Goal: Contribute content: Contribute content

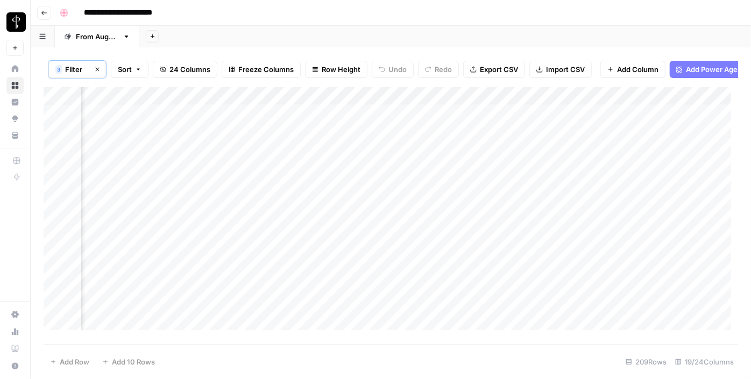
scroll to position [0, 1044]
click at [237, 124] on div "Add Column" at bounding box center [391, 212] width 695 height 251
click at [234, 144] on div "Add Column" at bounding box center [391, 212] width 695 height 251
click at [235, 159] on div "Add Column" at bounding box center [391, 212] width 695 height 251
click at [237, 177] on div "Add Column" at bounding box center [391, 212] width 695 height 251
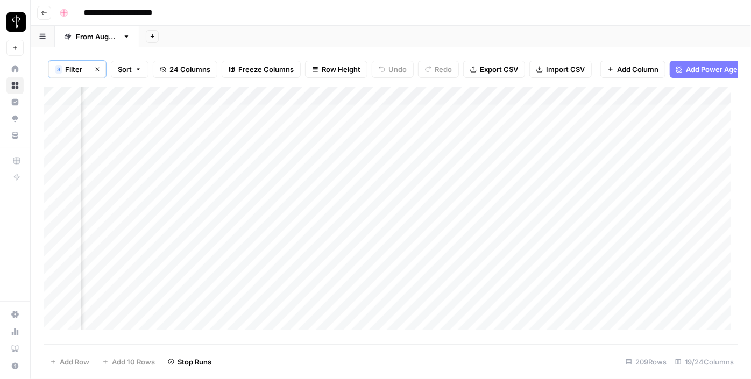
click at [236, 191] on div "Add Column" at bounding box center [391, 212] width 695 height 251
click at [238, 215] on div "Add Column" at bounding box center [391, 212] width 695 height 251
click at [235, 228] on div "Add Column" at bounding box center [391, 212] width 695 height 251
click at [238, 248] on div "Add Column" at bounding box center [391, 212] width 695 height 251
click at [239, 268] on div "Add Column" at bounding box center [391, 212] width 695 height 251
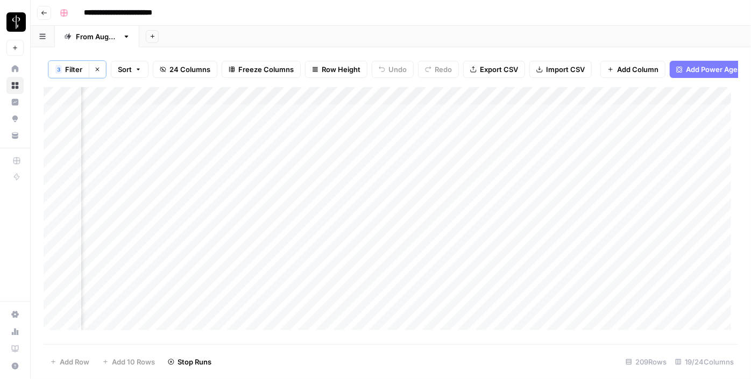
click at [238, 288] on div "Add Column" at bounding box center [391, 212] width 695 height 251
click at [238, 200] on div "Add Column" at bounding box center [391, 212] width 695 height 251
click at [229, 217] on div "Add Column" at bounding box center [391, 212] width 695 height 251
click at [230, 236] on div "Add Column" at bounding box center [391, 212] width 695 height 251
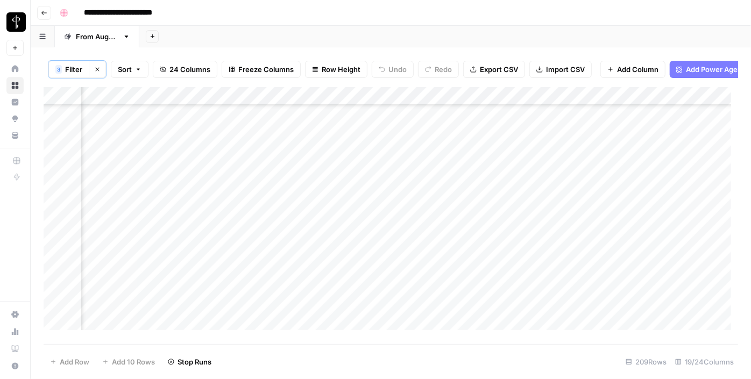
click at [235, 256] on div "Add Column" at bounding box center [391, 212] width 695 height 251
click at [238, 273] on div "Add Column" at bounding box center [391, 212] width 695 height 251
click at [232, 290] on div "Add Column" at bounding box center [391, 212] width 695 height 251
click at [230, 309] on div "Add Column" at bounding box center [391, 212] width 695 height 251
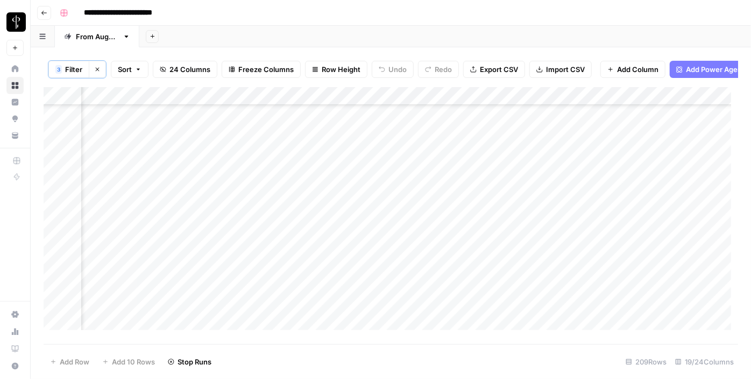
click at [236, 278] on div "Add Column" at bounding box center [391, 212] width 695 height 251
click at [232, 297] on div "Add Column" at bounding box center [391, 212] width 695 height 251
click at [231, 316] on div "Add Column" at bounding box center [391, 212] width 695 height 251
click at [126, 119] on div "Add Column" at bounding box center [391, 212] width 695 height 251
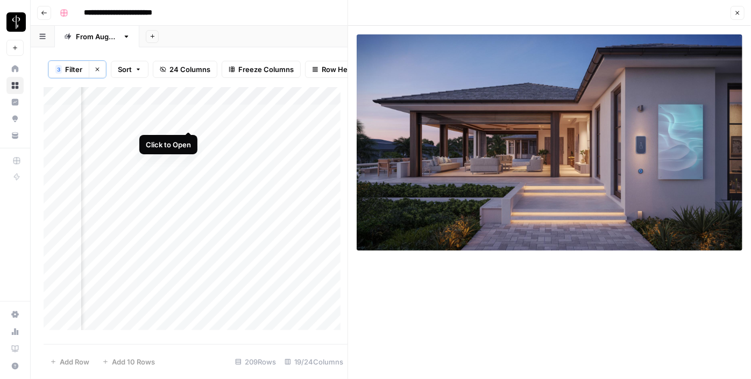
click at [189, 121] on div "Add Column" at bounding box center [196, 212] width 304 height 251
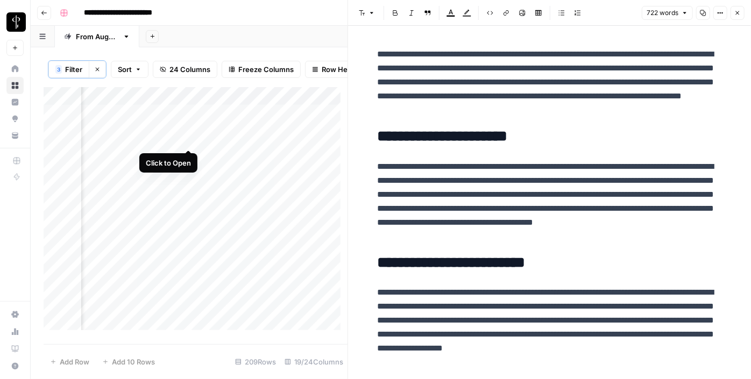
click at [185, 139] on div "Add Column" at bounding box center [196, 212] width 304 height 251
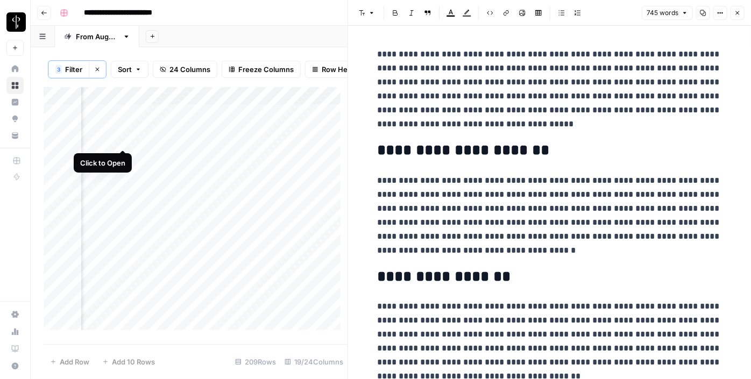
click at [125, 139] on div "Add Column" at bounding box center [196, 212] width 304 height 251
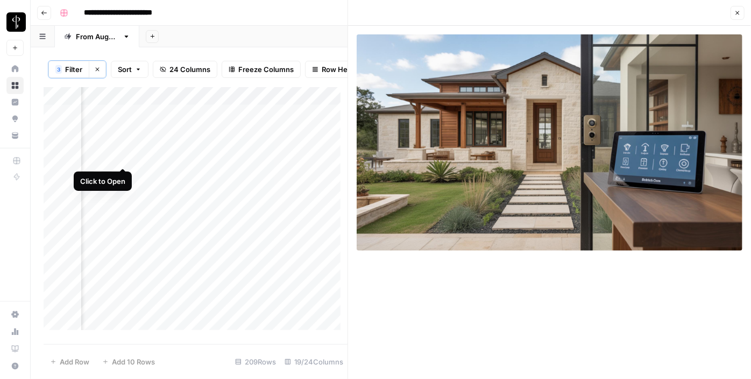
click at [123, 157] on div "Add Column" at bounding box center [196, 212] width 304 height 251
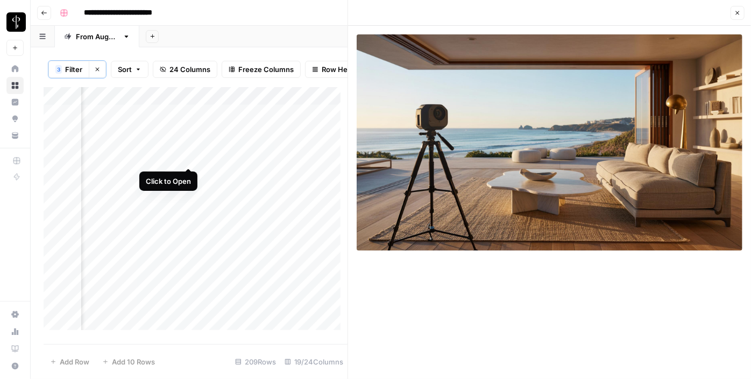
click at [190, 159] on div "Add Column" at bounding box center [196, 212] width 304 height 251
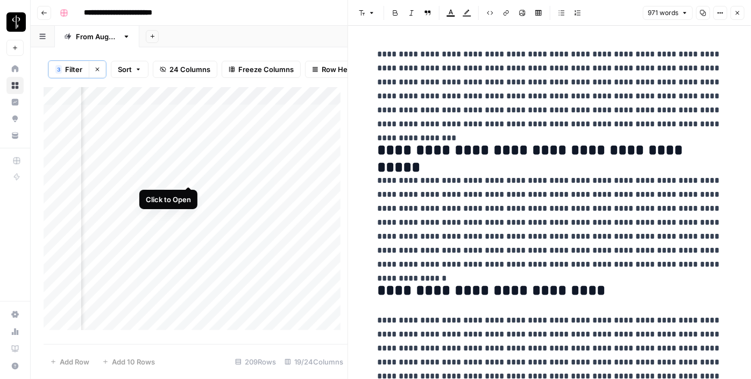
click at [189, 175] on div "Add Column" at bounding box center [196, 212] width 304 height 251
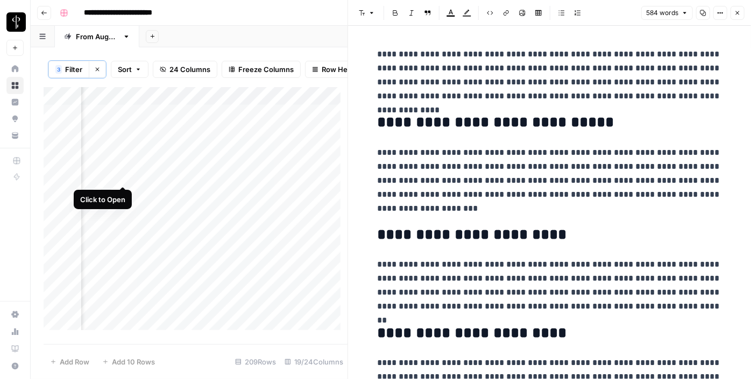
click at [123, 174] on div "Add Column" at bounding box center [196, 212] width 304 height 251
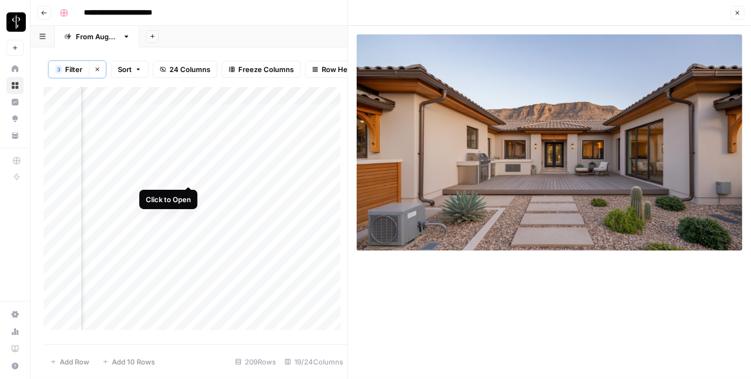
click at [189, 174] on div "Add Column" at bounding box center [196, 212] width 304 height 251
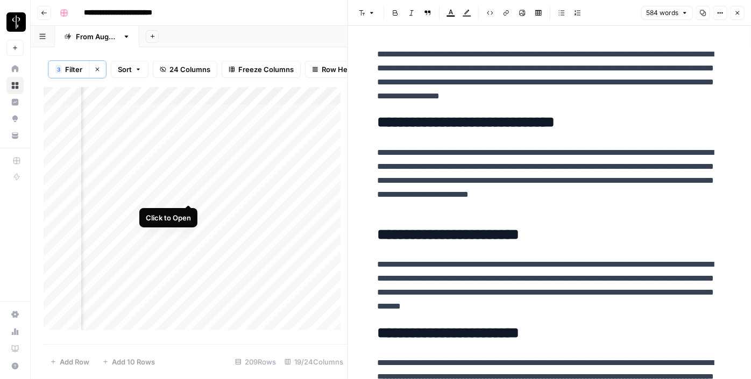
click at [188, 193] on div "Add Column" at bounding box center [196, 212] width 304 height 251
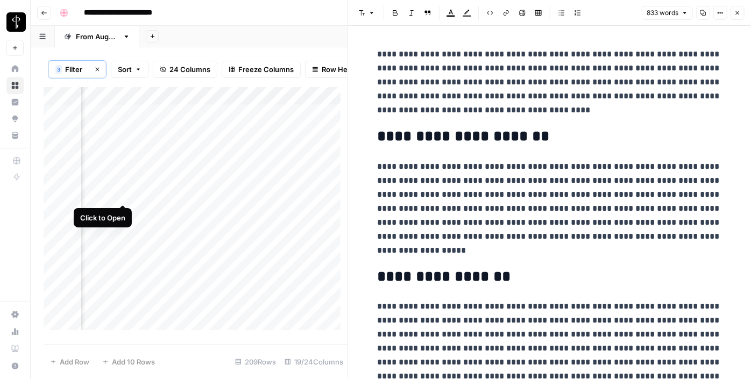
click at [124, 191] on div "Add Column" at bounding box center [196, 212] width 304 height 251
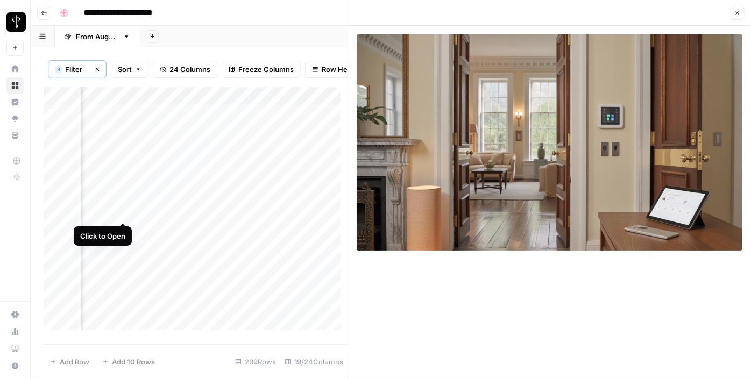
click at [123, 213] on div "Add Column" at bounding box center [196, 212] width 304 height 251
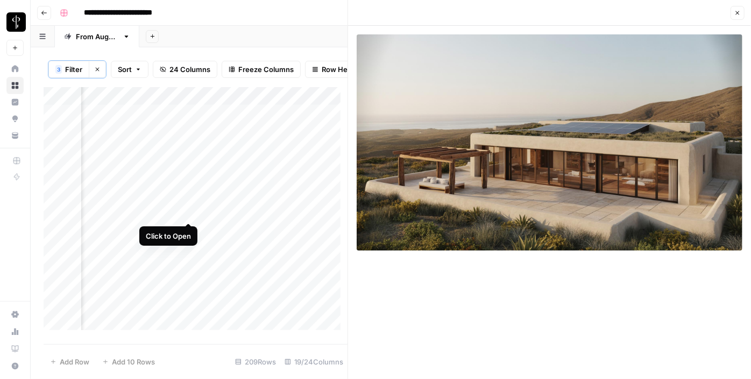
click at [190, 213] on div "Add Column" at bounding box center [196, 212] width 304 height 251
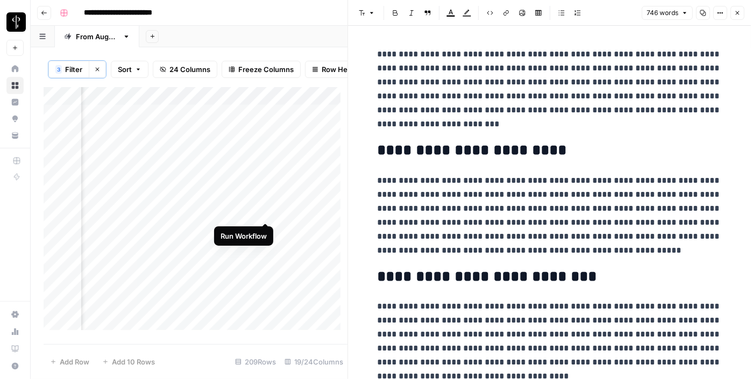
click at [263, 209] on div "Add Column" at bounding box center [196, 212] width 304 height 251
click at [304, 214] on div "Add Column" at bounding box center [196, 212] width 304 height 251
drag, startPoint x: 304, startPoint y: 214, endPoint x: 308, endPoint y: 207, distance: 8.4
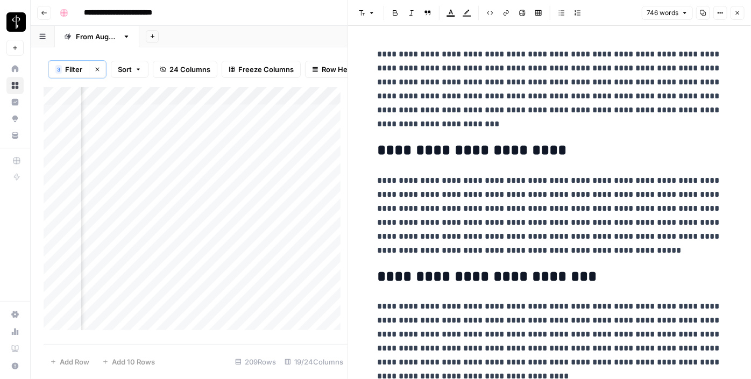
click at [308, 207] on div "Add Column" at bounding box center [196, 212] width 304 height 251
click at [308, 207] on textarea at bounding box center [361, 213] width 172 height 15
type textarea "**********"
click at [186, 230] on div "Add Column" at bounding box center [196, 212] width 304 height 251
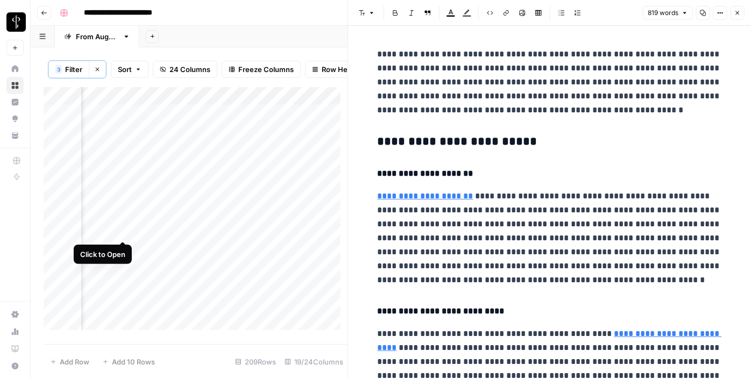
click at [123, 227] on div "Add Column" at bounding box center [196, 212] width 304 height 251
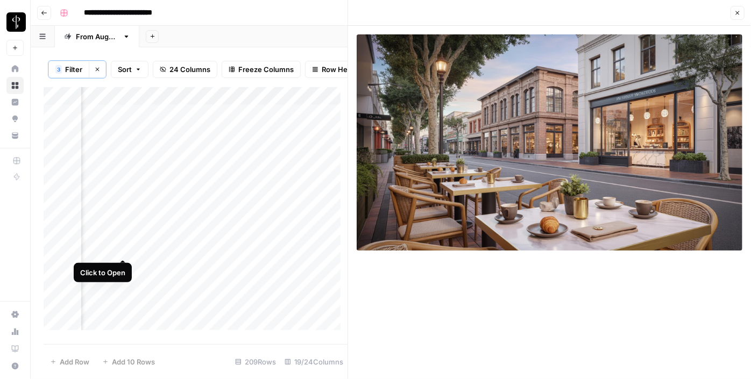
click at [120, 248] on div "Add Column" at bounding box center [196, 212] width 304 height 251
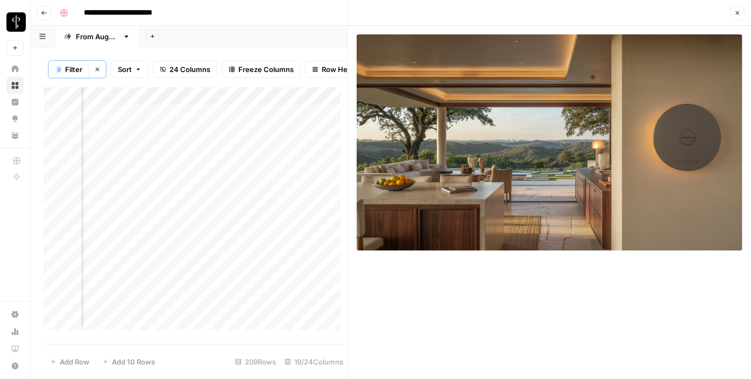
click at [195, 250] on div "Add Column" at bounding box center [196, 212] width 304 height 251
click at [189, 248] on div "Add Column" at bounding box center [196, 212] width 304 height 251
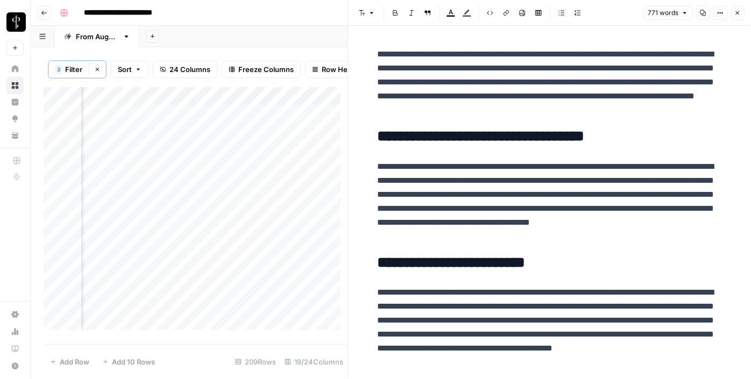
click at [123, 249] on div "Add Column" at bounding box center [196, 212] width 304 height 251
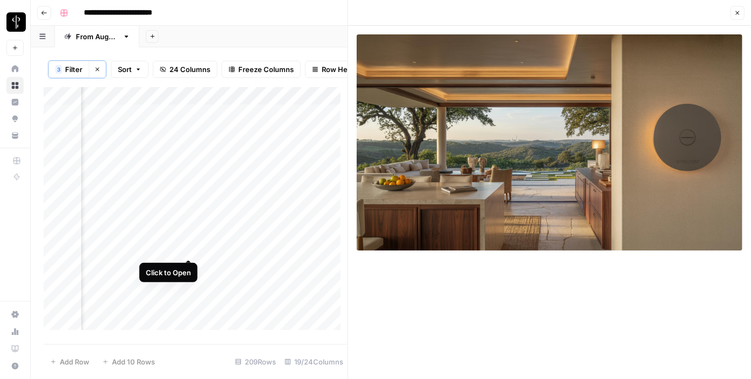
click at [188, 247] on div "Add Column" at bounding box center [196, 212] width 304 height 251
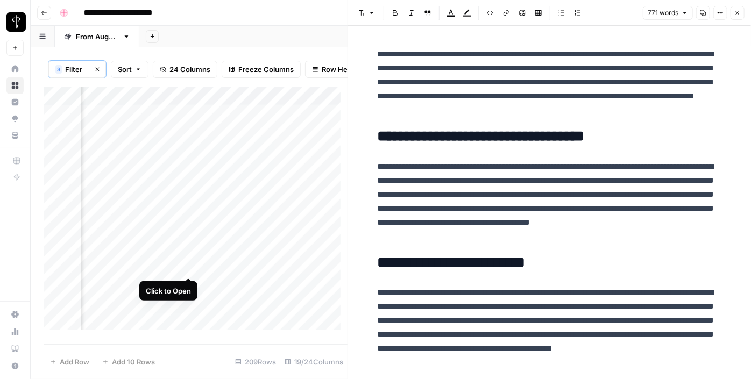
click at [190, 262] on div "Add Column" at bounding box center [196, 212] width 304 height 251
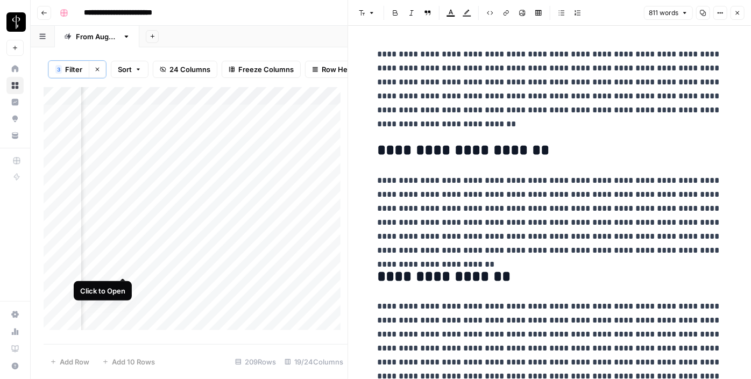
click at [123, 267] on div "Add Column" at bounding box center [196, 212] width 304 height 251
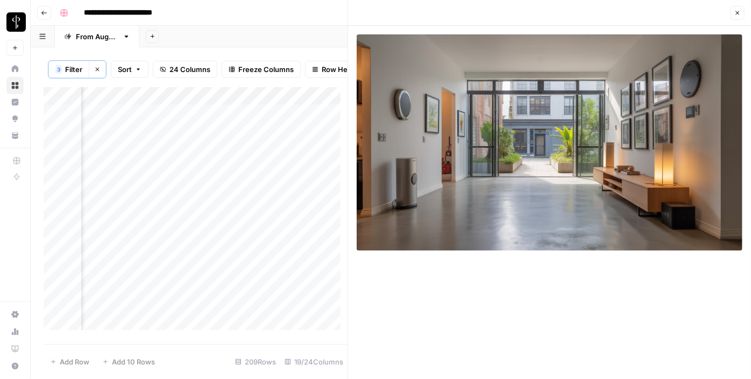
click at [123, 287] on div "Add Column" at bounding box center [196, 212] width 304 height 251
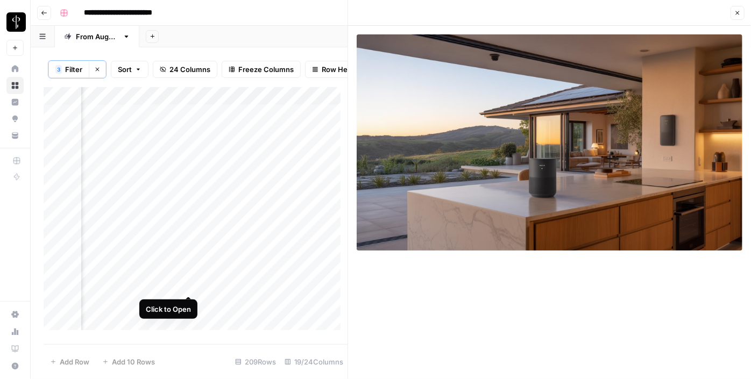
click at [188, 286] on div "Add Column" at bounding box center [196, 212] width 304 height 251
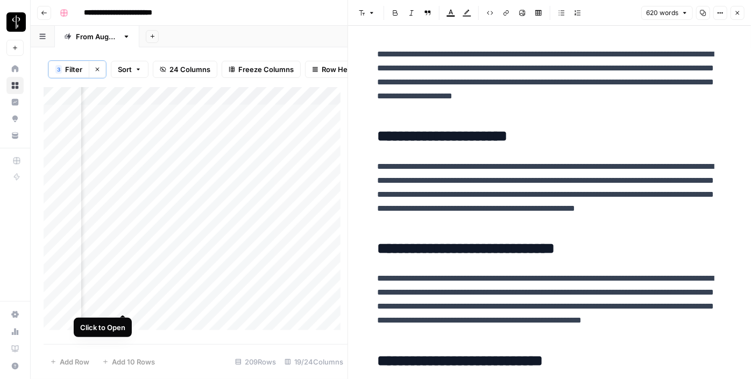
click at [125, 302] on div "Add Column" at bounding box center [196, 212] width 304 height 251
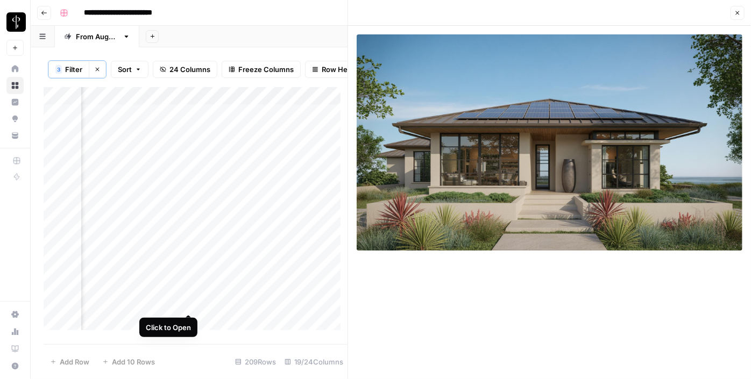
click at [186, 305] on div "Add Column" at bounding box center [196, 212] width 304 height 251
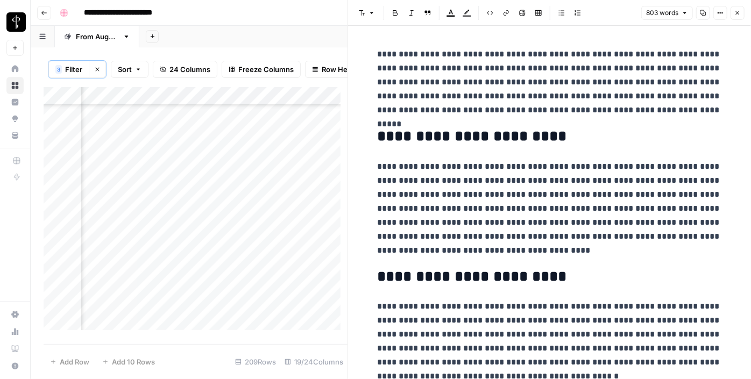
scroll to position [158, 1044]
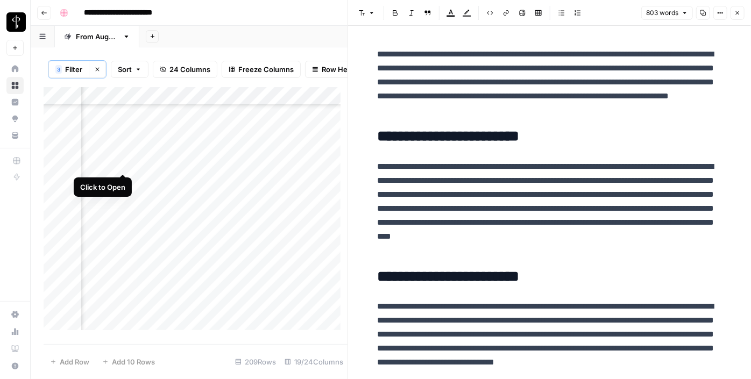
click at [121, 161] on div "Add Column" at bounding box center [196, 212] width 304 height 251
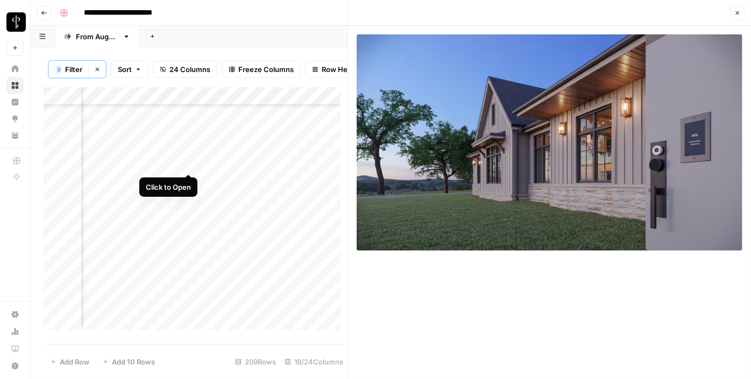
click at [187, 164] on div "Add Column" at bounding box center [196, 212] width 304 height 251
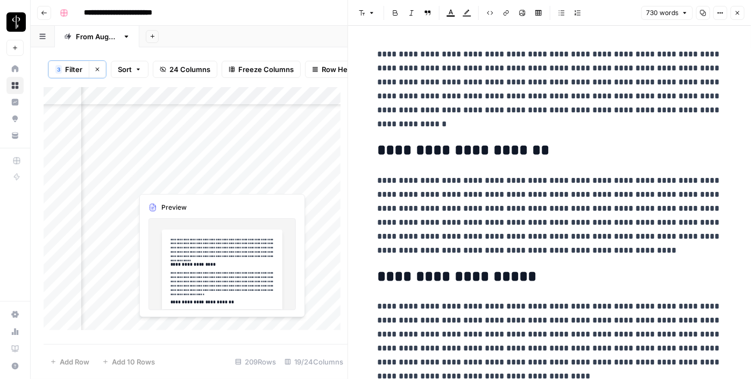
click at [189, 185] on div "Add Column" at bounding box center [196, 212] width 304 height 251
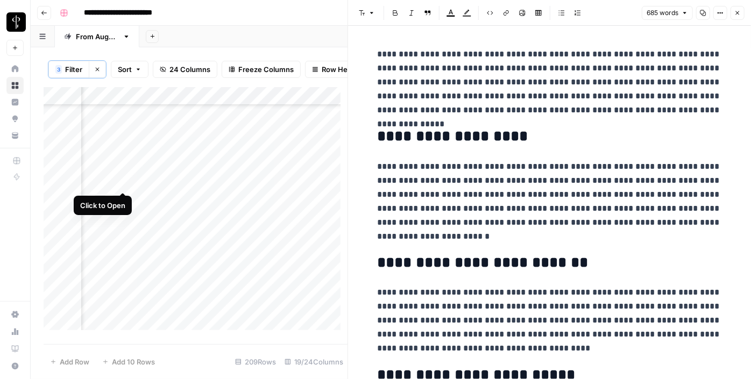
click at [126, 179] on div "Add Column" at bounding box center [196, 212] width 304 height 251
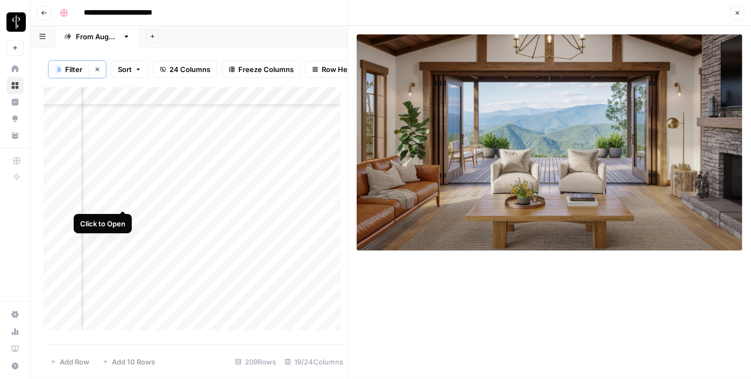
click at [126, 200] on div "Add Column" at bounding box center [196, 212] width 304 height 251
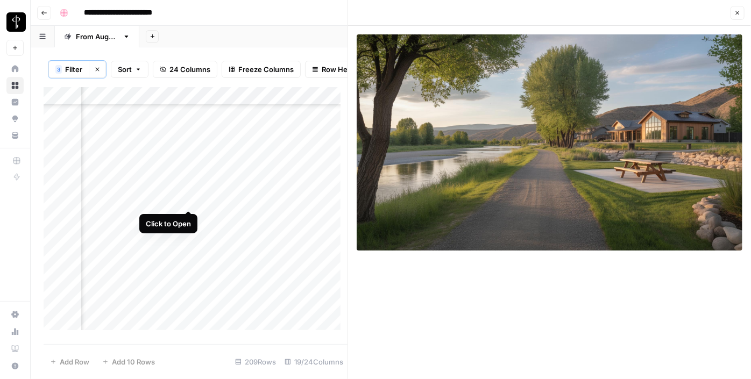
click at [192, 197] on div "Add Column" at bounding box center [196, 212] width 304 height 251
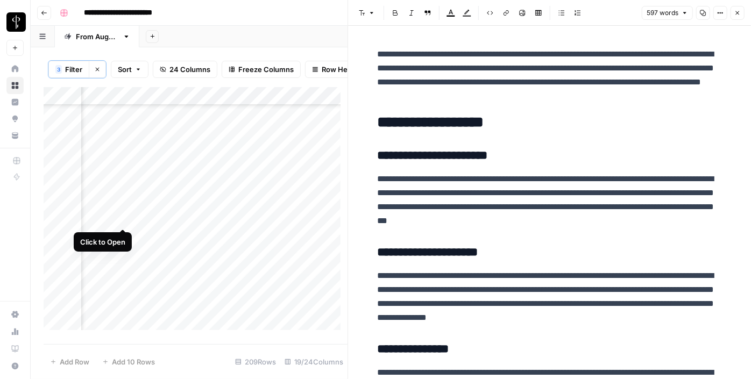
click at [126, 217] on div "Add Column" at bounding box center [196, 212] width 304 height 251
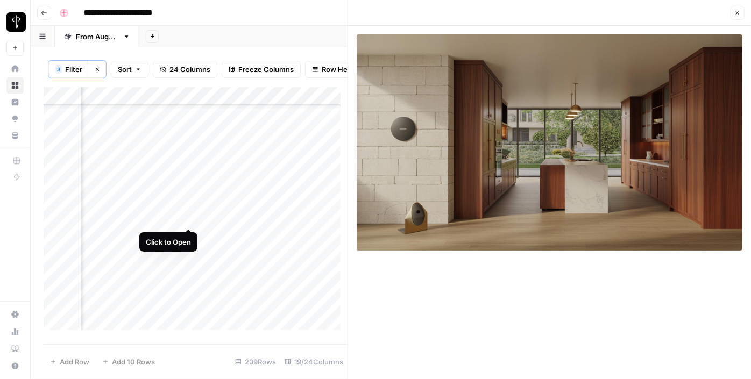
click at [192, 217] on div "Add Column" at bounding box center [196, 212] width 304 height 251
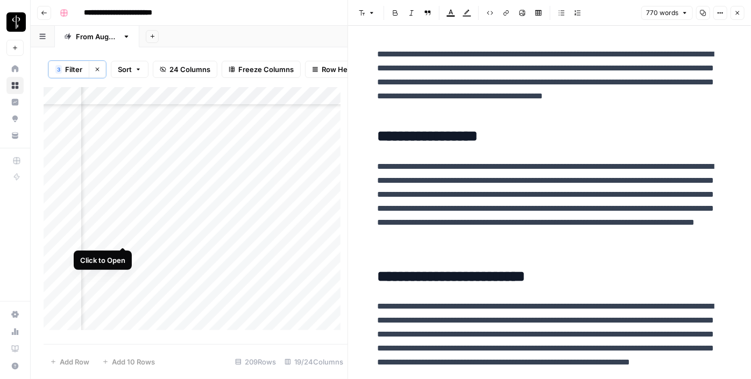
click at [126, 235] on div "Add Column" at bounding box center [196, 212] width 304 height 251
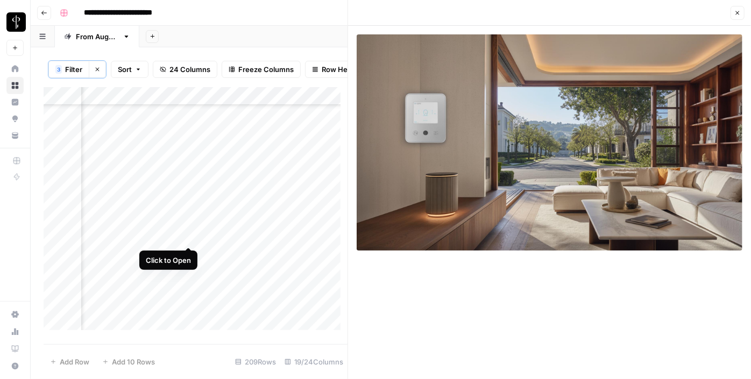
click at [188, 237] on div "Add Column" at bounding box center [196, 212] width 304 height 251
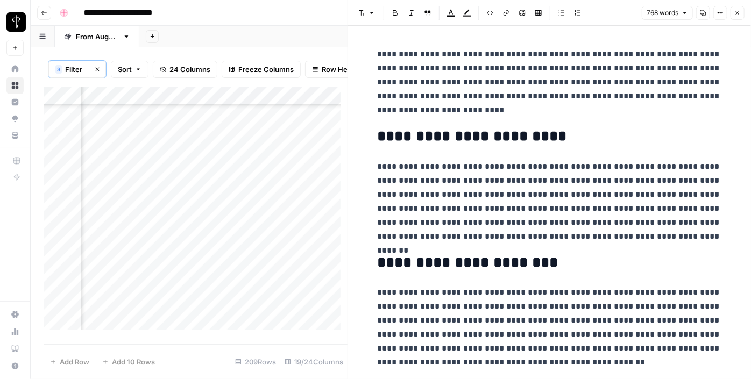
click at [118, 238] on div "Add Column" at bounding box center [196, 212] width 304 height 251
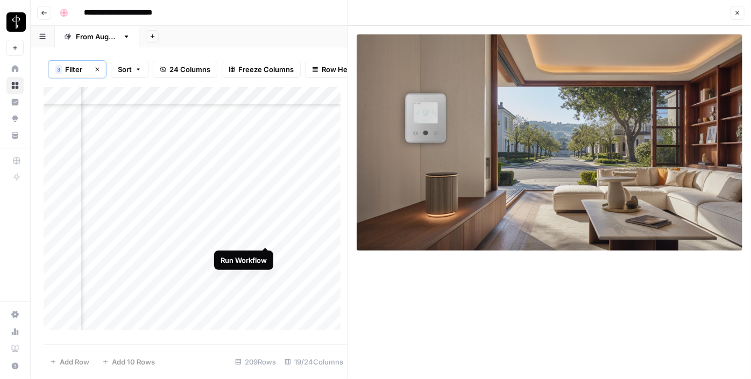
click at [264, 237] on div "Add Column" at bounding box center [196, 212] width 304 height 251
click at [307, 239] on div "Add Column" at bounding box center [196, 212] width 304 height 251
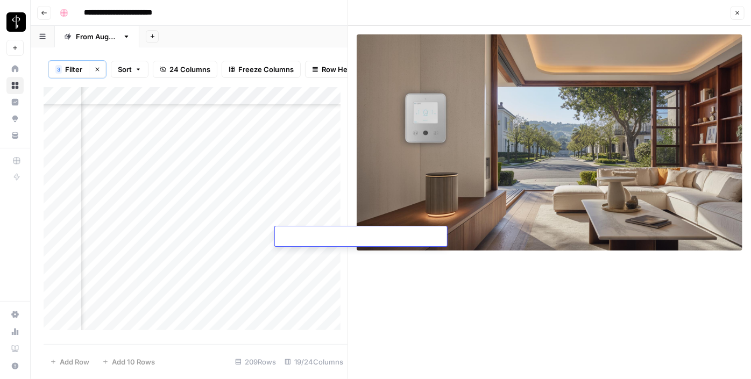
type textarea "**********"
click at [183, 255] on div "Add Column" at bounding box center [196, 212] width 304 height 251
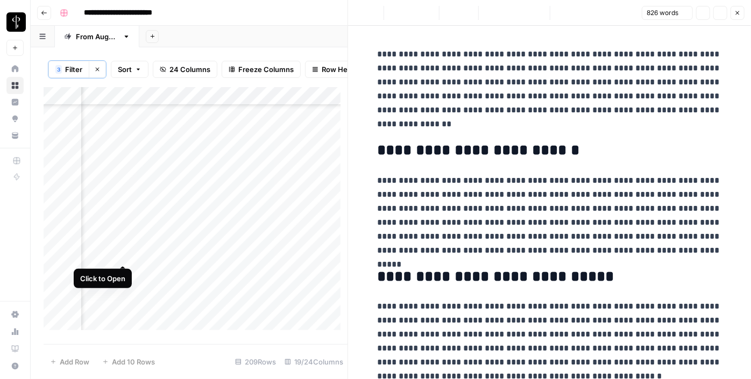
click at [124, 254] on div "Add Column" at bounding box center [196, 212] width 304 height 251
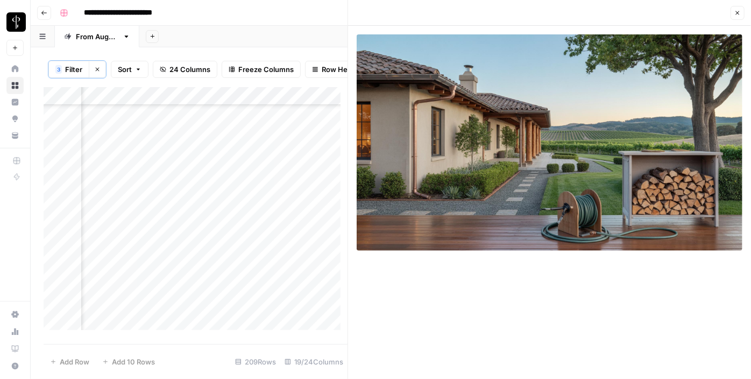
click at [125, 272] on div "Add Column" at bounding box center [196, 212] width 304 height 251
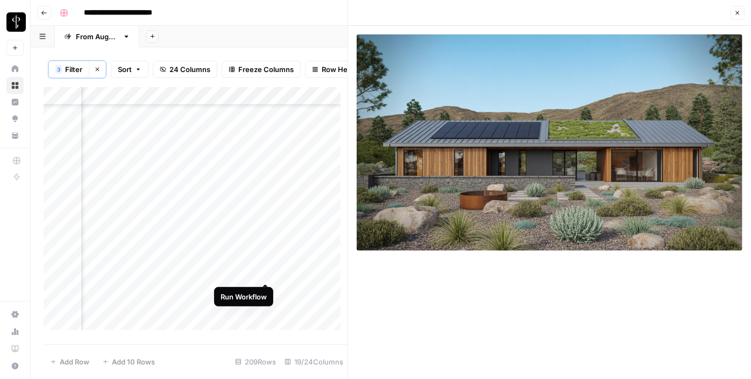
click at [263, 272] on div "Add Column" at bounding box center [196, 212] width 304 height 251
click at [307, 269] on div "Add Column" at bounding box center [196, 212] width 304 height 251
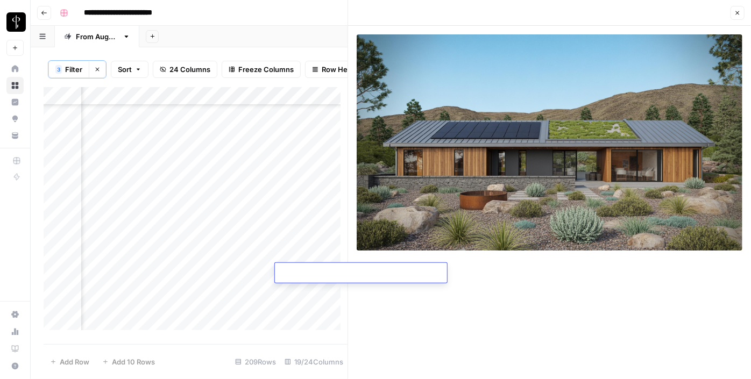
click at [307, 269] on textarea at bounding box center [361, 273] width 172 height 15
type textarea "**********"
click at [185, 293] on div "Add Column" at bounding box center [196, 212] width 304 height 251
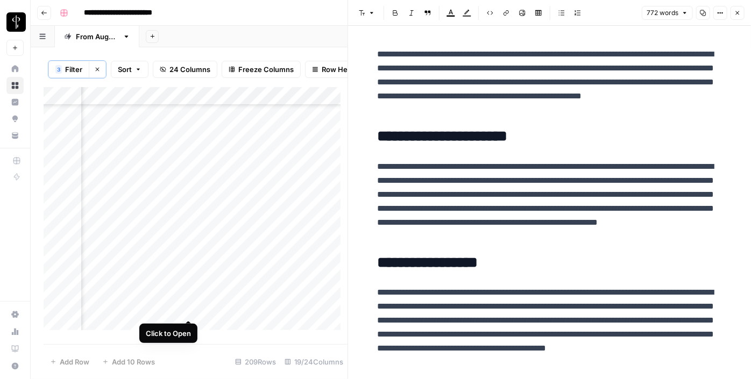
click at [190, 313] on div "Add Column" at bounding box center [196, 212] width 304 height 251
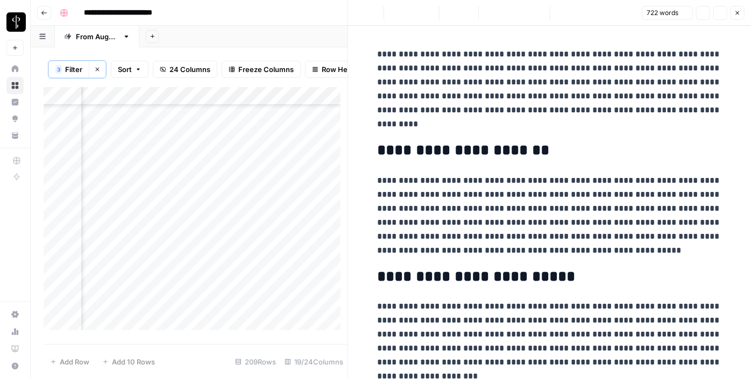
click at [121, 310] on div "Add Column" at bounding box center [196, 212] width 304 height 251
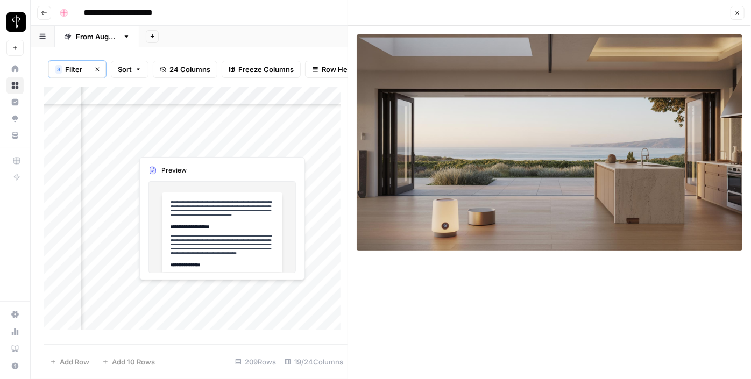
click at [188, 293] on div "Add Column" at bounding box center [196, 212] width 304 height 251
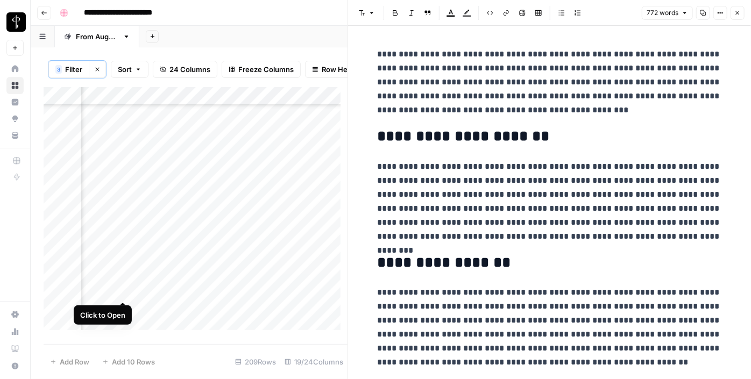
click at [125, 293] on div "Add Column" at bounding box center [196, 212] width 304 height 251
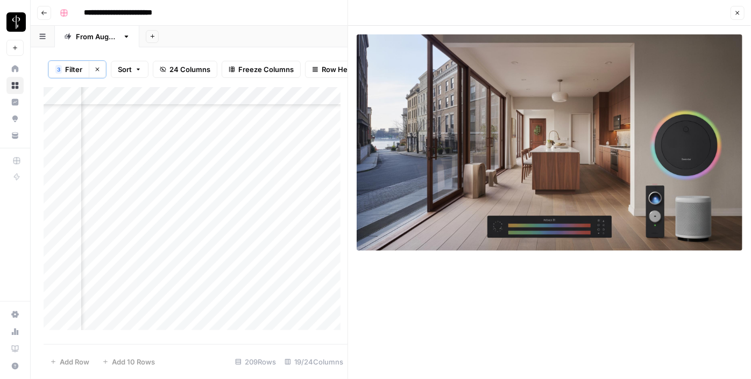
click at [311, 243] on div "Add Column" at bounding box center [196, 212] width 304 height 251
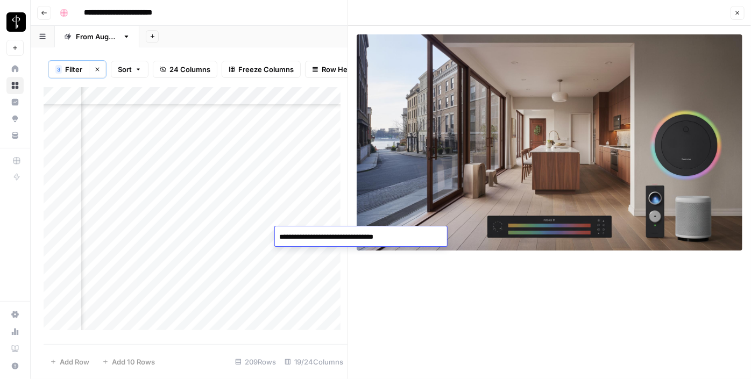
click at [311, 243] on textarea "**********" at bounding box center [361, 237] width 172 height 15
click at [306, 297] on div "Add Column" at bounding box center [196, 212] width 304 height 251
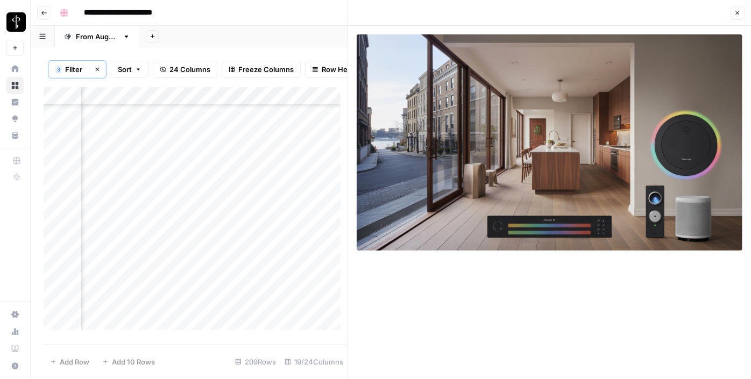
click at [306, 297] on div "Add Column" at bounding box center [196, 212] width 304 height 251
click at [306, 297] on textarea at bounding box center [361, 292] width 172 height 15
type textarea "**********"
click at [268, 288] on div "Add Column" at bounding box center [196, 212] width 304 height 251
click at [267, 288] on div "Add Column" at bounding box center [196, 212] width 304 height 251
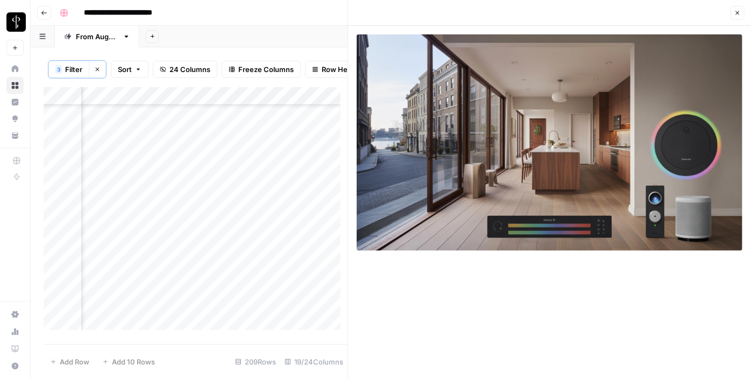
click at [739, 16] on icon "button" at bounding box center [738, 13] width 6 height 6
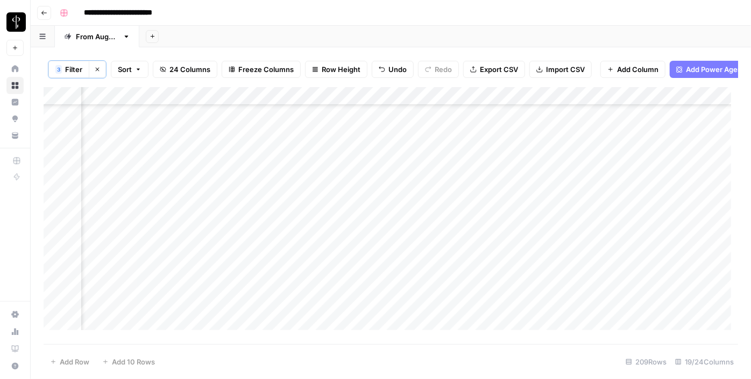
click at [411, 295] on div "Add Column" at bounding box center [391, 212] width 695 height 251
click at [408, 267] on div "Add Column" at bounding box center [391, 212] width 695 height 251
click at [407, 234] on div "Add Column" at bounding box center [391, 212] width 695 height 251
click at [401, 308] on div "Add Column" at bounding box center [391, 212] width 695 height 251
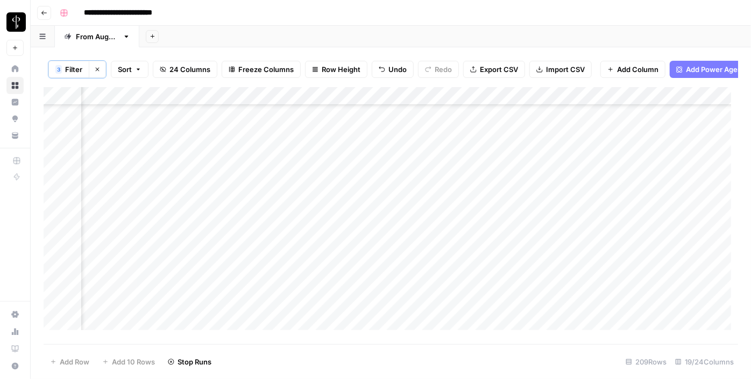
click at [433, 309] on div at bounding box center [408, 310] width 75 height 20
click at [435, 308] on div at bounding box center [408, 310] width 75 height 20
click at [361, 316] on div "Add Column" at bounding box center [391, 212] width 695 height 251
click at [436, 309] on div "Add Column" at bounding box center [391, 212] width 695 height 251
click at [467, 307] on div "Add Column" at bounding box center [391, 212] width 695 height 251
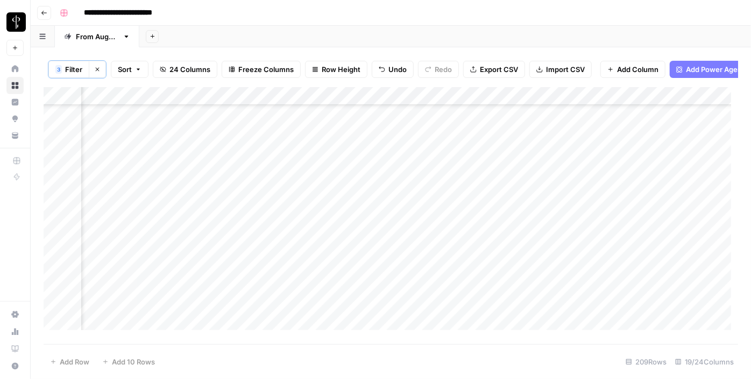
click at [467, 307] on div "Add Column" at bounding box center [391, 212] width 695 height 251
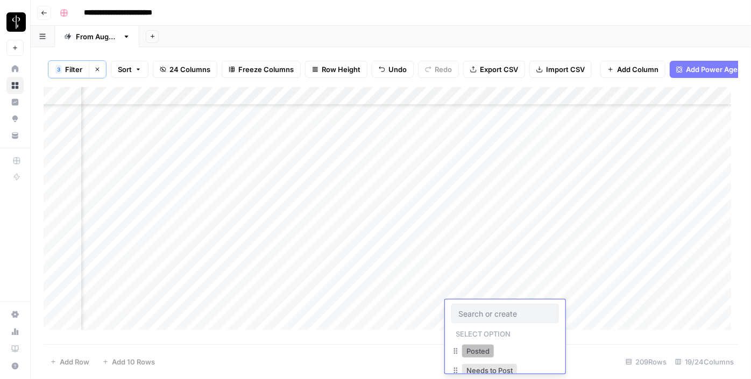
click at [480, 345] on button "Posted" at bounding box center [478, 351] width 32 height 13
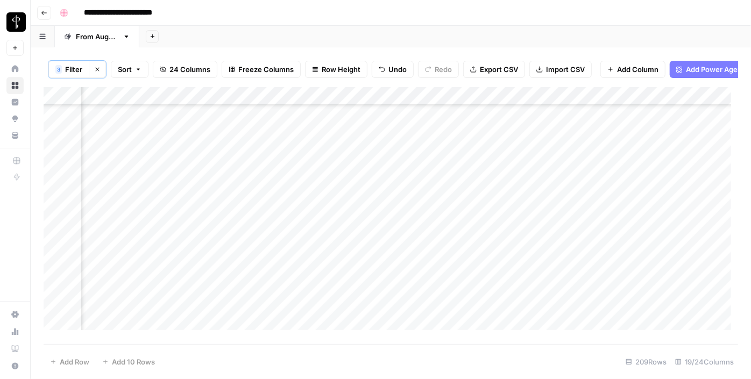
click at [421, 272] on div "Add Column" at bounding box center [391, 212] width 695 height 251
click at [475, 279] on div "Add Column" at bounding box center [391, 212] width 695 height 251
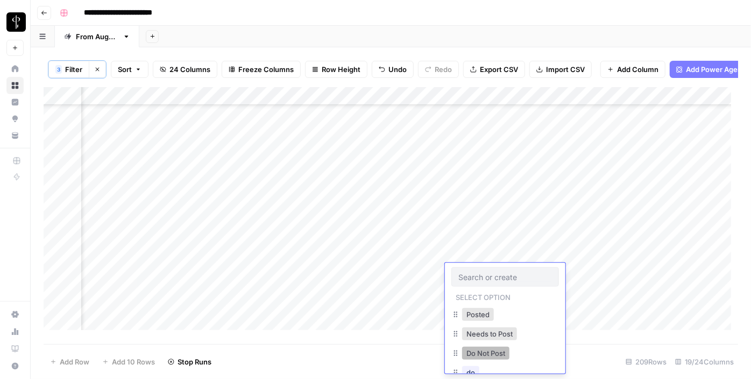
click at [484, 350] on button "Do Not Post" at bounding box center [485, 353] width 47 height 13
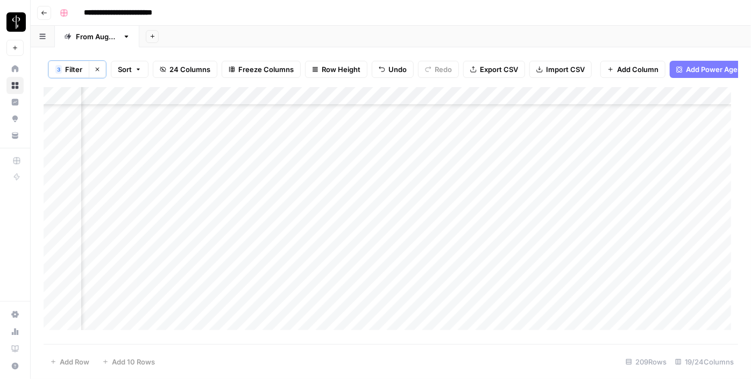
click at [468, 293] on div "Add Column" at bounding box center [391, 212] width 695 height 251
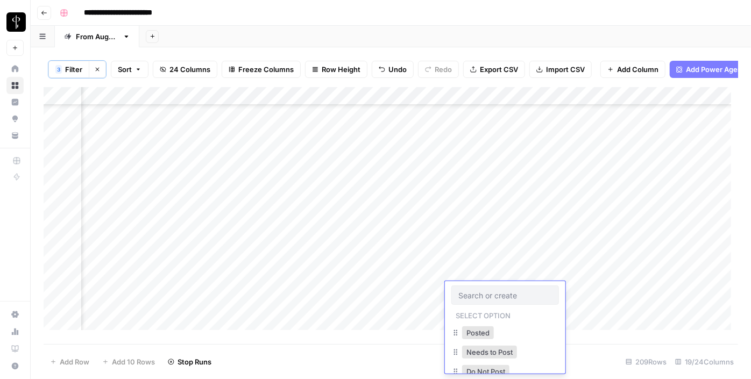
click at [479, 364] on div "Do Not Post" at bounding box center [486, 371] width 52 height 15
click at [478, 372] on button "Do Not Post" at bounding box center [485, 371] width 47 height 13
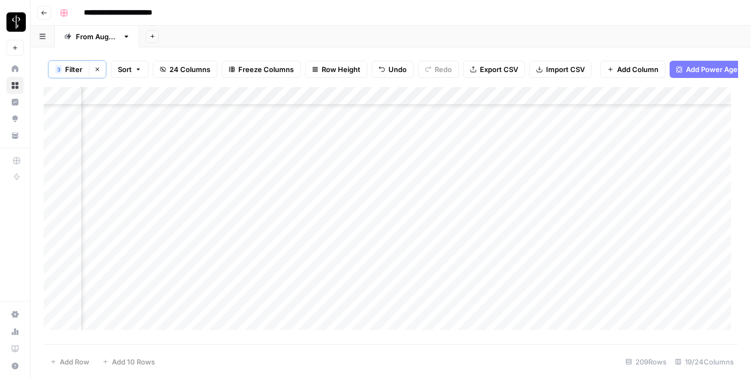
click at [476, 239] on div "Add Column" at bounding box center [391, 212] width 695 height 251
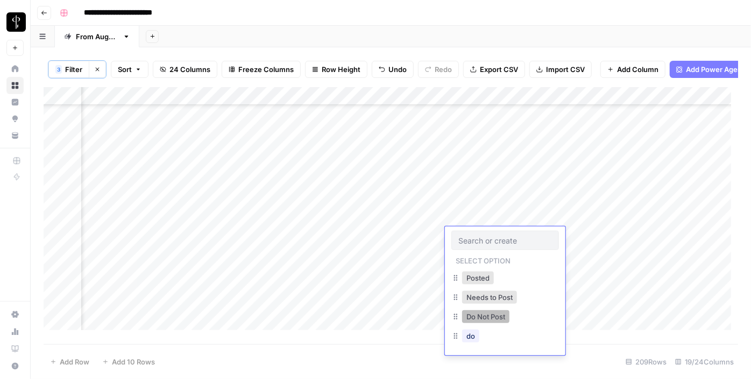
click at [480, 322] on button "Do Not Post" at bounding box center [485, 316] width 47 height 13
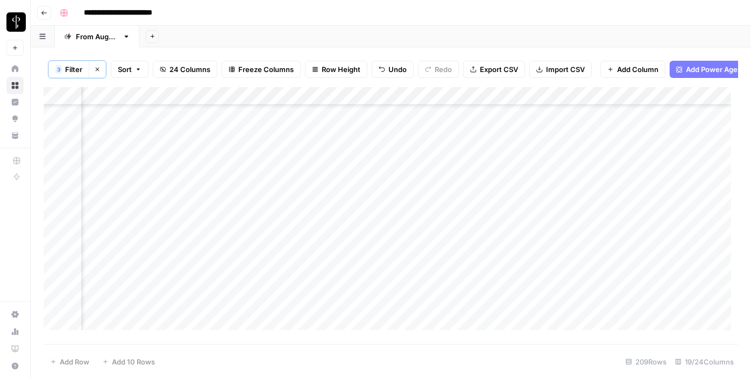
click at [458, 258] on div "Add Column" at bounding box center [391, 212] width 695 height 251
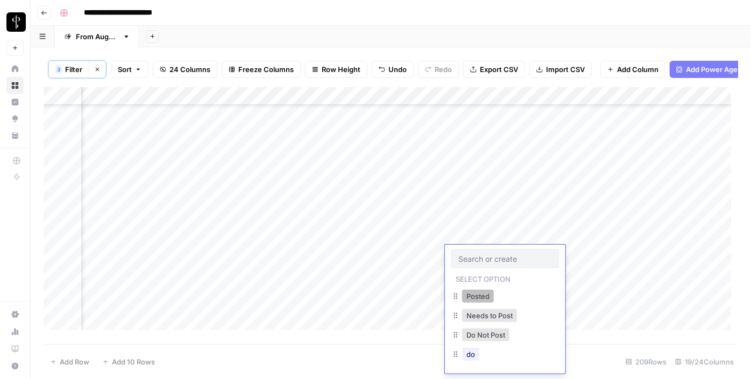
click at [470, 294] on button "Posted" at bounding box center [478, 296] width 32 height 13
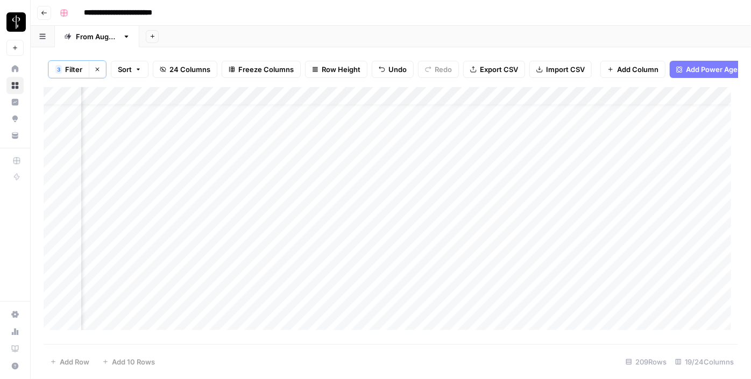
scroll to position [19, 1044]
click at [423, 193] on div "Add Column" at bounding box center [391, 212] width 695 height 251
click at [475, 199] on div "Add Column" at bounding box center [391, 212] width 695 height 251
click at [474, 200] on div "Add Column" at bounding box center [391, 212] width 695 height 251
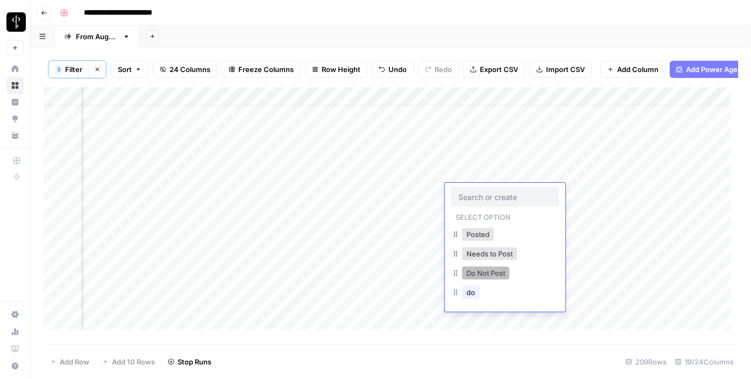
click at [484, 276] on button "Do Not Post" at bounding box center [485, 273] width 47 height 13
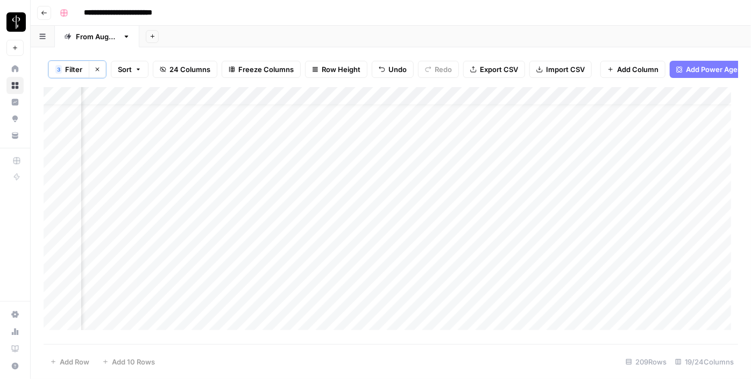
scroll to position [0, 1044]
click at [485, 126] on div "Add Column" at bounding box center [391, 212] width 695 height 251
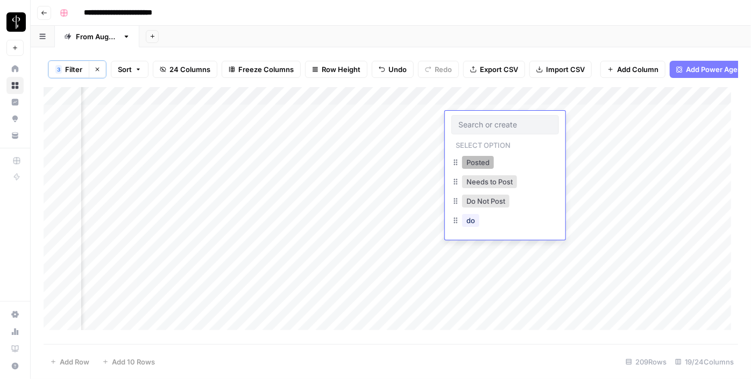
click at [482, 165] on button "Posted" at bounding box center [478, 162] width 32 height 13
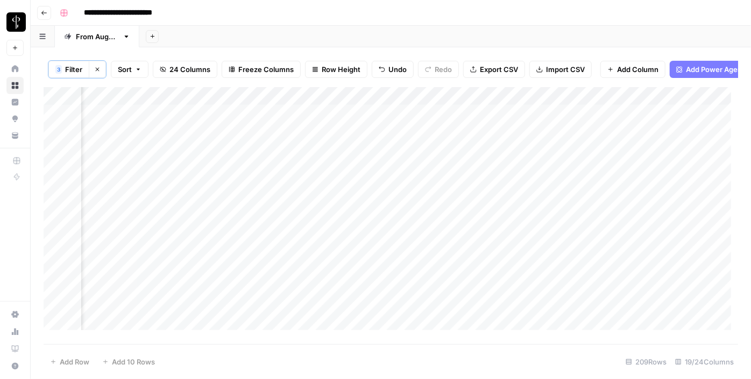
drag, startPoint x: 545, startPoint y: 128, endPoint x: 530, endPoint y: 192, distance: 65.3
click at [530, 192] on div "Add Column" at bounding box center [391, 212] width 695 height 251
click at [465, 151] on div "Add Column" at bounding box center [391, 212] width 695 height 251
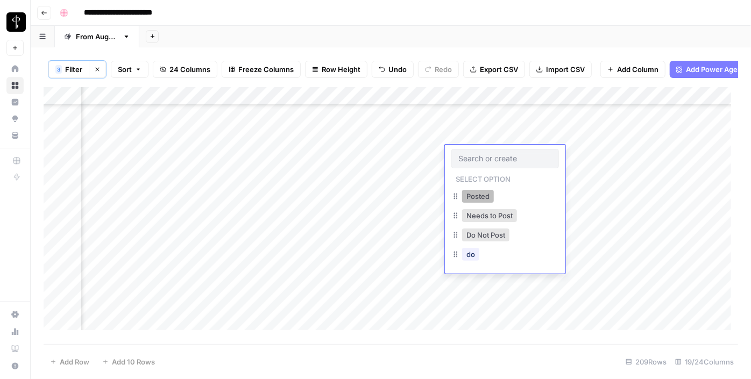
click at [476, 193] on button "Posted" at bounding box center [478, 196] width 32 height 13
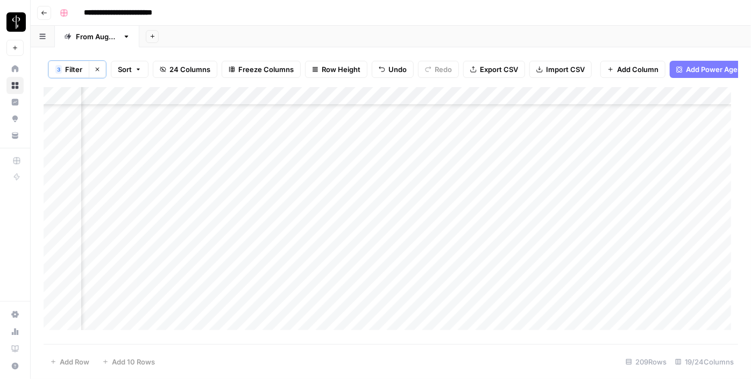
drag, startPoint x: 544, startPoint y: 162, endPoint x: 521, endPoint y: 298, distance: 138.0
click at [521, 298] on div "Add Column" at bounding box center [391, 212] width 695 height 251
click at [222, 157] on div "Add Column" at bounding box center [391, 212] width 695 height 251
click at [228, 175] on div "Add Column" at bounding box center [391, 212] width 695 height 251
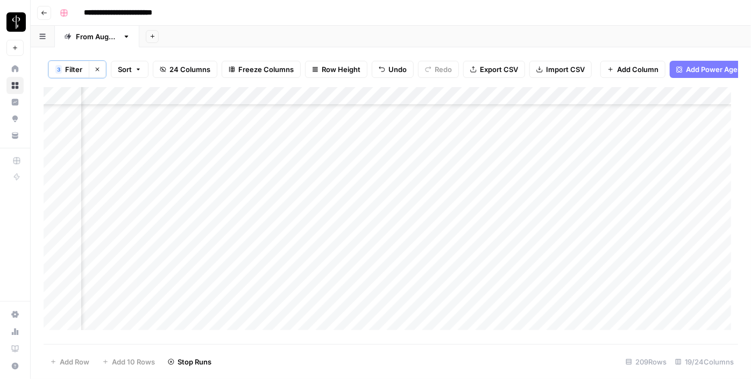
click at [234, 193] on div "Add Column" at bounding box center [391, 212] width 695 height 251
click at [236, 211] on div "Add Column" at bounding box center [391, 212] width 695 height 251
click at [236, 225] on div "Add Column" at bounding box center [391, 212] width 695 height 251
click at [235, 251] on div "Add Column" at bounding box center [391, 212] width 695 height 251
click at [236, 267] on div "Add Column" at bounding box center [391, 212] width 695 height 251
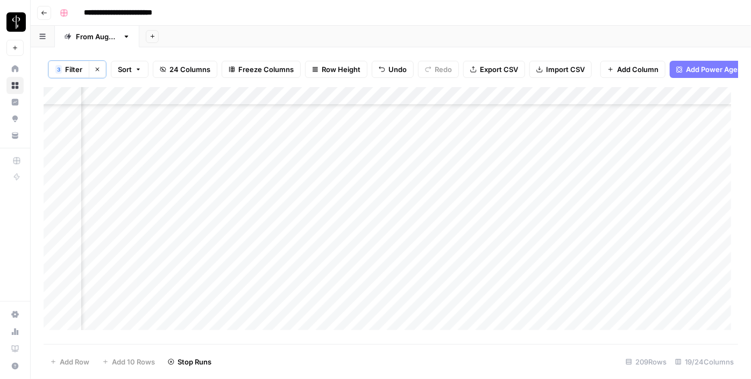
click at [238, 286] on div "Add Column" at bounding box center [391, 212] width 695 height 251
click at [238, 303] on div "Add Column" at bounding box center [391, 212] width 695 height 251
click at [238, 316] on div "Add Column" at bounding box center [391, 212] width 695 height 251
click at [222, 274] on div "Add Column" at bounding box center [391, 212] width 695 height 251
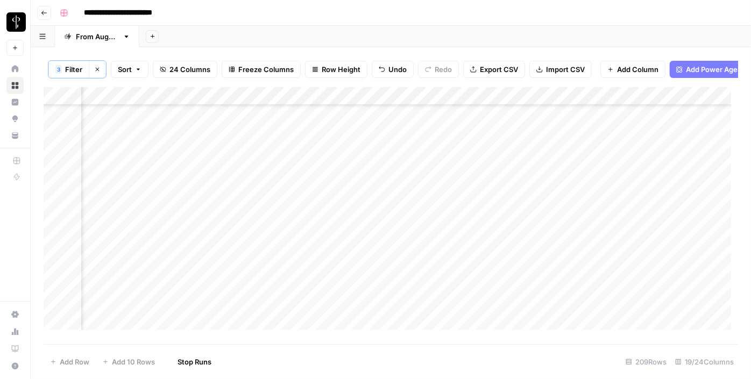
click at [221, 294] on div "Add Column" at bounding box center [391, 212] width 695 height 251
click at [231, 307] on div "Add Column" at bounding box center [391, 212] width 695 height 251
click at [237, 329] on div "Add Column" at bounding box center [391, 212] width 695 height 251
click at [233, 297] on div "Add Column" at bounding box center [391, 212] width 695 height 251
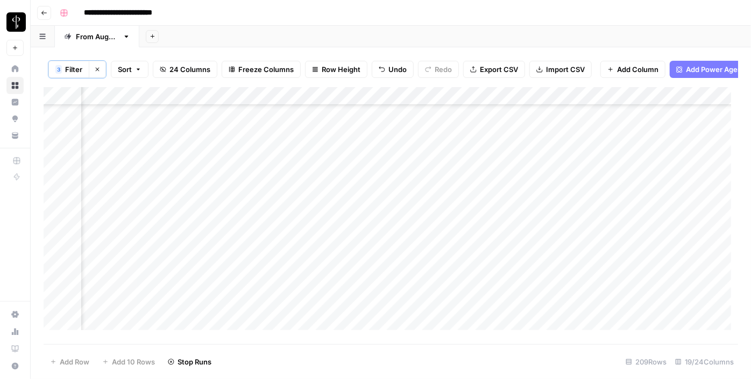
click at [233, 312] on div "Add Column" at bounding box center [391, 212] width 695 height 251
click at [229, 271] on div "Add Column" at bounding box center [391, 212] width 695 height 251
click at [229, 286] on div "Add Column" at bounding box center [391, 212] width 695 height 251
click at [230, 308] on div "Add Column" at bounding box center [391, 212] width 695 height 251
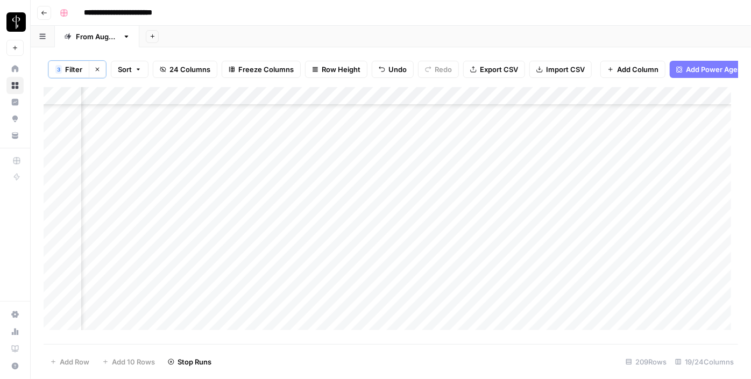
click at [231, 322] on div "Add Column" at bounding box center [391, 212] width 695 height 251
click at [185, 192] on div "Add Column" at bounding box center [391, 212] width 695 height 251
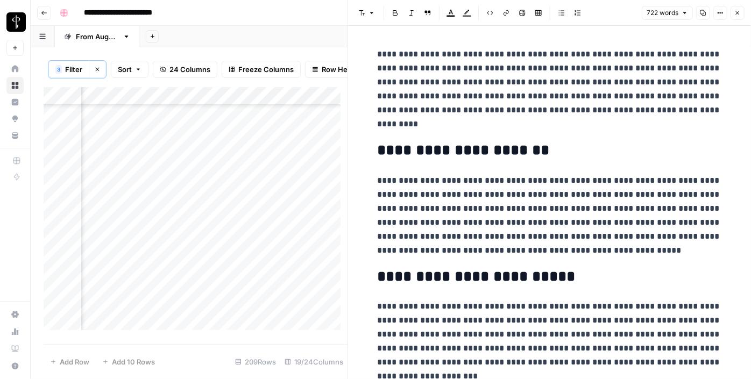
click at [120, 195] on div "Add Column" at bounding box center [196, 212] width 304 height 251
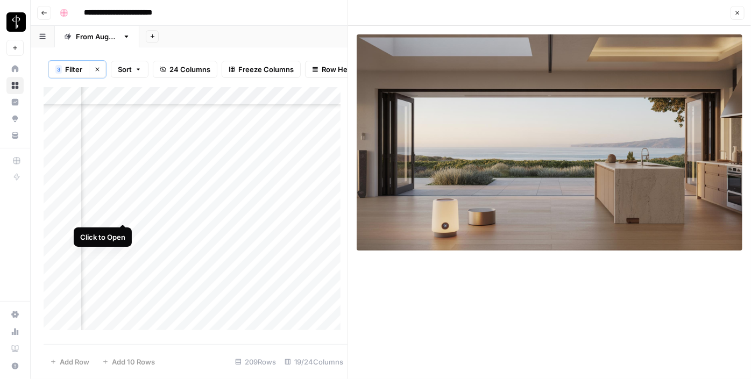
click at [121, 210] on div "Add Column" at bounding box center [196, 212] width 304 height 251
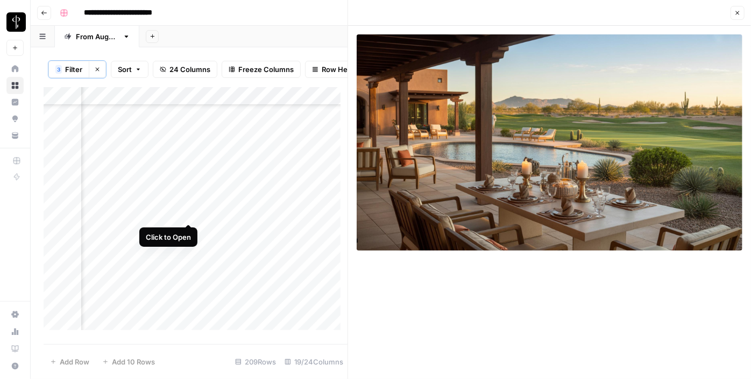
click at [189, 215] on div "Add Column" at bounding box center [196, 212] width 304 height 251
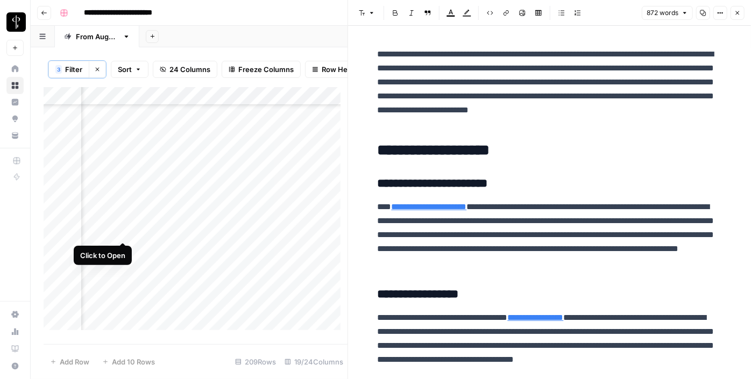
click at [117, 231] on div "Add Column" at bounding box center [196, 212] width 304 height 251
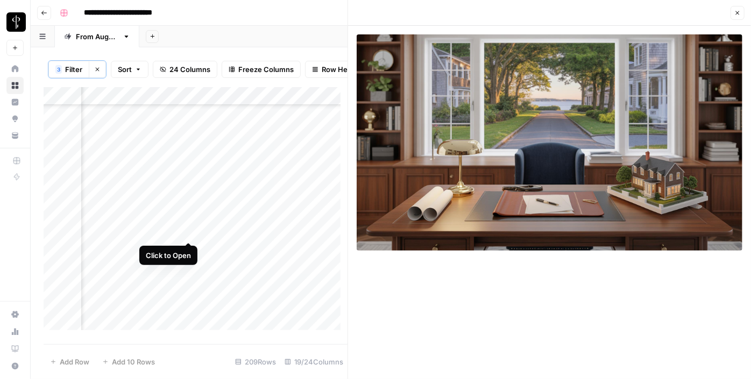
click at [189, 229] on div "Add Column" at bounding box center [196, 212] width 304 height 251
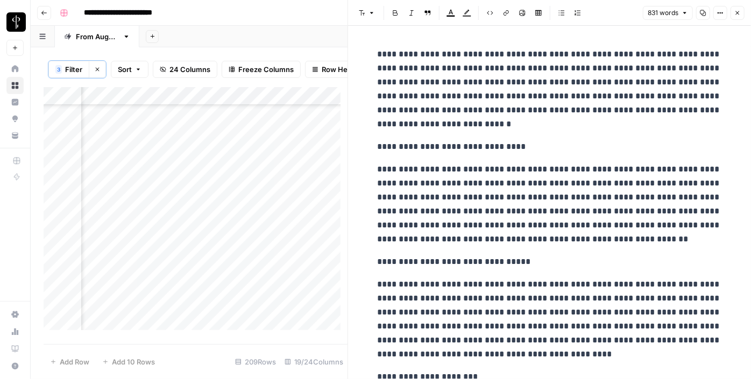
click at [448, 148] on p "**********" at bounding box center [550, 147] width 344 height 14
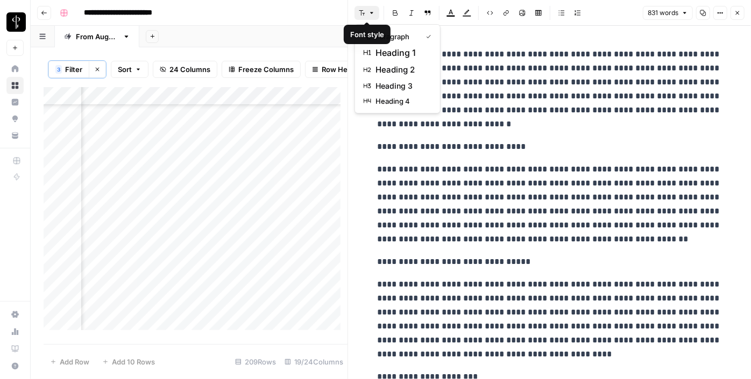
click at [360, 11] on icon "button" at bounding box center [362, 13] width 6 height 6
click at [379, 68] on span "heading 2" at bounding box center [402, 69] width 52 height 13
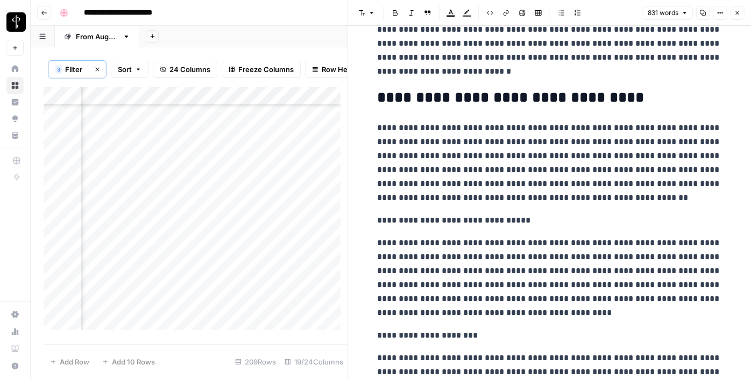
scroll to position [54, 0]
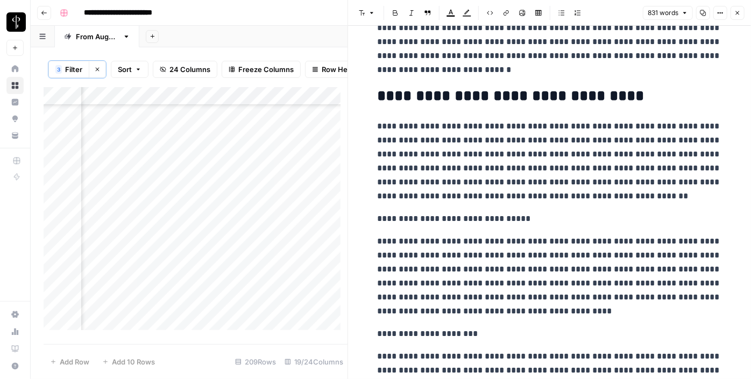
click at [397, 216] on p "**********" at bounding box center [550, 219] width 344 height 14
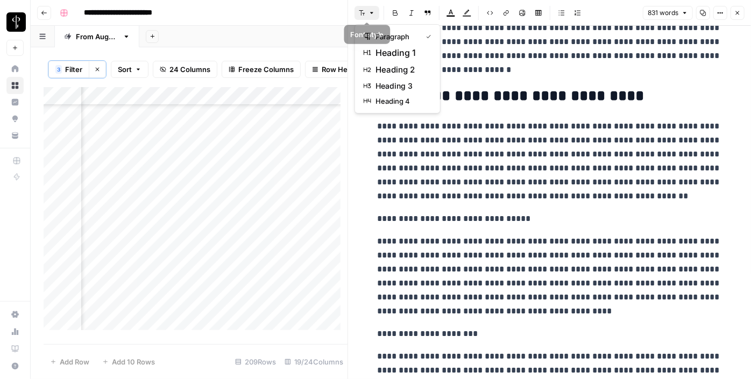
click at [366, 15] on button "Font style" at bounding box center [367, 13] width 25 height 14
click at [383, 67] on span "heading 2" at bounding box center [402, 69] width 52 height 13
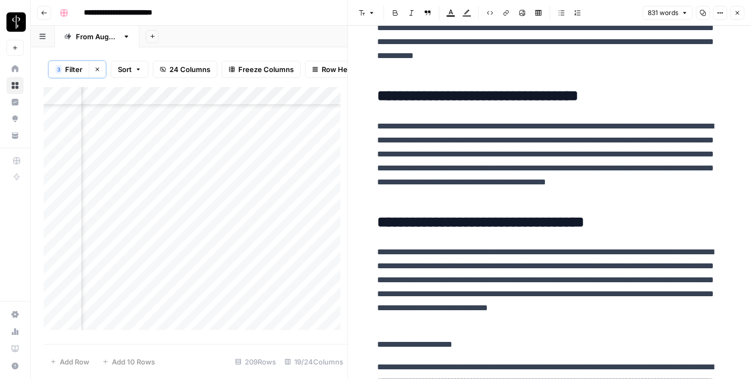
click at [123, 228] on div "Add Column" at bounding box center [196, 212] width 304 height 251
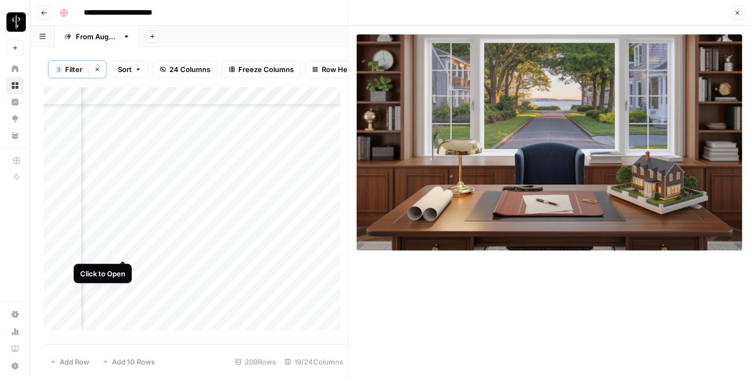
click at [117, 253] on div "Add Column" at bounding box center [196, 212] width 304 height 251
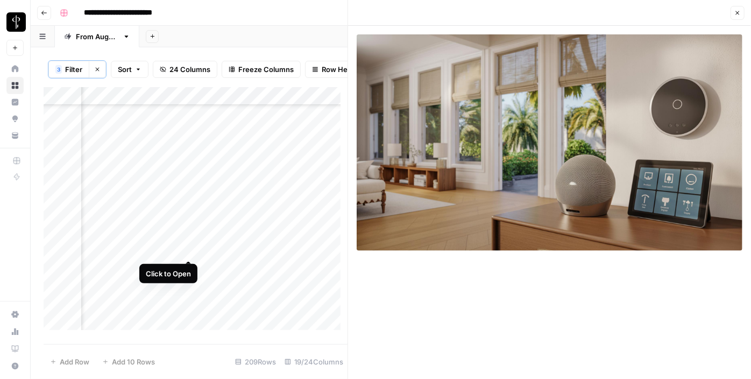
click at [189, 248] on div "Add Column" at bounding box center [196, 212] width 304 height 251
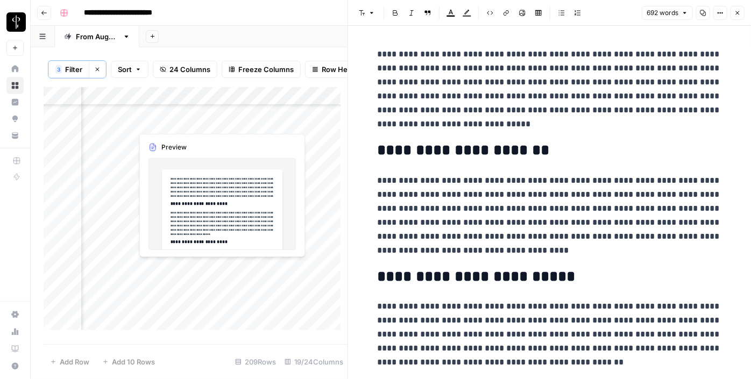
click at [189, 269] on div "Add Column" at bounding box center [196, 212] width 304 height 251
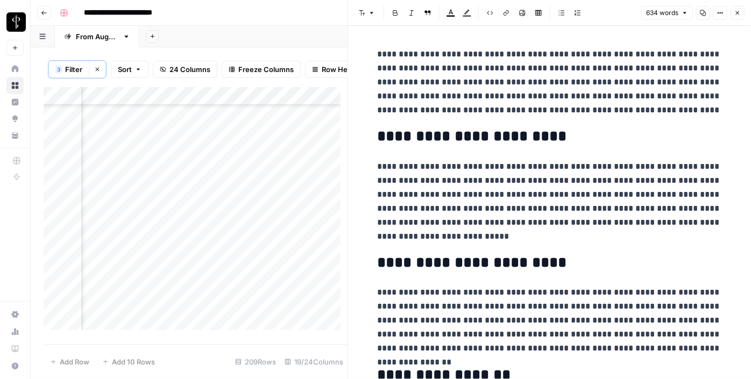
click at [121, 269] on div "Add Column" at bounding box center [196, 212] width 304 height 251
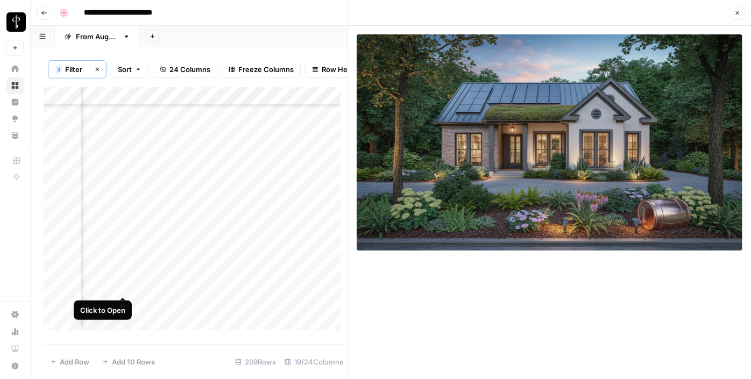
click at [122, 288] on div "Add Column" at bounding box center [196, 212] width 304 height 251
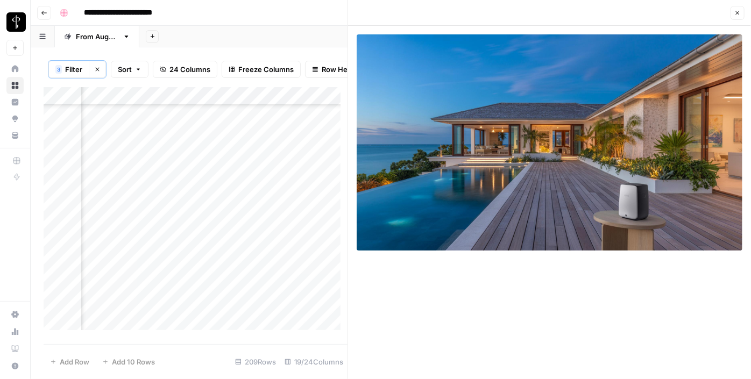
click at [123, 265] on div "Add Column" at bounding box center [196, 212] width 304 height 251
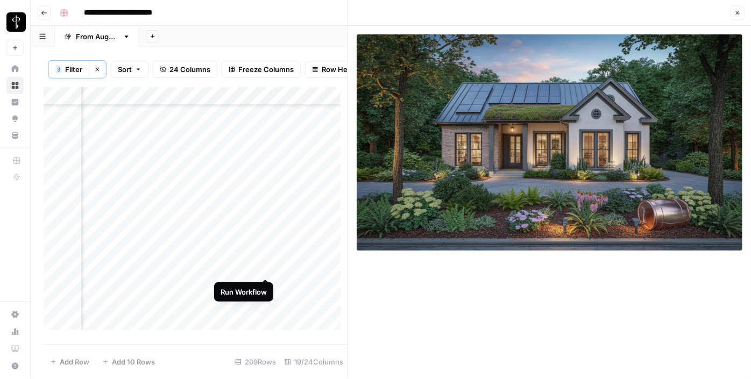
click at [264, 267] on div "Add Column" at bounding box center [196, 212] width 304 height 251
click at [263, 270] on div "Add Column" at bounding box center [196, 212] width 304 height 251
click at [293, 266] on div "Add Column" at bounding box center [196, 212] width 304 height 251
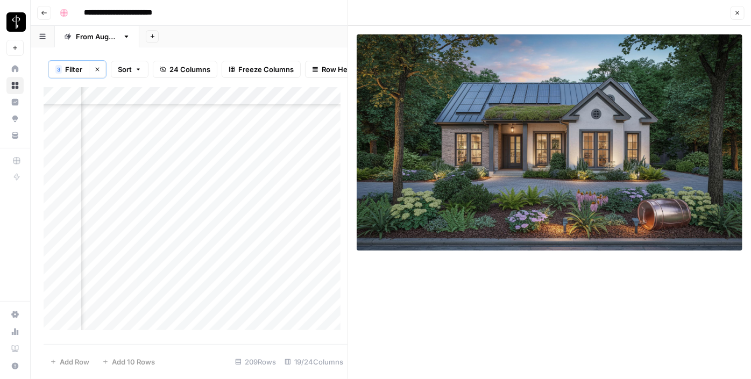
click at [293, 266] on div "Add Column" at bounding box center [196, 212] width 304 height 251
click at [293, 266] on textarea at bounding box center [361, 269] width 172 height 15
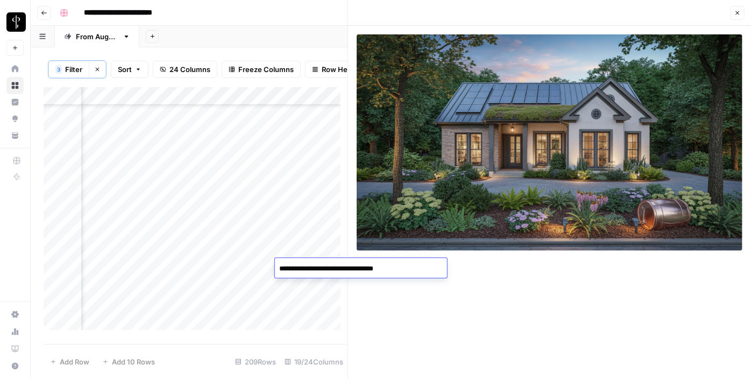
type textarea "**********"
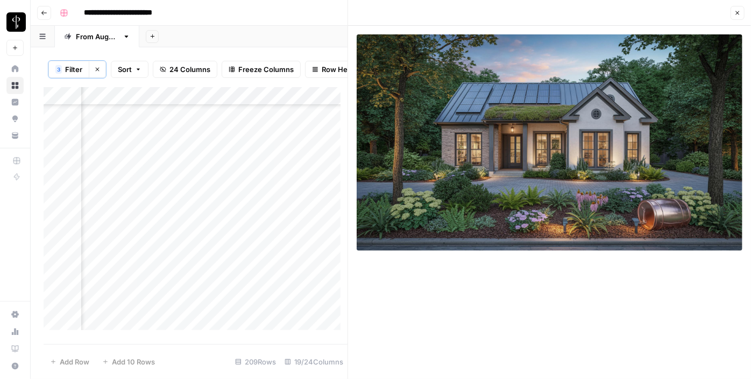
click at [121, 287] on div "Add Column" at bounding box center [196, 212] width 304 height 251
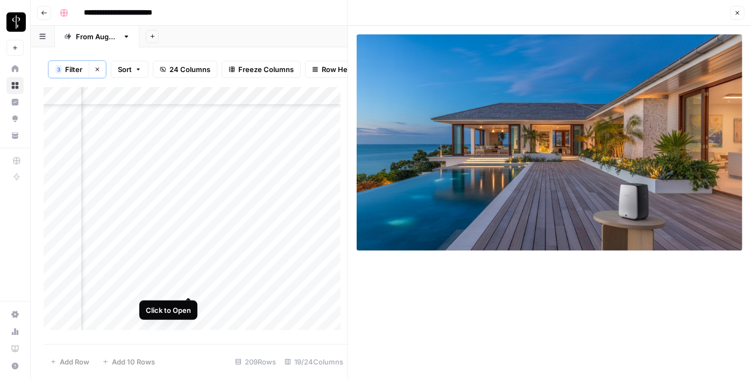
click at [183, 288] on div "Add Column" at bounding box center [196, 212] width 304 height 251
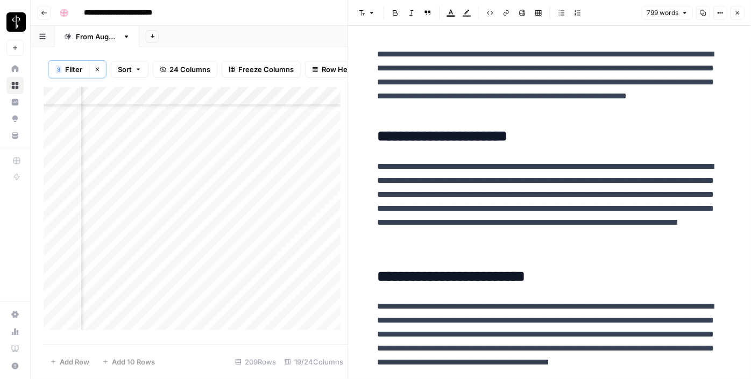
click at [114, 303] on div "Add Column" at bounding box center [196, 212] width 304 height 251
click at [121, 303] on div "Add Column" at bounding box center [196, 212] width 304 height 251
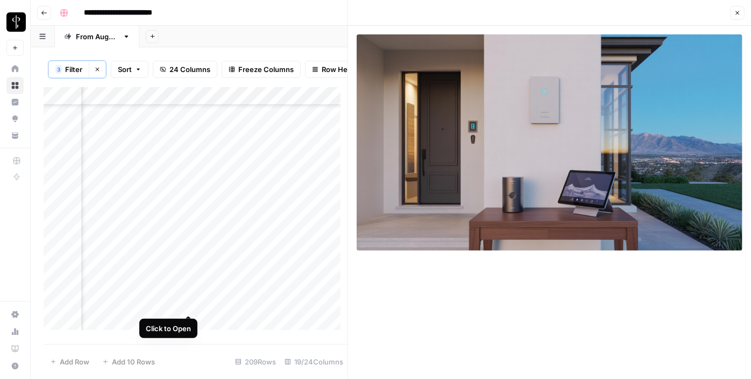
click at [185, 303] on div "Add Column" at bounding box center [196, 212] width 304 height 251
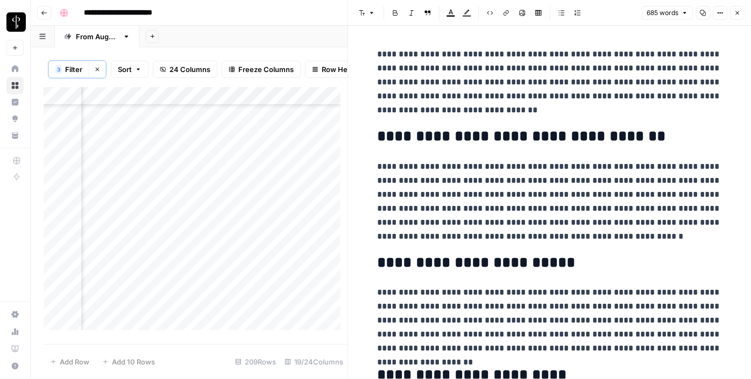
scroll to position [435, 1044]
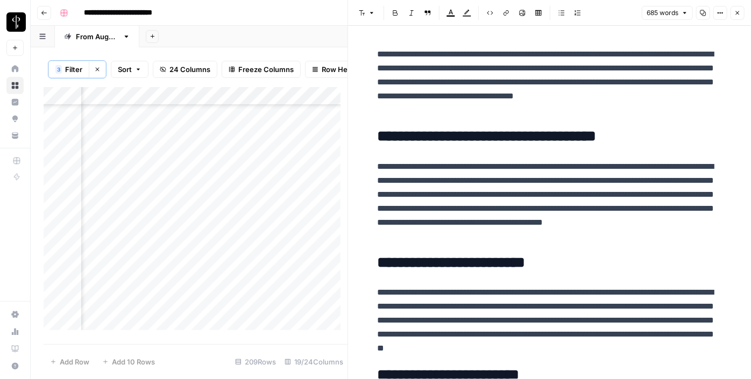
click at [123, 161] on div "Add Column" at bounding box center [196, 212] width 304 height 251
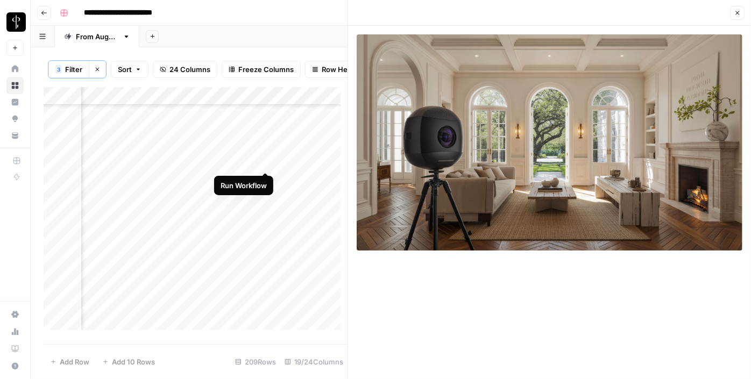
click at [264, 160] on div "Add Column" at bounding box center [196, 212] width 304 height 251
click at [311, 165] on div "Add Column" at bounding box center [196, 212] width 304 height 251
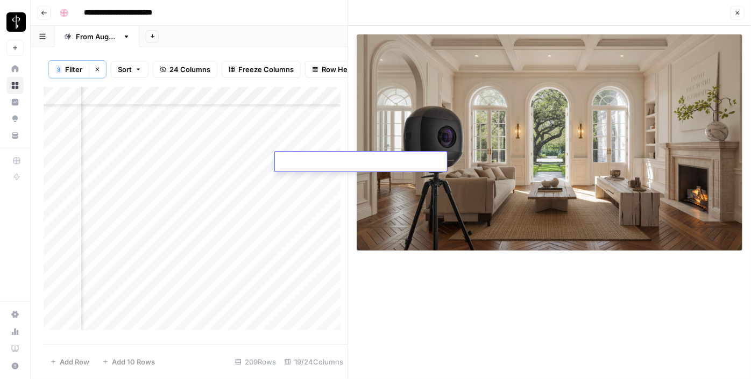
type textarea "**********"
click at [190, 180] on div "Add Column" at bounding box center [196, 212] width 304 height 251
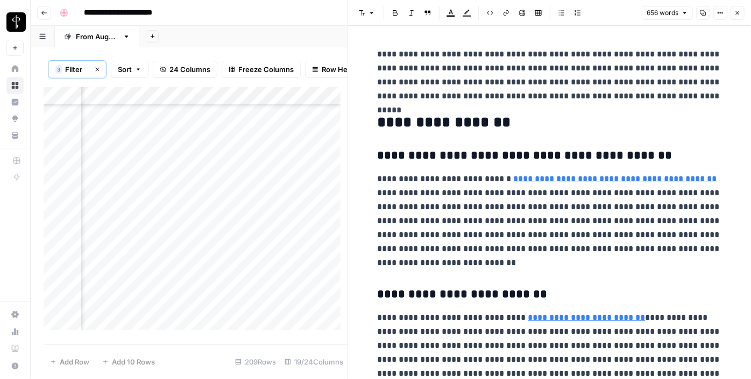
click at [123, 180] on div "Add Column" at bounding box center [196, 212] width 304 height 251
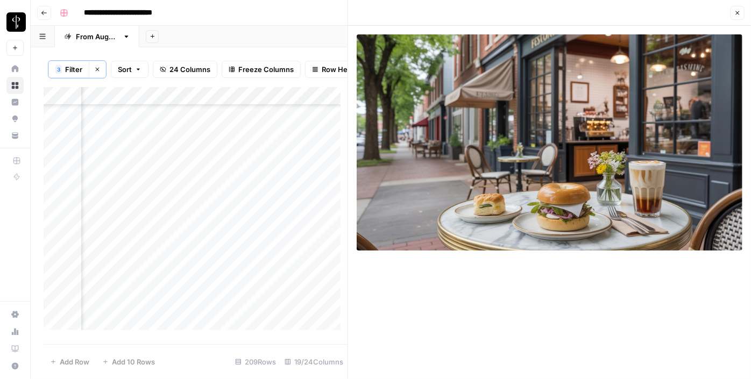
click at [187, 178] on div "Add Column" at bounding box center [196, 212] width 304 height 251
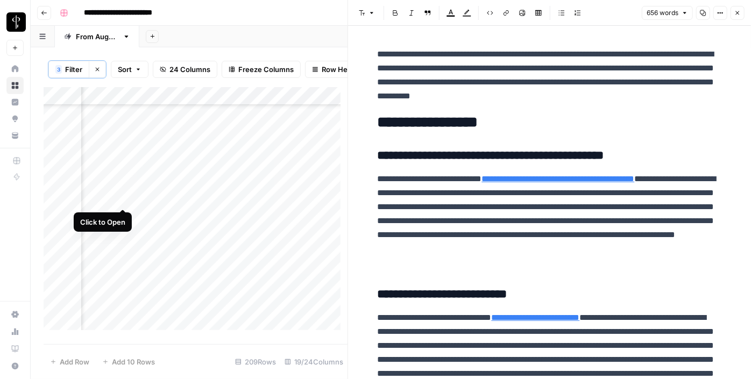
click at [122, 195] on div "Add Column" at bounding box center [196, 212] width 304 height 251
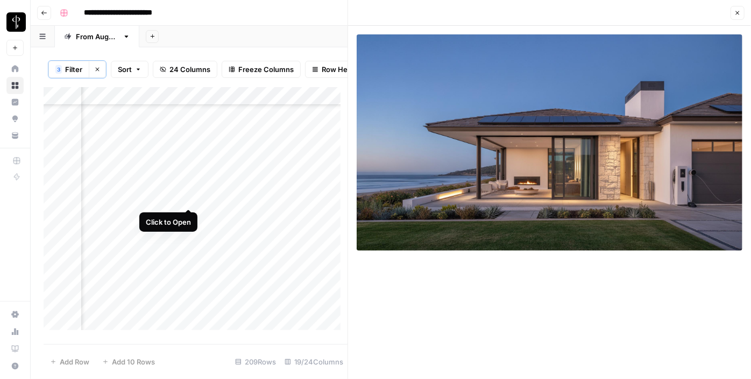
click at [183, 201] on div "Add Column" at bounding box center [196, 212] width 304 height 251
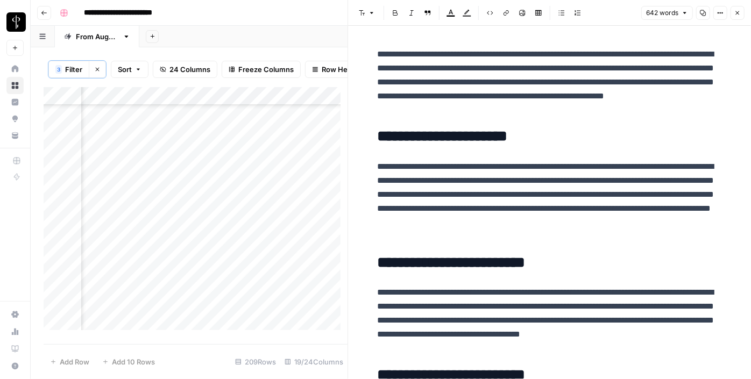
click at [115, 219] on div "Add Column" at bounding box center [196, 212] width 304 height 251
click at [118, 216] on div "Add Column" at bounding box center [196, 212] width 304 height 251
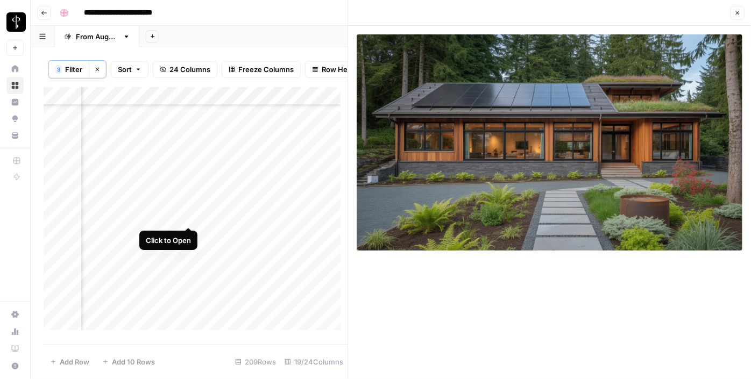
click at [192, 214] on div "Add Column" at bounding box center [196, 212] width 304 height 251
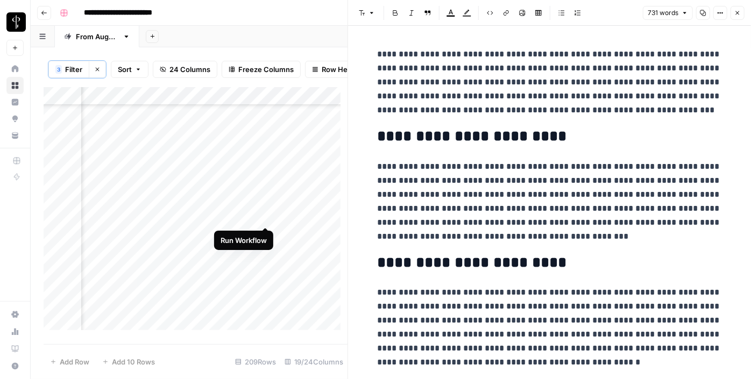
click at [267, 215] on div "Add Column" at bounding box center [196, 212] width 304 height 251
click at [289, 222] on div "Add Column" at bounding box center [196, 212] width 304 height 251
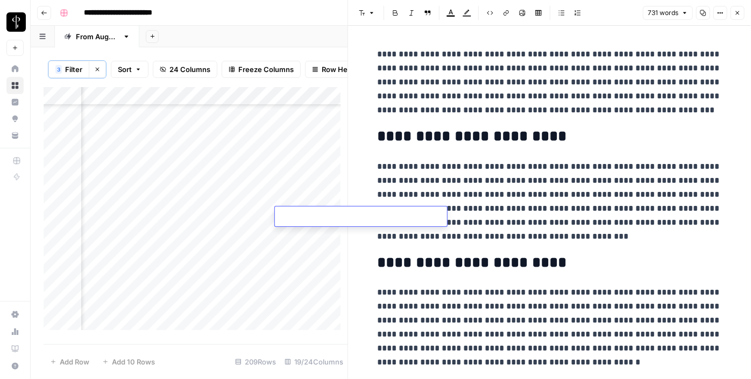
click at [289, 222] on textarea at bounding box center [361, 217] width 172 height 15
type textarea "**********"
click at [187, 230] on div "Add Column" at bounding box center [196, 212] width 304 height 251
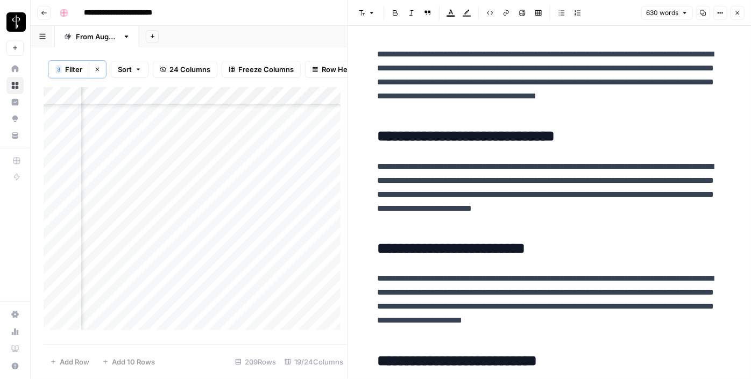
click at [125, 234] on div "Add Column" at bounding box center [196, 212] width 304 height 251
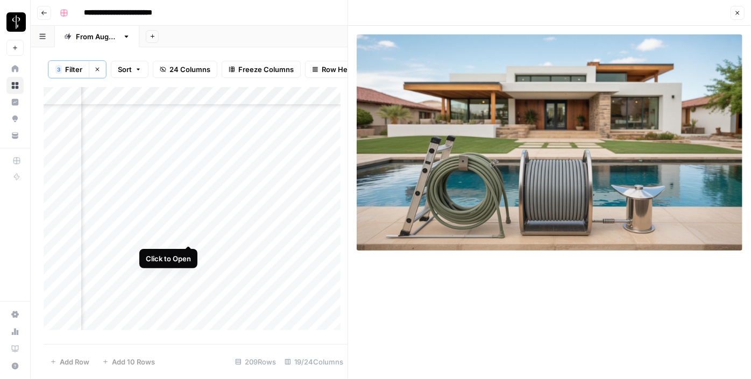
click at [184, 234] on div "Add Column" at bounding box center [196, 212] width 304 height 251
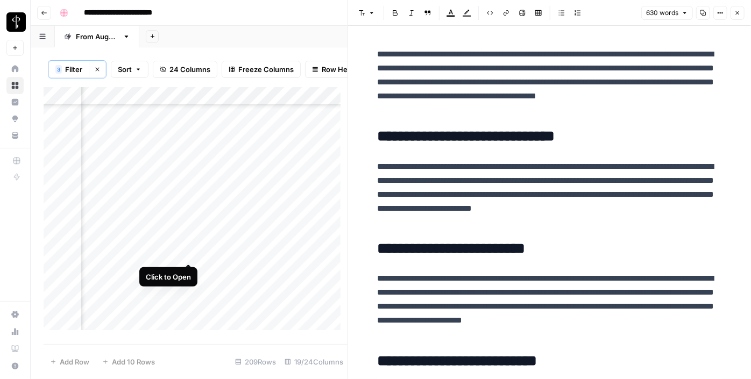
click at [188, 250] on div "Add Column" at bounding box center [196, 212] width 304 height 251
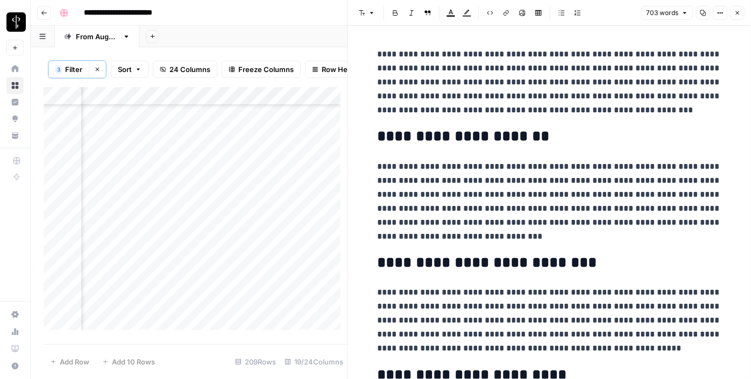
click at [118, 252] on div "Add Column" at bounding box center [196, 212] width 304 height 251
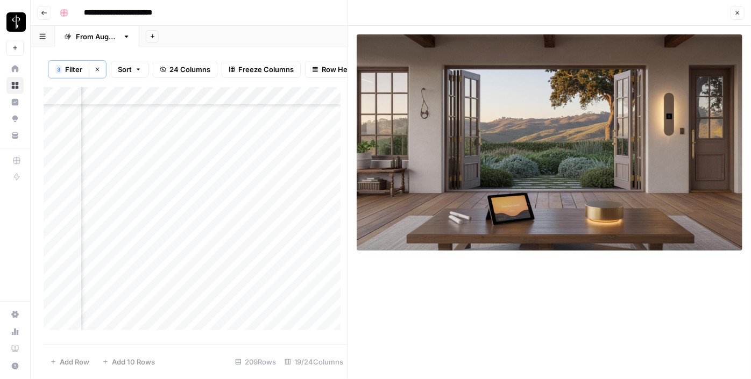
scroll to position [532, 1044]
click at [188, 156] on div "Add Column" at bounding box center [196, 212] width 304 height 251
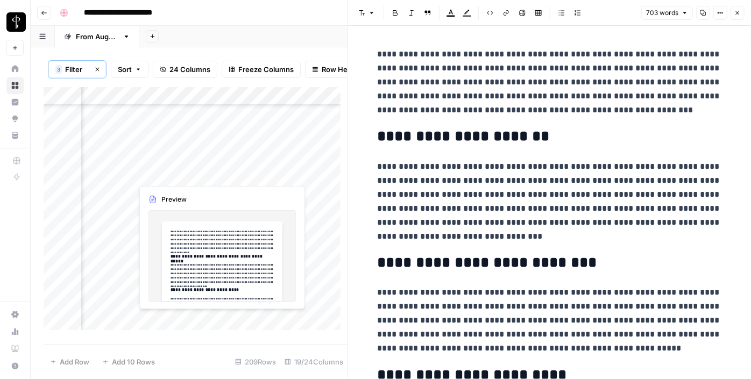
click at [189, 174] on div "Add Column" at bounding box center [196, 212] width 304 height 251
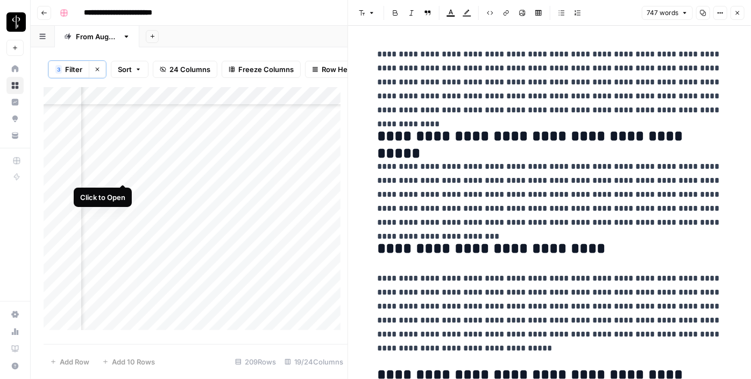
click at [125, 172] on div "Add Column" at bounding box center [196, 212] width 304 height 251
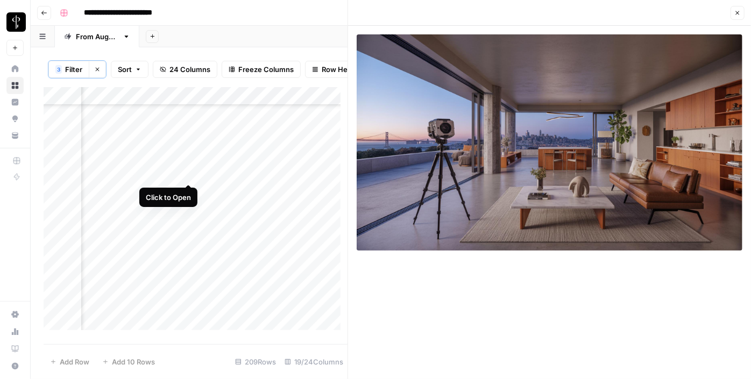
click at [187, 174] on div "Add Column" at bounding box center [196, 212] width 304 height 251
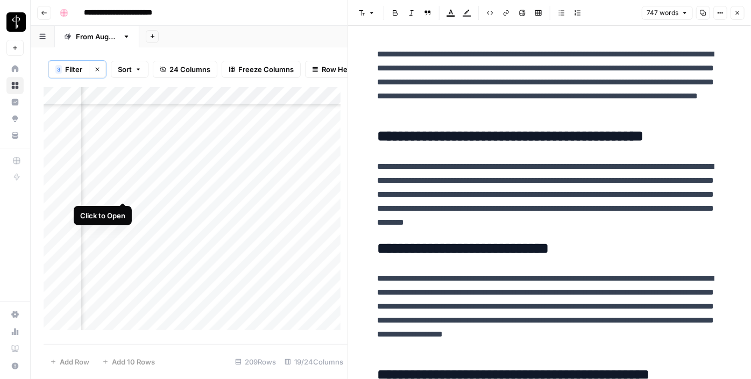
click at [122, 192] on div "Add Column" at bounding box center [196, 212] width 304 height 251
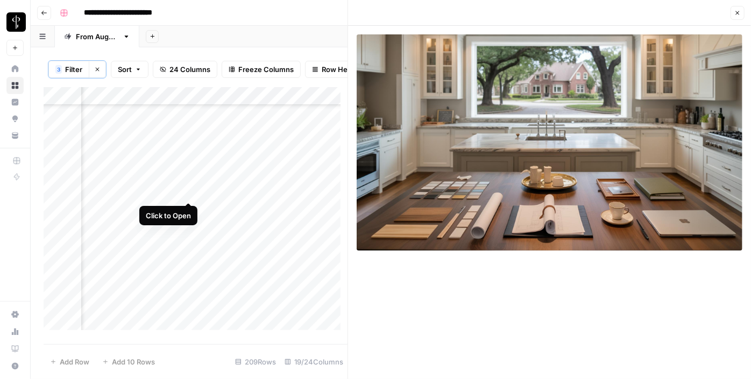
click at [185, 191] on div "Add Column" at bounding box center [196, 212] width 304 height 251
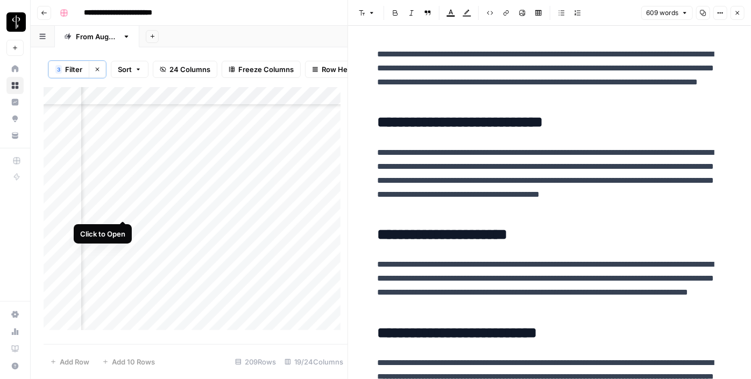
click at [119, 213] on div "Add Column" at bounding box center [196, 212] width 304 height 251
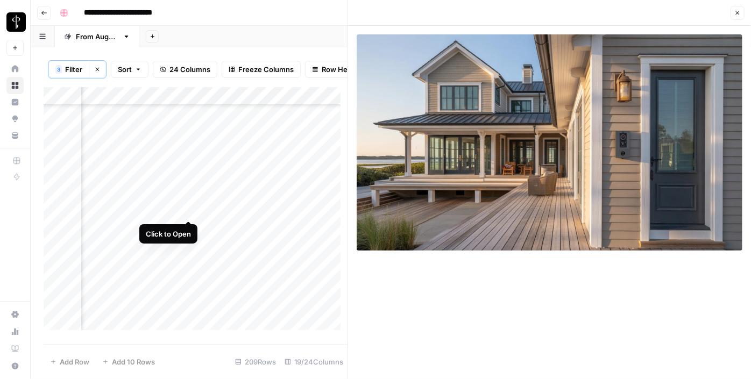
click at [186, 210] on div "Add Column" at bounding box center [196, 212] width 304 height 251
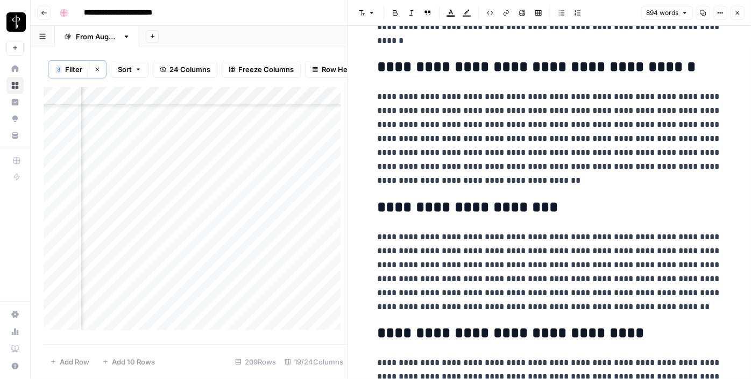
scroll to position [1236, 0]
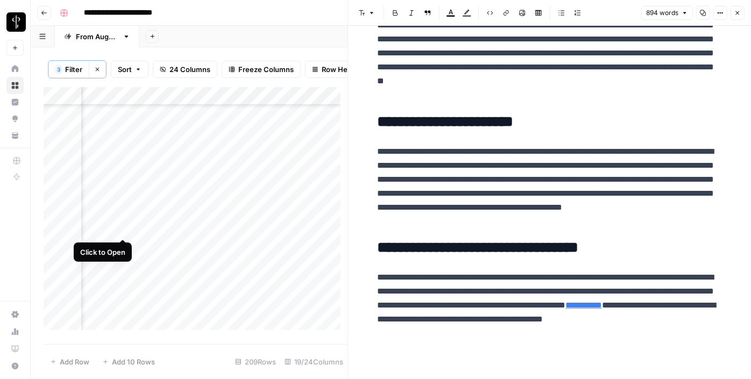
click at [122, 227] on div "Add Column" at bounding box center [196, 212] width 304 height 251
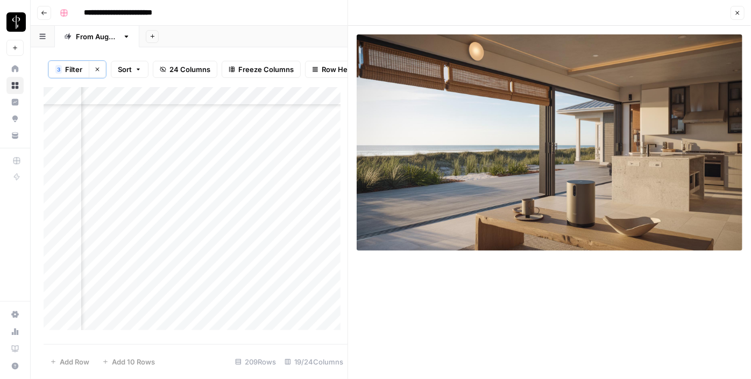
click at [196, 224] on div "Add Column" at bounding box center [196, 212] width 304 height 251
click at [187, 228] on div "Add Column" at bounding box center [196, 212] width 304 height 251
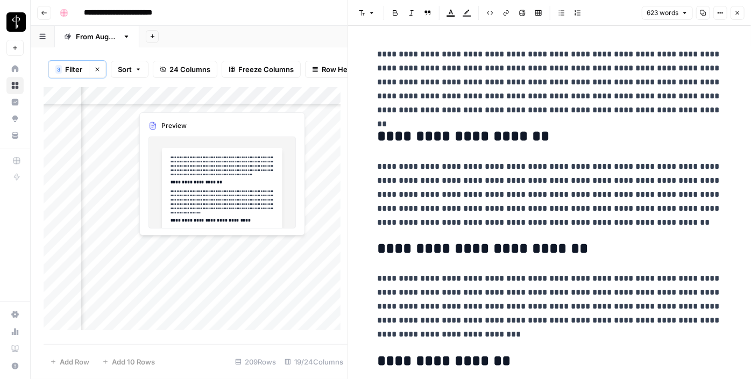
click at [187, 244] on div "Add Column" at bounding box center [196, 212] width 304 height 251
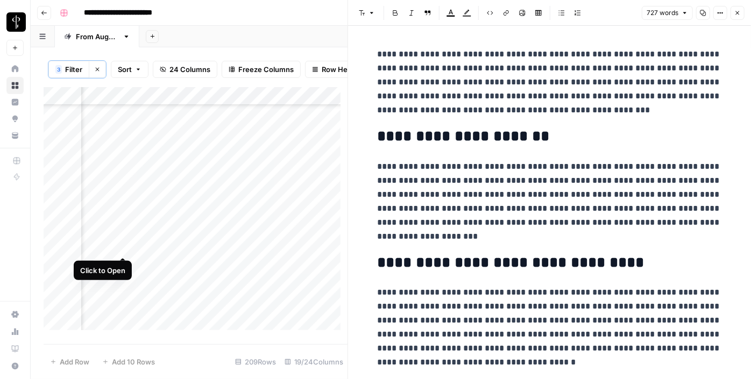
click at [121, 244] on div "Add Column" at bounding box center [196, 212] width 304 height 251
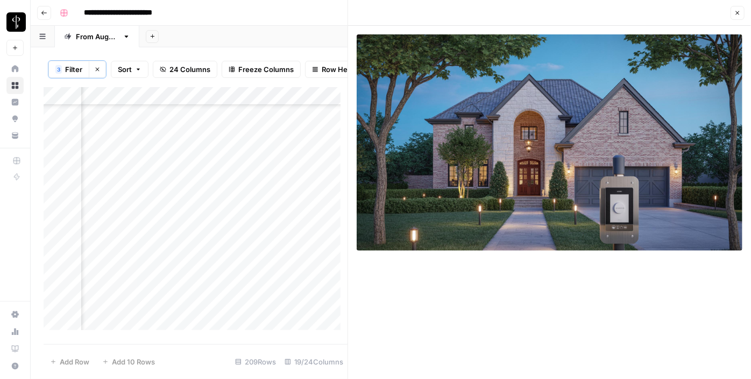
scroll to position [612, 1044]
click at [189, 168] on div "Add Column" at bounding box center [196, 212] width 304 height 251
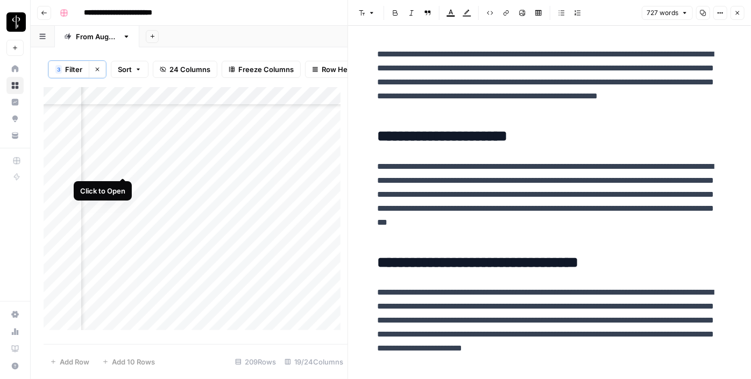
click at [125, 165] on div "Add Column" at bounding box center [196, 212] width 304 height 251
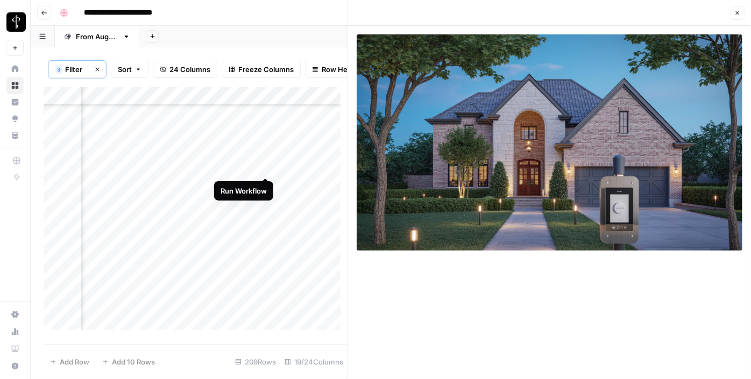
click at [261, 165] on div "Add Column" at bounding box center [196, 212] width 304 height 251
click at [302, 165] on div "Add Column" at bounding box center [196, 212] width 304 height 251
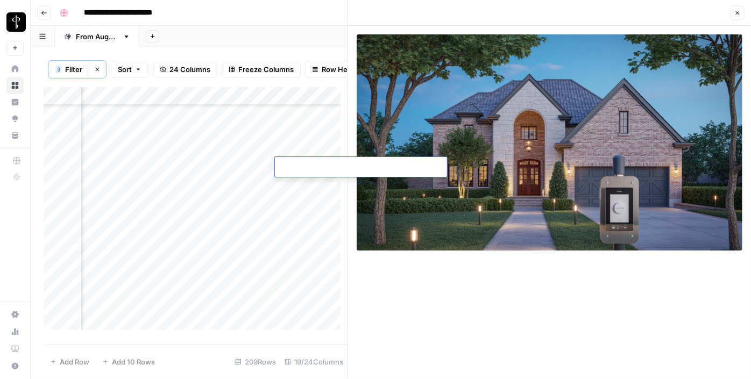
click at [302, 165] on textarea at bounding box center [361, 167] width 172 height 15
type textarea "**********"
click at [182, 188] on div "Add Column" at bounding box center [196, 212] width 304 height 251
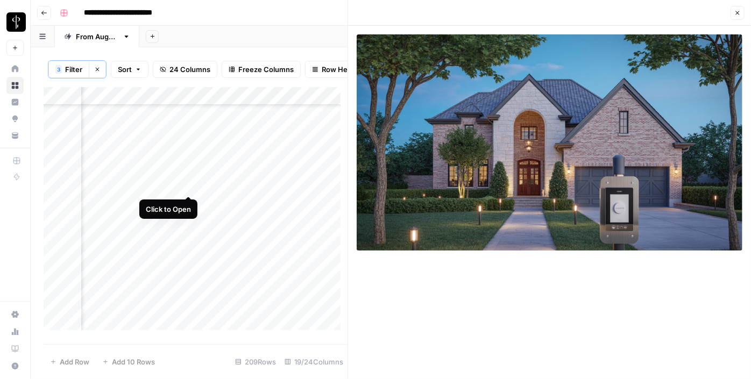
click at [190, 185] on div "Add Column" at bounding box center [196, 212] width 304 height 251
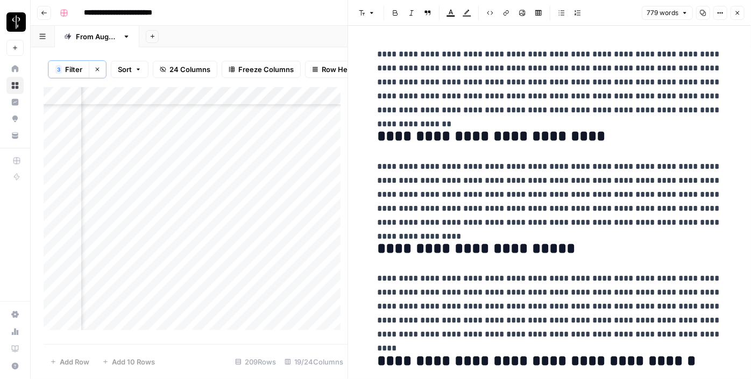
click at [123, 185] on div "Add Column" at bounding box center [196, 212] width 304 height 251
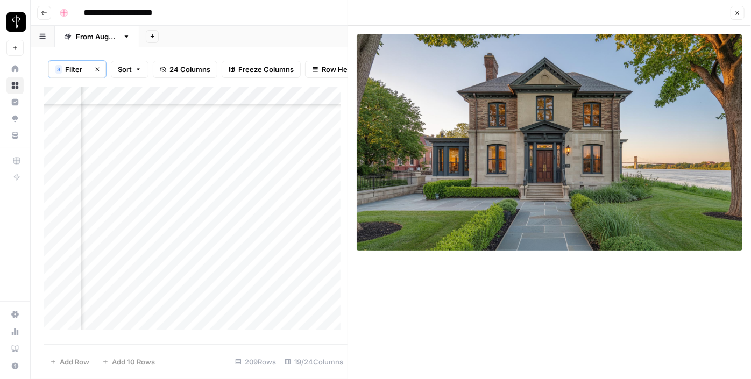
click at [123, 206] on div "Add Column" at bounding box center [196, 212] width 304 height 251
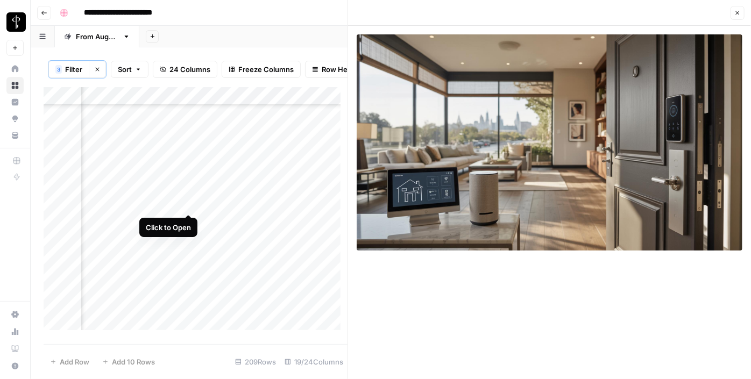
click at [189, 207] on div "Add Column" at bounding box center [196, 212] width 304 height 251
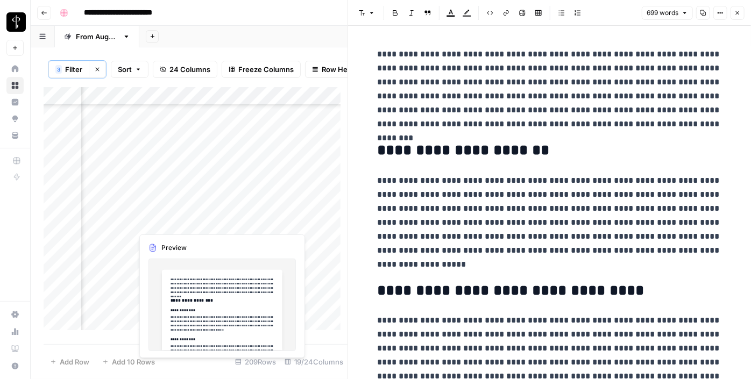
click at [190, 225] on div "Add Column" at bounding box center [196, 212] width 304 height 251
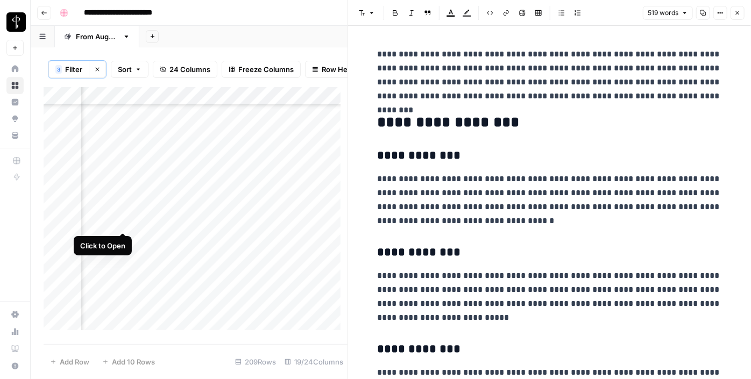
click at [127, 220] on div "Add Column" at bounding box center [196, 212] width 304 height 251
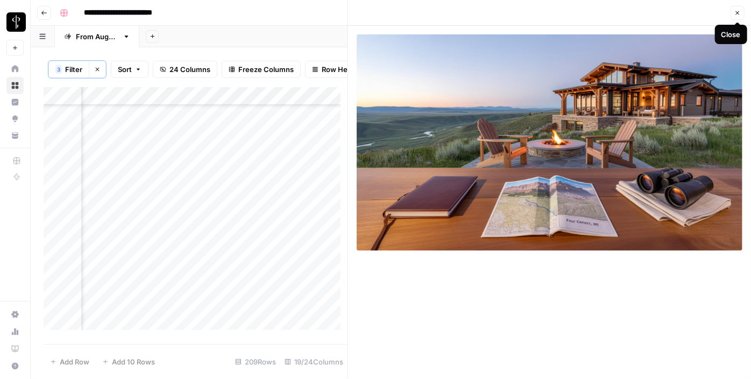
click at [742, 10] on button "Close" at bounding box center [738, 13] width 14 height 14
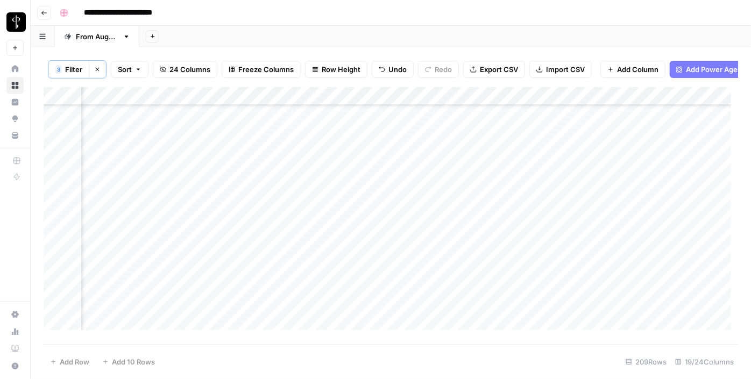
click at [418, 164] on div "Add Column" at bounding box center [391, 212] width 695 height 251
click at [415, 157] on div "Add Column" at bounding box center [391, 212] width 695 height 251
click at [406, 257] on div "Add Column" at bounding box center [391, 212] width 695 height 251
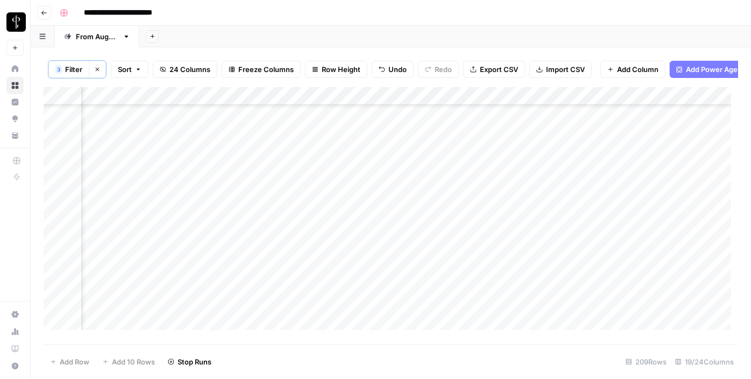
click at [397, 199] on div "Add Column" at bounding box center [391, 212] width 695 height 251
click at [468, 145] on div "Add Column" at bounding box center [391, 212] width 695 height 251
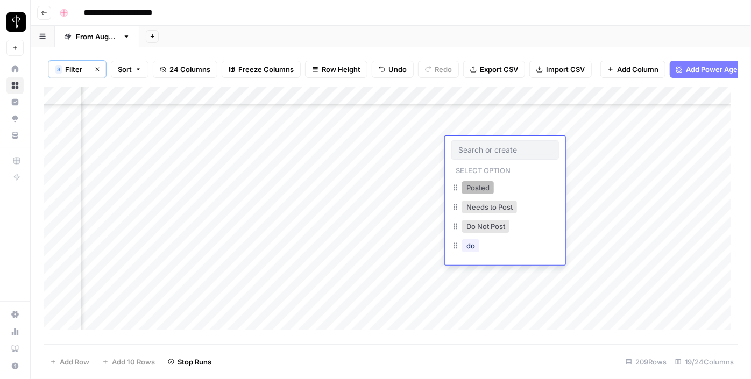
click at [480, 191] on button "Posted" at bounding box center [478, 187] width 32 height 13
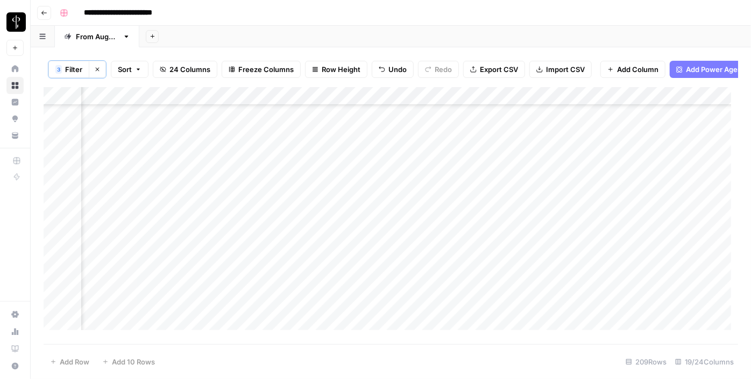
drag, startPoint x: 542, startPoint y: 153, endPoint x: 538, endPoint y: 179, distance: 26.8
click at [538, 179] on div "Add Column" at bounding box center [391, 212] width 695 height 251
click at [495, 200] on div "Add Column" at bounding box center [391, 212] width 695 height 251
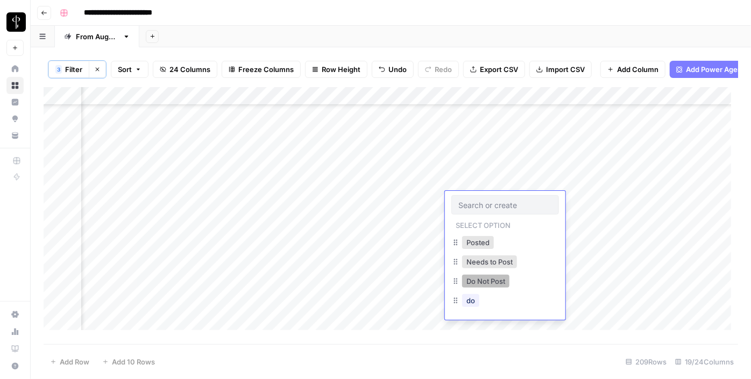
click at [479, 285] on button "Do Not Post" at bounding box center [485, 281] width 47 height 13
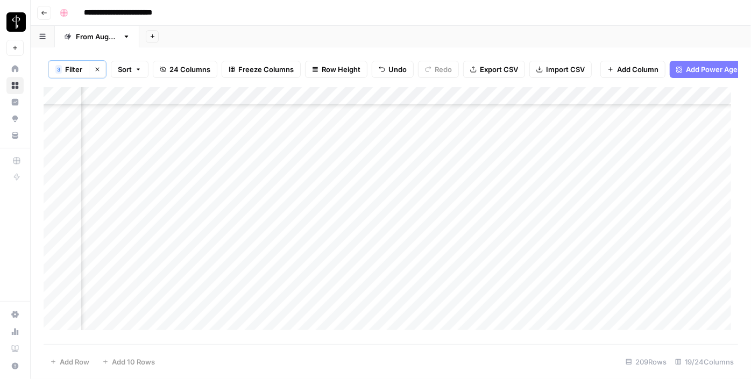
click at [481, 221] on div "Add Column" at bounding box center [391, 212] width 695 height 251
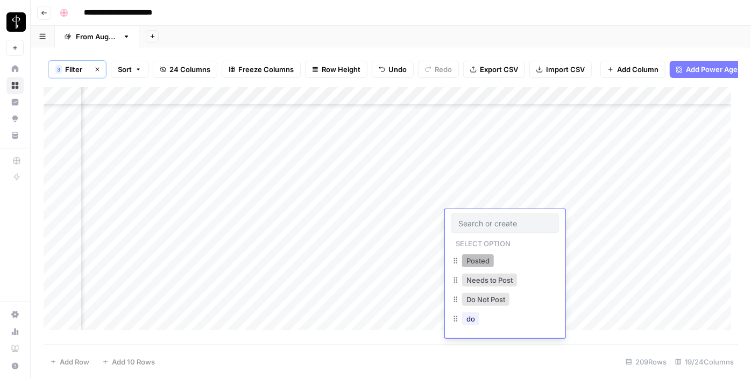
click at [475, 259] on button "Posted" at bounding box center [478, 261] width 32 height 13
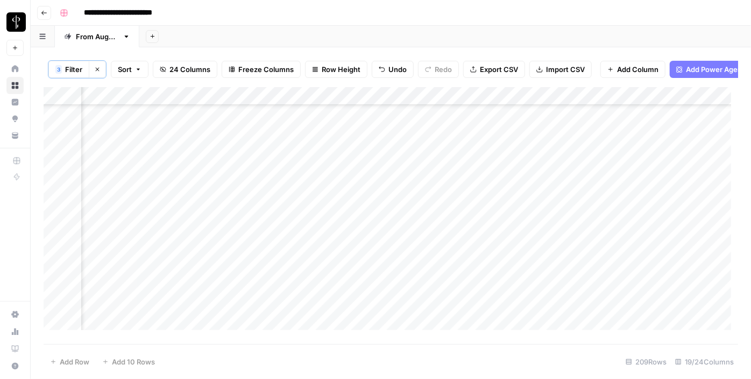
drag, startPoint x: 543, startPoint y: 226, endPoint x: 543, endPoint y: 237, distance: 11.3
click at [543, 237] on div "Add Column" at bounding box center [391, 212] width 695 height 251
click at [483, 255] on div "Add Column" at bounding box center [391, 212] width 695 height 251
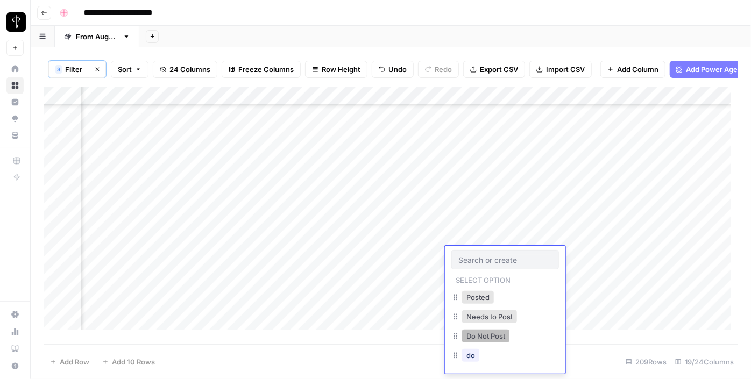
click at [472, 334] on button "Do Not Post" at bounding box center [485, 336] width 47 height 13
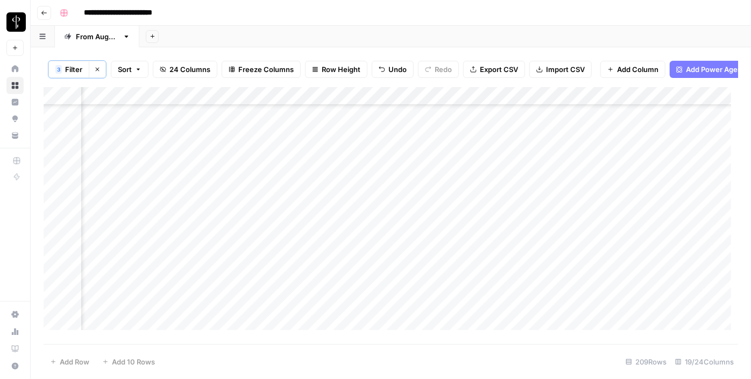
click at [462, 276] on div "Add Column" at bounding box center [391, 212] width 695 height 251
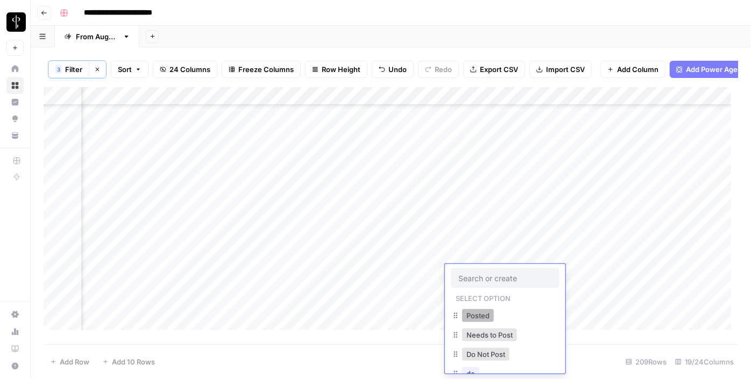
click at [492, 316] on button "Posted" at bounding box center [478, 315] width 32 height 13
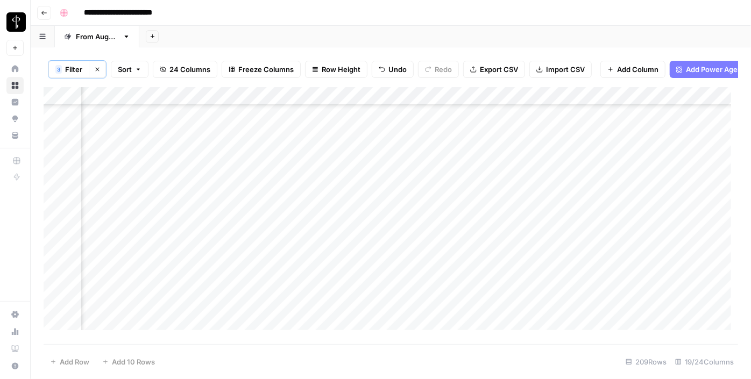
click at [542, 287] on div "Add Column" at bounding box center [391, 212] width 695 height 251
click at [469, 187] on div "Add Column" at bounding box center [391, 212] width 695 height 251
click at [471, 190] on div "Add Column" at bounding box center [391, 212] width 695 height 251
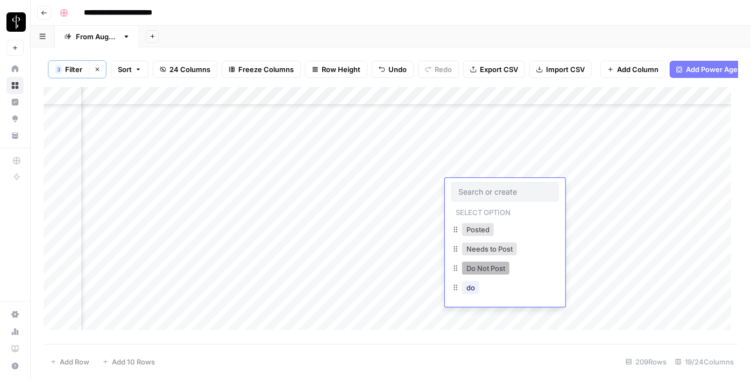
click at [478, 267] on button "Do Not Post" at bounding box center [485, 268] width 47 height 13
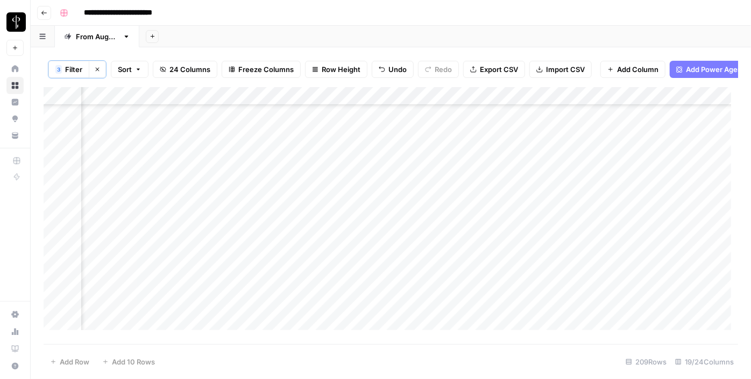
click at [463, 213] on div "Add Column" at bounding box center [391, 212] width 695 height 251
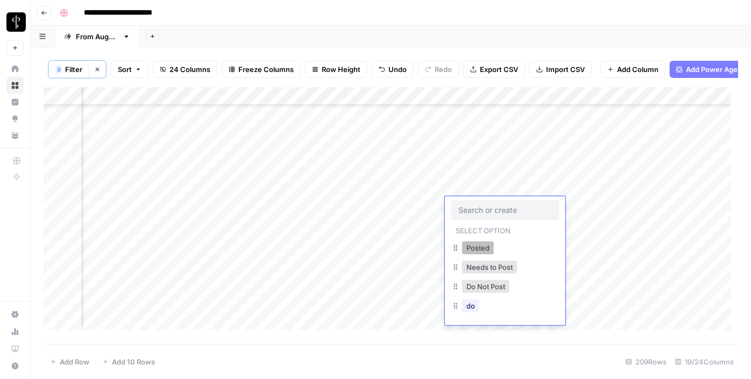
click at [468, 247] on button "Posted" at bounding box center [478, 248] width 32 height 13
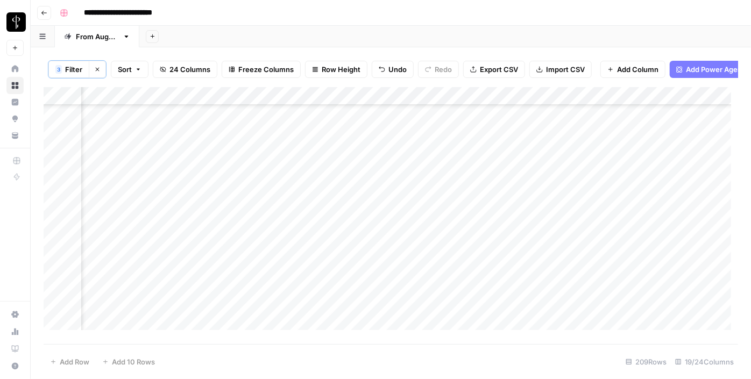
drag, startPoint x: 544, startPoint y: 215, endPoint x: 519, endPoint y: 293, distance: 82.2
click at [519, 293] on div "Add Column" at bounding box center [391, 212] width 695 height 251
click at [485, 176] on div "Add Column" at bounding box center [391, 212] width 695 height 251
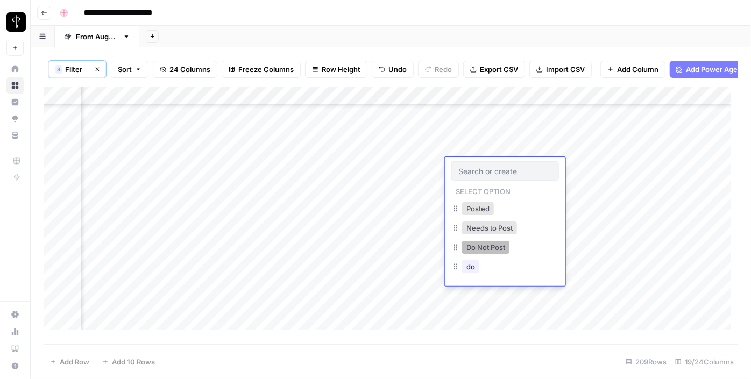
click at [481, 245] on button "Do Not Post" at bounding box center [485, 247] width 47 height 13
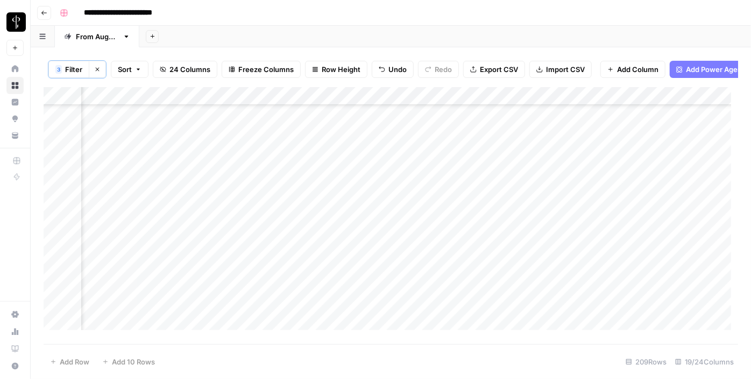
click at [468, 181] on div "Add Column" at bounding box center [391, 212] width 695 height 251
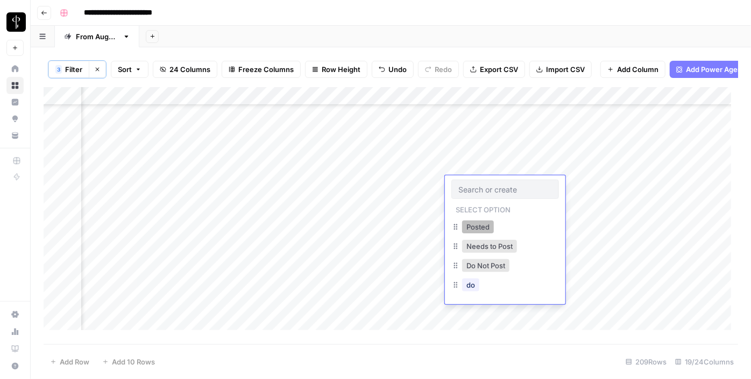
click at [469, 227] on button "Posted" at bounding box center [478, 227] width 32 height 13
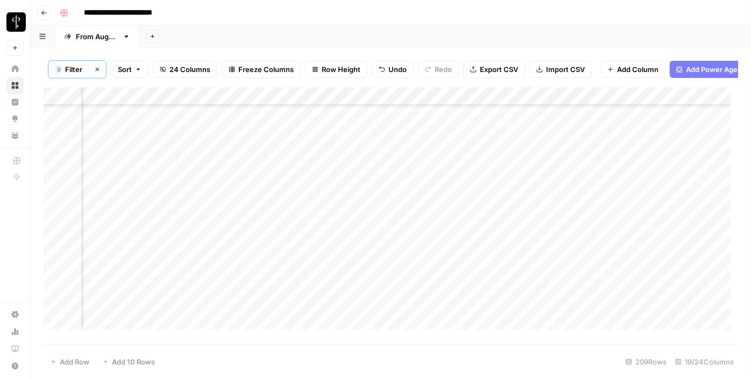
drag, startPoint x: 543, startPoint y: 191, endPoint x: 534, endPoint y: 223, distance: 33.6
click at [534, 223] on div "Add Column" at bounding box center [391, 212] width 695 height 251
click at [232, 241] on div "Add Column" at bounding box center [391, 212] width 695 height 251
click at [235, 192] on div "Add Column" at bounding box center [391, 212] width 695 height 251
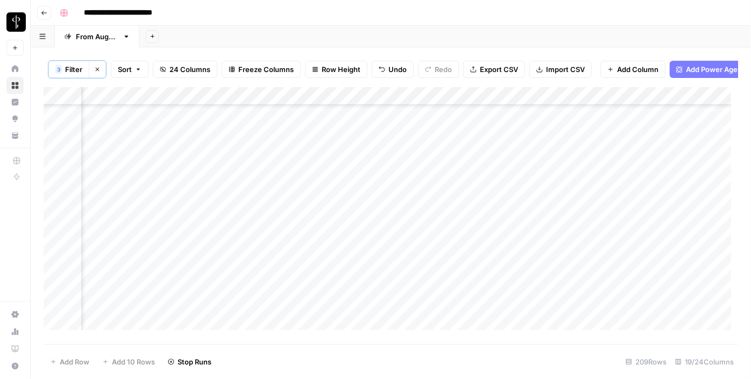
click at [223, 219] on div "Add Column" at bounding box center [391, 212] width 695 height 251
click at [229, 231] on div "Add Column" at bounding box center [391, 212] width 695 height 251
click at [228, 254] on div "Add Column" at bounding box center [391, 212] width 695 height 251
click at [232, 272] on div "Add Column" at bounding box center [391, 212] width 695 height 251
click at [236, 294] on div "Add Column" at bounding box center [391, 212] width 695 height 251
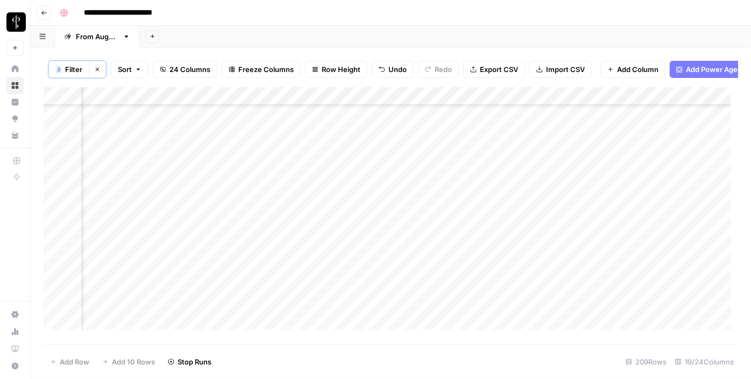
click at [234, 313] on div "Add Column" at bounding box center [391, 212] width 695 height 251
click at [227, 241] on div "Add Column" at bounding box center [391, 212] width 695 height 251
click at [227, 258] on div "Add Column" at bounding box center [391, 212] width 695 height 251
click at [229, 274] on div "Add Column" at bounding box center [391, 212] width 695 height 251
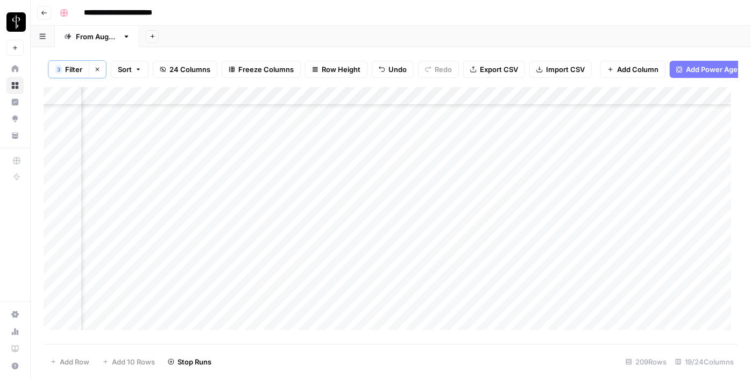
click at [231, 291] on div "Add Column" at bounding box center [391, 212] width 695 height 251
click at [232, 311] on div "Add Column" at bounding box center [391, 212] width 695 height 251
click at [222, 241] on div "Add Column" at bounding box center [391, 212] width 695 height 251
click at [223, 255] on div "Add Column" at bounding box center [391, 212] width 695 height 251
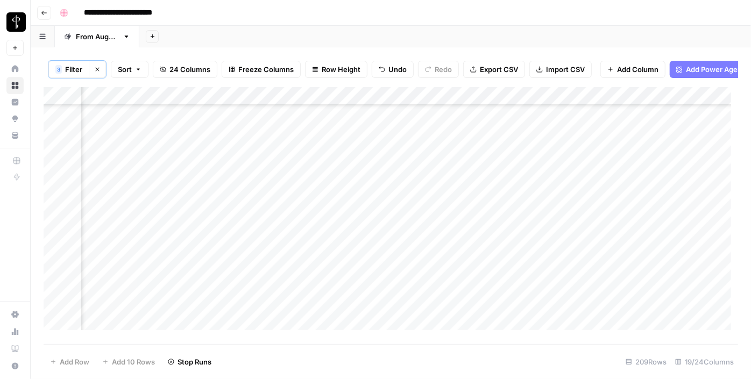
click at [230, 272] on div "Add Column" at bounding box center [391, 212] width 695 height 251
click at [225, 293] on div "Add Column" at bounding box center [391, 212] width 695 height 251
click at [227, 308] on div "Add Column" at bounding box center [391, 212] width 695 height 251
click at [225, 265] on div "Add Column" at bounding box center [391, 212] width 695 height 251
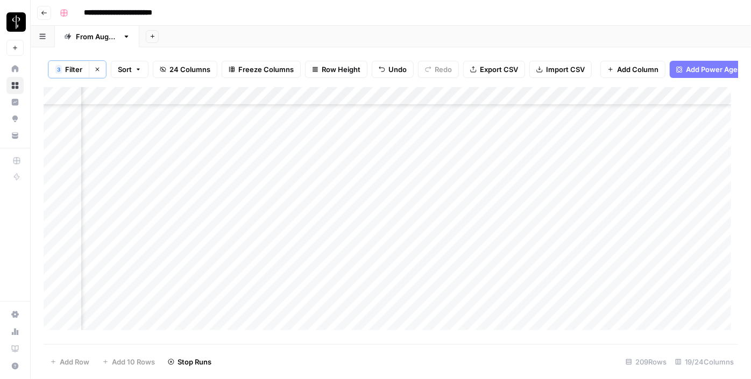
click at [228, 283] on div "Add Column" at bounding box center [391, 212] width 695 height 251
click at [188, 156] on div "Add Column" at bounding box center [391, 212] width 695 height 251
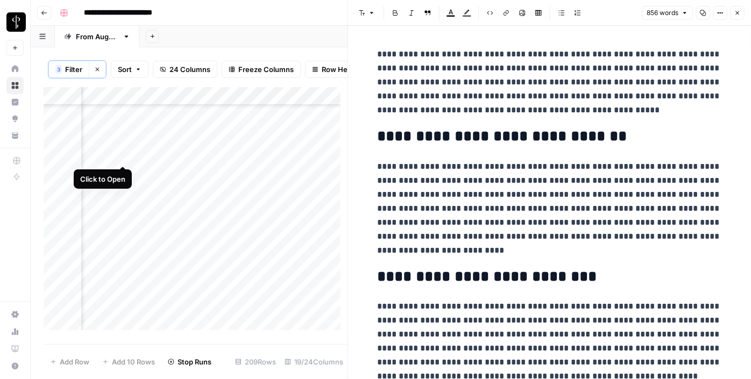
click at [121, 157] on div "Add Column" at bounding box center [196, 212] width 304 height 251
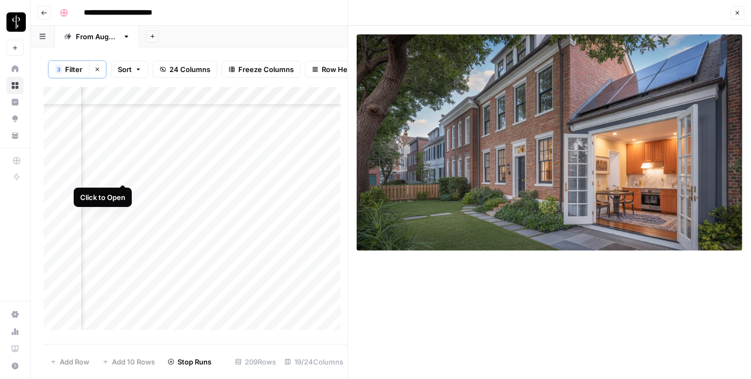
click at [121, 173] on div "Add Column" at bounding box center [196, 212] width 304 height 251
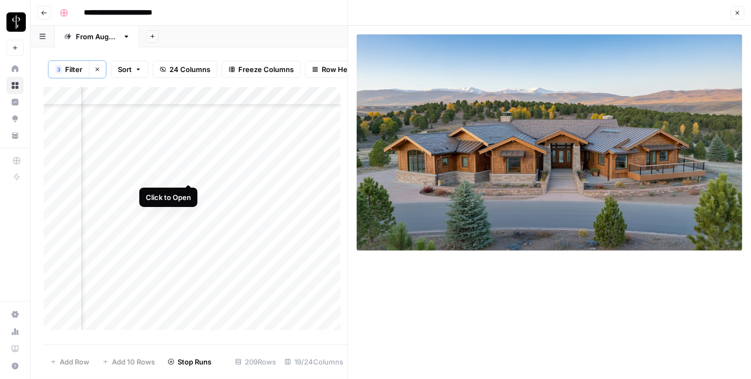
click at [188, 173] on div "Add Column" at bounding box center [196, 212] width 304 height 251
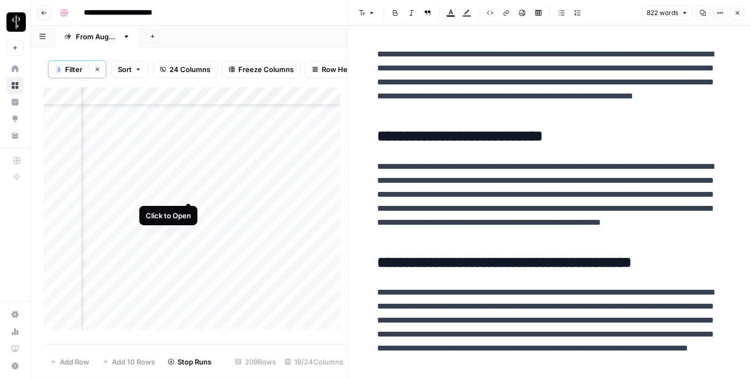
click at [186, 192] on div "Add Column" at bounding box center [196, 212] width 304 height 251
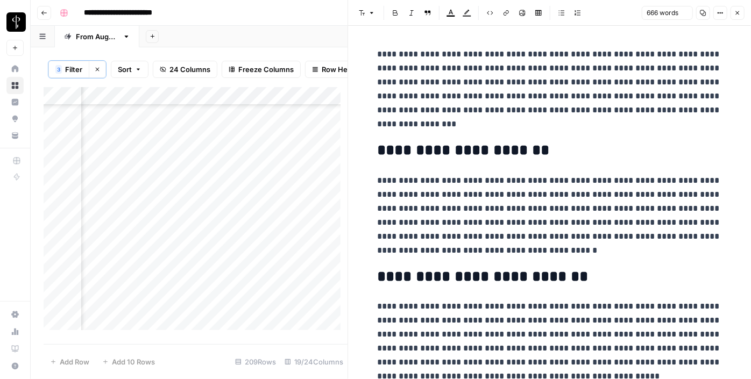
click at [119, 192] on div "Add Column" at bounding box center [196, 212] width 304 height 251
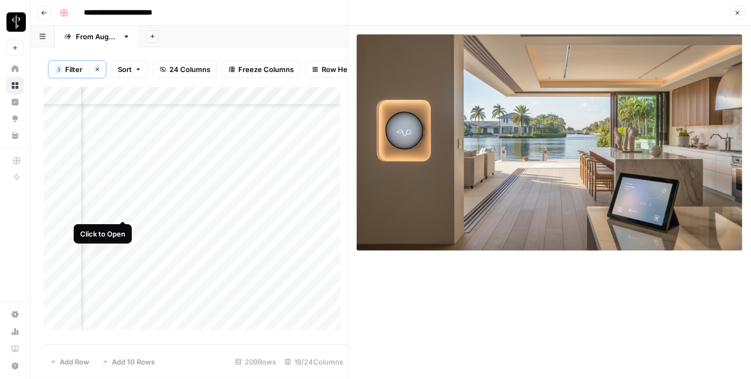
click at [120, 209] on div "Add Column" at bounding box center [196, 212] width 304 height 251
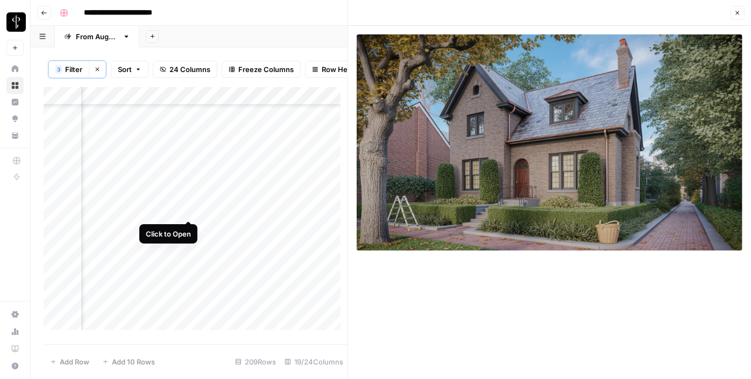
click at [190, 213] on div "Add Column" at bounding box center [196, 212] width 304 height 251
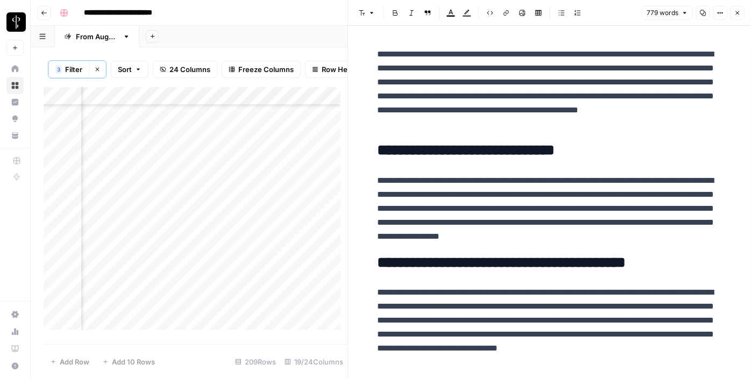
click at [186, 228] on div "Add Column" at bounding box center [196, 212] width 304 height 251
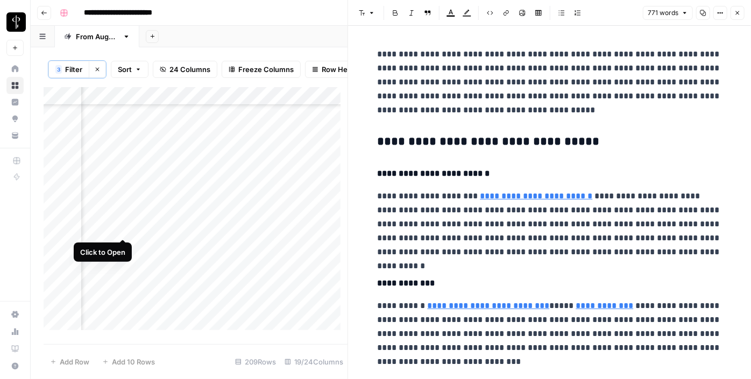
click at [124, 228] on div "Add Column" at bounding box center [196, 212] width 304 height 251
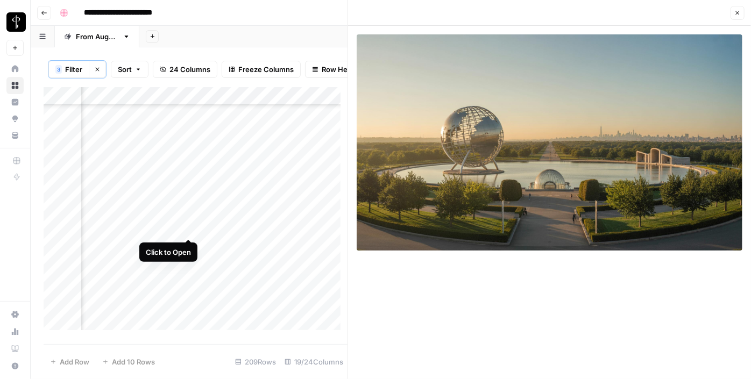
click at [189, 227] on div "Add Column" at bounding box center [196, 212] width 304 height 251
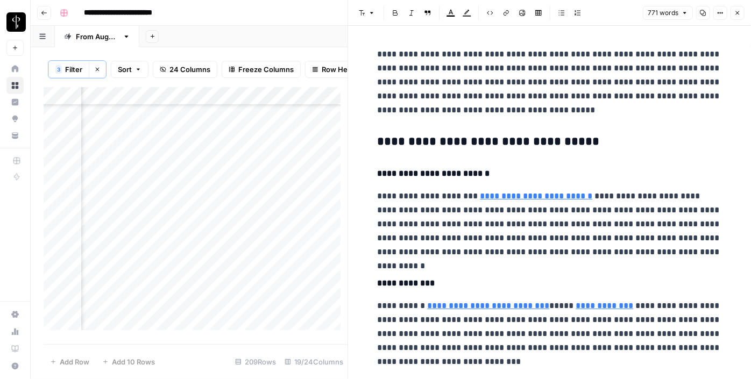
click at [419, 142] on h3 "**********" at bounding box center [550, 142] width 344 height 15
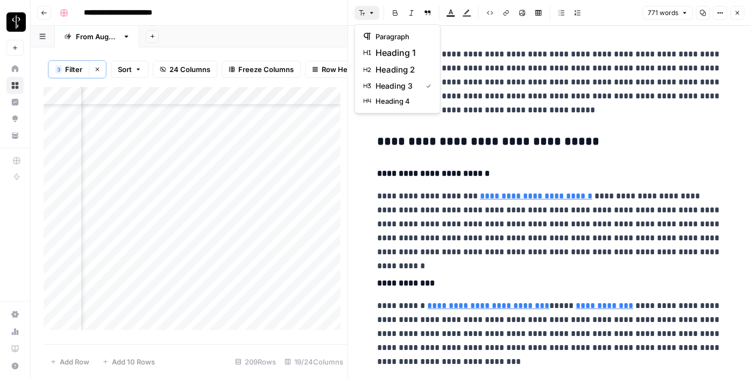
click at [369, 13] on icon "button" at bounding box center [372, 13] width 6 height 6
click at [392, 66] on span "heading 2" at bounding box center [402, 69] width 52 height 13
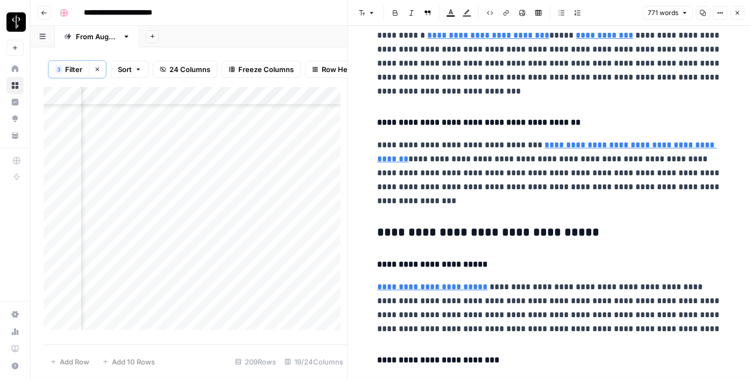
scroll to position [267, 0]
click at [423, 236] on h3 "**********" at bounding box center [550, 232] width 344 height 15
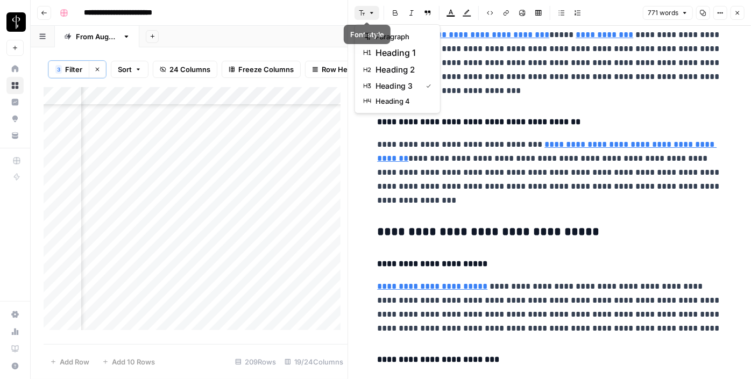
click at [371, 13] on icon "button" at bounding box center [371, 13] width 3 height 2
click at [400, 70] on span "heading 2" at bounding box center [402, 69] width 52 height 13
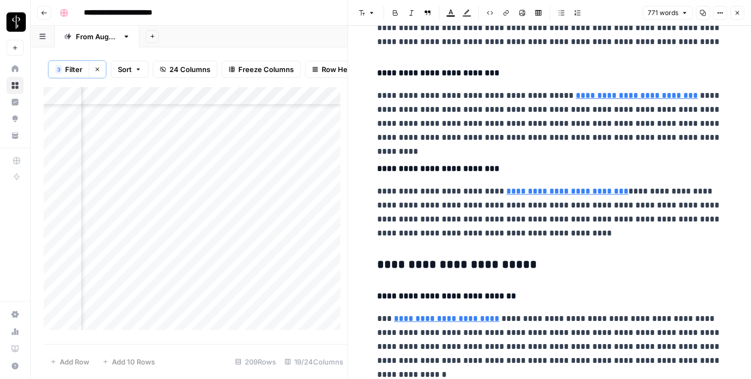
scroll to position [551, 0]
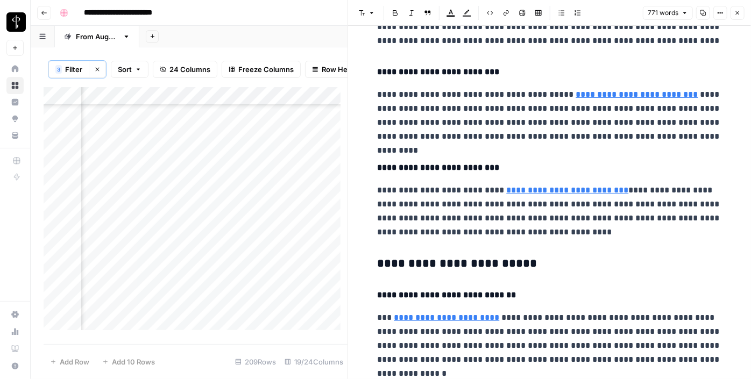
click at [430, 260] on h3 "**********" at bounding box center [550, 264] width 344 height 15
click at [373, 15] on icon "button" at bounding box center [372, 13] width 6 height 6
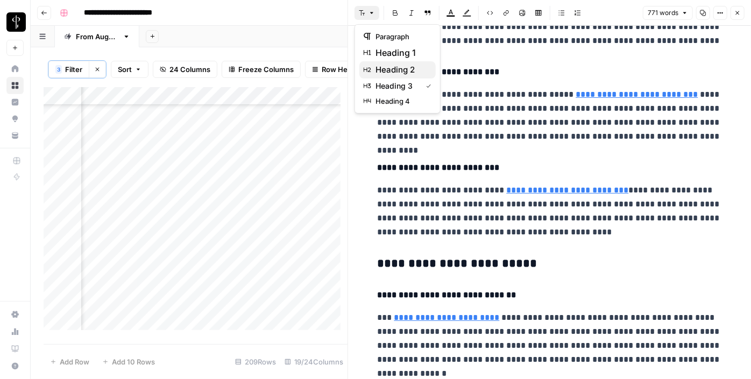
click at [397, 75] on span "heading 2" at bounding box center [402, 69] width 52 height 13
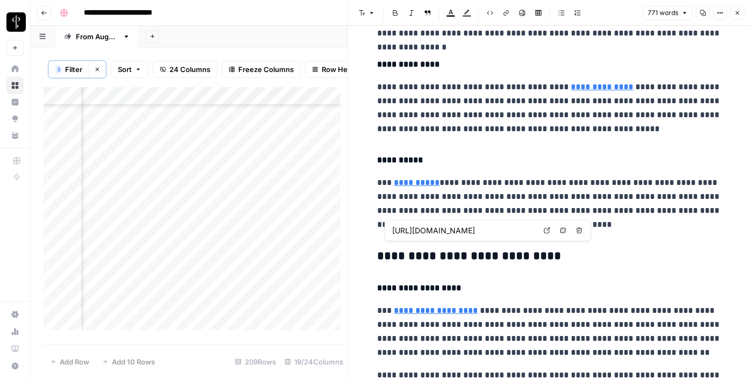
scroll to position [877, 0]
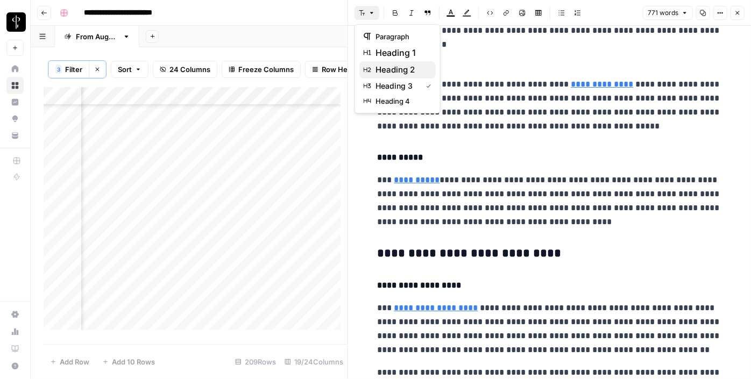
drag, startPoint x: 363, startPoint y: 13, endPoint x: 382, endPoint y: 72, distance: 61.8
click at [382, 72] on body "**********" at bounding box center [375, 189] width 751 height 379
click at [382, 72] on span "heading 2" at bounding box center [402, 69] width 52 height 13
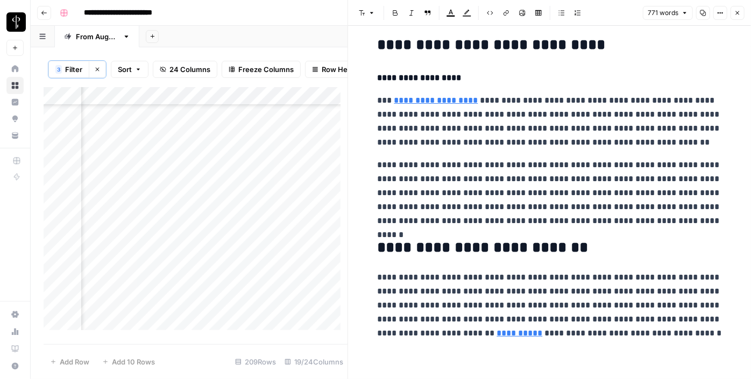
scroll to position [1066, 0]
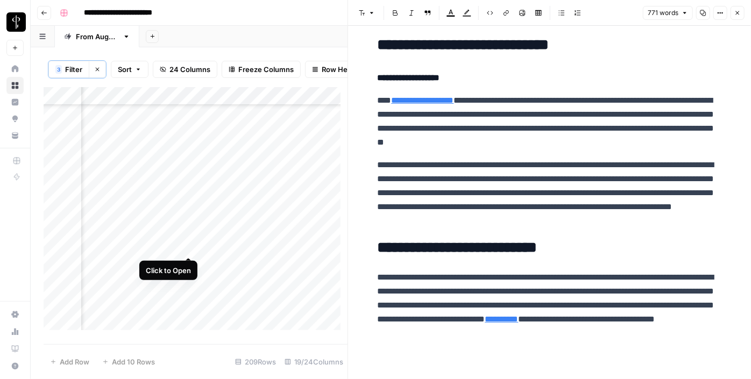
click at [188, 246] on div "Add Column" at bounding box center [196, 212] width 304 height 251
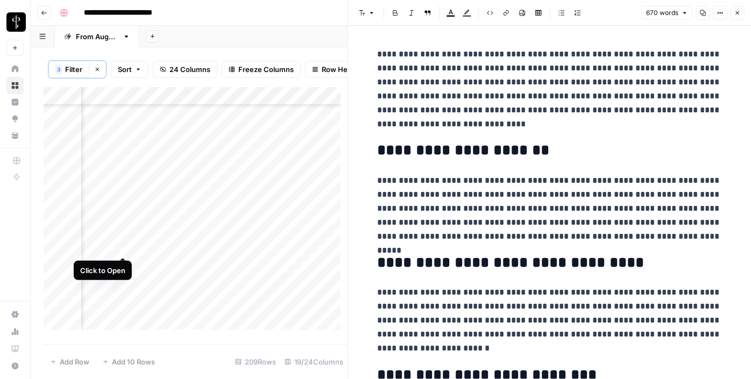
click at [122, 245] on div "Add Column" at bounding box center [196, 212] width 304 height 251
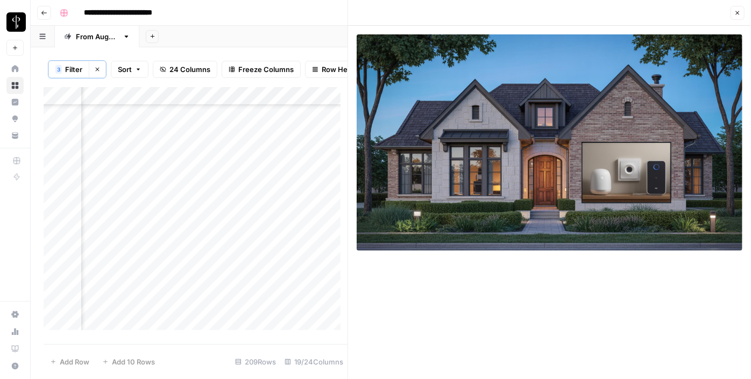
click at [125, 269] on div "Add Column" at bounding box center [196, 212] width 304 height 251
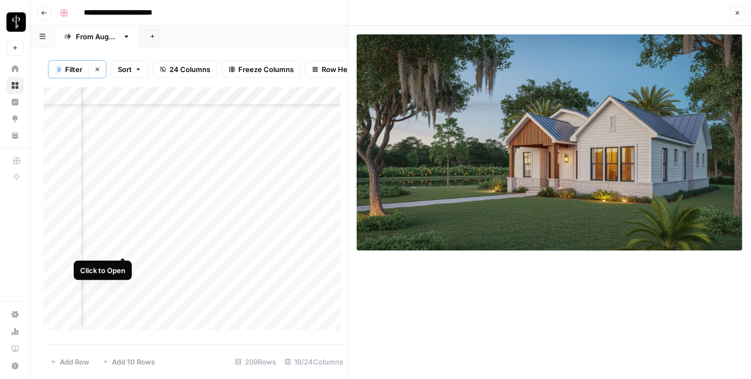
click at [126, 245] on div "Add Column" at bounding box center [196, 212] width 304 height 251
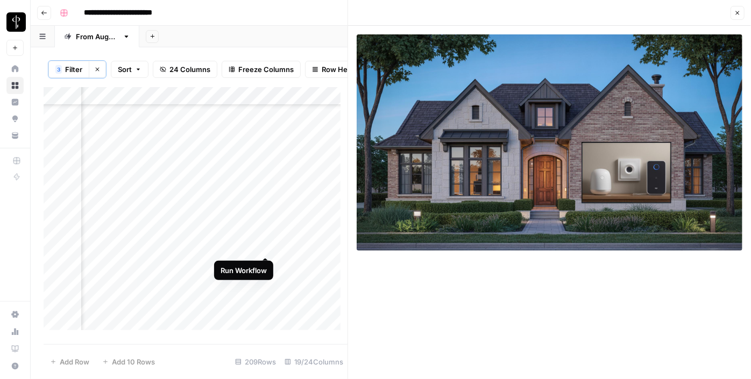
click at [263, 249] on div "Add Column" at bounding box center [196, 212] width 304 height 251
click at [291, 251] on div "Add Column" at bounding box center [196, 212] width 304 height 251
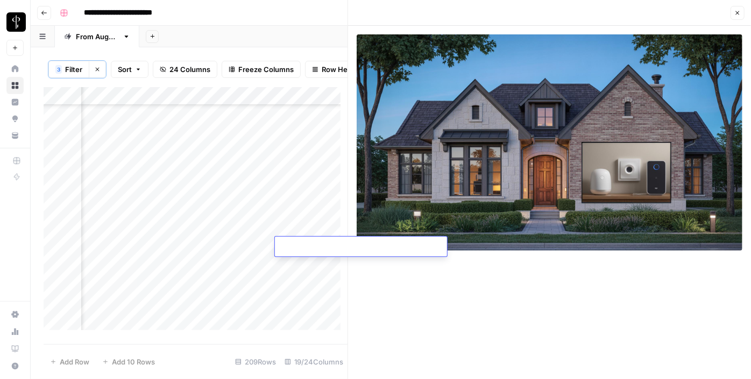
click at [286, 243] on textarea at bounding box center [361, 247] width 172 height 15
paste textarea "**********"
type textarea "**********"
click at [187, 264] on div "Add Column" at bounding box center [196, 212] width 304 height 251
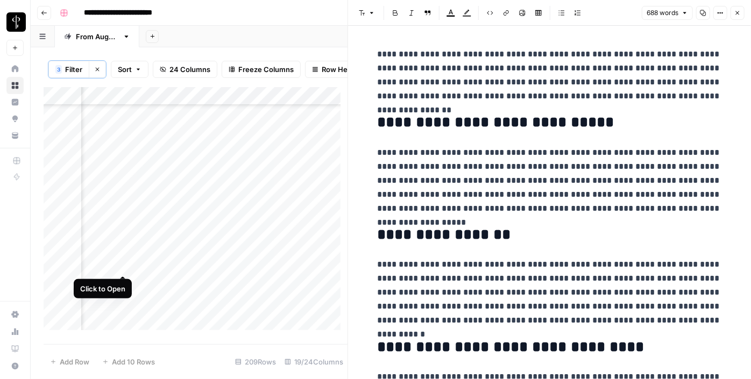
click at [125, 263] on div "Add Column" at bounding box center [196, 212] width 304 height 251
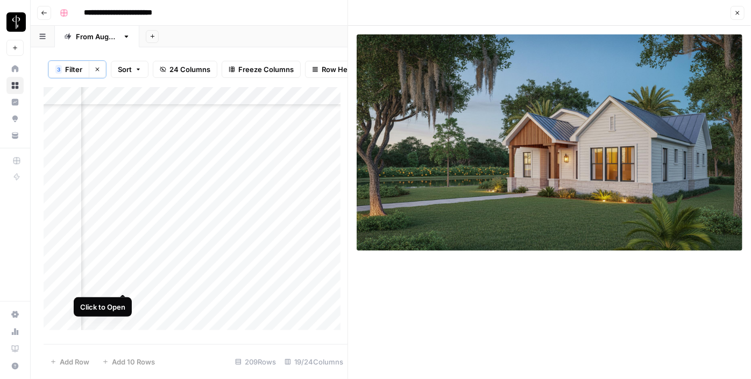
click at [121, 283] on div "Add Column" at bounding box center [196, 212] width 304 height 251
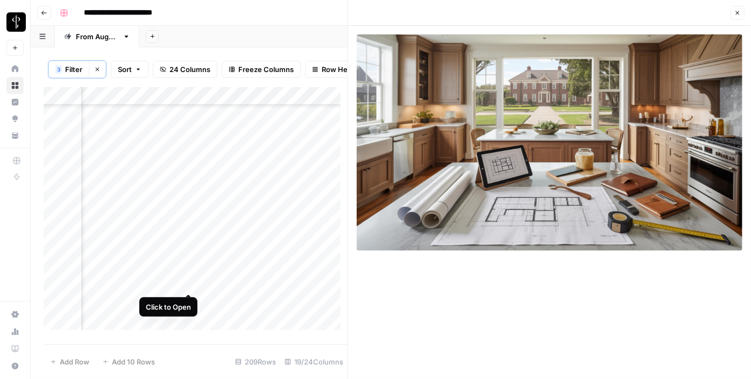
click at [189, 283] on div "Add Column" at bounding box center [196, 212] width 304 height 251
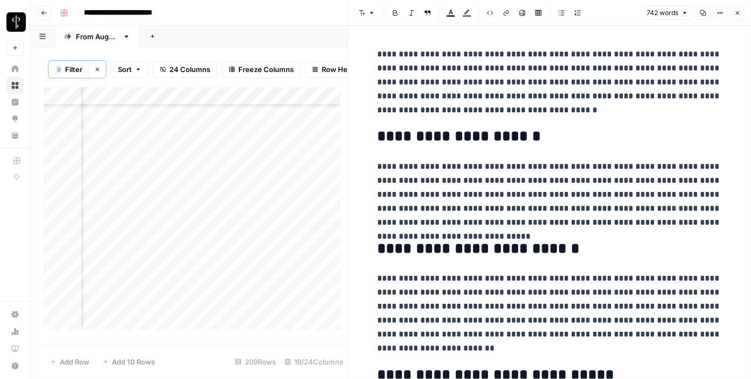
scroll to position [830, 1044]
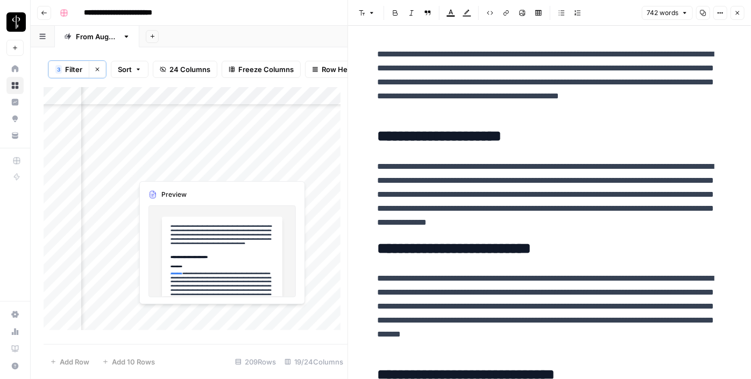
click at [188, 173] on div "Add Column" at bounding box center [196, 212] width 304 height 251
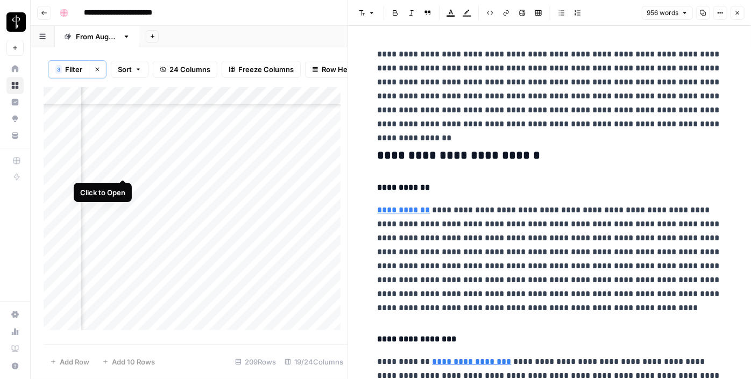
click at [121, 168] on div "Add Column" at bounding box center [196, 212] width 304 height 251
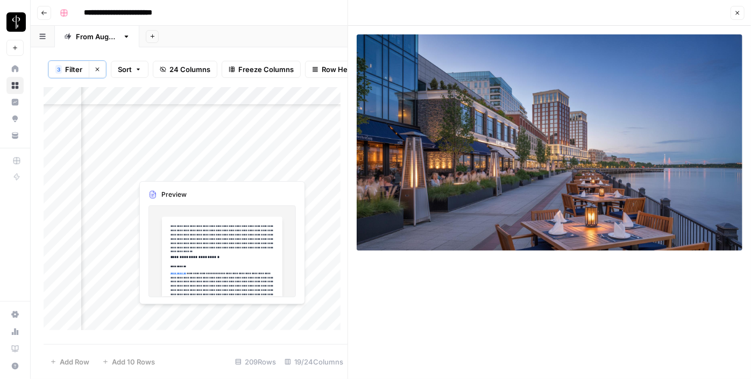
click at [187, 167] on div "Add Column" at bounding box center [196, 212] width 304 height 251
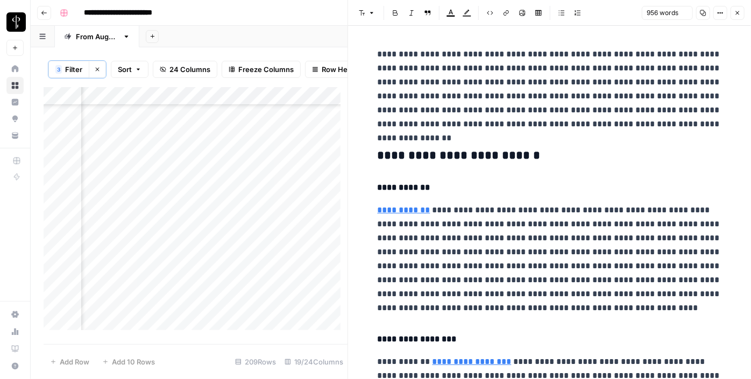
click at [405, 156] on h3 "**********" at bounding box center [550, 156] width 344 height 15
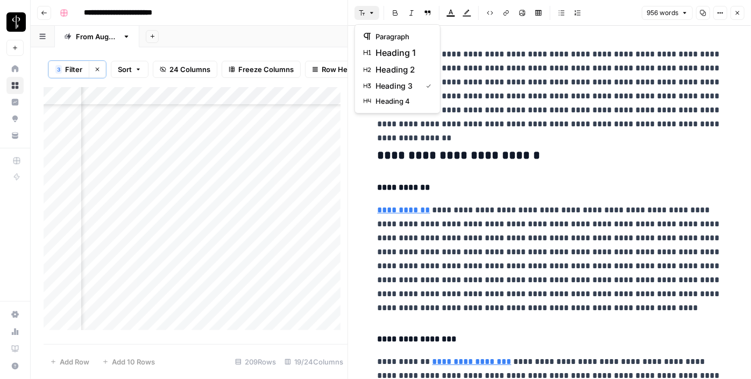
click at [365, 13] on icon "button" at bounding box center [362, 13] width 6 height 6
click at [397, 67] on span "heading 2" at bounding box center [402, 69] width 52 height 13
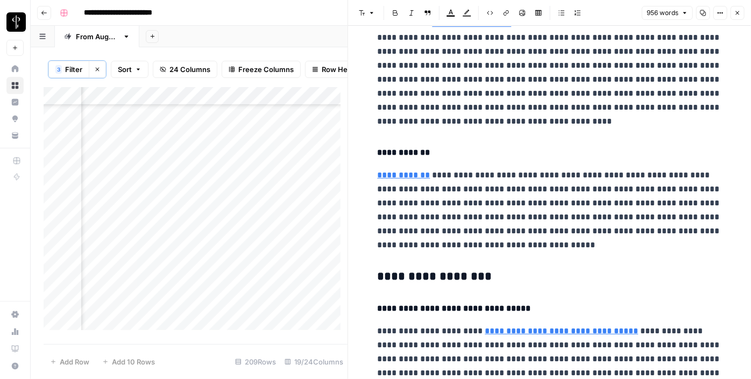
scroll to position [336, 0]
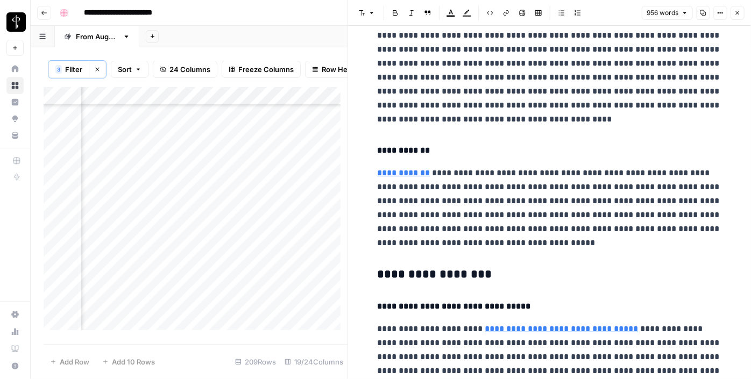
click at [404, 276] on h3 "**********" at bounding box center [550, 274] width 344 height 15
click at [370, 15] on icon "button" at bounding box center [372, 13] width 6 height 6
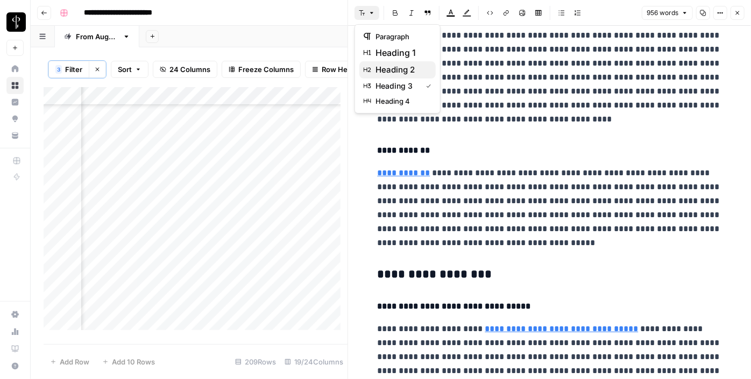
click at [383, 70] on span "heading 2" at bounding box center [402, 69] width 52 height 13
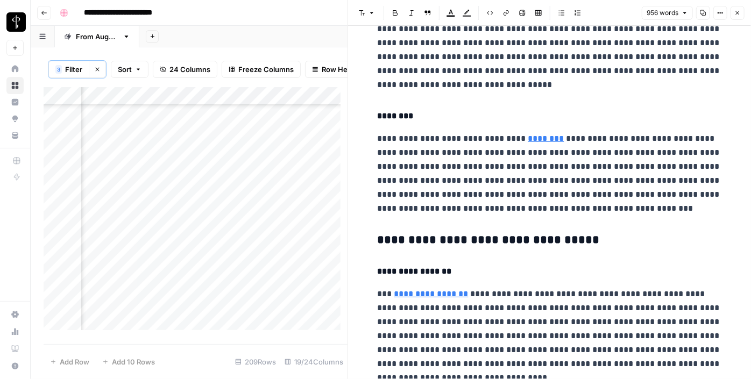
scroll to position [788, 0]
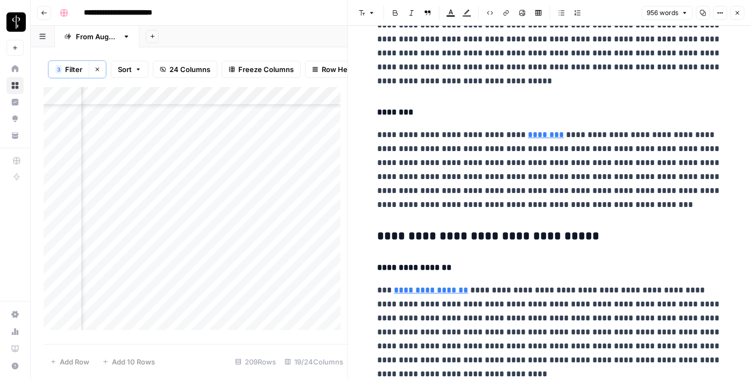
click at [425, 228] on div "**********" at bounding box center [549, 54] width 357 height 1598
click at [369, 13] on icon "button" at bounding box center [372, 13] width 6 height 6
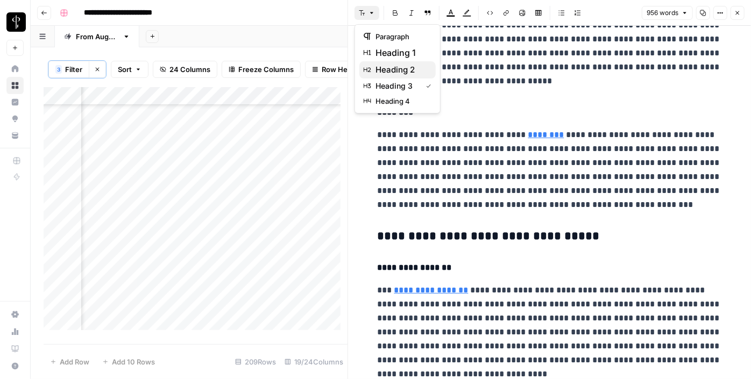
click at [393, 66] on span "heading 2" at bounding box center [402, 69] width 52 height 13
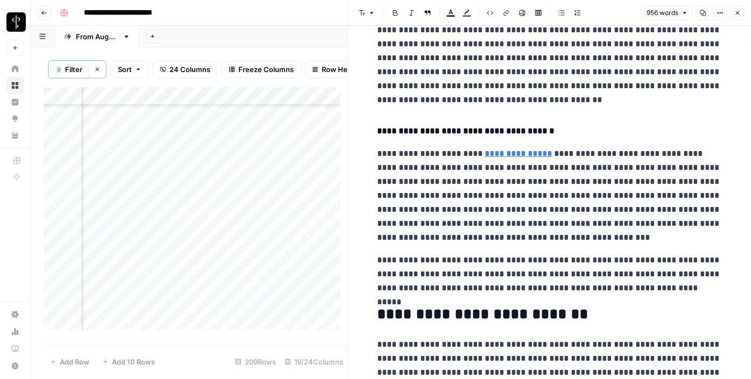
scroll to position [1291, 0]
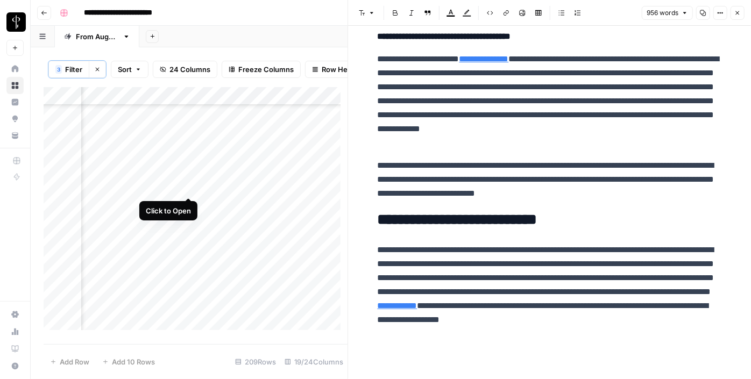
click at [186, 188] on div "Add Column" at bounding box center [196, 212] width 304 height 251
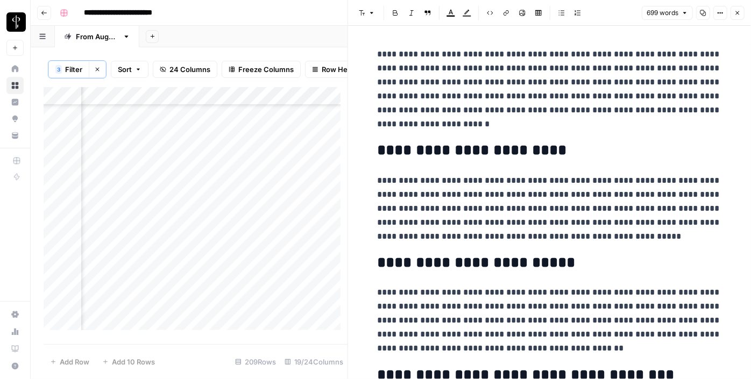
click at [118, 187] on div "Add Column" at bounding box center [196, 212] width 304 height 251
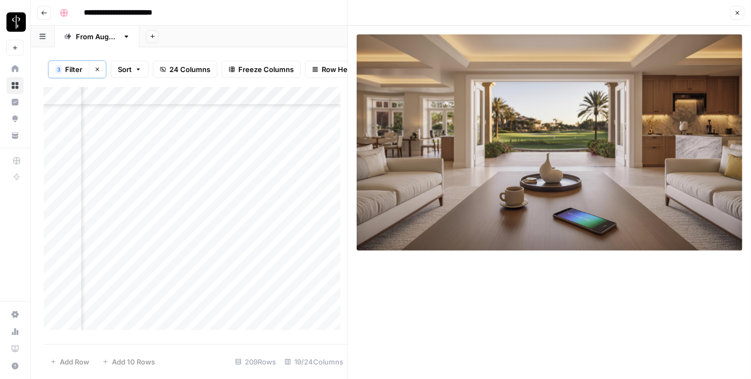
click at [119, 207] on div "Add Column" at bounding box center [196, 212] width 304 height 251
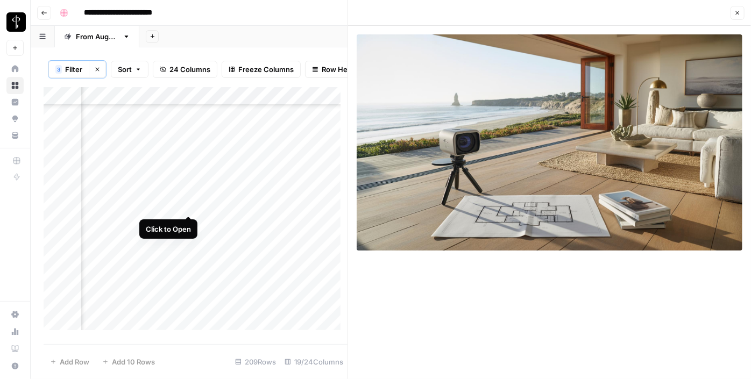
click at [185, 206] on div "Add Column" at bounding box center [196, 212] width 304 height 251
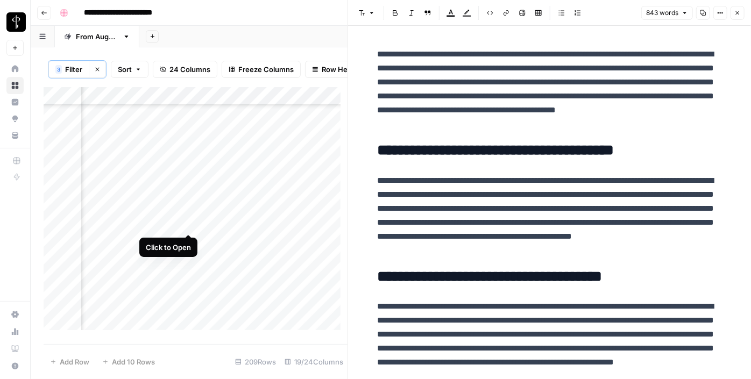
click at [188, 224] on div "Add Column" at bounding box center [196, 212] width 304 height 251
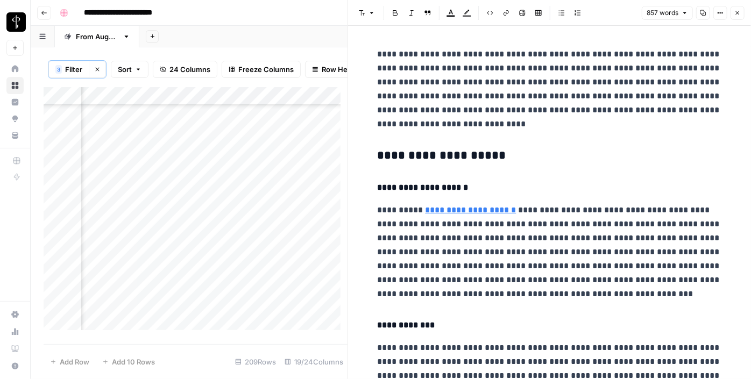
click at [121, 224] on div "Add Column" at bounding box center [196, 212] width 304 height 251
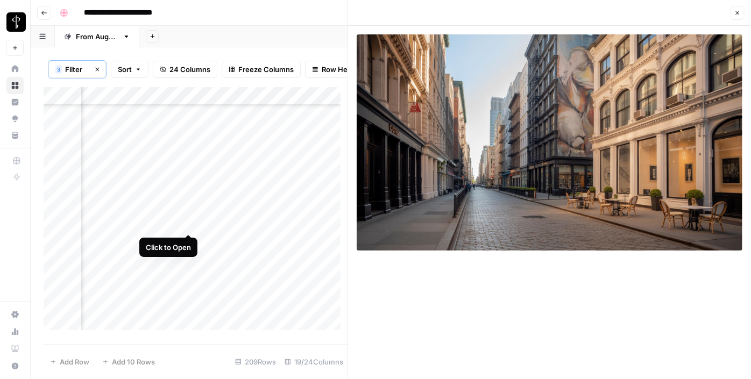
click at [189, 223] on div "Add Column" at bounding box center [196, 212] width 304 height 251
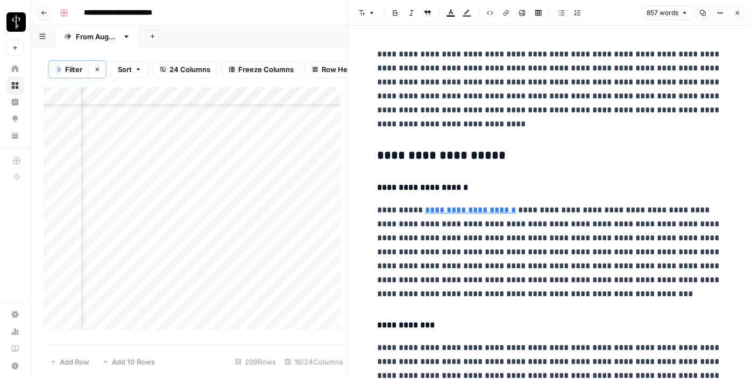
click at [415, 155] on h3 "**********" at bounding box center [550, 156] width 344 height 15
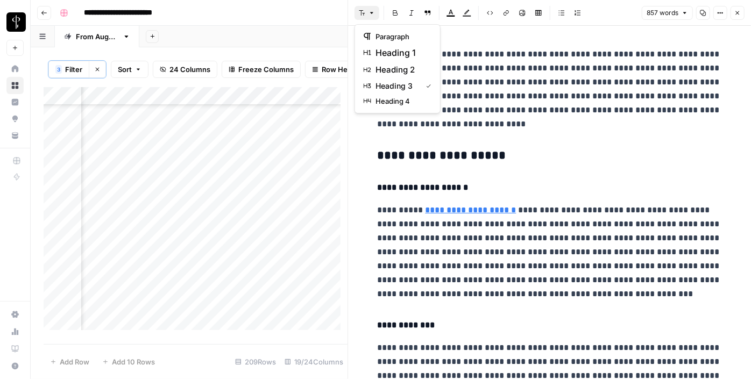
click at [371, 17] on button "Font style" at bounding box center [367, 13] width 25 height 14
click at [386, 68] on span "heading 2" at bounding box center [402, 69] width 52 height 13
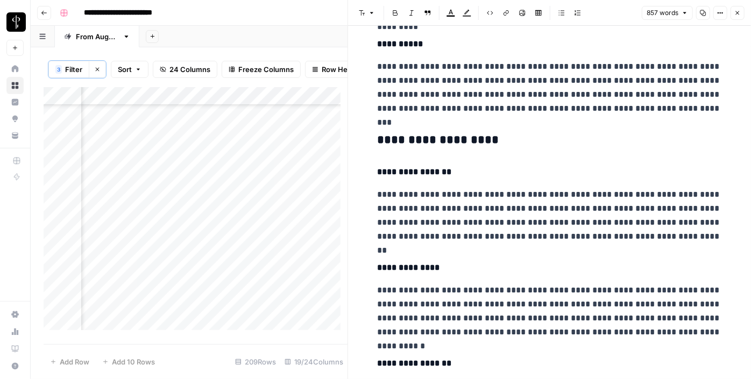
scroll to position [373, 0]
click at [418, 135] on h3 "**********" at bounding box center [550, 139] width 344 height 15
click at [366, 10] on button "Font style" at bounding box center [367, 13] width 25 height 14
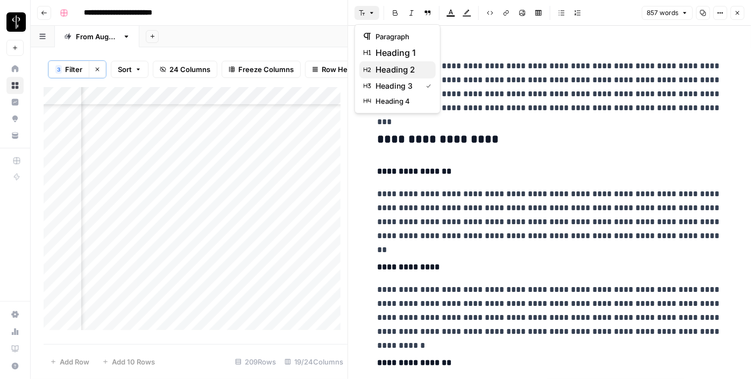
click at [396, 70] on span "heading 2" at bounding box center [402, 69] width 52 height 13
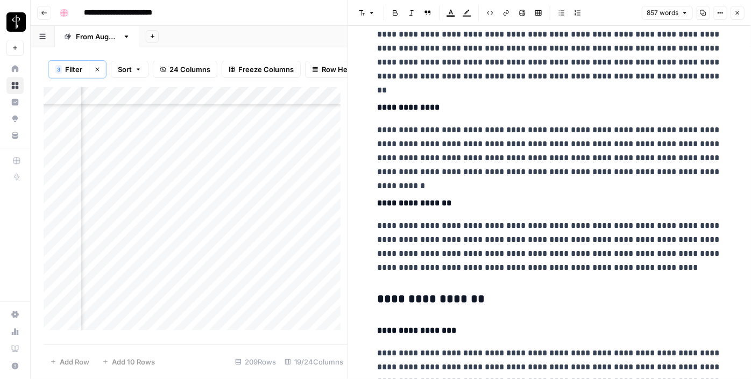
scroll to position [531, 0]
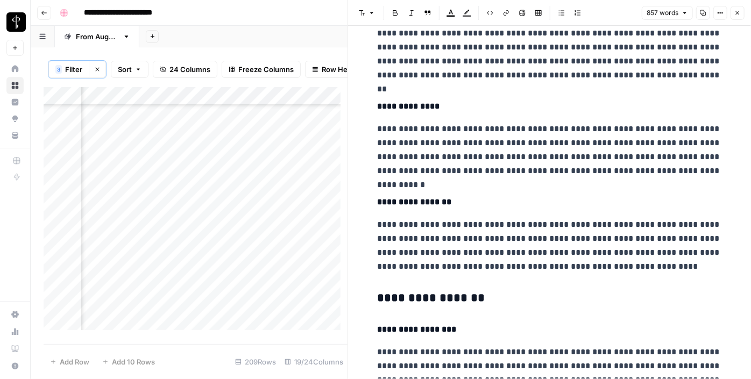
click at [420, 291] on h3 "**********" at bounding box center [550, 298] width 344 height 15
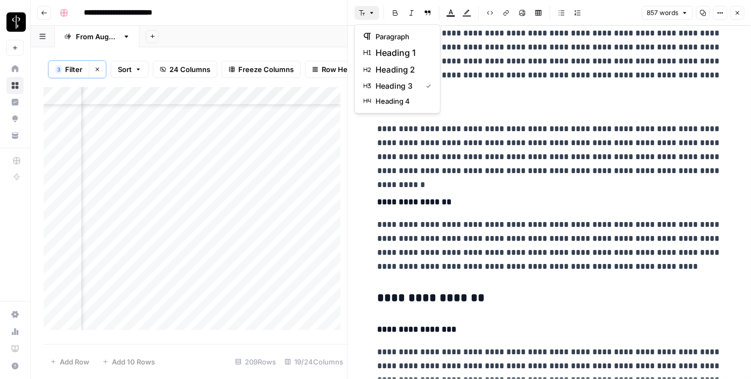
click at [372, 8] on button "Font style" at bounding box center [367, 13] width 25 height 14
click at [401, 67] on span "heading 2" at bounding box center [402, 69] width 52 height 13
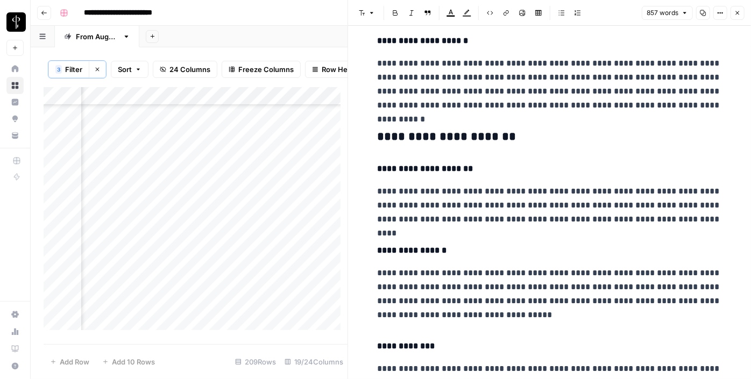
scroll to position [1010, 0]
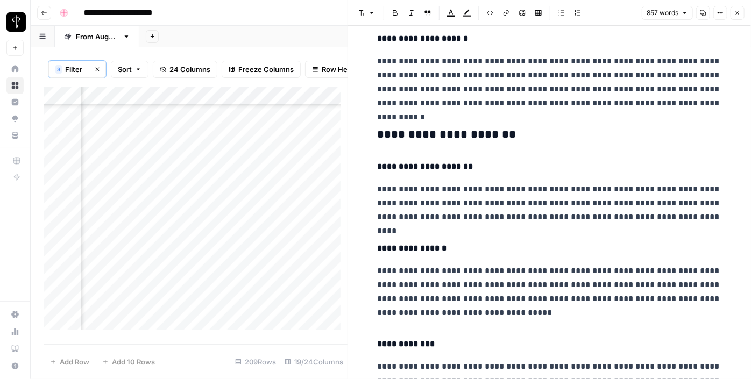
click at [415, 136] on h3 "**********" at bounding box center [550, 135] width 344 height 15
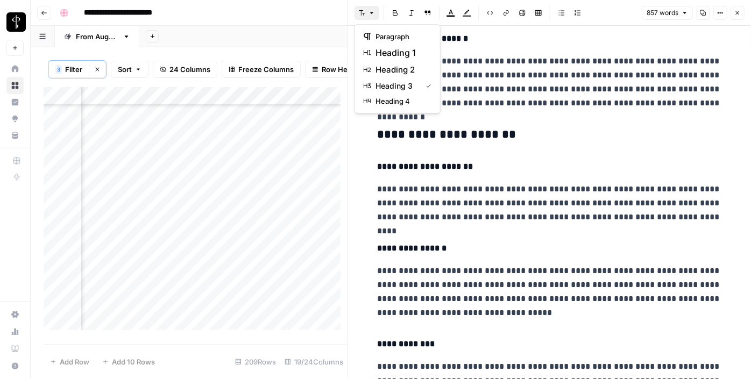
click at [364, 8] on button "Font style" at bounding box center [367, 13] width 25 height 14
click at [390, 70] on span "heading 2" at bounding box center [402, 69] width 52 height 13
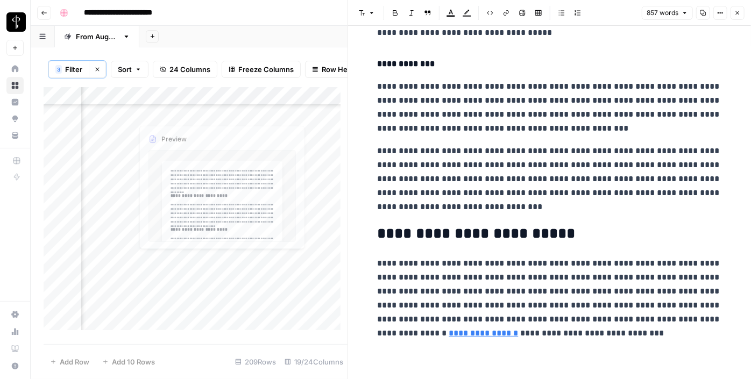
scroll to position [1271, 0]
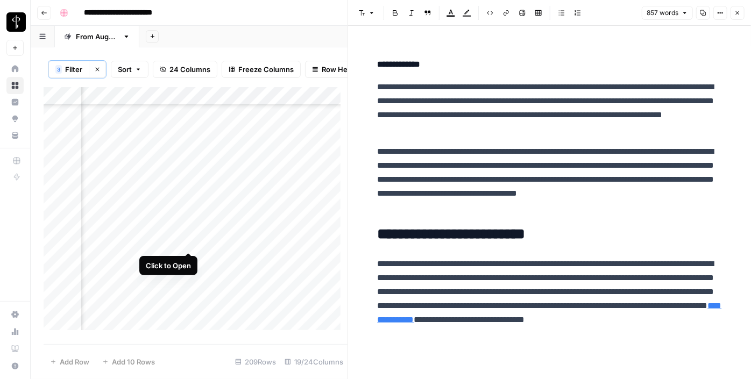
click at [187, 244] on div "Add Column" at bounding box center [196, 212] width 304 height 251
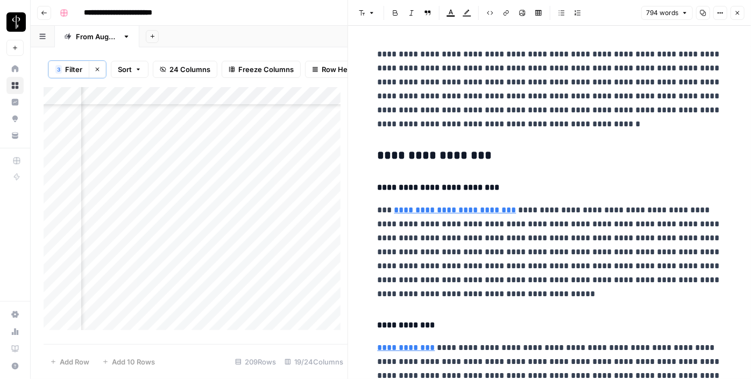
click at [125, 242] on div "Add Column" at bounding box center [196, 212] width 304 height 251
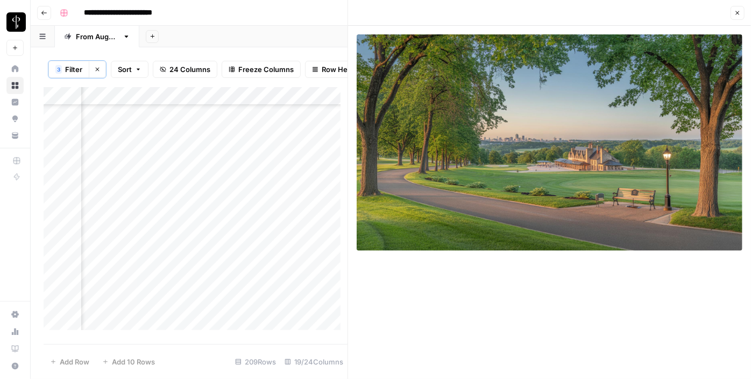
click at [185, 242] on div "Add Column" at bounding box center [196, 212] width 304 height 251
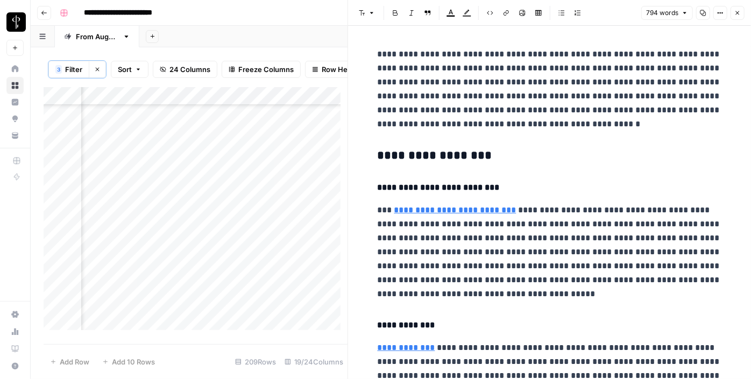
click at [435, 154] on h3 "**********" at bounding box center [550, 156] width 344 height 15
click at [365, 13] on button "Font style" at bounding box center [367, 13] width 25 height 14
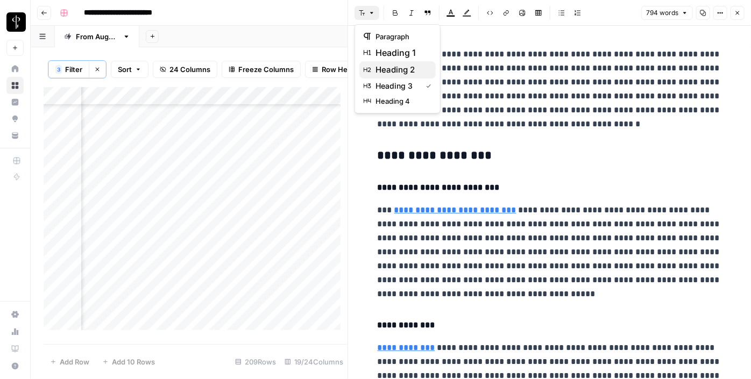
click at [411, 75] on span "heading 2" at bounding box center [402, 69] width 52 height 13
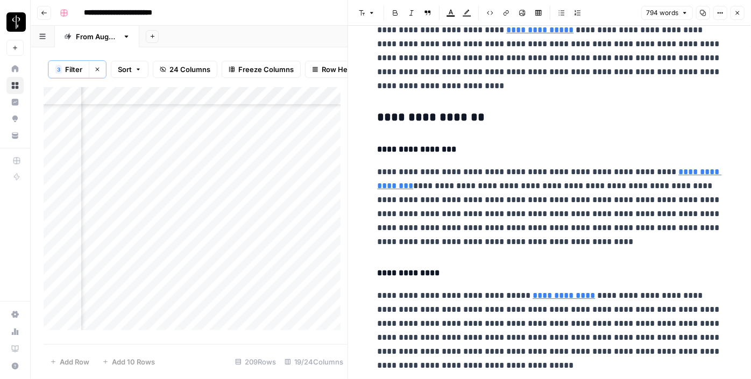
scroll to position [438, 0]
click at [427, 116] on h3 "**********" at bounding box center [550, 117] width 344 height 15
click at [367, 12] on button "Font style" at bounding box center [367, 13] width 25 height 14
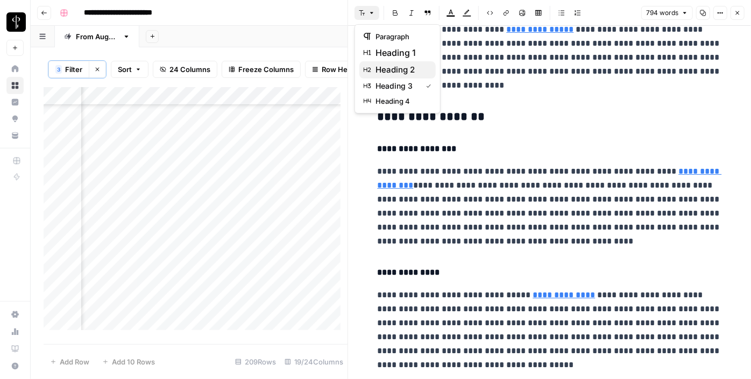
click at [406, 76] on button "heading 2" at bounding box center [397, 69] width 76 height 17
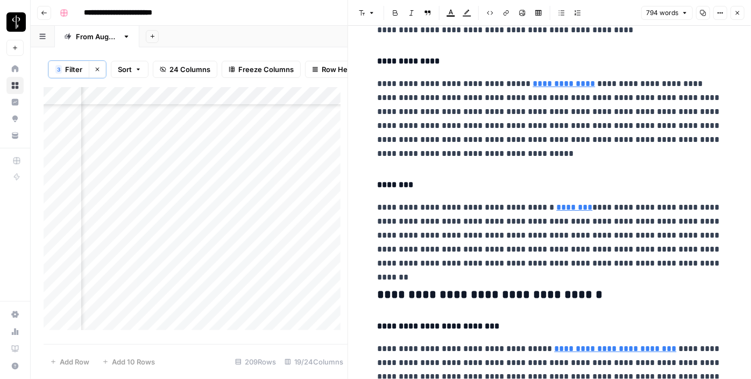
scroll to position [739, 0]
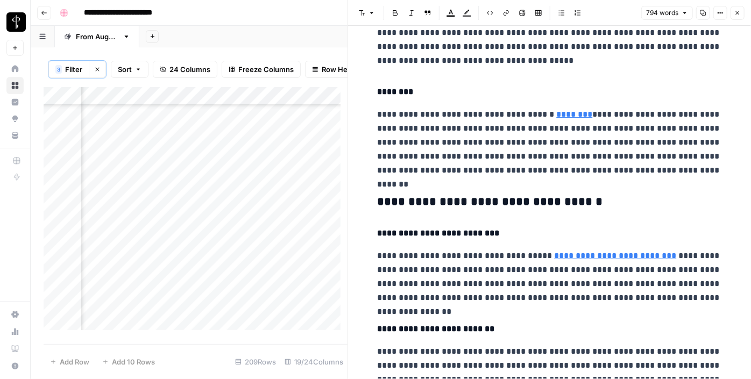
click at [417, 201] on h3 "**********" at bounding box center [550, 202] width 344 height 15
click at [369, 8] on button "Font style" at bounding box center [367, 13] width 25 height 14
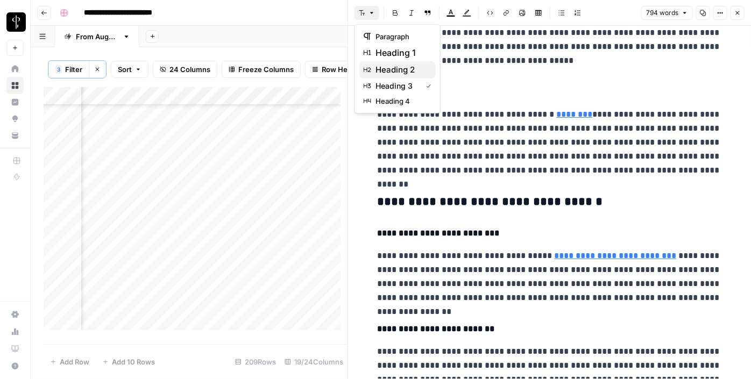
click at [392, 68] on span "heading 2" at bounding box center [402, 69] width 52 height 13
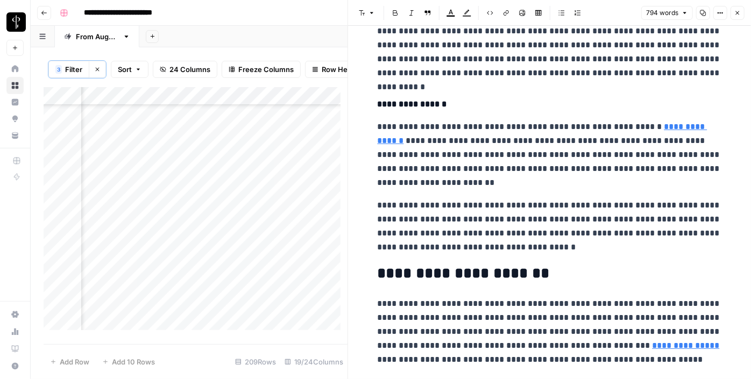
scroll to position [1082, 0]
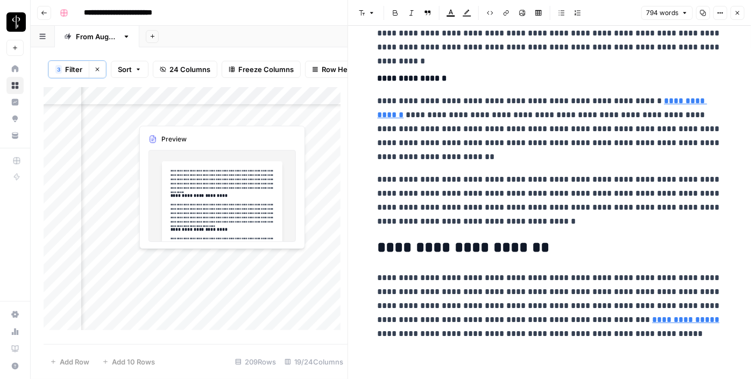
click at [189, 259] on div "Add Column" at bounding box center [196, 212] width 304 height 251
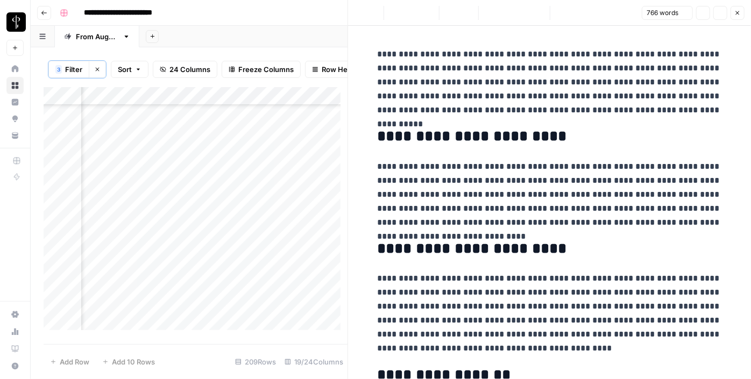
click at [117, 260] on div "Add Column" at bounding box center [196, 212] width 304 height 251
click at [123, 258] on div "Add Column" at bounding box center [196, 212] width 304 height 251
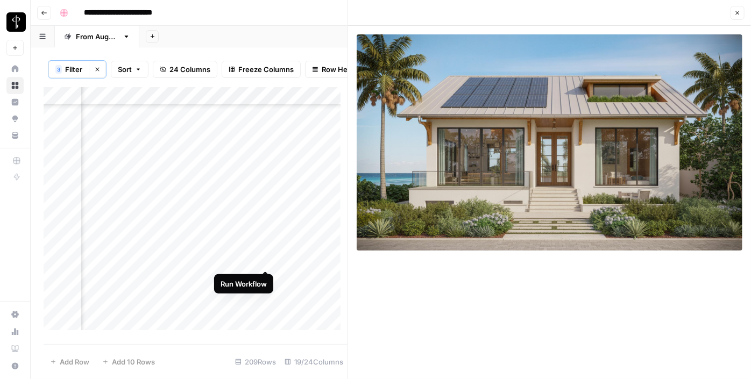
click at [265, 260] on div "Add Column" at bounding box center [196, 212] width 304 height 251
click at [265, 259] on div "Add Column" at bounding box center [196, 212] width 304 height 251
click at [291, 260] on div "Add Column" at bounding box center [196, 212] width 304 height 251
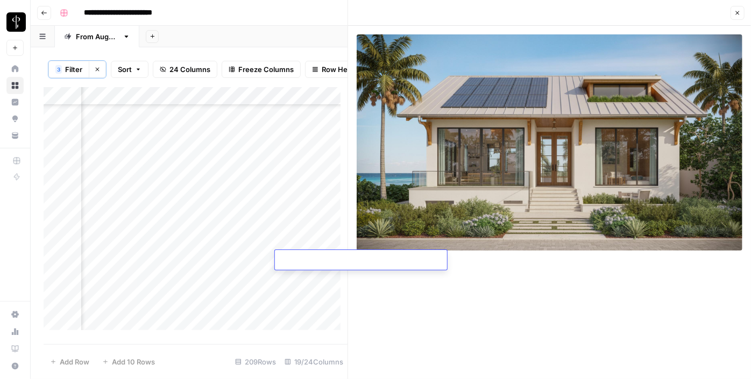
click at [291, 260] on textarea at bounding box center [361, 260] width 172 height 15
type textarea "**********"
click at [183, 278] on div "Add Column" at bounding box center [196, 212] width 304 height 251
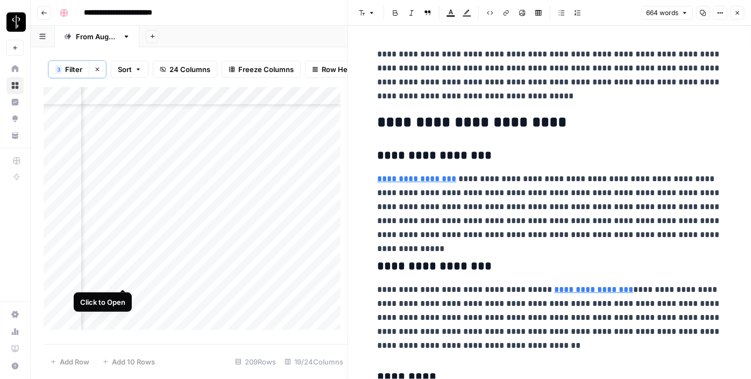
click at [121, 278] on div "Add Column" at bounding box center [196, 212] width 304 height 251
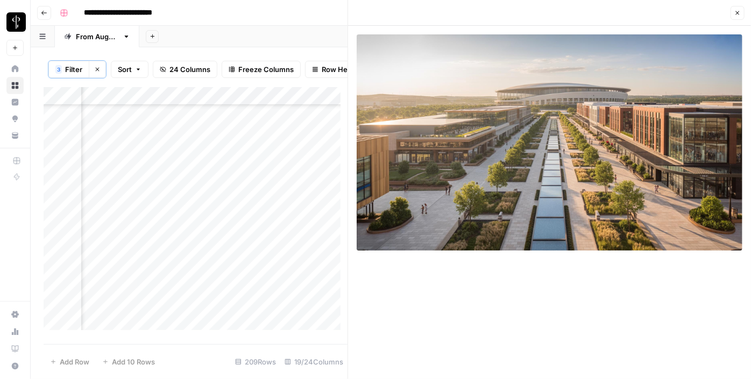
click at [121, 278] on div "Add Column" at bounding box center [196, 212] width 304 height 251
click at [188, 195] on div "Add Column" at bounding box center [196, 212] width 304 height 251
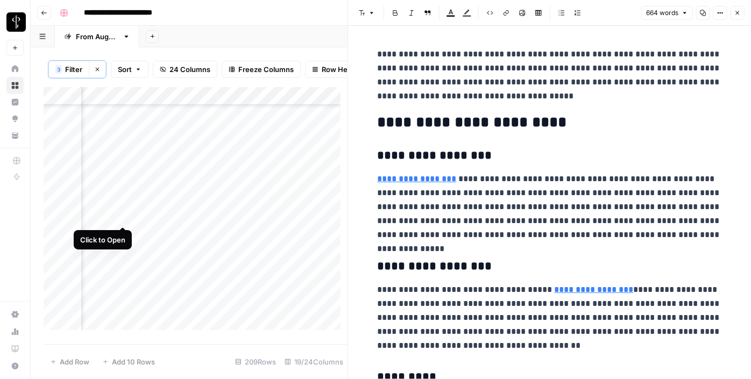
click at [123, 214] on div "Add Column" at bounding box center [196, 212] width 304 height 251
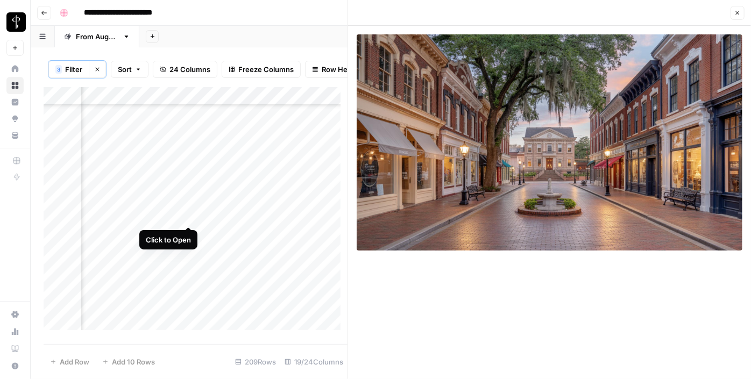
click at [187, 214] on div "Add Column" at bounding box center [196, 212] width 304 height 251
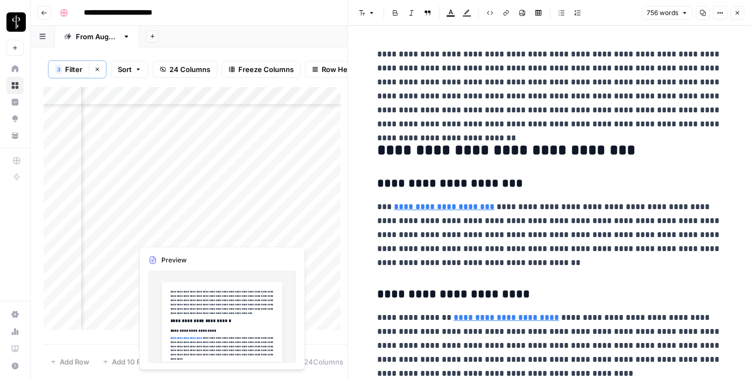
click at [186, 238] on div "Add Column" at bounding box center [196, 212] width 304 height 251
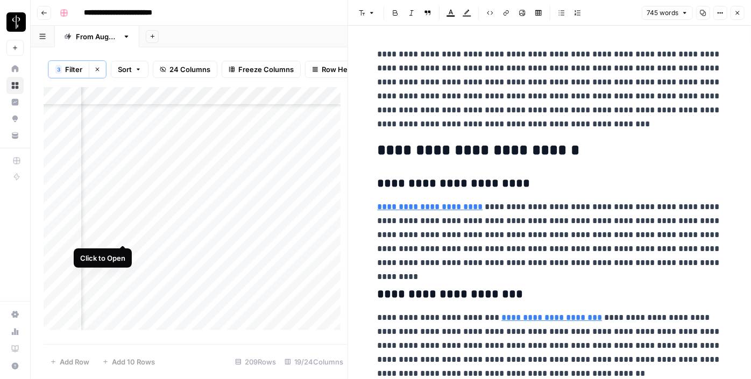
click at [121, 238] on div "Add Column" at bounding box center [196, 212] width 304 height 251
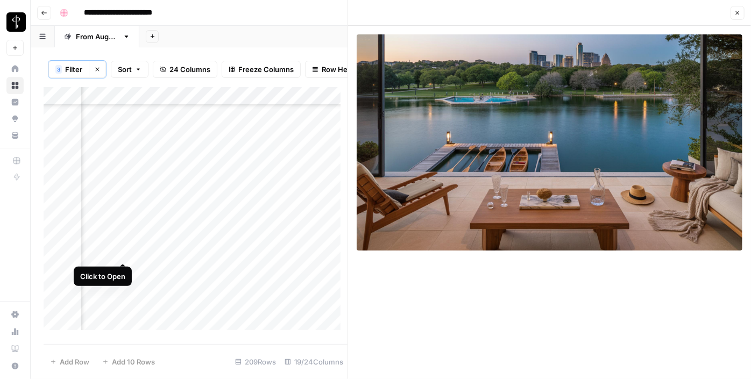
click at [122, 252] on div "Add Column" at bounding box center [196, 212] width 304 height 251
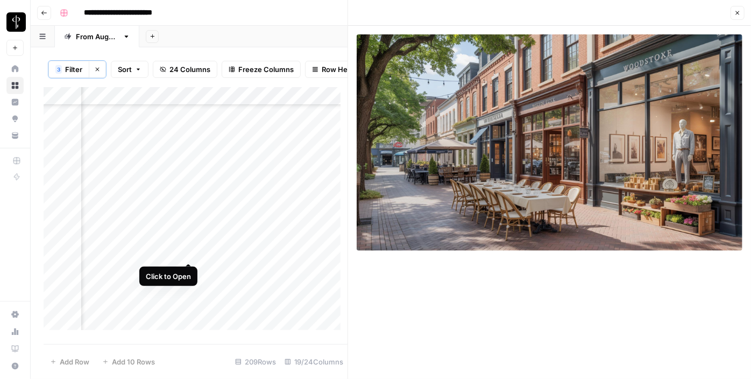
click at [186, 250] on div "Add Column" at bounding box center [196, 212] width 304 height 251
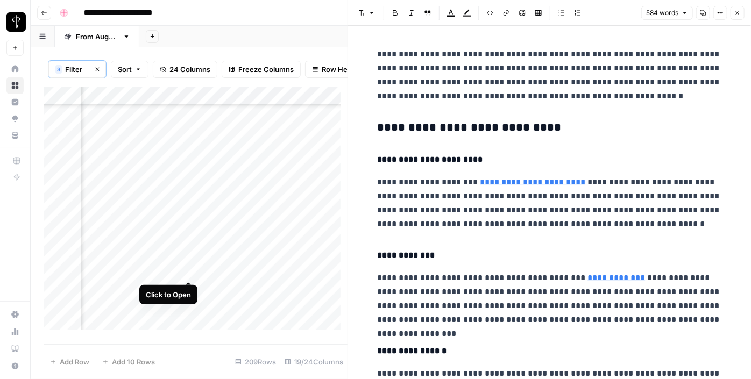
click at [186, 271] on div "Add Column" at bounding box center [196, 212] width 304 height 251
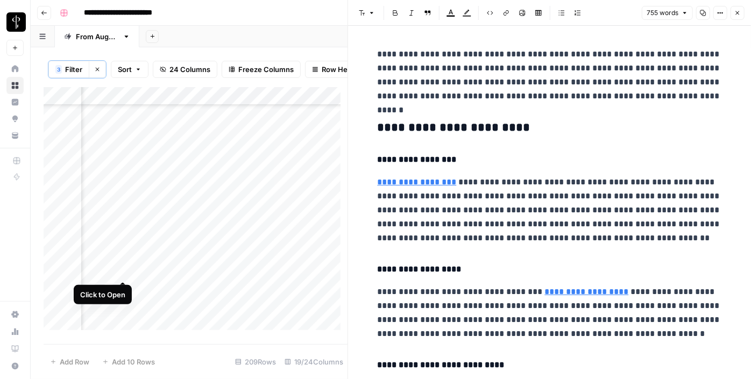
click at [122, 271] on div "Add Column" at bounding box center [196, 212] width 304 height 251
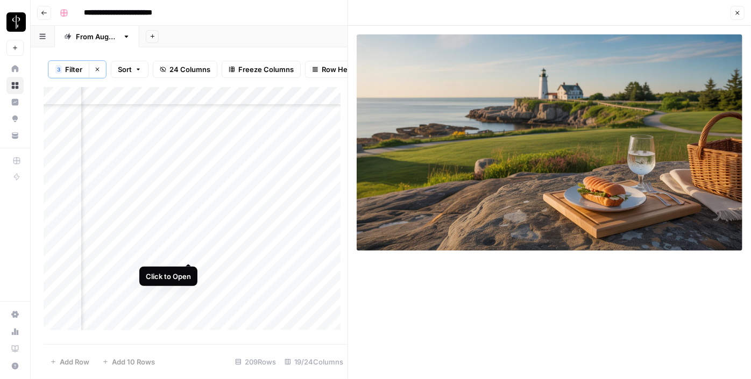
click at [186, 254] on div "Add Column" at bounding box center [196, 212] width 304 height 251
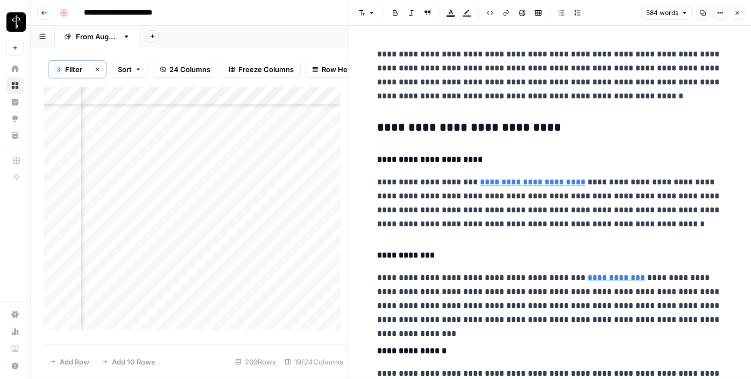
click at [448, 130] on h3 "**********" at bounding box center [550, 128] width 344 height 15
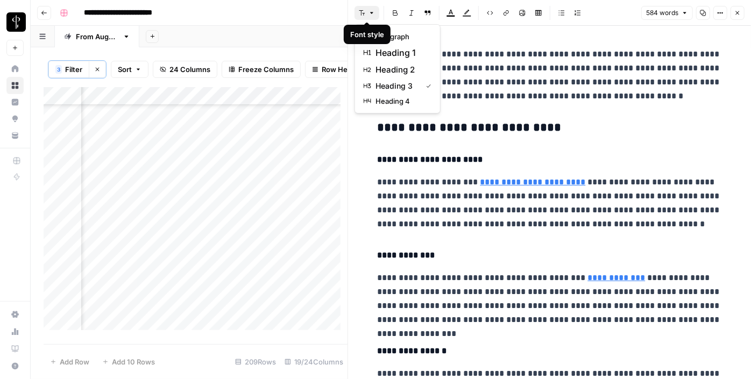
click at [359, 8] on button "Font style" at bounding box center [367, 13] width 25 height 14
click at [404, 76] on button "heading 2" at bounding box center [397, 69] width 76 height 17
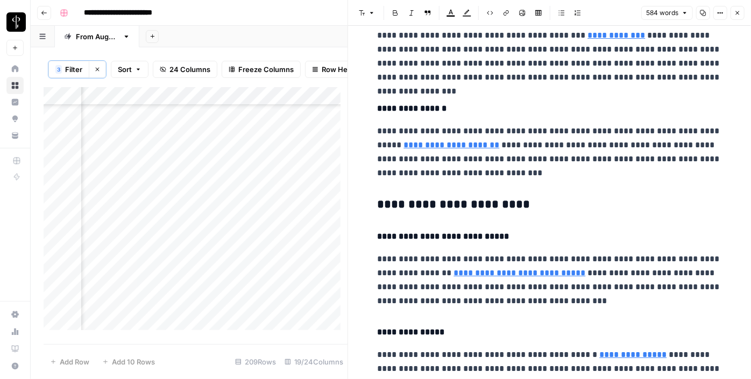
scroll to position [239, 0]
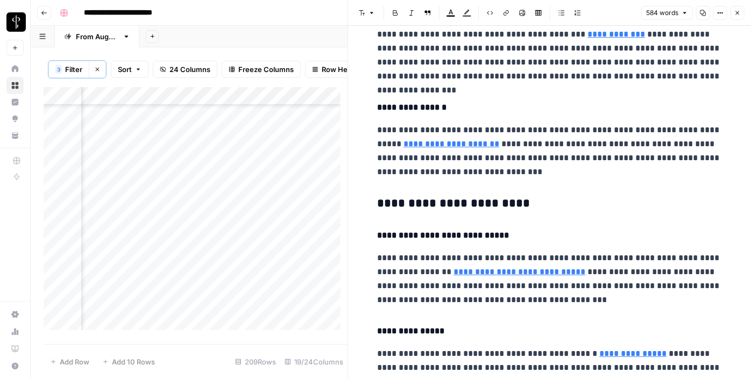
click at [427, 197] on h3 "**********" at bounding box center [550, 203] width 344 height 15
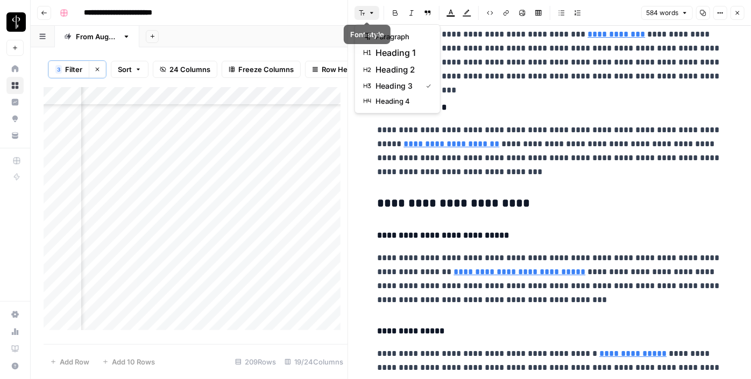
drag, startPoint x: 357, startPoint y: 10, endPoint x: 398, endPoint y: 70, distance: 72.5
click at [398, 70] on body "**********" at bounding box center [375, 189] width 751 height 379
click at [398, 70] on span "heading 2" at bounding box center [402, 69] width 52 height 13
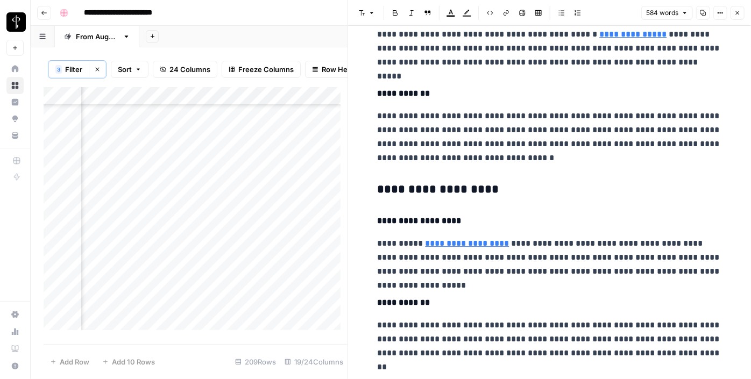
scroll to position [556, 0]
click at [426, 175] on div "**********" at bounding box center [549, 55] width 357 height 1136
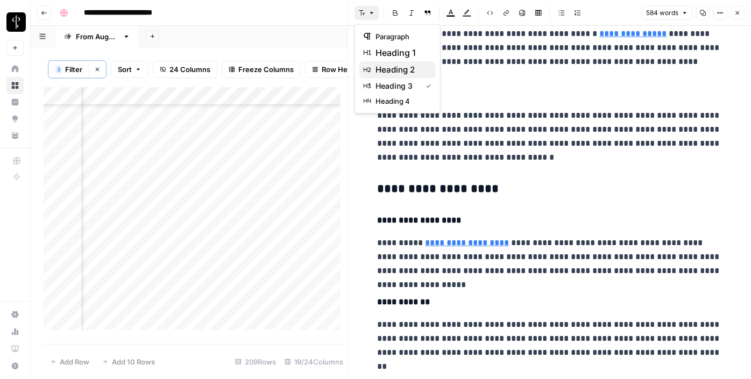
drag, startPoint x: 370, startPoint y: 12, endPoint x: 396, endPoint y: 65, distance: 59.2
click at [396, 65] on body "**********" at bounding box center [375, 189] width 751 height 379
click at [396, 65] on span "heading 2" at bounding box center [402, 69] width 52 height 13
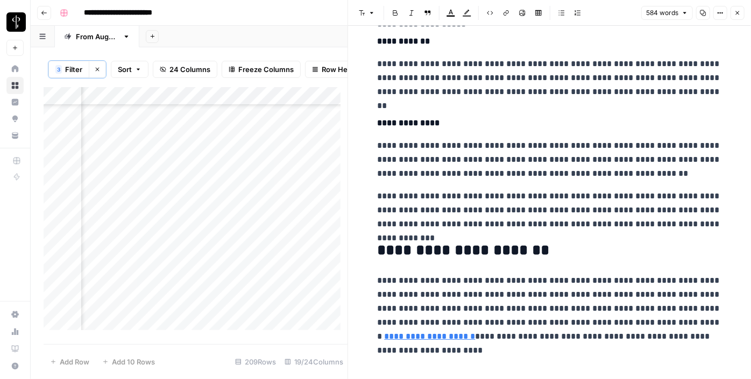
scroll to position [830, 0]
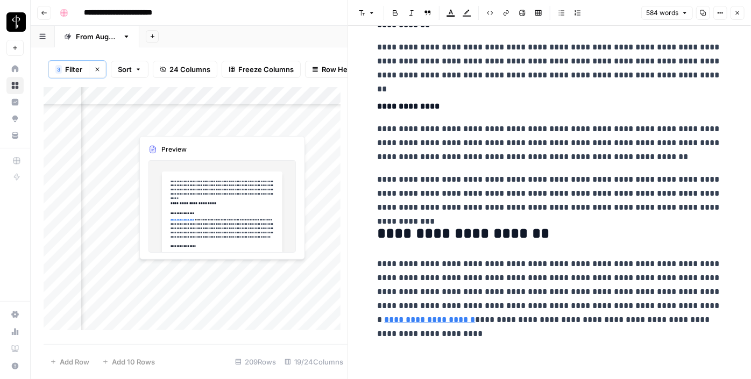
click at [190, 270] on div "Add Column" at bounding box center [196, 212] width 304 height 251
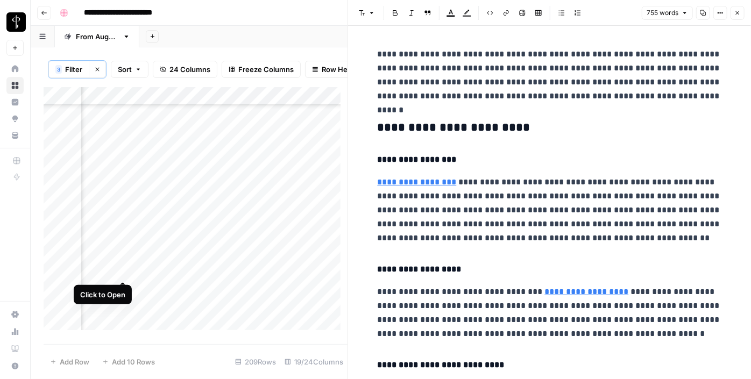
click at [122, 267] on div "Add Column" at bounding box center [196, 212] width 304 height 251
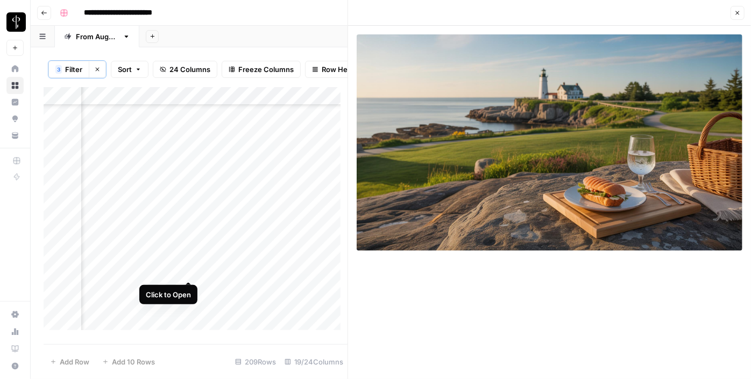
click at [186, 271] on div "Add Column" at bounding box center [196, 212] width 304 height 251
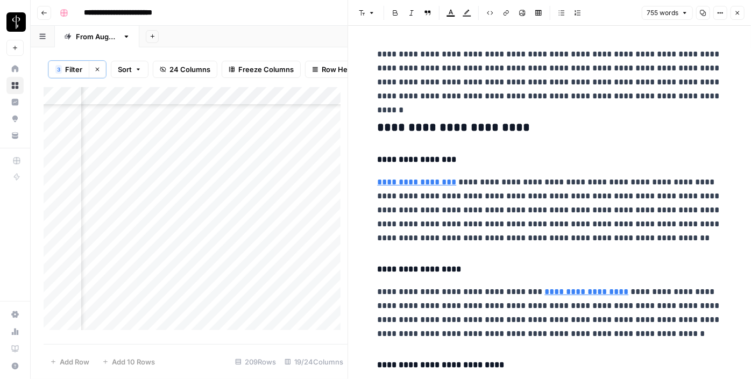
click at [463, 121] on h3 "**********" at bounding box center [550, 128] width 344 height 15
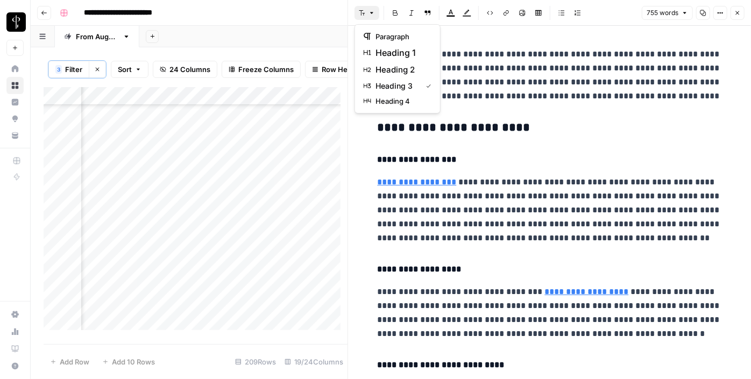
click at [369, 12] on icon "button" at bounding box center [372, 13] width 6 height 6
click at [390, 70] on span "heading 2" at bounding box center [402, 69] width 52 height 13
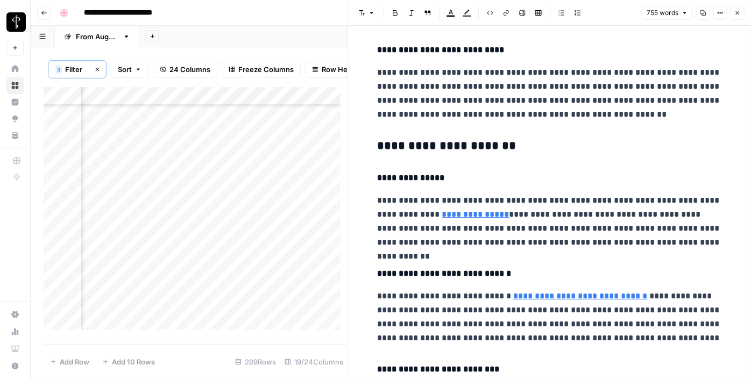
scroll to position [328, 0]
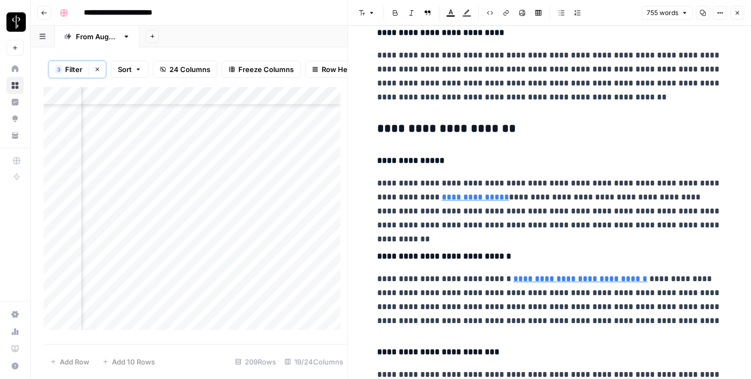
click at [408, 129] on h3 "**********" at bounding box center [550, 129] width 344 height 15
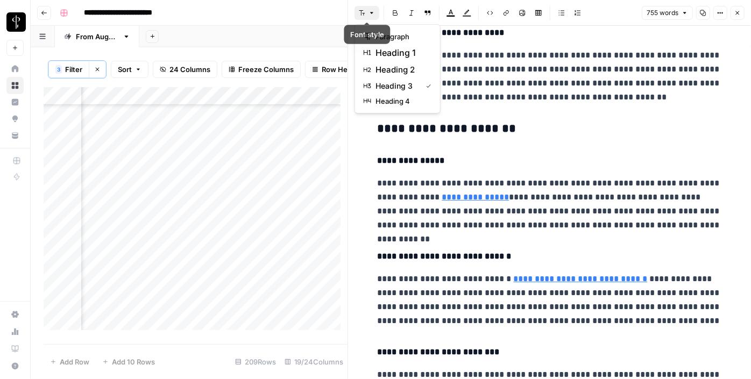
click at [370, 10] on icon "button" at bounding box center [372, 13] width 6 height 6
click at [397, 71] on span "heading 2" at bounding box center [402, 69] width 52 height 13
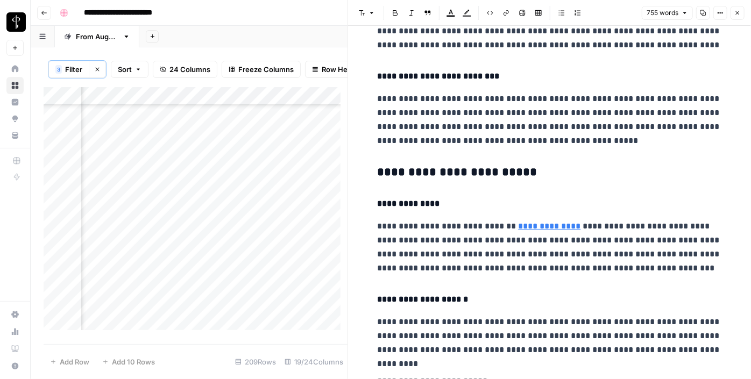
scroll to position [608, 0]
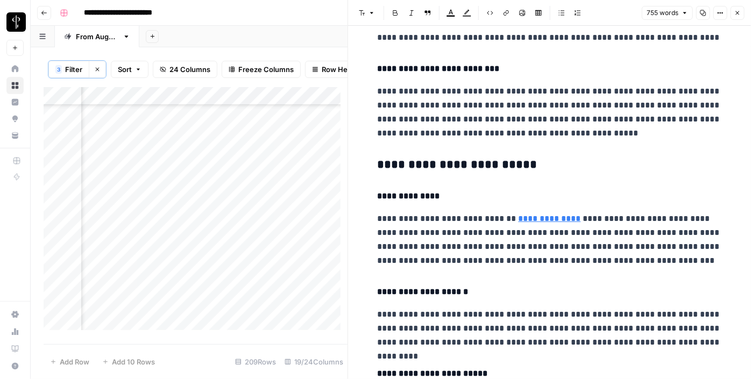
click at [412, 159] on h3 "**********" at bounding box center [550, 165] width 344 height 15
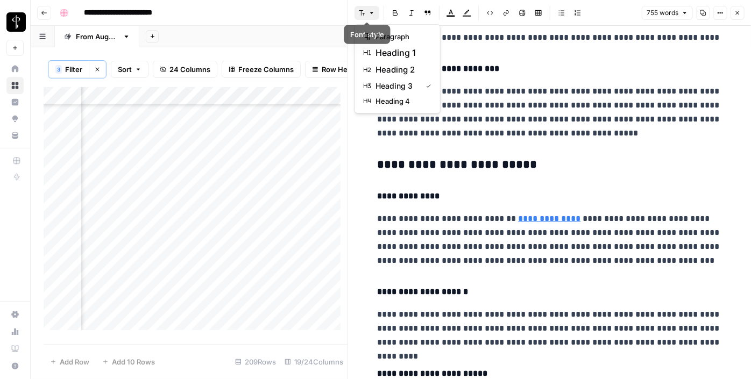
click at [363, 15] on icon "button" at bounding box center [362, 13] width 6 height 6
click at [392, 73] on span "heading 2" at bounding box center [402, 69] width 52 height 13
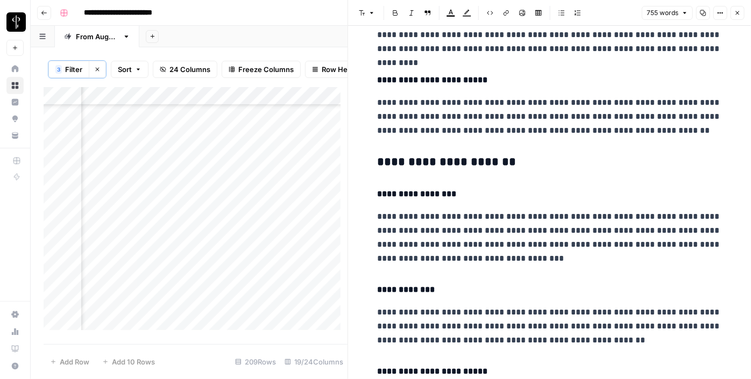
scroll to position [898, 0]
click at [447, 164] on h3 "**********" at bounding box center [550, 162] width 344 height 15
click at [366, 13] on button "Font style" at bounding box center [367, 13] width 25 height 14
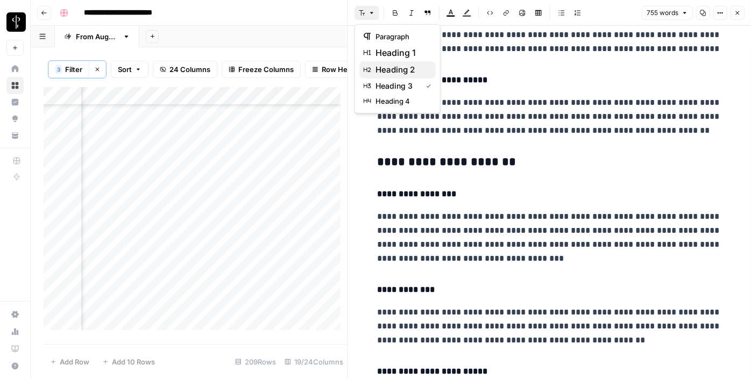
click at [399, 77] on button "heading 2" at bounding box center [397, 69] width 76 height 17
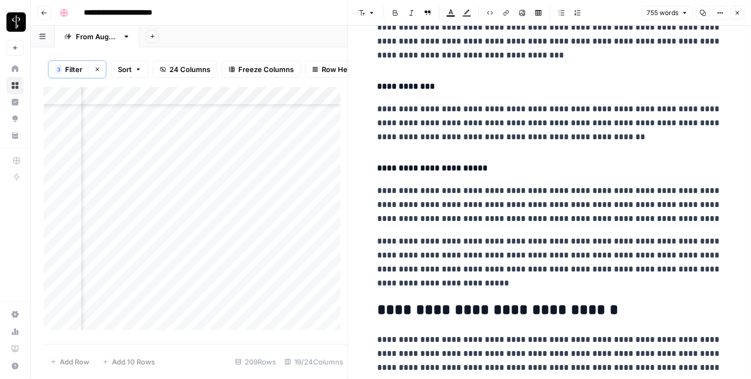
scroll to position [1159, 0]
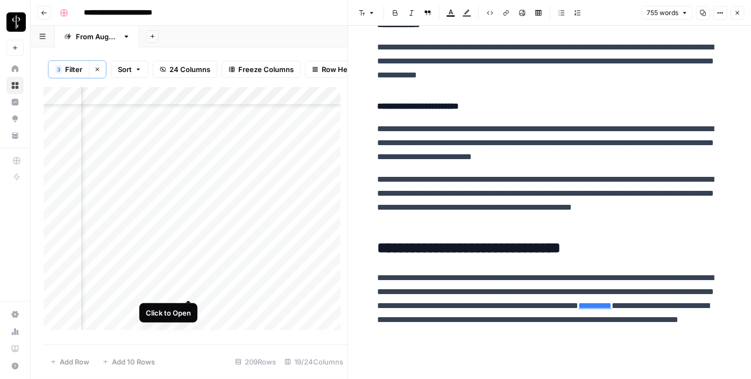
click at [190, 287] on div "Add Column" at bounding box center [196, 212] width 304 height 251
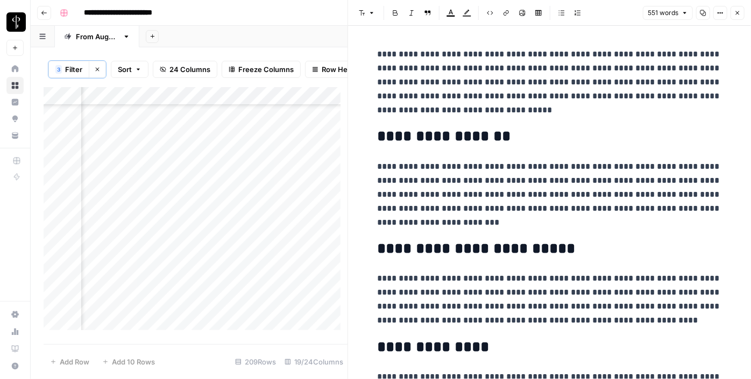
click at [122, 288] on div "Add Column" at bounding box center [196, 212] width 304 height 251
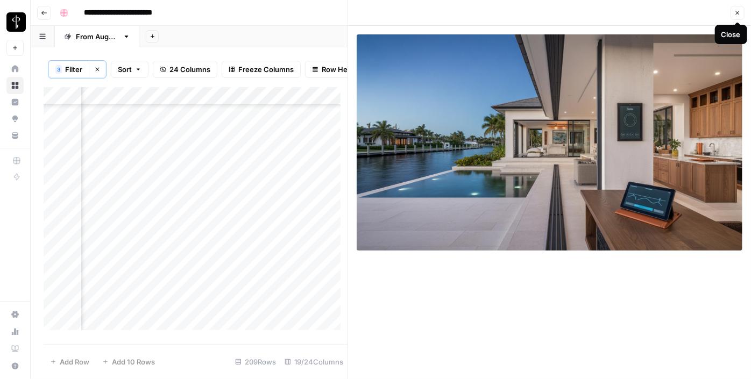
click at [739, 13] on icon "button" at bounding box center [738, 13] width 6 height 6
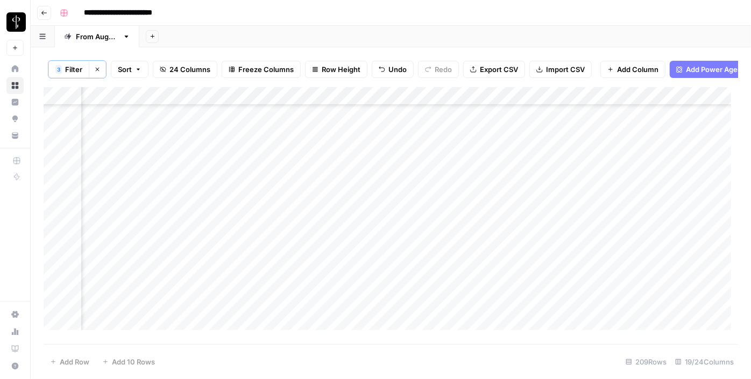
click at [430, 175] on div "Add Column" at bounding box center [391, 212] width 695 height 251
click at [476, 177] on div "Add Column" at bounding box center [391, 212] width 695 height 251
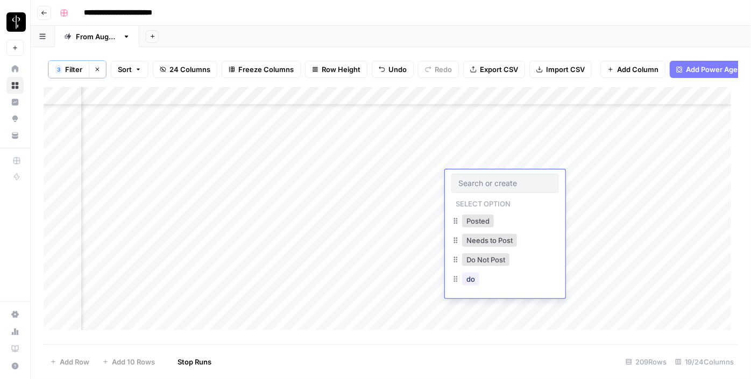
click at [476, 177] on div at bounding box center [505, 183] width 108 height 19
click at [483, 253] on button "Do Not Post" at bounding box center [485, 259] width 47 height 13
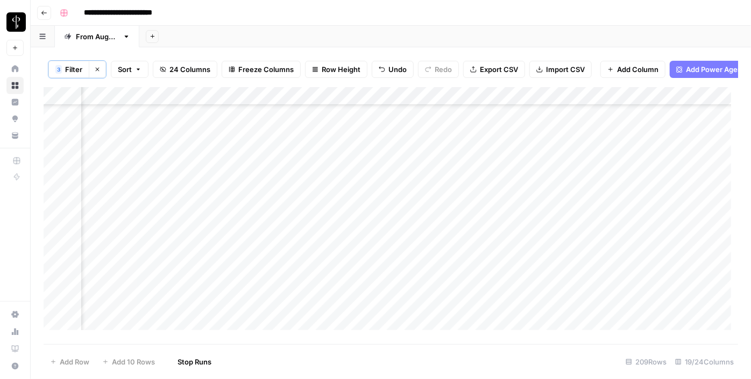
click at [479, 198] on div "Add Column" at bounding box center [391, 212] width 695 height 251
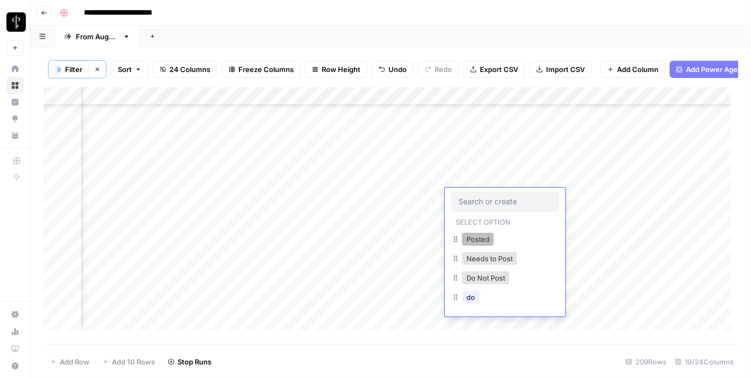
click at [483, 239] on button "Posted" at bounding box center [478, 239] width 32 height 13
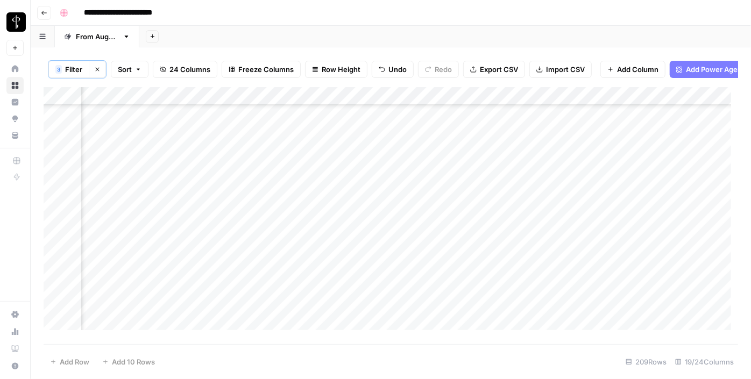
drag, startPoint x: 543, startPoint y: 206, endPoint x: 521, endPoint y: 290, distance: 87.3
click at [521, 290] on div "Add Column" at bounding box center [391, 212] width 695 height 251
click at [430, 195] on div "Add Column" at bounding box center [391, 212] width 695 height 251
click at [482, 188] on div "Add Column" at bounding box center [391, 212] width 695 height 251
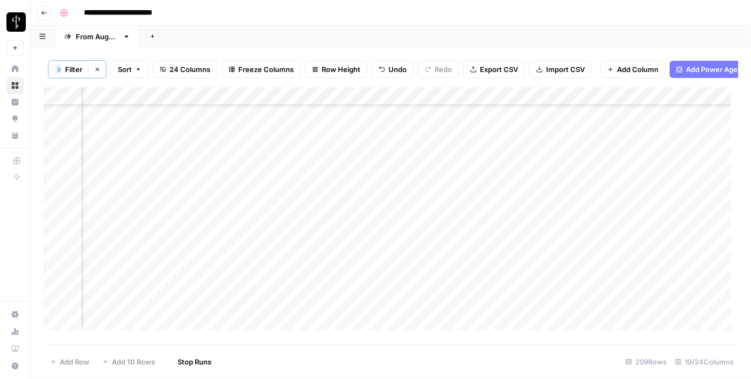
click at [482, 188] on div "Add Column" at bounding box center [391, 212] width 695 height 251
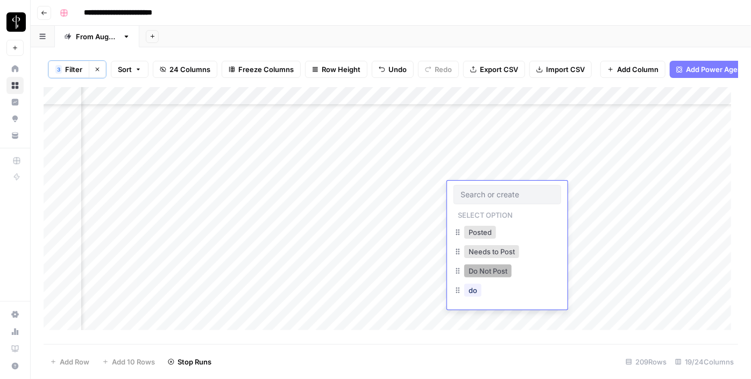
click at [485, 273] on button "Do Not Post" at bounding box center [487, 271] width 47 height 13
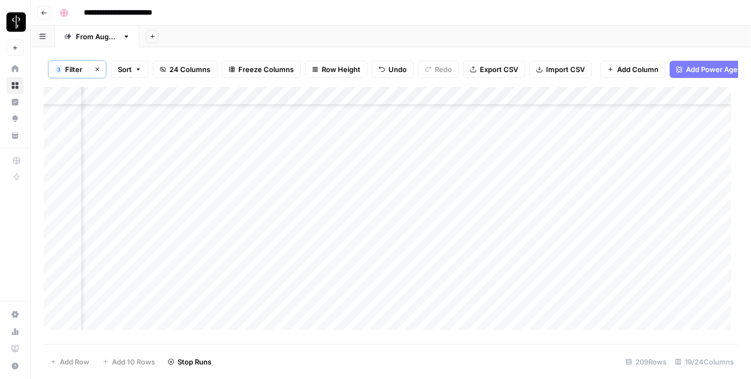
click at [472, 213] on div "Add Column" at bounding box center [391, 212] width 695 height 251
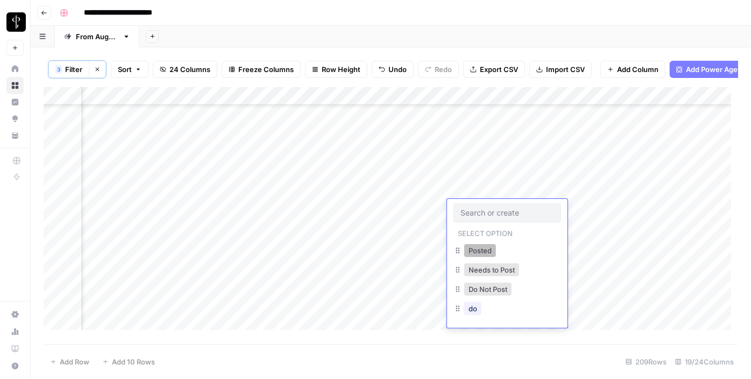
click at [482, 254] on button "Posted" at bounding box center [480, 250] width 32 height 13
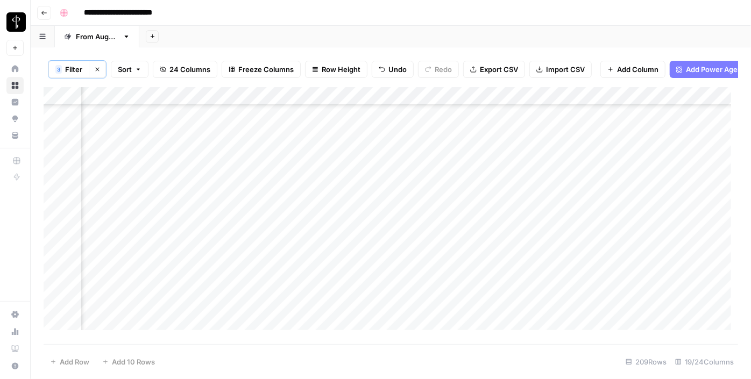
drag, startPoint x: 543, startPoint y: 216, endPoint x: 531, endPoint y: 314, distance: 98.7
click at [531, 314] on div "Add Column" at bounding box center [391, 212] width 695 height 251
click at [507, 250] on div "Add Column" at bounding box center [391, 212] width 695 height 251
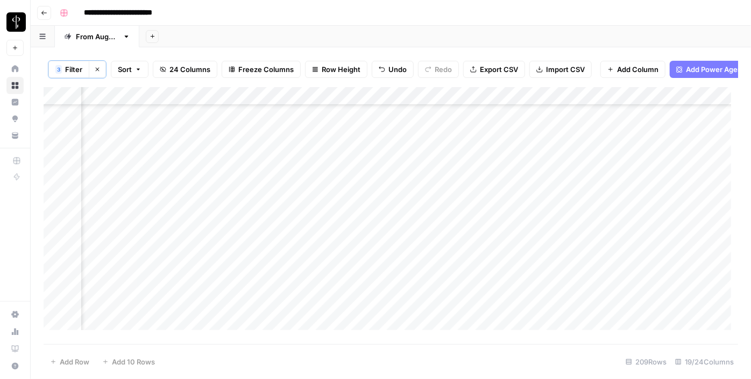
drag, startPoint x: 546, startPoint y: 256, endPoint x: 521, endPoint y: 262, distance: 26.0
click at [521, 262] on div "Add Column" at bounding box center [391, 212] width 695 height 251
click at [512, 257] on div "Add Column" at bounding box center [391, 212] width 695 height 251
click at [232, 142] on div "Add Column" at bounding box center [391, 212] width 695 height 251
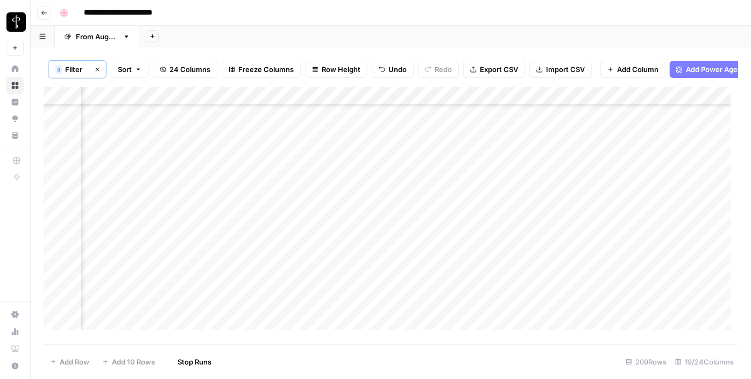
click at [232, 133] on div "Add Column" at bounding box center [391, 212] width 695 height 251
click at [236, 171] on div "Add Column" at bounding box center [391, 212] width 695 height 251
click at [236, 190] on div "Add Column" at bounding box center [391, 212] width 695 height 251
click at [239, 205] on div "Add Column" at bounding box center [391, 212] width 695 height 251
click at [241, 223] on div "Add Column" at bounding box center [391, 212] width 695 height 251
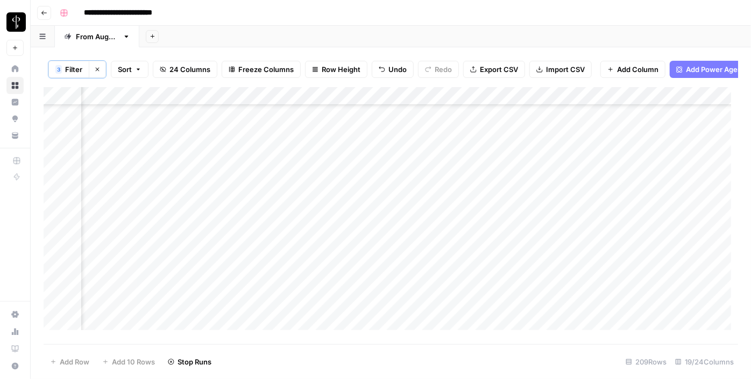
click at [240, 243] on div "Add Column" at bounding box center [391, 212] width 695 height 251
click at [238, 260] on div "Add Column" at bounding box center [391, 212] width 695 height 251
click at [238, 280] on div "Add Column" at bounding box center [391, 212] width 695 height 251
click at [235, 295] on div "Add Column" at bounding box center [391, 212] width 695 height 251
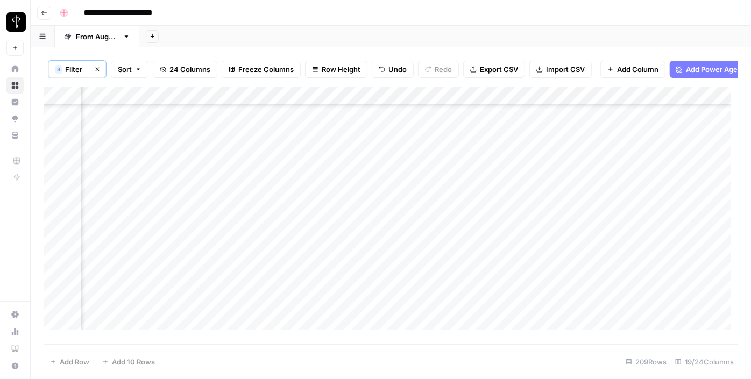
click at [230, 267] on div "Add Column" at bounding box center [391, 212] width 695 height 251
click at [234, 286] on div "Add Column" at bounding box center [391, 212] width 695 height 251
click at [235, 206] on div "Add Column" at bounding box center [391, 212] width 695 height 251
click at [238, 223] on div "Add Column" at bounding box center [391, 212] width 695 height 251
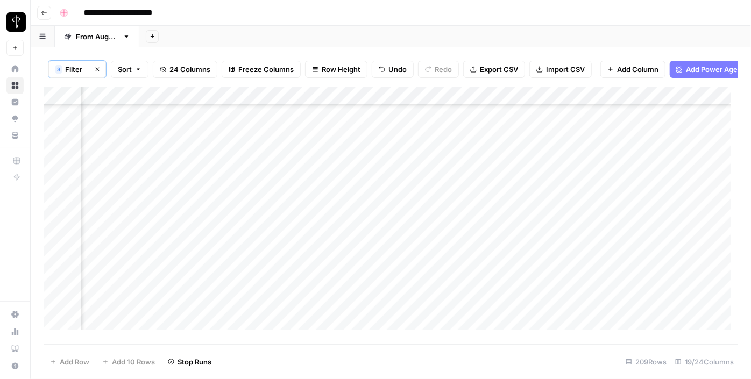
click at [230, 238] on div "Add Column" at bounding box center [391, 212] width 695 height 251
click at [224, 270] on div "Add Column" at bounding box center [391, 212] width 695 height 251
click at [228, 206] on div "Add Column" at bounding box center [391, 212] width 695 height 251
click at [234, 221] on div "Add Column" at bounding box center [391, 212] width 695 height 251
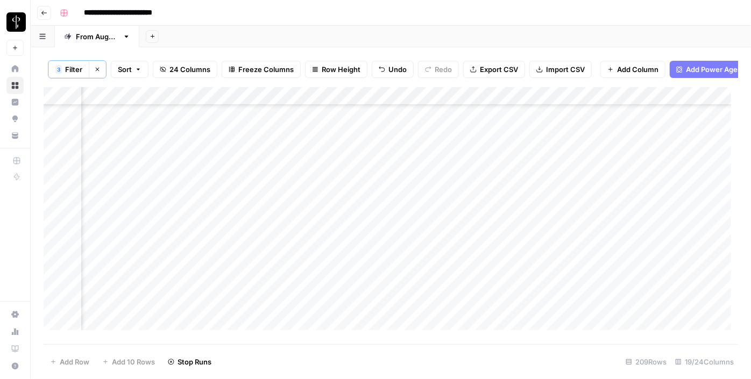
click at [238, 237] on div "Add Column" at bounding box center [391, 212] width 695 height 251
click at [241, 254] on div "Add Column" at bounding box center [391, 212] width 695 height 251
click at [195, 143] on div "Add Column" at bounding box center [391, 212] width 695 height 251
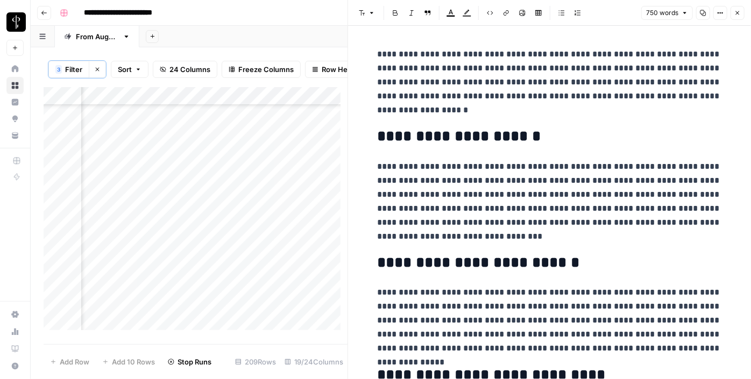
click at [126, 142] on div "Add Column" at bounding box center [196, 212] width 304 height 251
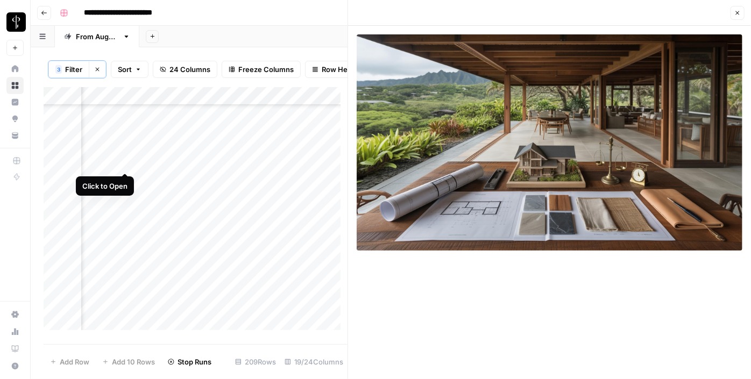
click at [126, 163] on div "Add Column" at bounding box center [196, 212] width 304 height 251
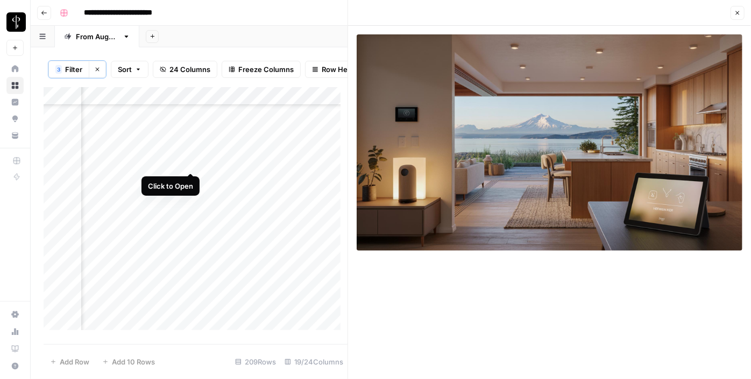
click at [195, 163] on div "Add Column" at bounding box center [196, 212] width 304 height 251
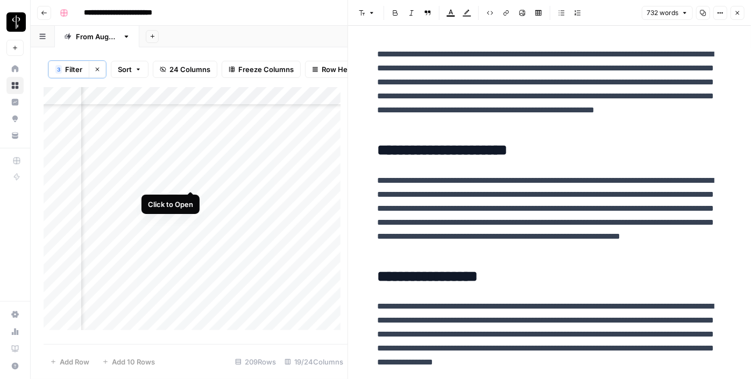
click at [195, 180] on div "Add Column" at bounding box center [196, 212] width 304 height 251
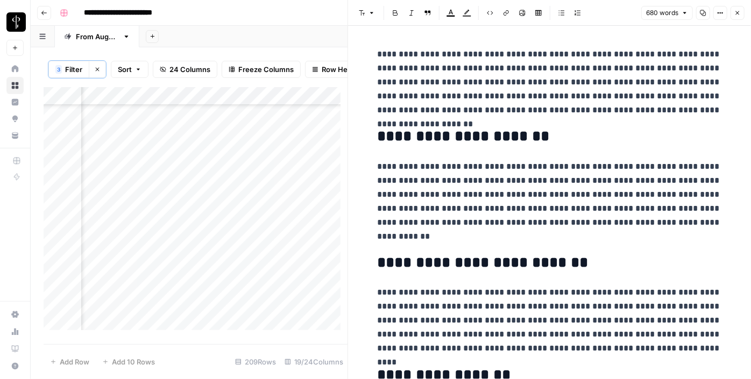
click at [124, 180] on div "Add Column" at bounding box center [196, 212] width 304 height 251
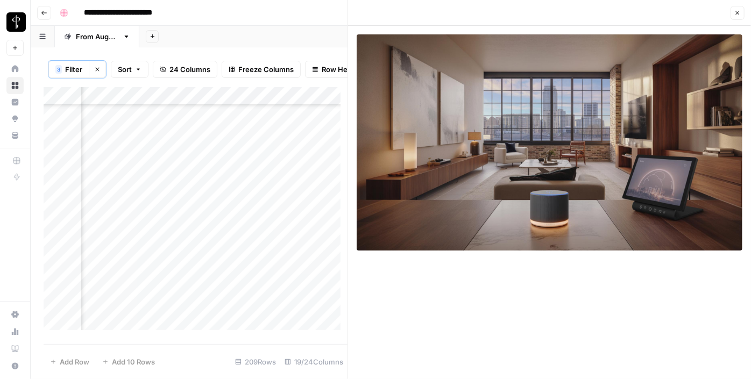
click at [130, 199] on div "Add Column" at bounding box center [196, 212] width 304 height 251
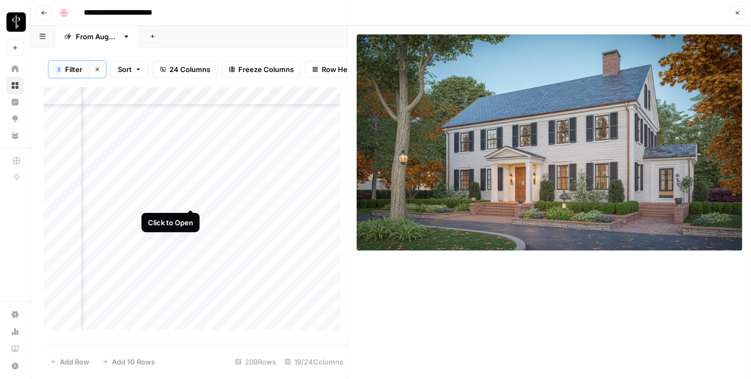
click at [193, 198] on div "Add Column" at bounding box center [196, 212] width 304 height 251
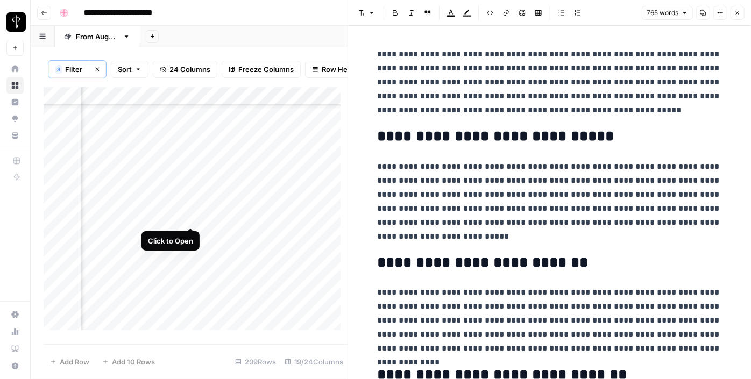
click at [192, 217] on div "Add Column" at bounding box center [196, 212] width 304 height 251
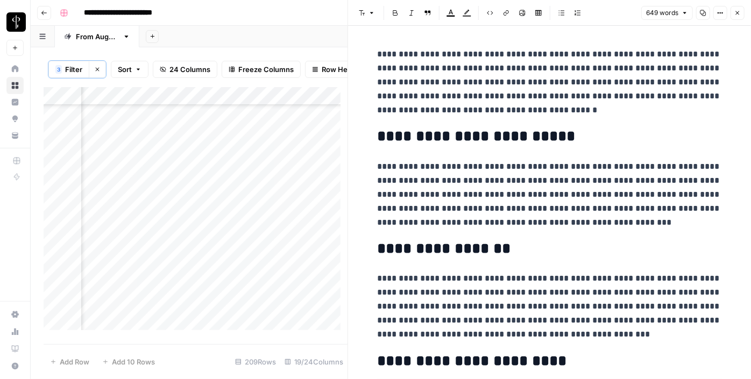
click at [125, 217] on div "Add Column" at bounding box center [196, 212] width 304 height 251
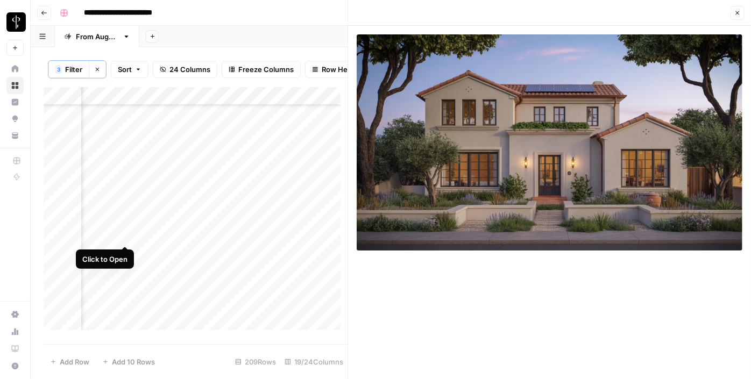
click at [130, 237] on div "Add Column" at bounding box center [196, 212] width 304 height 251
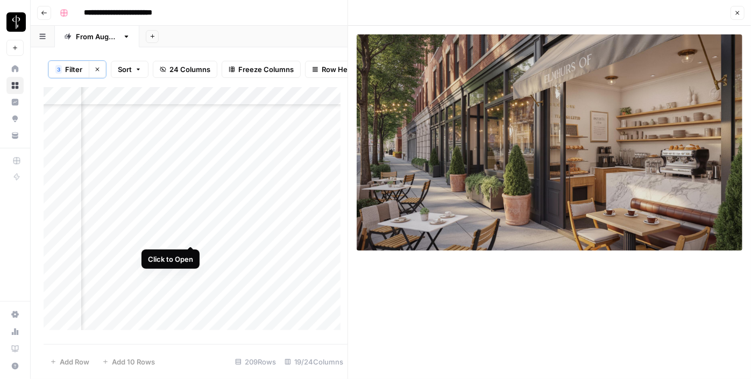
click at [192, 239] on div "Add Column" at bounding box center [196, 212] width 304 height 251
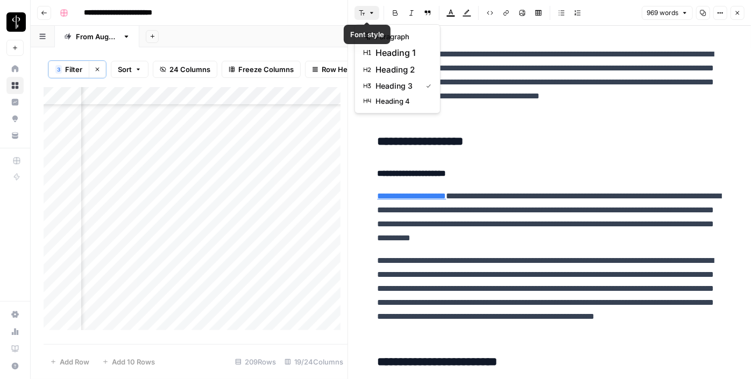
click at [370, 6] on button "Font style" at bounding box center [367, 13] width 25 height 14
click at [393, 63] on span "heading 2" at bounding box center [402, 69] width 52 height 13
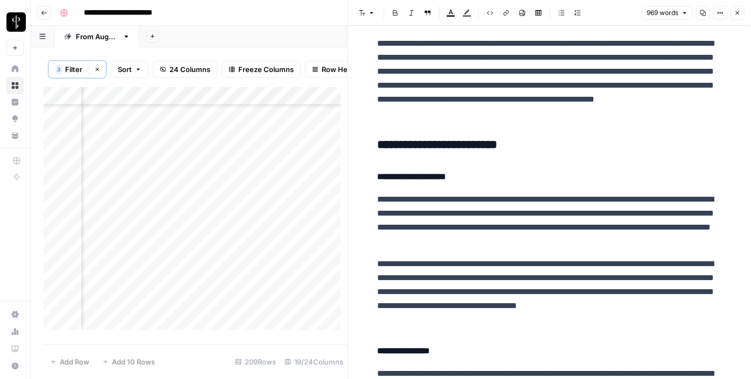
scroll to position [237, 0]
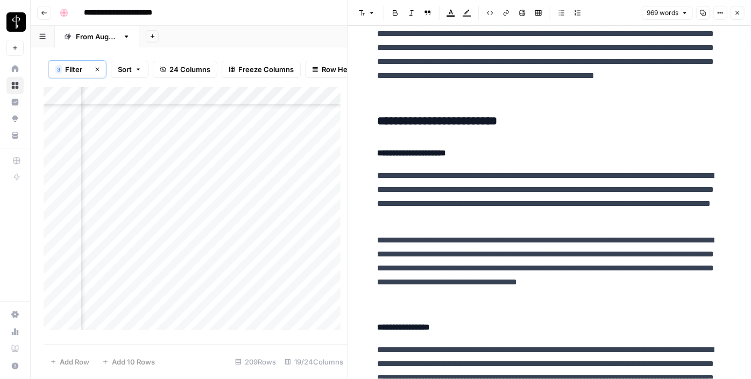
click at [424, 124] on h3 "**********" at bounding box center [550, 121] width 344 height 15
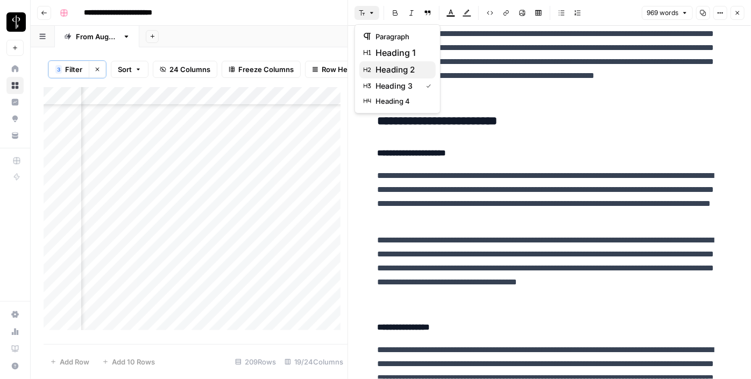
drag, startPoint x: 364, startPoint y: 17, endPoint x: 397, endPoint y: 69, distance: 61.7
click at [397, 69] on body "**********" at bounding box center [375, 189] width 751 height 379
click at [397, 69] on span "heading 2" at bounding box center [402, 69] width 52 height 13
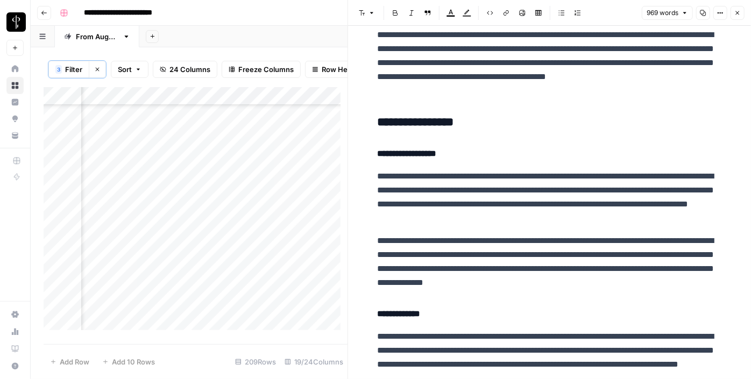
scroll to position [627, 0]
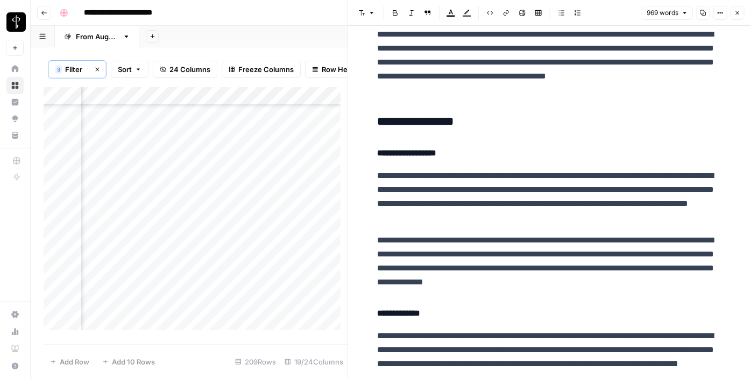
click at [412, 122] on h3 "**********" at bounding box center [550, 122] width 344 height 15
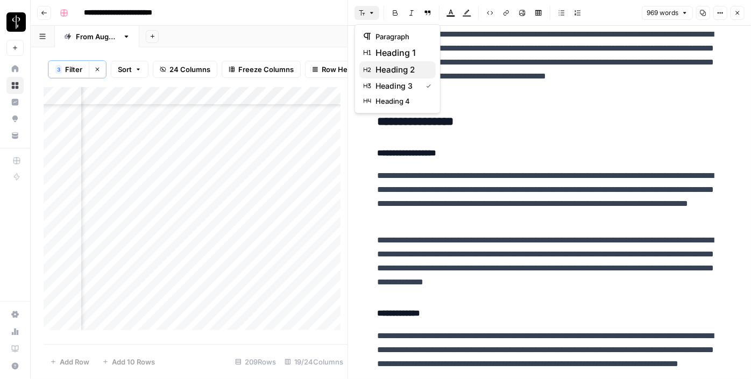
drag, startPoint x: 369, startPoint y: 18, endPoint x: 389, endPoint y: 67, distance: 52.9
click at [389, 67] on body "**********" at bounding box center [375, 189] width 751 height 379
click at [389, 67] on span "heading 2" at bounding box center [402, 69] width 52 height 13
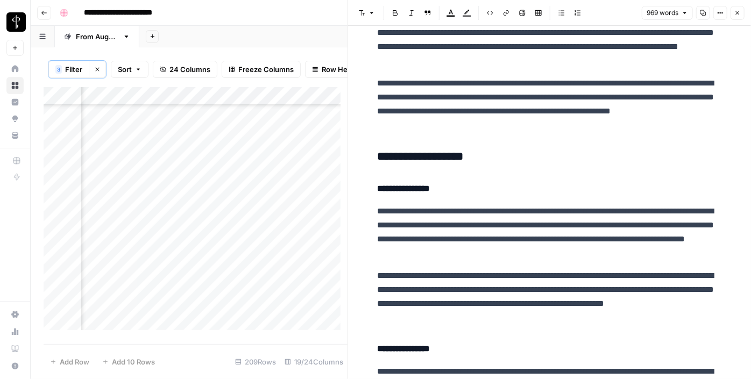
scroll to position [941, 0]
click at [397, 150] on h3 "**********" at bounding box center [550, 157] width 344 height 15
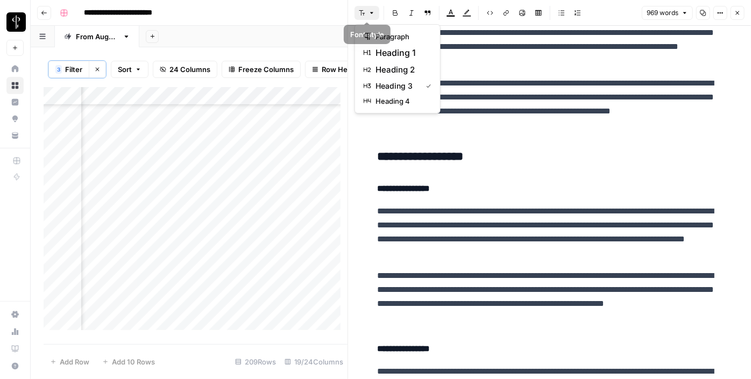
click at [366, 15] on button "Font style" at bounding box center [367, 13] width 25 height 14
click at [401, 74] on span "heading 2" at bounding box center [402, 69] width 52 height 13
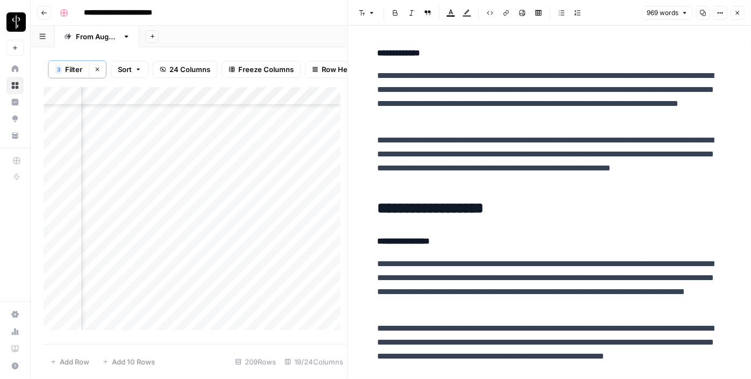
scroll to position [1098, 0]
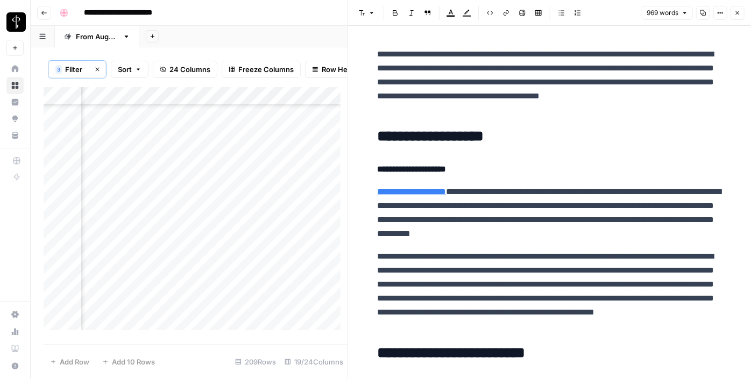
scroll to position [1258, 0]
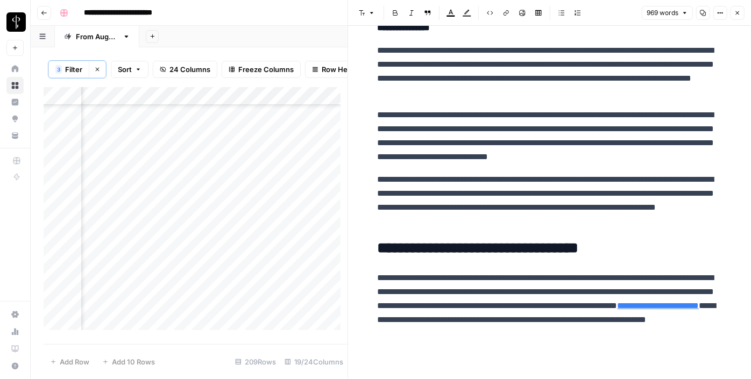
click at [132, 234] on div "Add Column" at bounding box center [196, 212] width 304 height 251
click at [124, 234] on div "Add Column" at bounding box center [196, 212] width 304 height 251
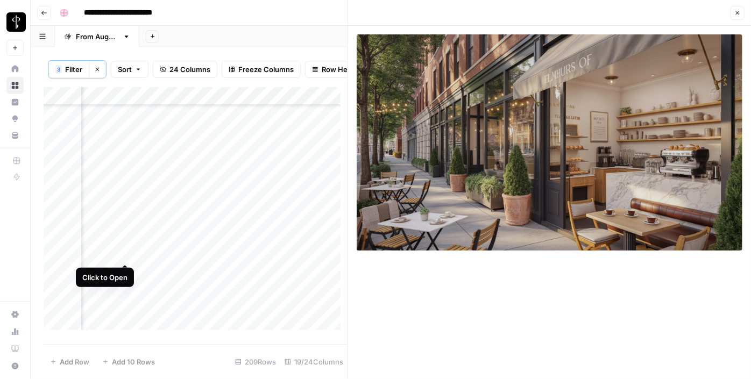
click at [124, 251] on div "Add Column" at bounding box center [196, 212] width 304 height 251
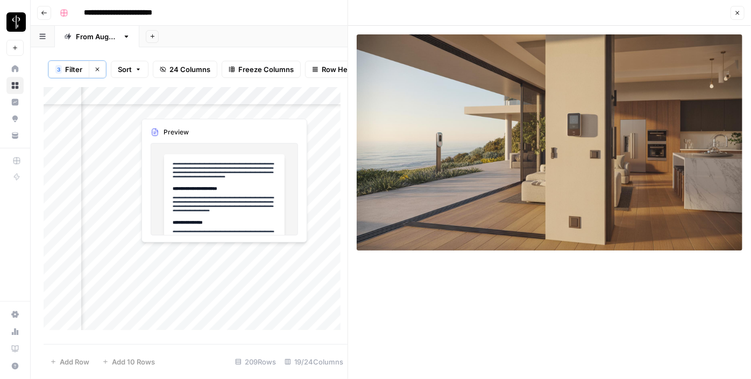
click at [191, 252] on div "Add Column" at bounding box center [196, 212] width 304 height 251
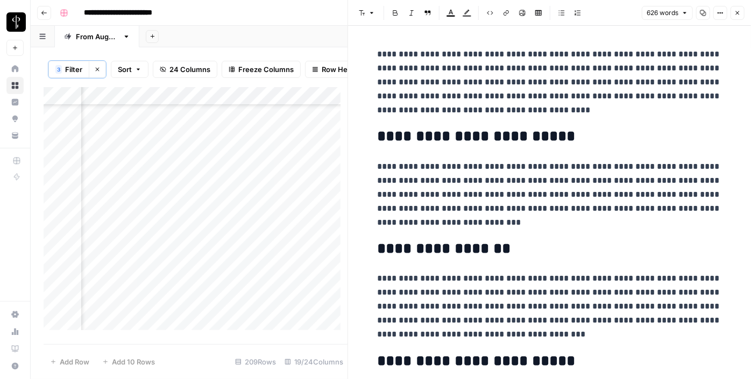
scroll to position [1205, 1043]
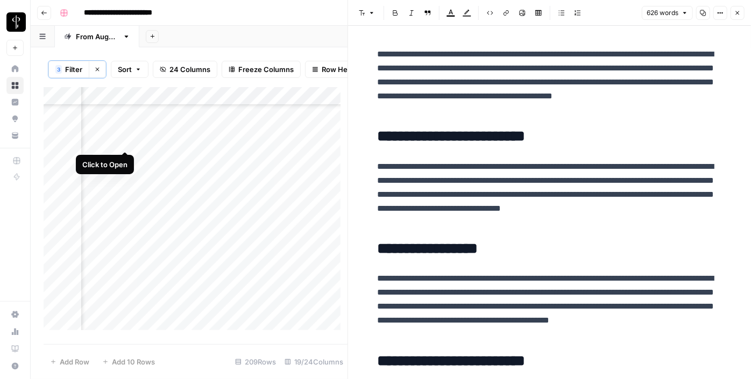
click at [126, 137] on div "Add Column" at bounding box center [196, 212] width 304 height 251
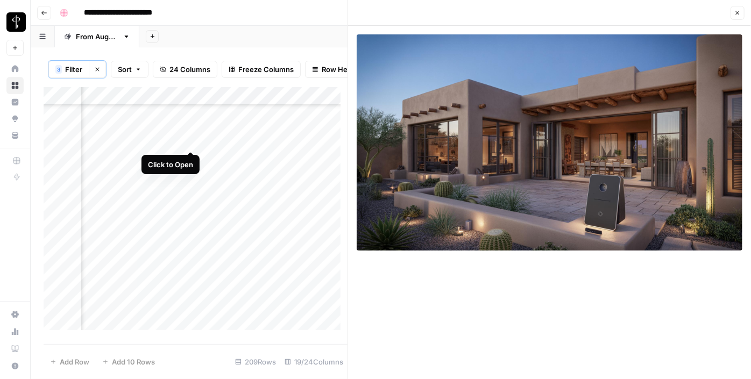
click at [194, 140] on div "Add Column" at bounding box center [196, 212] width 304 height 251
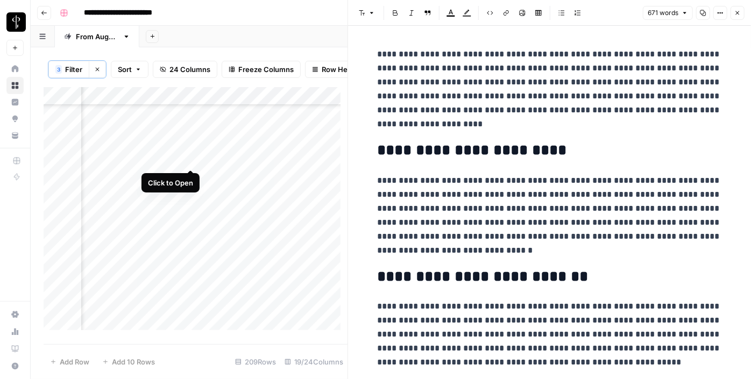
click at [189, 156] on div "Add Column" at bounding box center [196, 212] width 304 height 251
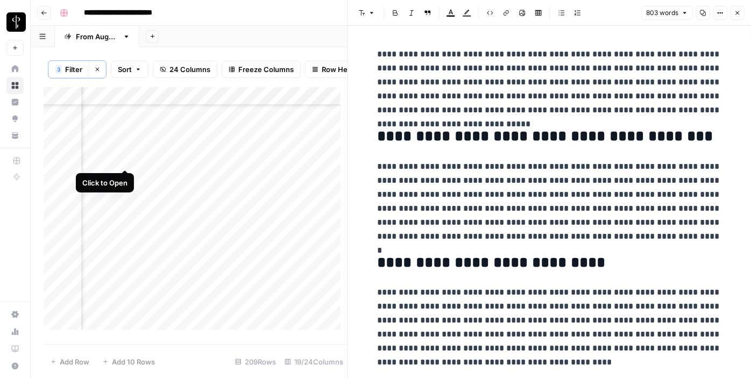
click at [124, 160] on div "Add Column" at bounding box center [196, 212] width 304 height 251
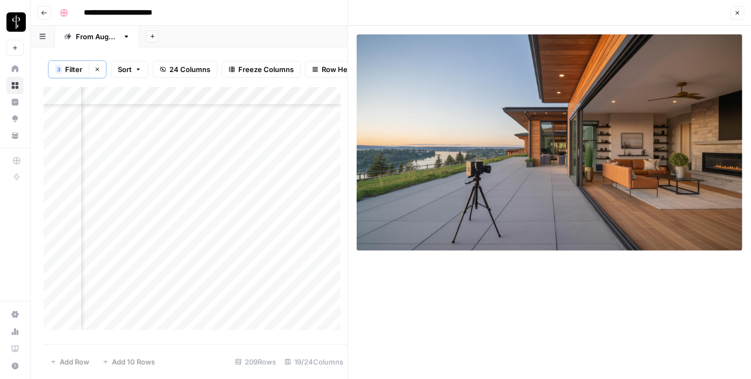
click at [130, 183] on div "Add Column" at bounding box center [196, 212] width 304 height 251
click at [128, 175] on div "Add Column" at bounding box center [196, 212] width 304 height 251
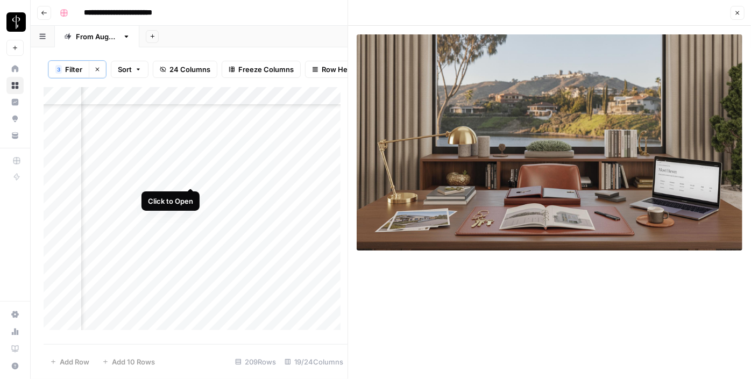
click at [194, 174] on div "Add Column" at bounding box center [196, 212] width 304 height 251
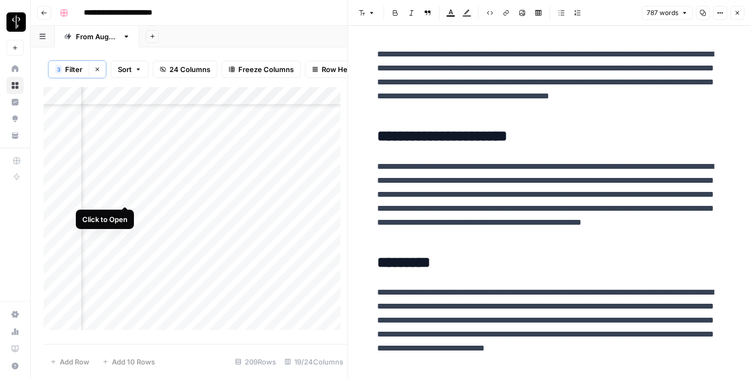
click at [123, 199] on div "Add Column" at bounding box center [196, 212] width 304 height 251
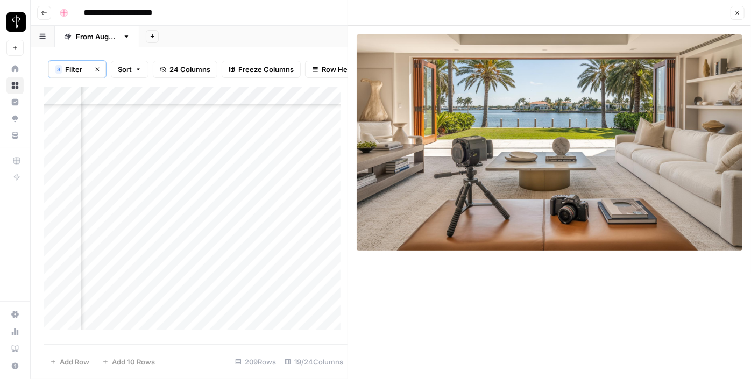
click at [197, 195] on div "Add Column" at bounding box center [196, 212] width 304 height 251
click at [190, 198] on div "Add Column" at bounding box center [196, 212] width 304 height 251
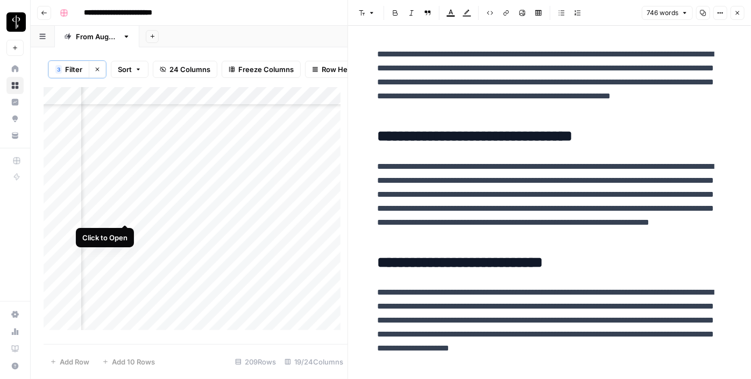
click at [123, 213] on div "Add Column" at bounding box center [196, 212] width 304 height 251
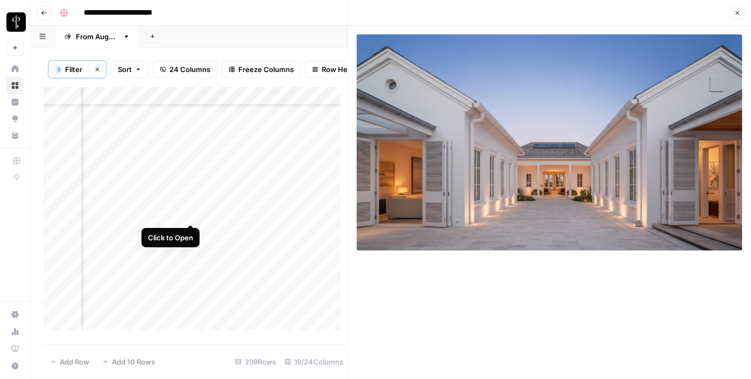
click at [190, 215] on div "Add Column" at bounding box center [196, 212] width 304 height 251
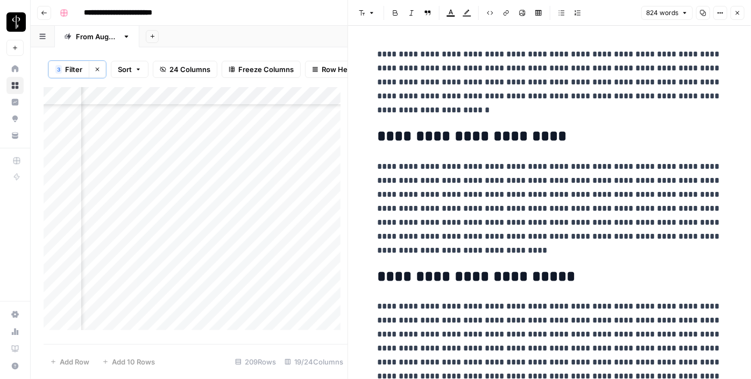
scroll to position [1290, 1043]
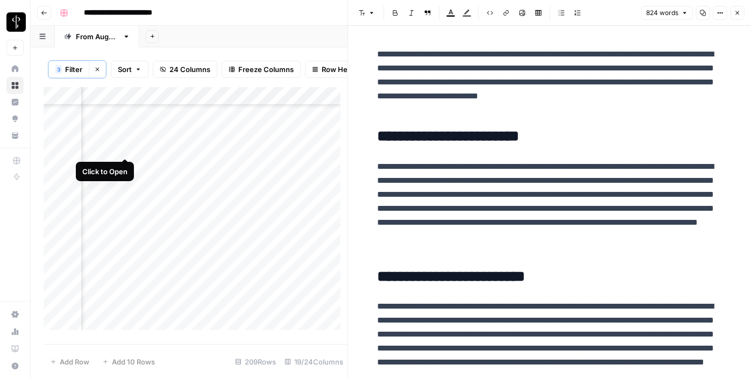
click at [125, 142] on div "Add Column" at bounding box center [196, 212] width 304 height 251
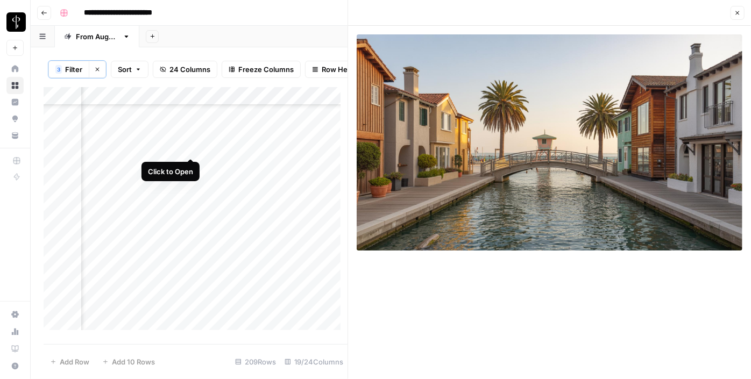
click at [192, 150] on div "Add Column" at bounding box center [196, 212] width 304 height 251
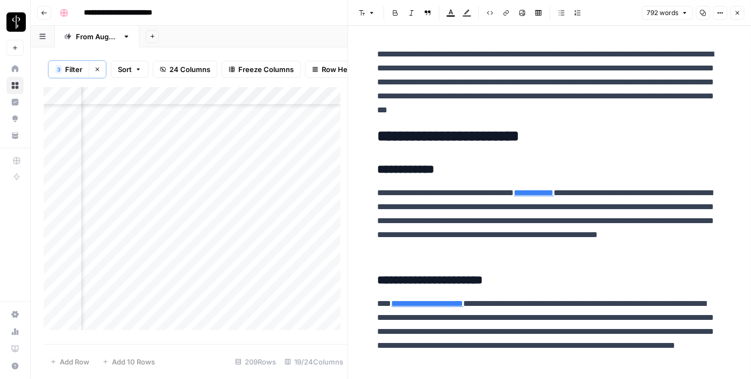
click at [121, 168] on div "Add Column" at bounding box center [196, 212] width 304 height 251
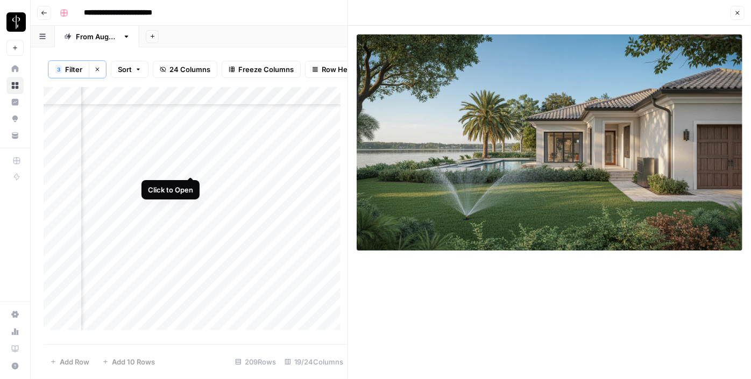
click at [189, 168] on div "Add Column" at bounding box center [196, 212] width 304 height 251
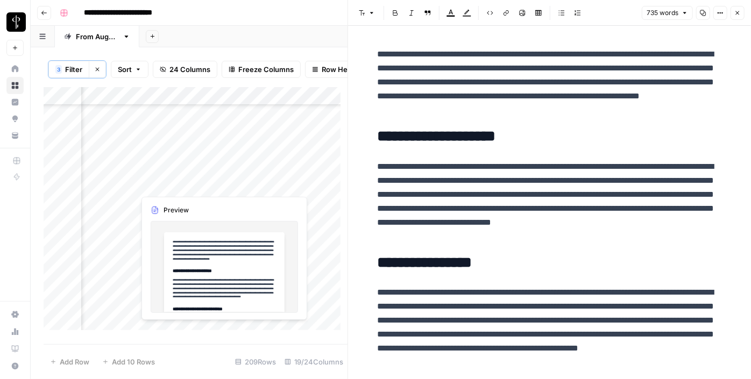
click at [189, 185] on div "Add Column" at bounding box center [196, 212] width 304 height 251
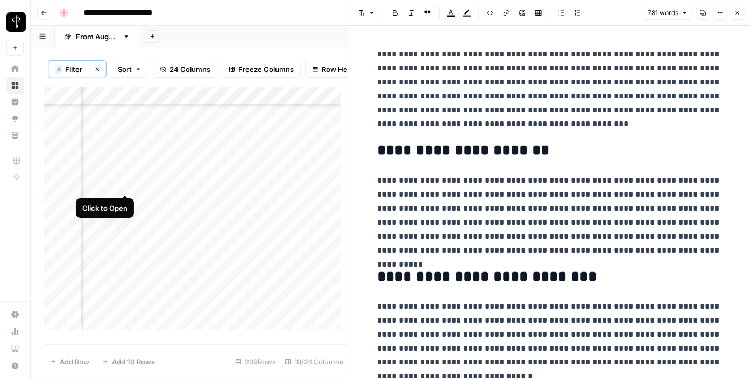
click at [126, 185] on div "Add Column" at bounding box center [196, 212] width 304 height 251
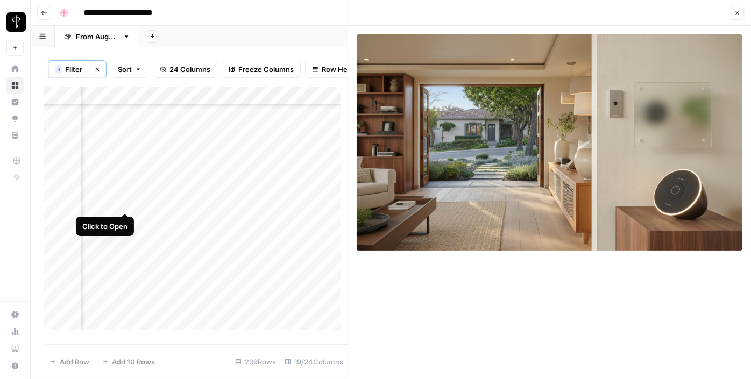
click at [122, 203] on div "Add Column" at bounding box center [196, 212] width 304 height 251
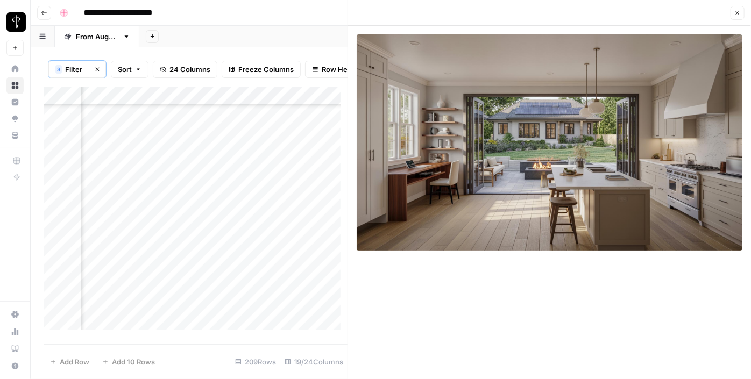
click at [188, 203] on div "Add Column" at bounding box center [196, 212] width 304 height 251
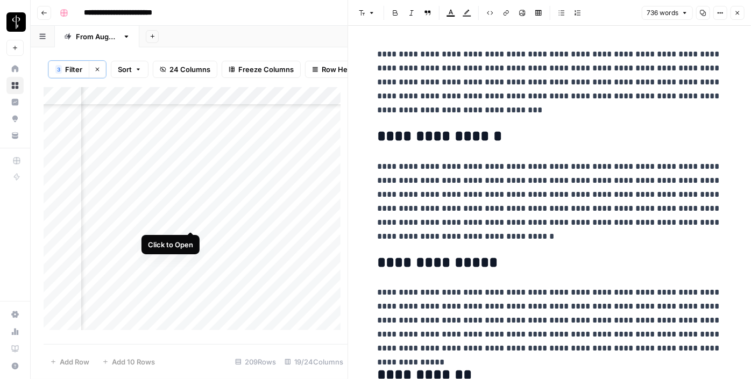
click at [188, 220] on div "Add Column" at bounding box center [196, 212] width 304 height 251
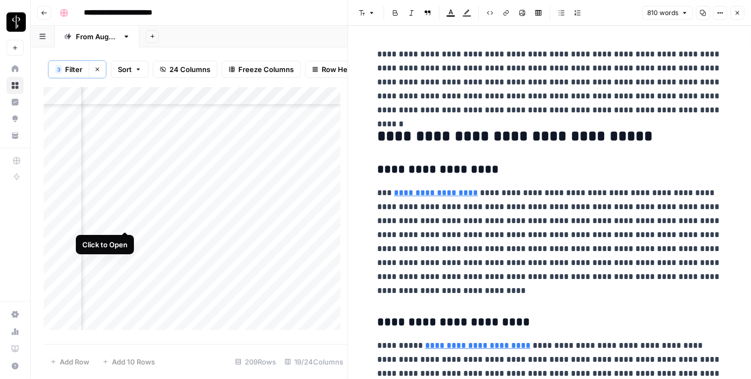
click at [125, 221] on div "Add Column" at bounding box center [196, 212] width 304 height 251
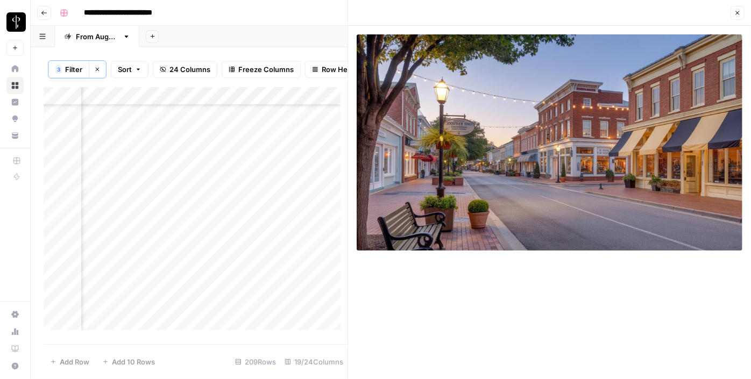
click at [125, 239] on div "Add Column" at bounding box center [196, 212] width 304 height 251
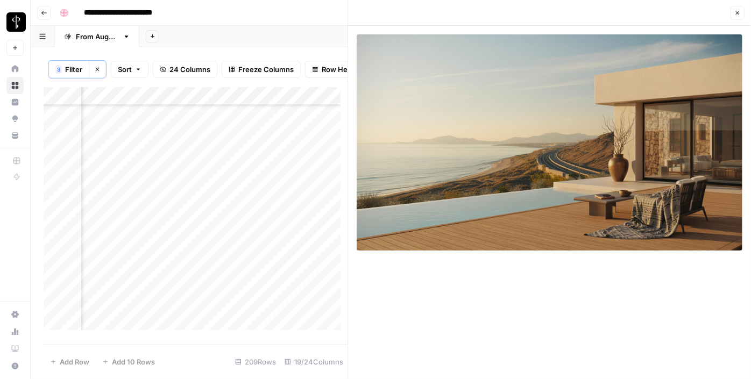
click at [189, 240] on div "Add Column" at bounding box center [196, 212] width 304 height 251
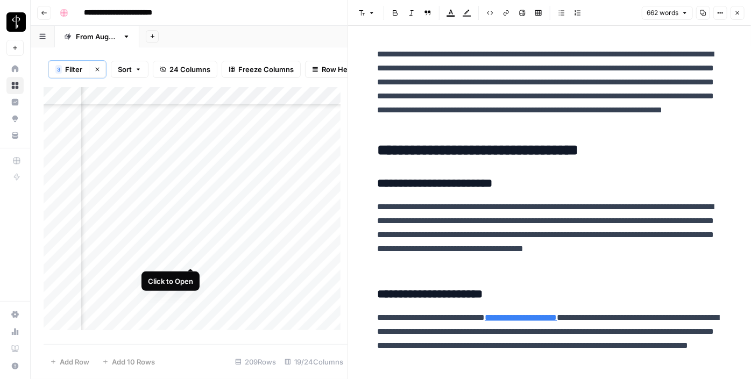
click at [190, 254] on div "Add Column" at bounding box center [196, 212] width 304 height 251
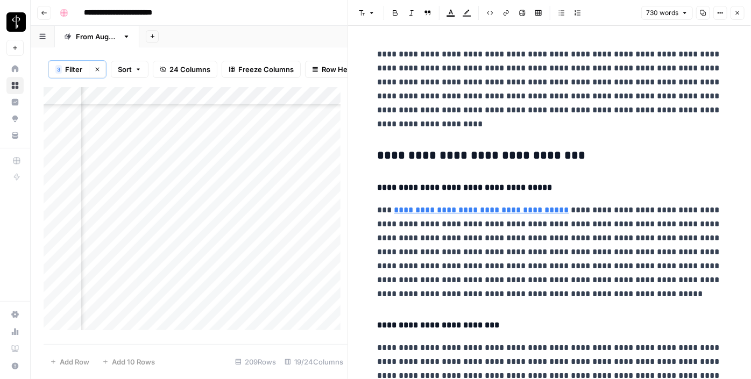
click at [125, 256] on div "Add Column" at bounding box center [196, 212] width 304 height 251
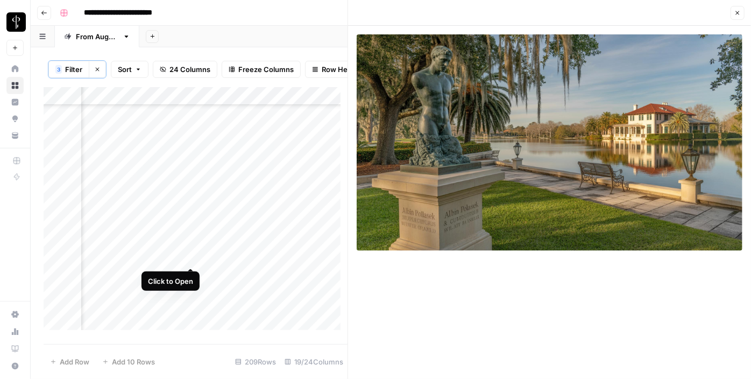
click at [192, 253] on div "Add Column" at bounding box center [196, 212] width 304 height 251
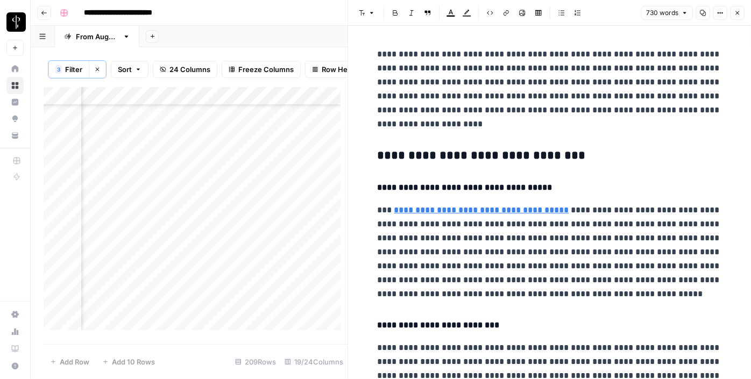
click at [401, 157] on h3 "**********" at bounding box center [550, 156] width 344 height 15
click at [370, 8] on button "Font style" at bounding box center [367, 13] width 25 height 14
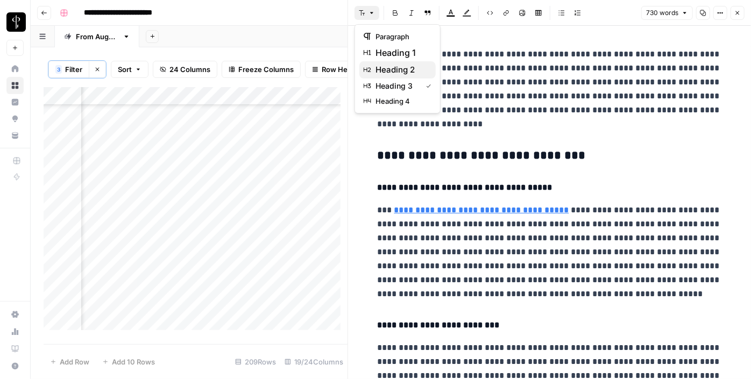
click at [389, 72] on span "heading 2" at bounding box center [402, 69] width 52 height 13
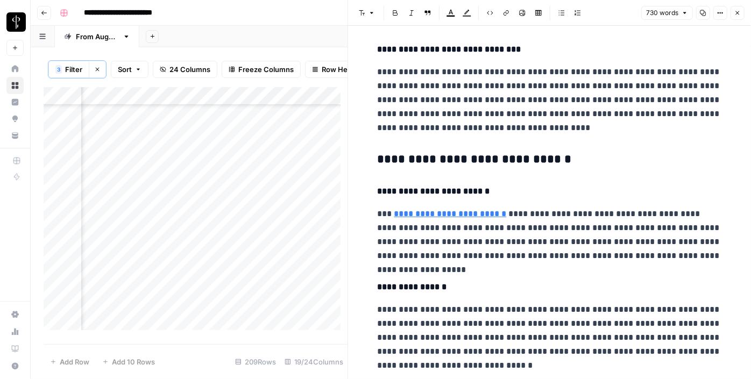
scroll to position [383, 0]
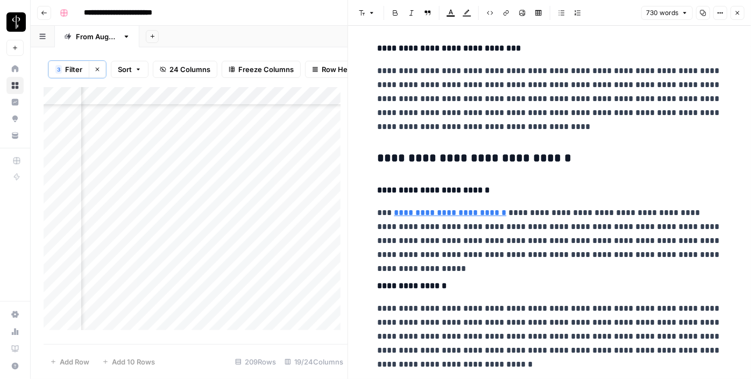
click at [434, 160] on h3 "**********" at bounding box center [550, 158] width 344 height 15
click at [369, 12] on icon "button" at bounding box center [372, 13] width 6 height 6
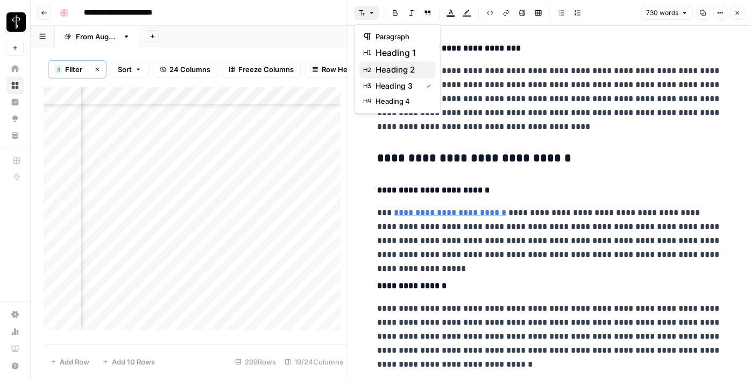
click at [400, 66] on span "heading 2" at bounding box center [402, 69] width 52 height 13
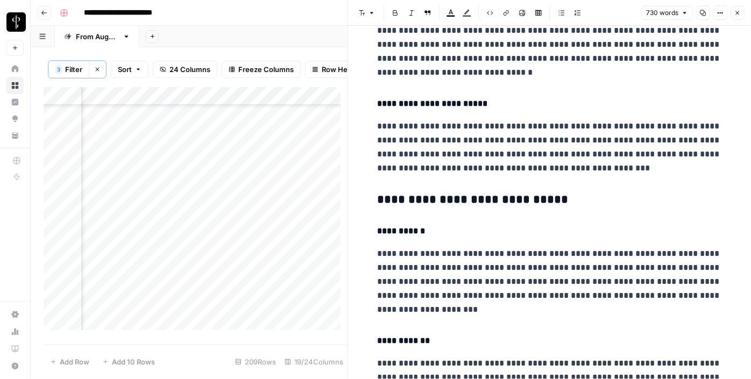
scroll to position [679, 0]
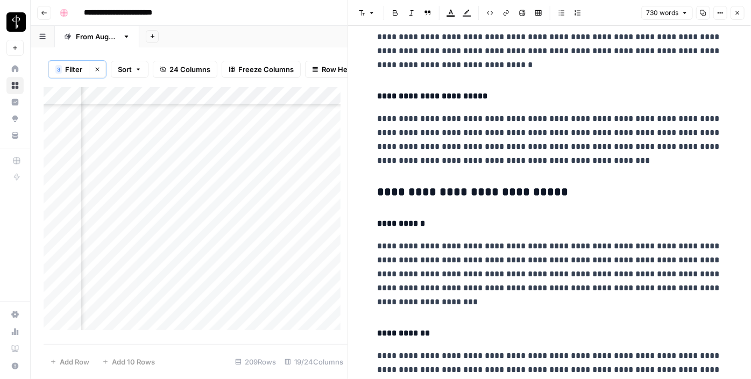
click at [429, 190] on h3 "**********" at bounding box center [550, 192] width 344 height 15
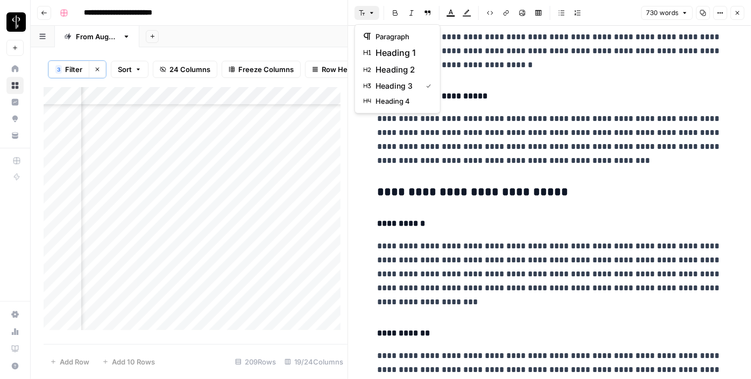
click at [363, 13] on icon "button" at bounding box center [362, 12] width 6 height 5
click at [409, 70] on span "heading 2" at bounding box center [402, 69] width 52 height 13
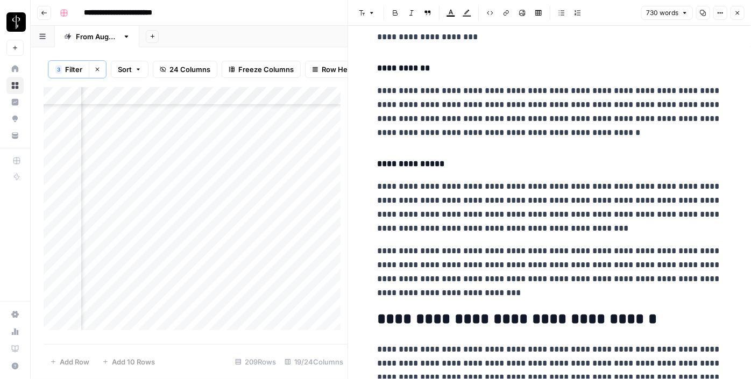
scroll to position [974, 0]
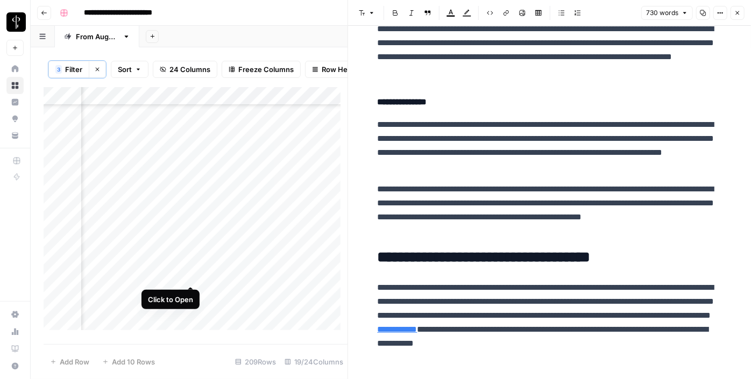
click at [190, 271] on div "Add Column" at bounding box center [196, 212] width 304 height 251
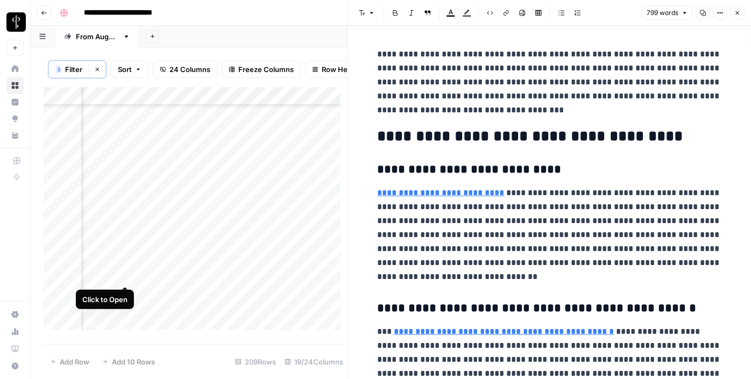
click at [121, 276] on div "Add Column" at bounding box center [196, 212] width 304 height 251
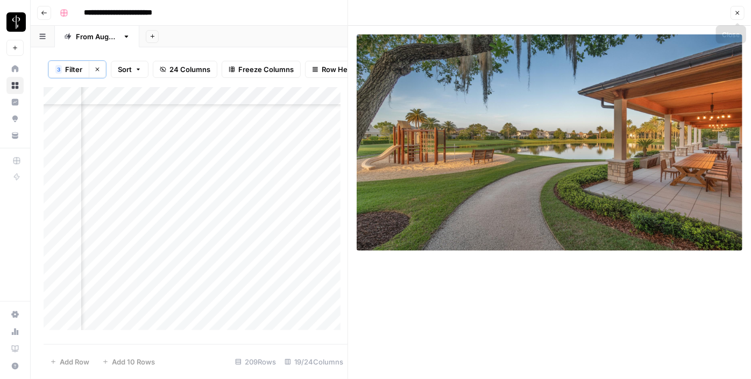
click at [738, 11] on icon "button" at bounding box center [738, 13] width 6 height 6
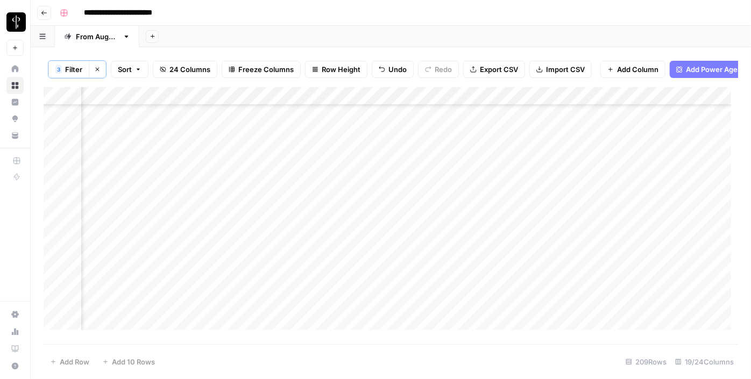
scroll to position [967, 1043]
click at [518, 229] on div "Add Column" at bounding box center [391, 212] width 695 height 251
drag, startPoint x: 544, startPoint y: 241, endPoint x: 488, endPoint y: 273, distance: 65.1
click at [488, 273] on div "Add Column" at bounding box center [391, 212] width 695 height 251
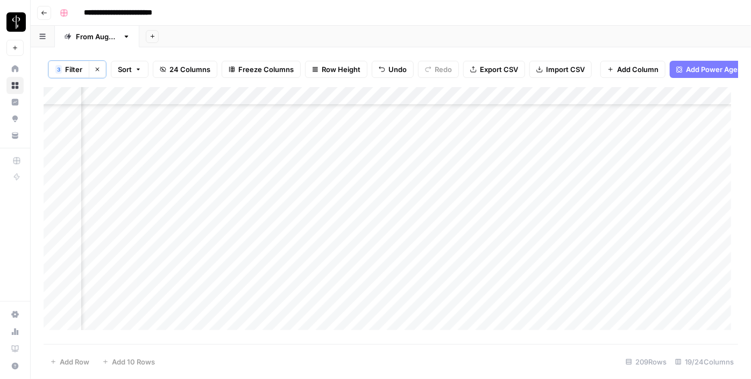
click at [320, 275] on div "Add Column" at bounding box center [391, 212] width 695 height 251
click at [236, 126] on div "Add Column" at bounding box center [391, 212] width 695 height 251
click at [235, 145] on div "Add Column" at bounding box center [391, 212] width 695 height 251
click at [235, 160] on div "Add Column" at bounding box center [391, 212] width 695 height 251
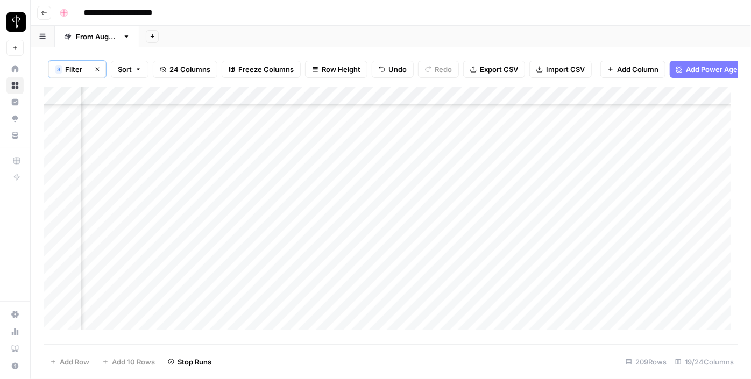
click at [239, 181] on div "Add Column" at bounding box center [391, 212] width 695 height 251
click at [234, 159] on div "Add Column" at bounding box center [391, 212] width 695 height 251
click at [233, 196] on div "Add Column" at bounding box center [391, 212] width 695 height 251
click at [234, 220] on div "Add Column" at bounding box center [391, 212] width 695 height 251
click at [237, 237] on div "Add Column" at bounding box center [391, 212] width 695 height 251
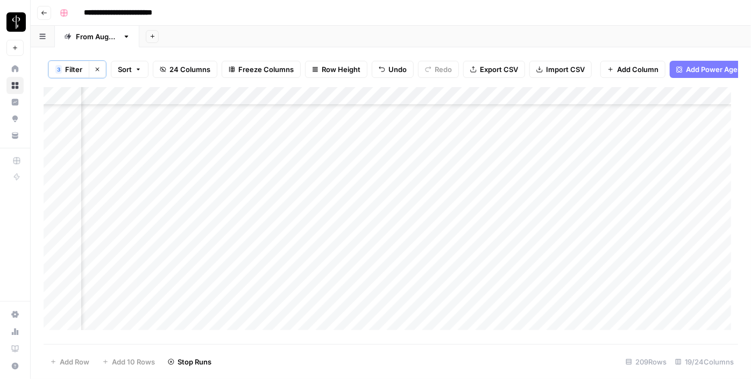
click at [238, 252] on div "Add Column" at bounding box center [391, 212] width 695 height 251
click at [238, 269] on div "Add Column" at bounding box center [391, 212] width 695 height 251
click at [238, 292] on div "Add Column" at bounding box center [391, 212] width 695 height 251
click at [236, 307] on div "Add Column" at bounding box center [391, 212] width 695 height 251
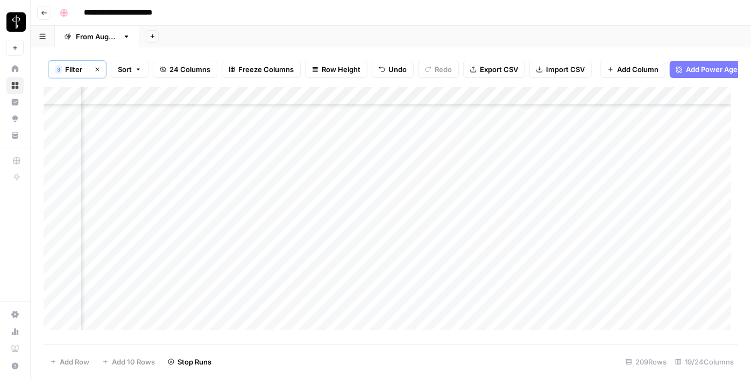
click at [234, 222] on div "Add Column" at bounding box center [391, 212] width 695 height 251
click at [234, 240] on div "Add Column" at bounding box center [391, 212] width 695 height 251
click at [232, 259] on div "Add Column" at bounding box center [391, 212] width 695 height 251
click at [234, 243] on div "Add Column" at bounding box center [391, 212] width 695 height 251
click at [227, 283] on div "Add Column" at bounding box center [391, 212] width 695 height 251
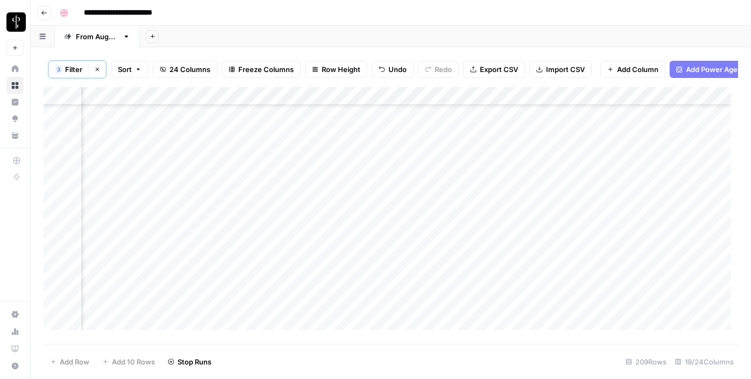
click at [227, 301] on div "Add Column" at bounding box center [391, 212] width 695 height 251
click at [224, 321] on div "Add Column" at bounding box center [391, 212] width 695 height 251
click at [235, 282] on div "Add Column" at bounding box center [391, 212] width 695 height 251
click at [235, 301] on div "Add Column" at bounding box center [391, 212] width 695 height 251
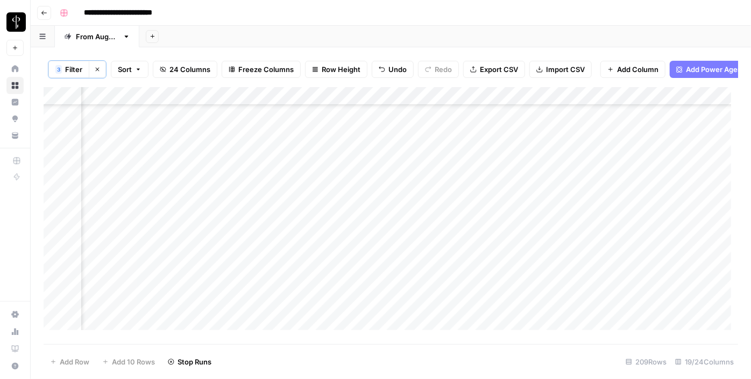
click at [235, 321] on div "Add Column" at bounding box center [391, 212] width 695 height 251
click at [266, 193] on div "Add Column" at bounding box center [391, 212] width 695 height 251
click at [188, 182] on div "Add Column" at bounding box center [391, 212] width 695 height 251
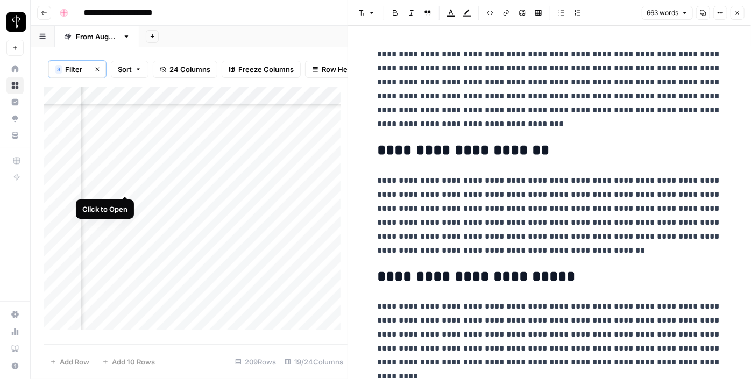
click at [123, 183] on div "Add Column" at bounding box center [196, 212] width 304 height 251
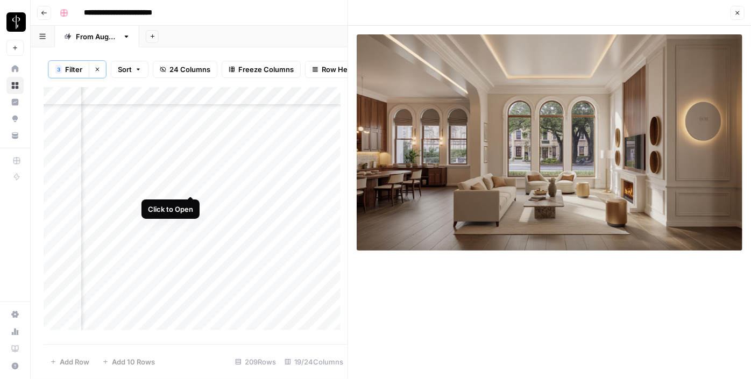
click at [186, 185] on div "Add Column" at bounding box center [196, 212] width 304 height 251
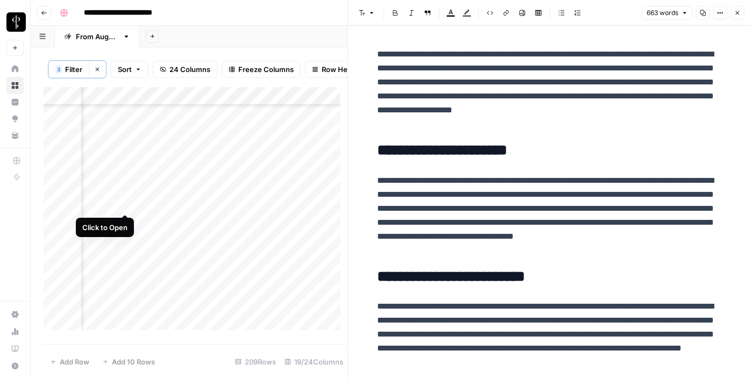
click at [125, 203] on div "Add Column" at bounding box center [196, 212] width 304 height 251
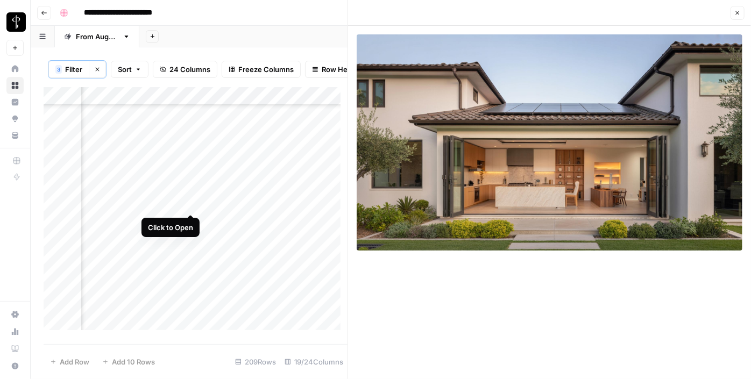
click at [195, 203] on div "Add Column" at bounding box center [196, 212] width 304 height 251
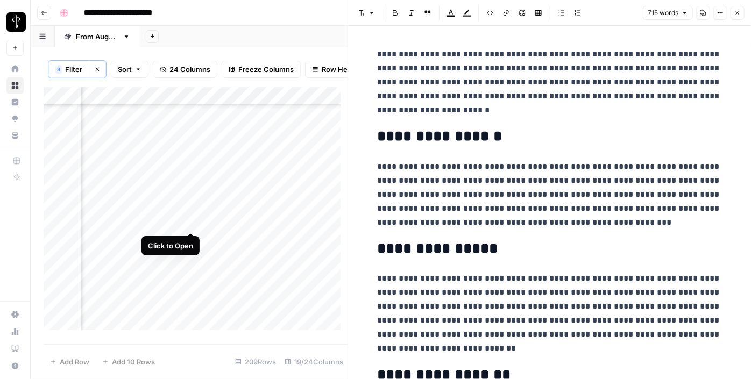
click at [189, 220] on div "Add Column" at bounding box center [196, 212] width 304 height 251
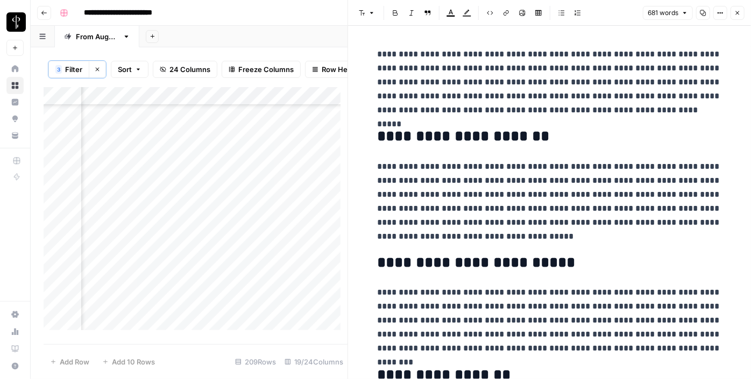
click at [125, 221] on div "Add Column" at bounding box center [196, 212] width 304 height 251
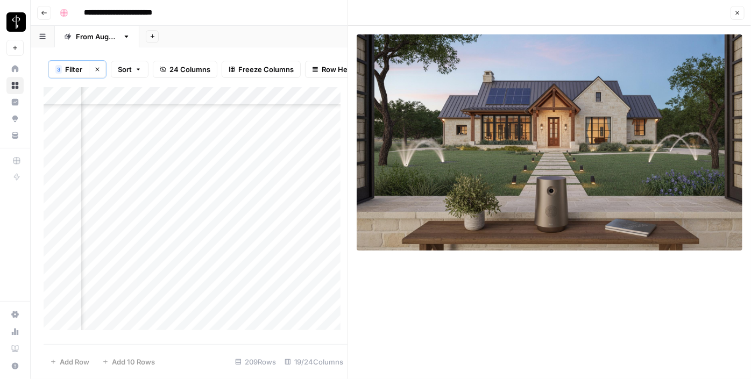
click at [122, 241] on div "Add Column" at bounding box center [196, 212] width 304 height 251
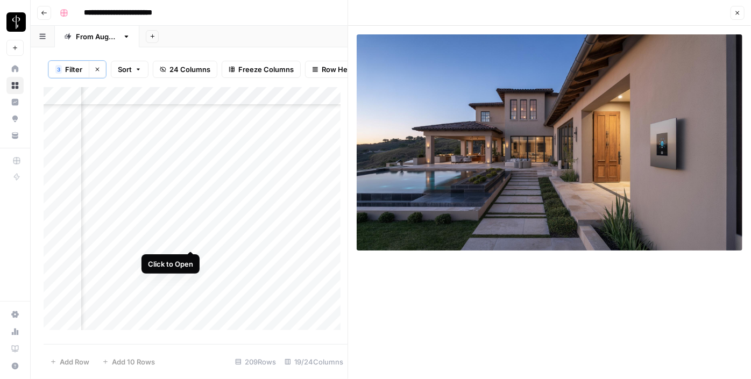
click at [190, 243] on div "Add Column" at bounding box center [196, 212] width 304 height 251
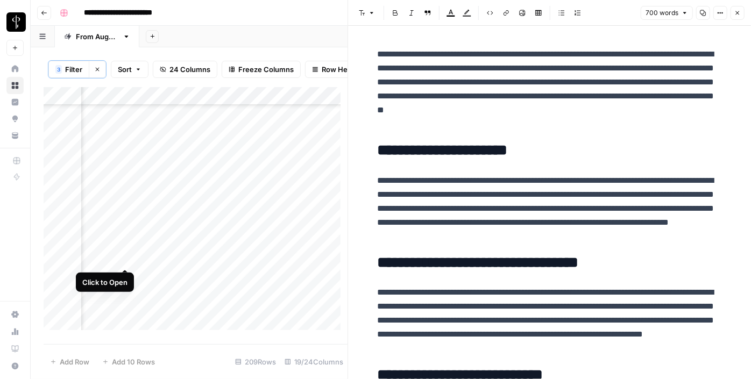
click at [121, 262] on div "Add Column" at bounding box center [196, 212] width 304 height 251
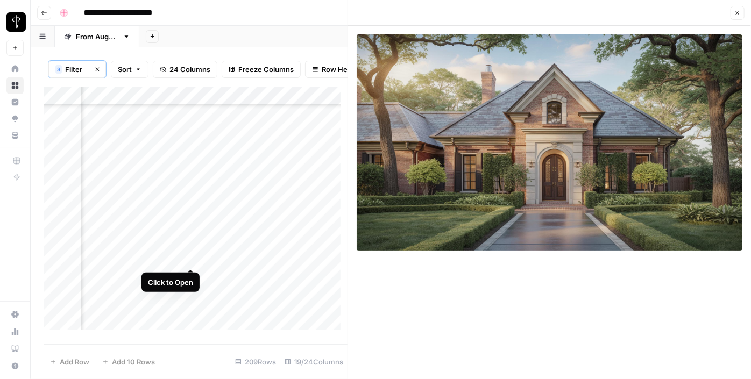
click at [189, 259] on div "Add Column" at bounding box center [196, 212] width 304 height 251
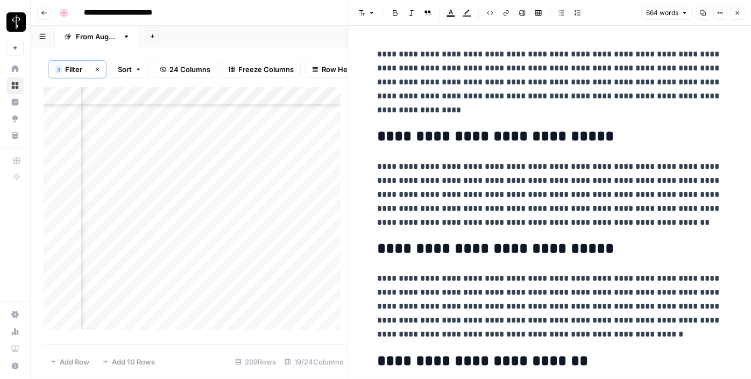
scroll to position [1516, 1043]
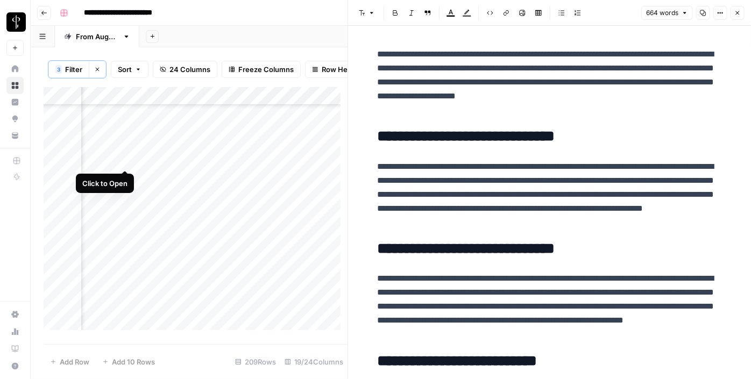
click at [129, 160] on div "Add Column" at bounding box center [196, 212] width 304 height 251
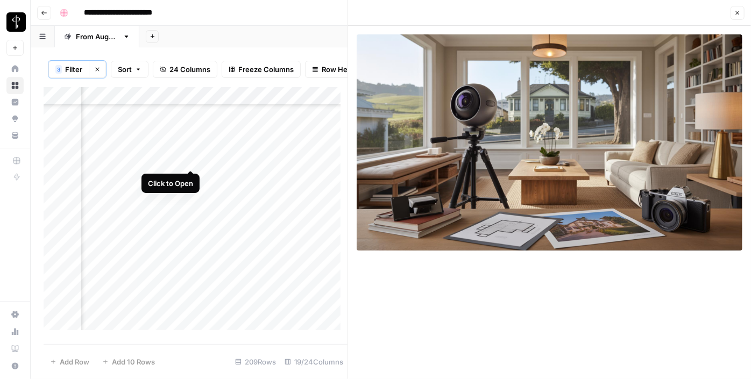
click at [192, 160] on div "Add Column" at bounding box center [196, 212] width 304 height 251
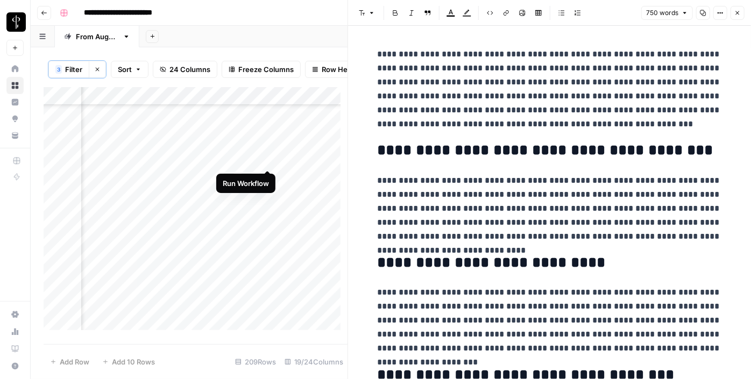
click at [268, 157] on div "Add Column" at bounding box center [196, 212] width 304 height 251
click at [297, 159] on div "Add Column" at bounding box center [196, 212] width 304 height 251
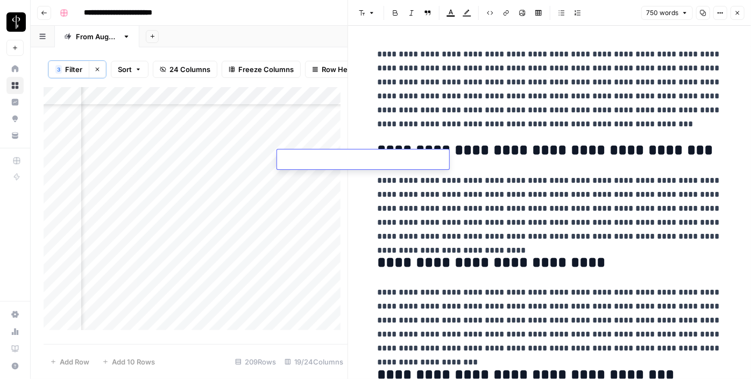
click at [297, 159] on textarea at bounding box center [363, 160] width 172 height 15
type textarea "**********"
click at [189, 178] on div "Add Column" at bounding box center [196, 212] width 304 height 251
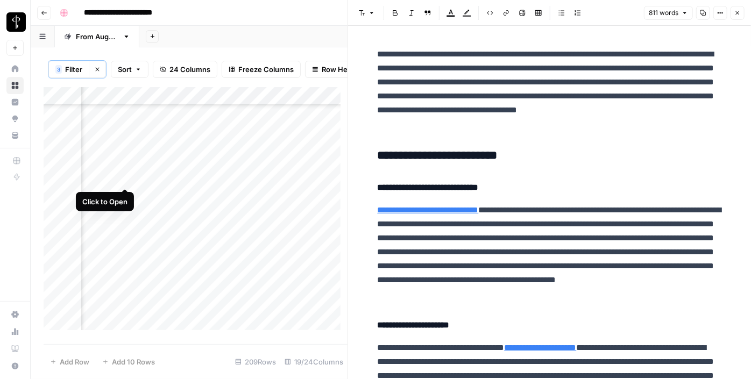
click at [129, 177] on div "Add Column" at bounding box center [196, 212] width 304 height 251
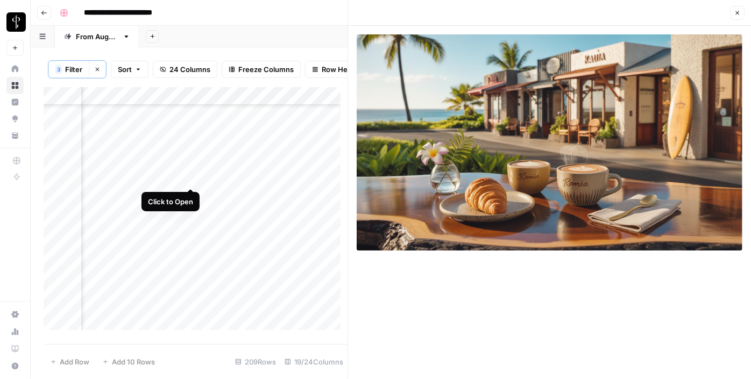
click at [189, 177] on div "Add Column" at bounding box center [196, 212] width 304 height 251
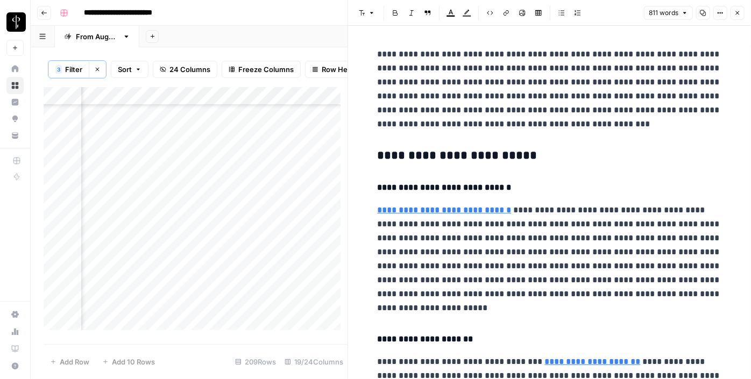
click at [451, 151] on h3 "**********" at bounding box center [550, 156] width 344 height 15
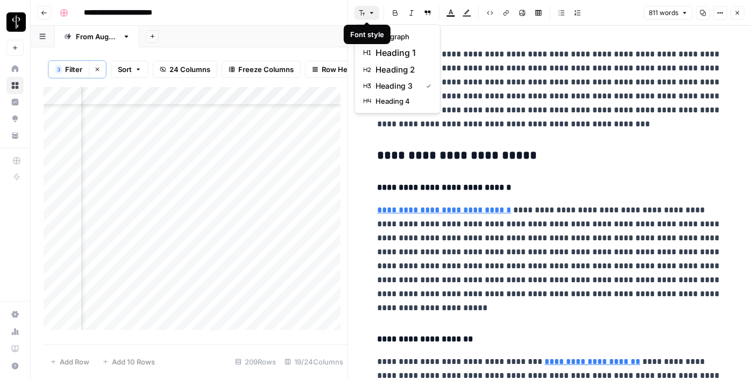
click at [370, 12] on icon "button" at bounding box center [372, 13] width 6 height 6
click at [387, 61] on button "heading 2" at bounding box center [397, 69] width 76 height 17
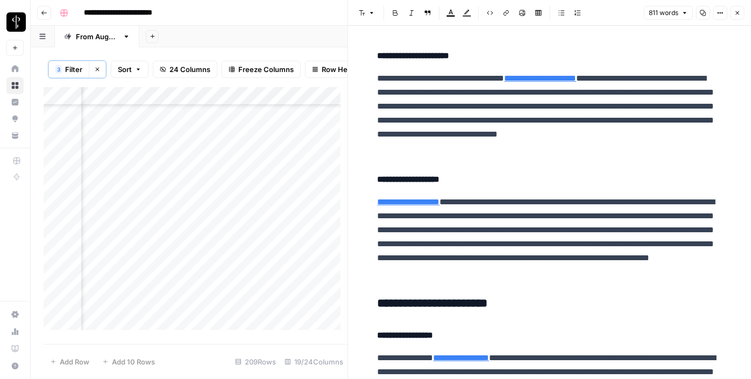
scroll to position [266, 0]
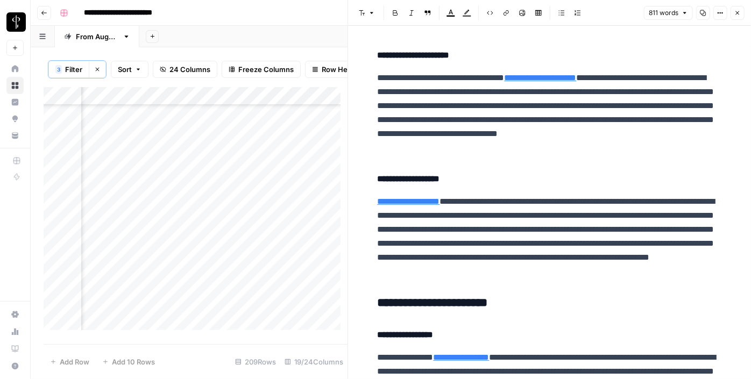
click at [441, 304] on h3 "**********" at bounding box center [550, 303] width 344 height 15
click at [361, 12] on icon "button" at bounding box center [362, 12] width 6 height 5
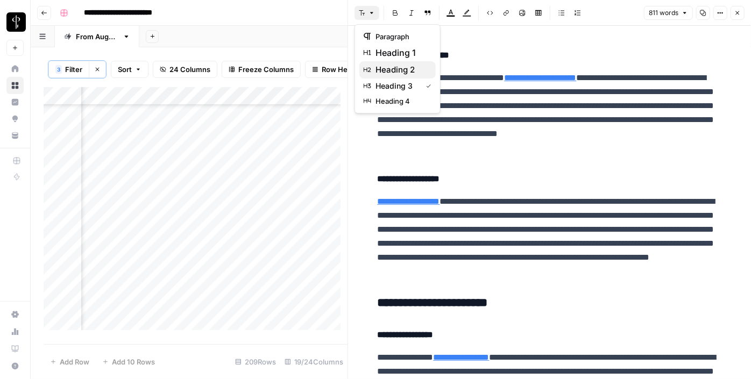
click at [391, 68] on span "heading 2" at bounding box center [402, 69] width 52 height 13
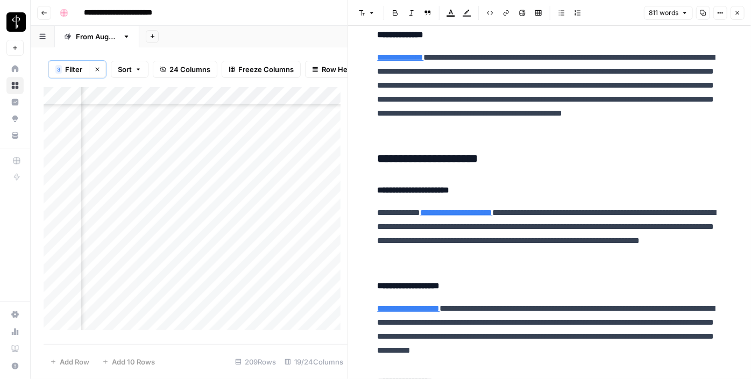
scroll to position [690, 0]
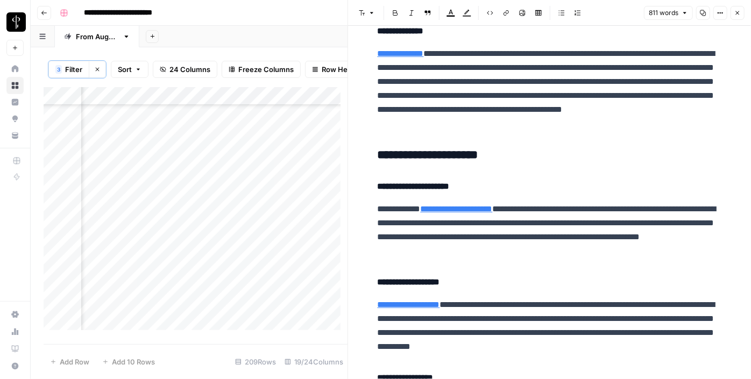
click at [418, 146] on div "**********" at bounding box center [549, 6] width 357 height 1306
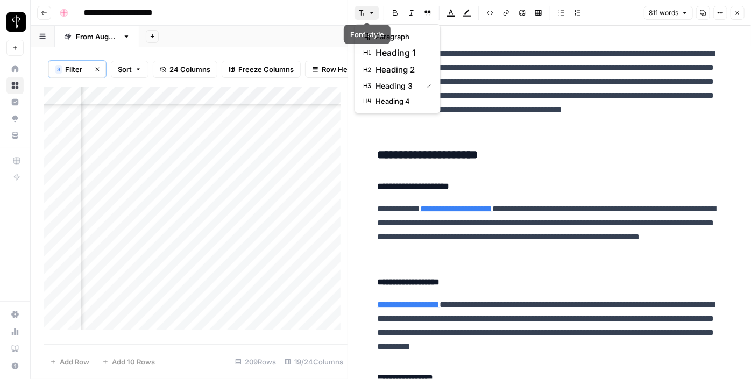
click at [370, 11] on icon "button" at bounding box center [372, 13] width 6 height 6
click at [398, 72] on span "heading 2" at bounding box center [402, 69] width 52 height 13
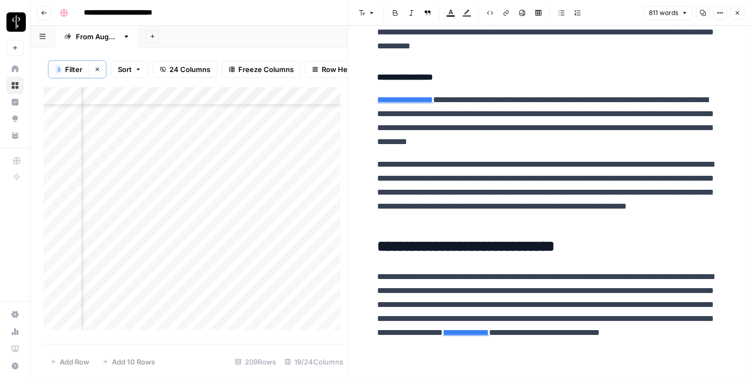
scroll to position [993, 0]
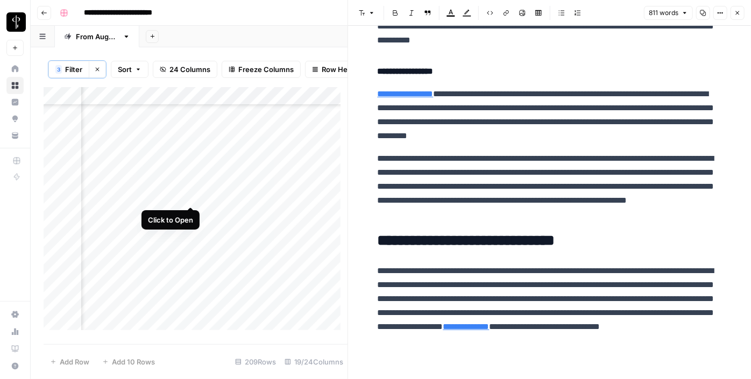
click at [187, 193] on div "Add Column" at bounding box center [196, 212] width 304 height 251
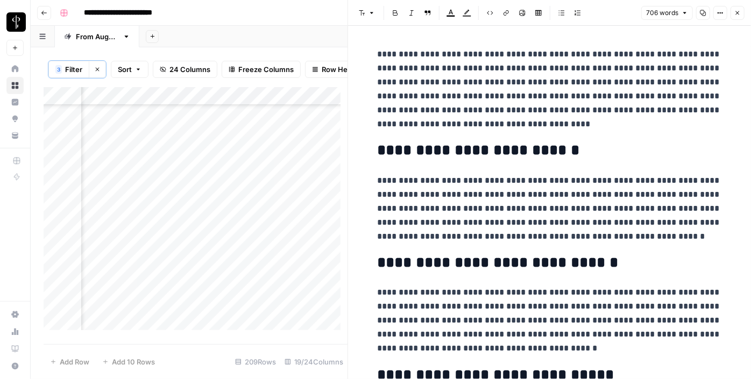
click at [128, 193] on div "Add Column" at bounding box center [196, 212] width 304 height 251
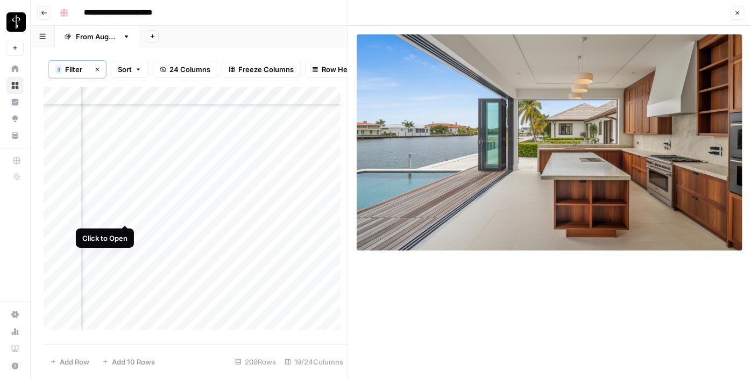
click at [124, 213] on div "Add Column" at bounding box center [196, 212] width 304 height 251
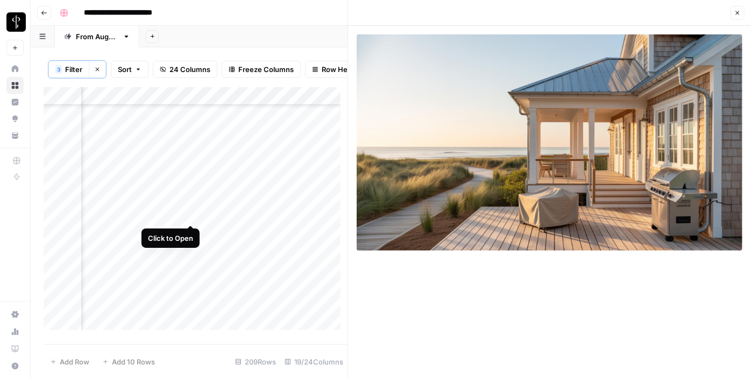
click at [192, 213] on div "Add Column" at bounding box center [196, 212] width 304 height 251
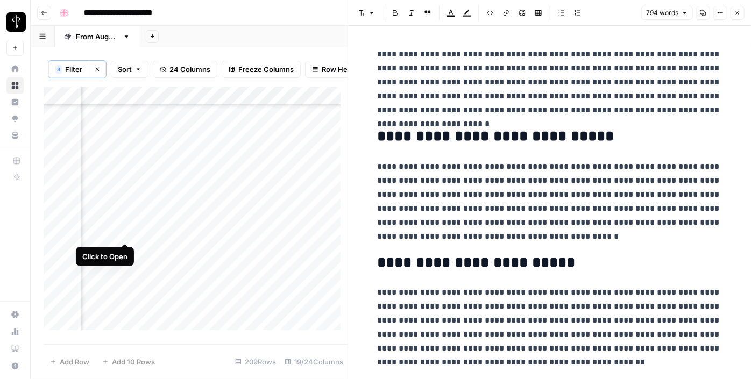
click at [121, 232] on div "Add Column" at bounding box center [196, 212] width 304 height 251
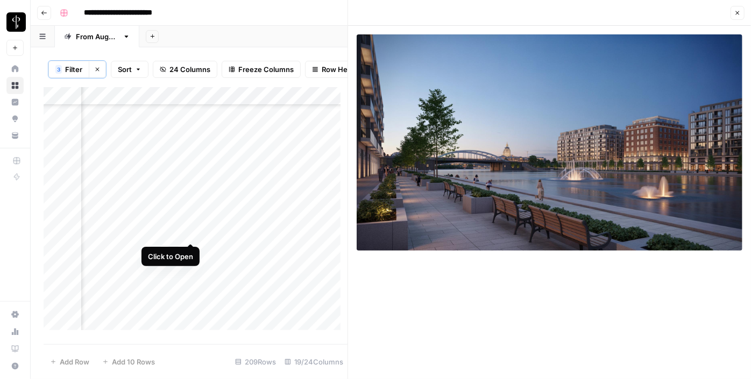
click at [190, 233] on div "Add Column" at bounding box center [196, 212] width 304 height 251
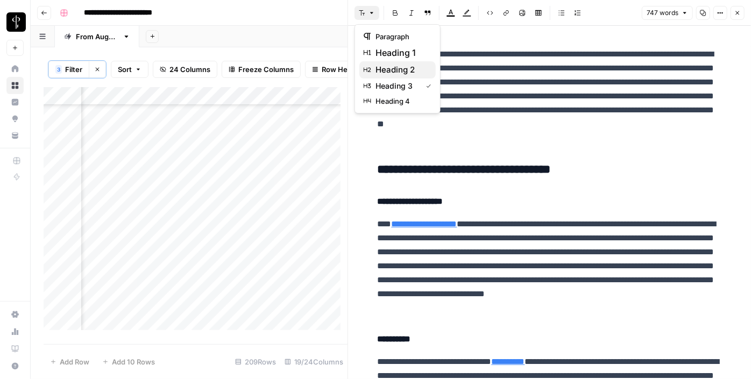
drag, startPoint x: 371, startPoint y: 12, endPoint x: 397, endPoint y: 76, distance: 69.8
click at [397, 76] on body "**********" at bounding box center [375, 189] width 751 height 379
click at [397, 76] on button "heading 2" at bounding box center [397, 69] width 76 height 17
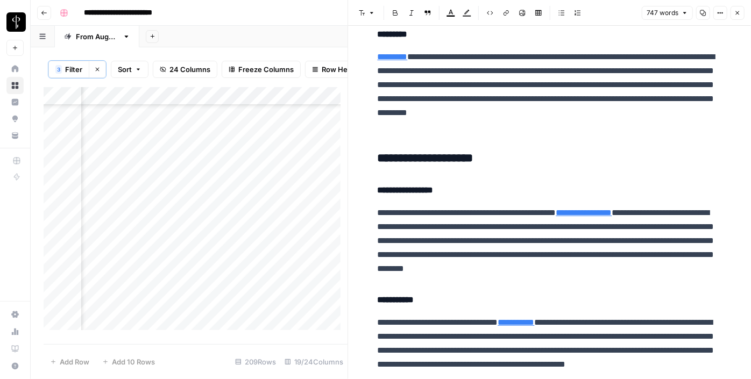
scroll to position [426, 0]
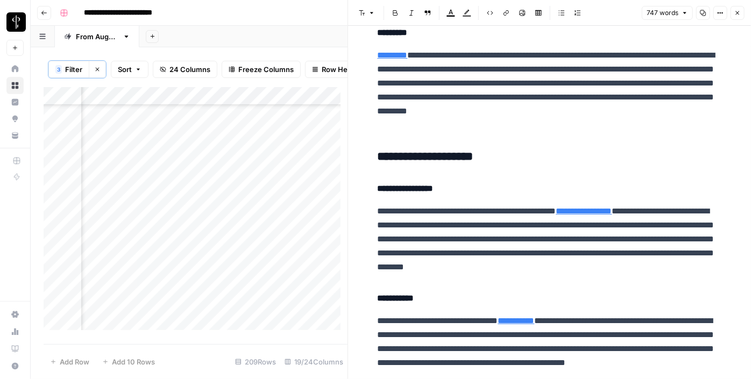
click at [412, 158] on h3 "**********" at bounding box center [550, 157] width 344 height 15
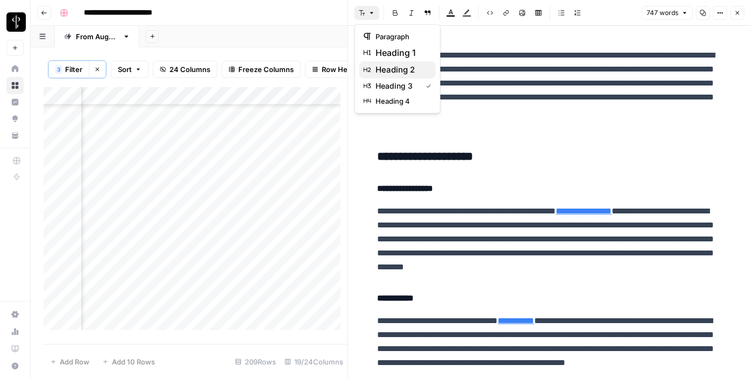
drag, startPoint x: 363, startPoint y: 15, endPoint x: 395, endPoint y: 77, distance: 69.8
click at [395, 77] on body "**********" at bounding box center [375, 189] width 751 height 379
click at [395, 77] on button "heading 2" at bounding box center [397, 69] width 76 height 17
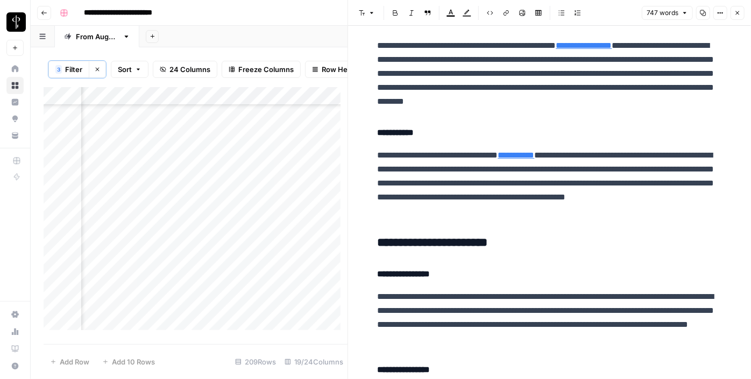
scroll to position [618, 0]
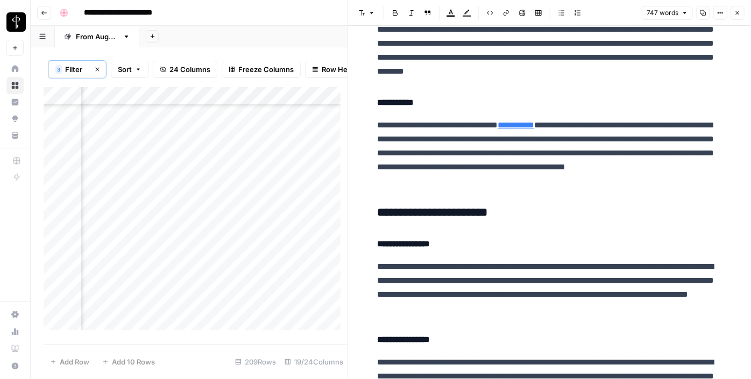
click at [429, 211] on h3 "**********" at bounding box center [550, 213] width 344 height 15
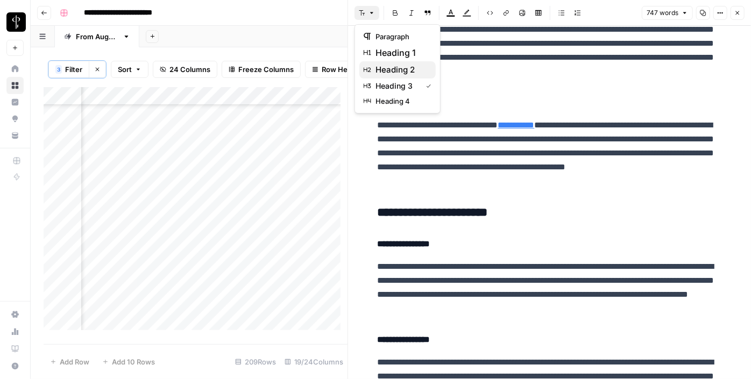
drag, startPoint x: 370, startPoint y: 10, endPoint x: 394, endPoint y: 69, distance: 64.0
click at [394, 69] on body "**********" at bounding box center [375, 189] width 751 height 379
click at [394, 69] on span "heading 2" at bounding box center [402, 69] width 52 height 13
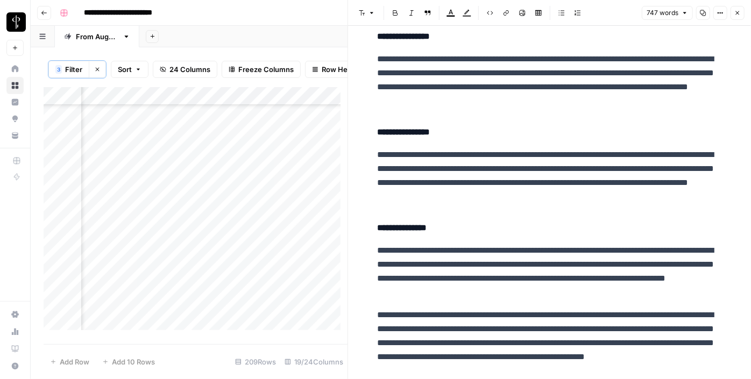
scroll to position [986, 0]
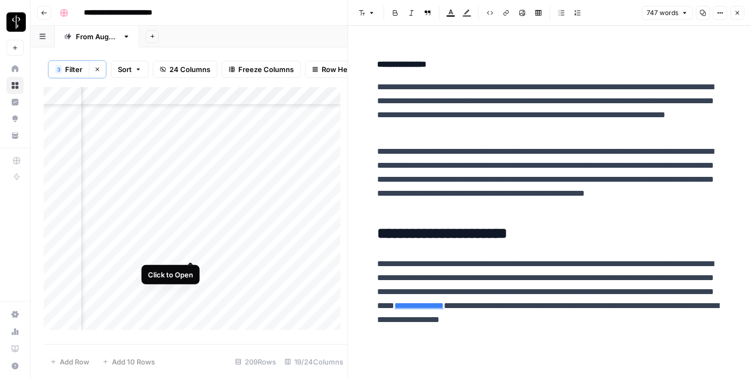
click at [189, 253] on div "Add Column" at bounding box center [196, 212] width 304 height 251
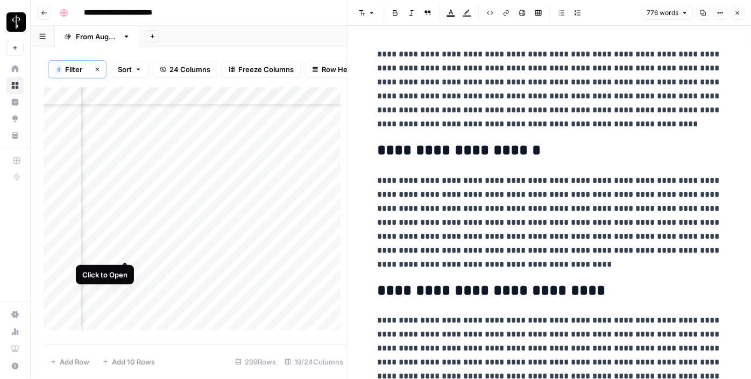
click at [126, 250] on div "Add Column" at bounding box center [196, 212] width 304 height 251
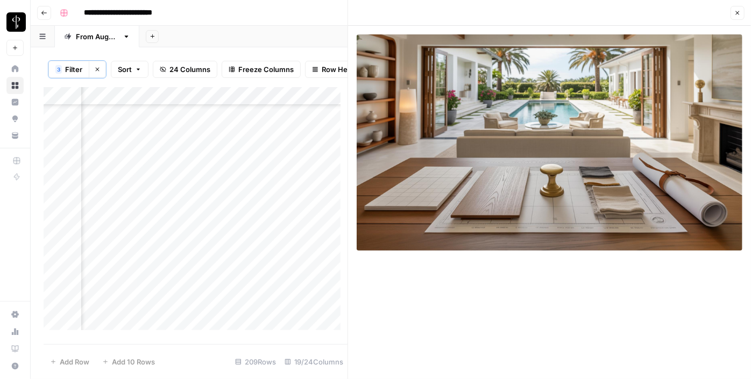
click at [124, 274] on div "Add Column" at bounding box center [196, 212] width 304 height 251
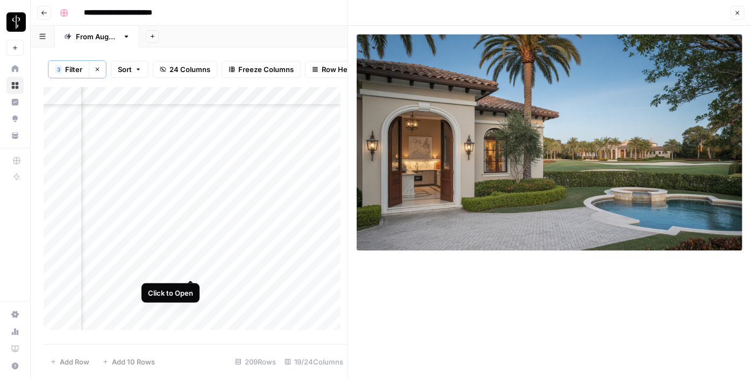
click at [194, 268] on div "Add Column" at bounding box center [196, 212] width 304 height 251
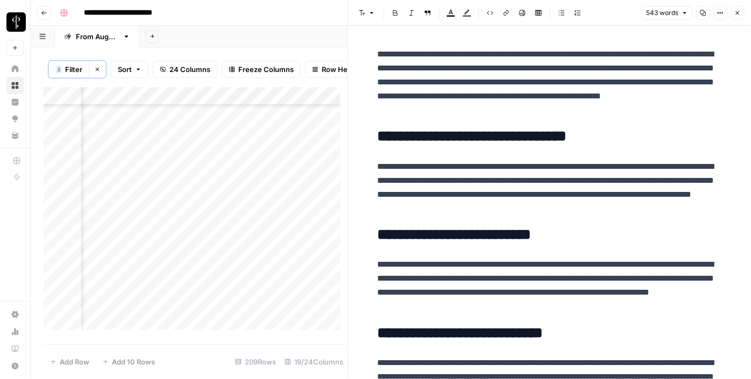
scroll to position [1664, 1043]
click at [189, 137] on div "Add Column" at bounding box center [196, 212] width 304 height 251
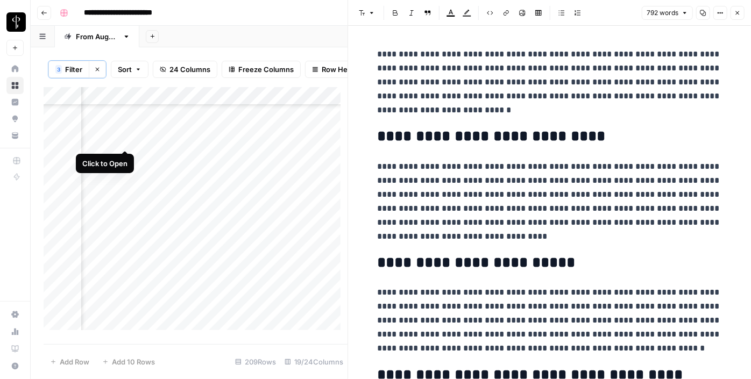
click at [123, 138] on div "Add Column" at bounding box center [196, 212] width 304 height 251
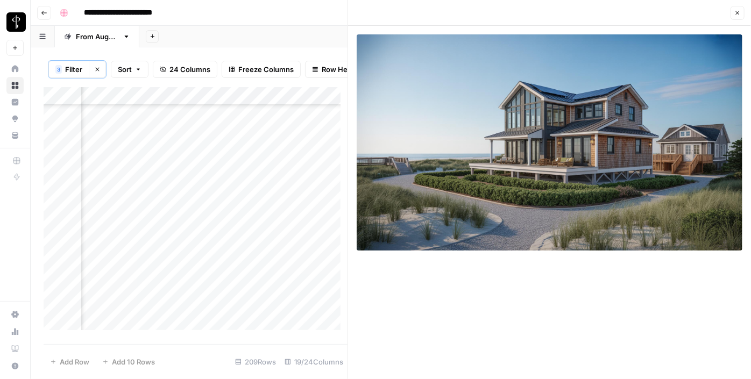
click at [125, 157] on div "Add Column" at bounding box center [196, 212] width 304 height 251
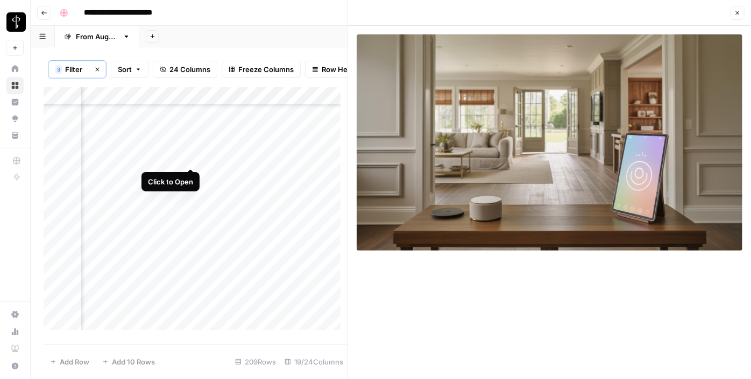
click at [190, 159] on div "Add Column" at bounding box center [196, 212] width 304 height 251
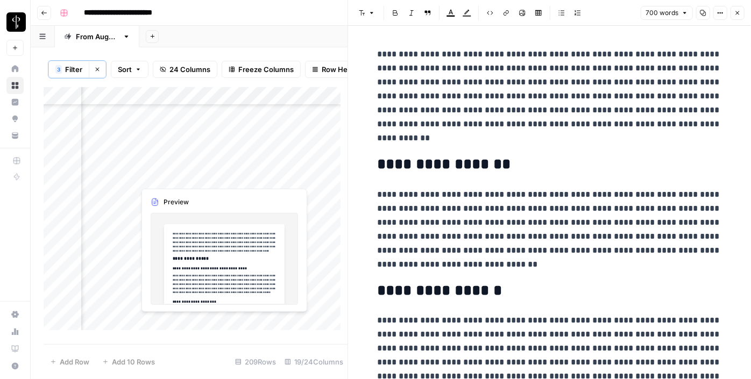
click at [190, 177] on div "Add Column" at bounding box center [196, 212] width 304 height 251
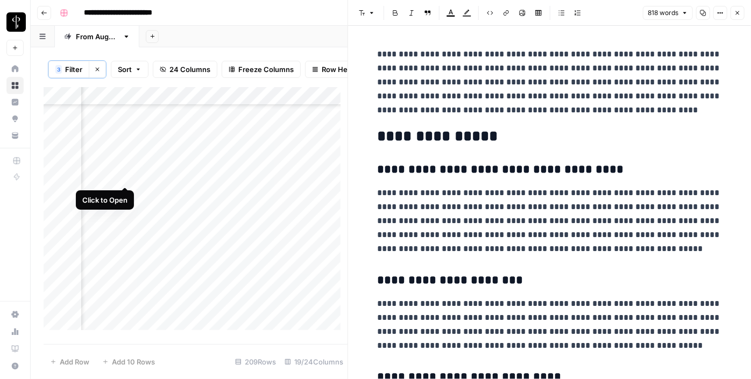
click at [121, 179] on div "Add Column" at bounding box center [196, 212] width 304 height 251
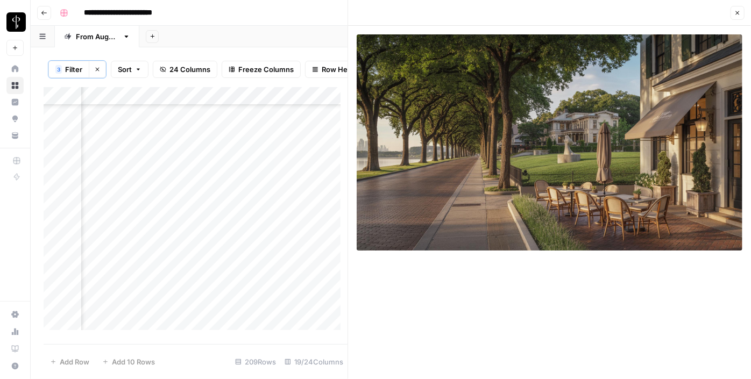
click at [123, 193] on div "Add Column" at bounding box center [196, 212] width 304 height 251
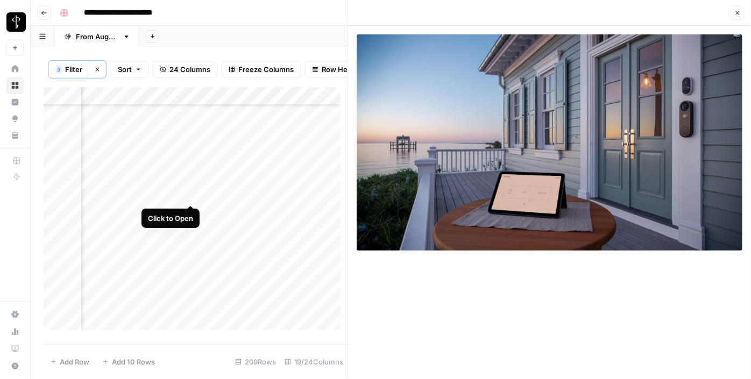
click at [192, 195] on div "Add Column" at bounding box center [196, 212] width 304 height 251
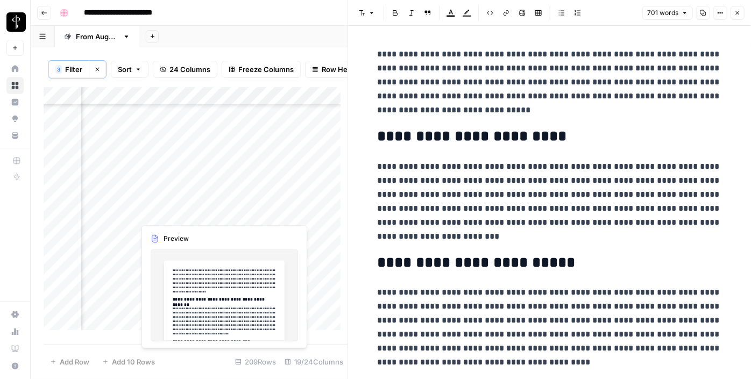
click at [192, 214] on div "Add Column" at bounding box center [196, 212] width 304 height 251
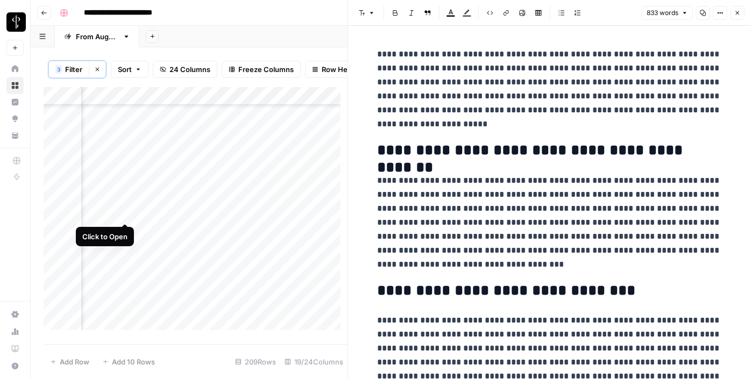
click at [125, 213] on div "Add Column" at bounding box center [196, 212] width 304 height 251
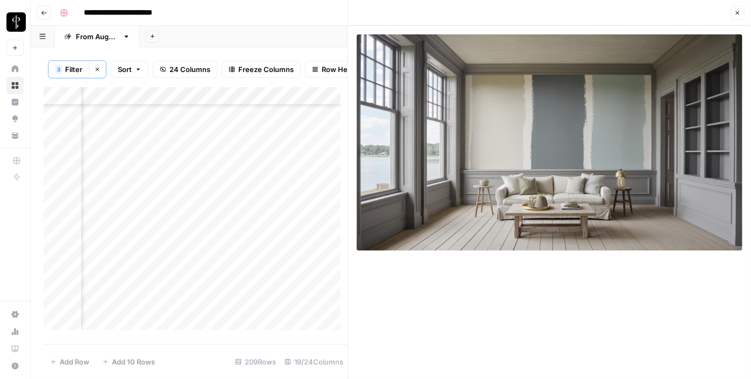
click at [130, 235] on div "Add Column" at bounding box center [196, 212] width 304 height 251
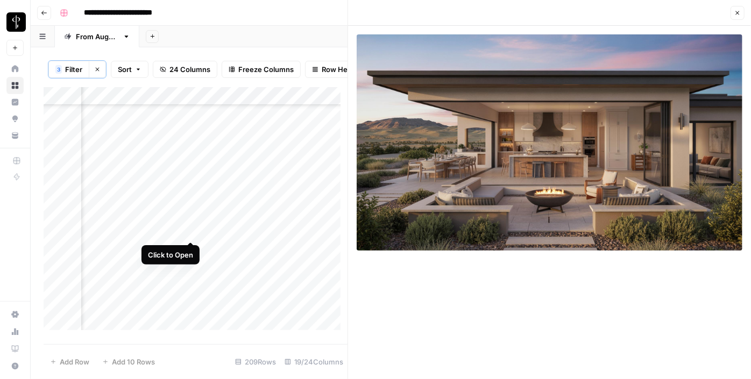
click at [192, 231] on div "Add Column" at bounding box center [196, 212] width 304 height 251
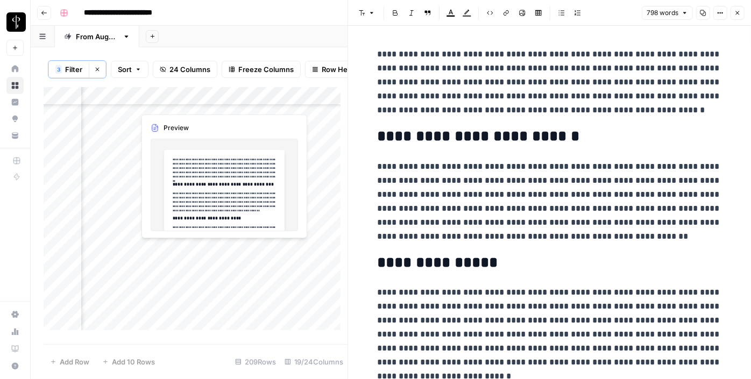
click at [190, 248] on div "Add Column" at bounding box center [196, 212] width 304 height 251
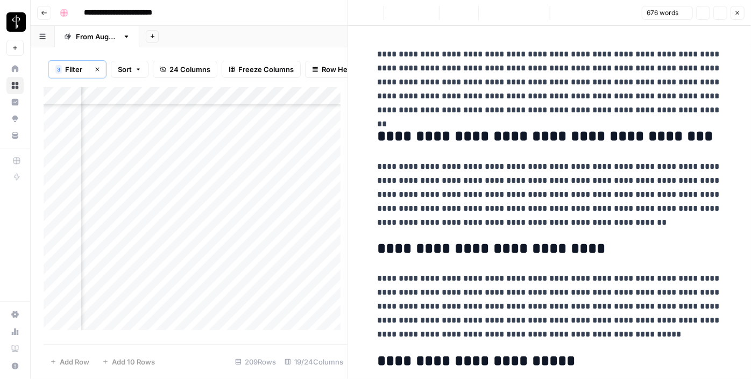
click at [123, 248] on div "Add Column" at bounding box center [196, 212] width 304 height 251
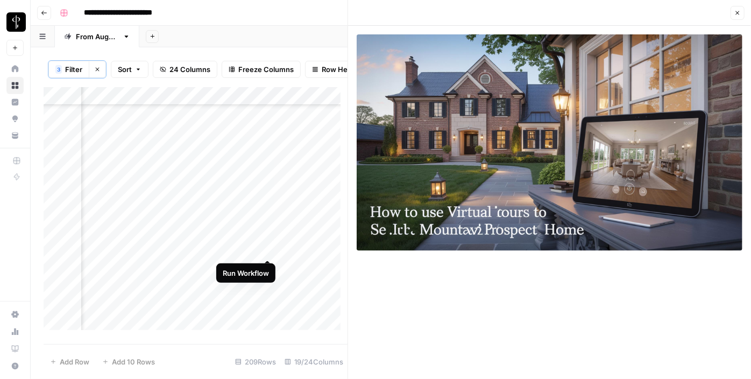
click at [262, 247] on div "Add Column" at bounding box center [196, 212] width 304 height 251
click at [313, 249] on div "Add Column" at bounding box center [196, 212] width 304 height 251
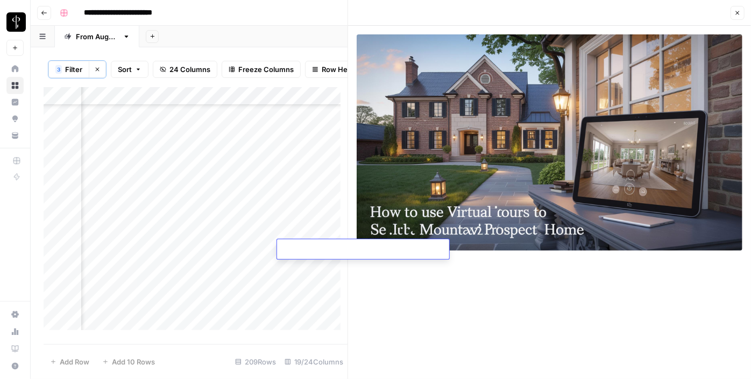
click at [313, 249] on textarea at bounding box center [363, 250] width 172 height 15
type textarea "**********"
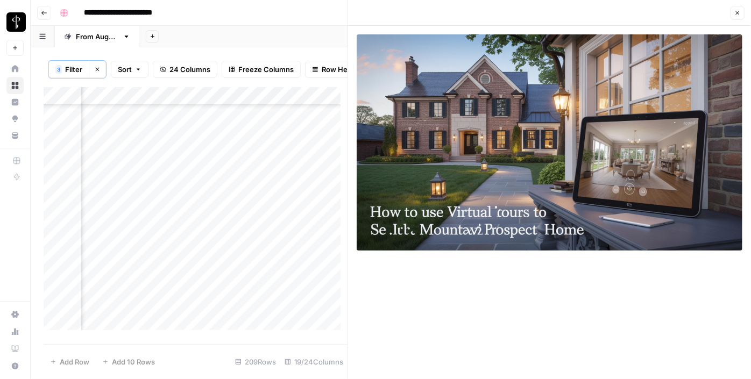
click at [190, 267] on div "Add Column" at bounding box center [196, 212] width 304 height 251
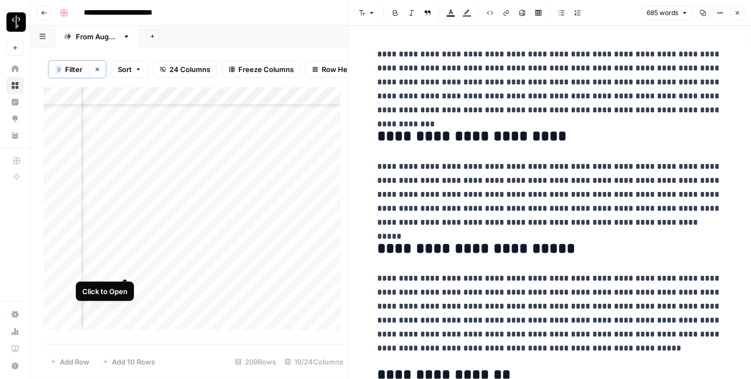
click at [126, 267] on div "Add Column" at bounding box center [196, 212] width 304 height 251
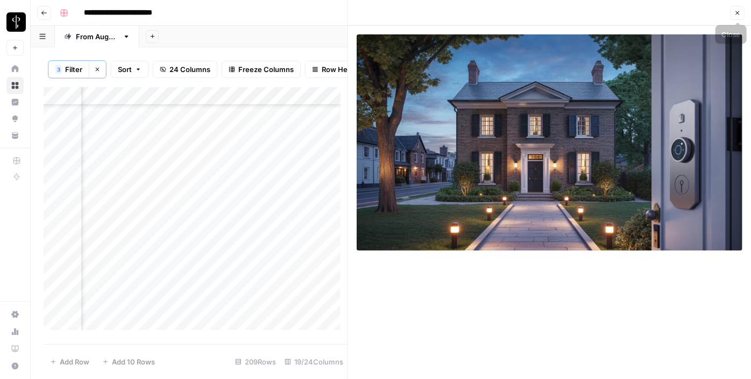
click at [737, 19] on button "Close" at bounding box center [738, 13] width 14 height 14
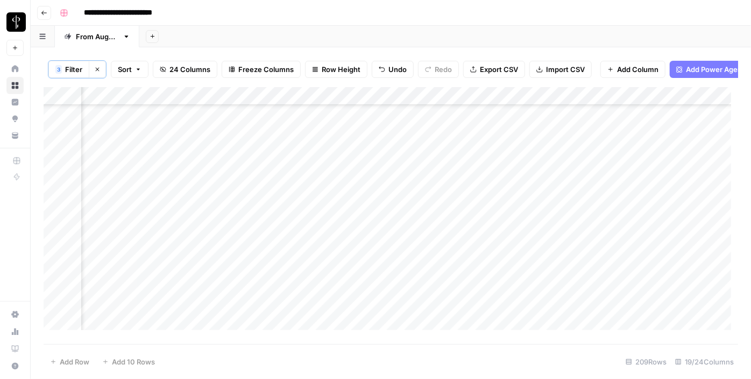
scroll to position [1644, 1043]
click at [406, 266] on div "Add Column" at bounding box center [391, 212] width 695 height 251
click at [473, 285] on div "Add Column" at bounding box center [391, 212] width 695 height 251
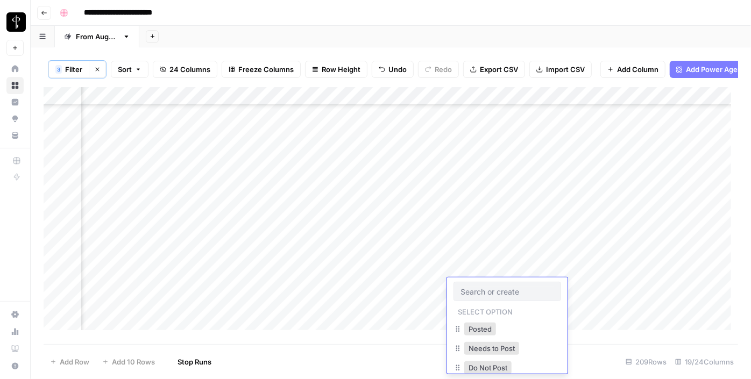
click at [473, 285] on div at bounding box center [508, 291] width 108 height 19
click at [480, 330] on button "Posted" at bounding box center [480, 329] width 32 height 13
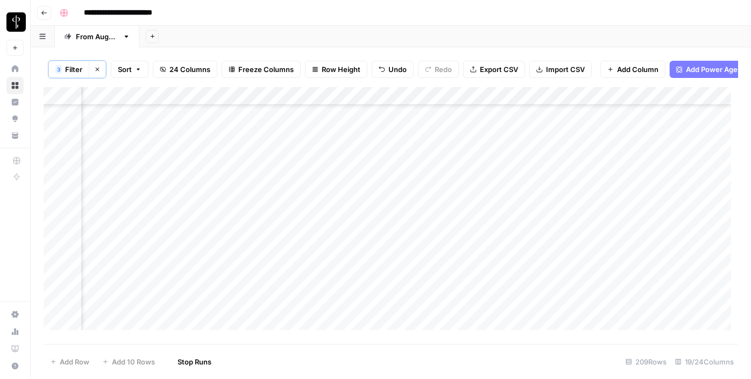
click at [472, 273] on div "Add Column" at bounding box center [391, 212] width 695 height 251
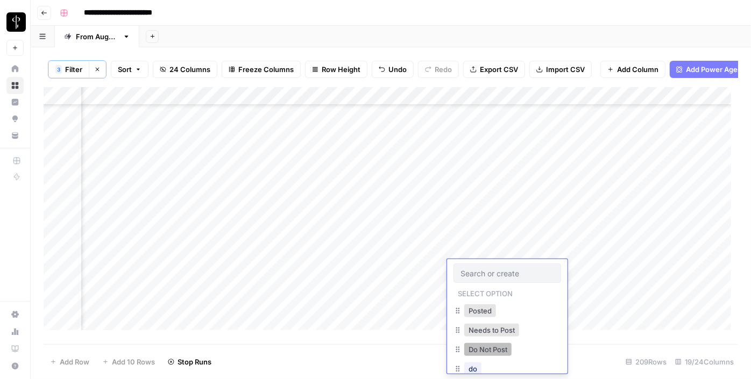
click at [481, 351] on button "Do Not Post" at bounding box center [487, 349] width 47 height 13
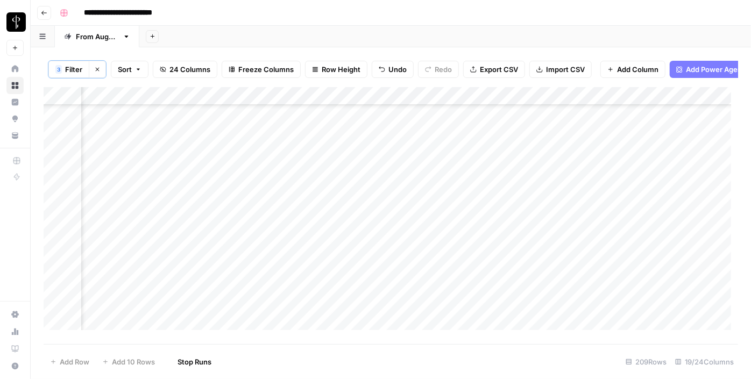
scroll to position [1509, 1043]
click at [412, 164] on div "Add Column" at bounding box center [391, 212] width 695 height 251
click at [468, 165] on div "Add Column" at bounding box center [391, 212] width 695 height 251
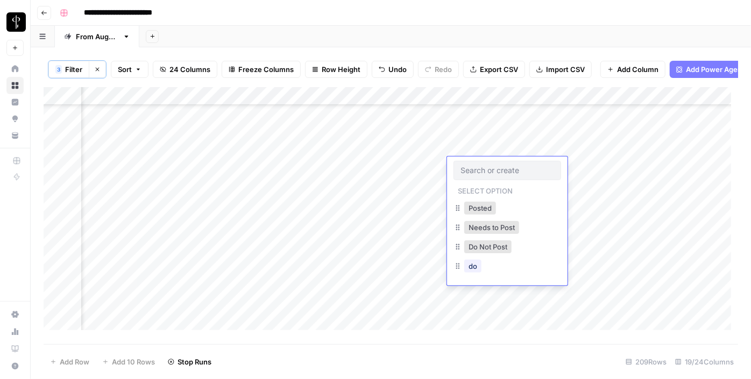
click at [468, 165] on div at bounding box center [508, 170] width 108 height 19
click at [472, 243] on button "Do Not Post" at bounding box center [487, 247] width 47 height 13
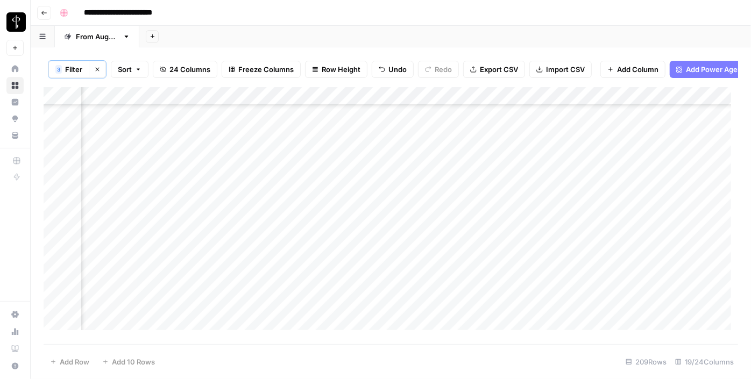
scroll to position [1383, 1043]
click at [522, 183] on div "Add Column" at bounding box center [391, 212] width 695 height 251
drag, startPoint x: 547, startPoint y: 189, endPoint x: 525, endPoint y: 272, distance: 85.8
click at [525, 272] on div "Add Column" at bounding box center [391, 212] width 695 height 251
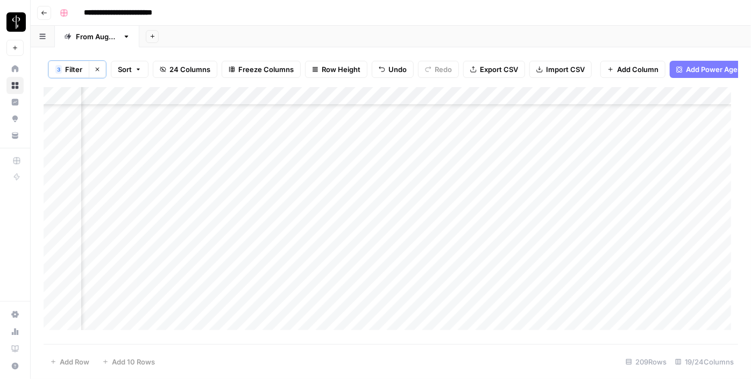
click at [482, 217] on div "Add Column" at bounding box center [391, 212] width 695 height 251
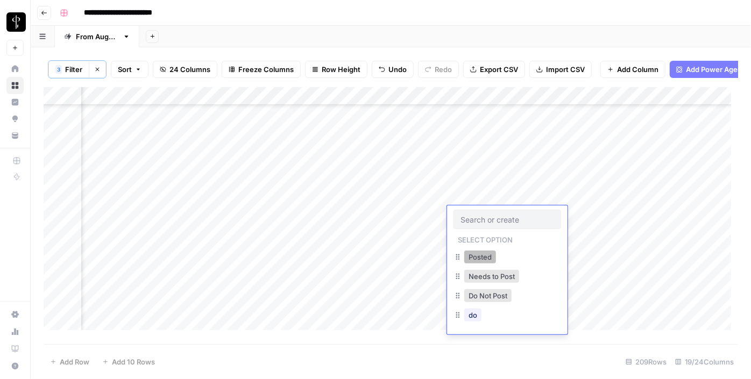
click at [475, 255] on button "Posted" at bounding box center [480, 257] width 32 height 13
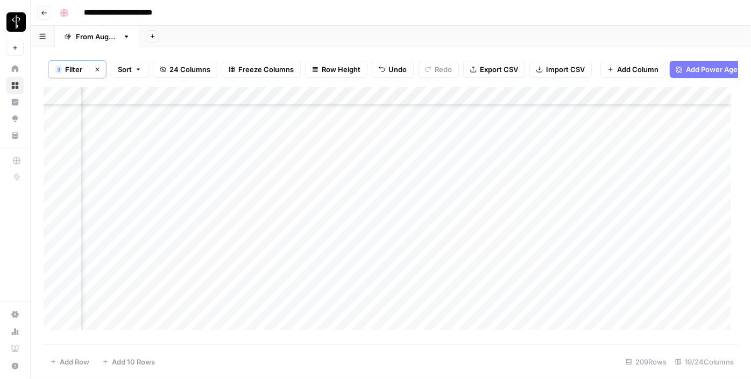
scroll to position [1643, 1036]
drag, startPoint x: 552, startPoint y: 144, endPoint x: 519, endPoint y: 246, distance: 107.7
click at [519, 246] on div "Add Column" at bounding box center [391, 212] width 695 height 251
click at [342, 288] on div "Add Column" at bounding box center [391, 212] width 695 height 251
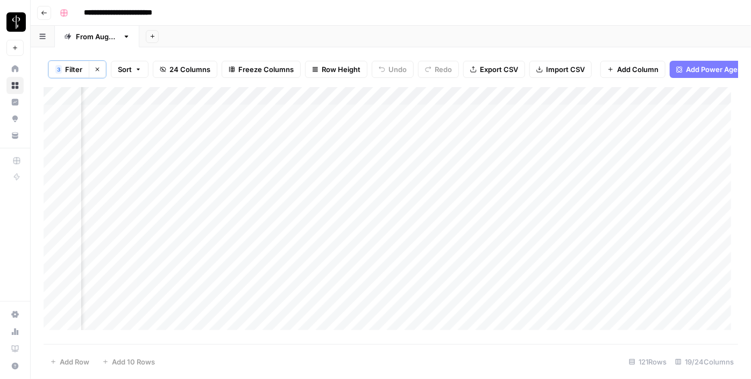
scroll to position [0, 1042]
click at [234, 124] on div "Add Column" at bounding box center [391, 212] width 695 height 251
click at [234, 139] on div "Add Column" at bounding box center [391, 212] width 695 height 251
click at [237, 157] on div "Add Column" at bounding box center [391, 212] width 695 height 251
click at [238, 173] on div "Add Column" at bounding box center [391, 212] width 695 height 251
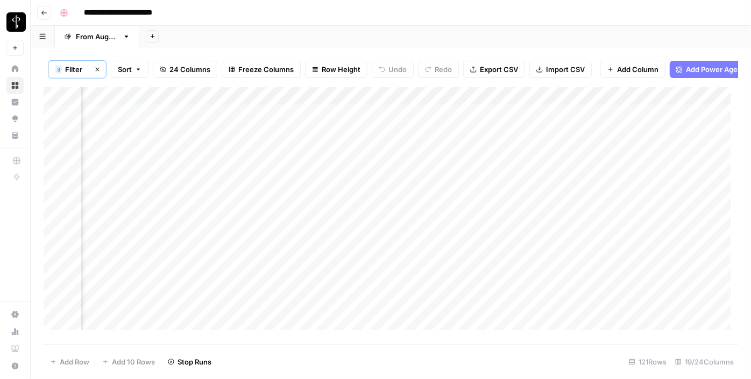
click at [239, 195] on div "Add Column" at bounding box center [391, 212] width 695 height 251
click at [239, 209] on div "Add Column" at bounding box center [391, 212] width 695 height 251
click at [239, 227] on div "Add Column" at bounding box center [391, 212] width 695 height 251
click at [238, 244] on div "Add Column" at bounding box center [391, 212] width 695 height 251
click at [235, 265] on div "Add Column" at bounding box center [391, 212] width 695 height 251
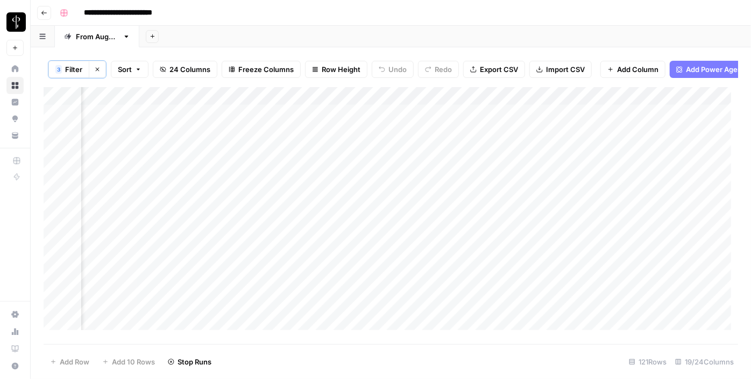
click at [234, 284] on div "Add Column" at bounding box center [391, 212] width 695 height 251
click at [230, 216] on div "Add Column" at bounding box center [391, 212] width 695 height 251
click at [233, 234] on div "Add Column" at bounding box center [391, 212] width 695 height 251
click at [234, 258] on div "Add Column" at bounding box center [391, 212] width 695 height 251
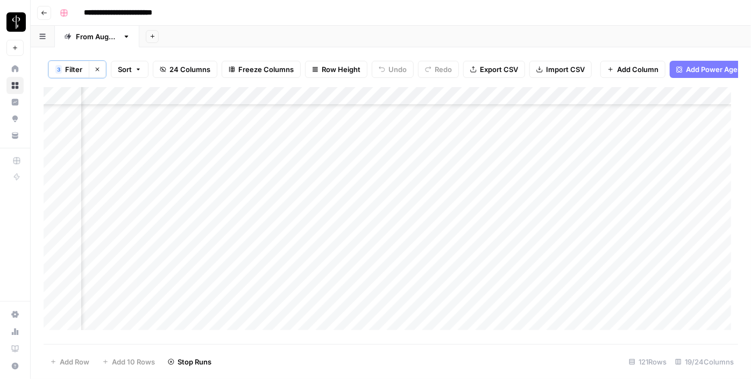
click at [235, 273] on div "Add Column" at bounding box center [391, 212] width 695 height 251
click at [236, 291] on div "Add Column" at bounding box center [391, 212] width 695 height 251
click at [236, 309] on div "Add Column" at bounding box center [391, 212] width 695 height 251
click at [237, 254] on div "Add Column" at bounding box center [391, 212] width 695 height 251
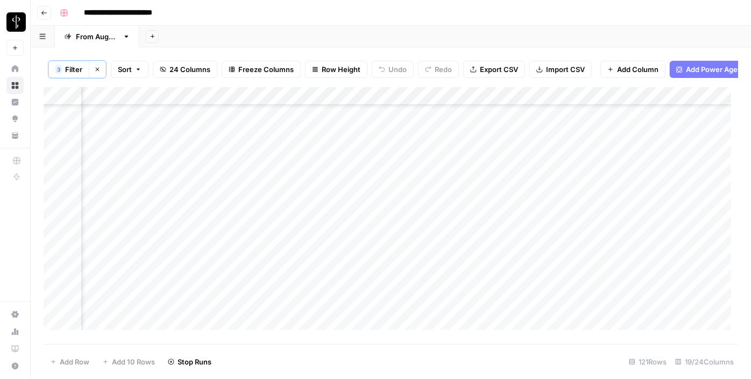
click at [238, 271] on div "Add Column" at bounding box center [391, 212] width 695 height 251
click at [237, 289] on div "Add Column" at bounding box center [391, 212] width 695 height 251
click at [232, 267] on div "Add Column" at bounding box center [391, 212] width 695 height 251
click at [237, 306] on div "Add Column" at bounding box center [391, 212] width 695 height 251
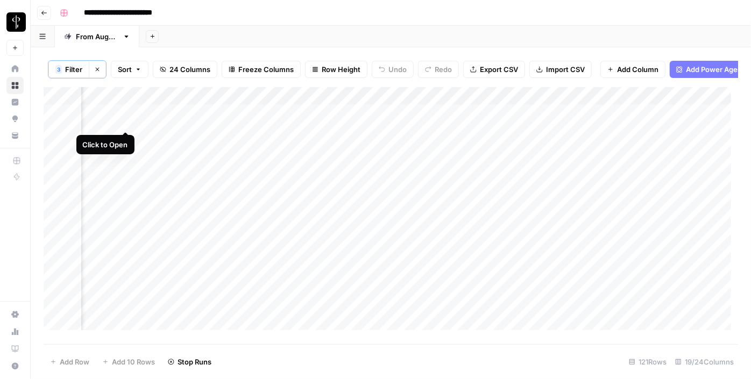
click at [128, 121] on div "Add Column" at bounding box center [391, 212] width 695 height 251
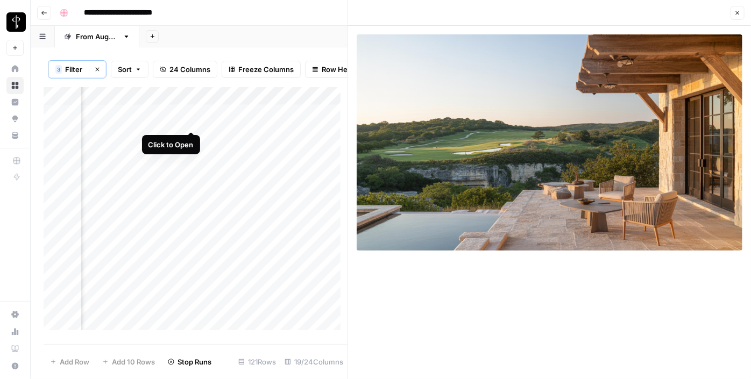
click at [192, 121] on div "Add Column" at bounding box center [196, 212] width 304 height 251
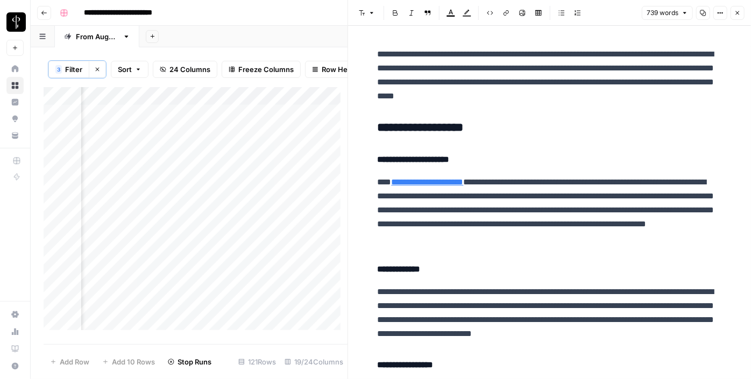
click at [397, 125] on h3 "**********" at bounding box center [550, 128] width 344 height 15
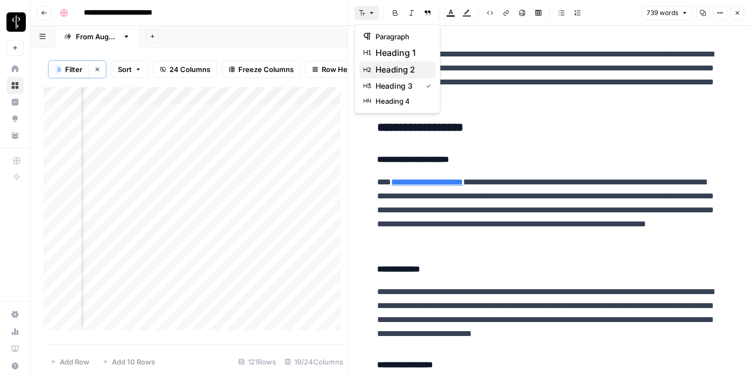
drag, startPoint x: 366, startPoint y: 12, endPoint x: 393, endPoint y: 62, distance: 57.1
click at [393, 62] on body "**********" at bounding box center [375, 189] width 751 height 379
click at [393, 62] on button "heading 2" at bounding box center [397, 69] width 76 height 17
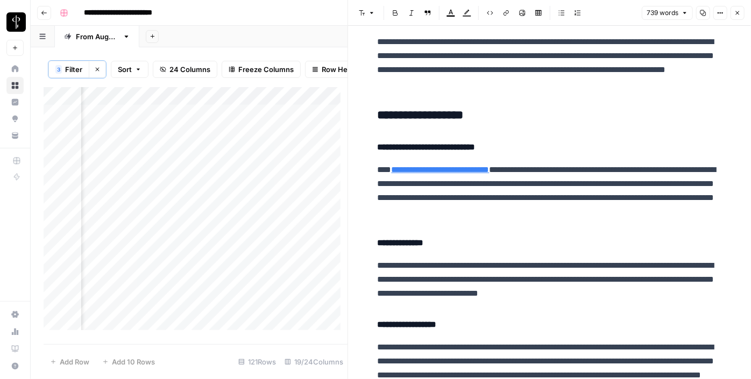
scroll to position [360, 0]
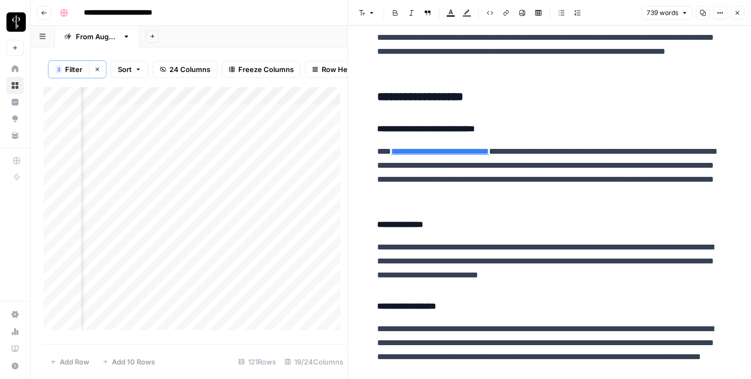
click at [396, 90] on h3 "**********" at bounding box center [550, 97] width 344 height 15
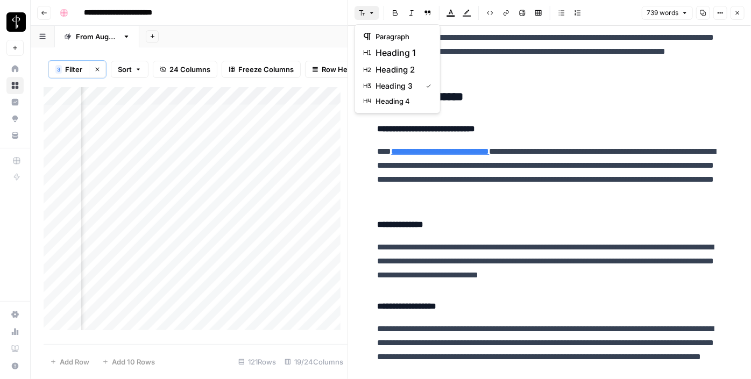
click at [369, 17] on button "Font style" at bounding box center [367, 13] width 25 height 14
click at [407, 72] on span "heading 2" at bounding box center [402, 69] width 52 height 13
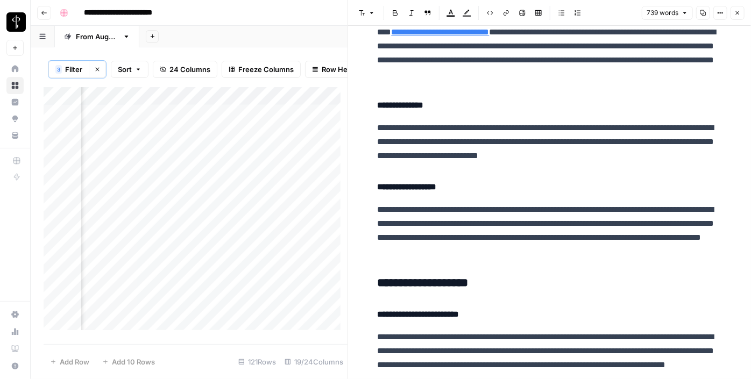
scroll to position [562, 0]
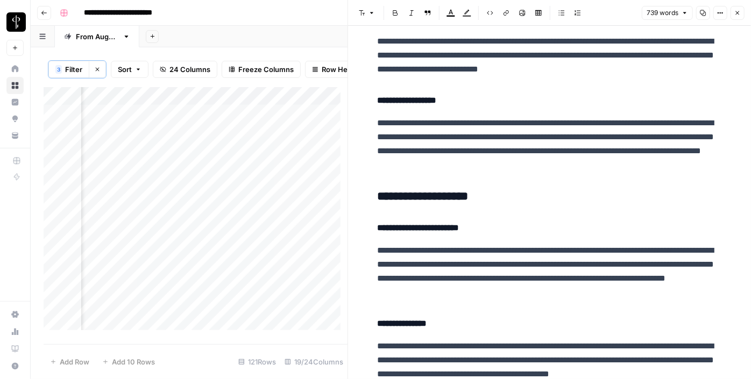
click at [430, 185] on div "**********" at bounding box center [549, 223] width 357 height 1484
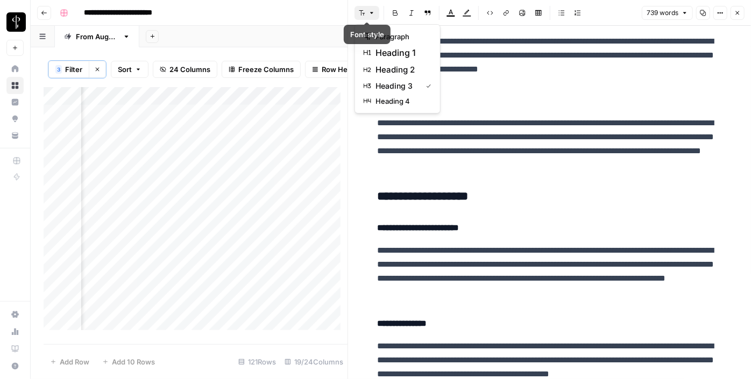
click at [369, 12] on icon "button" at bounding box center [372, 13] width 6 height 6
click at [393, 70] on span "heading 2" at bounding box center [402, 69] width 52 height 13
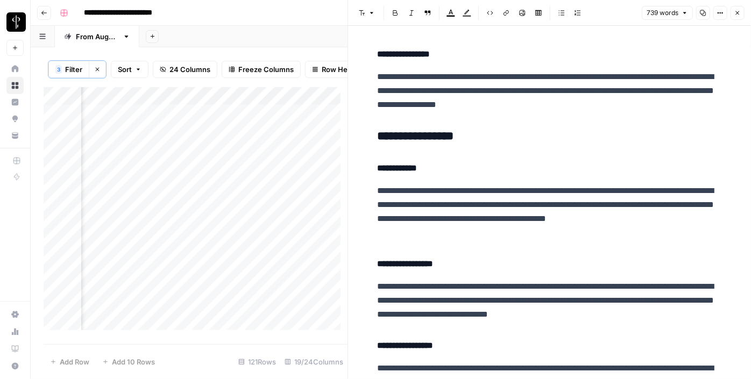
scroll to position [924, 0]
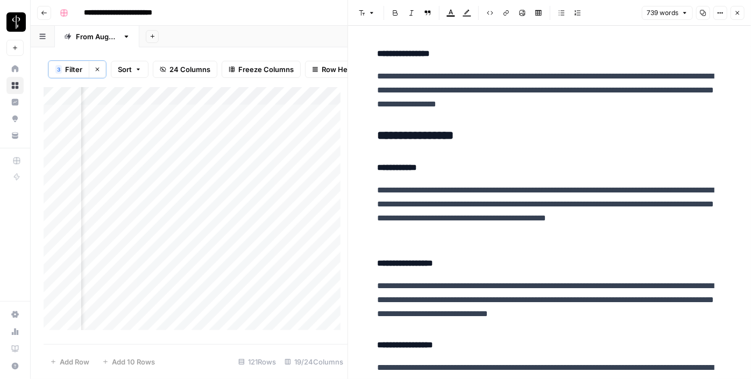
click at [414, 135] on h3 "**********" at bounding box center [550, 136] width 344 height 15
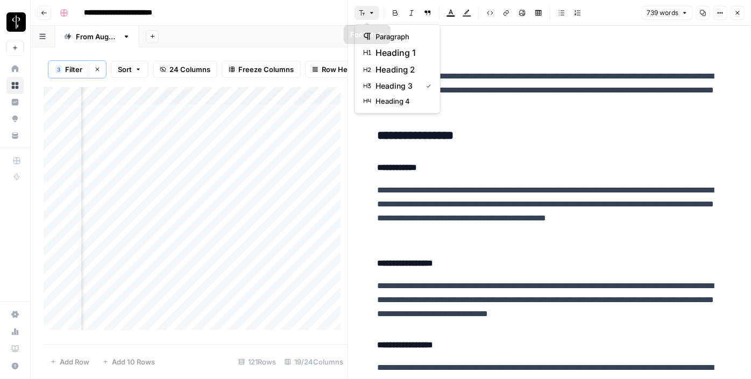
click at [371, 15] on icon "button" at bounding box center [372, 13] width 6 height 6
click at [392, 67] on span "heading 2" at bounding box center [402, 69] width 52 height 13
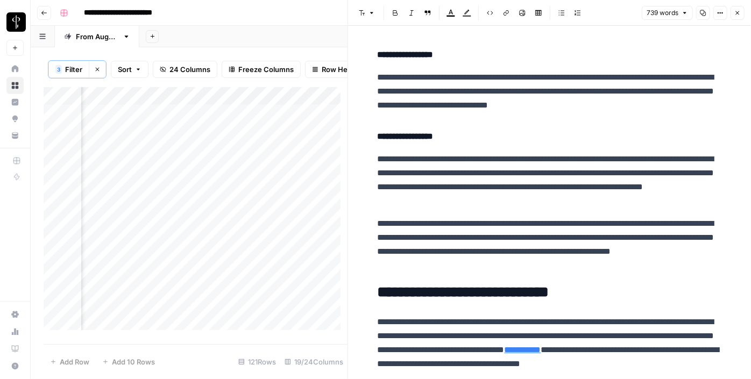
scroll to position [1174, 0]
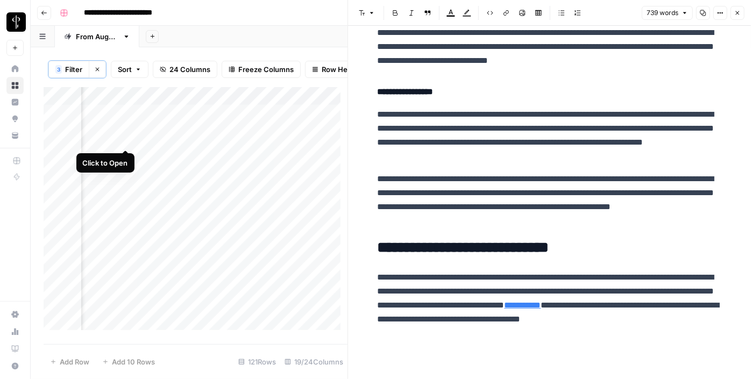
click at [126, 139] on div "Add Column" at bounding box center [196, 212] width 304 height 251
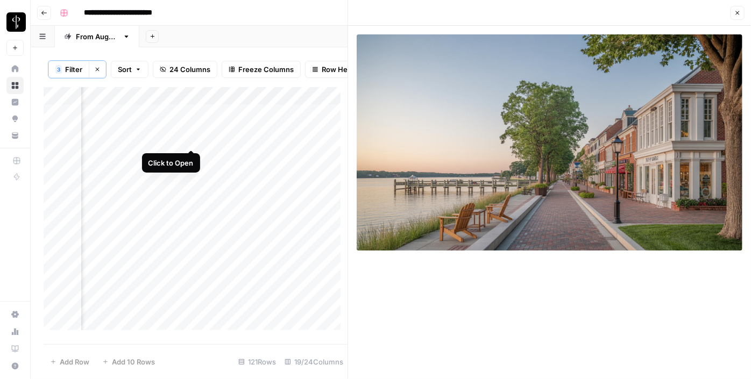
click at [189, 141] on div "Add Column" at bounding box center [196, 212] width 304 height 251
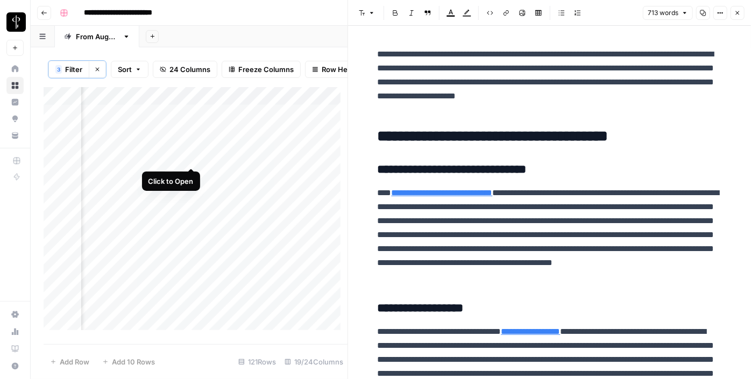
click at [192, 155] on div "Add Column" at bounding box center [196, 212] width 304 height 251
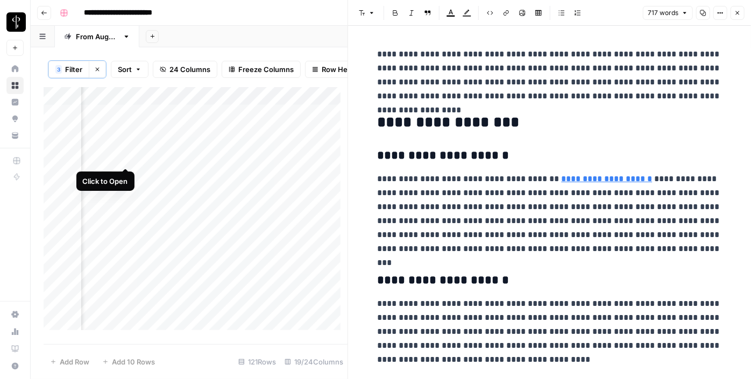
click at [128, 159] on div "Add Column" at bounding box center [196, 212] width 304 height 251
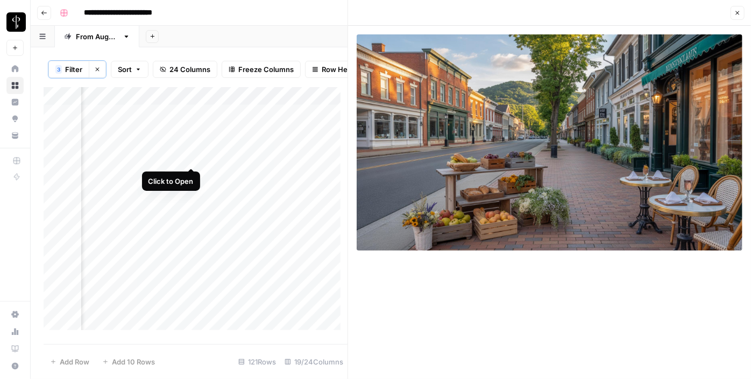
click at [187, 158] on div "Add Column" at bounding box center [196, 212] width 304 height 251
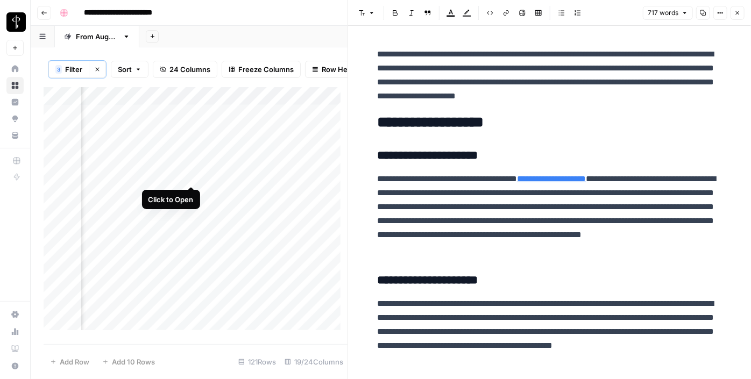
click at [190, 177] on div "Add Column" at bounding box center [196, 212] width 304 height 251
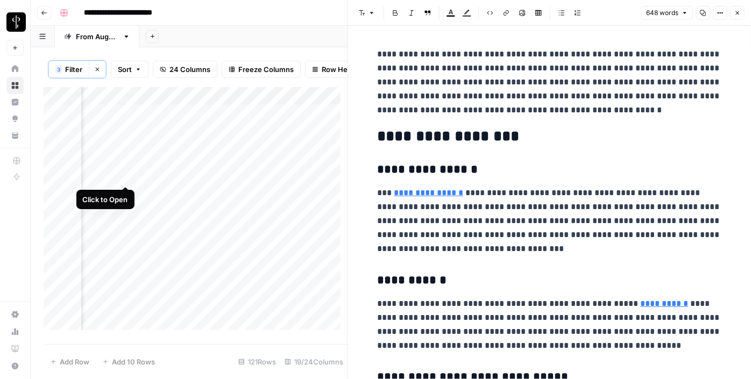
click at [119, 175] on div "Add Column" at bounding box center [196, 212] width 304 height 251
click at [122, 193] on div "Add Column" at bounding box center [196, 212] width 304 height 251
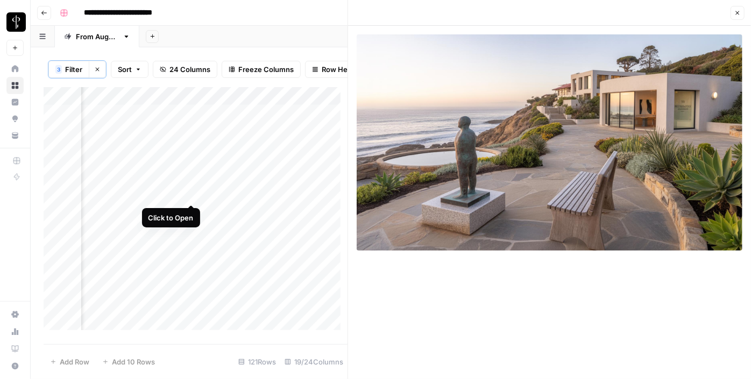
click at [190, 192] on div "Add Column" at bounding box center [196, 212] width 304 height 251
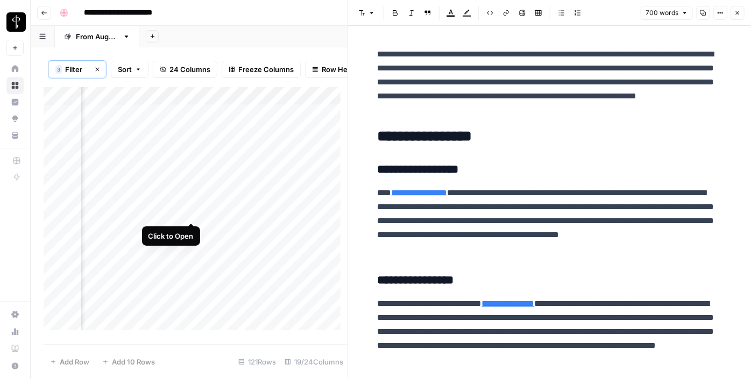
click at [190, 209] on div "Add Column" at bounding box center [196, 212] width 304 height 251
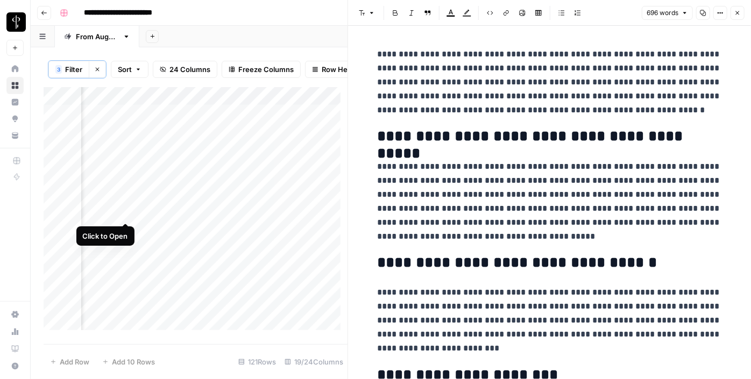
click at [124, 213] on div "Add Column" at bounding box center [196, 212] width 304 height 251
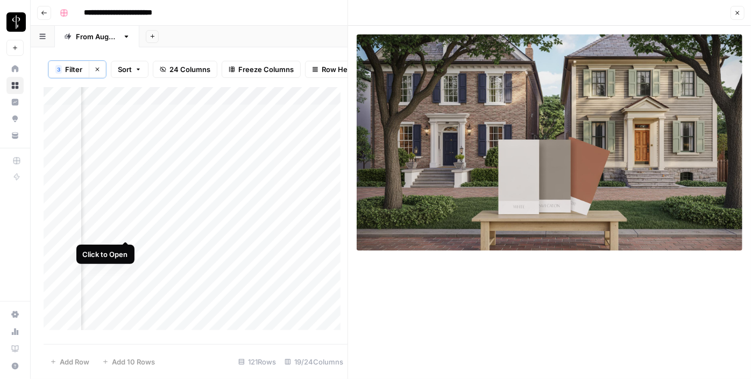
click at [126, 231] on div "Add Column" at bounding box center [196, 212] width 304 height 251
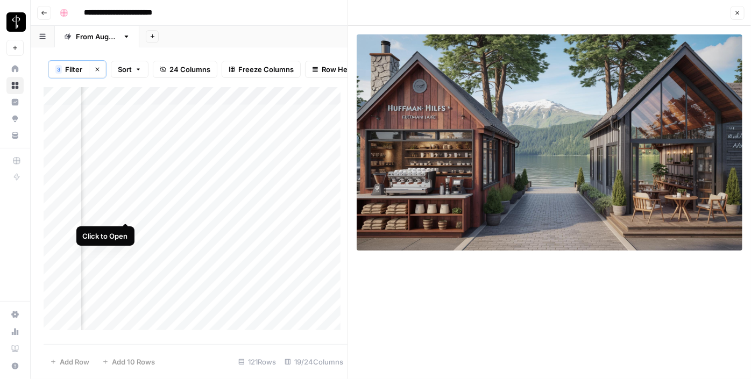
click at [124, 210] on div "Add Column" at bounding box center [196, 212] width 304 height 251
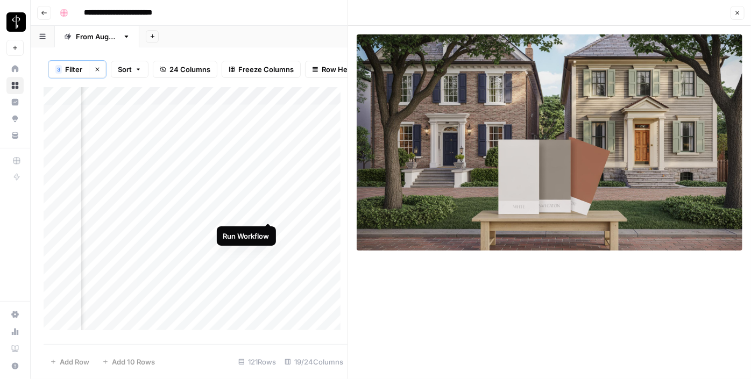
click at [267, 210] on div "Add Column" at bounding box center [196, 212] width 304 height 251
click at [298, 212] on div "Add Column" at bounding box center [196, 212] width 304 height 251
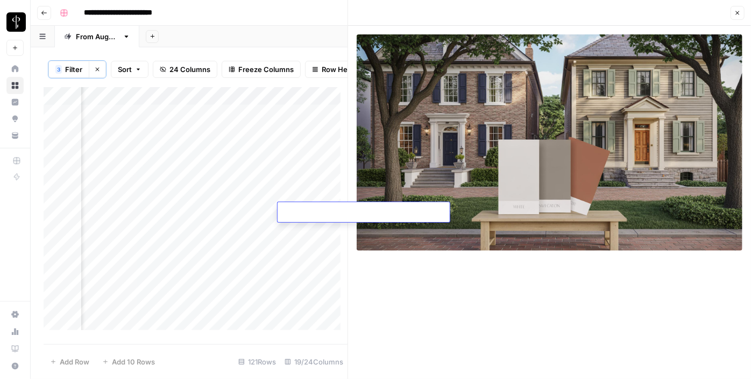
click at [298, 212] on body "**********" at bounding box center [375, 189] width 751 height 379
type textarea "**********"
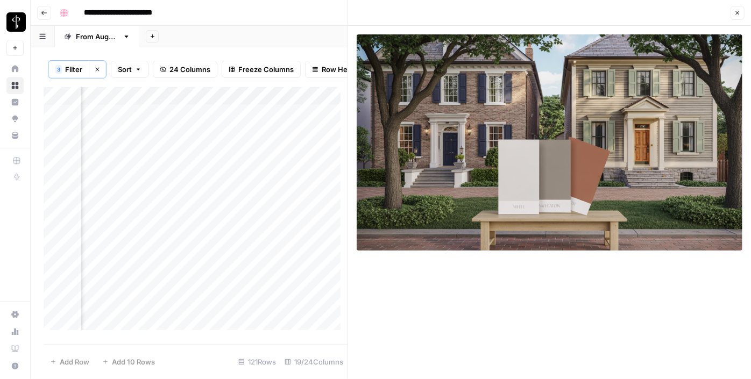
click at [192, 228] on div "Add Column" at bounding box center [196, 212] width 304 height 251
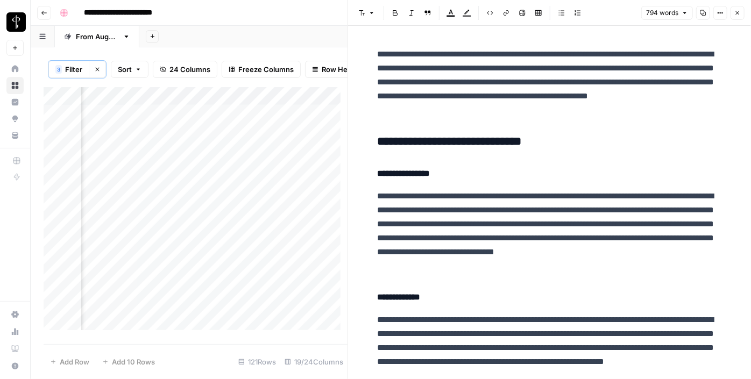
click at [454, 139] on h3 "**********" at bounding box center [550, 142] width 344 height 15
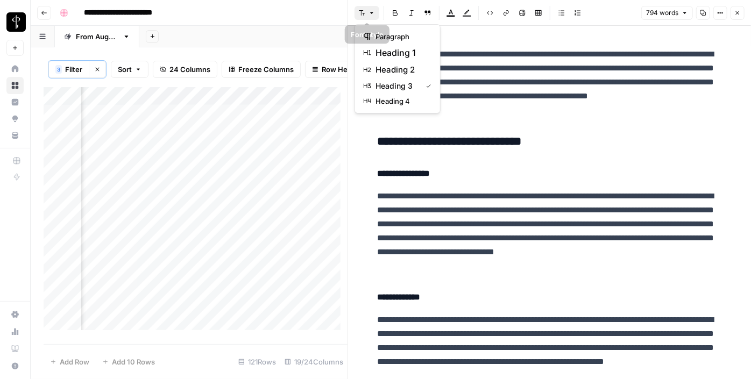
click at [368, 16] on button "Font style" at bounding box center [367, 13] width 25 height 14
click at [392, 69] on span "heading 2" at bounding box center [402, 69] width 52 height 13
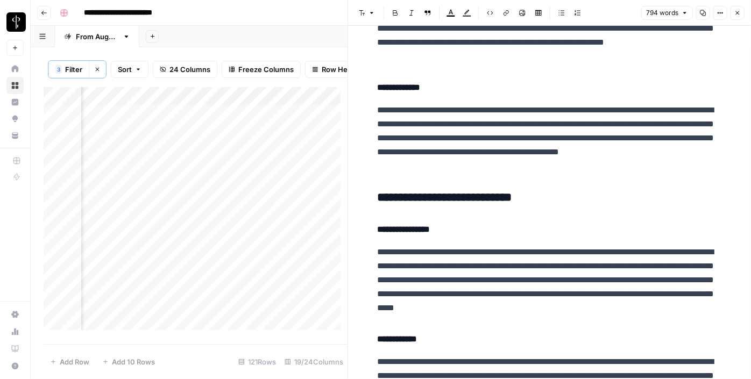
scroll to position [317, 0]
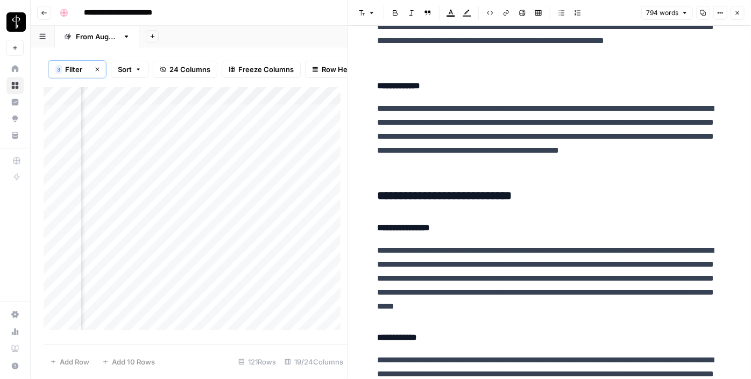
click at [419, 193] on h3 "**********" at bounding box center [550, 196] width 344 height 15
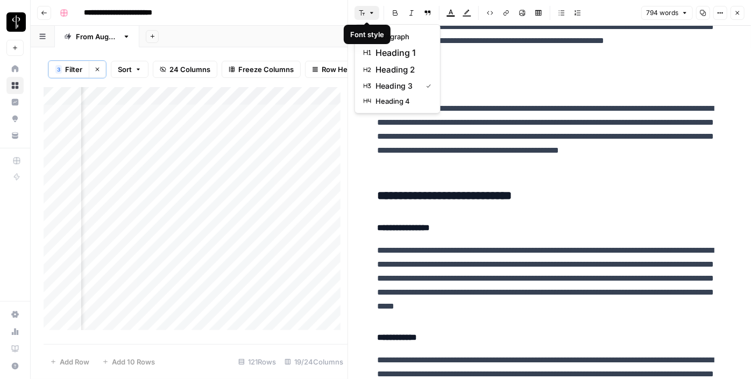
click at [367, 14] on button "Font style" at bounding box center [367, 13] width 25 height 14
click at [394, 68] on span "heading 2" at bounding box center [402, 69] width 52 height 13
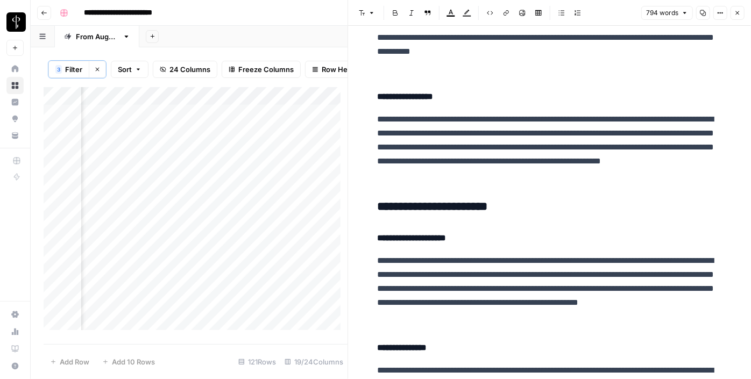
scroll to position [679, 0]
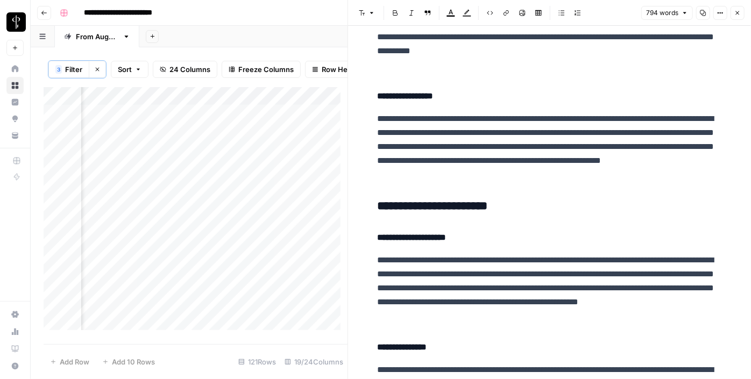
click at [442, 203] on h3 "**********" at bounding box center [550, 206] width 344 height 15
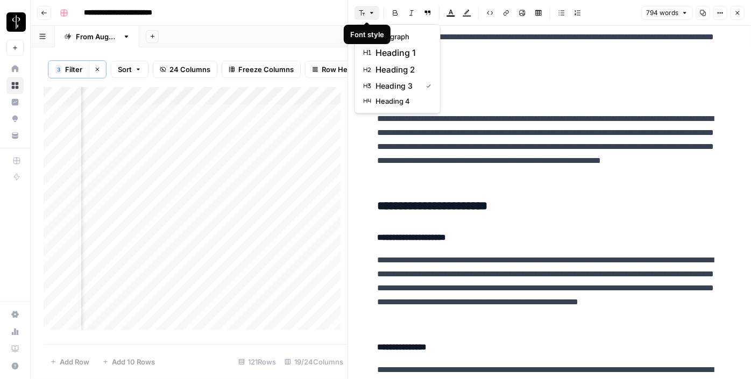
click at [365, 15] on icon "button" at bounding box center [362, 13] width 6 height 6
click at [387, 67] on span "heading 2" at bounding box center [402, 69] width 52 height 13
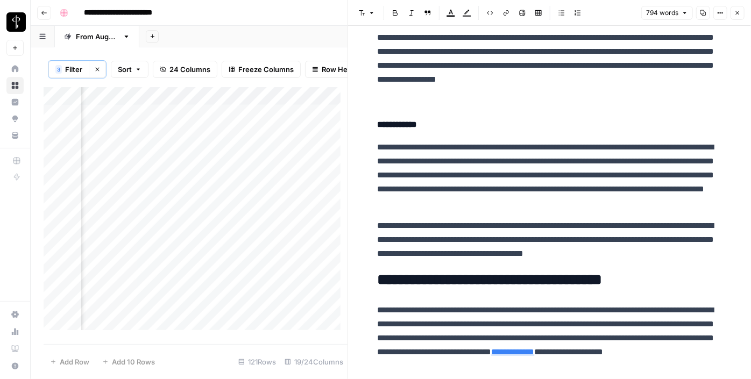
scroll to position [1054, 0]
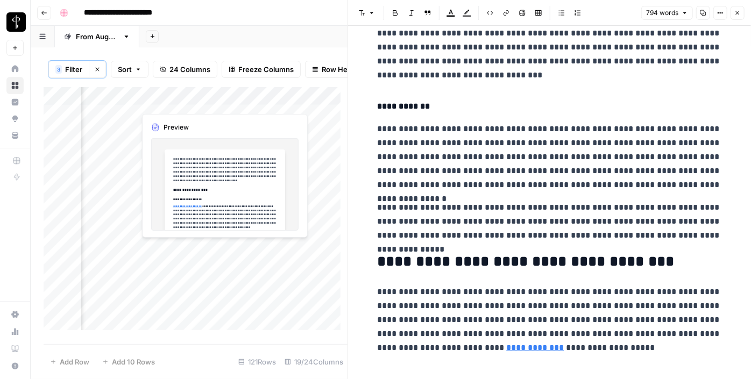
click at [189, 250] on div "Add Column" at bounding box center [196, 212] width 304 height 251
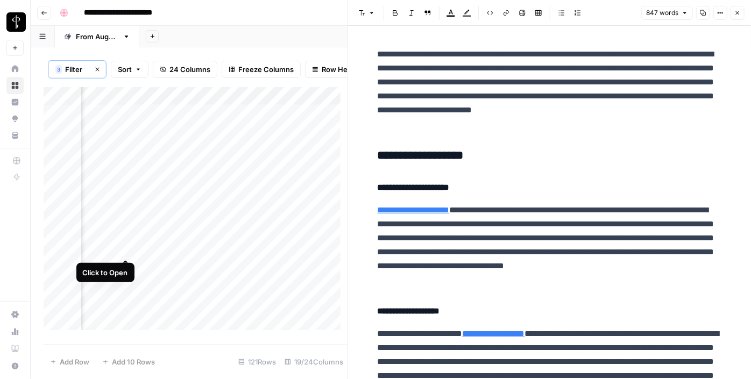
click at [120, 246] on div "Add Column" at bounding box center [196, 212] width 304 height 251
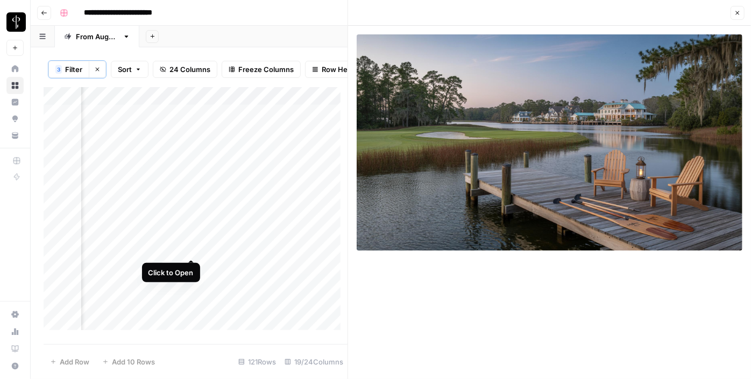
click at [194, 246] on div "Add Column" at bounding box center [196, 212] width 304 height 251
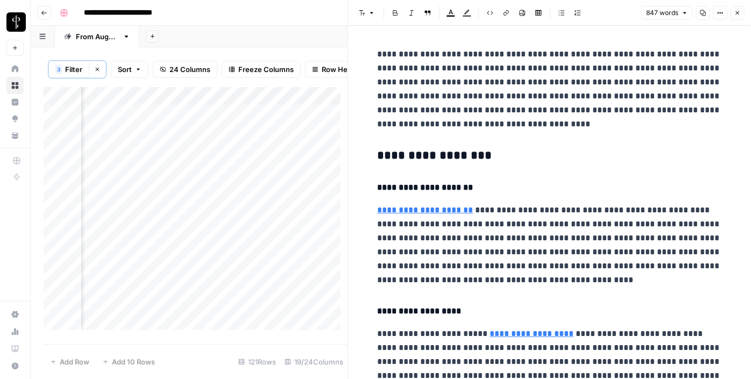
click at [416, 155] on h3 "**********" at bounding box center [550, 156] width 344 height 15
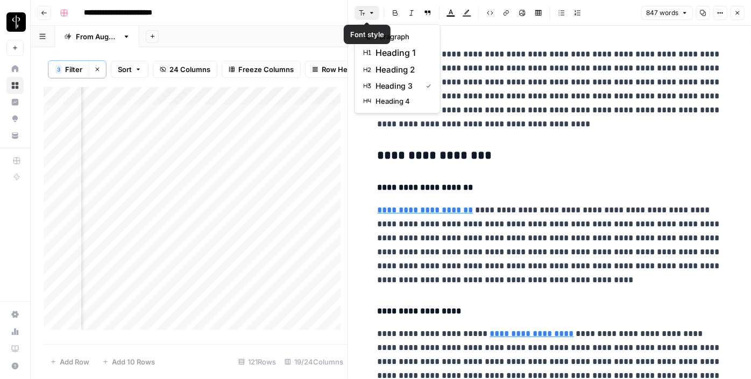
click at [366, 11] on button "Font style" at bounding box center [367, 13] width 25 height 14
click at [392, 68] on span "heading 2" at bounding box center [402, 69] width 52 height 13
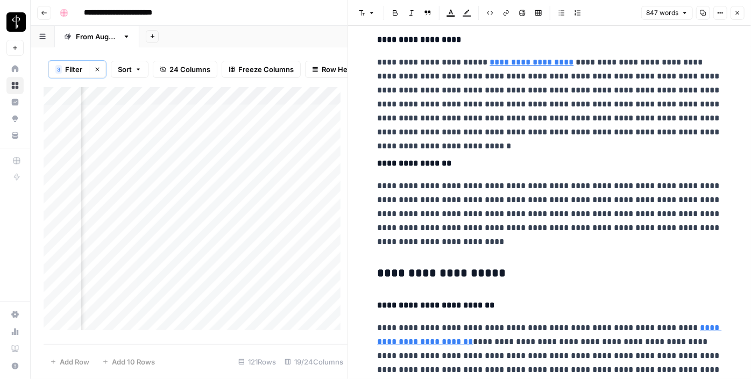
scroll to position [340, 0]
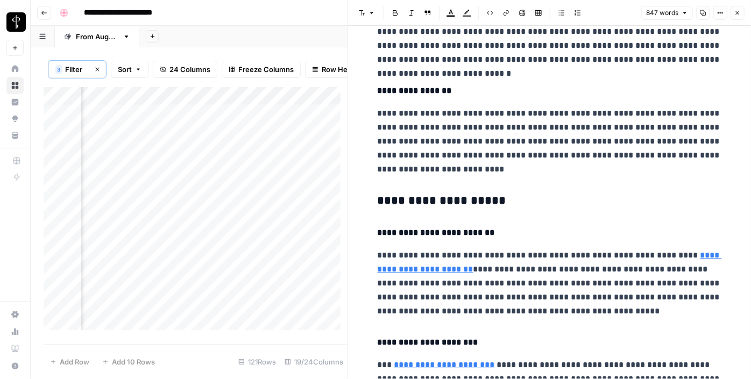
click at [429, 201] on h3 "**********" at bounding box center [550, 201] width 344 height 15
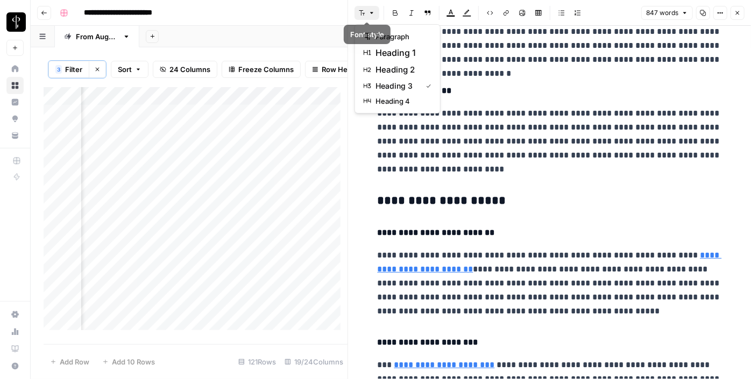
click at [367, 16] on button "Font style" at bounding box center [367, 13] width 25 height 14
click at [391, 71] on span "heading 2" at bounding box center [402, 69] width 52 height 13
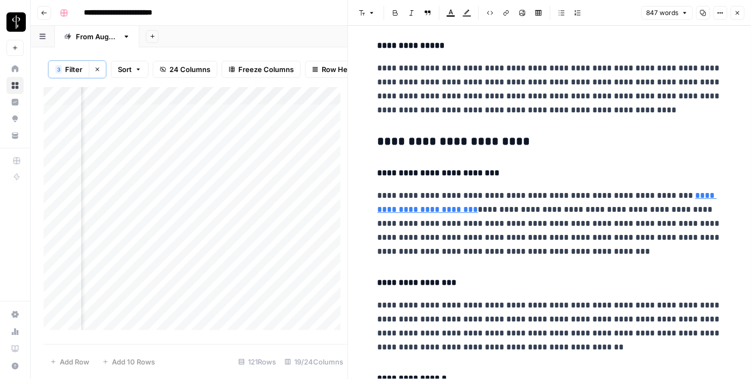
scroll to position [730, 0]
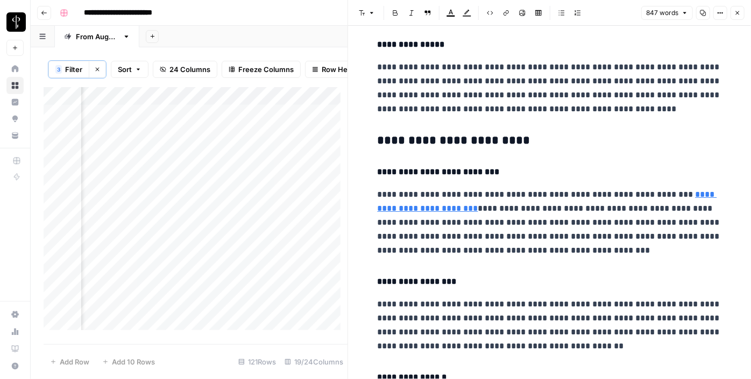
click at [417, 131] on div "**********" at bounding box center [549, 152] width 357 height 1679
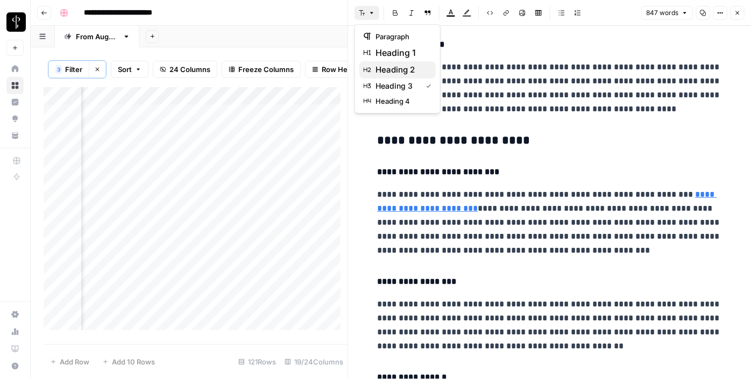
drag, startPoint x: 364, startPoint y: 13, endPoint x: 387, endPoint y: 65, distance: 57.1
click at [387, 65] on body "**********" at bounding box center [375, 189] width 751 height 379
click at [387, 65] on span "heading 2" at bounding box center [402, 69] width 52 height 13
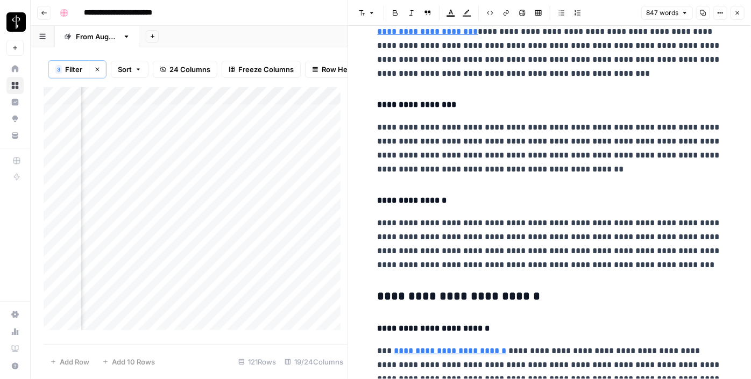
scroll to position [967, 0]
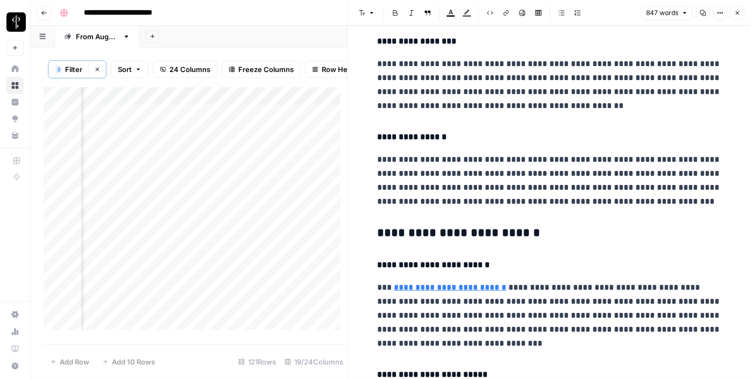
click at [459, 232] on h3 "**********" at bounding box center [550, 233] width 344 height 15
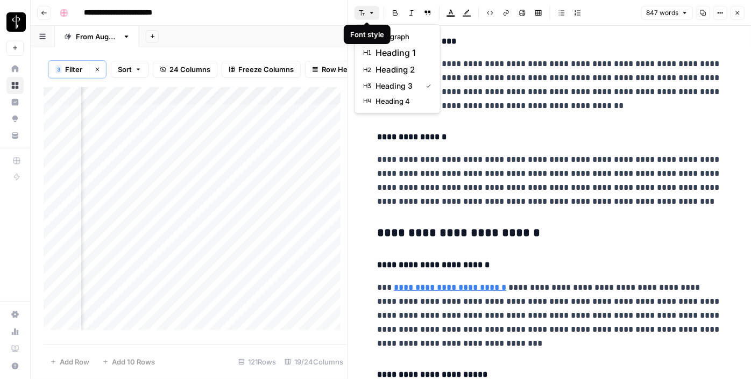
click at [366, 13] on button "Font style" at bounding box center [367, 13] width 25 height 14
click at [387, 65] on span "heading 2" at bounding box center [402, 69] width 52 height 13
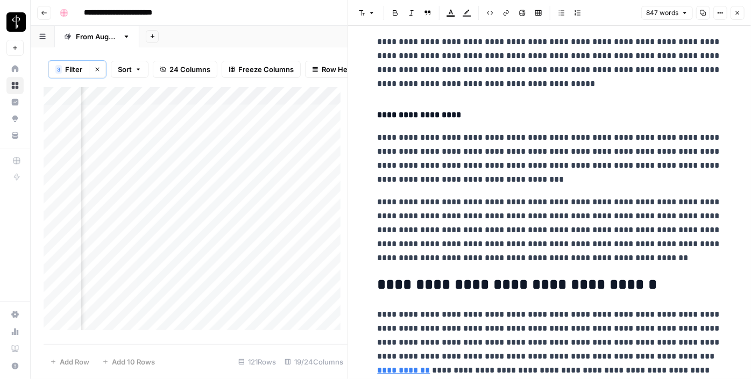
scroll to position [1370, 0]
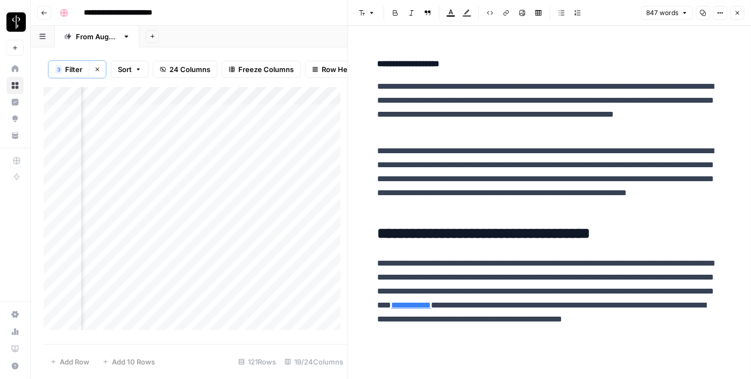
click at [289, 250] on div "Add Column" at bounding box center [196, 212] width 304 height 251
click at [189, 249] on div "Add Column" at bounding box center [196, 212] width 304 height 251
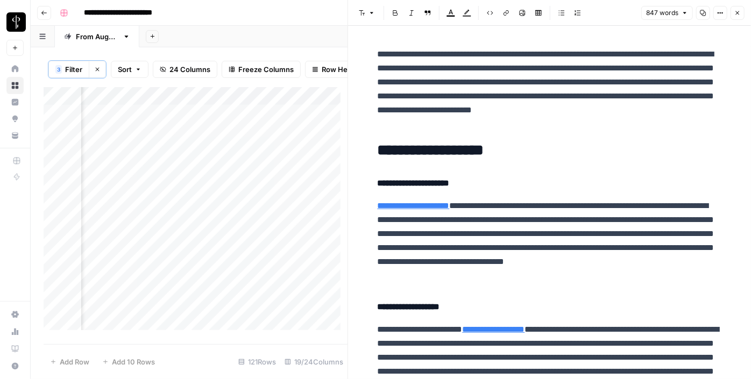
click at [310, 250] on div "Add Column" at bounding box center [196, 212] width 304 height 251
type textarea "**********"
click at [129, 251] on div "Add Column" at bounding box center [196, 212] width 304 height 251
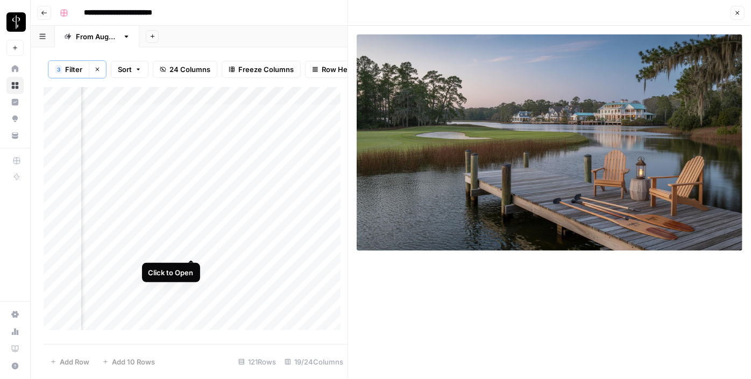
click at [190, 249] on div "Add Column" at bounding box center [196, 212] width 304 height 251
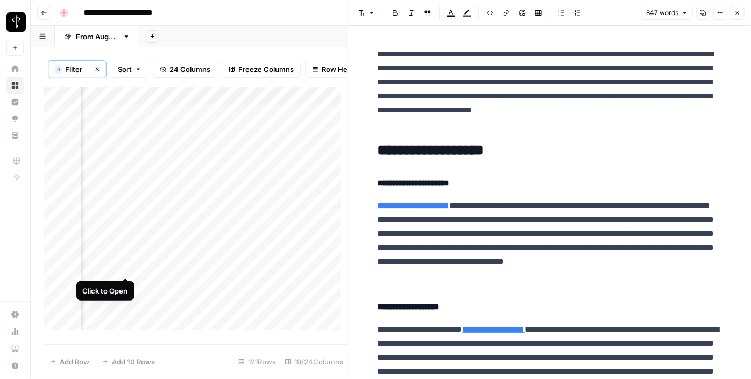
click at [125, 267] on div "Add Column" at bounding box center [196, 212] width 304 height 251
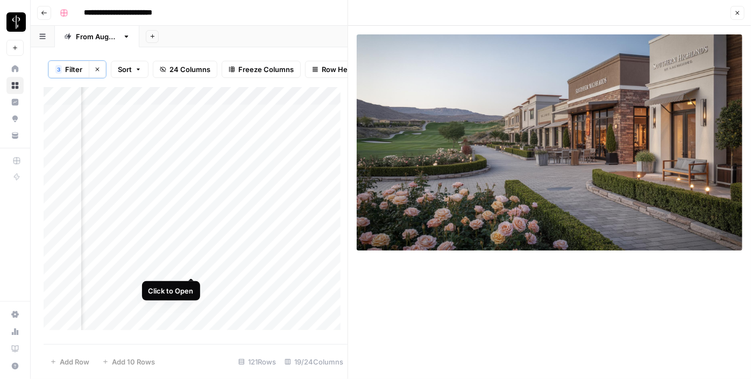
click at [196, 267] on div "Add Column" at bounding box center [196, 212] width 304 height 251
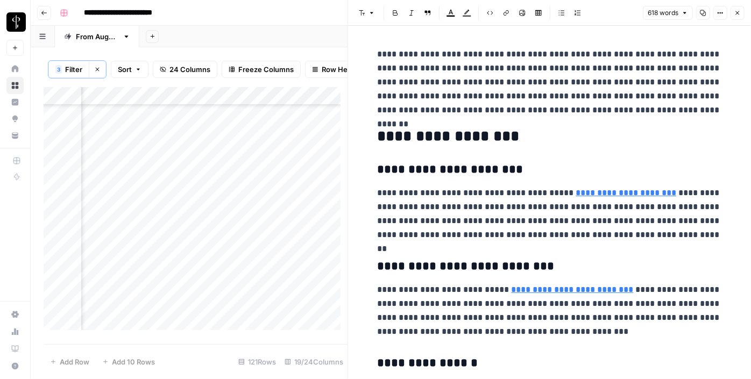
scroll to position [67, 1042]
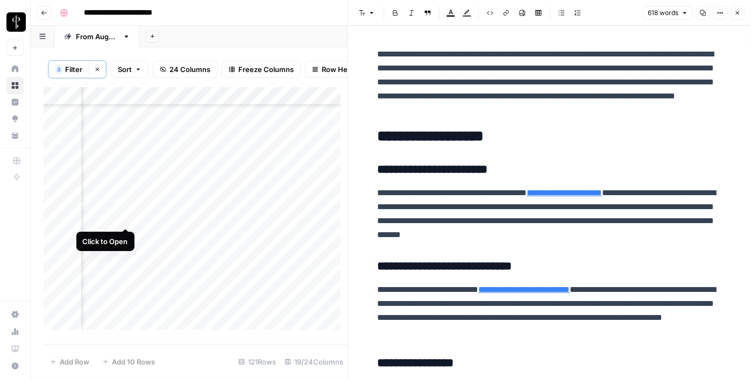
click at [126, 215] on div "Add Column" at bounding box center [196, 212] width 304 height 251
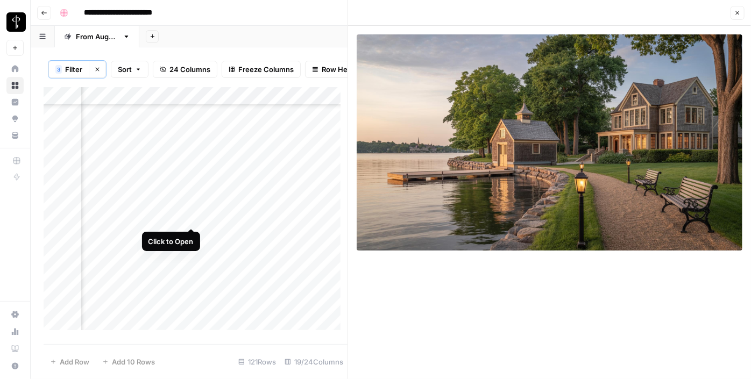
click at [195, 217] on div "Add Column" at bounding box center [196, 212] width 304 height 251
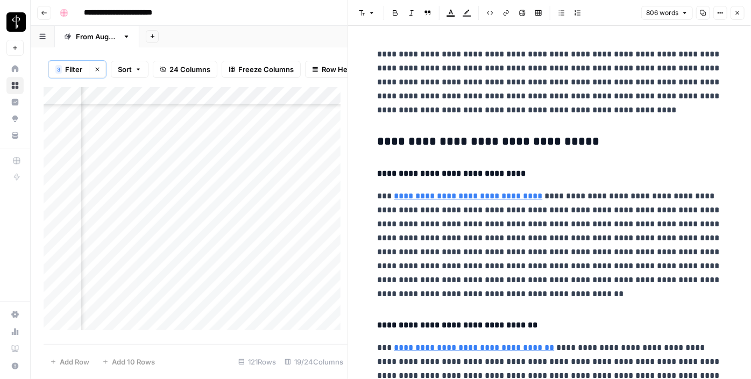
scroll to position [132, 1042]
click at [395, 143] on h3 "**********" at bounding box center [550, 142] width 344 height 15
click at [364, 13] on icon "button" at bounding box center [362, 13] width 6 height 6
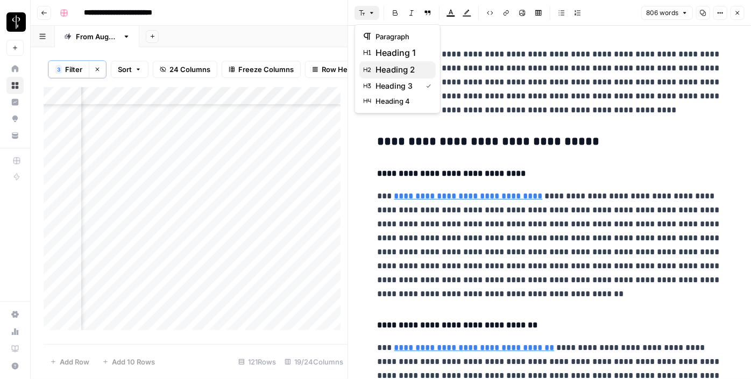
click at [379, 67] on span "heading 2" at bounding box center [402, 69] width 52 height 13
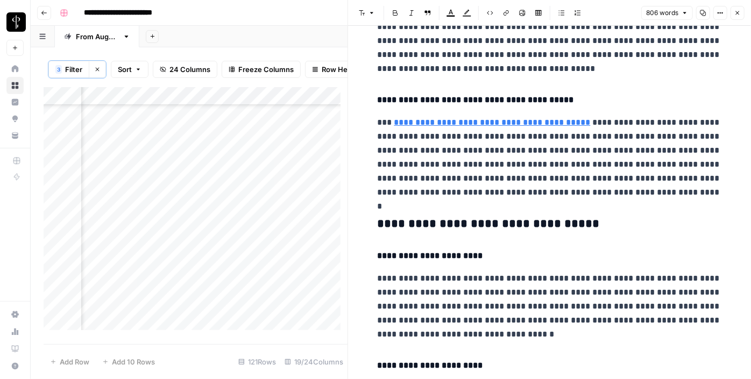
scroll to position [362, 0]
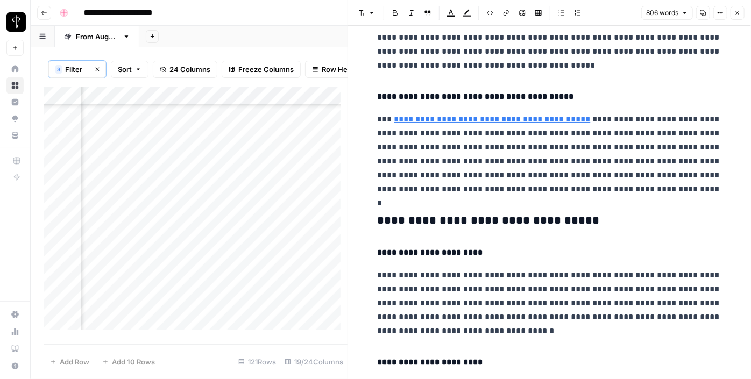
click at [430, 214] on h3 "**********" at bounding box center [550, 221] width 344 height 15
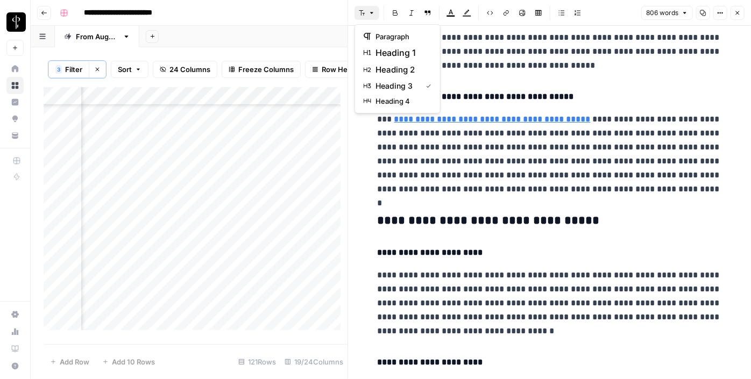
click at [366, 10] on button "Font style" at bounding box center [367, 13] width 25 height 14
click at [387, 68] on span "heading 2" at bounding box center [402, 69] width 52 height 13
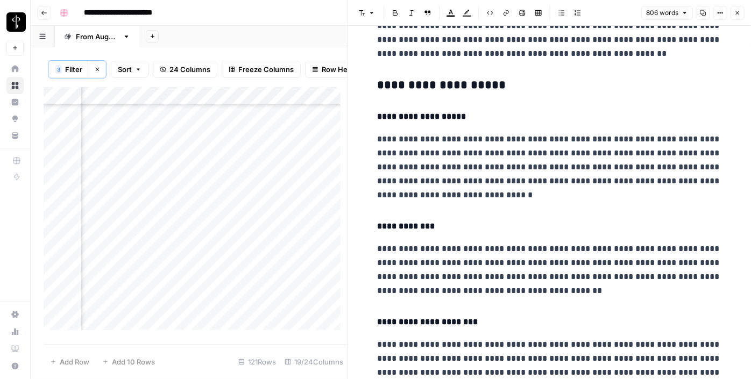
scroll to position [843, 0]
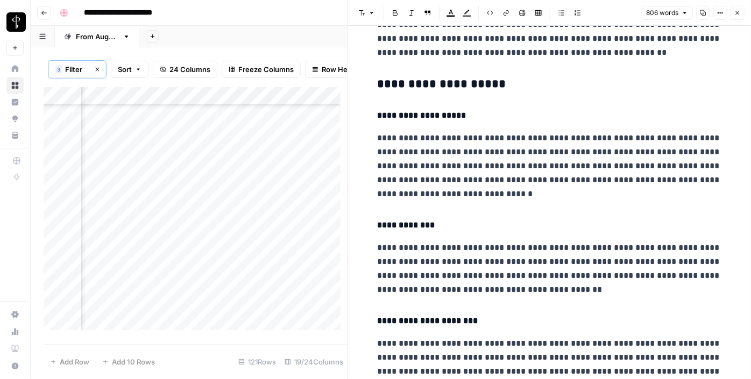
click at [410, 81] on h3 "**********" at bounding box center [550, 84] width 344 height 15
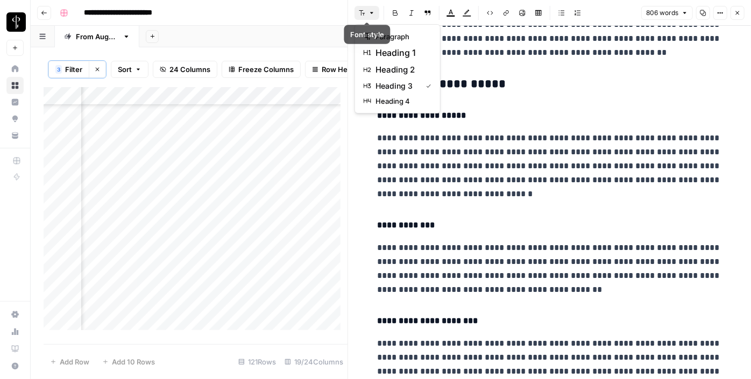
click at [362, 9] on button "Font style" at bounding box center [367, 13] width 25 height 14
click at [398, 73] on span "heading 2" at bounding box center [402, 69] width 52 height 13
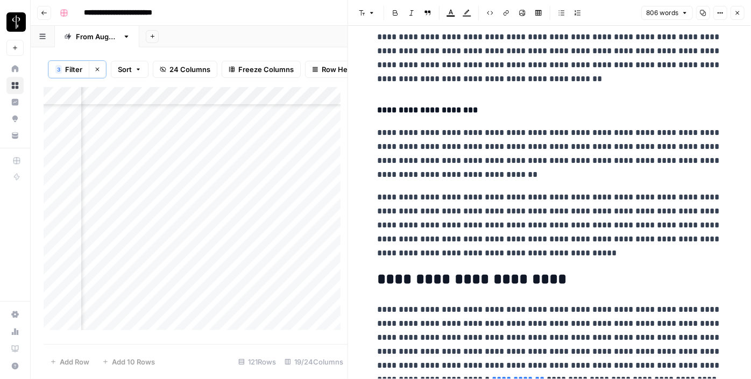
scroll to position [1110, 0]
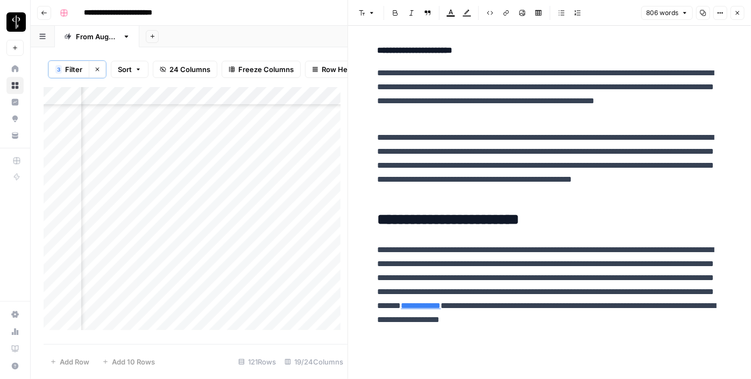
click at [291, 151] on div "Add Column" at bounding box center [196, 212] width 304 height 251
click at [291, 151] on textarea at bounding box center [364, 153] width 172 height 15
type textarea "**********"
click at [188, 170] on div "Add Column" at bounding box center [196, 212] width 304 height 251
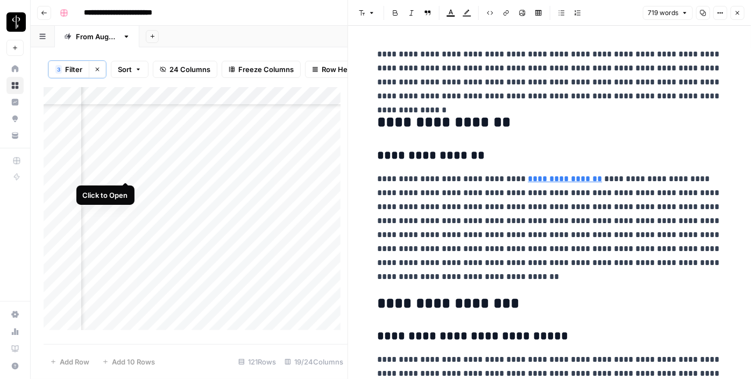
click at [125, 173] on div "Add Column" at bounding box center [196, 212] width 304 height 251
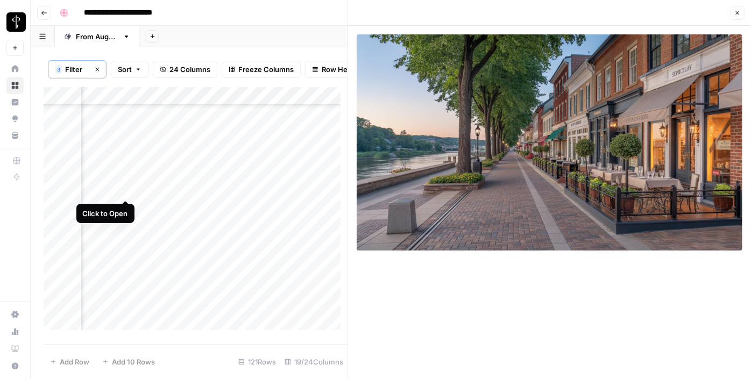
click at [125, 187] on div "Add Column" at bounding box center [196, 212] width 304 height 251
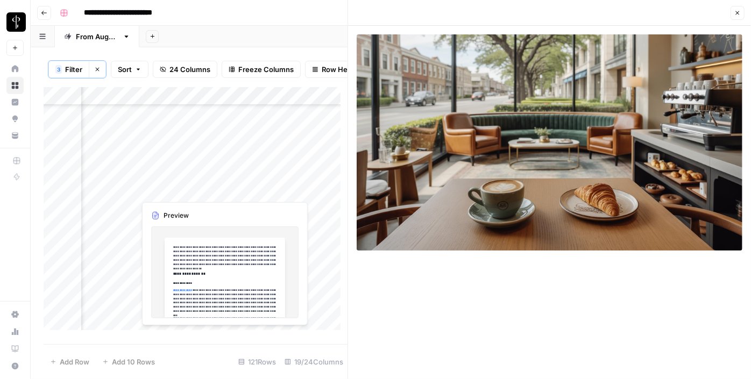
click at [192, 189] on div "Add Column" at bounding box center [196, 212] width 304 height 251
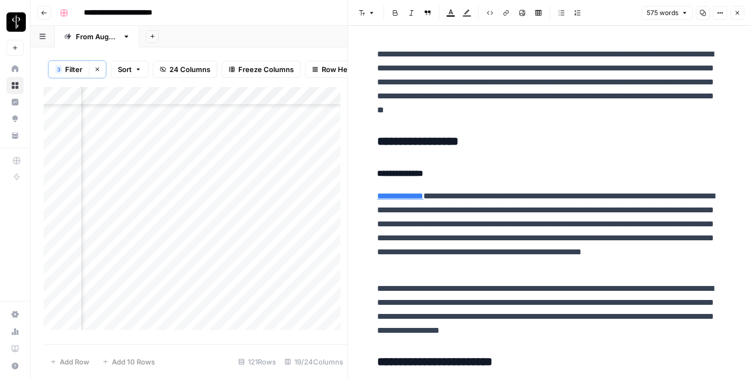
click at [397, 140] on h3 "**********" at bounding box center [550, 142] width 344 height 15
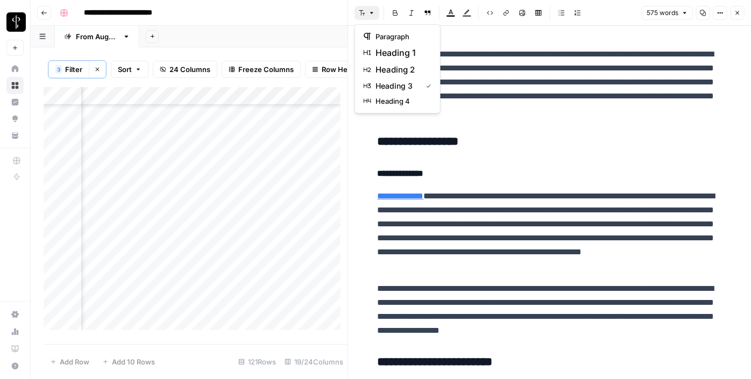
click at [364, 13] on icon "button" at bounding box center [362, 12] width 6 height 5
click at [400, 72] on span "heading 2" at bounding box center [402, 69] width 52 height 13
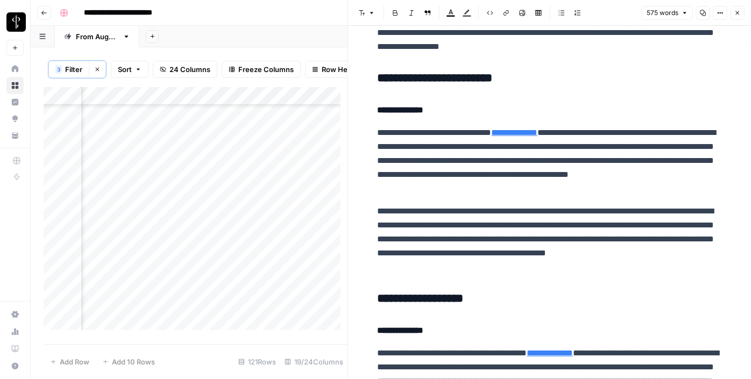
scroll to position [281, 0]
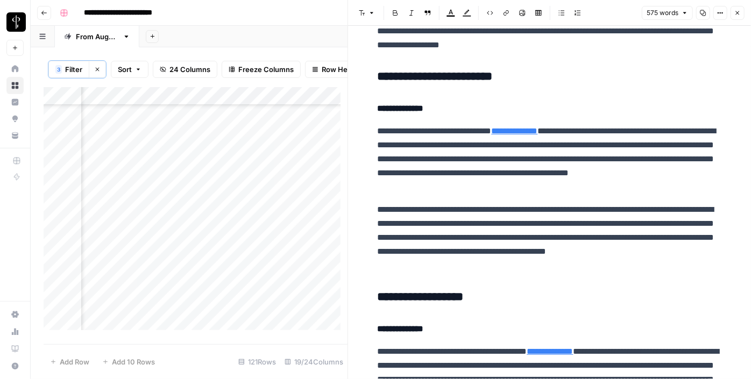
click at [419, 76] on h3 "**********" at bounding box center [550, 76] width 344 height 15
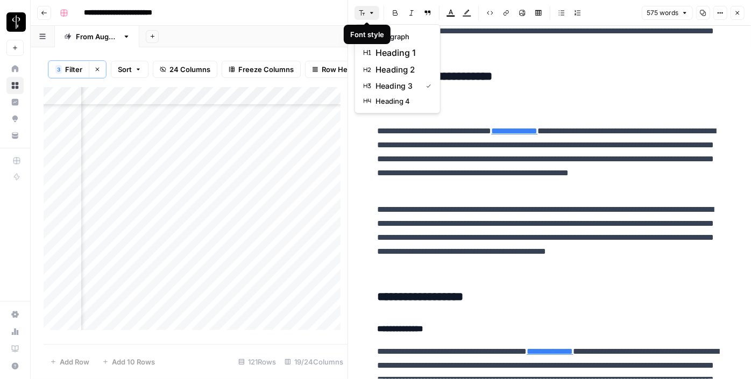
click at [361, 13] on icon "button" at bounding box center [362, 12] width 6 height 5
click at [389, 63] on span "heading 2" at bounding box center [402, 69] width 52 height 13
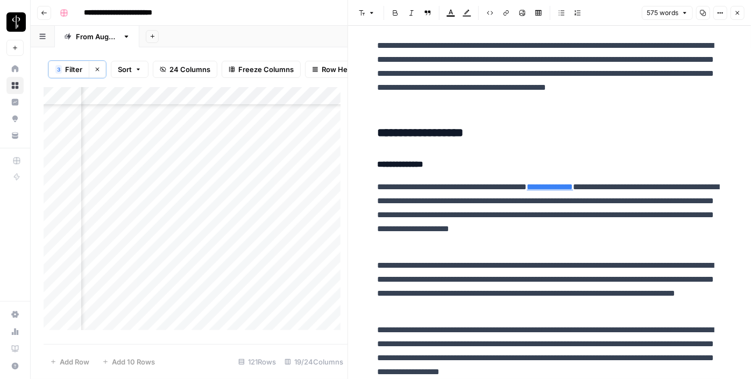
scroll to position [450, 0]
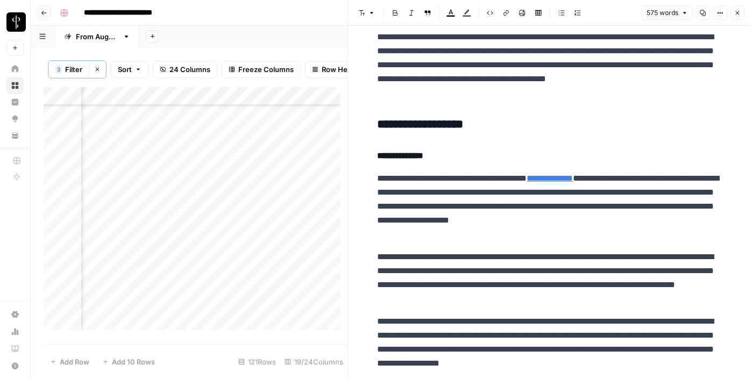
click at [410, 129] on h3 "**********" at bounding box center [550, 124] width 344 height 15
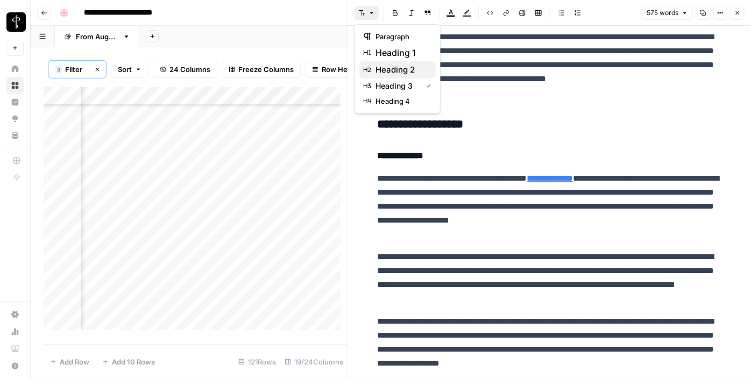
drag, startPoint x: 364, startPoint y: 15, endPoint x: 407, endPoint y: 69, distance: 69.7
click at [407, 69] on body "**********" at bounding box center [375, 189] width 751 height 379
click at [407, 69] on span "heading 2" at bounding box center [402, 69] width 52 height 13
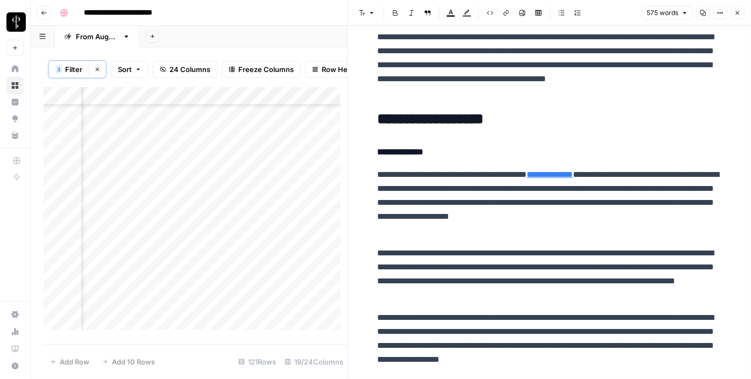
scroll to position [603, 0]
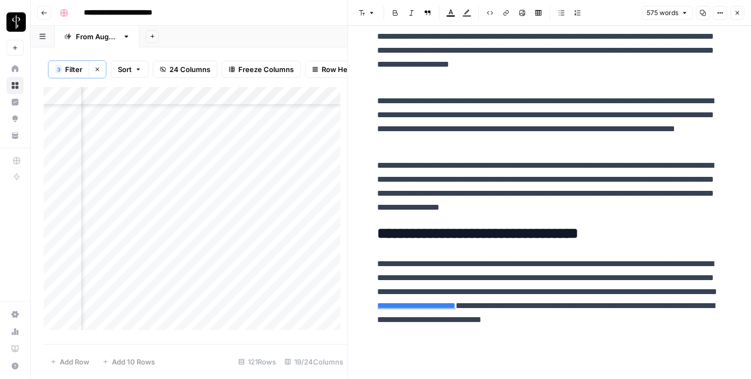
click at [295, 193] on div "Add Column" at bounding box center [196, 212] width 304 height 251
click at [295, 193] on textarea at bounding box center [364, 190] width 172 height 15
type textarea "**********"
click at [191, 207] on div "Add Column" at bounding box center [196, 212] width 304 height 251
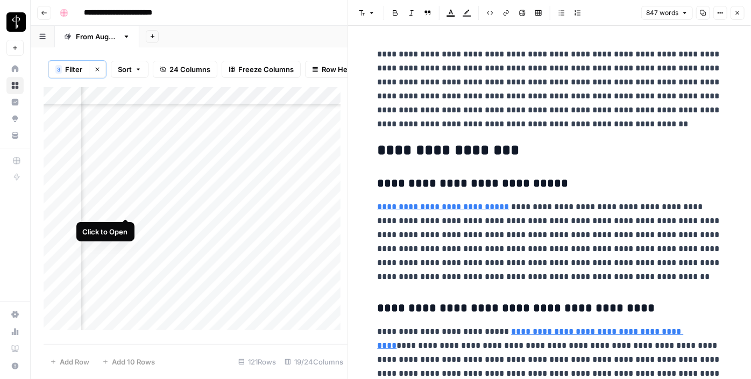
click at [129, 209] on div "Add Column" at bounding box center [196, 212] width 304 height 251
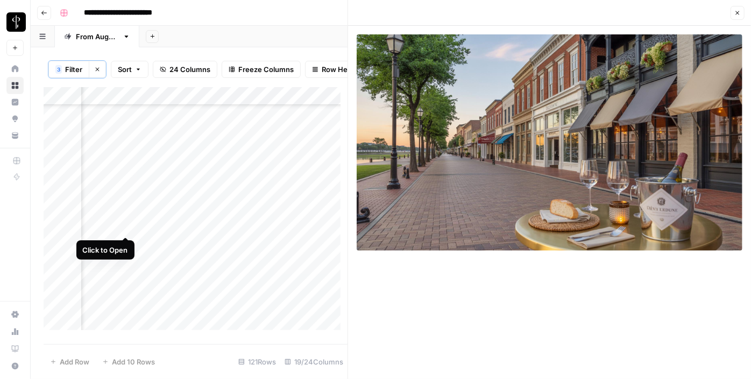
click at [126, 227] on div "Add Column" at bounding box center [196, 212] width 304 height 251
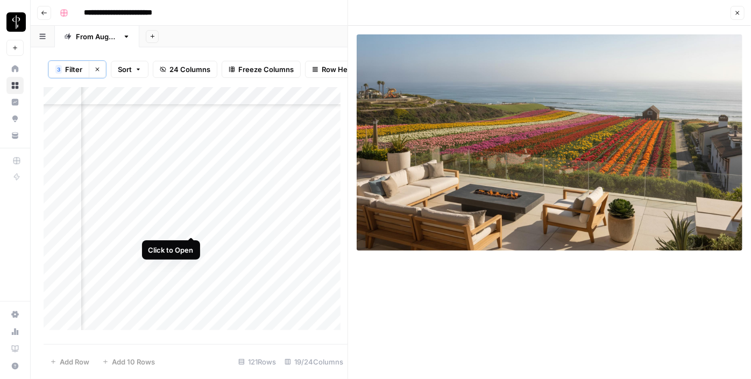
click at [190, 225] on div "Add Column" at bounding box center [196, 212] width 304 height 251
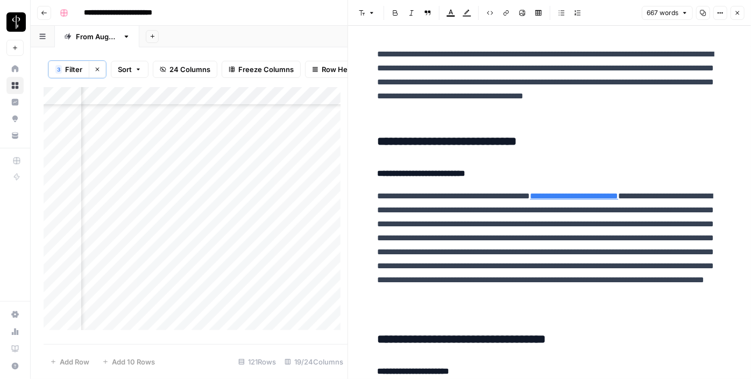
click at [403, 146] on h3 "**********" at bounding box center [550, 142] width 344 height 15
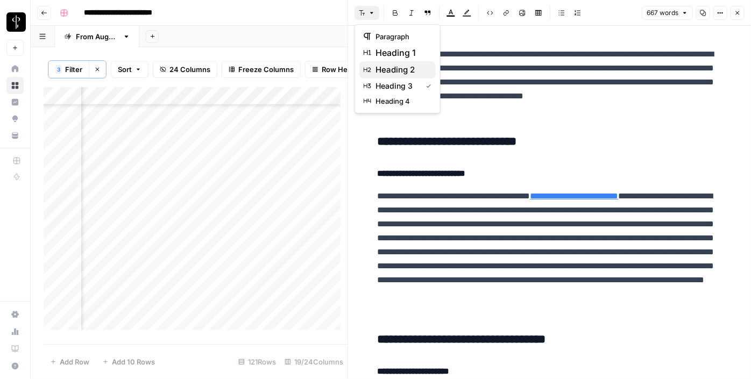
drag, startPoint x: 369, startPoint y: 14, endPoint x: 392, endPoint y: 72, distance: 62.8
click at [392, 72] on body "**********" at bounding box center [375, 189] width 751 height 379
click at [392, 72] on span "heading 2" at bounding box center [402, 69] width 52 height 13
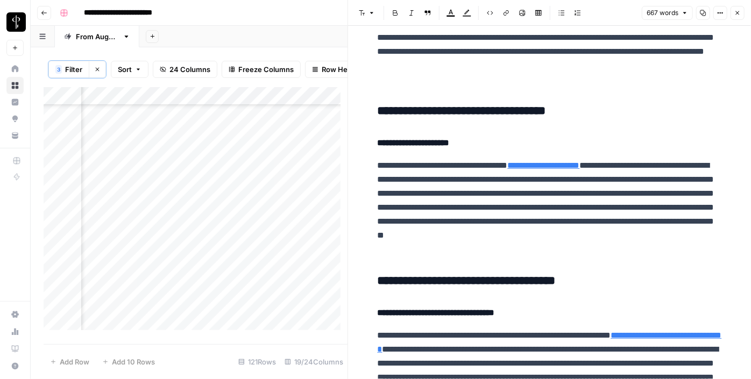
scroll to position [225, 0]
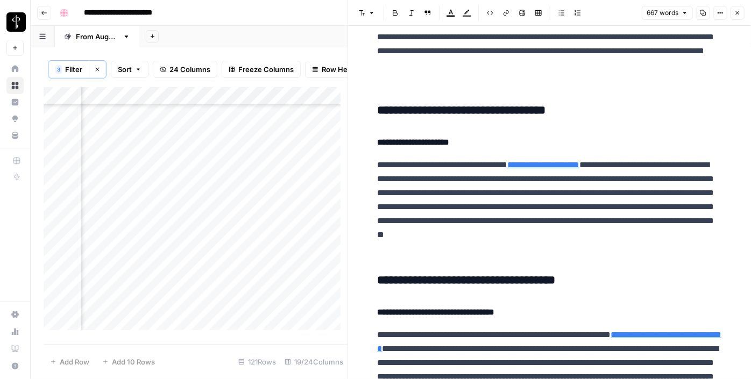
click at [413, 110] on h3 "**********" at bounding box center [550, 110] width 344 height 15
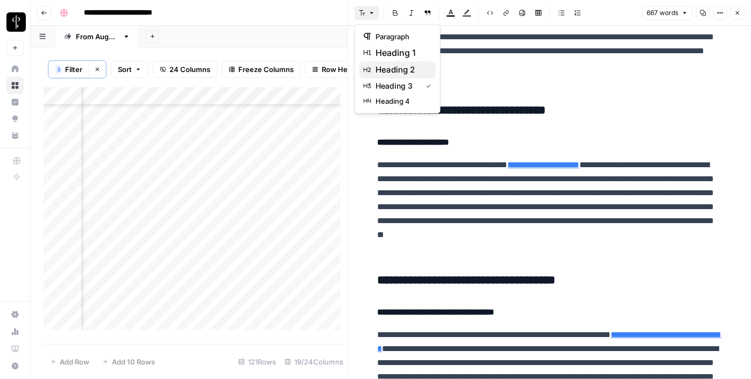
drag, startPoint x: 367, startPoint y: 6, endPoint x: 401, endPoint y: 68, distance: 70.1
click at [401, 68] on body "**********" at bounding box center [375, 189] width 751 height 379
click at [401, 68] on span "heading 2" at bounding box center [402, 69] width 52 height 13
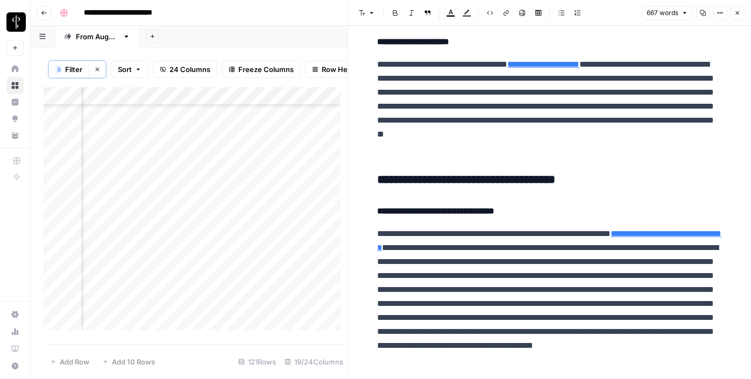
scroll to position [325, 0]
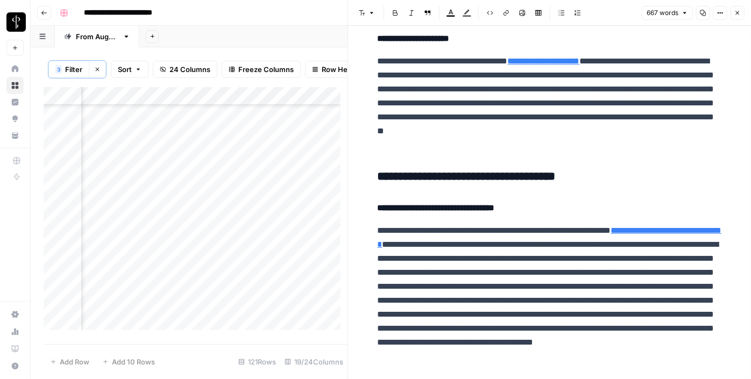
click at [419, 172] on h3 "**********" at bounding box center [550, 177] width 344 height 15
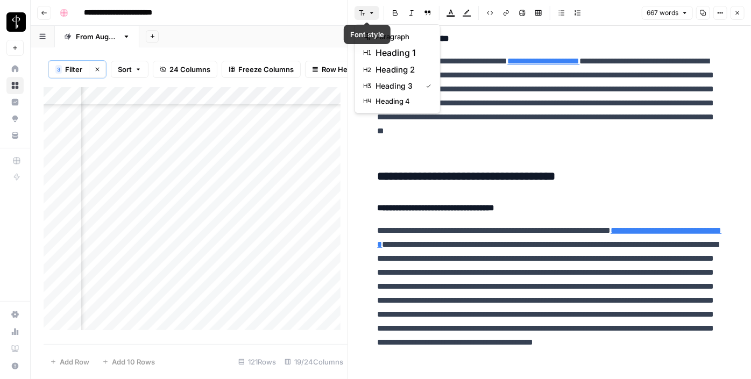
click at [362, 10] on icon "button" at bounding box center [362, 13] width 6 height 6
click at [398, 72] on span "heading 2" at bounding box center [402, 69] width 52 height 13
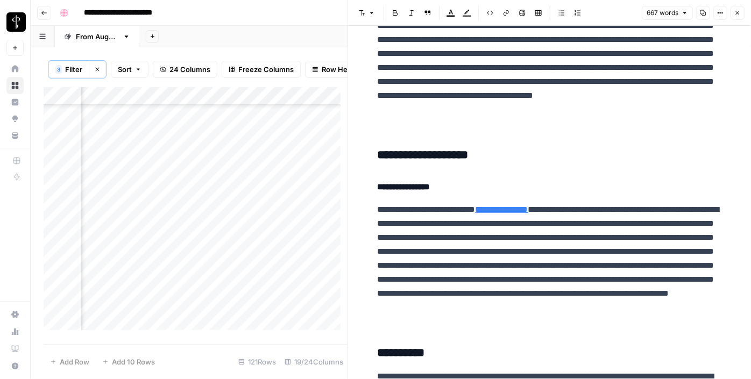
scroll to position [569, 0]
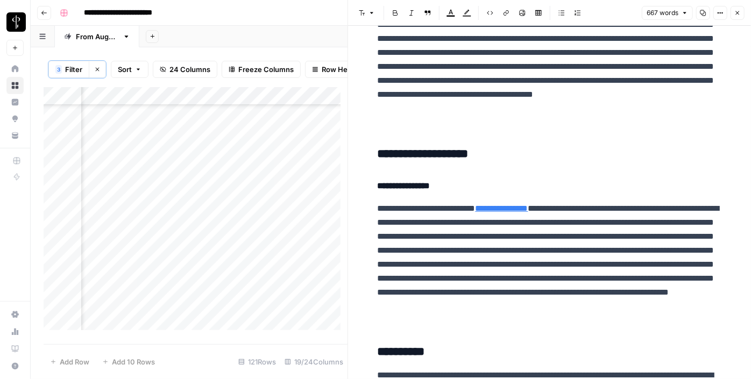
click at [428, 157] on h3 "**********" at bounding box center [550, 154] width 344 height 15
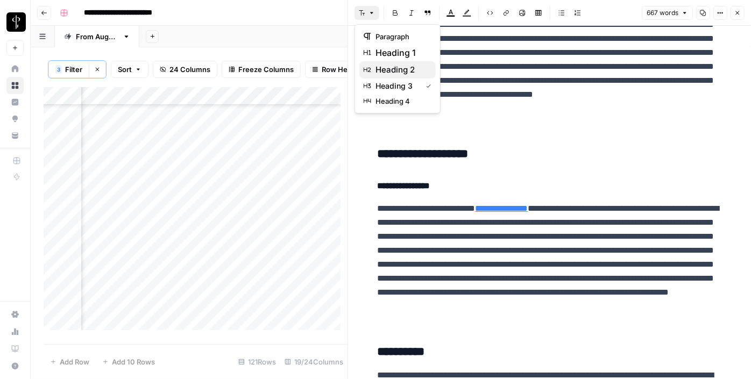
drag, startPoint x: 370, startPoint y: 14, endPoint x: 392, endPoint y: 68, distance: 58.7
click at [392, 68] on body "**********" at bounding box center [375, 189] width 751 height 379
click at [392, 68] on span "heading 2" at bounding box center [402, 69] width 52 height 13
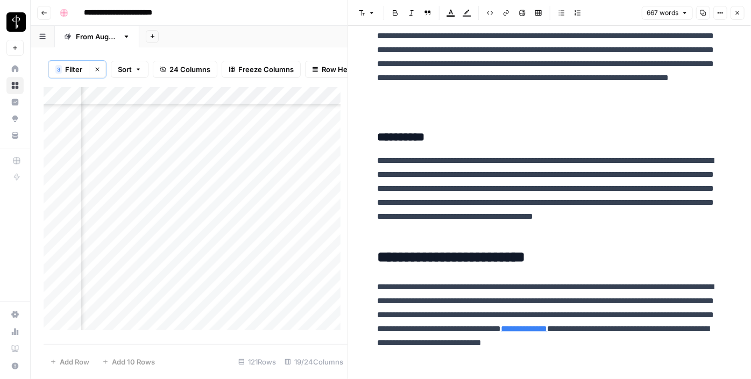
scroll to position [803, 0]
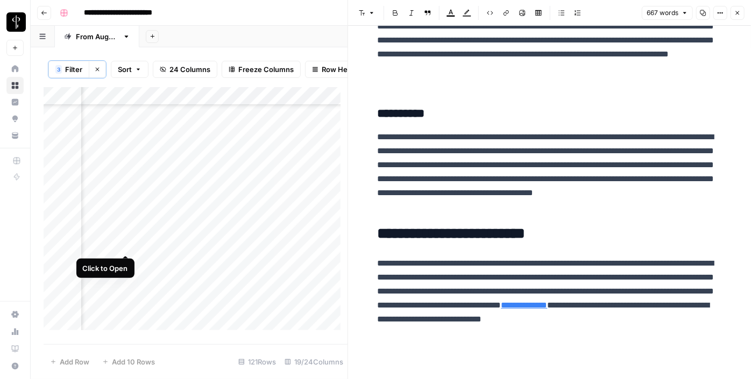
click at [129, 243] on div "Add Column" at bounding box center [196, 212] width 304 height 251
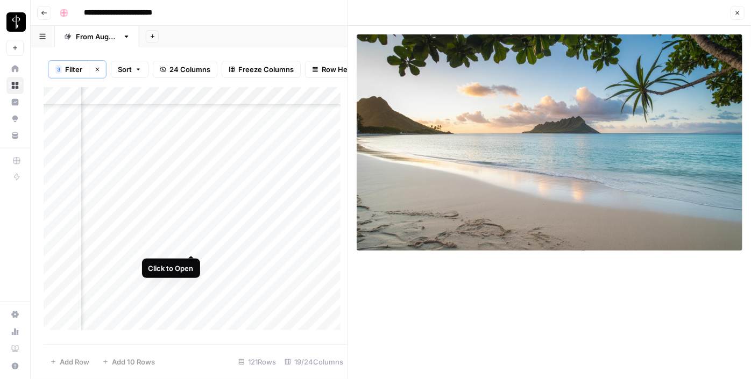
click at [187, 243] on div "Add Column" at bounding box center [196, 212] width 304 height 251
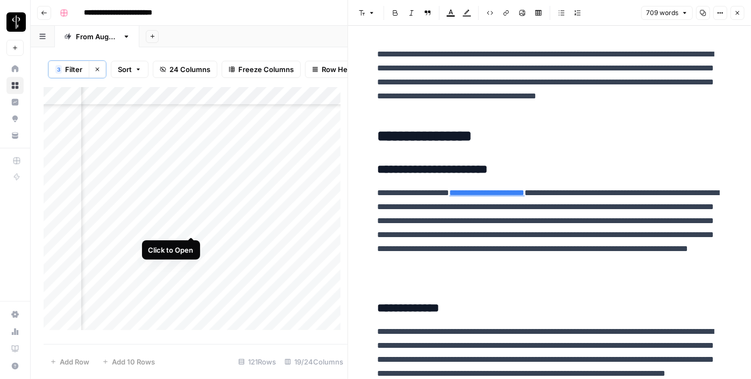
click at [192, 227] on div "Add Column" at bounding box center [196, 212] width 304 height 251
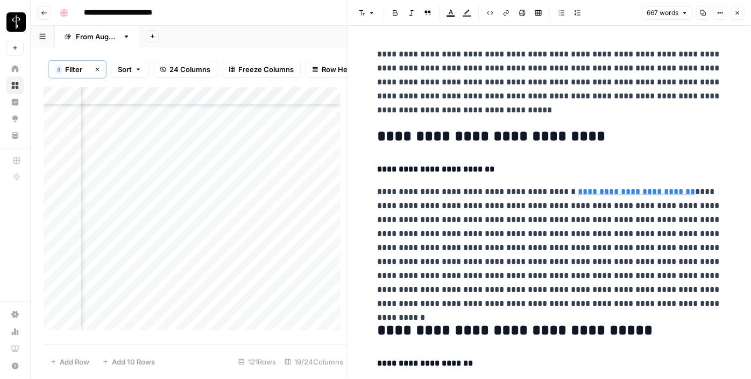
click at [297, 228] on div "Add Column" at bounding box center [196, 212] width 304 height 251
click at [297, 228] on textarea at bounding box center [364, 227] width 172 height 15
type textarea "**********"
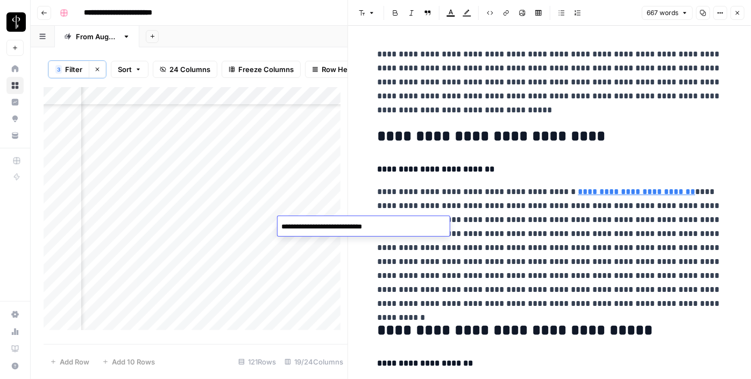
click at [194, 242] on div "Add Column" at bounding box center [196, 212] width 304 height 251
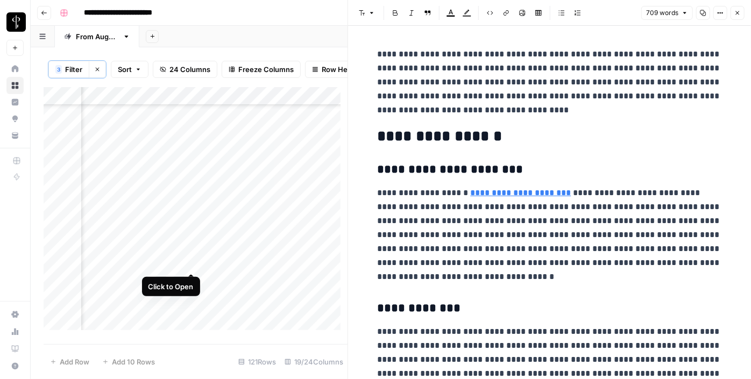
click at [189, 262] on div "Add Column" at bounding box center [196, 212] width 304 height 251
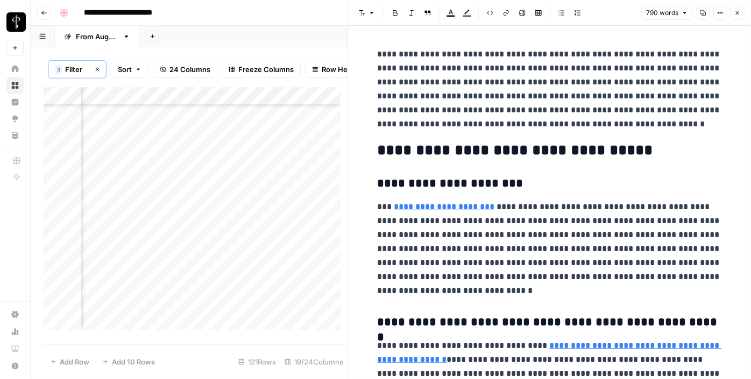
click at [120, 264] on div "Add Column" at bounding box center [196, 212] width 304 height 251
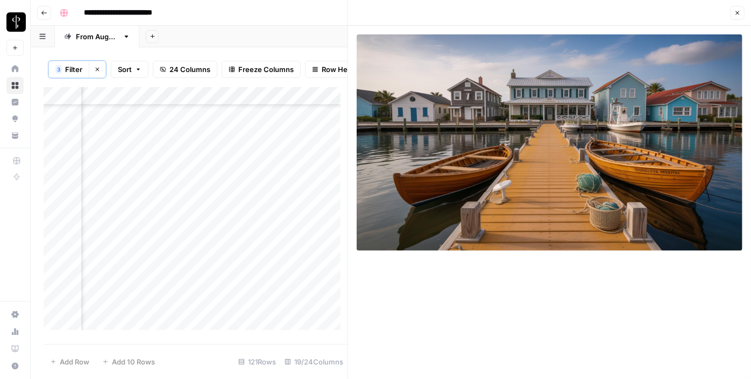
scroll to position [272, 1042]
click at [192, 123] on div "Add Column" at bounding box center [196, 212] width 304 height 251
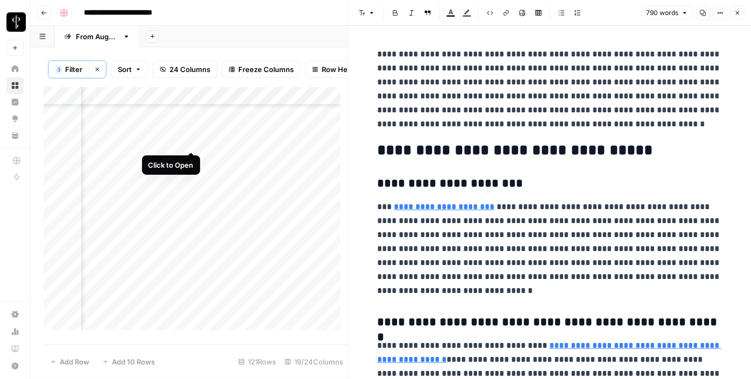
click at [191, 140] on div "Add Column" at bounding box center [196, 212] width 304 height 251
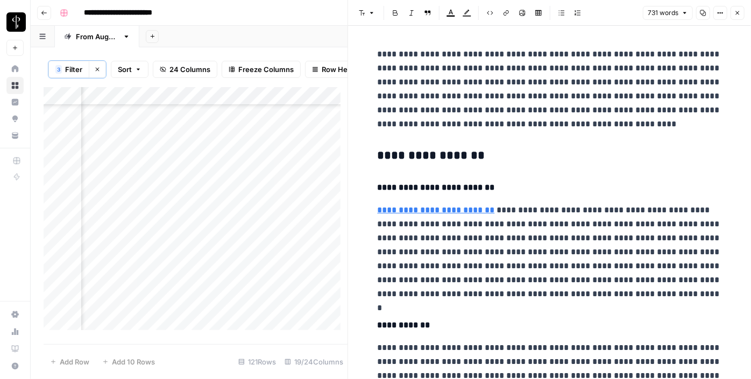
click at [125, 141] on div "Add Column" at bounding box center [196, 212] width 304 height 251
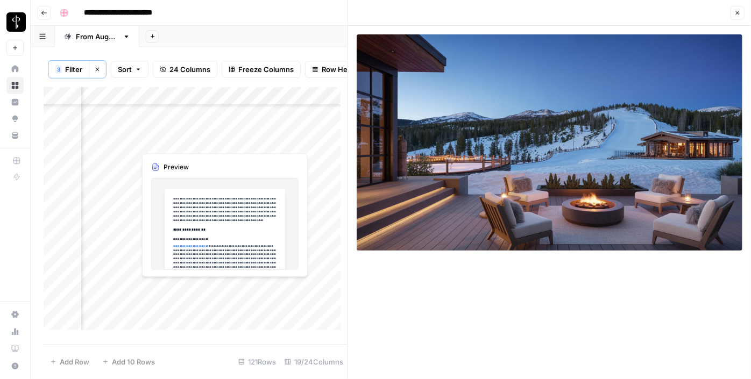
click at [185, 139] on div "Add Column" at bounding box center [196, 212] width 304 height 251
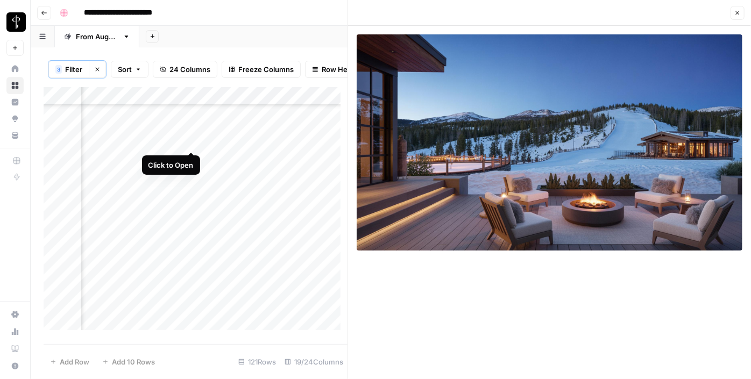
click at [192, 141] on div "Add Column" at bounding box center [196, 212] width 304 height 251
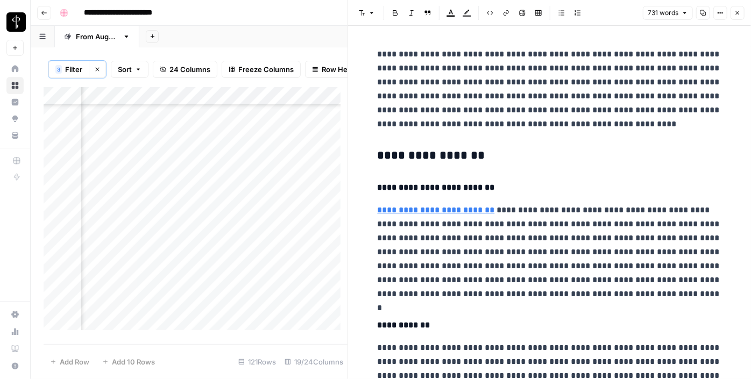
click at [423, 151] on h3 "**********" at bounding box center [550, 156] width 344 height 15
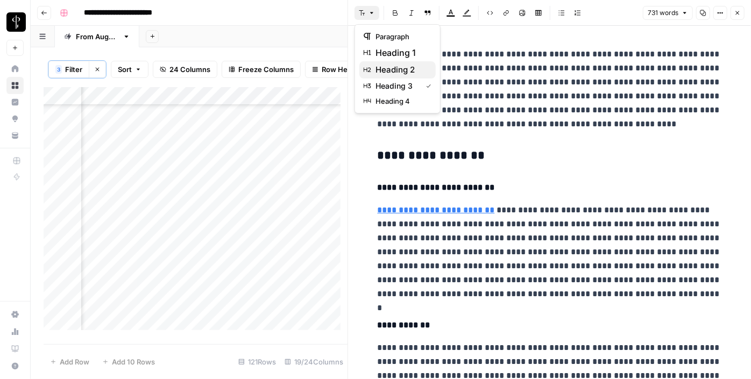
drag, startPoint x: 363, startPoint y: 15, endPoint x: 399, endPoint y: 67, distance: 64.2
click at [399, 67] on body "**********" at bounding box center [375, 189] width 751 height 379
click at [399, 67] on span "heading 2" at bounding box center [402, 69] width 52 height 13
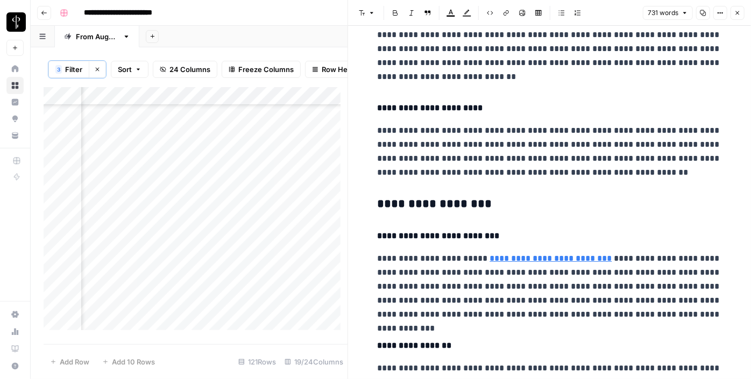
scroll to position [329, 0]
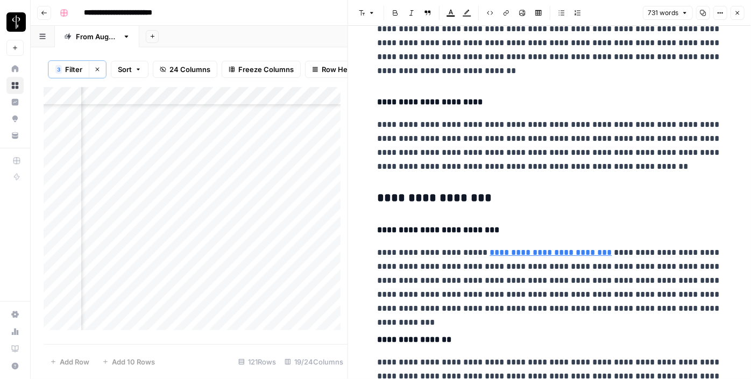
click at [428, 201] on h3 "**********" at bounding box center [550, 198] width 344 height 15
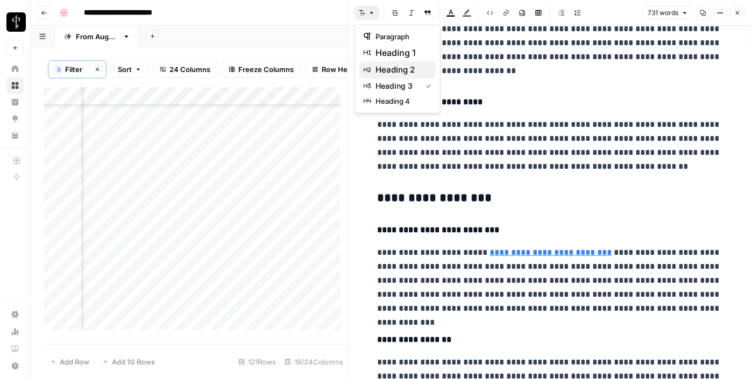
drag, startPoint x: 365, startPoint y: 13, endPoint x: 400, endPoint y: 67, distance: 64.9
click at [400, 67] on body "**********" at bounding box center [375, 189] width 751 height 379
click at [400, 67] on span "heading 2" at bounding box center [402, 69] width 52 height 13
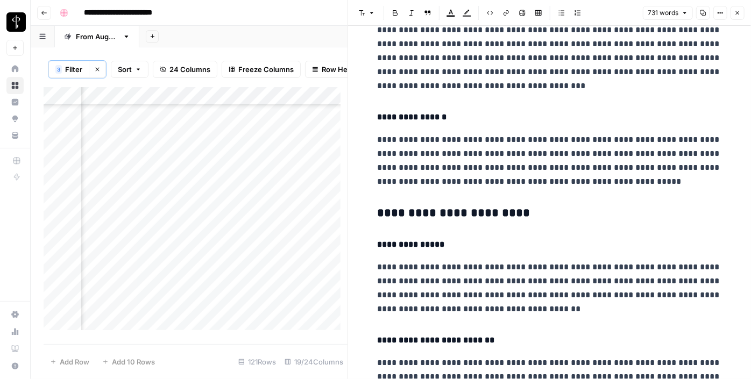
scroll to position [661, 0]
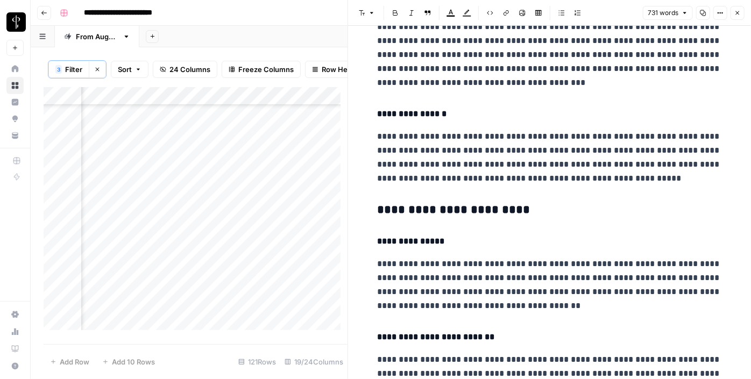
click at [426, 209] on h3 "**********" at bounding box center [550, 210] width 344 height 15
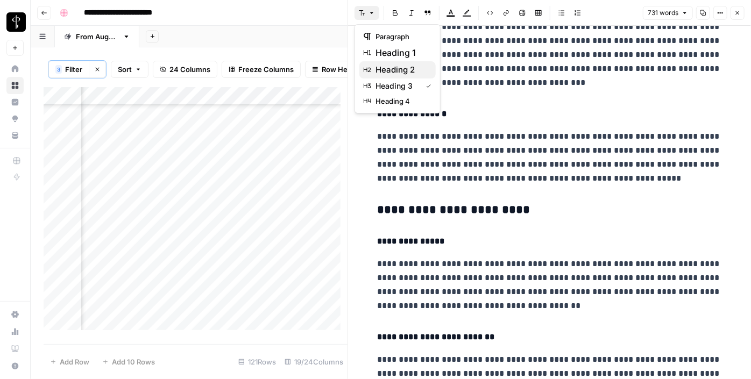
drag, startPoint x: 366, startPoint y: 17, endPoint x: 398, endPoint y: 72, distance: 63.4
click at [398, 72] on body "**********" at bounding box center [375, 189] width 751 height 379
click at [398, 72] on span "heading 2" at bounding box center [402, 69] width 52 height 13
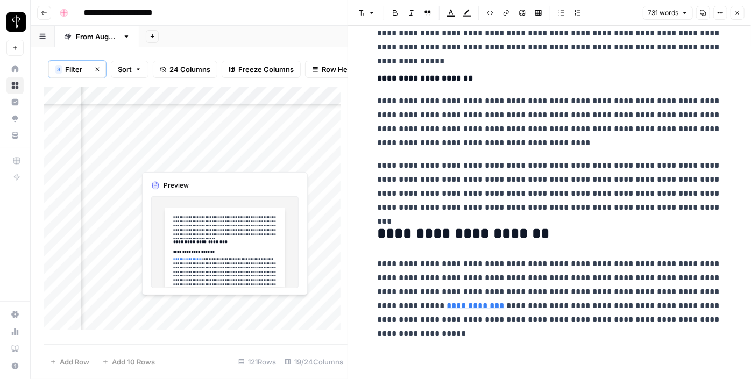
scroll to position [998, 0]
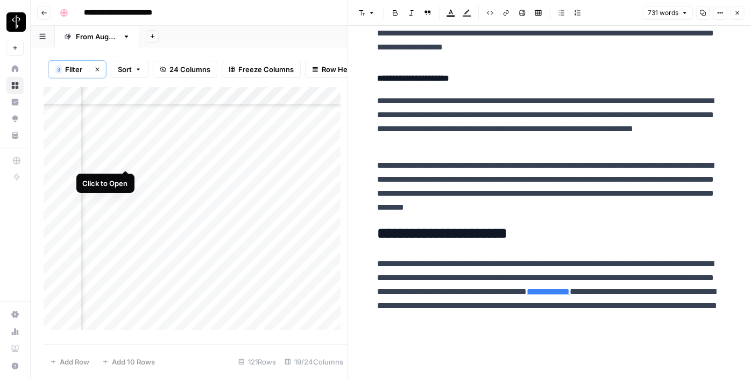
click at [124, 155] on div "Add Column" at bounding box center [196, 212] width 304 height 251
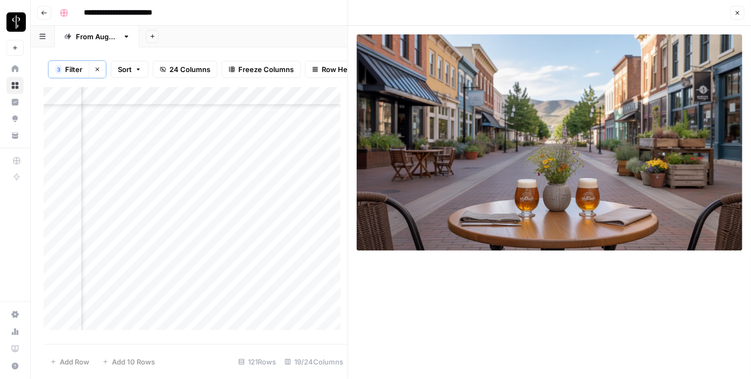
click at [287, 143] on div "Add Column" at bounding box center [196, 212] width 304 height 251
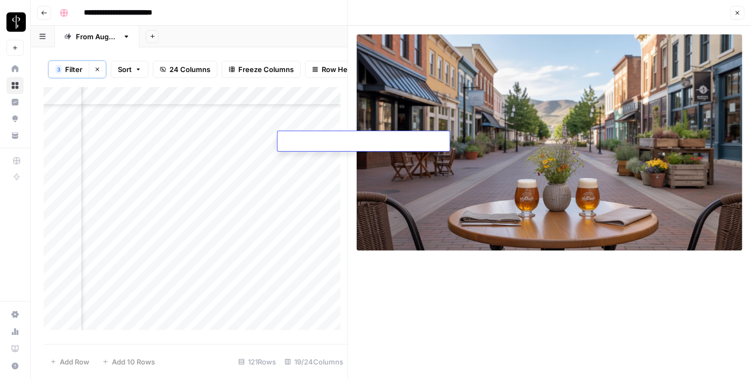
type textarea "**********"
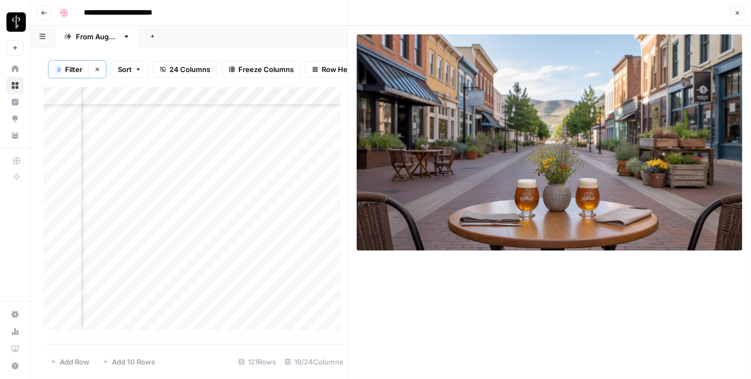
click at [193, 158] on div "Add Column" at bounding box center [196, 212] width 304 height 251
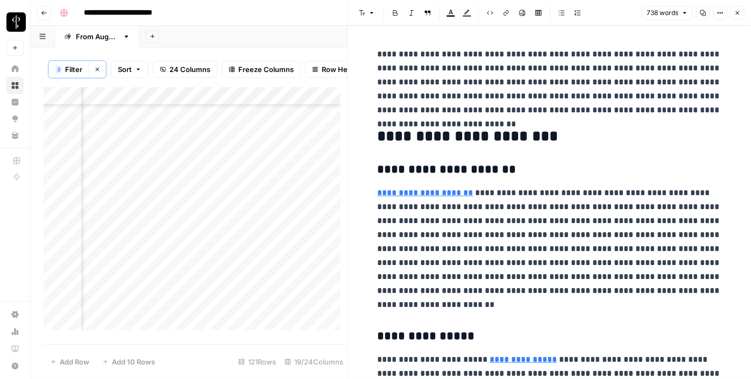
click at [123, 163] on div "Add Column" at bounding box center [196, 212] width 304 height 251
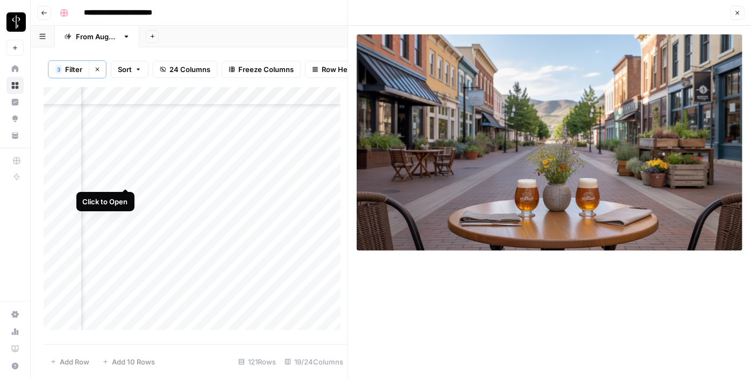
click at [129, 175] on div "Add Column" at bounding box center [196, 212] width 304 height 251
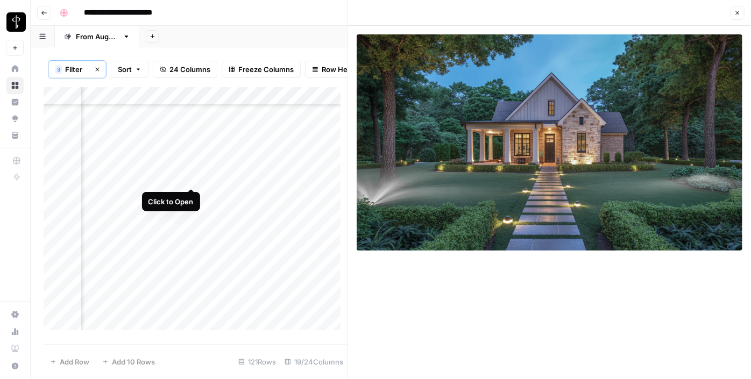
click at [194, 180] on div "Add Column" at bounding box center [196, 212] width 304 height 251
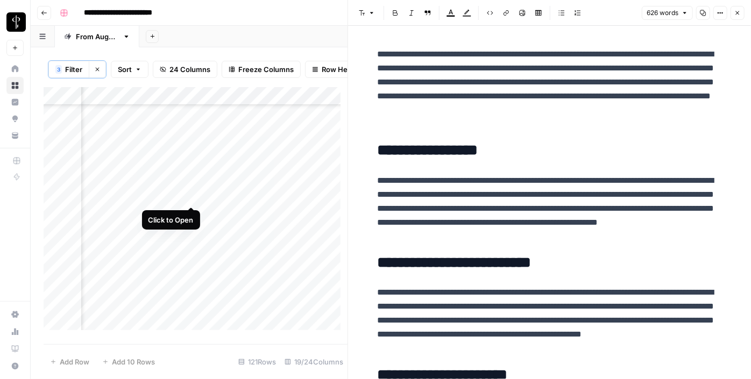
click at [192, 196] on div "Add Column" at bounding box center [196, 212] width 304 height 251
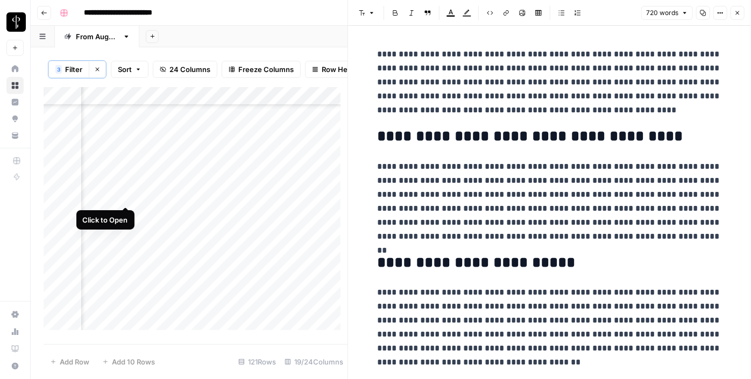
click at [124, 193] on div "Add Column" at bounding box center [196, 212] width 304 height 251
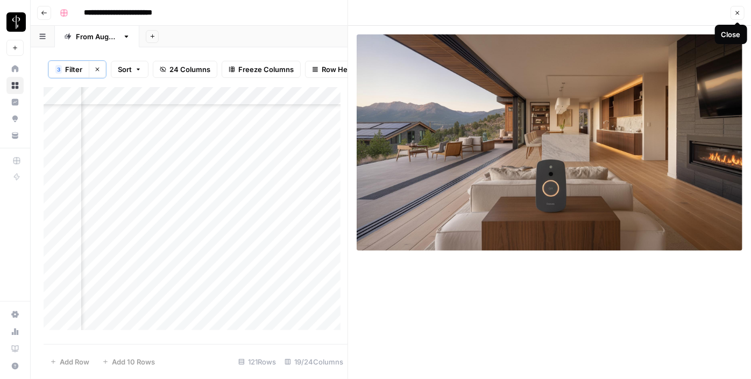
click at [740, 10] on icon "button" at bounding box center [738, 13] width 6 height 6
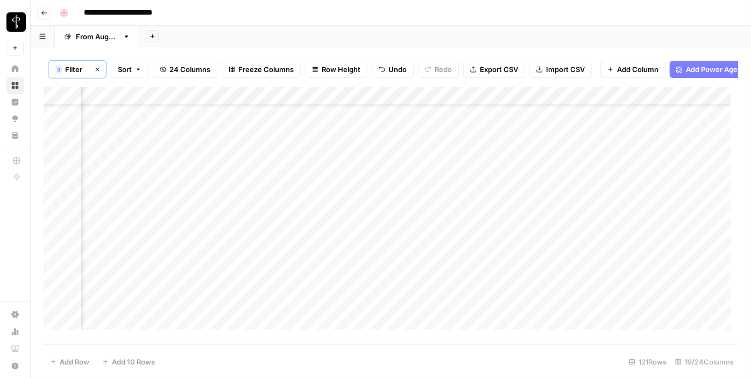
scroll to position [0, 1042]
click at [411, 213] on div "Add Column" at bounding box center [391, 212] width 695 height 251
click at [518, 118] on div "Add Column" at bounding box center [391, 212] width 695 height 251
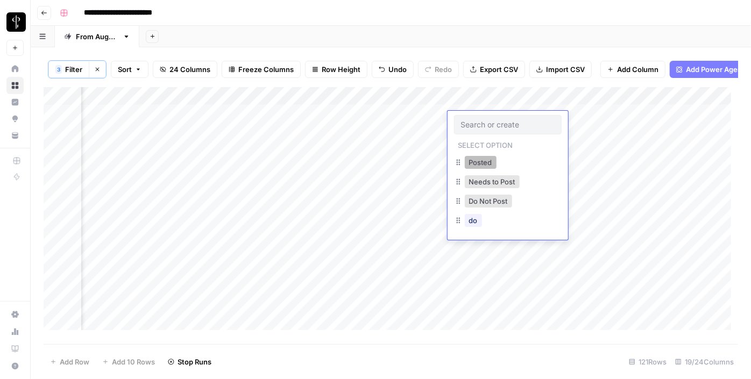
click at [477, 159] on button "Posted" at bounding box center [481, 162] width 32 height 13
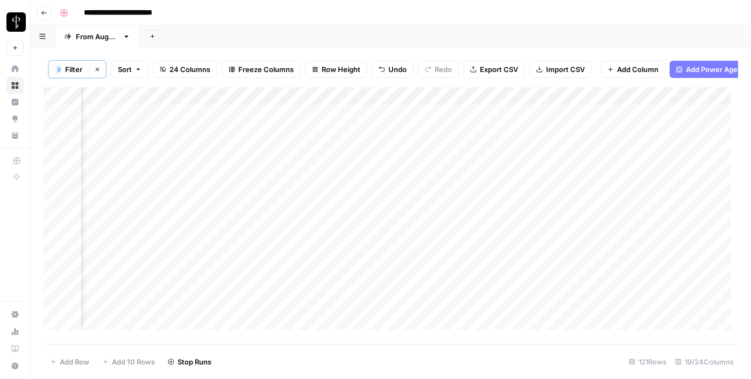
drag, startPoint x: 545, startPoint y: 128, endPoint x: 528, endPoint y: 189, distance: 63.1
click at [528, 189] on div "Add Column" at bounding box center [391, 212] width 695 height 251
click at [472, 214] on div "Add Column" at bounding box center [391, 212] width 695 height 251
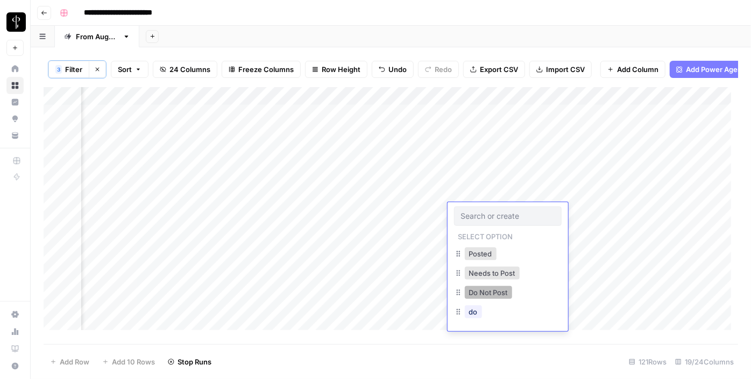
click at [488, 295] on button "Do Not Post" at bounding box center [488, 292] width 47 height 13
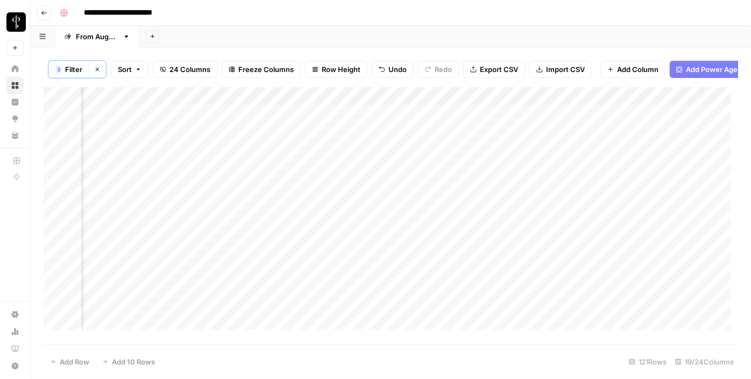
click at [463, 231] on div "Add Column" at bounding box center [391, 212] width 695 height 251
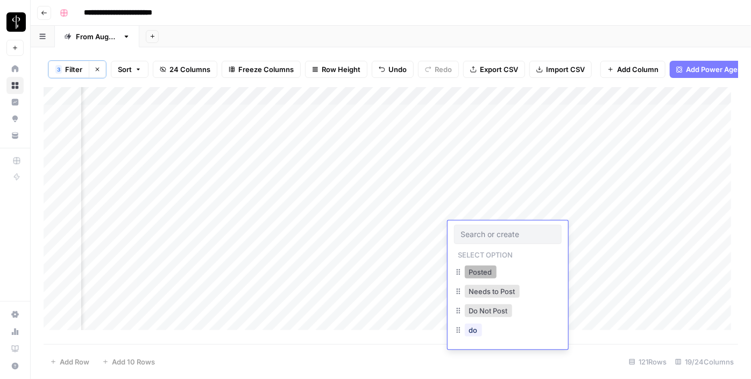
click at [478, 272] on button "Posted" at bounding box center [481, 272] width 32 height 13
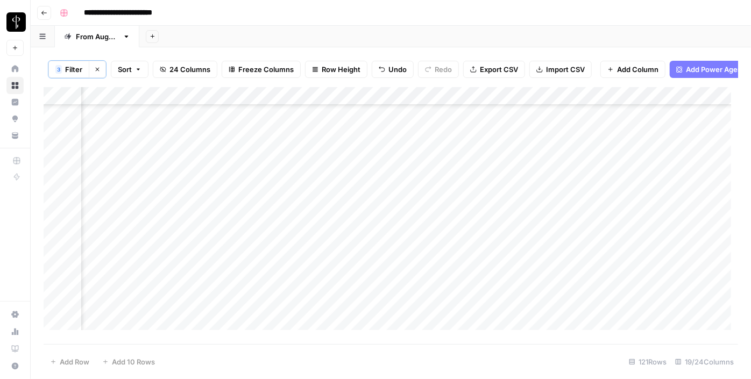
scroll to position [172, 1042]
drag, startPoint x: 545, startPoint y: 169, endPoint x: 503, endPoint y: 294, distance: 132.4
click at [503, 294] on div "Add Column" at bounding box center [391, 212] width 695 height 251
click at [330, 293] on div "Add Column" at bounding box center [391, 212] width 695 height 251
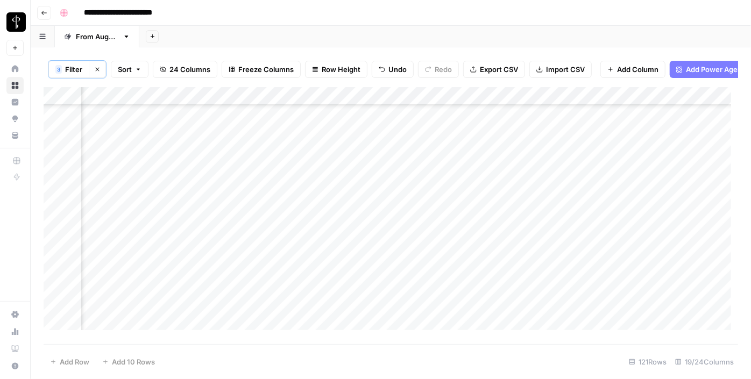
click at [230, 143] on div "Add Column" at bounding box center [391, 212] width 695 height 251
click at [230, 157] on div "Add Column" at bounding box center [391, 212] width 695 height 251
click at [232, 174] on div "Add Column" at bounding box center [391, 212] width 695 height 251
click at [236, 193] on div "Add Column" at bounding box center [391, 212] width 695 height 251
click at [235, 178] on div "Add Column" at bounding box center [391, 212] width 695 height 251
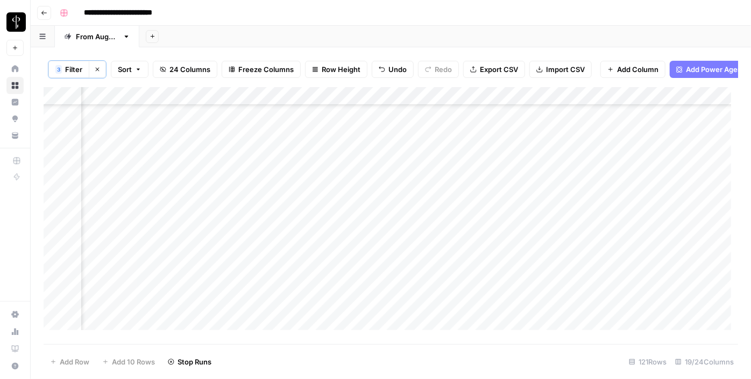
click at [229, 214] on div "Add Column" at bounding box center [391, 212] width 695 height 251
click at [232, 232] on div "Add Column" at bounding box center [391, 212] width 695 height 251
click at [235, 252] on div "Add Column" at bounding box center [391, 212] width 695 height 251
click at [235, 269] on div "Add Column" at bounding box center [391, 212] width 695 height 251
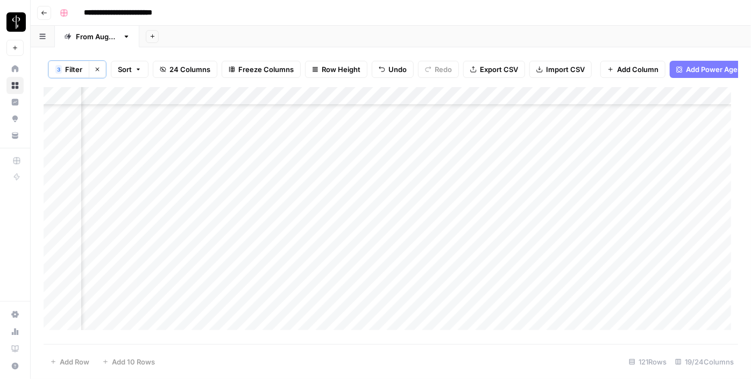
click at [239, 234] on div "Add Column" at bounding box center [391, 212] width 695 height 251
click at [234, 256] on div "Add Column" at bounding box center [391, 212] width 695 height 251
click at [230, 272] on div "Add Column" at bounding box center [391, 212] width 695 height 251
click at [228, 290] on div "Add Column" at bounding box center [391, 212] width 695 height 251
click at [223, 307] on div "Add Column" at bounding box center [391, 212] width 695 height 251
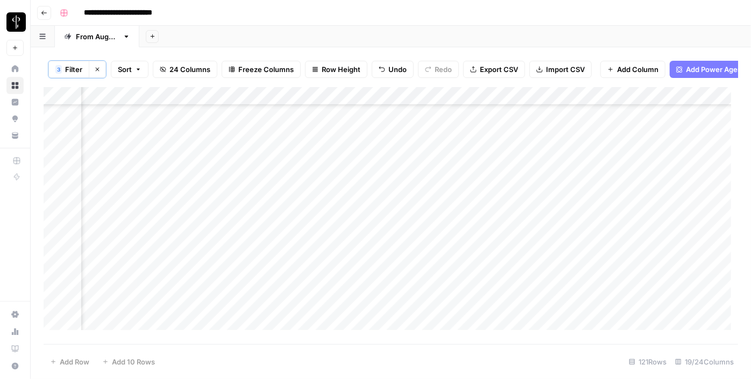
scroll to position [511, 1042]
click at [231, 213] on div "Add Column" at bounding box center [391, 212] width 695 height 251
click at [232, 227] on div "Add Column" at bounding box center [391, 212] width 695 height 251
click at [231, 243] on div "Add Column" at bounding box center [391, 212] width 695 height 251
click at [227, 264] on div "Add Column" at bounding box center [391, 212] width 695 height 251
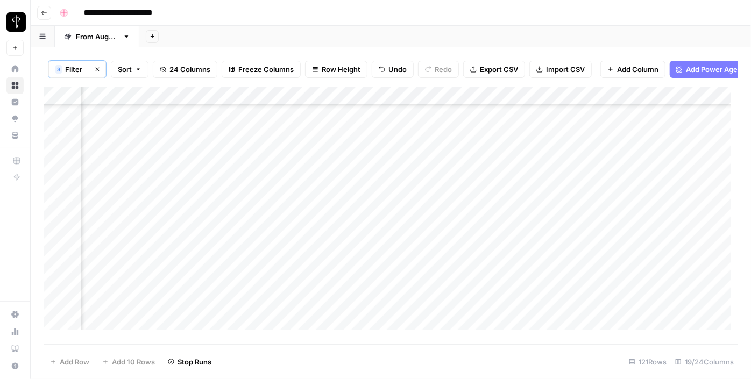
click at [229, 287] on div "Add Column" at bounding box center [391, 212] width 695 height 251
click at [231, 306] on div "Add Column" at bounding box center [391, 212] width 695 height 251
click at [231, 316] on div "Add Column" at bounding box center [391, 212] width 695 height 251
click at [193, 166] on div "Add Column" at bounding box center [391, 212] width 695 height 251
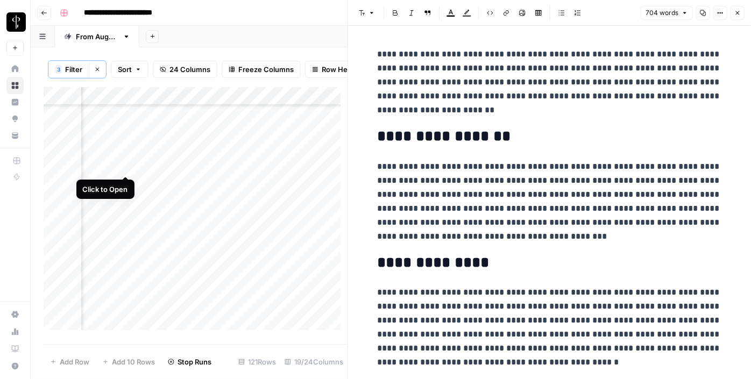
click at [126, 165] on div "Add Column" at bounding box center [196, 212] width 304 height 251
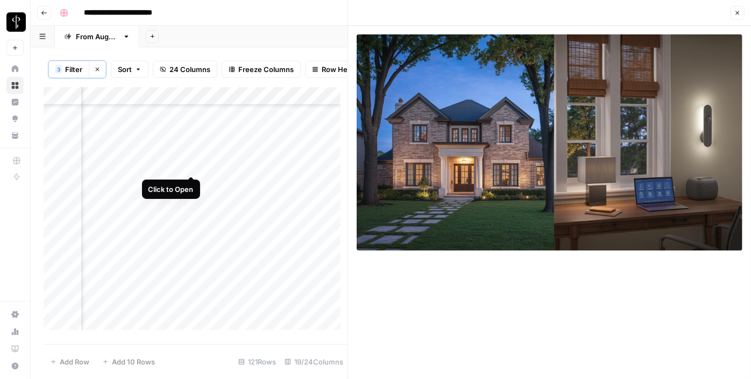
click at [190, 167] on div "Add Column" at bounding box center [196, 212] width 304 height 251
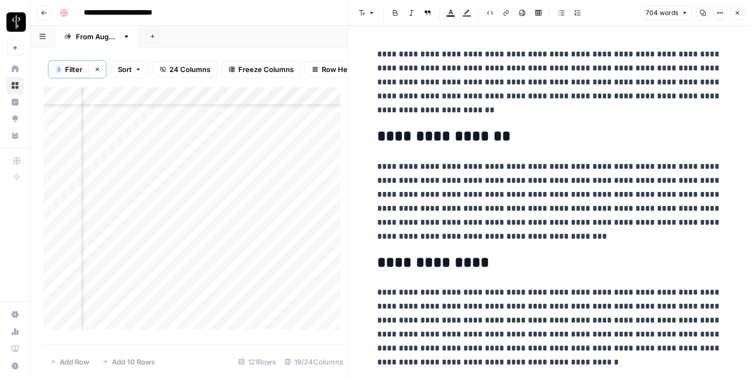
click at [125, 168] on div "Add Column" at bounding box center [196, 212] width 304 height 251
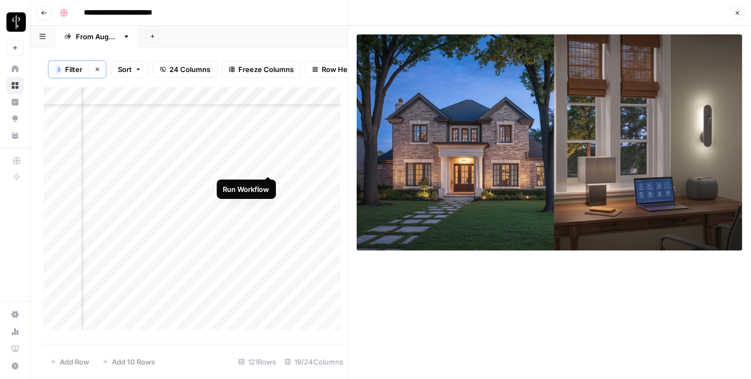
click at [266, 164] on div "Add Column" at bounding box center [196, 212] width 304 height 251
click at [302, 171] on div "Add Column" at bounding box center [196, 212] width 304 height 251
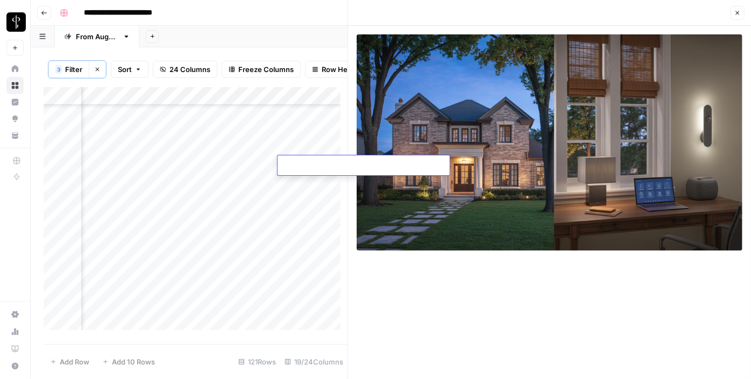
type textarea "**********"
click at [189, 186] on div "Add Column" at bounding box center [196, 212] width 304 height 251
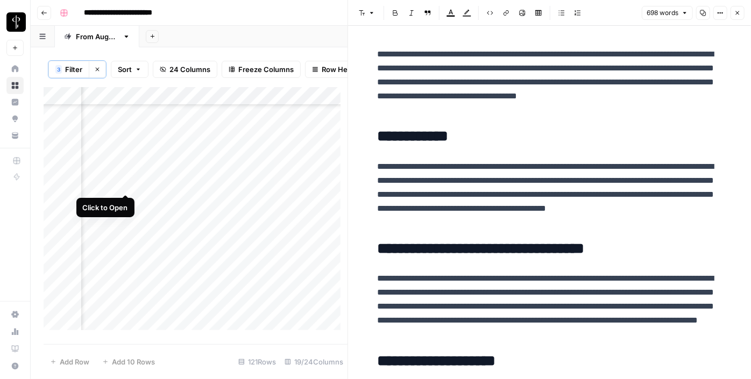
click at [127, 187] on div "Add Column" at bounding box center [196, 212] width 304 height 251
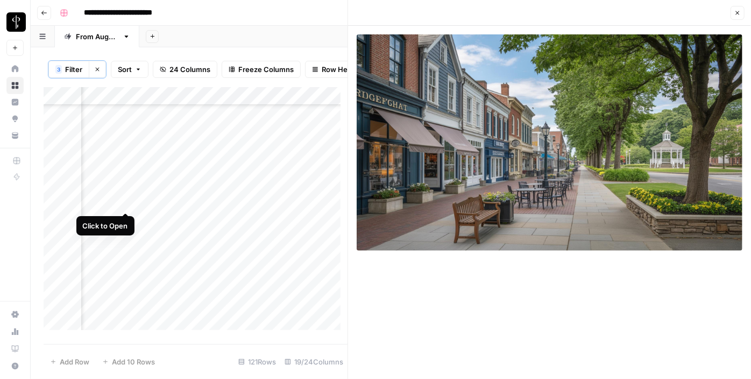
click at [128, 202] on div "Add Column" at bounding box center [196, 212] width 304 height 251
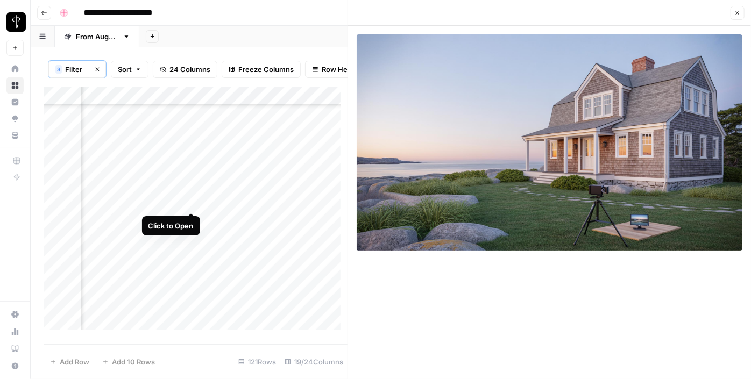
click at [196, 201] on div "Add Column" at bounding box center [196, 212] width 304 height 251
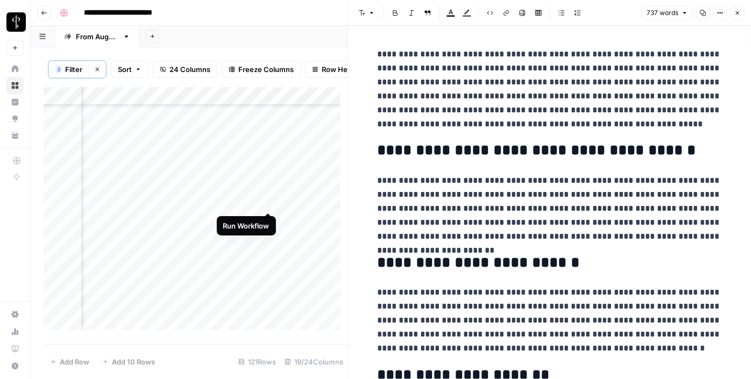
click at [268, 200] on div "Add Column" at bounding box center [196, 212] width 304 height 251
click at [313, 196] on div "Add Column" at bounding box center [196, 212] width 304 height 251
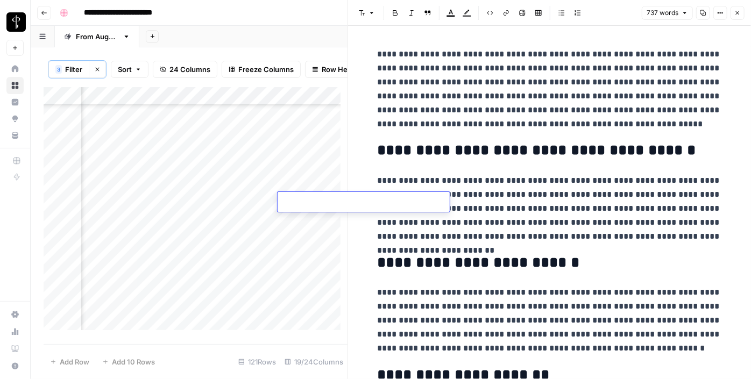
type textarea "**********"
click at [191, 221] on div "Add Column" at bounding box center [196, 212] width 304 height 251
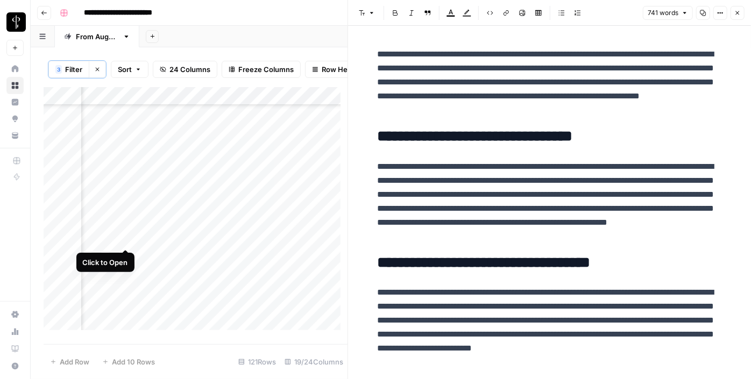
click at [126, 237] on div "Add Column" at bounding box center [196, 212] width 304 height 251
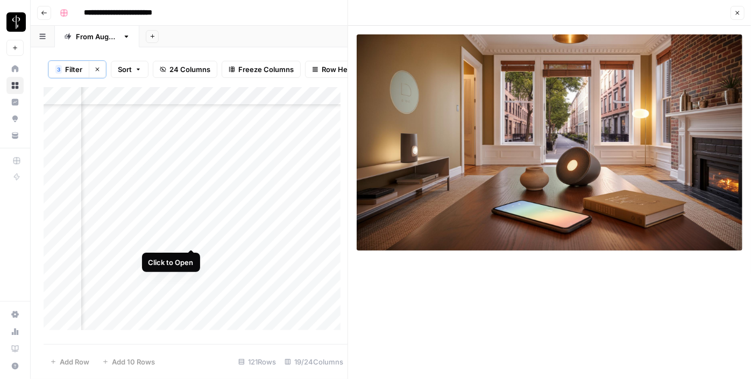
click at [195, 237] on div "Add Column" at bounding box center [196, 212] width 304 height 251
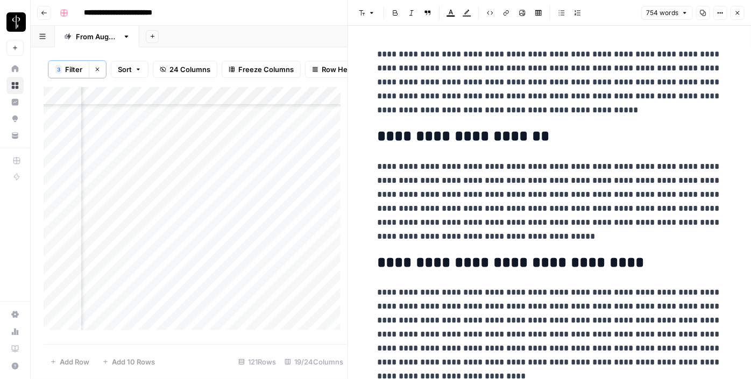
click at [122, 254] on div "Add Column" at bounding box center [196, 212] width 304 height 251
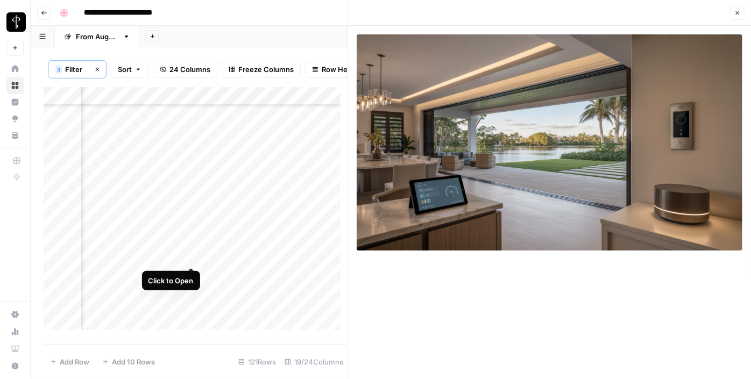
click at [193, 257] on div "Add Column" at bounding box center [196, 212] width 304 height 251
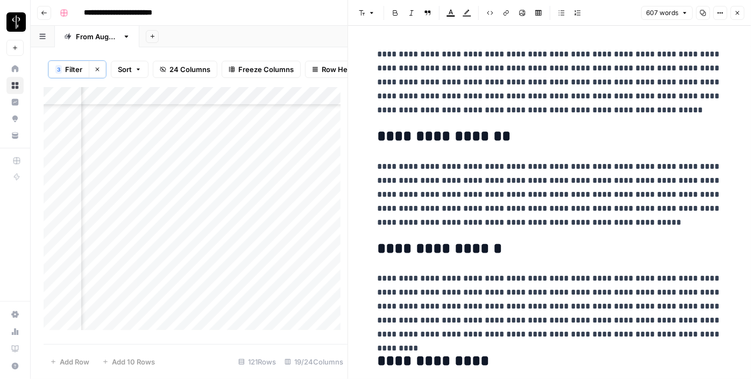
click at [123, 258] on div "Add Column" at bounding box center [196, 212] width 304 height 251
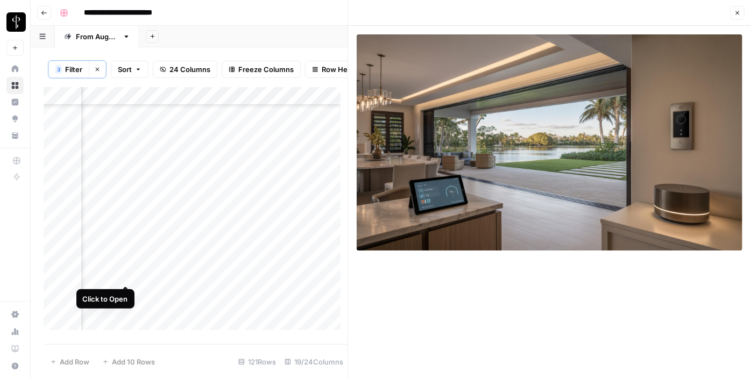
click at [126, 276] on div "Add Column" at bounding box center [196, 212] width 304 height 251
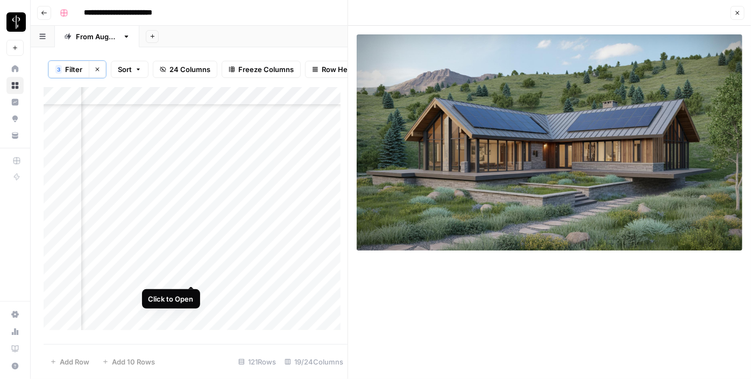
click at [189, 276] on div "Add Column" at bounding box center [196, 212] width 304 height 251
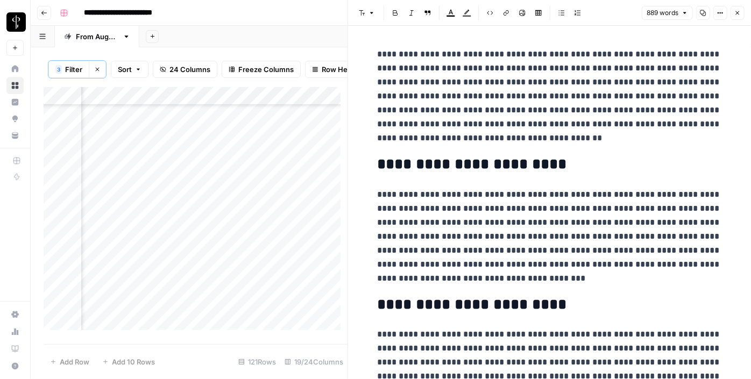
scroll to position [448, 1042]
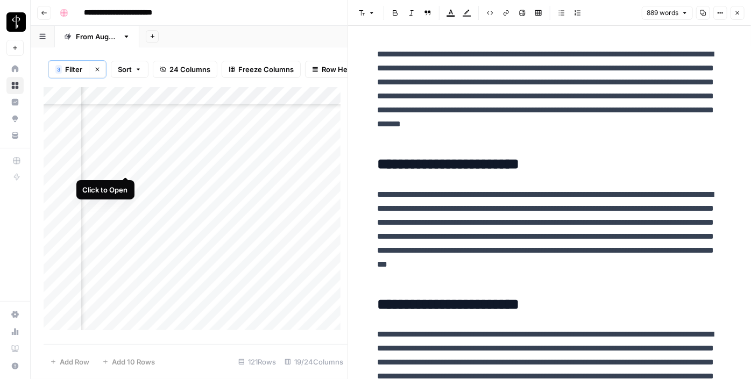
click at [127, 161] on div "Add Column" at bounding box center [196, 212] width 304 height 251
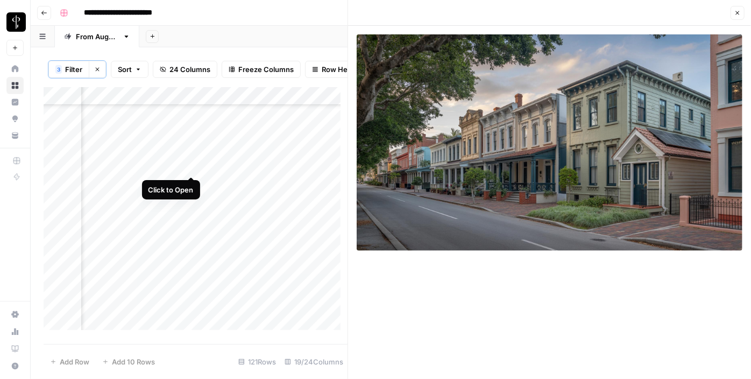
click at [195, 164] on div "Add Column" at bounding box center [196, 212] width 304 height 251
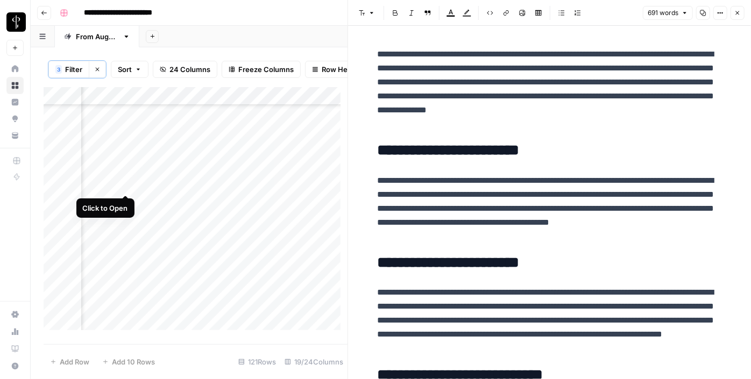
click at [126, 185] on div "Add Column" at bounding box center [196, 212] width 304 height 251
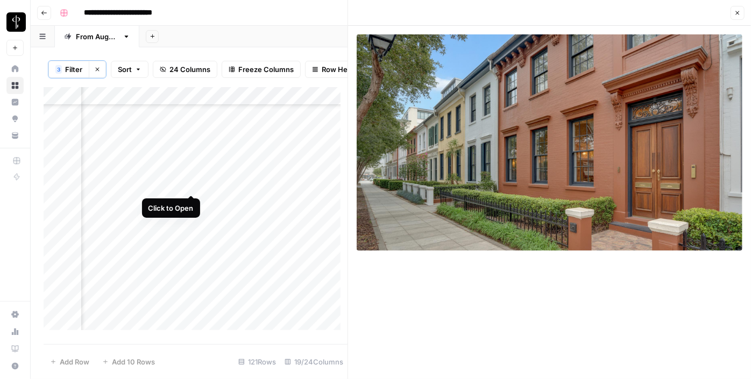
click at [190, 187] on div "Add Column" at bounding box center [196, 212] width 304 height 251
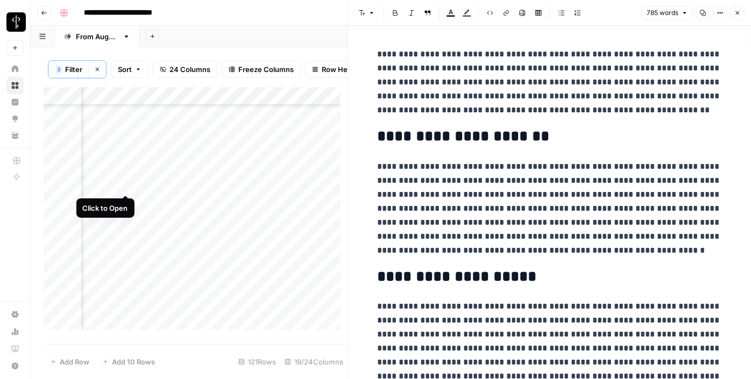
click at [123, 181] on div "Add Column" at bounding box center [196, 212] width 304 height 251
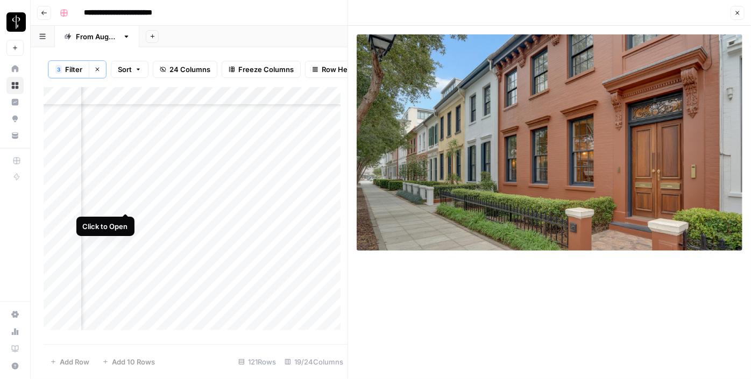
click at [130, 203] on div "Add Column" at bounding box center [196, 212] width 304 height 251
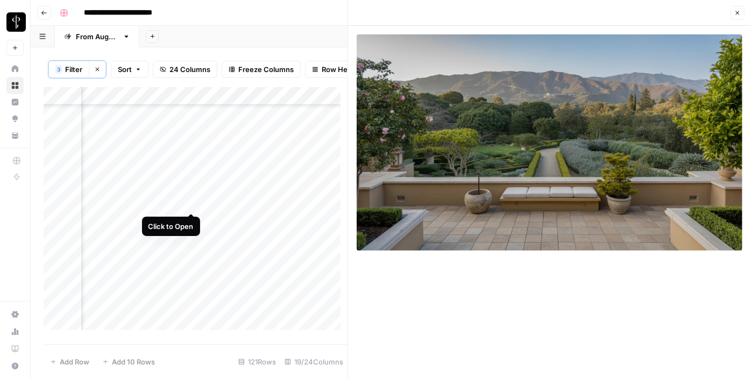
click at [193, 202] on div "Add Column" at bounding box center [196, 212] width 304 height 251
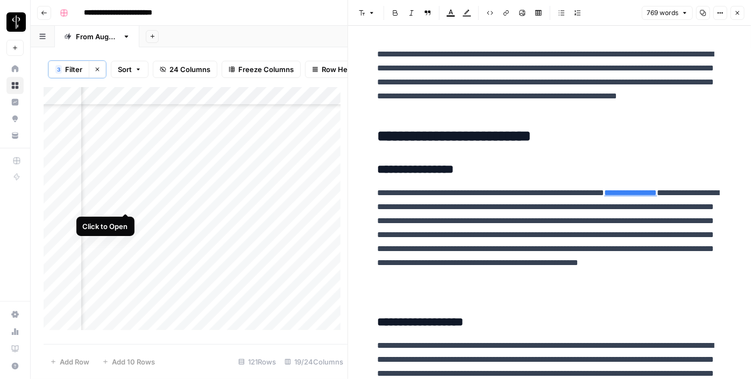
click at [127, 206] on div "Add Column" at bounding box center [196, 212] width 304 height 251
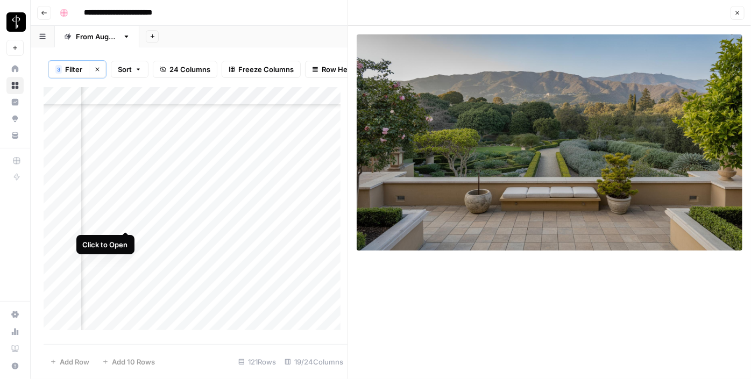
click at [125, 219] on div "Add Column" at bounding box center [196, 212] width 304 height 251
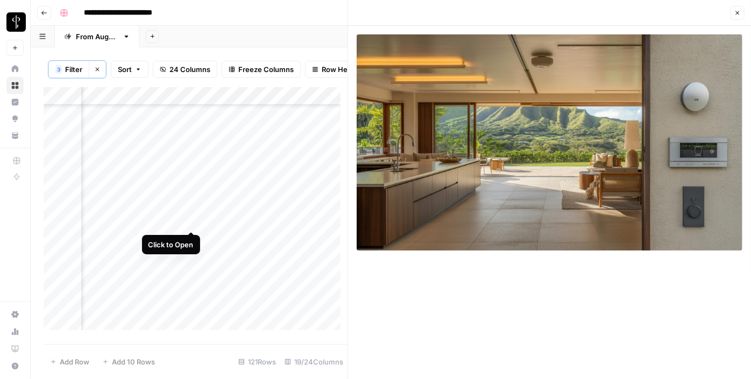
click at [188, 220] on div "Add Column" at bounding box center [196, 212] width 304 height 251
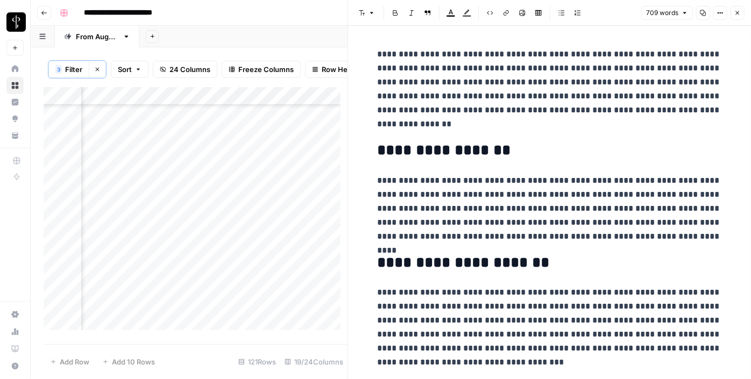
click at [120, 237] on div "Add Column" at bounding box center [196, 212] width 304 height 251
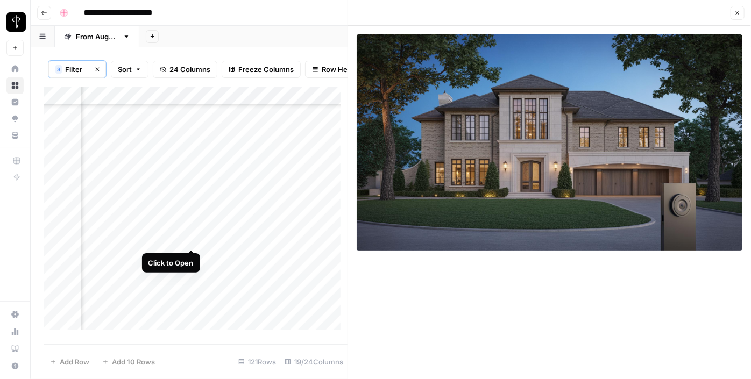
click at [191, 239] on div "Add Column" at bounding box center [196, 212] width 304 height 251
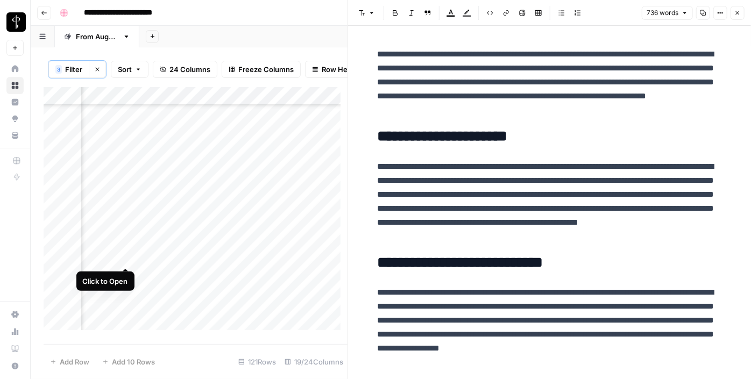
click at [126, 258] on div "Add Column" at bounding box center [196, 212] width 304 height 251
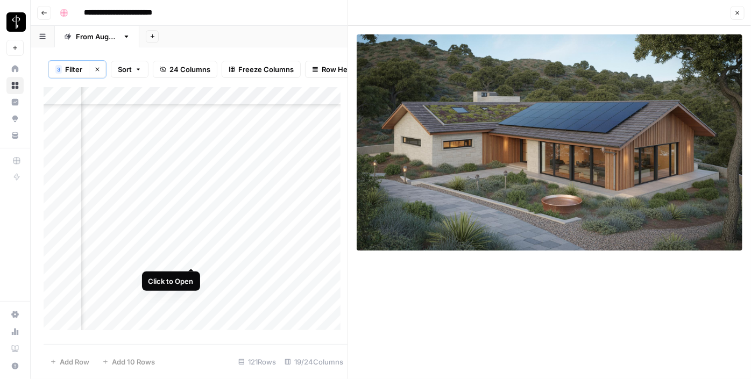
click at [192, 258] on div "Add Column" at bounding box center [196, 212] width 304 height 251
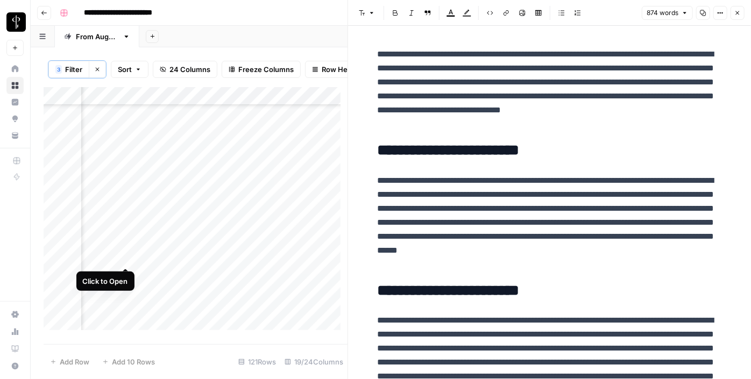
click at [126, 256] on div "Add Column" at bounding box center [196, 212] width 304 height 251
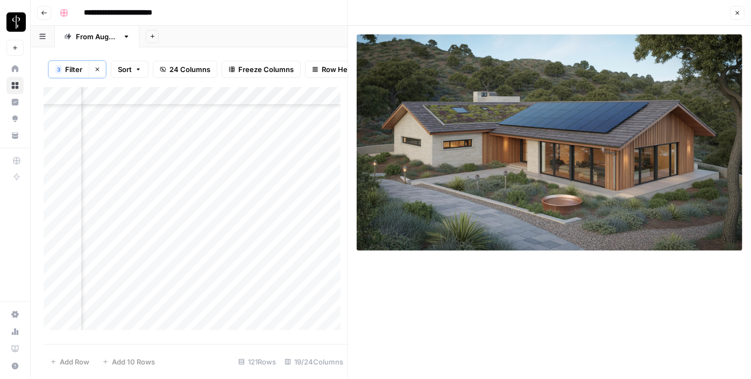
click at [126, 256] on div "Add Column" at bounding box center [196, 212] width 304 height 251
click at [268, 255] on div "Add Column" at bounding box center [196, 212] width 304 height 251
click at [288, 257] on div "Add Column" at bounding box center [196, 212] width 304 height 251
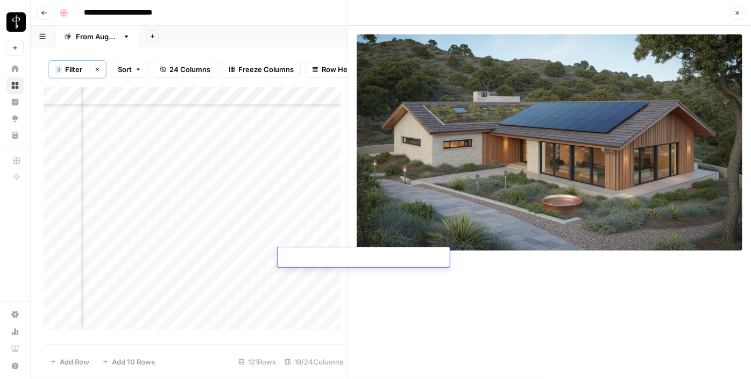
click at [310, 260] on textarea at bounding box center [364, 258] width 172 height 15
paste textarea "**********"
type textarea "**********"
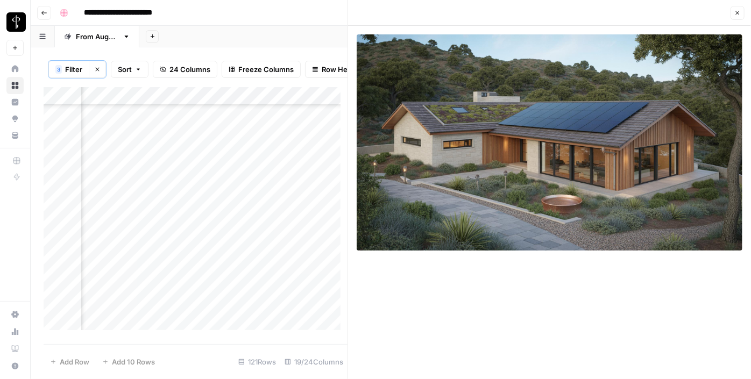
click at [192, 277] on div "Add Column" at bounding box center [196, 212] width 304 height 251
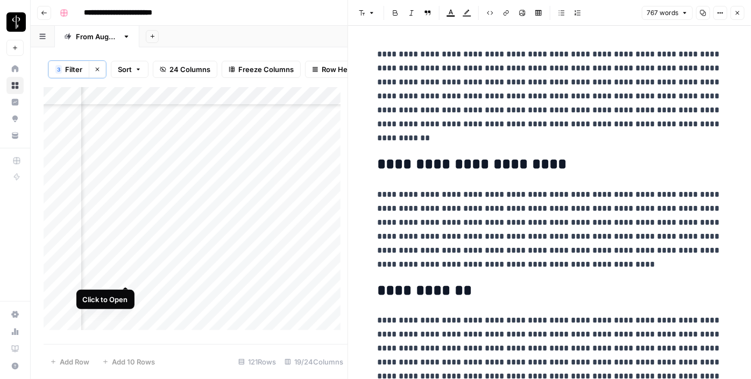
click at [125, 277] on div "Add Column" at bounding box center [196, 212] width 304 height 251
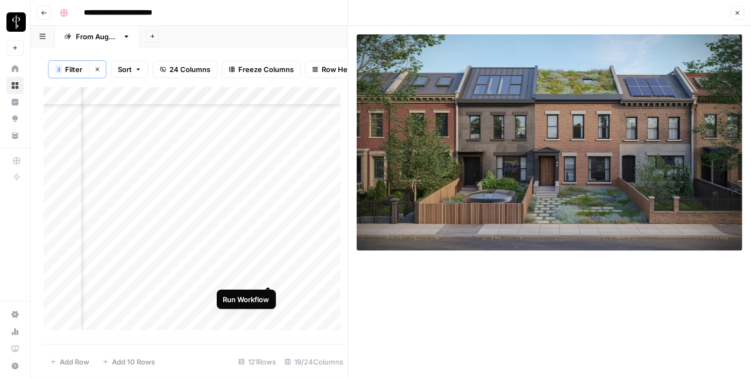
click at [266, 277] on div "Add Column" at bounding box center [196, 212] width 304 height 251
click at [294, 276] on div "Add Column" at bounding box center [196, 212] width 304 height 251
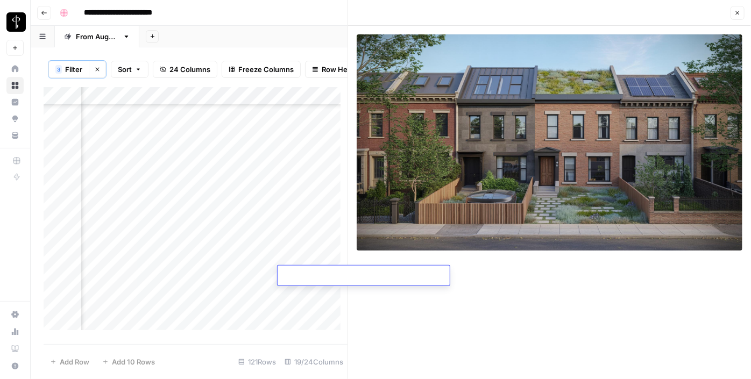
click at [294, 276] on textarea at bounding box center [364, 276] width 172 height 15
type textarea "**********"
click at [190, 294] on div "Add Column" at bounding box center [196, 212] width 304 height 251
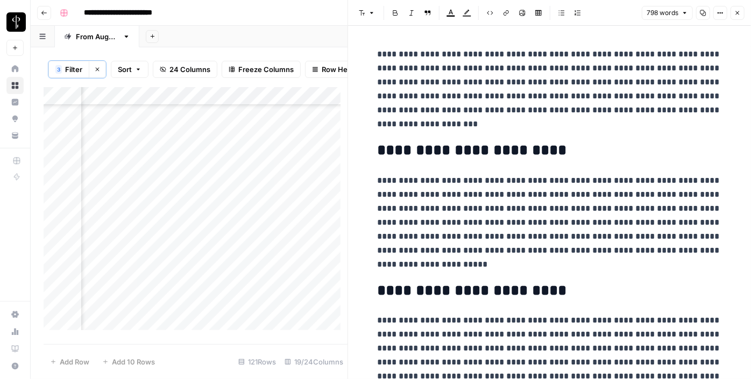
click at [129, 296] on div "Add Column" at bounding box center [196, 212] width 304 height 251
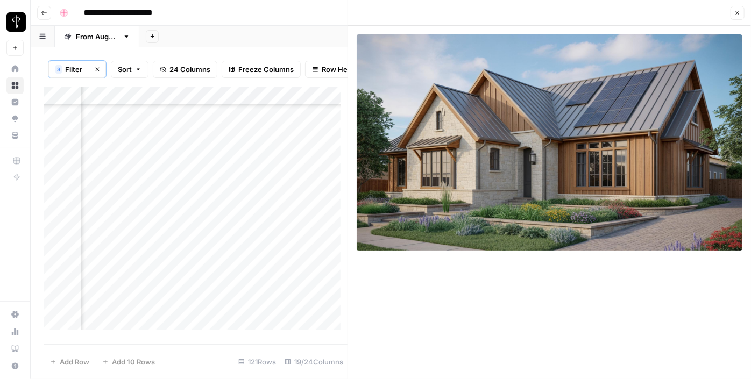
scroll to position [588, 1042]
click at [190, 158] on div "Add Column" at bounding box center [196, 212] width 304 height 251
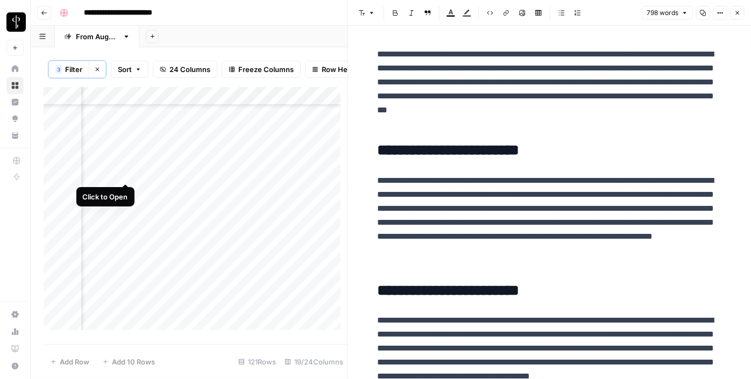
click at [122, 175] on div "Add Column" at bounding box center [196, 212] width 304 height 251
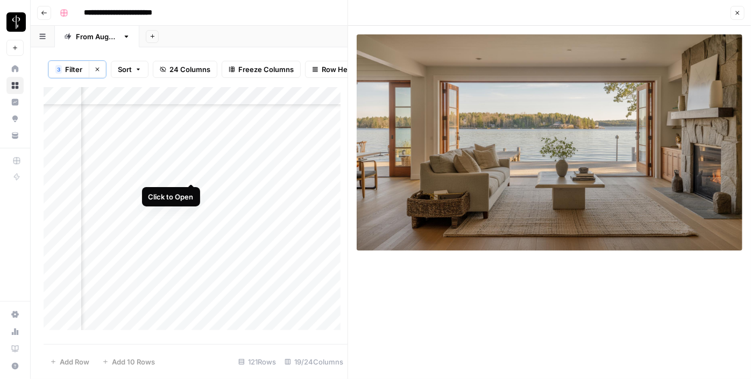
click at [190, 175] on div "Add Column" at bounding box center [196, 212] width 304 height 251
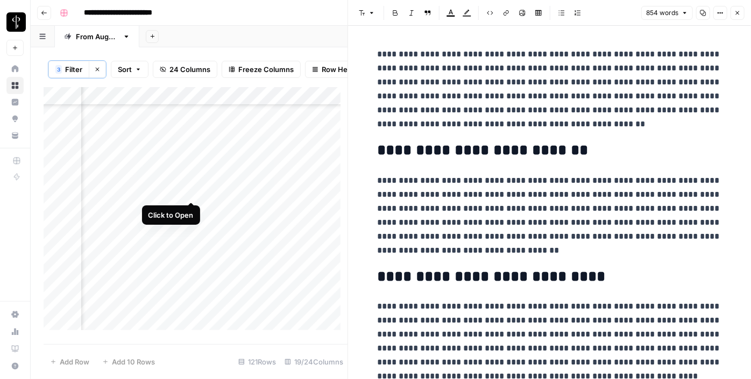
click at [190, 189] on div "Add Column" at bounding box center [196, 212] width 304 height 251
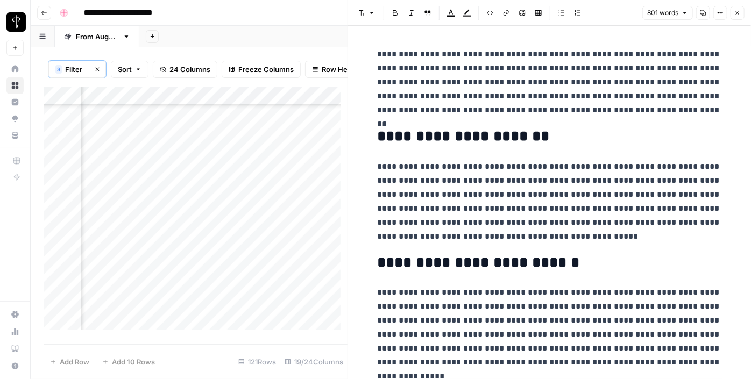
click at [117, 192] on div "Add Column" at bounding box center [196, 212] width 304 height 251
click at [126, 193] on div "Add Column" at bounding box center [196, 212] width 304 height 251
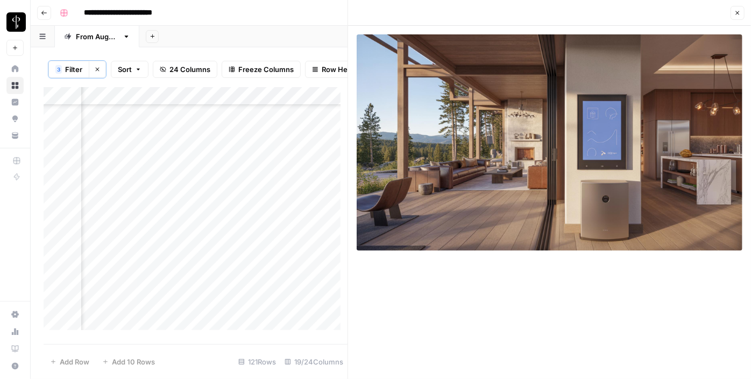
click at [130, 210] on div "Add Column" at bounding box center [196, 212] width 304 height 251
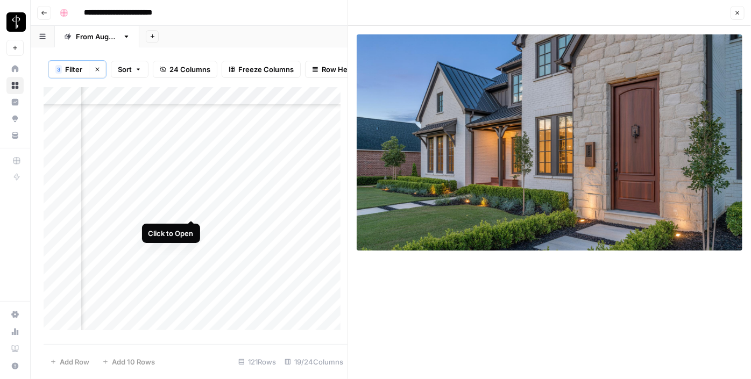
click at [195, 211] on div "Add Column" at bounding box center [196, 212] width 304 height 251
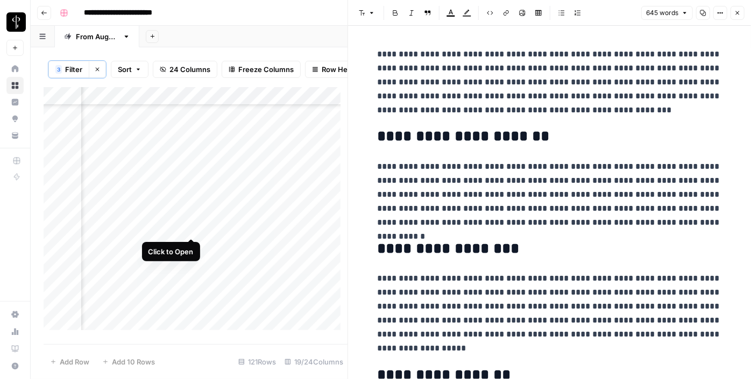
click at [192, 229] on div "Add Column" at bounding box center [196, 212] width 304 height 251
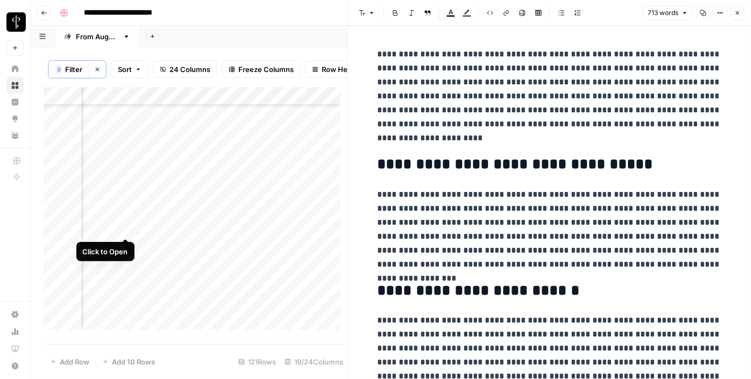
click at [125, 229] on div "Add Column" at bounding box center [196, 212] width 304 height 251
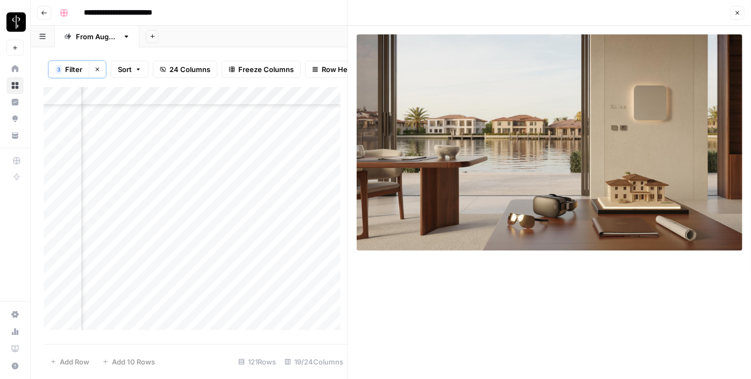
click at [128, 250] on div "Add Column" at bounding box center [196, 212] width 304 height 251
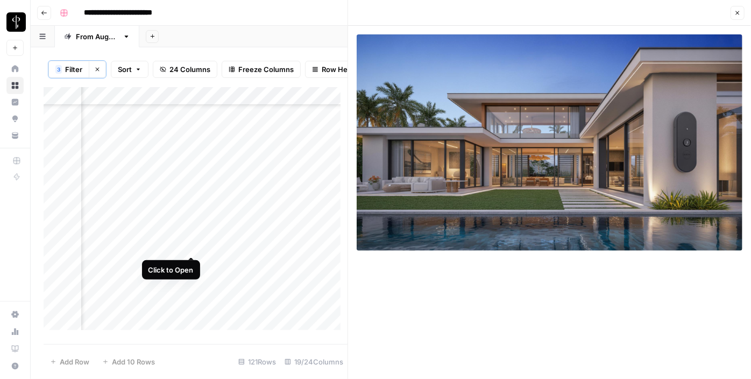
click at [196, 245] on div "Add Column" at bounding box center [196, 212] width 304 height 251
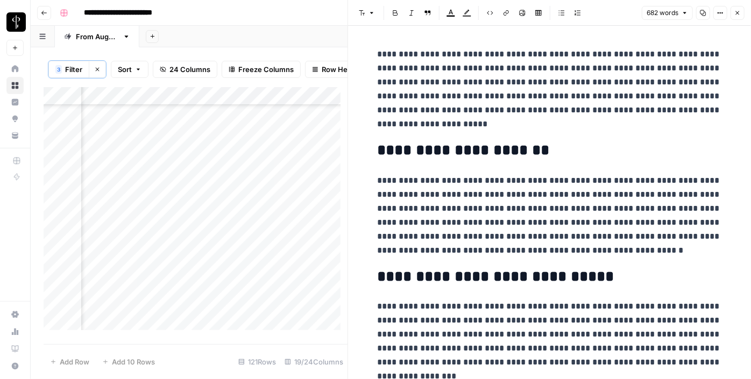
click at [736, 13] on icon "button" at bounding box center [738, 13] width 6 height 6
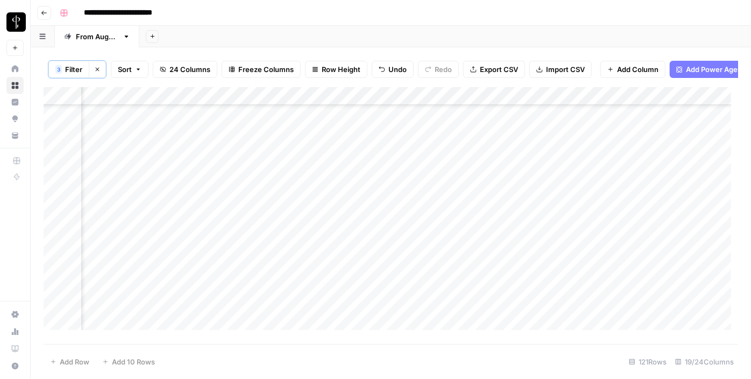
click at [426, 132] on div "Add Column" at bounding box center [391, 212] width 695 height 251
click at [414, 119] on div "Add Column" at bounding box center [391, 212] width 695 height 251
click at [461, 152] on div "Add Column" at bounding box center [391, 212] width 695 height 251
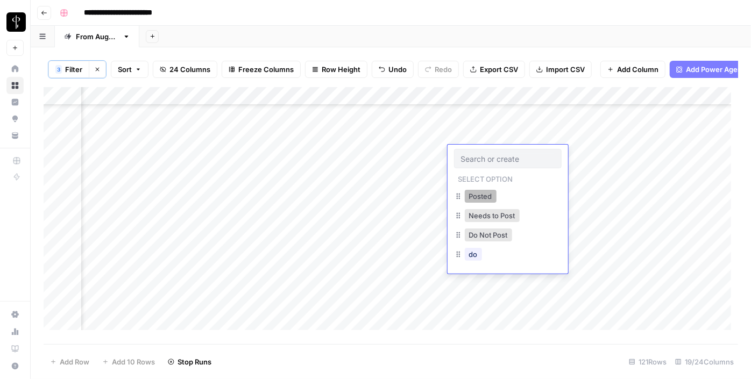
click at [481, 194] on button "Posted" at bounding box center [481, 196] width 32 height 13
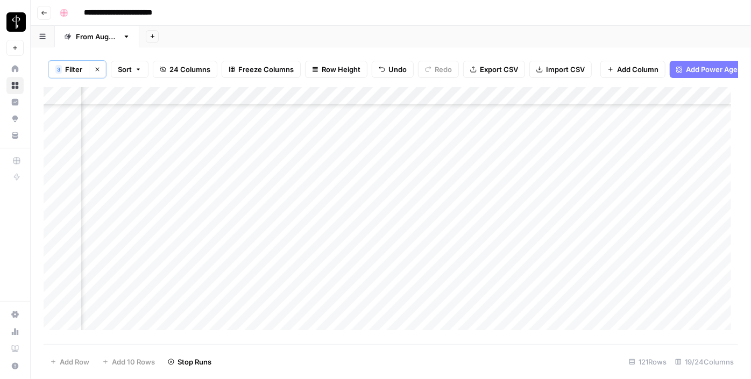
drag, startPoint x: 546, startPoint y: 161, endPoint x: 518, endPoint y: 249, distance: 91.4
click at [518, 249] on div "Add Column" at bounding box center [391, 212] width 695 height 251
click at [484, 230] on div "Add Column" at bounding box center [391, 212] width 695 height 251
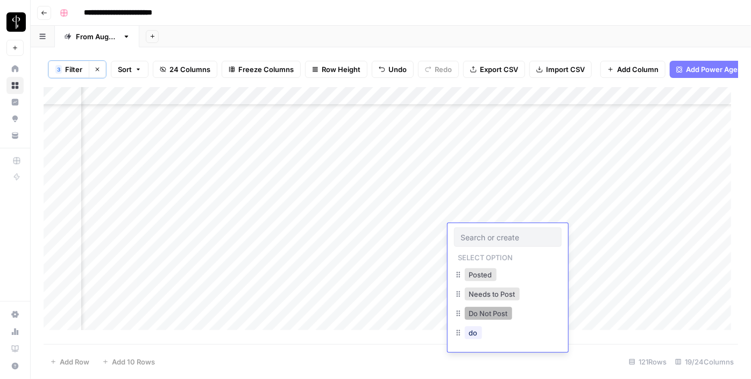
click at [487, 313] on button "Do Not Post" at bounding box center [488, 313] width 47 height 13
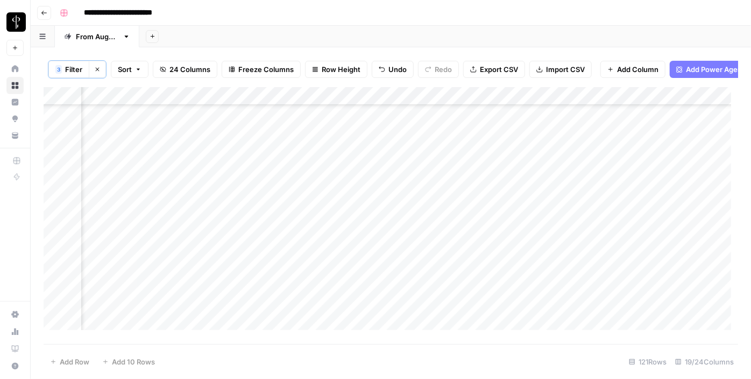
click at [487, 313] on div "Add Column" at bounding box center [391, 212] width 695 height 251
click at [482, 257] on div "Add Column" at bounding box center [391, 212] width 695 height 251
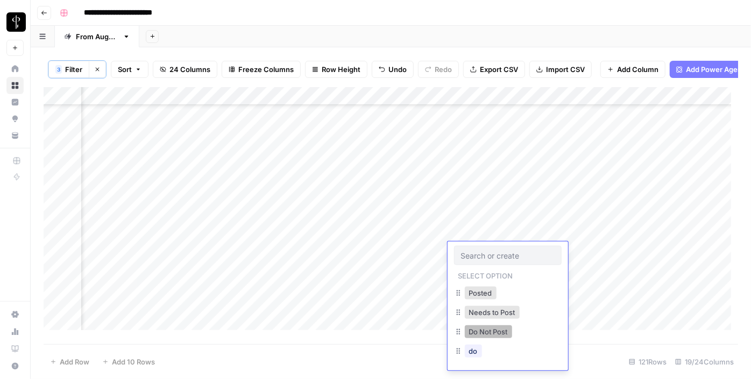
click at [483, 327] on button "Do Not Post" at bounding box center [488, 332] width 47 height 13
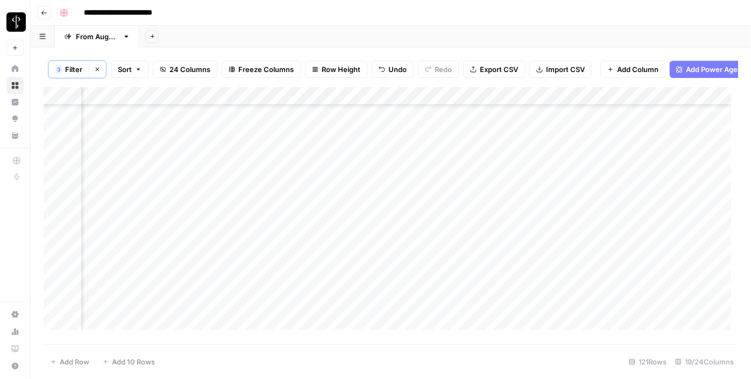
scroll to position [351, 1042]
click at [419, 171] on div "Add Column" at bounding box center [391, 212] width 695 height 251
click at [410, 140] on div "Add Column" at bounding box center [391, 212] width 695 height 251
click at [464, 142] on div "Add Column" at bounding box center [391, 212] width 695 height 251
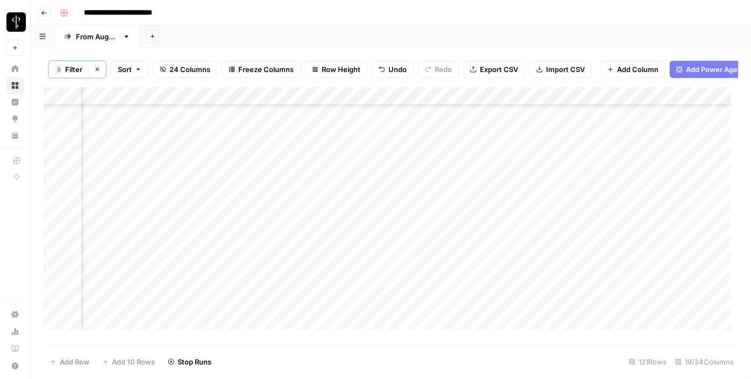
click at [472, 139] on div "Add Column" at bounding box center [391, 212] width 695 height 251
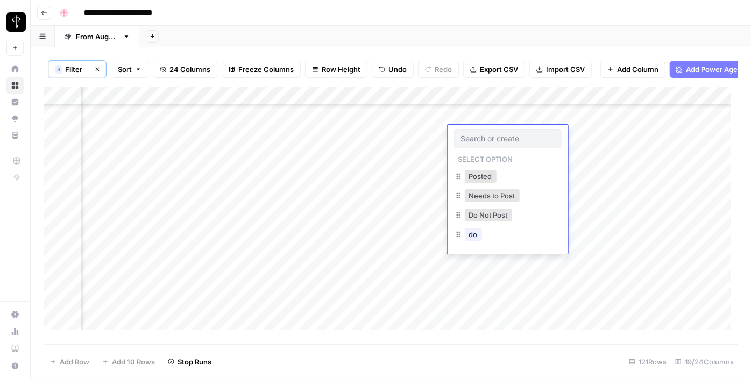
click at [472, 139] on input "text" at bounding box center [508, 139] width 94 height 10
click at [479, 214] on button "Do Not Post" at bounding box center [488, 215] width 47 height 13
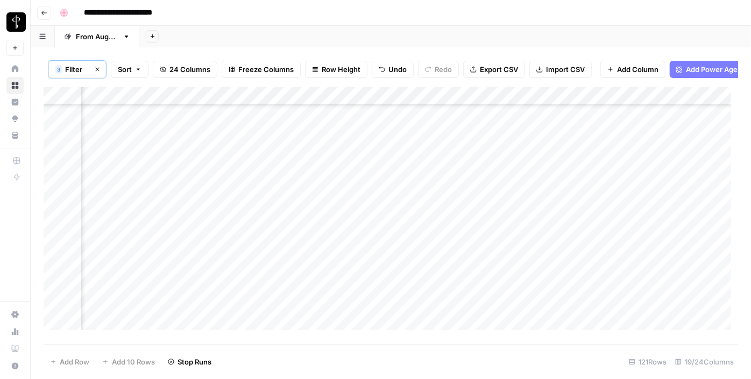
click at [462, 154] on div "Add Column" at bounding box center [391, 212] width 695 height 251
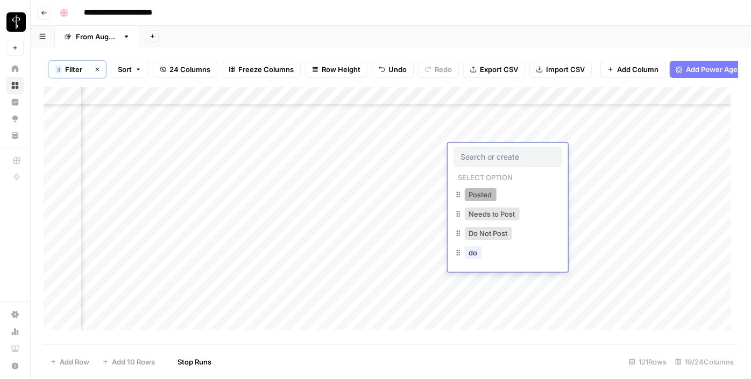
click at [467, 192] on button "Posted" at bounding box center [481, 194] width 32 height 13
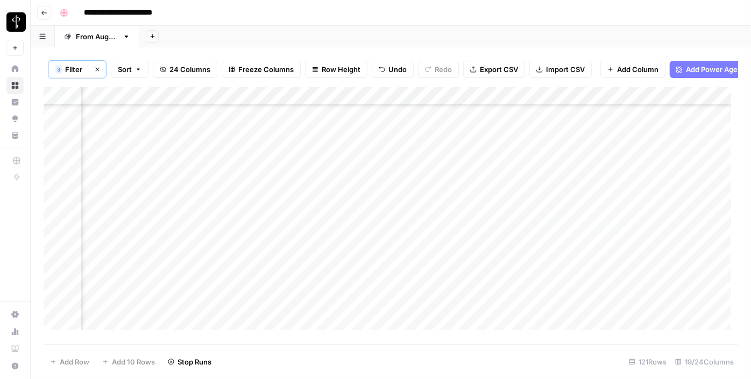
click at [456, 171] on div "Add Column" at bounding box center [391, 212] width 695 height 251
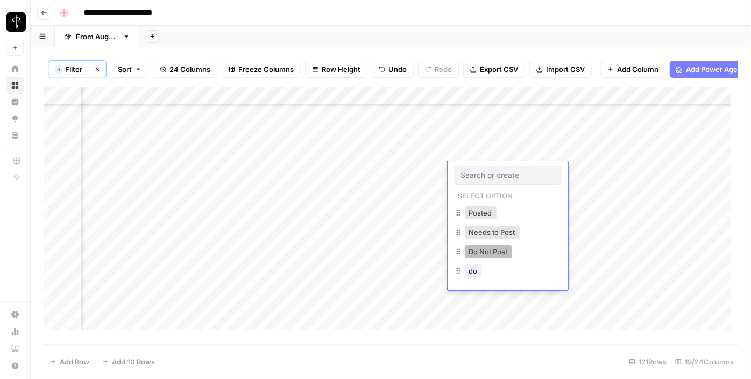
click at [478, 248] on button "Do Not Post" at bounding box center [488, 251] width 47 height 13
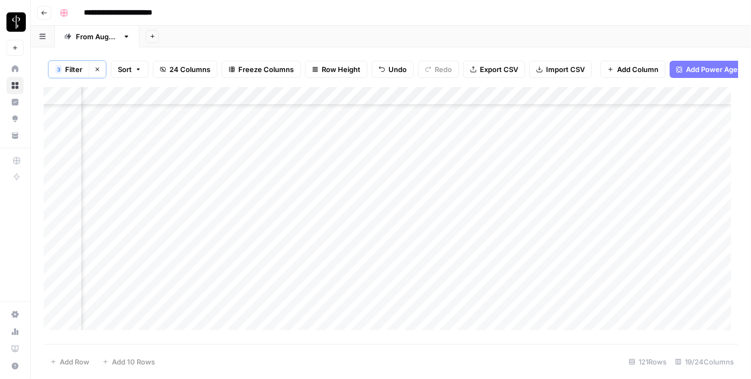
click at [470, 192] on div "Add Column" at bounding box center [391, 212] width 695 height 251
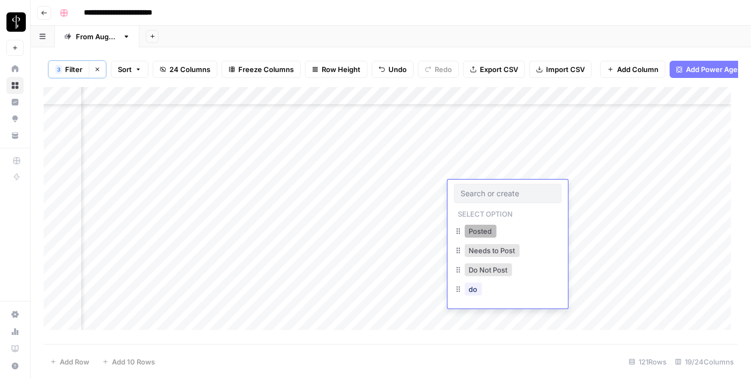
click at [476, 229] on button "Posted" at bounding box center [481, 231] width 32 height 13
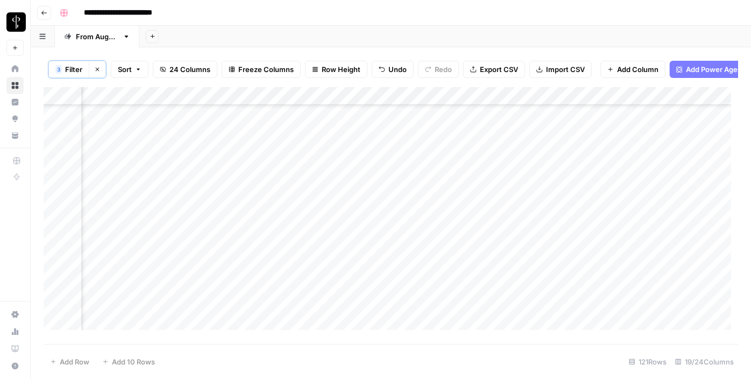
scroll to position [375, 1042]
drag, startPoint x: 546, startPoint y: 174, endPoint x: 526, endPoint y: 312, distance: 139.2
click at [526, 312] on div "Add Column" at bounding box center [391, 212] width 695 height 251
click at [237, 148] on div "Add Column" at bounding box center [391, 212] width 695 height 251
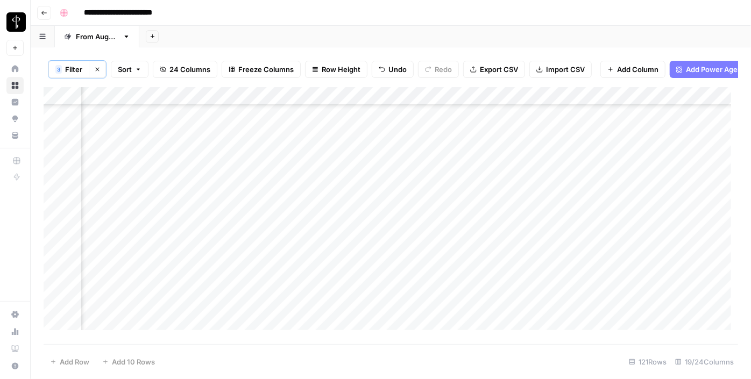
click at [237, 164] on div "Add Column" at bounding box center [391, 212] width 695 height 251
click at [231, 147] on div "Add Column" at bounding box center [391, 212] width 695 height 251
click at [235, 187] on div "Add Column" at bounding box center [391, 212] width 695 height 251
click at [237, 206] on div "Add Column" at bounding box center [391, 212] width 695 height 251
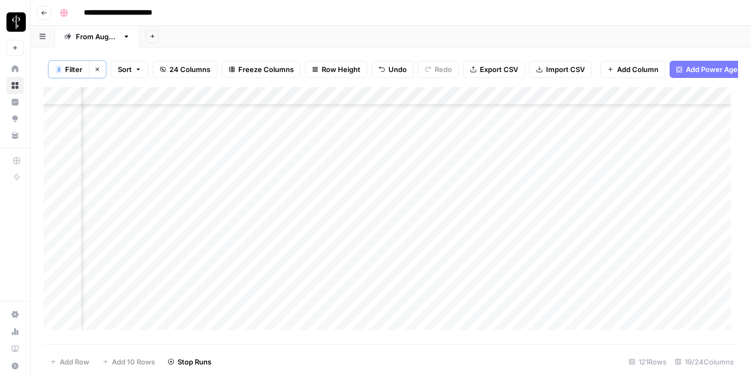
click at [235, 223] on div "Add Column" at bounding box center [391, 212] width 695 height 251
click at [236, 242] on div "Add Column" at bounding box center [391, 212] width 695 height 251
click at [237, 262] on div "Add Column" at bounding box center [391, 212] width 695 height 251
click at [234, 280] on div "Add Column" at bounding box center [391, 212] width 695 height 251
click at [234, 292] on div "Add Column" at bounding box center [391, 212] width 695 height 251
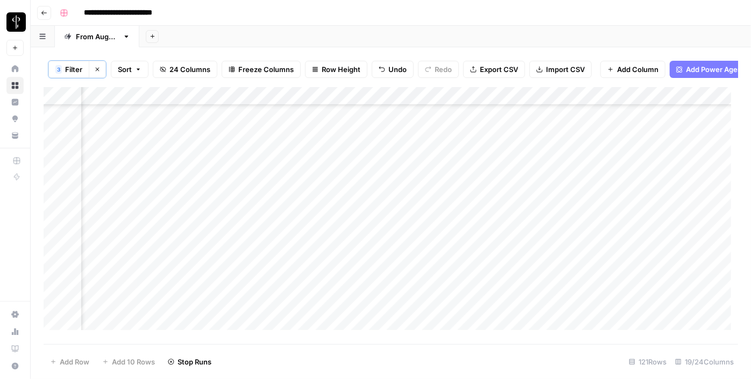
click at [233, 320] on div "Add Column" at bounding box center [391, 212] width 695 height 251
click at [231, 229] on div "Add Column" at bounding box center [391, 212] width 695 height 251
click at [232, 245] on div "Add Column" at bounding box center [391, 212] width 695 height 251
click at [234, 262] on div "Add Column" at bounding box center [391, 212] width 695 height 251
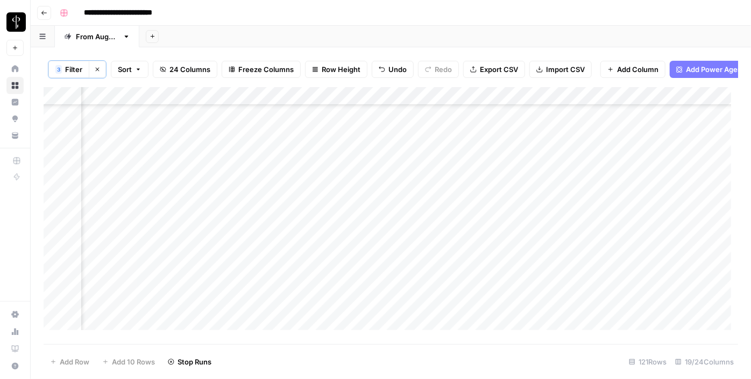
click at [235, 284] on div "Add Column" at bounding box center [391, 212] width 695 height 251
click at [232, 305] on div "Add Column" at bounding box center [391, 212] width 695 height 251
click at [228, 264] on div "Add Column" at bounding box center [391, 212] width 695 height 251
click at [234, 234] on div "Add Column" at bounding box center [391, 212] width 695 height 251
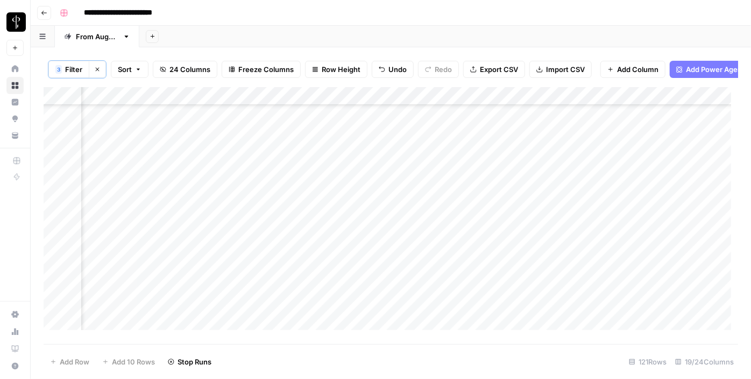
click at [235, 252] on div "Add Column" at bounding box center [391, 212] width 695 height 251
click at [235, 241] on div "Add Column" at bounding box center [391, 212] width 695 height 251
click at [233, 279] on div "Add Column" at bounding box center [391, 212] width 695 height 251
click at [233, 296] on div "Add Column" at bounding box center [391, 212] width 695 height 251
click at [234, 315] on div "Add Column" at bounding box center [391, 212] width 695 height 251
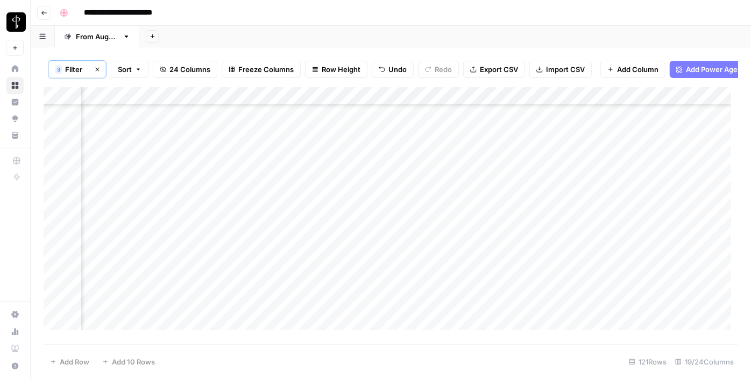
scroll to position [700, 1042]
click at [192, 151] on div "Add Column" at bounding box center [391, 212] width 695 height 251
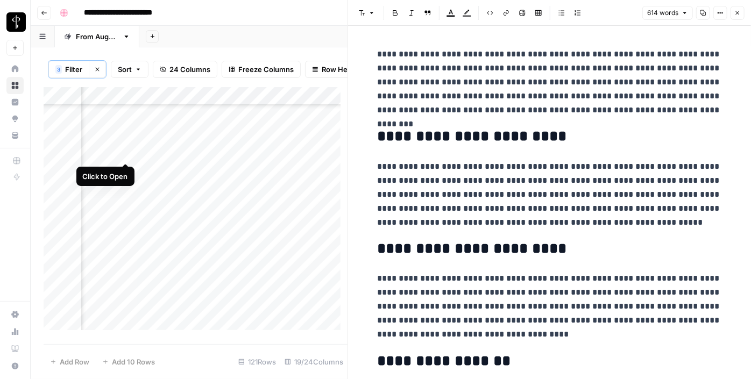
click at [126, 152] on div "Add Column" at bounding box center [196, 212] width 304 height 251
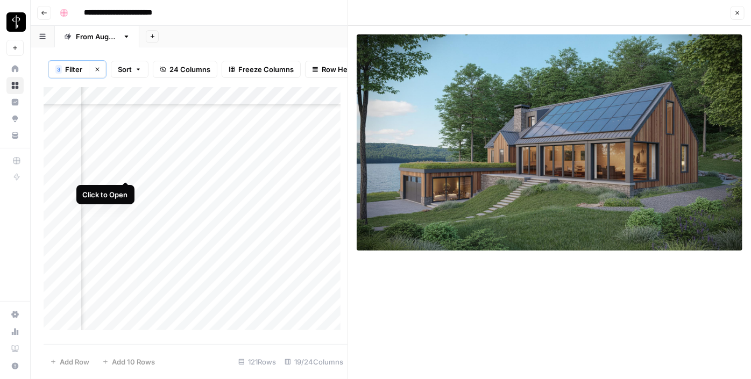
click at [124, 170] on div "Add Column" at bounding box center [196, 212] width 304 height 251
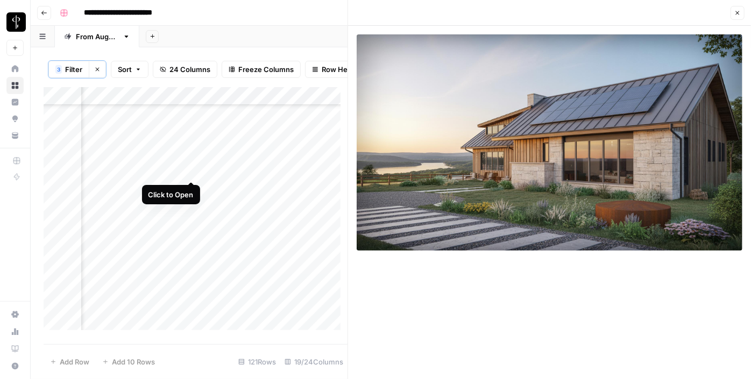
click at [192, 172] on div "Add Column" at bounding box center [196, 212] width 304 height 251
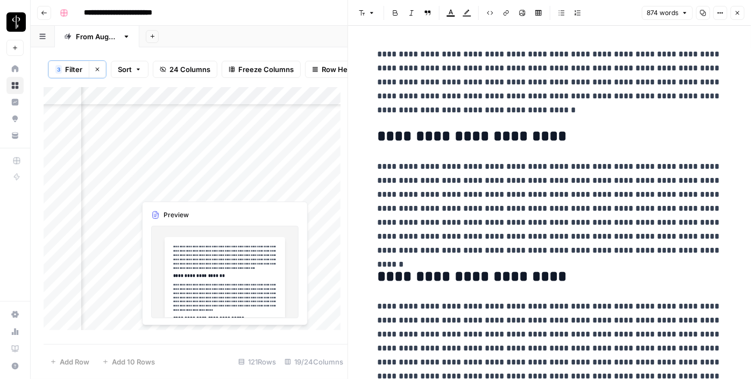
click at [190, 192] on div "Add Column" at bounding box center [196, 212] width 304 height 251
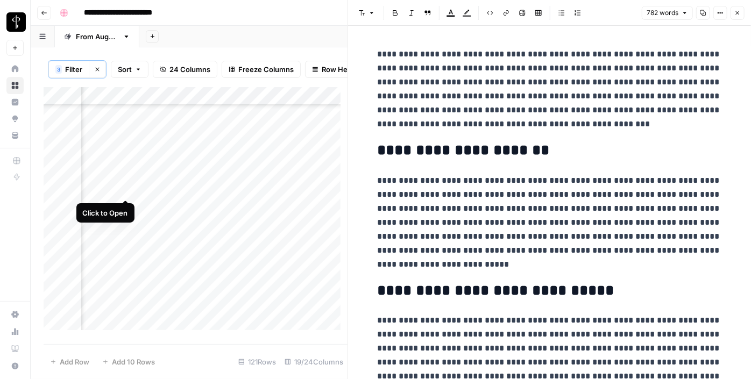
click at [122, 191] on div "Add Column" at bounding box center [196, 212] width 304 height 251
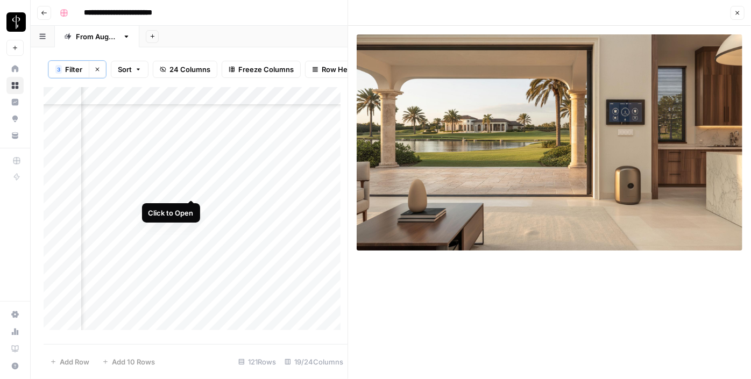
click at [192, 190] on div "Add Column" at bounding box center [196, 212] width 304 height 251
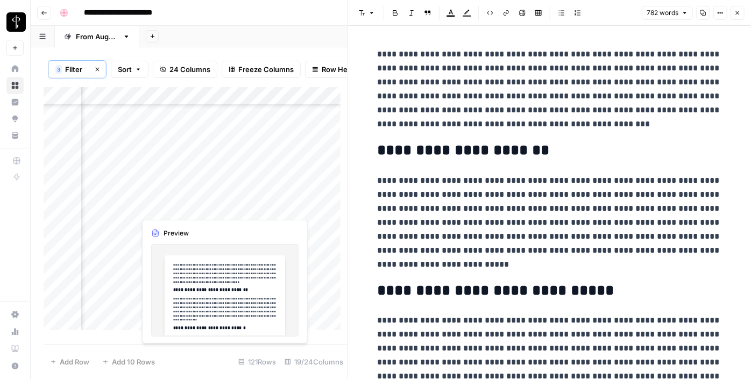
click at [191, 206] on div "Add Column" at bounding box center [196, 212] width 304 height 251
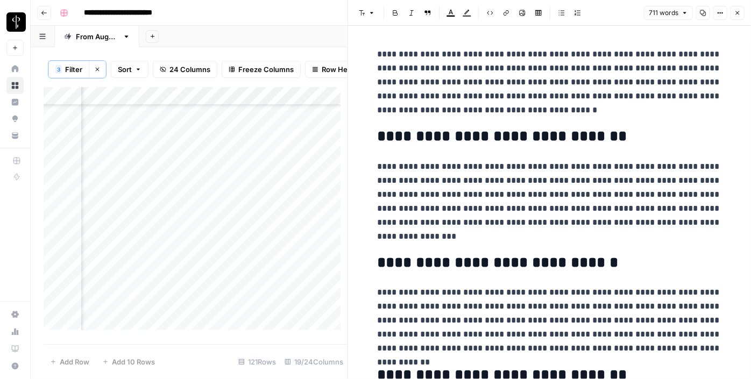
click at [126, 207] on div "Add Column" at bounding box center [196, 212] width 304 height 251
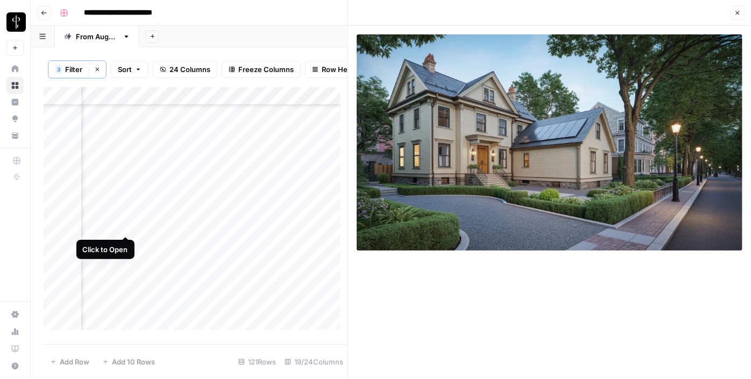
click at [125, 225] on div "Add Column" at bounding box center [196, 212] width 304 height 251
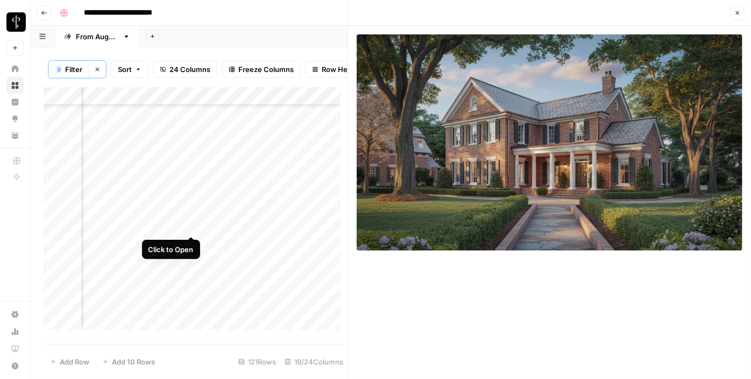
click at [190, 225] on div "Add Column" at bounding box center [196, 212] width 304 height 251
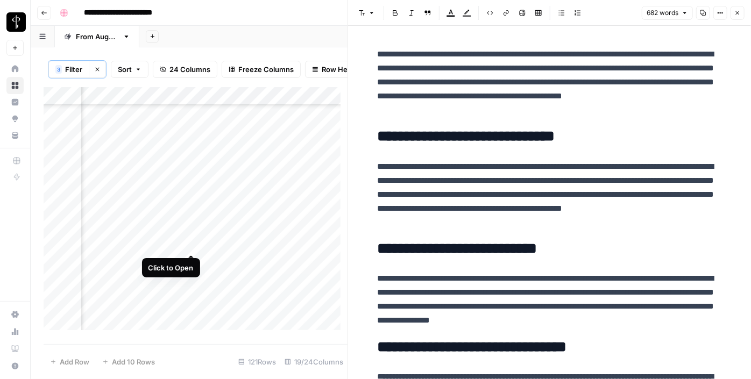
click at [190, 243] on div "Add Column" at bounding box center [196, 212] width 304 height 251
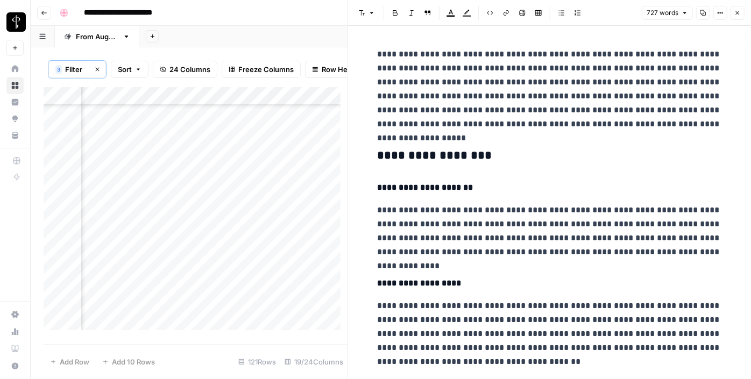
click at [126, 244] on div "Add Column" at bounding box center [196, 212] width 304 height 251
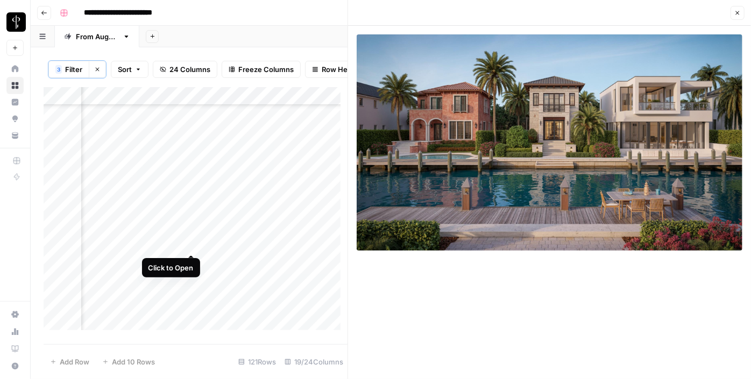
click at [192, 242] on div "Add Column" at bounding box center [196, 212] width 304 height 251
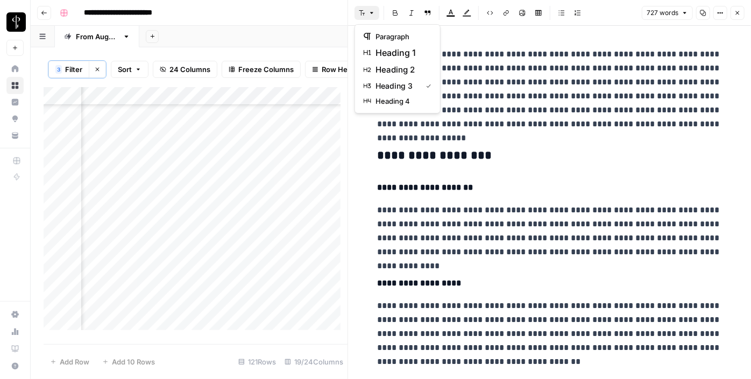
click at [370, 12] on icon "button" at bounding box center [372, 13] width 6 height 6
click at [392, 64] on span "heading 2" at bounding box center [402, 69] width 52 height 13
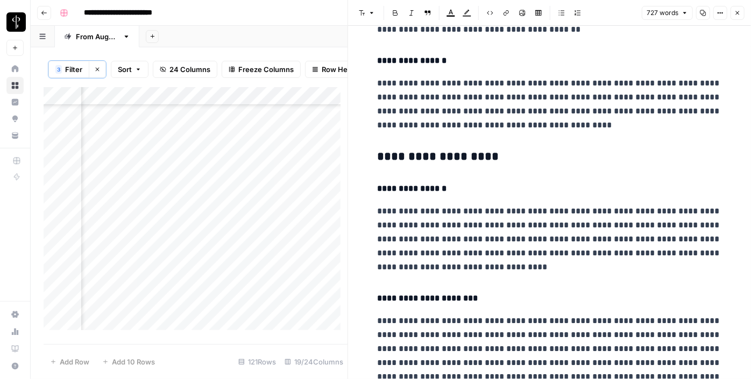
scroll to position [328, 0]
click at [401, 161] on h3 "**********" at bounding box center [550, 157] width 344 height 15
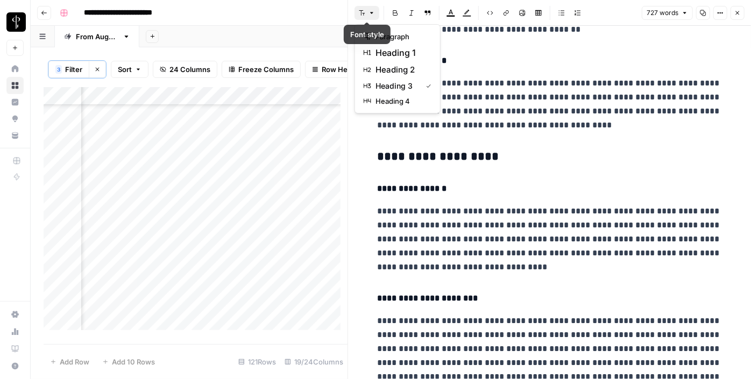
click at [366, 9] on button "Font style" at bounding box center [367, 13] width 25 height 14
click at [383, 65] on span "heading 2" at bounding box center [402, 69] width 52 height 13
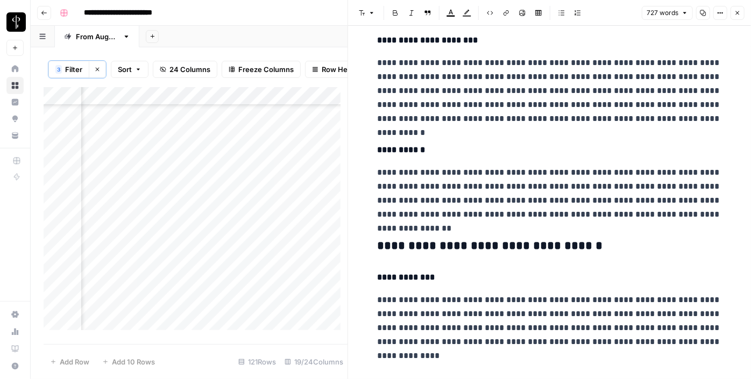
scroll to position [587, 0]
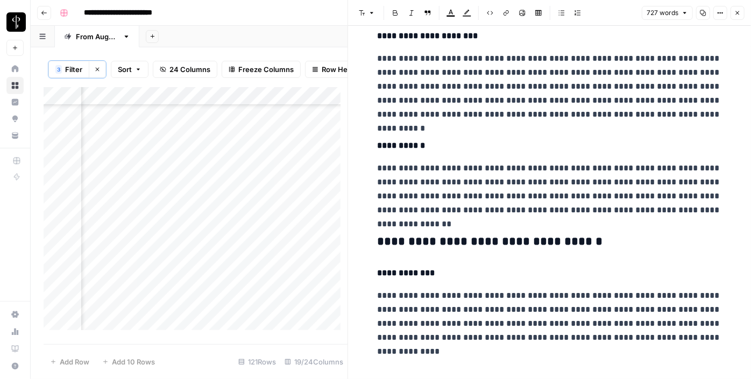
click at [433, 242] on h3 "**********" at bounding box center [550, 242] width 344 height 15
click at [363, 13] on icon "button" at bounding box center [362, 13] width 6 height 6
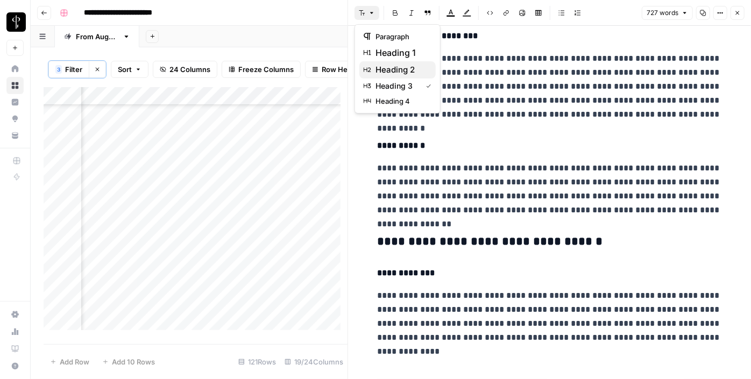
click at [385, 72] on span "heading 2" at bounding box center [402, 69] width 52 height 13
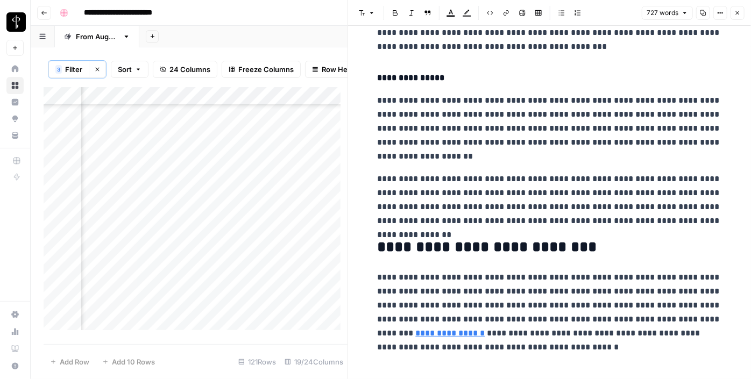
scroll to position [1012, 0]
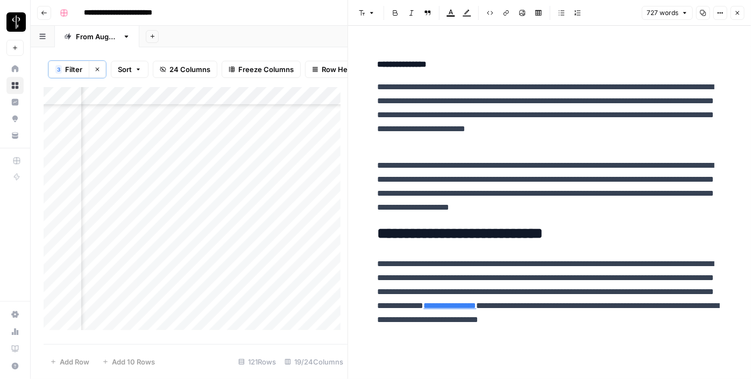
click at [308, 245] on div "Add Column" at bounding box center [196, 212] width 304 height 251
type textarea "**********"
click at [194, 263] on div "Add Column" at bounding box center [196, 212] width 304 height 251
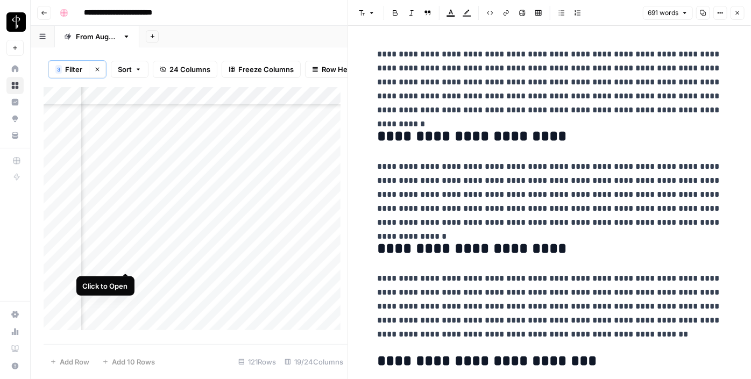
click at [129, 262] on div "Add Column" at bounding box center [196, 212] width 304 height 251
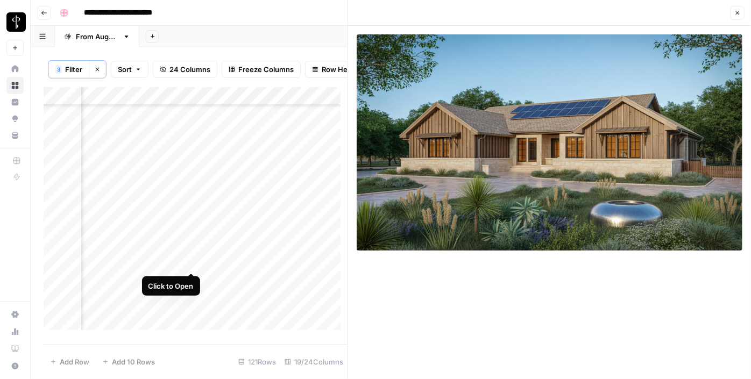
click at [189, 266] on div "Add Column" at bounding box center [196, 212] width 304 height 251
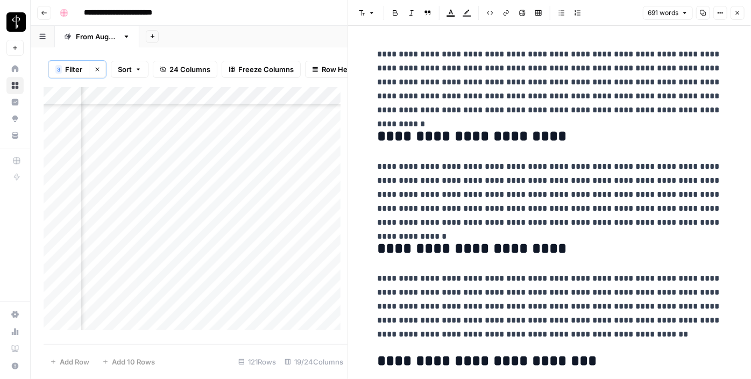
scroll to position [817, 1042]
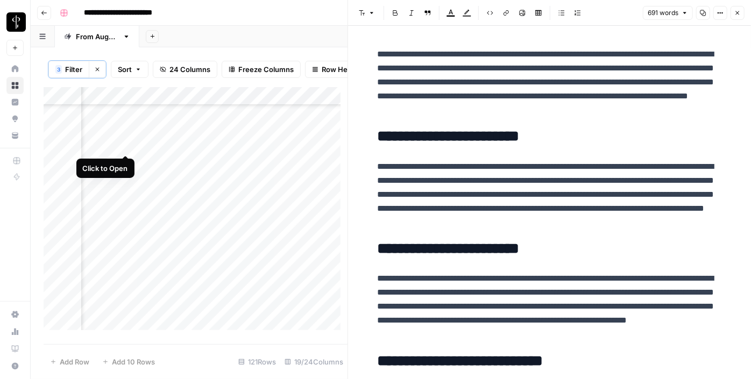
click at [129, 141] on div "Add Column" at bounding box center [196, 212] width 304 height 251
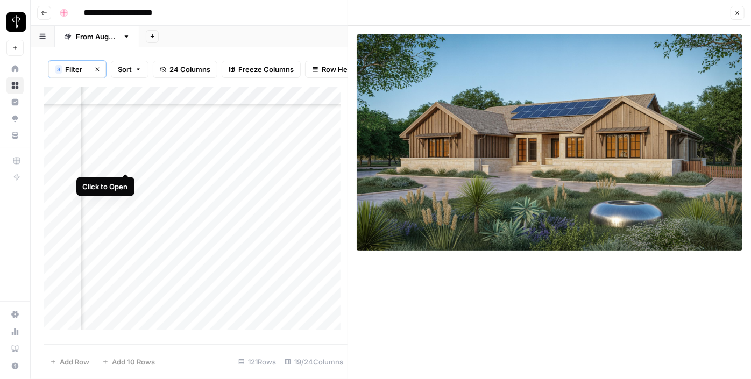
click at [129, 164] on div "Add Column" at bounding box center [196, 212] width 304 height 251
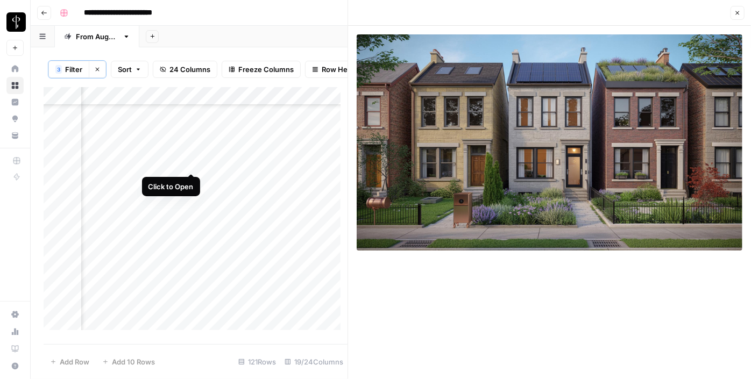
click at [193, 163] on div "Add Column" at bounding box center [196, 212] width 304 height 251
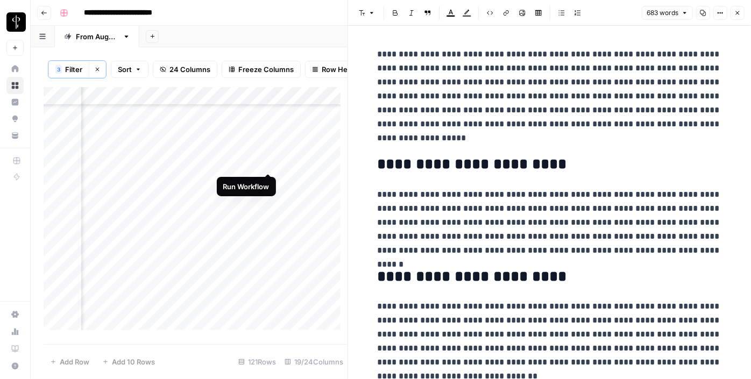
click at [267, 164] on div "Add Column" at bounding box center [196, 212] width 304 height 251
click at [299, 161] on div "Add Column" at bounding box center [196, 212] width 304 height 251
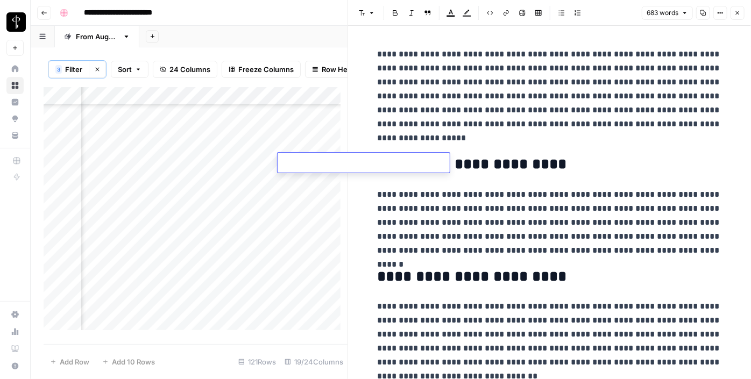
click at [299, 161] on textarea at bounding box center [364, 163] width 172 height 15
type textarea "**********"
click at [189, 182] on div "Add Column" at bounding box center [196, 212] width 304 height 251
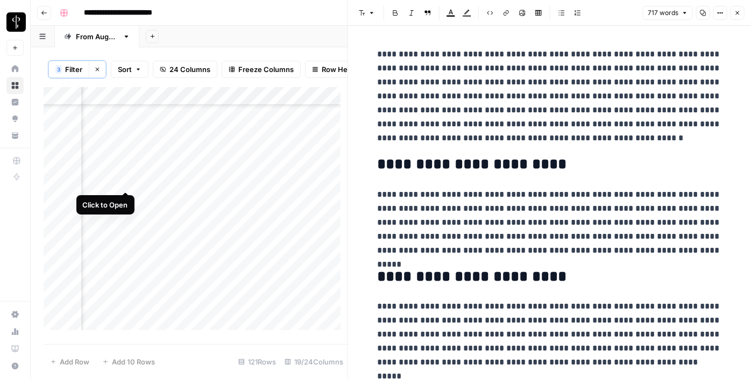
click at [129, 181] on div "Add Column" at bounding box center [196, 212] width 304 height 251
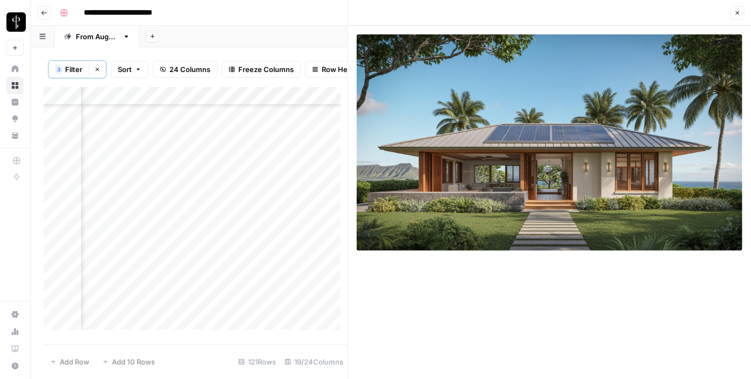
click at [129, 199] on div "Add Column" at bounding box center [196, 212] width 304 height 251
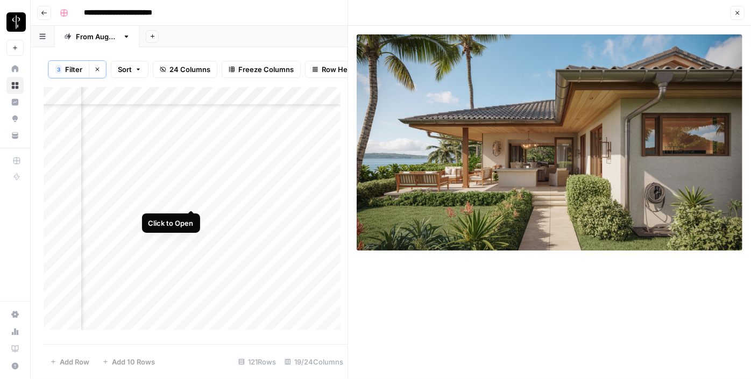
click at [192, 199] on div "Add Column" at bounding box center [196, 212] width 304 height 251
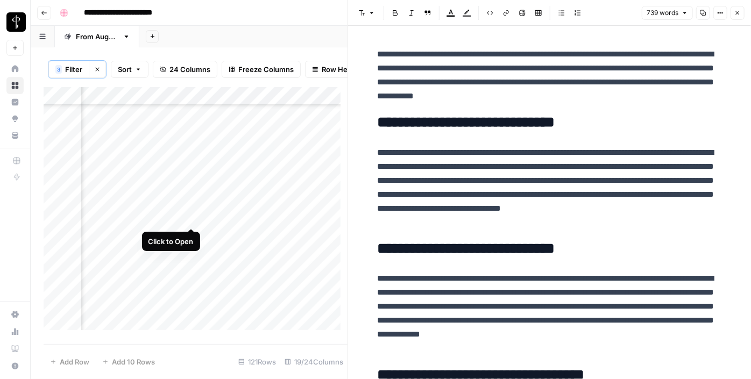
click at [190, 220] on div "Add Column" at bounding box center [196, 212] width 304 height 251
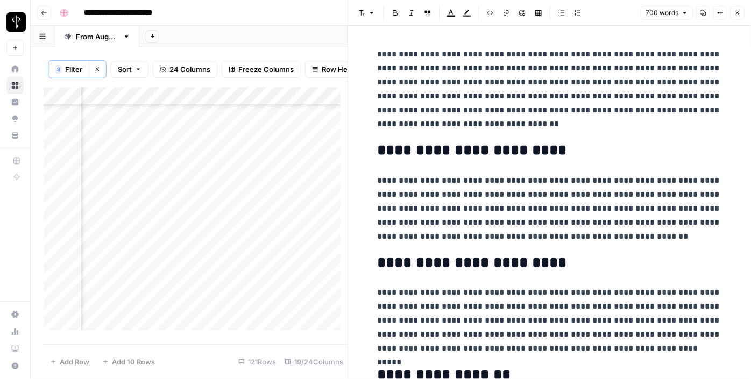
click at [128, 216] on div "Add Column" at bounding box center [196, 212] width 304 height 251
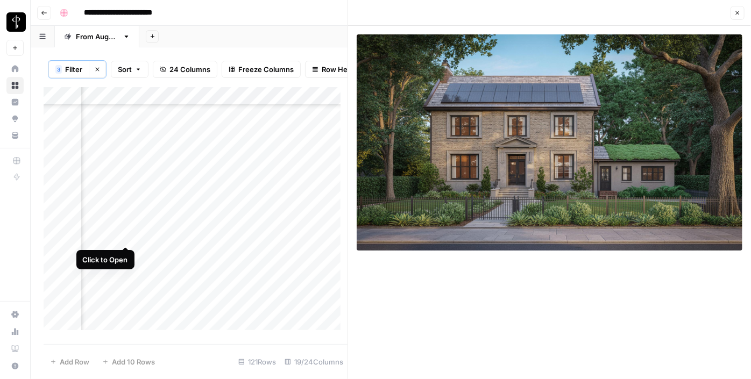
click at [130, 234] on div "Add Column" at bounding box center [196, 212] width 304 height 251
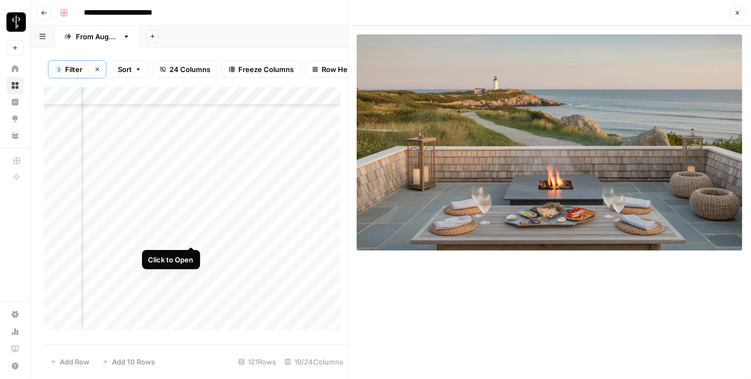
click at [191, 236] on div "Add Column" at bounding box center [196, 212] width 304 height 251
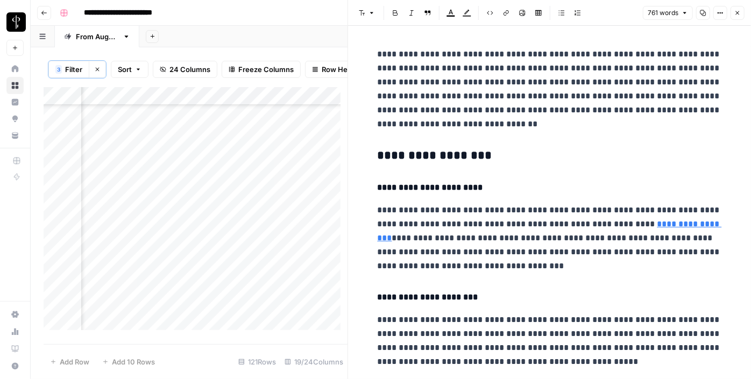
scroll to position [883, 1042]
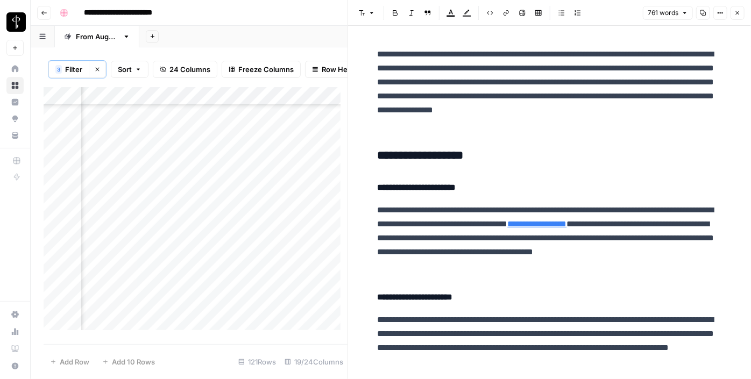
click at [412, 150] on h3 "**********" at bounding box center [550, 156] width 344 height 15
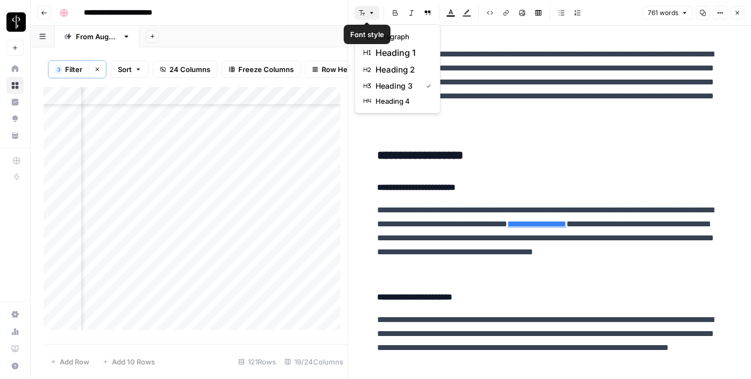
click at [371, 13] on icon "button" at bounding box center [371, 13] width 3 height 2
click at [387, 72] on span "heading 2" at bounding box center [402, 69] width 52 height 13
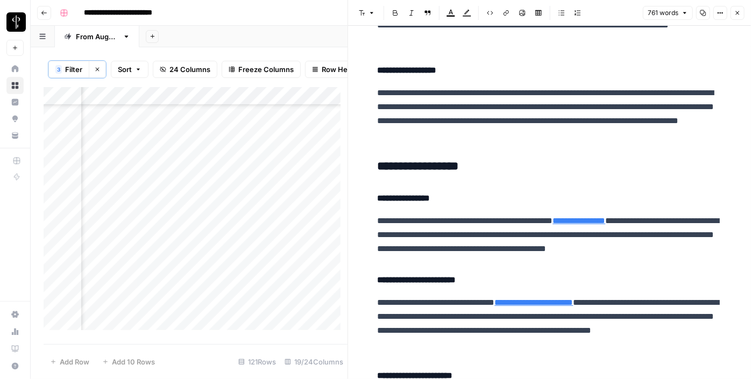
scroll to position [319, 0]
click at [428, 166] on h3 "**********" at bounding box center [550, 166] width 344 height 15
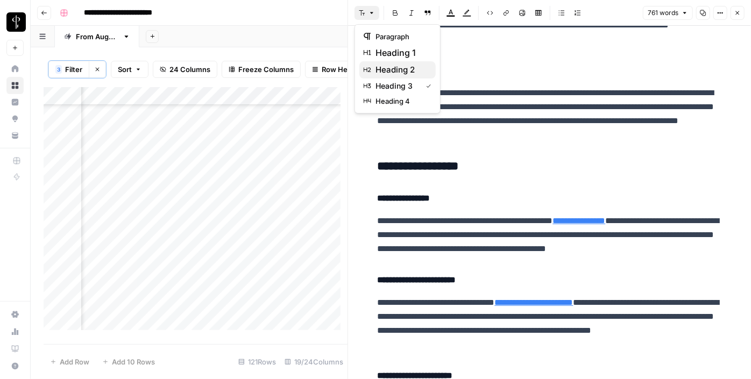
drag, startPoint x: 368, startPoint y: 16, endPoint x: 390, endPoint y: 66, distance: 55.0
click at [390, 66] on body "**********" at bounding box center [375, 189] width 751 height 379
click at [390, 66] on span "heading 2" at bounding box center [402, 69] width 52 height 13
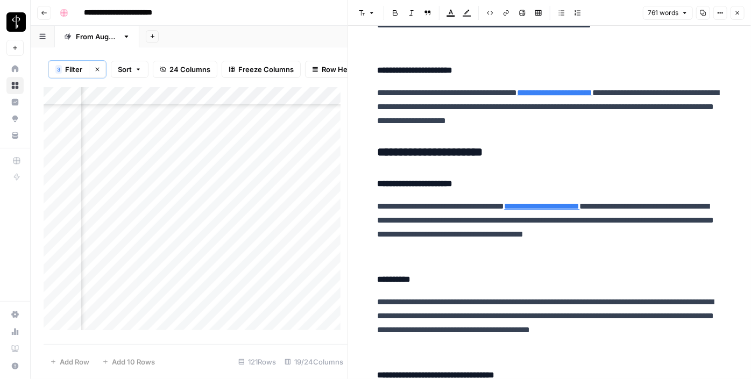
scroll to position [624, 0]
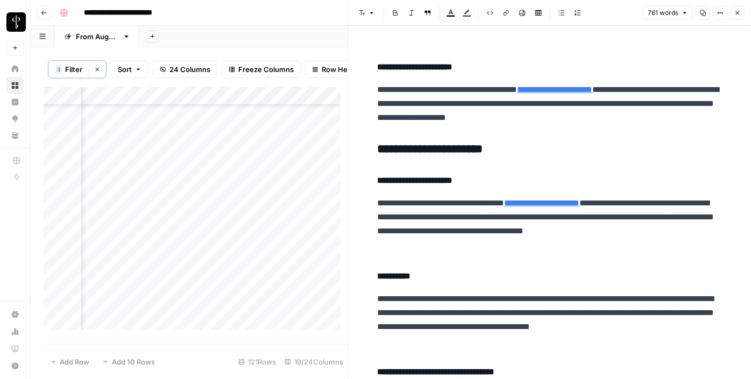
click at [425, 150] on h3 "**********" at bounding box center [550, 149] width 344 height 15
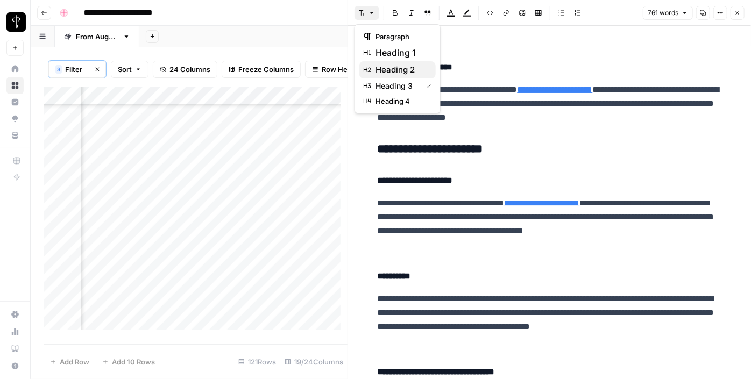
drag, startPoint x: 370, startPoint y: 14, endPoint x: 392, endPoint y: 70, distance: 60.7
click at [392, 70] on body "**********" at bounding box center [375, 189] width 751 height 379
click at [392, 70] on span "heading 2" at bounding box center [402, 69] width 52 height 13
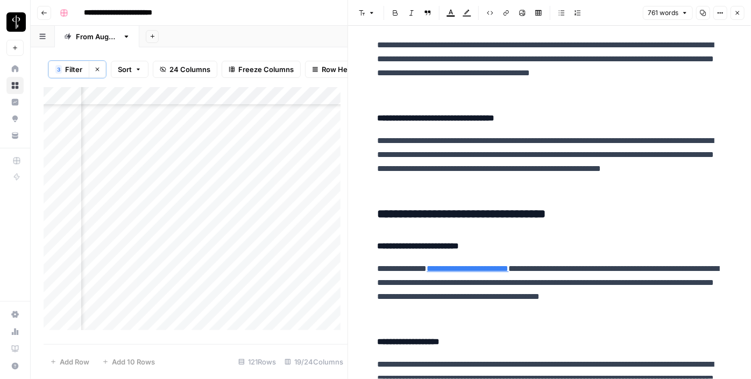
scroll to position [955, 0]
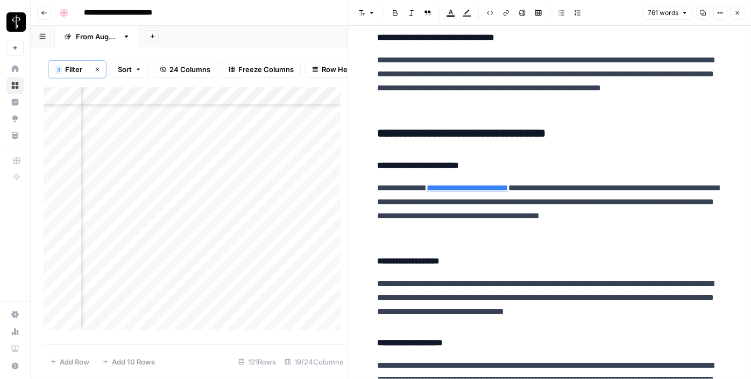
click at [405, 133] on h3 "**********" at bounding box center [550, 133] width 344 height 15
click at [362, 12] on icon "button" at bounding box center [362, 13] width 6 height 6
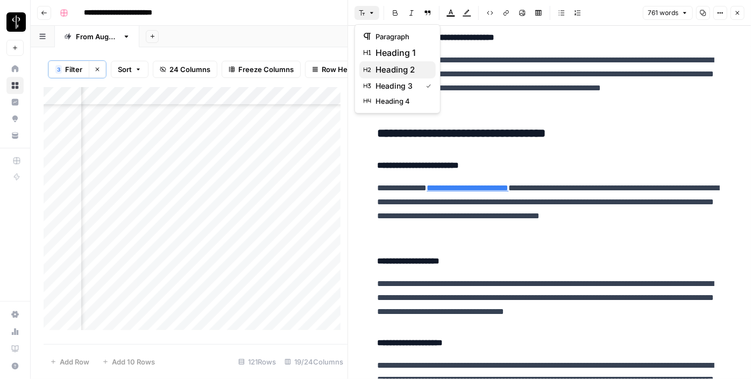
click at [387, 69] on span "heading 2" at bounding box center [402, 69] width 52 height 13
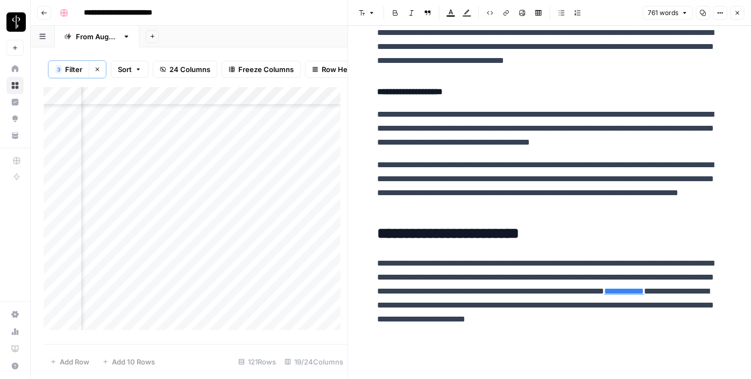
scroll to position [1201, 0]
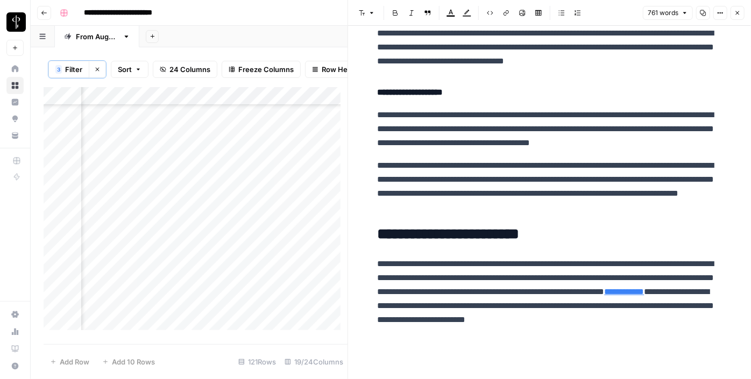
click at [290, 171] on div "Add Column" at bounding box center [196, 212] width 304 height 251
click at [324, 168] on textarea at bounding box center [364, 171] width 172 height 15
paste textarea "**********"
type textarea "**********"
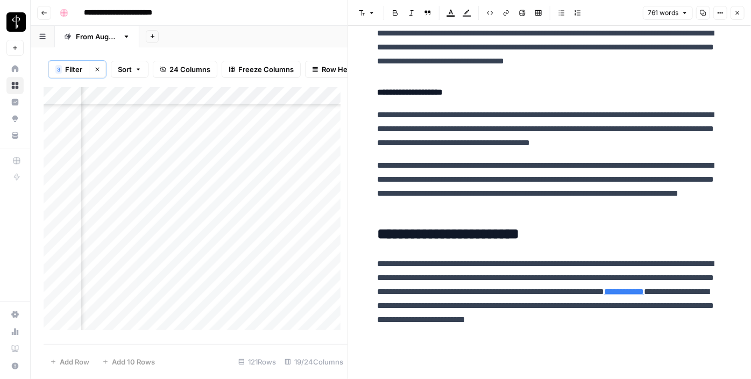
drag, startPoint x: 185, startPoint y: 184, endPoint x: 192, endPoint y: 191, distance: 9.9
click at [192, 191] on div "Add Column" at bounding box center [196, 212] width 304 height 251
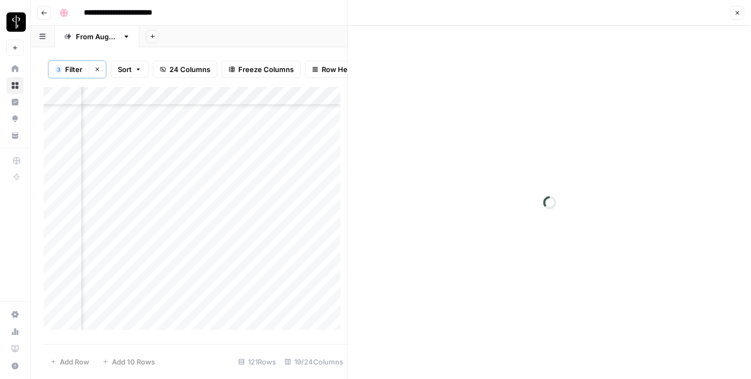
click at [192, 191] on div "Add Column" at bounding box center [196, 212] width 304 height 251
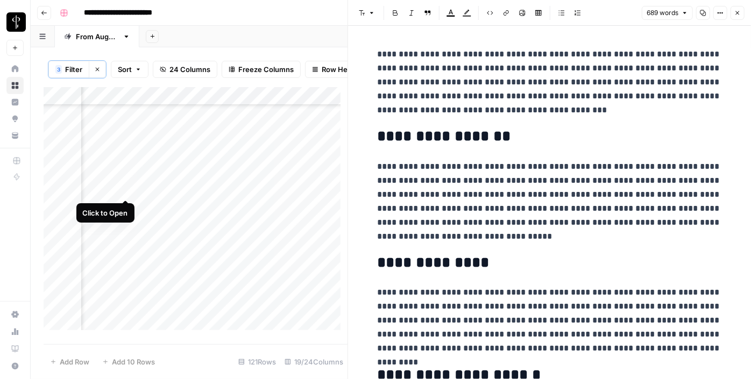
click at [126, 188] on div "Add Column" at bounding box center [196, 212] width 304 height 251
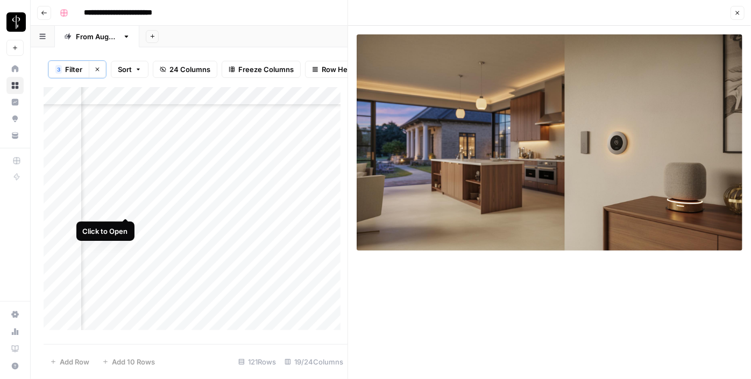
click at [128, 206] on div "Add Column" at bounding box center [196, 212] width 304 height 251
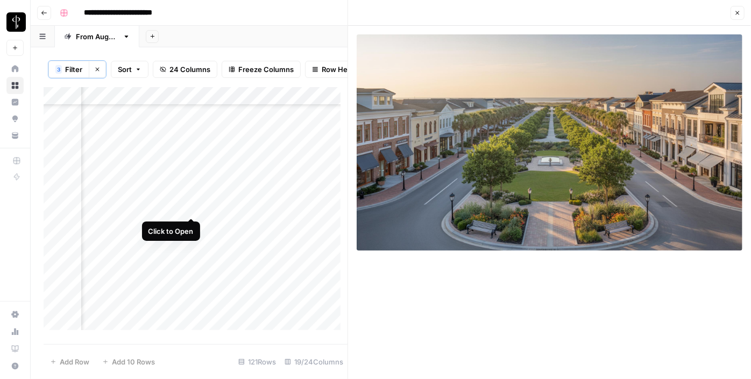
click at [196, 207] on div "Add Column" at bounding box center [196, 212] width 304 height 251
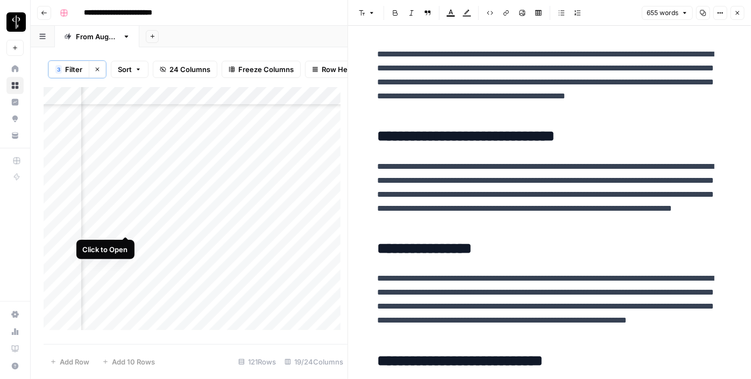
click at [126, 224] on div "Add Column" at bounding box center [196, 212] width 304 height 251
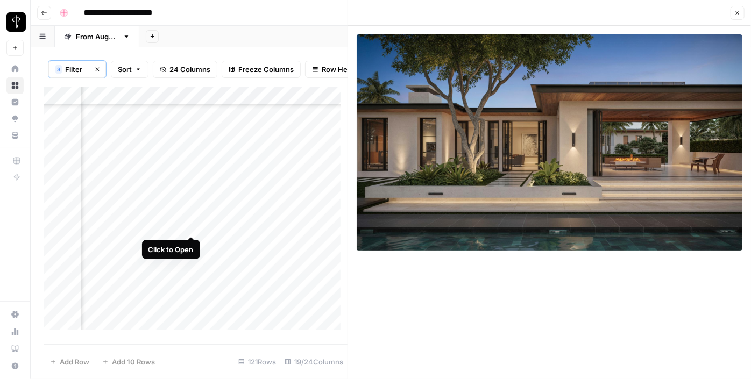
click at [190, 225] on div "Add Column" at bounding box center [196, 212] width 304 height 251
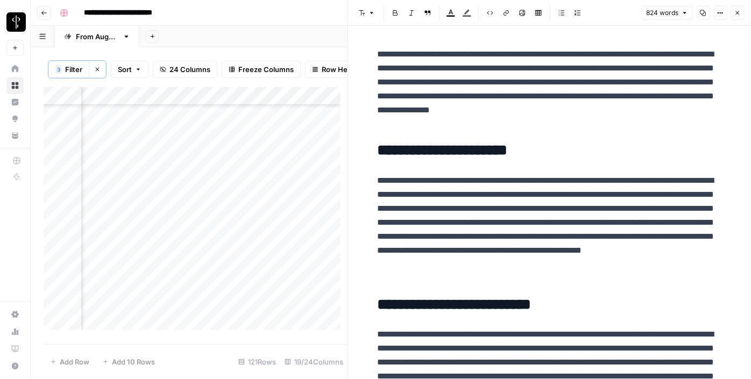
click at [130, 244] on div "Add Column" at bounding box center [196, 212] width 304 height 251
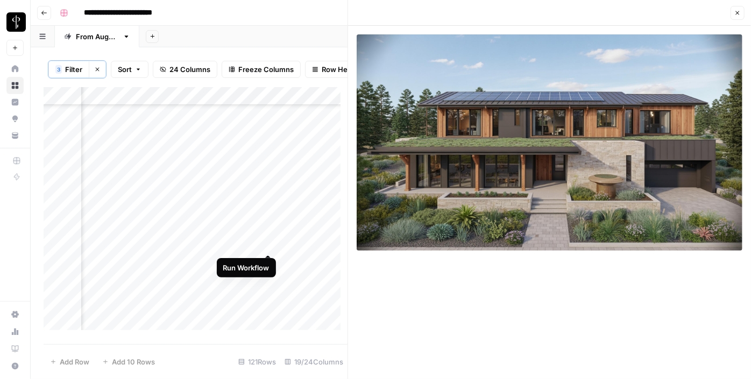
click at [267, 243] on div "Add Column" at bounding box center [196, 212] width 304 height 251
click at [304, 238] on div "Add Column" at bounding box center [196, 212] width 304 height 251
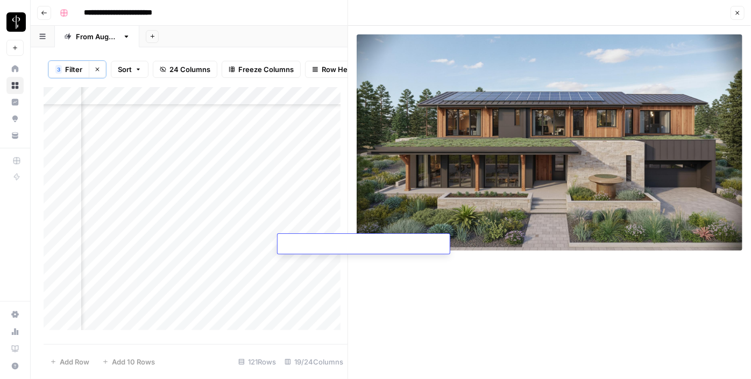
type textarea "**********"
click at [129, 262] on div "Add Column" at bounding box center [196, 212] width 304 height 251
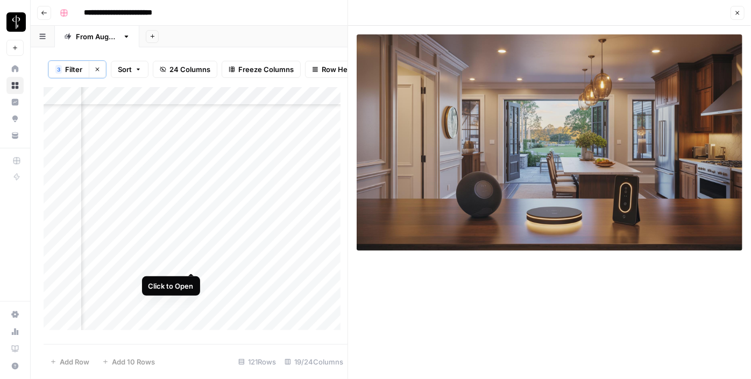
click at [189, 262] on div "Add Column" at bounding box center [196, 212] width 304 height 251
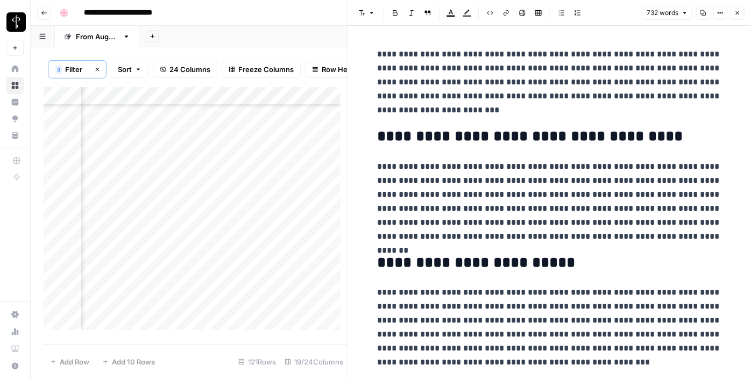
scroll to position [999, 1042]
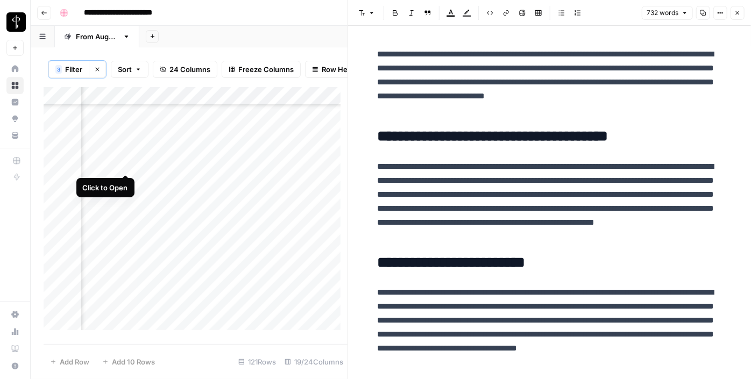
click at [126, 160] on div "Add Column" at bounding box center [196, 212] width 304 height 251
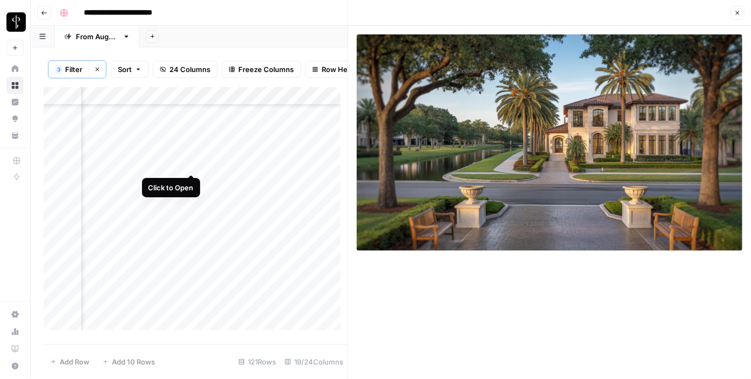
click at [193, 161] on div "Add Column" at bounding box center [196, 212] width 304 height 251
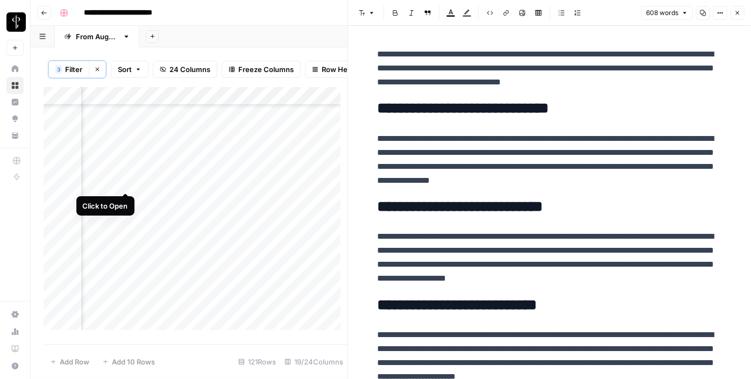
click at [122, 182] on div "Add Column" at bounding box center [196, 212] width 304 height 251
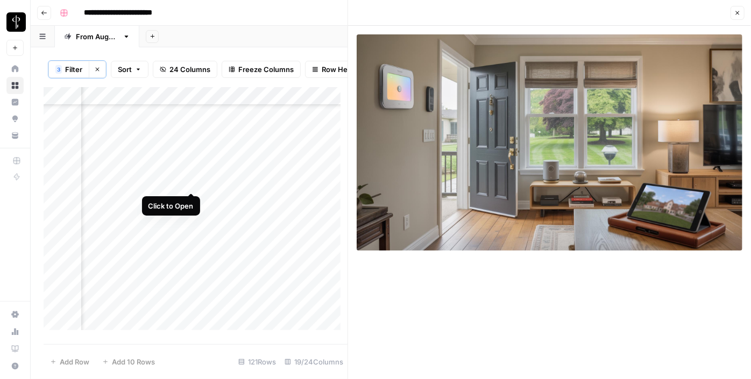
click at [196, 181] on div "Add Column" at bounding box center [196, 212] width 304 height 251
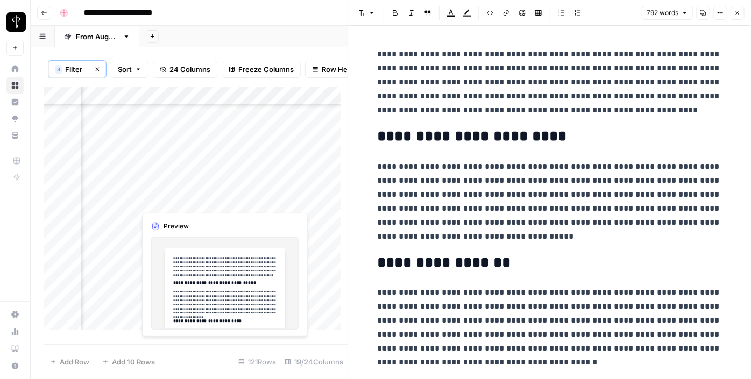
click at [128, 199] on div "Add Column" at bounding box center [196, 212] width 304 height 251
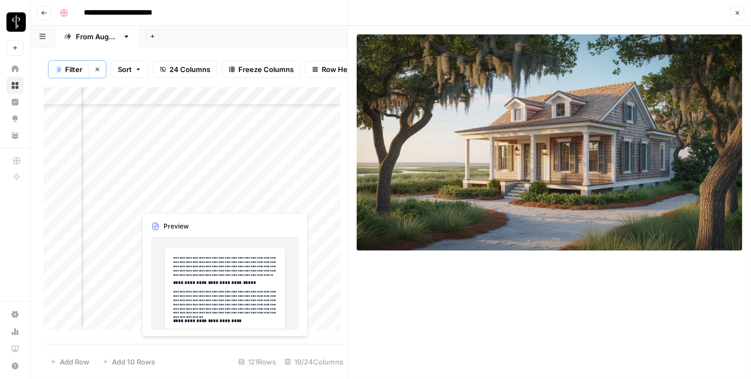
click at [192, 201] on div "Add Column" at bounding box center [196, 212] width 304 height 251
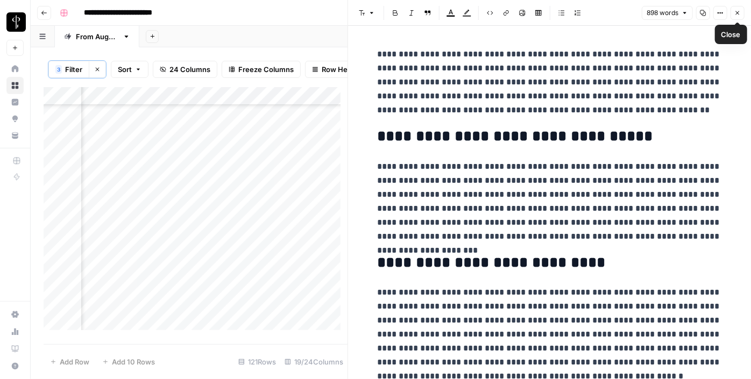
click at [737, 11] on icon "button" at bounding box center [738, 13] width 6 height 6
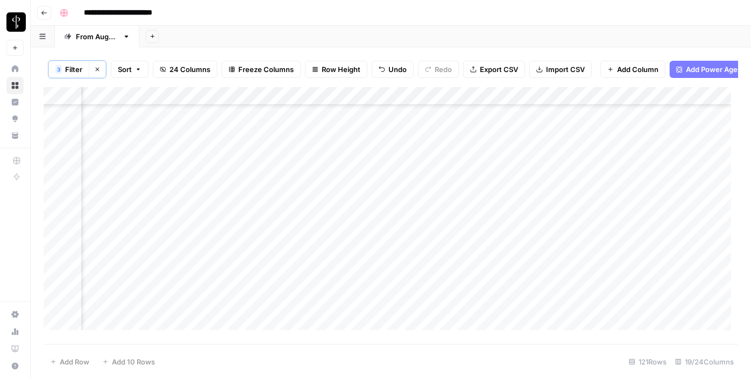
click at [422, 129] on div "Add Column" at bounding box center [391, 212] width 695 height 251
click at [410, 168] on div "Add Column" at bounding box center [391, 212] width 695 height 251
click at [514, 168] on div "Add Column" at bounding box center [391, 212] width 695 height 251
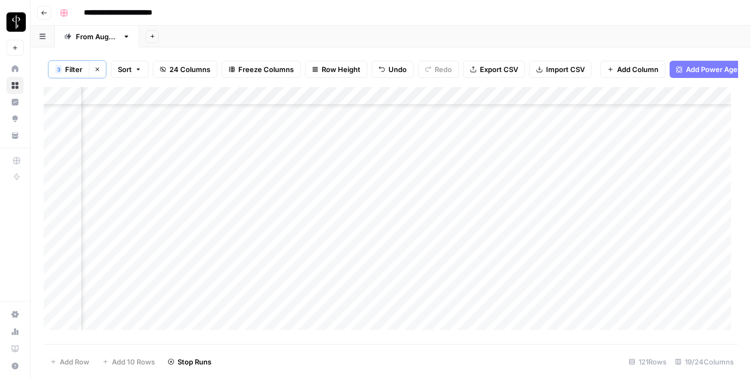
click at [514, 168] on div "Add Column" at bounding box center [391, 212] width 695 height 251
drag, startPoint x: 516, startPoint y: 142, endPoint x: 513, endPoint y: 174, distance: 31.9
click at [513, 174] on div "Add Column" at bounding box center [391, 212] width 695 height 251
drag, startPoint x: 547, startPoint y: 175, endPoint x: 512, endPoint y: 290, distance: 119.7
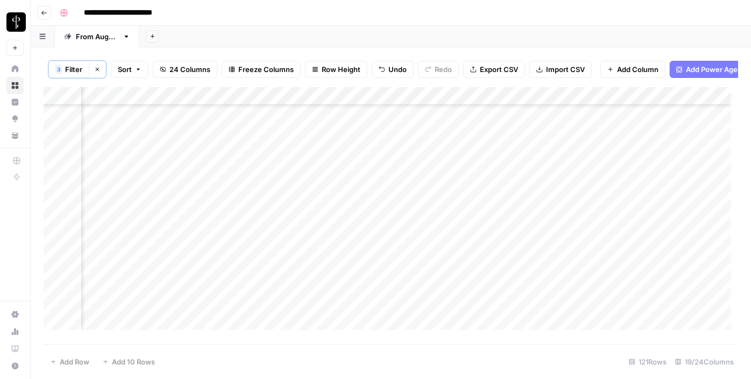
click at [512, 290] on div "Add Column" at bounding box center [391, 212] width 695 height 251
click at [481, 132] on div "Add Column" at bounding box center [391, 212] width 695 height 251
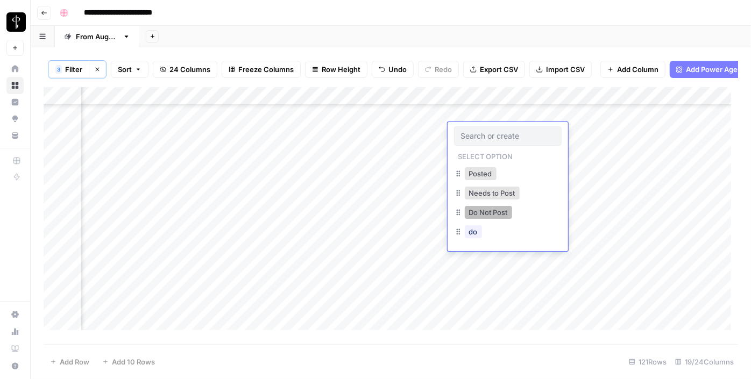
click at [488, 208] on button "Do Not Post" at bounding box center [488, 212] width 47 height 13
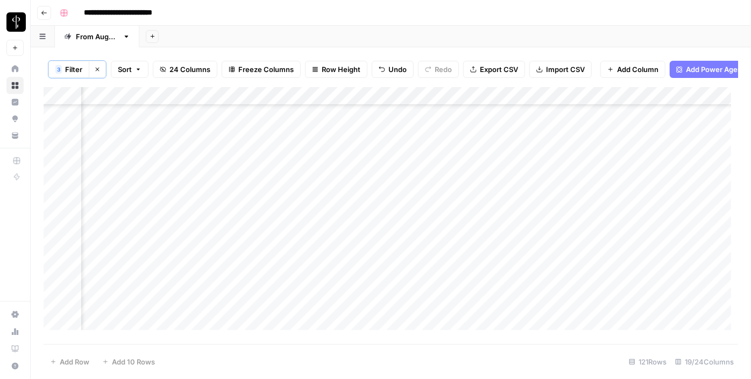
click at [465, 151] on div "Add Column" at bounding box center [391, 212] width 695 height 251
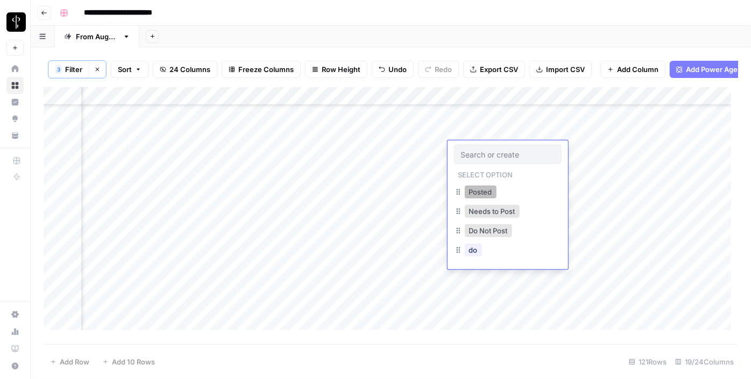
drag, startPoint x: 471, startPoint y: 191, endPoint x: 489, endPoint y: 192, distance: 17.8
click at [489, 192] on button "Posted" at bounding box center [481, 192] width 32 height 13
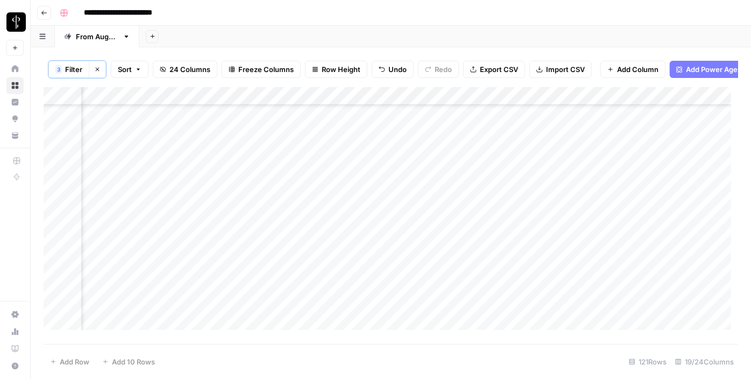
click at [489, 192] on div "Add Column" at bounding box center [391, 212] width 695 height 251
click at [520, 154] on div "Add Column" at bounding box center [391, 212] width 695 height 251
drag, startPoint x: 545, startPoint y: 158, endPoint x: 528, endPoint y: 255, distance: 97.9
click at [528, 255] on div "Add Column" at bounding box center [391, 212] width 695 height 251
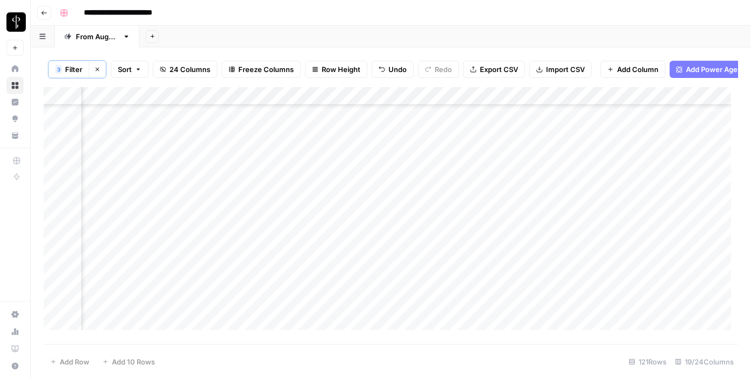
click at [470, 168] on div "Add Column" at bounding box center [391, 212] width 695 height 251
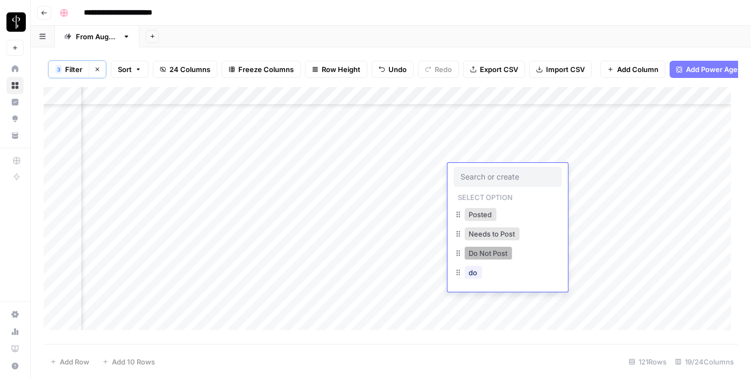
click at [486, 256] on button "Do Not Post" at bounding box center [488, 253] width 47 height 13
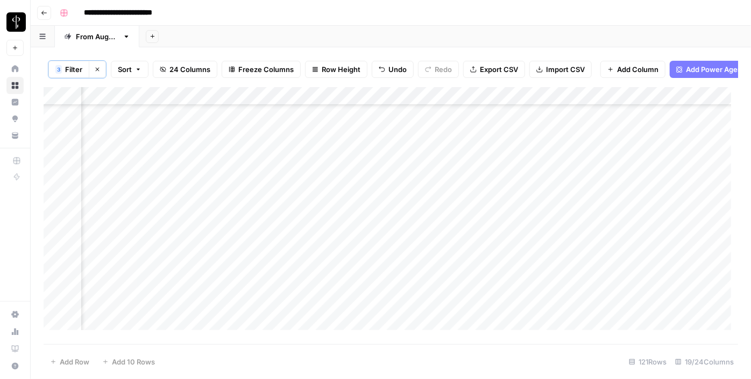
click at [508, 191] on div "Add Column" at bounding box center [391, 212] width 695 height 251
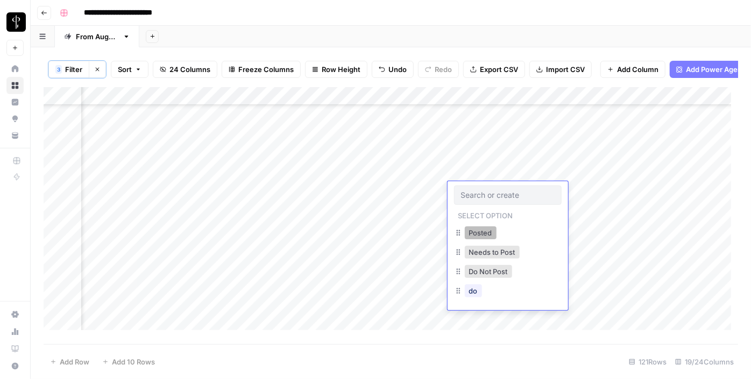
click at [483, 230] on button "Posted" at bounding box center [481, 233] width 32 height 13
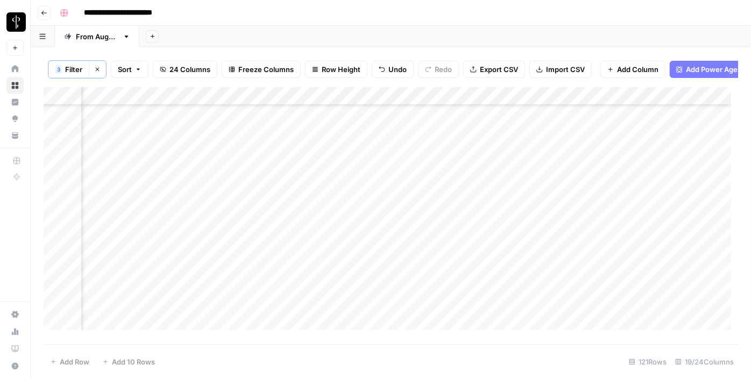
drag, startPoint x: 547, startPoint y: 199, endPoint x: 524, endPoint y: 252, distance: 58.4
click at [524, 252] on div "Add Column" at bounding box center [391, 212] width 695 height 251
click at [242, 126] on div "Add Column" at bounding box center [391, 212] width 695 height 251
click at [235, 149] on div "Add Column" at bounding box center [391, 212] width 695 height 251
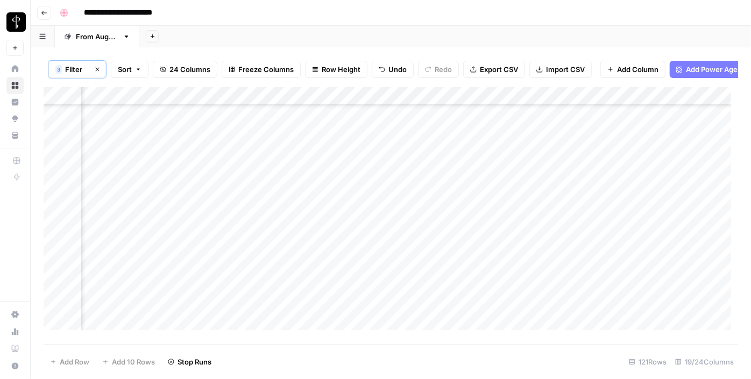
click at [236, 167] on div "Add Column" at bounding box center [391, 212] width 695 height 251
click at [236, 158] on div "Add Column" at bounding box center [391, 212] width 695 height 251
click at [239, 193] on div "Add Column" at bounding box center [391, 212] width 695 height 251
click at [237, 205] on div "Add Column" at bounding box center [391, 212] width 695 height 251
click at [236, 224] on div "Add Column" at bounding box center [391, 212] width 695 height 251
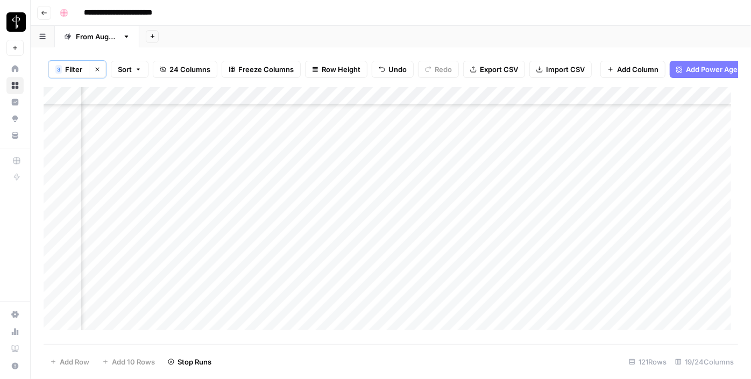
click at [234, 249] on div "Add Column" at bounding box center [391, 212] width 695 height 251
click at [236, 227] on div "Add Column" at bounding box center [391, 212] width 695 height 251
click at [236, 262] on div "Add Column" at bounding box center [391, 212] width 695 height 251
click at [230, 281] on div "Add Column" at bounding box center [391, 212] width 695 height 251
click at [233, 294] on div "Add Column" at bounding box center [391, 212] width 695 height 251
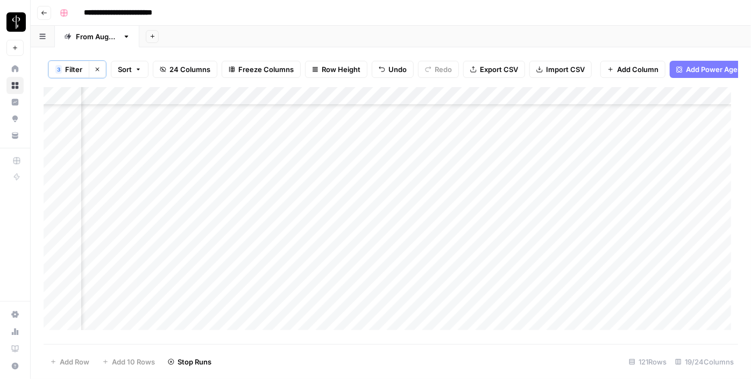
click at [229, 314] on div "Add Column" at bounding box center [391, 212] width 695 height 251
click at [234, 249] on div "Add Column" at bounding box center [391, 212] width 695 height 251
click at [234, 263] on div "Add Column" at bounding box center [391, 212] width 695 height 251
click at [234, 283] on div "Add Column" at bounding box center [391, 212] width 695 height 251
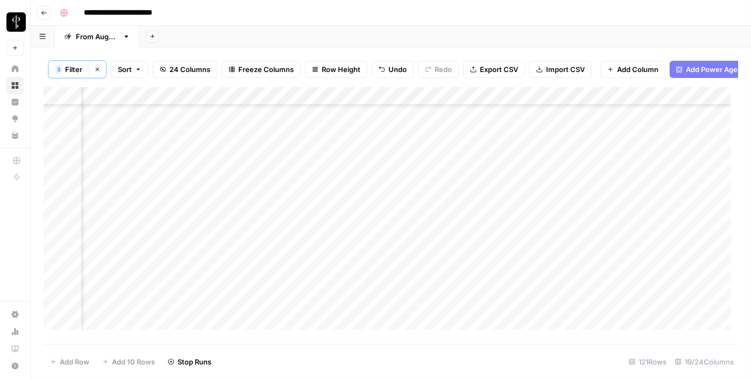
click at [232, 301] on div "Add Column" at bounding box center [391, 212] width 695 height 251
click at [232, 298] on div "Add Column" at bounding box center [391, 212] width 695 height 251
click at [234, 267] on div "Add Column" at bounding box center [391, 212] width 695 height 251
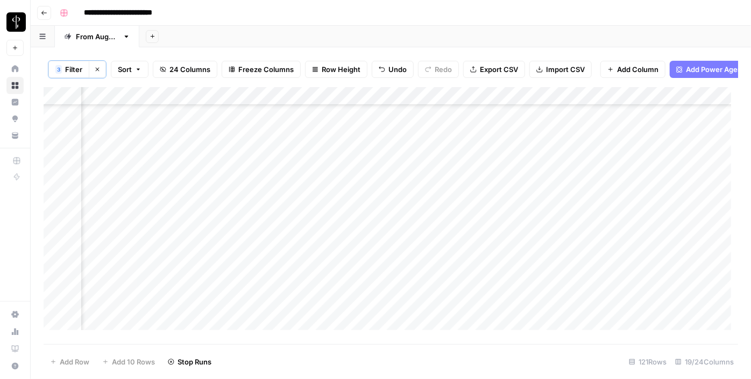
click at [231, 290] on div "Add Column" at bounding box center [391, 212] width 695 height 251
click at [227, 307] on div "Add Column" at bounding box center [391, 212] width 695 height 251
click at [229, 300] on div "Add Column" at bounding box center [391, 212] width 695 height 251
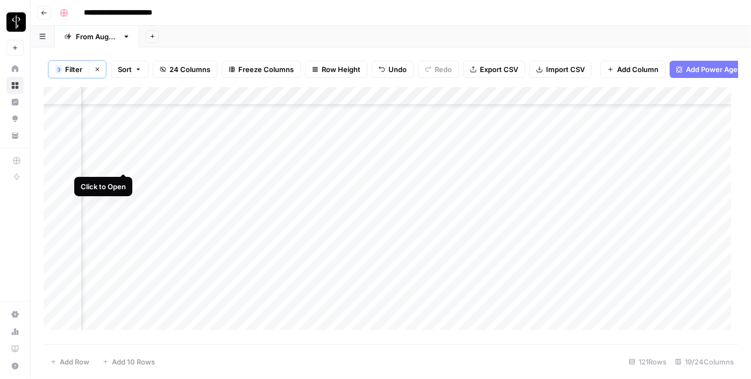
click at [122, 165] on div "Add Column" at bounding box center [391, 212] width 695 height 251
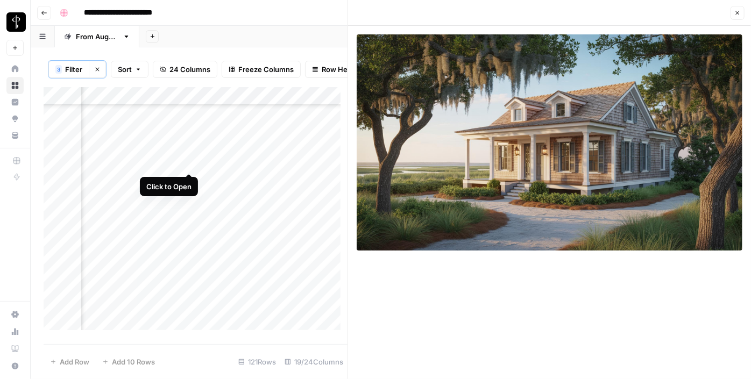
click at [189, 163] on div "Add Column" at bounding box center [196, 212] width 304 height 251
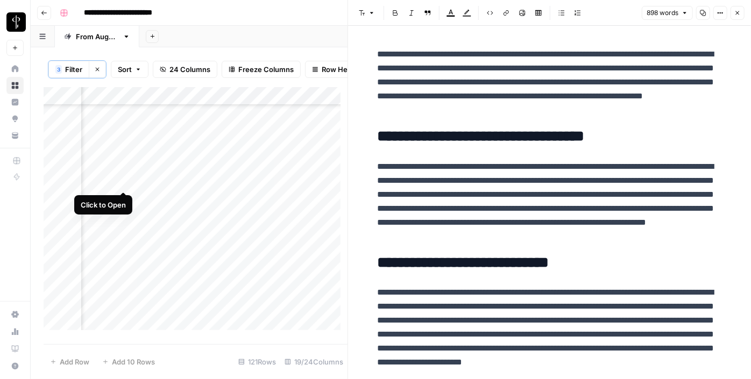
click at [125, 181] on div "Add Column" at bounding box center [196, 212] width 304 height 251
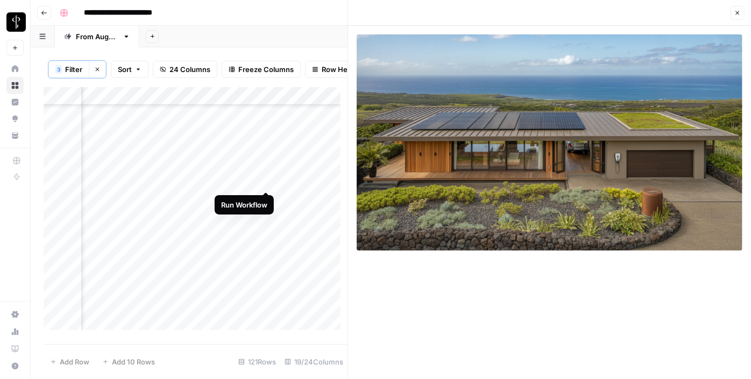
click at [267, 183] on div "Add Column" at bounding box center [196, 212] width 304 height 251
click at [293, 180] on div "Add Column" at bounding box center [196, 212] width 304 height 251
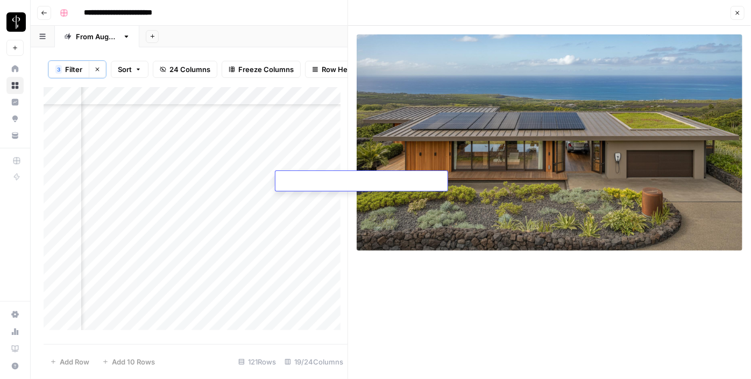
type textarea "**********"
click at [186, 196] on div "Add Column" at bounding box center [196, 212] width 304 height 251
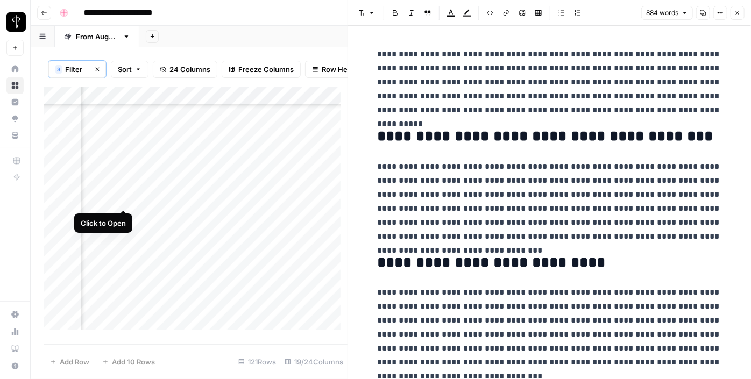
click at [128, 197] on div "Add Column" at bounding box center [196, 212] width 304 height 251
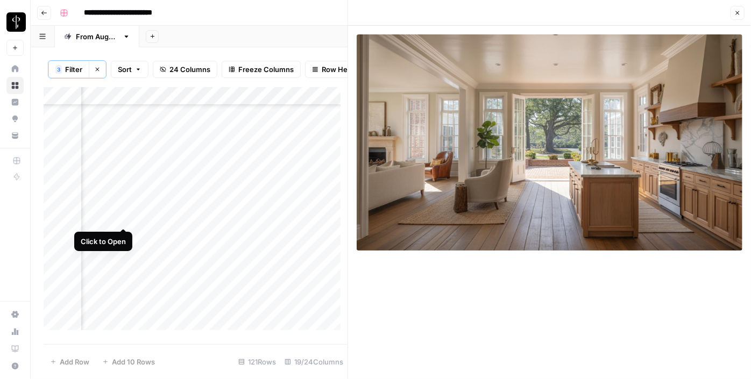
click at [125, 215] on div "Add Column" at bounding box center [196, 212] width 304 height 251
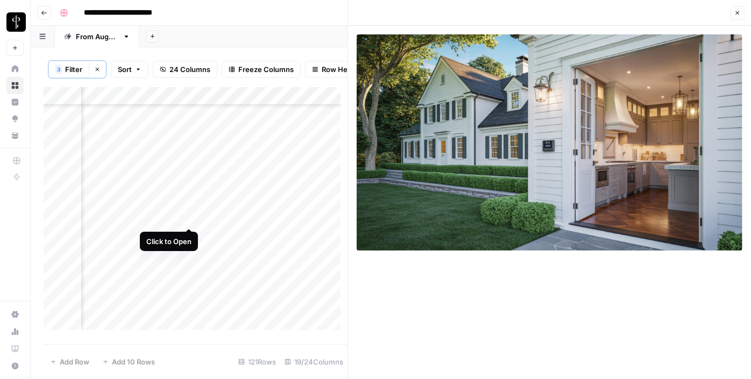
click at [190, 217] on div "Add Column" at bounding box center [196, 212] width 304 height 251
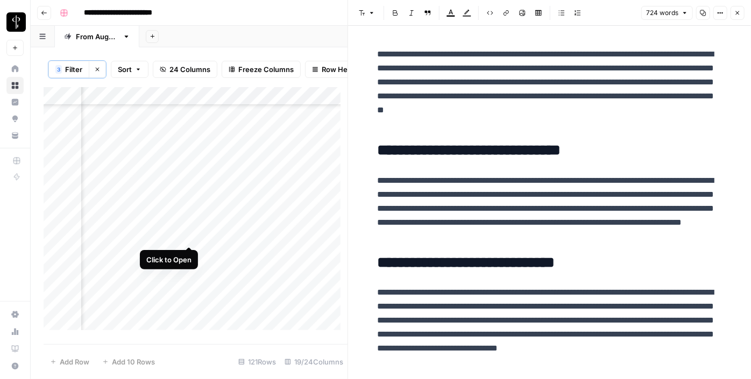
click at [186, 233] on div "Add Column" at bounding box center [196, 212] width 304 height 251
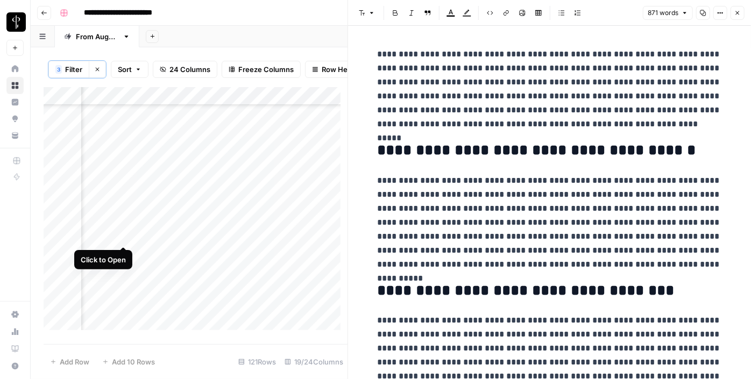
click at [120, 235] on div "Add Column" at bounding box center [196, 212] width 304 height 251
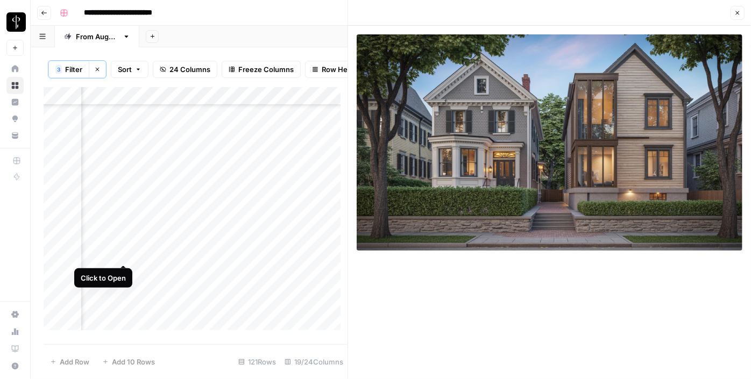
click at [124, 253] on div "Add Column" at bounding box center [196, 212] width 304 height 251
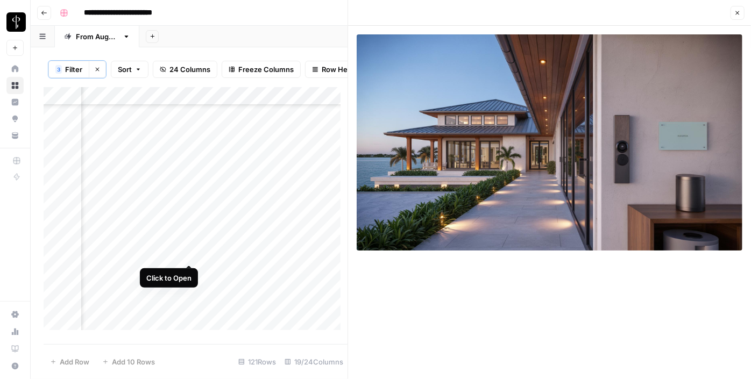
click at [188, 254] on div "Add Column" at bounding box center [196, 212] width 304 height 251
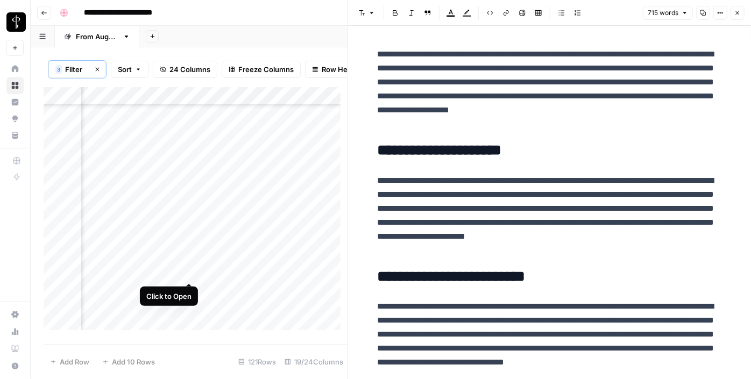
click at [188, 270] on div "Add Column" at bounding box center [196, 212] width 304 height 251
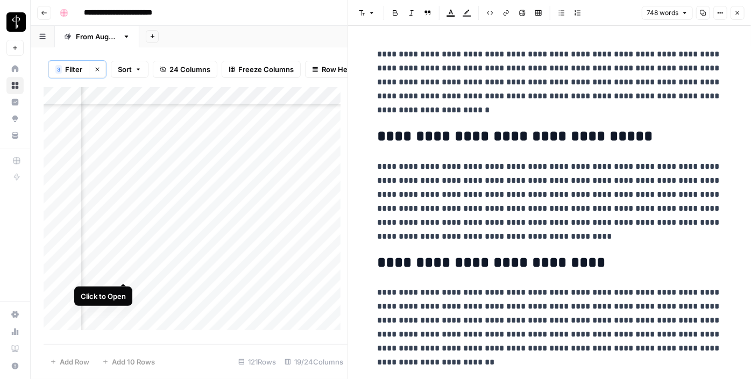
click at [122, 271] on div "Add Column" at bounding box center [196, 212] width 304 height 251
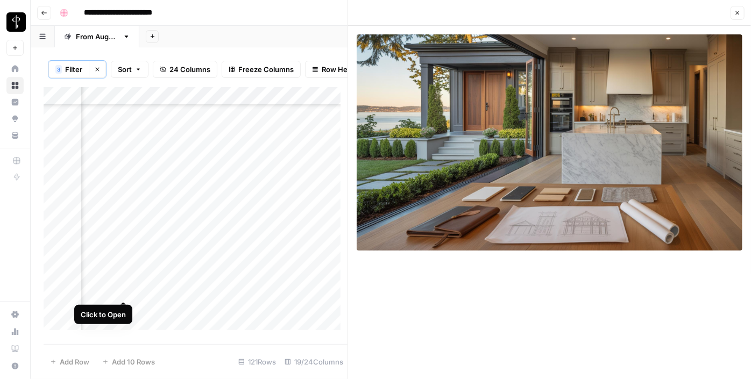
click at [122, 291] on div "Add Column" at bounding box center [196, 212] width 304 height 251
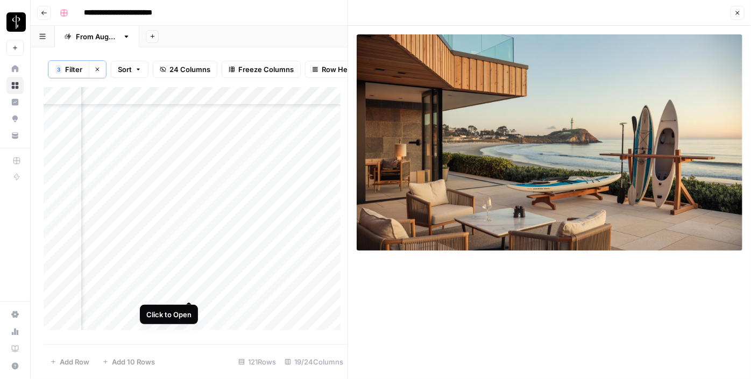
click at [192, 291] on div "Add Column" at bounding box center [196, 212] width 304 height 251
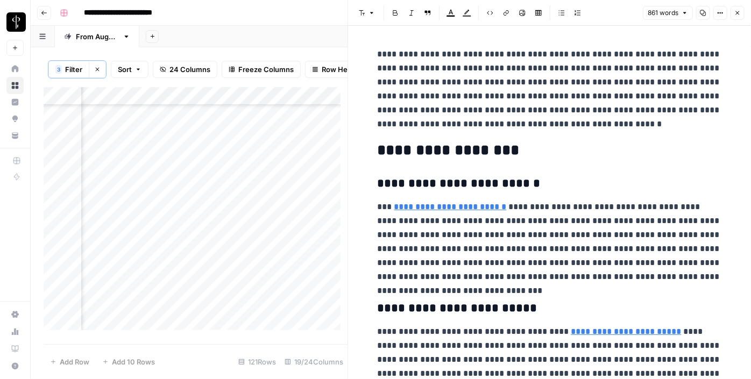
scroll to position [1180, 1044]
click at [125, 165] on div "Add Column" at bounding box center [196, 212] width 304 height 251
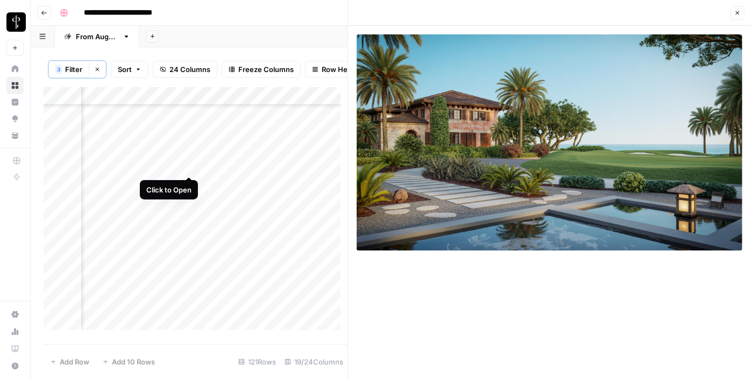
click at [190, 168] on div "Add Column" at bounding box center [196, 212] width 304 height 251
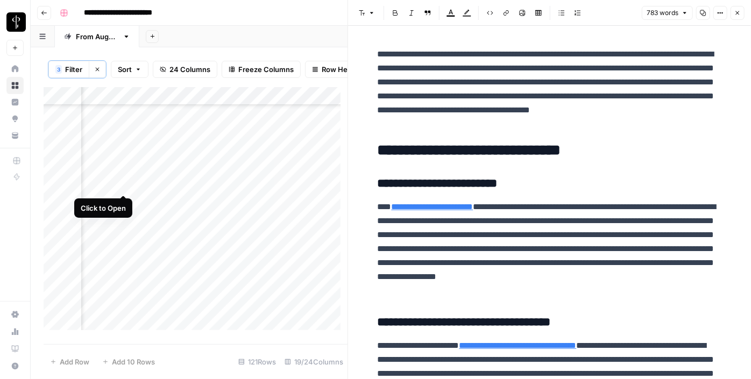
click at [123, 183] on div "Add Column" at bounding box center [196, 212] width 304 height 251
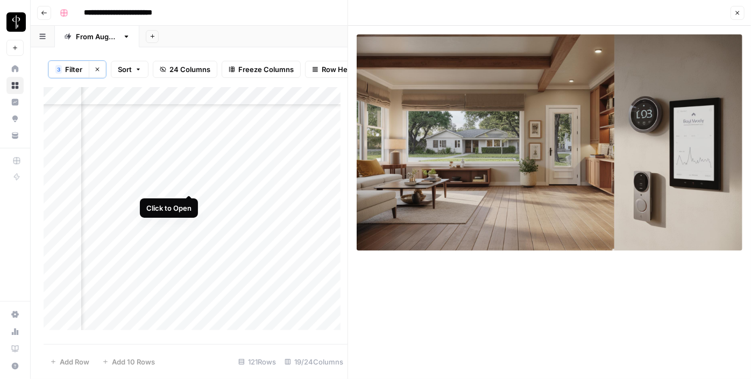
click at [189, 184] on div "Add Column" at bounding box center [196, 212] width 304 height 251
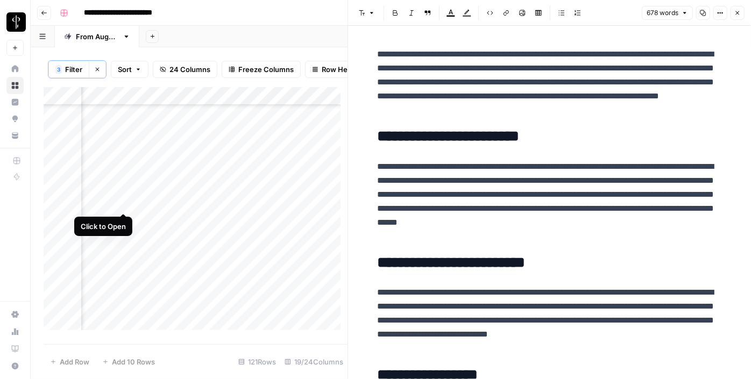
click at [123, 200] on div "Add Column" at bounding box center [196, 212] width 304 height 251
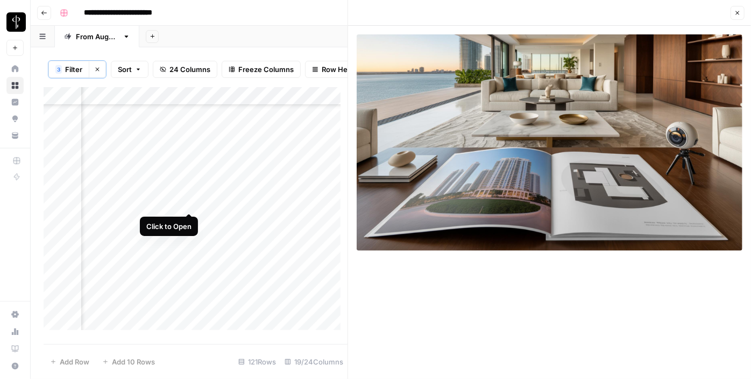
click at [189, 202] on div "Add Column" at bounding box center [196, 212] width 304 height 251
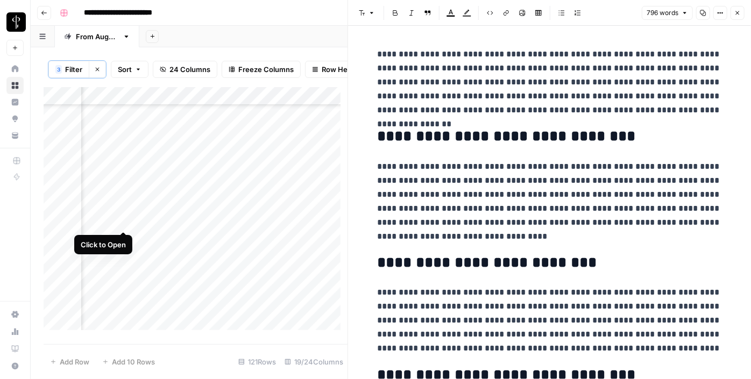
click at [128, 221] on div "Add Column" at bounding box center [196, 212] width 304 height 251
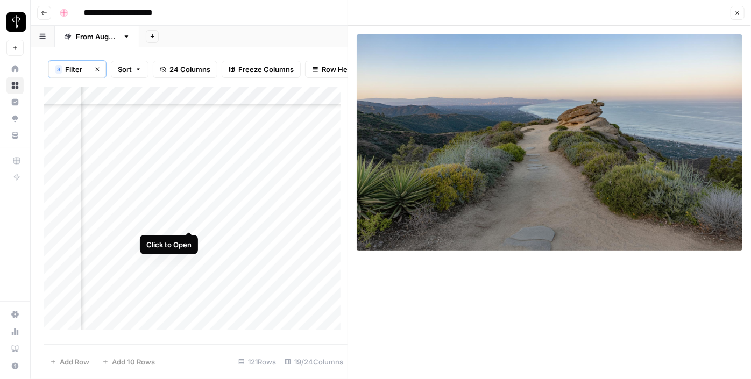
click at [188, 221] on div "Add Column" at bounding box center [196, 212] width 304 height 251
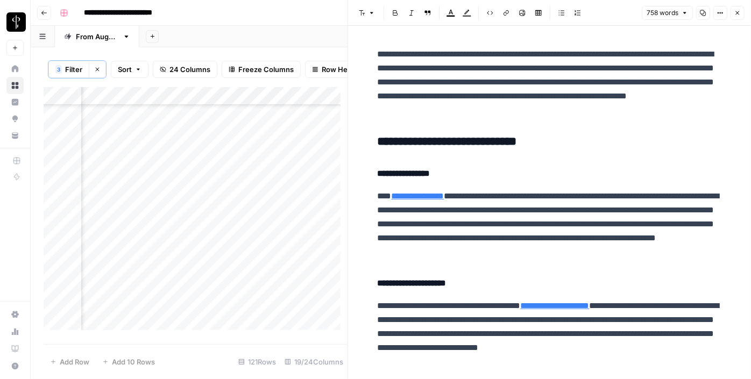
click at [384, 144] on h3 "**********" at bounding box center [550, 142] width 344 height 15
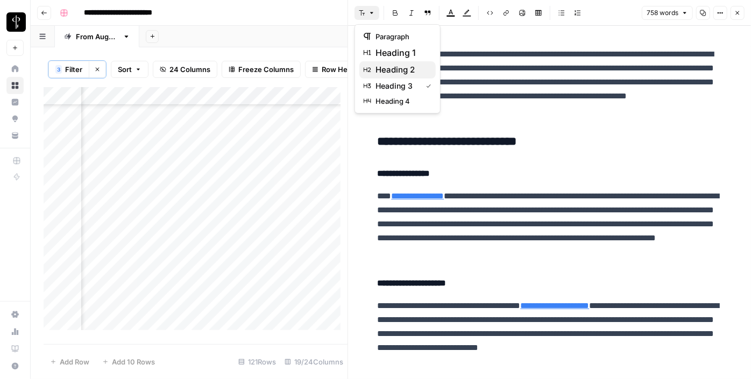
drag, startPoint x: 370, startPoint y: 9, endPoint x: 386, endPoint y: 70, distance: 63.4
click at [386, 70] on body "**********" at bounding box center [375, 189] width 751 height 379
click at [386, 70] on span "heading 2" at bounding box center [402, 69] width 52 height 13
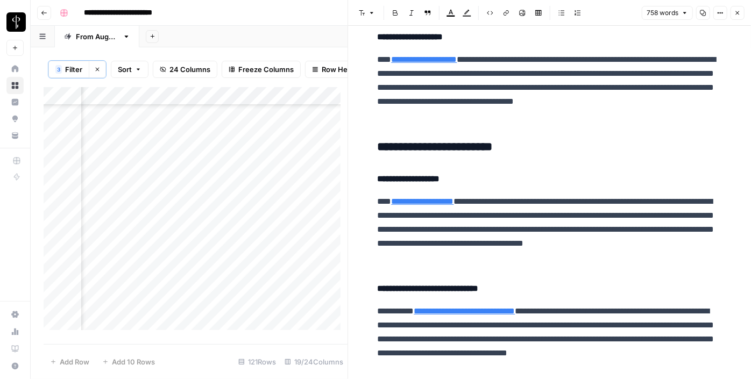
scroll to position [385, 0]
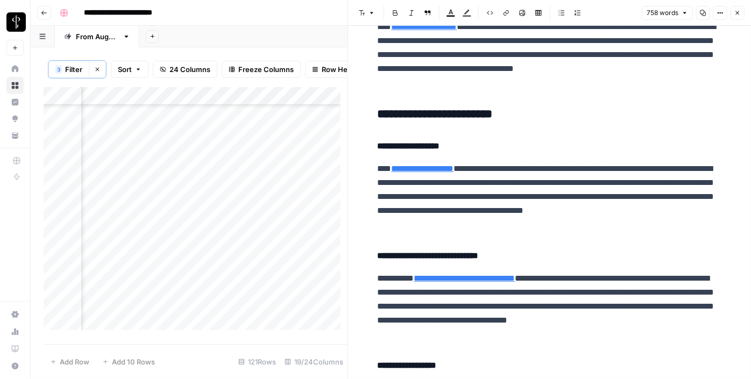
click at [396, 112] on h3 "**********" at bounding box center [550, 114] width 344 height 15
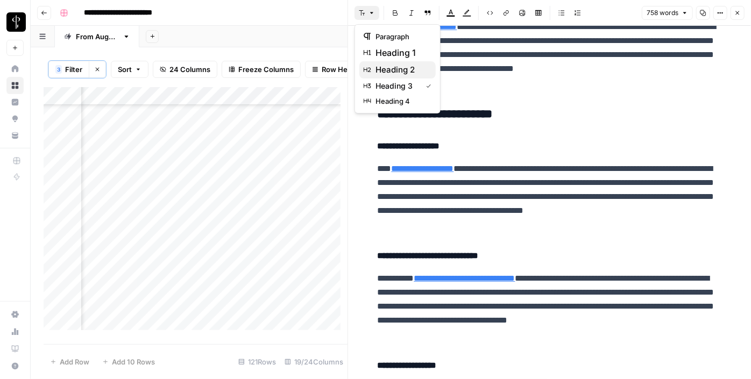
drag, startPoint x: 369, startPoint y: 13, endPoint x: 389, endPoint y: 72, distance: 61.8
click at [389, 72] on body "**********" at bounding box center [375, 189] width 751 height 379
click at [389, 72] on span "heading 2" at bounding box center [402, 69] width 52 height 13
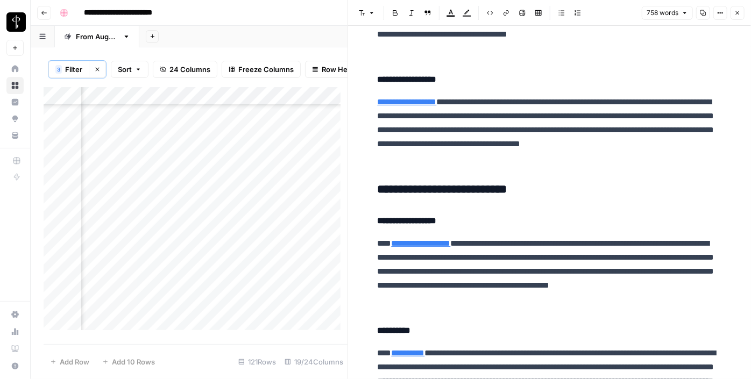
scroll to position [669, 0]
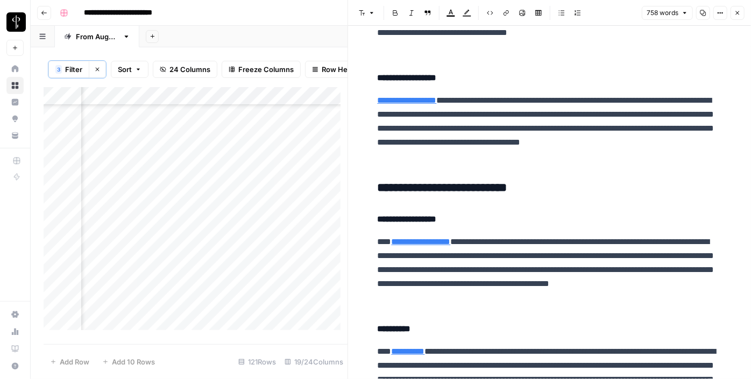
click at [384, 184] on h3 "**********" at bounding box center [550, 188] width 344 height 15
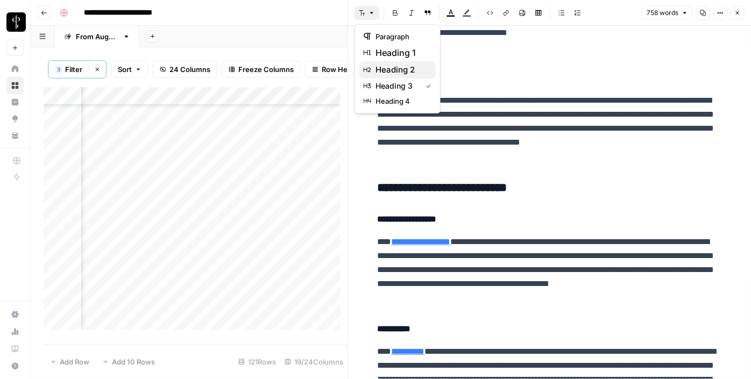
drag, startPoint x: 364, startPoint y: 13, endPoint x: 383, endPoint y: 73, distance: 62.8
click at [383, 73] on body "**********" at bounding box center [375, 189] width 751 height 379
click at [383, 73] on span "heading 2" at bounding box center [402, 69] width 52 height 13
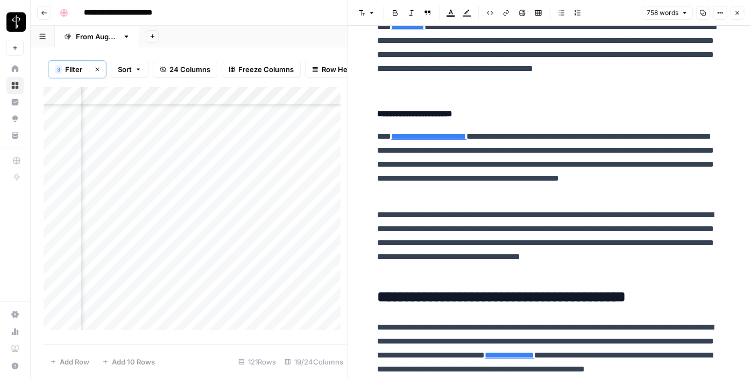
scroll to position [1040, 0]
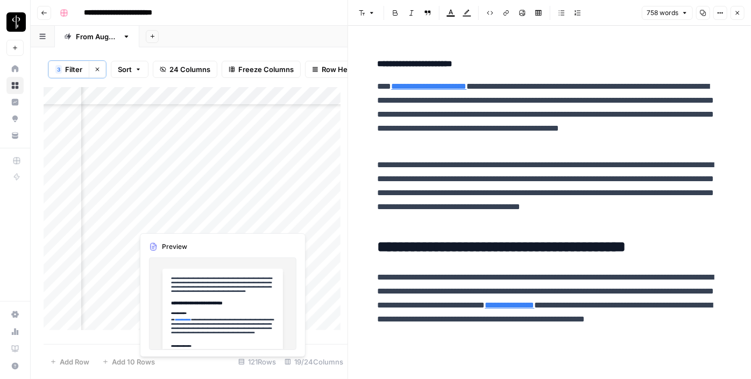
click at [124, 220] on div "Add Column" at bounding box center [196, 212] width 304 height 251
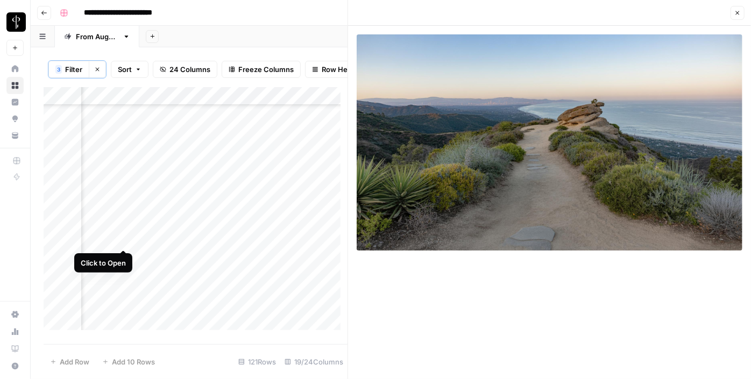
click at [126, 243] on div "Add Column" at bounding box center [196, 212] width 304 height 251
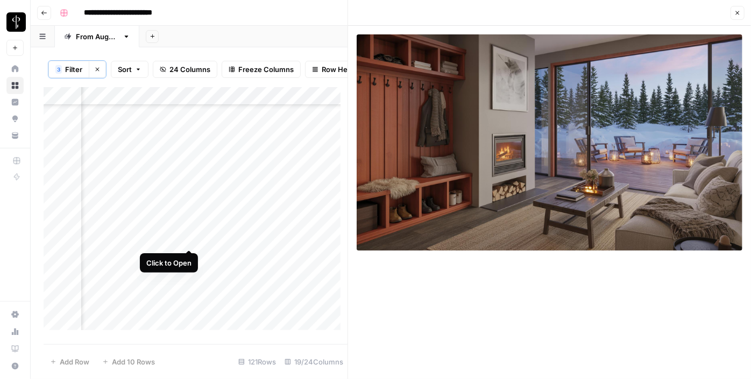
click at [190, 239] on div "Add Column" at bounding box center [196, 212] width 304 height 251
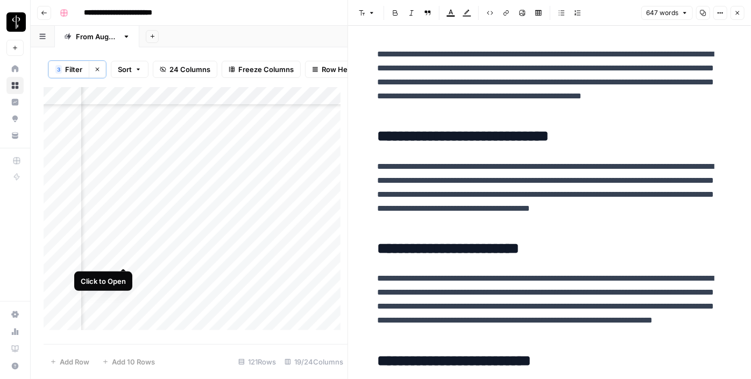
click at [124, 254] on div "Add Column" at bounding box center [196, 212] width 304 height 251
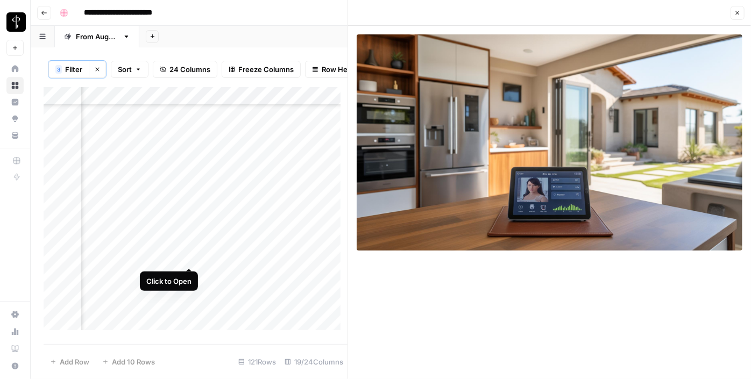
click at [189, 256] on div "Add Column" at bounding box center [196, 212] width 304 height 251
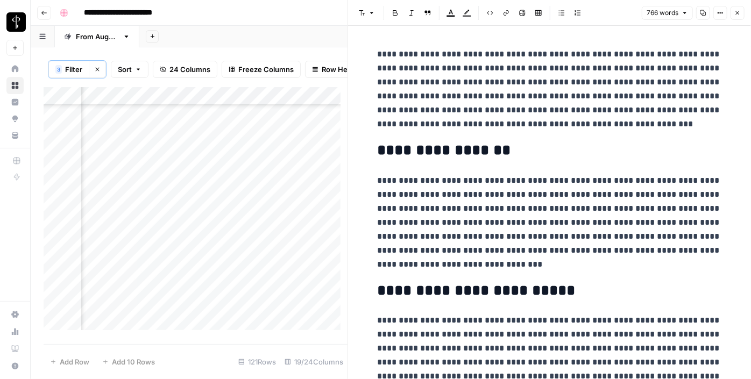
scroll to position [1296, 1044]
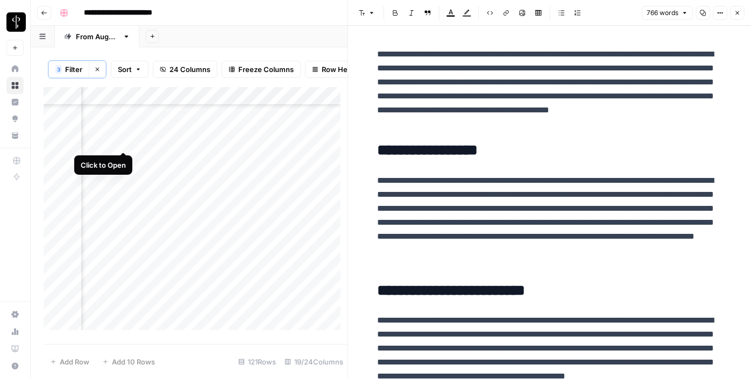
click at [122, 144] on div "Add Column" at bounding box center [196, 212] width 304 height 251
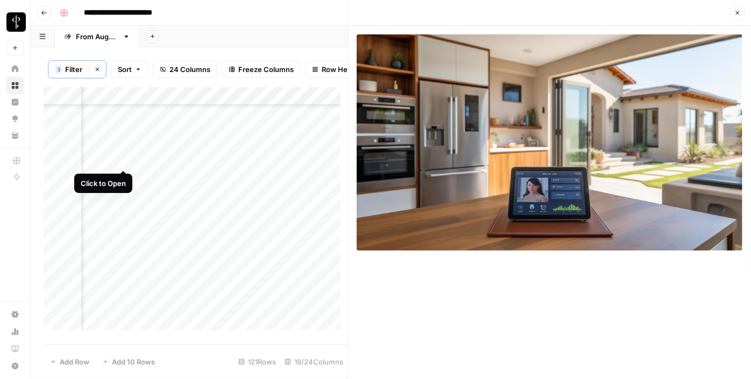
click at [122, 160] on div "Add Column" at bounding box center [196, 212] width 304 height 251
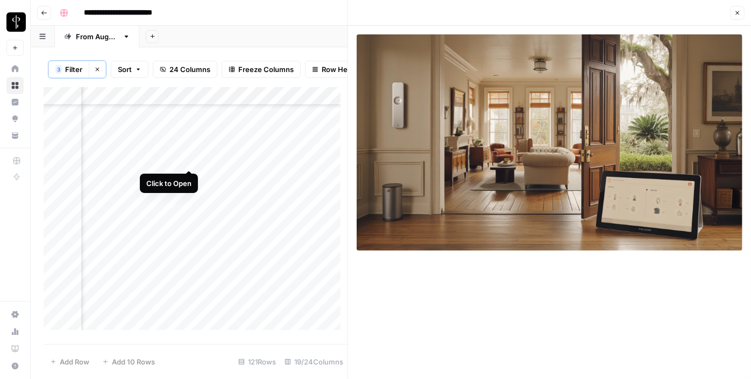
click at [190, 161] on div "Add Column" at bounding box center [196, 212] width 304 height 251
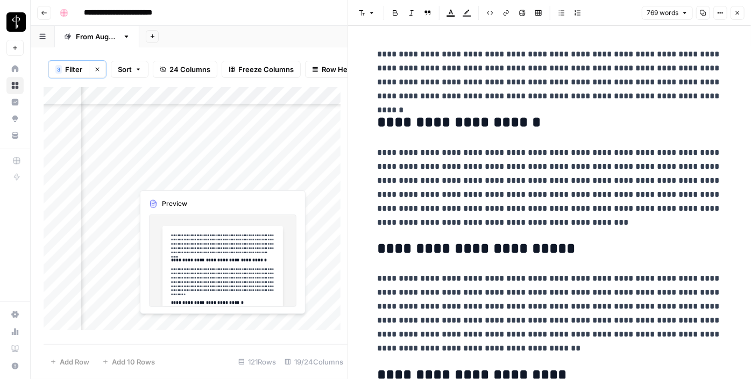
click at [189, 180] on div "Add Column" at bounding box center [196, 212] width 304 height 251
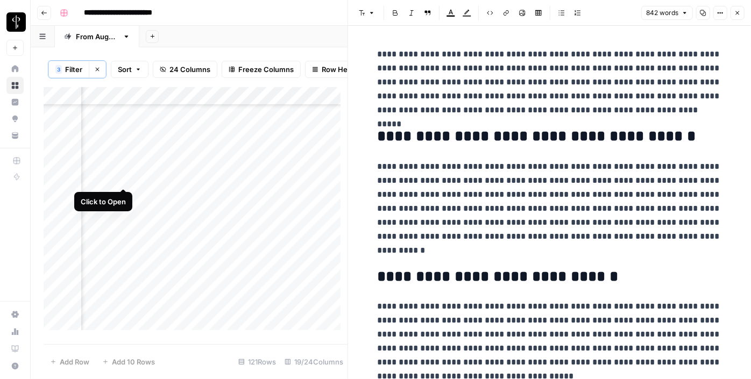
click at [121, 182] on div "Add Column" at bounding box center [196, 212] width 304 height 251
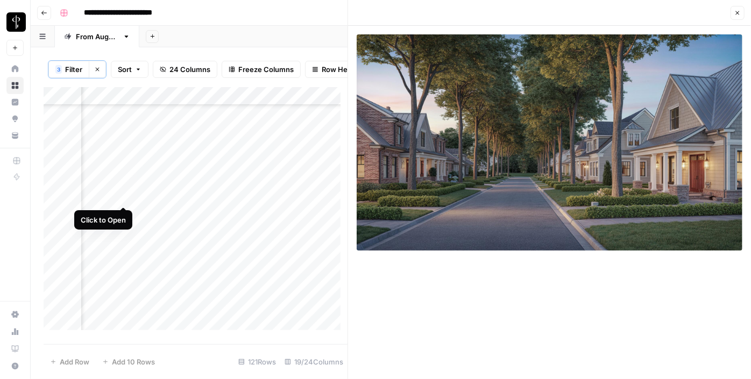
click at [121, 198] on div "Add Column" at bounding box center [196, 212] width 304 height 251
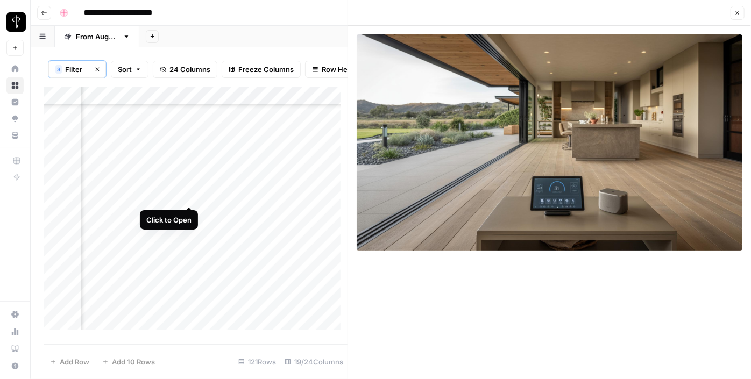
click at [189, 194] on div "Add Column" at bounding box center [196, 212] width 304 height 251
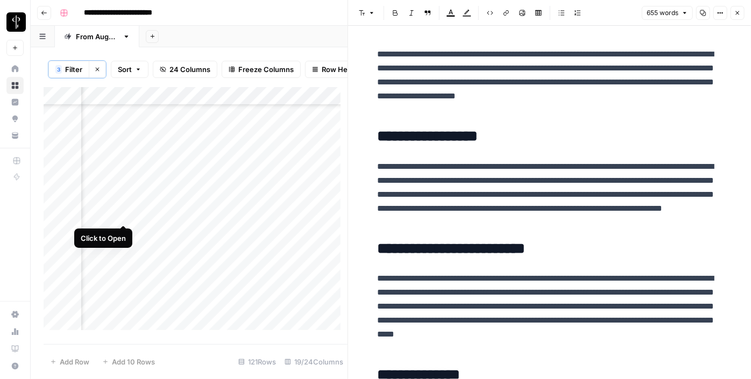
click at [125, 213] on div "Add Column" at bounding box center [196, 212] width 304 height 251
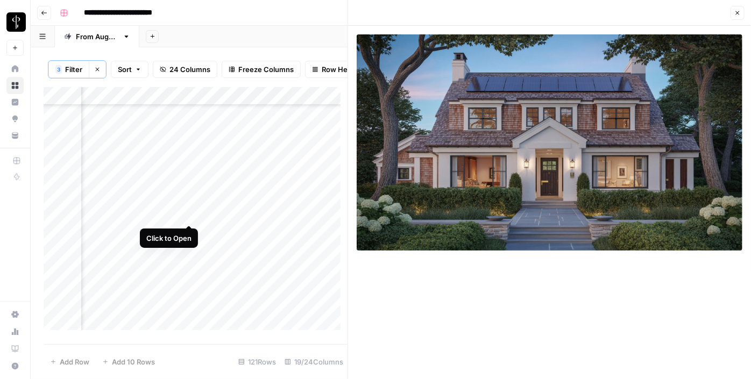
click at [188, 215] on div "Add Column" at bounding box center [196, 212] width 304 height 251
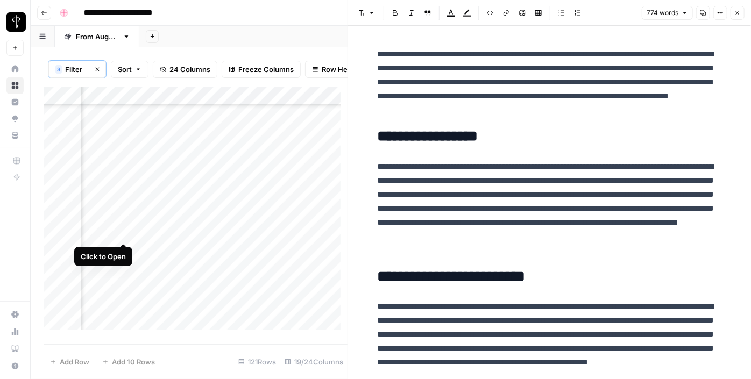
click at [123, 234] on div "Add Column" at bounding box center [196, 212] width 304 height 251
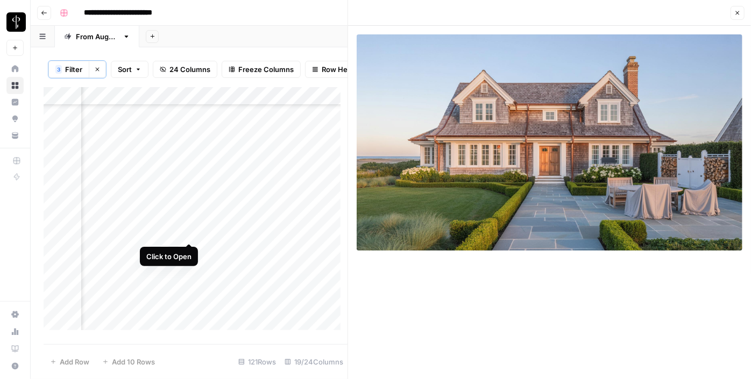
click at [187, 234] on div "Add Column" at bounding box center [196, 212] width 304 height 251
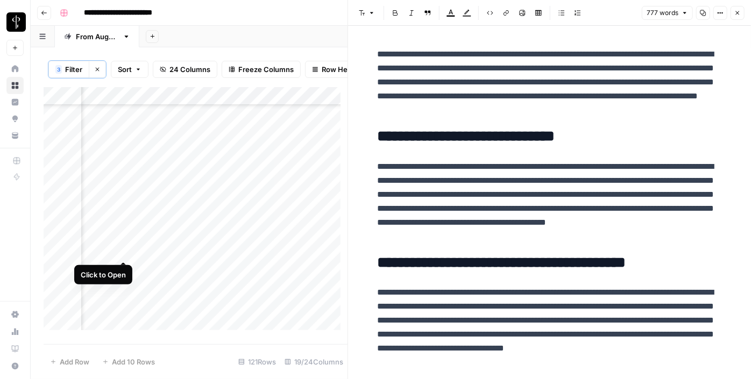
click at [126, 249] on div "Add Column" at bounding box center [196, 212] width 304 height 251
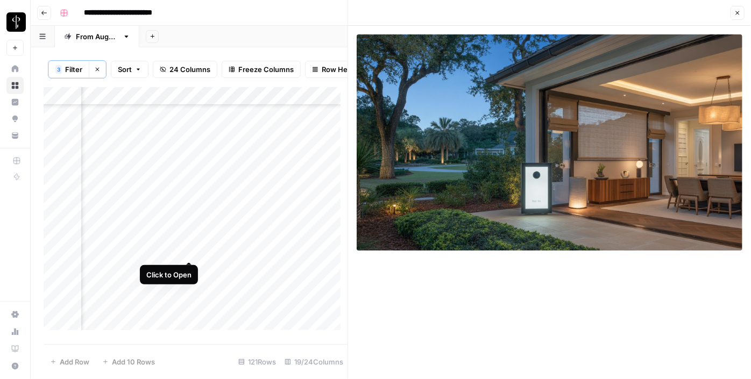
click at [189, 252] on div "Add Column" at bounding box center [196, 212] width 304 height 251
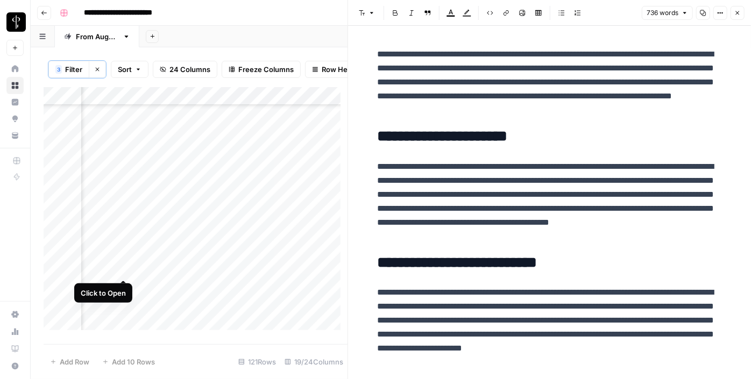
click at [124, 267] on div "Add Column" at bounding box center [196, 212] width 304 height 251
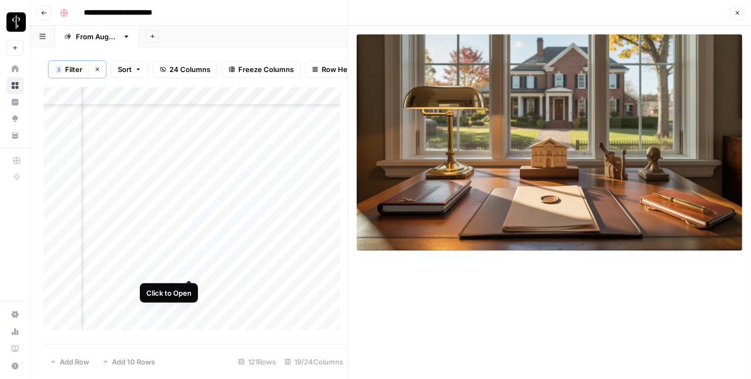
click at [189, 267] on div "Add Column" at bounding box center [196, 212] width 304 height 251
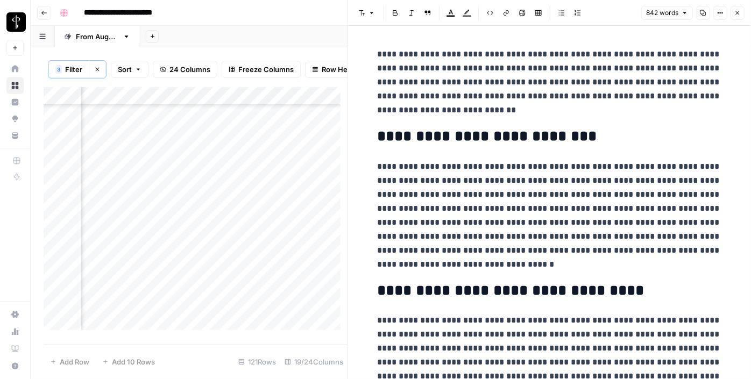
scroll to position [1435, 1044]
click at [126, 150] on div "Add Column" at bounding box center [196, 212] width 304 height 251
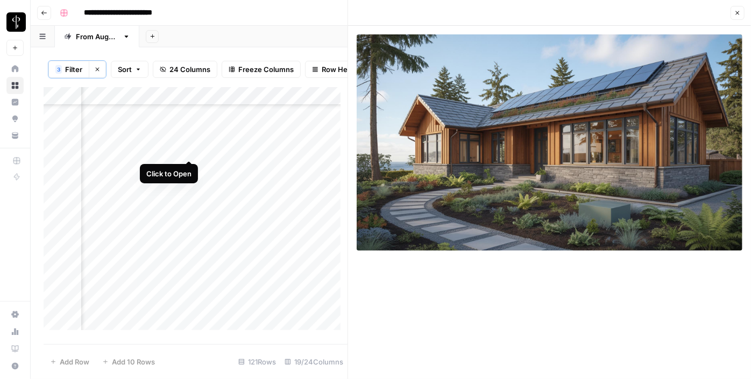
click at [185, 149] on div "Add Column" at bounding box center [196, 212] width 304 height 251
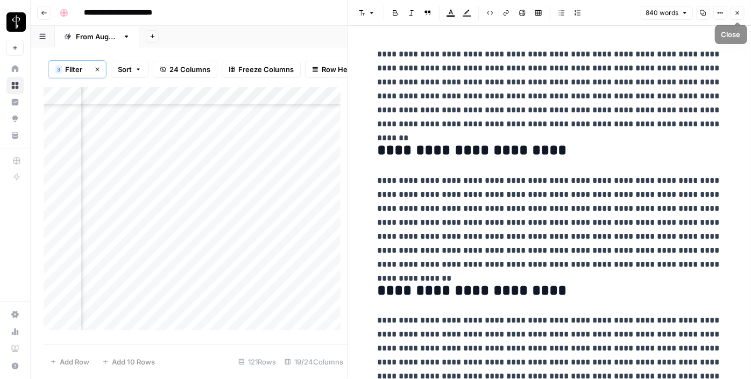
click at [732, 14] on button "Close" at bounding box center [738, 13] width 14 height 14
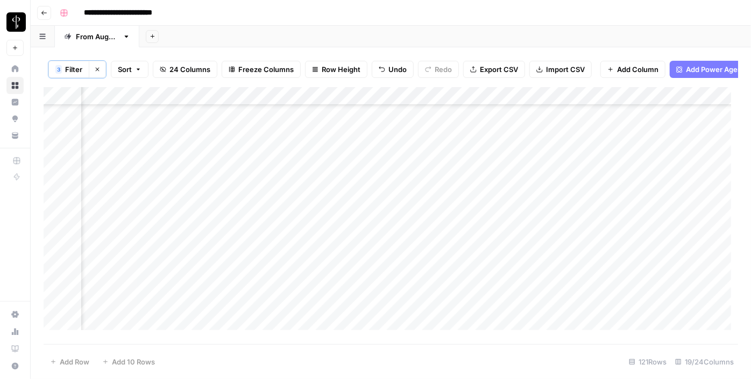
scroll to position [1059, 1044]
click at [419, 158] on div "Add Column" at bounding box center [391, 212] width 695 height 251
click at [477, 156] on div "Add Column" at bounding box center [391, 212] width 695 height 251
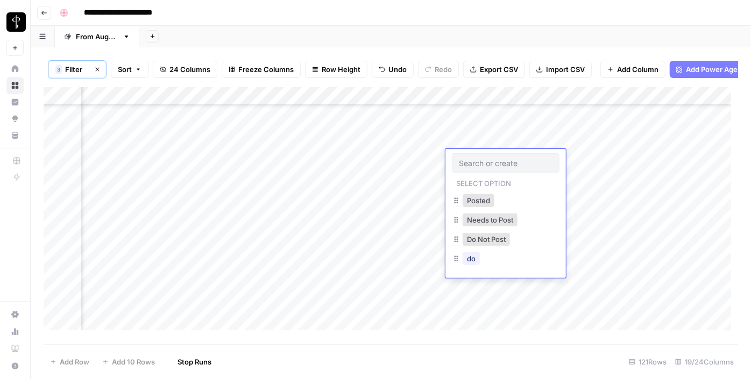
click at [477, 156] on div at bounding box center [506, 162] width 108 height 19
click at [475, 242] on button "Do Not Post" at bounding box center [486, 239] width 47 height 13
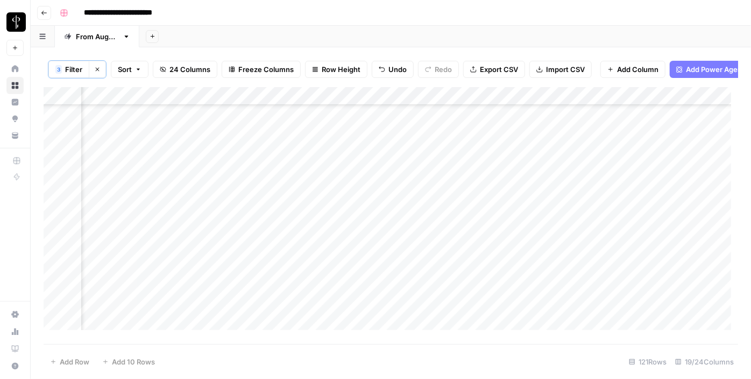
click at [480, 181] on div "Add Column" at bounding box center [391, 212] width 695 height 251
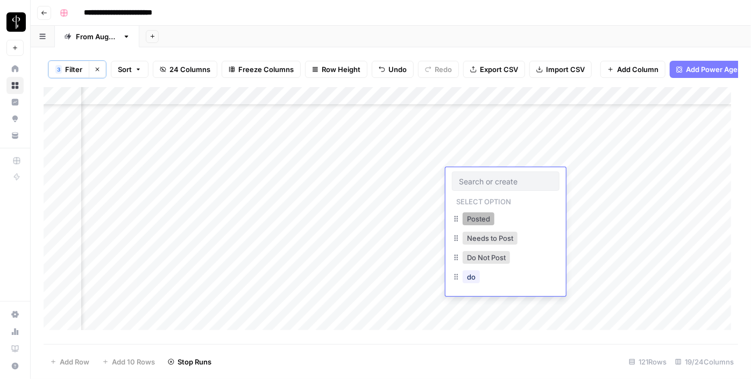
click at [472, 217] on button "Posted" at bounding box center [479, 219] width 32 height 13
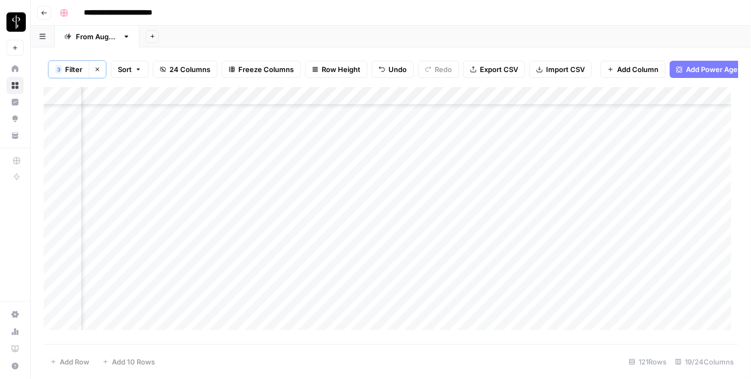
scroll to position [1359, 1044]
drag, startPoint x: 544, startPoint y: 186, endPoint x: 507, endPoint y: 209, distance: 43.8
click at [507, 209] on div "Add Column" at bounding box center [391, 212] width 695 height 251
click at [190, 224] on div "Add Column" at bounding box center [391, 212] width 695 height 251
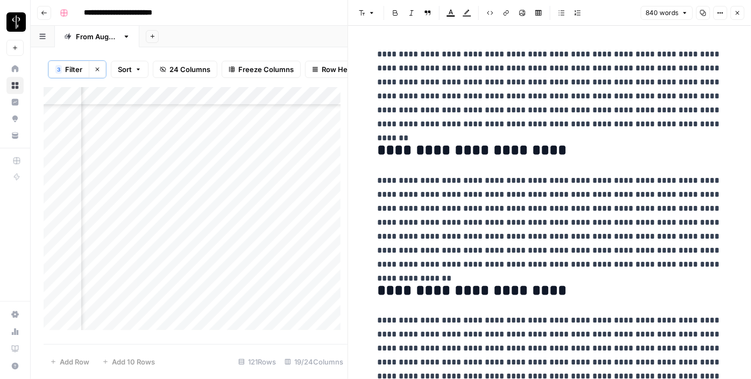
click at [122, 225] on div "Add Column" at bounding box center [196, 212] width 304 height 251
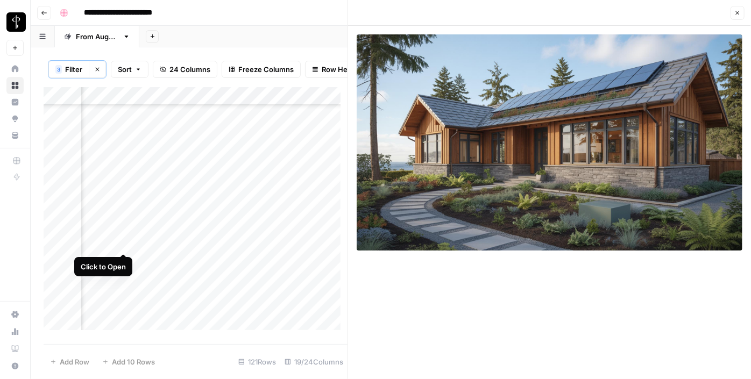
click at [122, 241] on div "Add Column" at bounding box center [196, 212] width 304 height 251
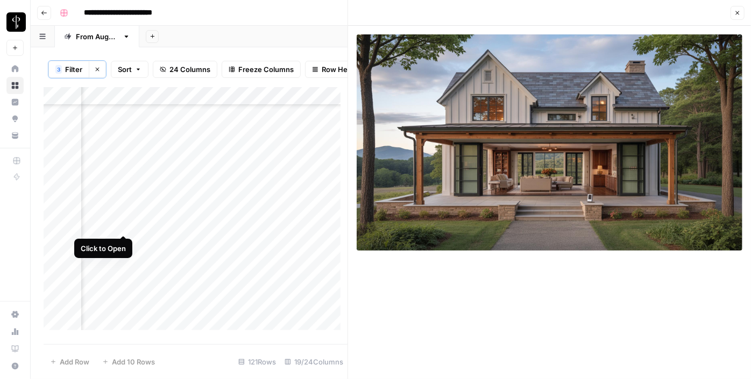
click at [125, 227] on div "Add Column" at bounding box center [196, 212] width 304 height 251
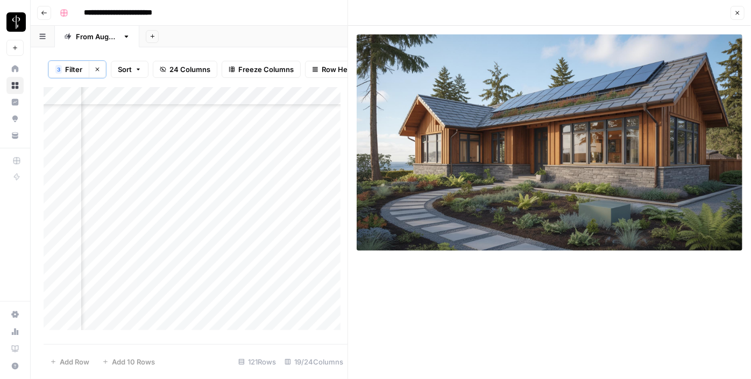
click at [297, 227] on div "Add Column" at bounding box center [196, 212] width 304 height 251
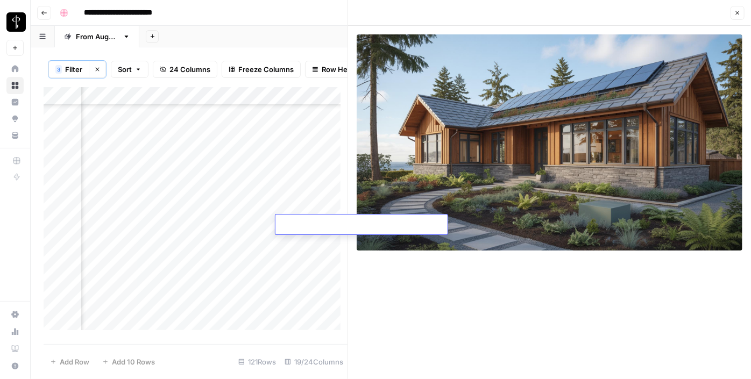
type textarea "**********"
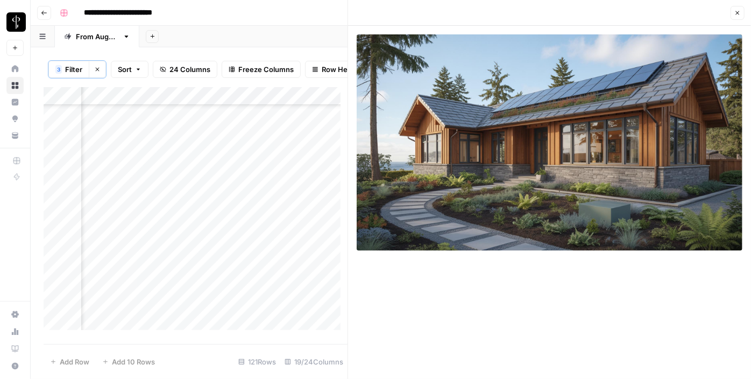
click at [737, 13] on icon "button" at bounding box center [738, 13] width 6 height 6
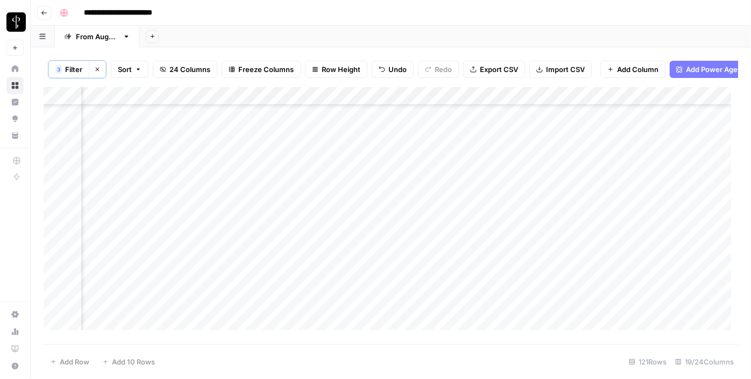
click at [423, 227] on div "Add Column" at bounding box center [391, 212] width 695 height 251
click at [474, 222] on div "Add Column" at bounding box center [391, 212] width 695 height 251
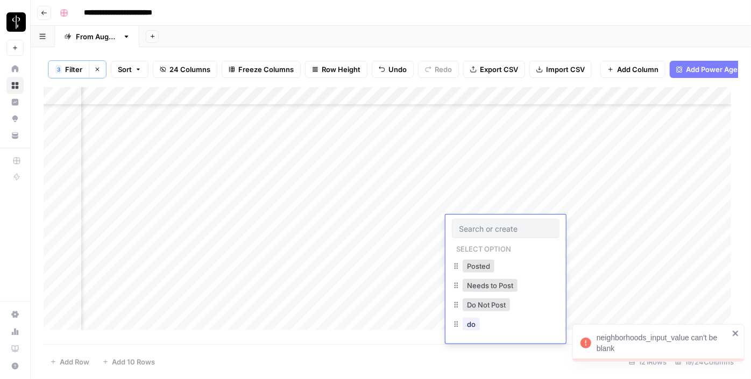
click at [474, 222] on div at bounding box center [506, 228] width 108 height 19
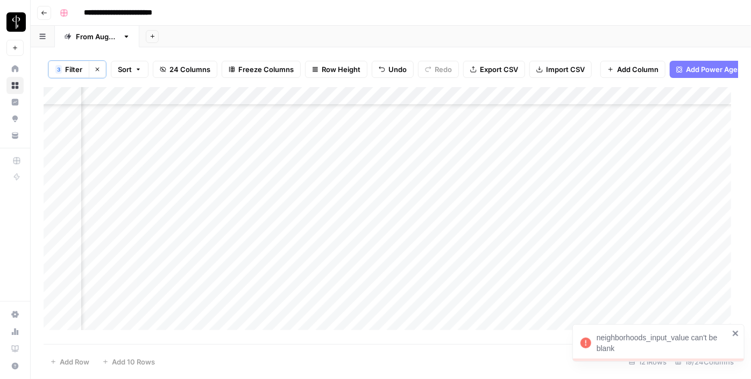
click at [414, 223] on div "Add Column" at bounding box center [391, 212] width 695 height 251
click at [468, 223] on div "Add Column" at bounding box center [391, 212] width 695 height 251
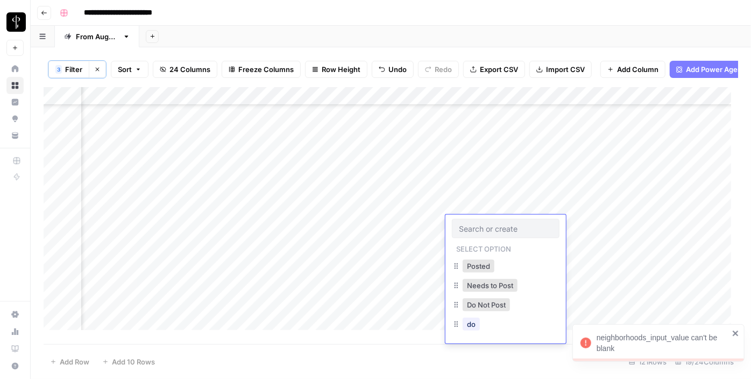
click at [468, 223] on div at bounding box center [506, 228] width 108 height 19
click at [470, 303] on button "Do Not Post" at bounding box center [486, 305] width 47 height 13
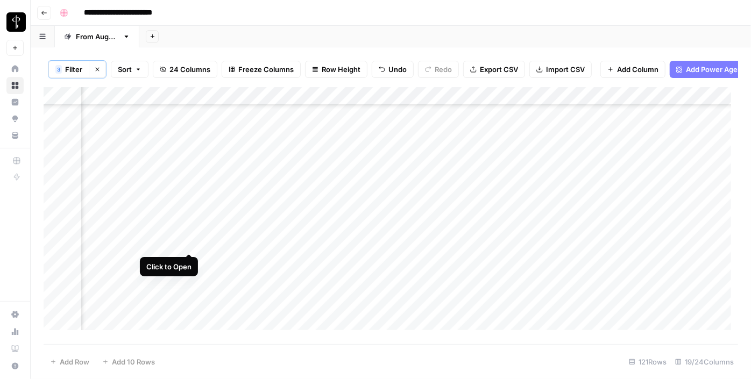
click at [188, 247] on div "Add Column" at bounding box center [391, 212] width 695 height 251
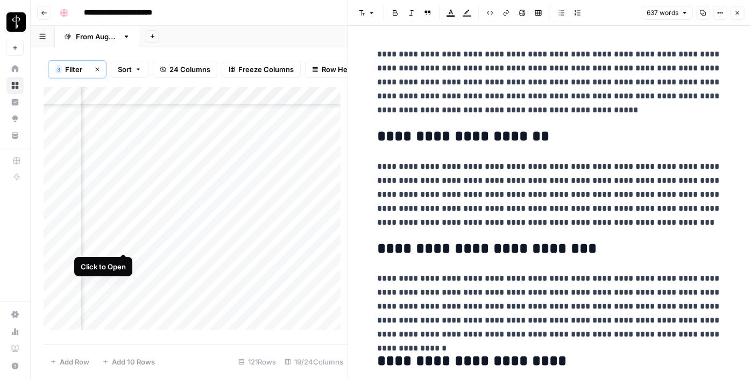
click at [125, 243] on div "Add Column" at bounding box center [196, 212] width 304 height 251
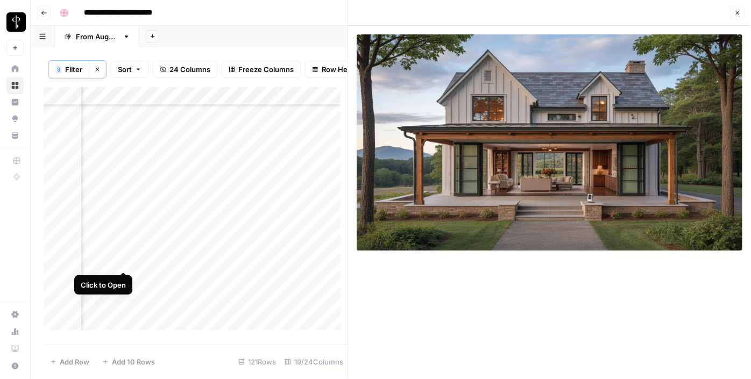
click at [125, 260] on div "Add Column" at bounding box center [196, 212] width 304 height 251
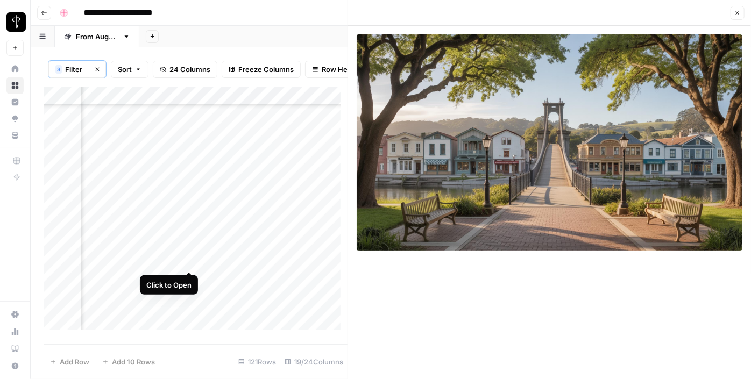
click at [189, 259] on div "Add Column" at bounding box center [196, 212] width 304 height 251
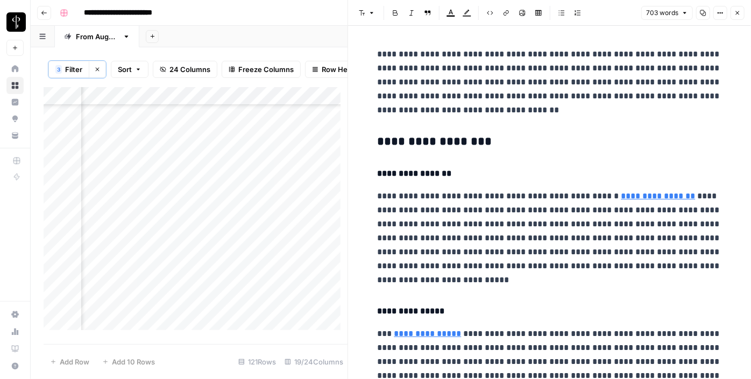
click at [419, 135] on h3 "**********" at bounding box center [550, 142] width 344 height 15
click at [227, 248] on div "Add Column" at bounding box center [196, 212] width 304 height 251
click at [397, 136] on h3 "**********" at bounding box center [550, 142] width 344 height 15
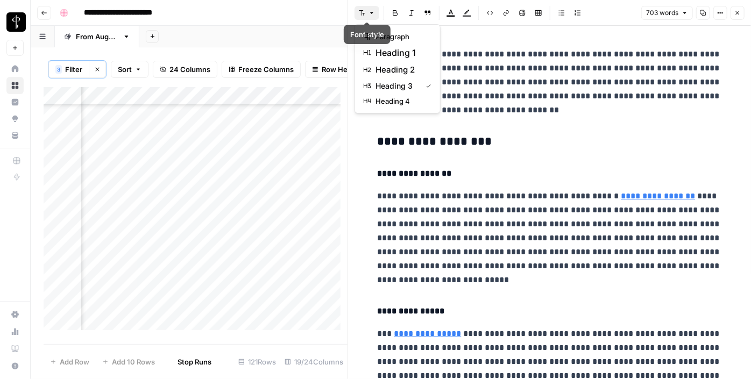
click at [373, 10] on icon "button" at bounding box center [372, 13] width 6 height 6
click at [397, 65] on span "heading 2" at bounding box center [402, 69] width 52 height 13
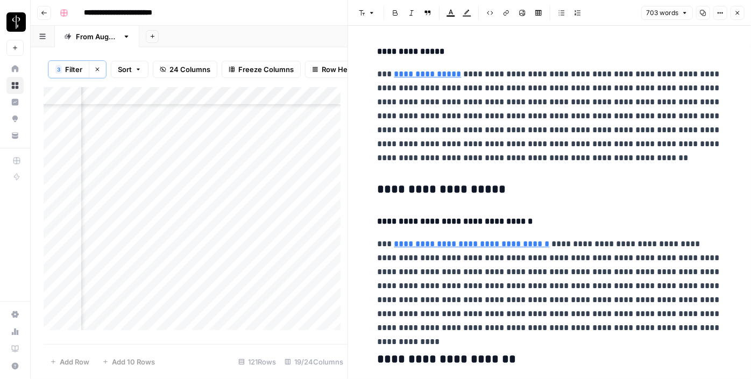
scroll to position [297, 0]
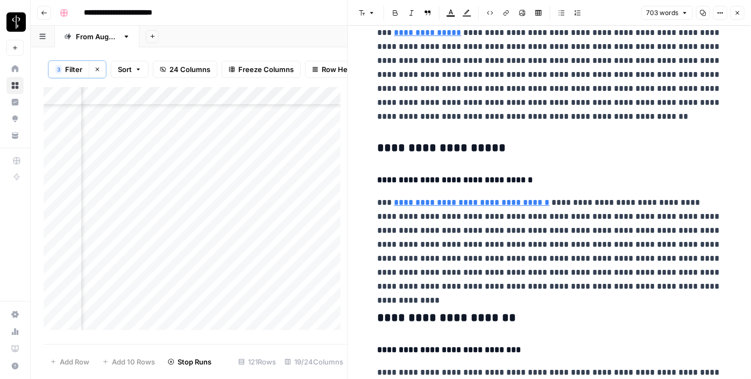
click at [389, 144] on h3 "**********" at bounding box center [550, 148] width 344 height 15
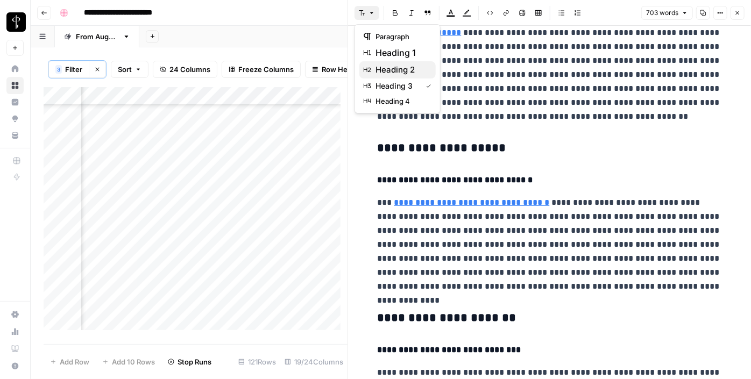
drag, startPoint x: 364, startPoint y: 13, endPoint x: 387, endPoint y: 72, distance: 63.6
click at [387, 72] on body "**********" at bounding box center [375, 189] width 751 height 379
click at [387, 72] on span "heading 2" at bounding box center [402, 69] width 52 height 13
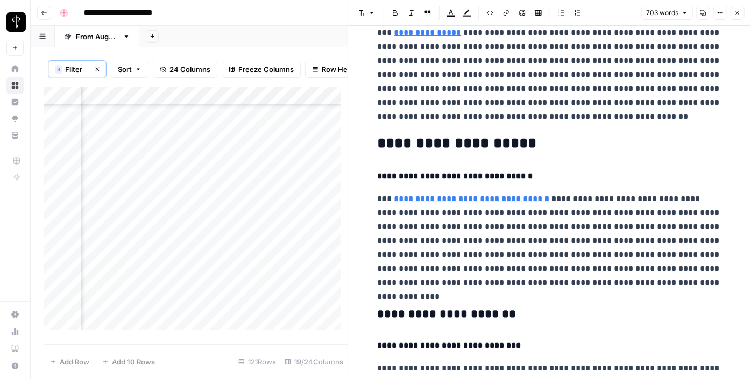
scroll to position [444, 0]
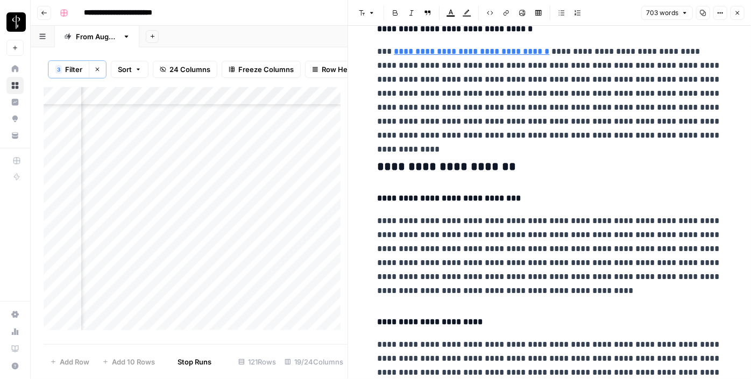
click at [407, 160] on h3 "**********" at bounding box center [550, 167] width 344 height 15
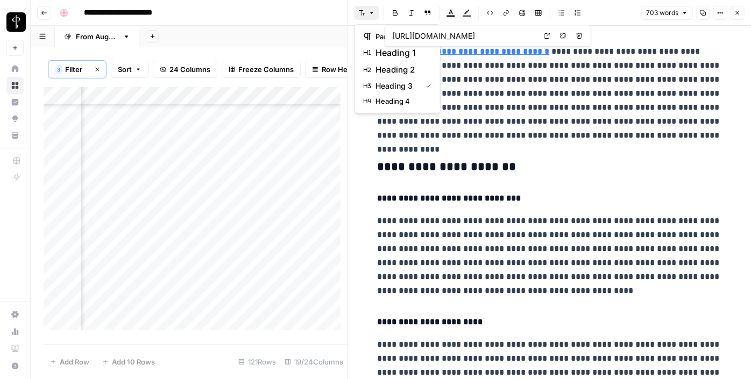
click at [371, 10] on icon "button" at bounding box center [372, 13] width 6 height 6
click at [387, 61] on button "heading 2" at bounding box center [397, 69] width 76 height 17
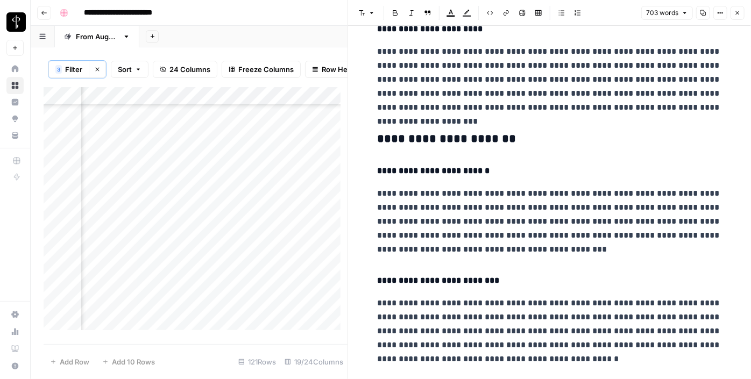
scroll to position [738, 0]
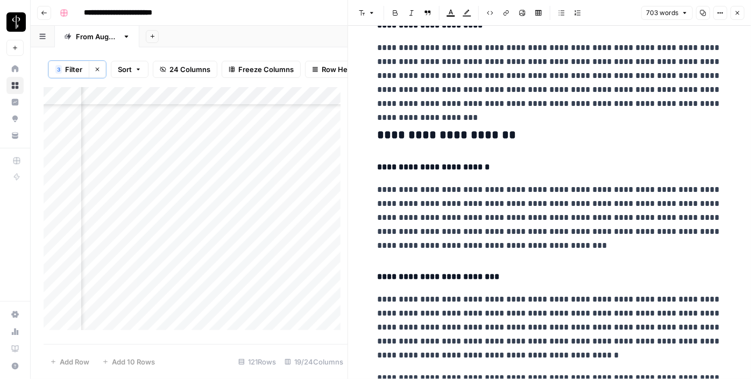
click at [398, 139] on h3 "**********" at bounding box center [550, 135] width 344 height 15
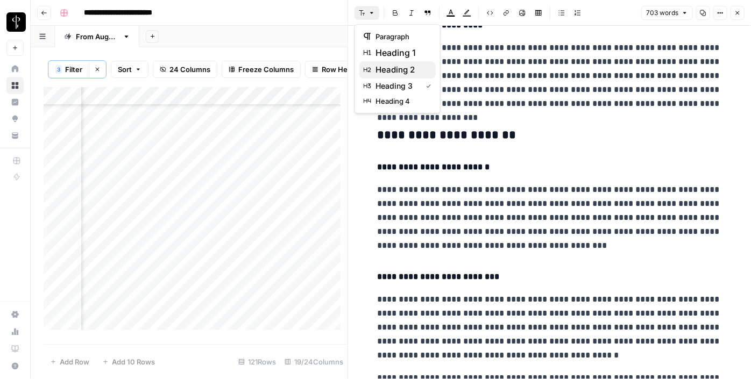
drag, startPoint x: 368, startPoint y: 8, endPoint x: 387, endPoint y: 70, distance: 65.2
click at [387, 70] on body "**********" at bounding box center [375, 189] width 751 height 379
click at [387, 70] on span "heading 2" at bounding box center [402, 69] width 52 height 13
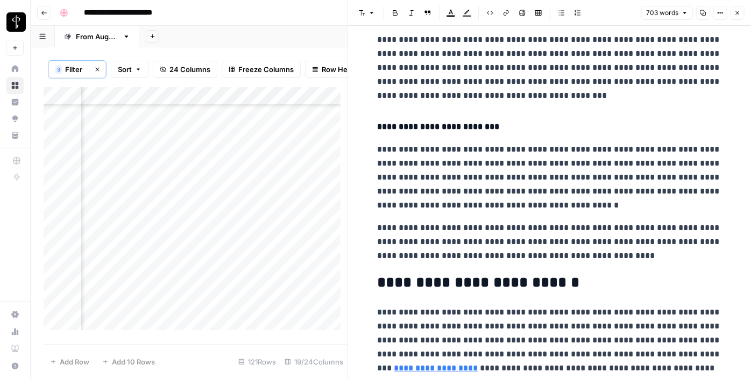
scroll to position [933, 0]
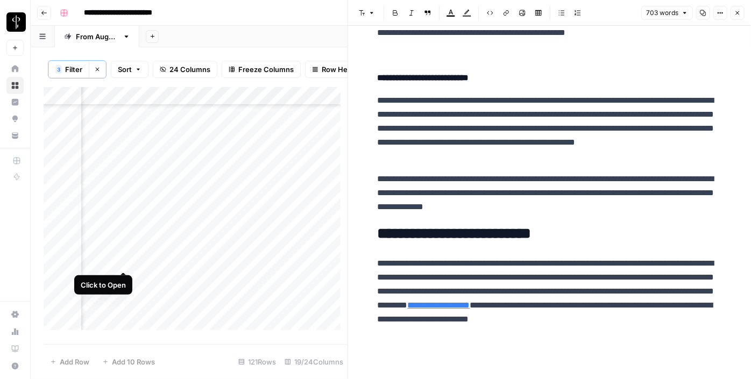
click at [128, 259] on div "Add Column" at bounding box center [196, 212] width 304 height 251
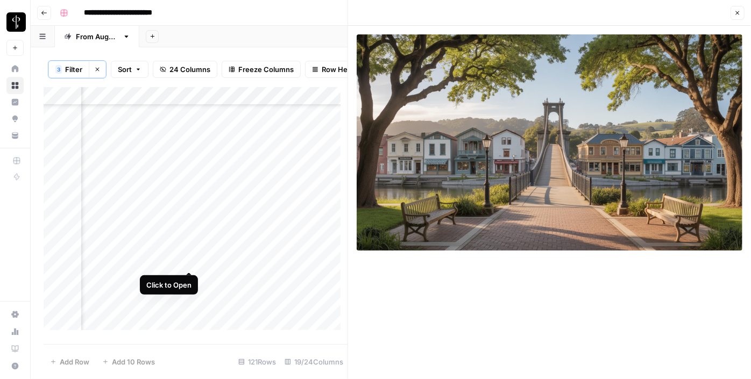
click at [188, 260] on div "Add Column" at bounding box center [196, 212] width 304 height 251
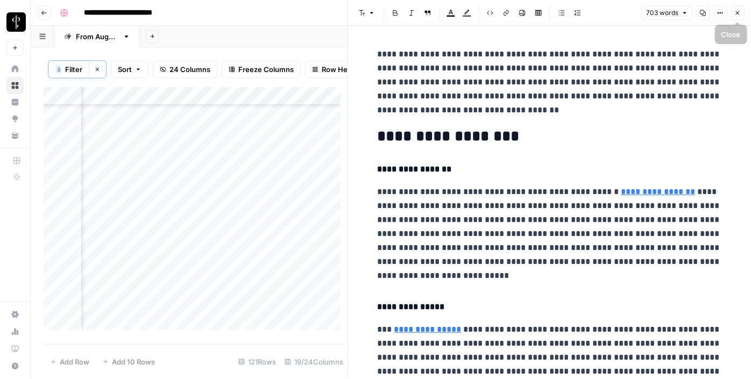
click at [736, 12] on icon "button" at bounding box center [738, 13] width 6 height 6
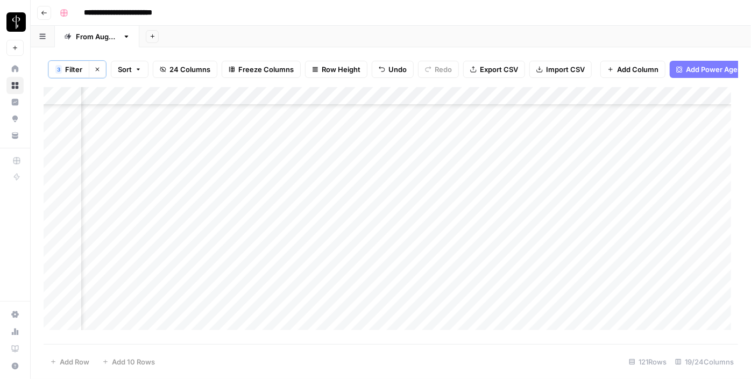
scroll to position [1453, 1044]
click at [224, 183] on div "Add Column" at bounding box center [391, 212] width 695 height 251
click at [225, 202] on div "Add Column" at bounding box center [391, 212] width 695 height 251
click at [229, 225] on div "Add Column" at bounding box center [391, 212] width 695 height 251
click at [229, 241] on div "Add Column" at bounding box center [391, 212] width 695 height 251
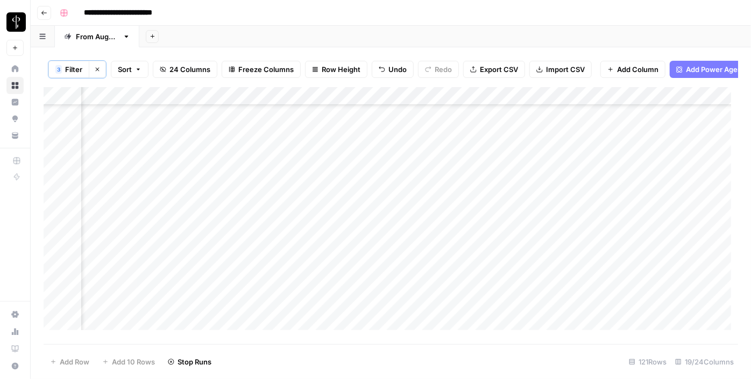
click at [230, 256] on div "Add Column" at bounding box center [391, 212] width 695 height 251
click at [230, 274] on div "Add Column" at bounding box center [391, 212] width 695 height 251
click at [230, 232] on div "Add Column" at bounding box center [391, 212] width 695 height 251
click at [229, 202] on div "Add Column" at bounding box center [391, 212] width 695 height 251
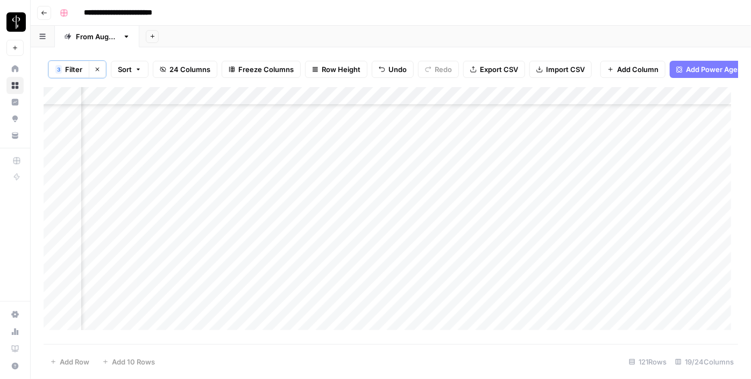
click at [228, 223] on div "Add Column" at bounding box center [391, 212] width 695 height 251
click at [229, 238] on div "Add Column" at bounding box center [391, 212] width 695 height 251
click at [230, 258] on div "Add Column" at bounding box center [391, 212] width 695 height 251
click at [230, 267] on div "Add Column" at bounding box center [391, 212] width 695 height 251
click at [230, 279] on div "Add Column" at bounding box center [391, 212] width 695 height 251
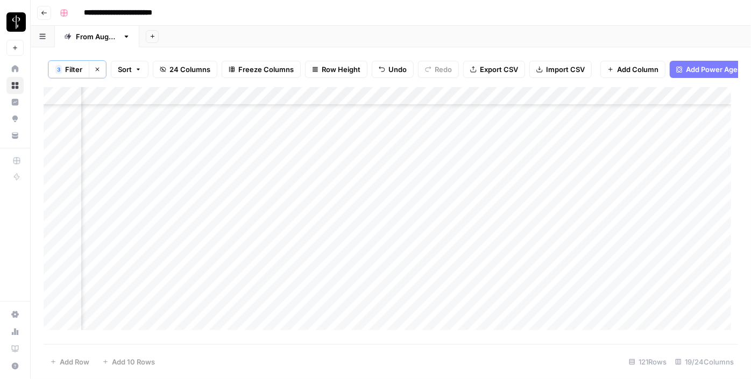
click at [233, 260] on div "Add Column" at bounding box center [391, 212] width 695 height 251
click at [232, 294] on div "Add Column" at bounding box center [391, 212] width 695 height 251
click at [231, 306] on div "Add Column" at bounding box center [391, 212] width 695 height 251
click at [234, 231] on div "Add Column" at bounding box center [391, 212] width 695 height 251
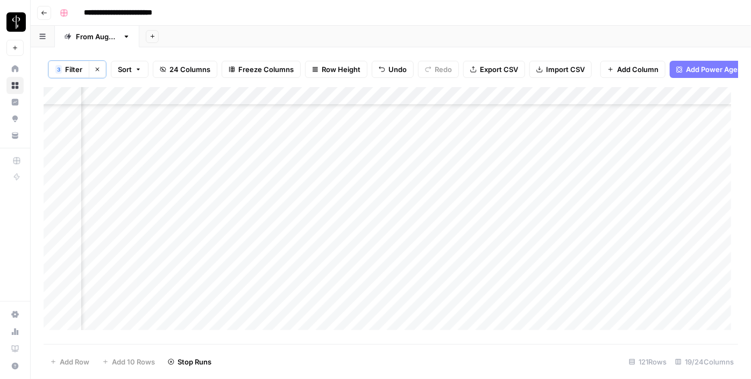
scroll to position [1608, 1044]
click at [234, 271] on div "Add Column" at bounding box center [391, 212] width 695 height 251
click at [233, 280] on div "Add Column" at bounding box center [391, 212] width 695 height 251
click at [229, 312] on div "Add Column" at bounding box center [391, 212] width 695 height 251
click at [226, 328] on div "Add Column" at bounding box center [391, 212] width 695 height 251
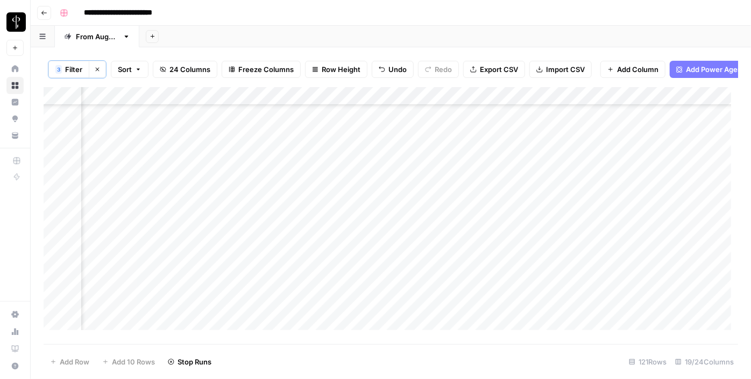
click at [229, 288] on div "Add Column" at bounding box center [391, 212] width 695 height 251
click at [126, 165] on div "Add Column" at bounding box center [391, 212] width 695 height 251
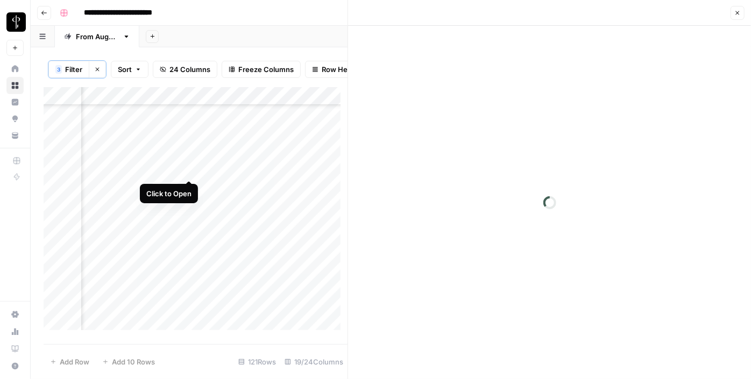
click at [192, 168] on div "Add Column" at bounding box center [196, 212] width 304 height 251
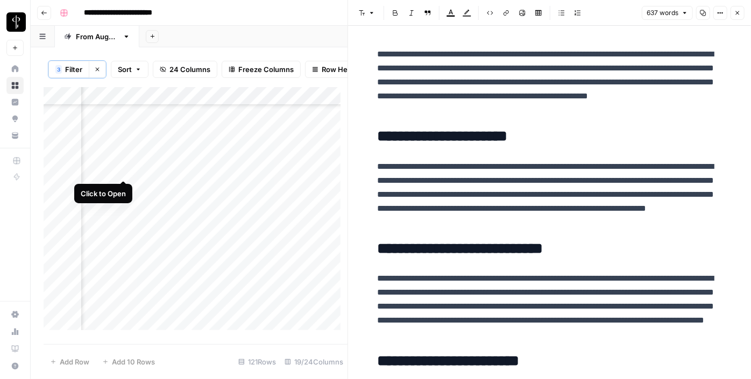
click at [122, 169] on div "Add Column" at bounding box center [196, 212] width 304 height 251
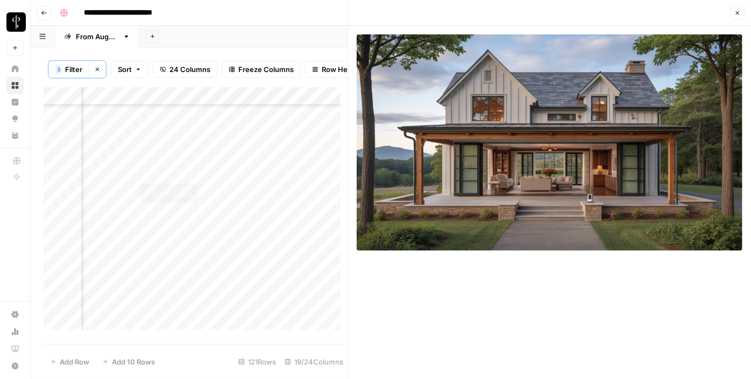
click at [192, 167] on div "Add Column" at bounding box center [196, 212] width 304 height 251
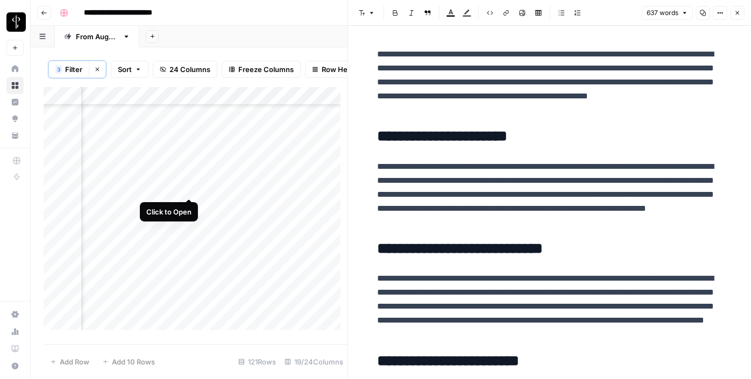
click at [184, 186] on div "Add Column" at bounding box center [196, 212] width 304 height 251
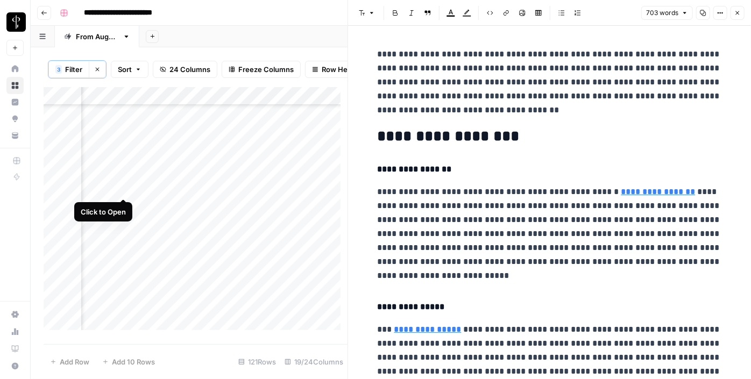
click at [125, 187] on div "Add Column" at bounding box center [196, 212] width 304 height 251
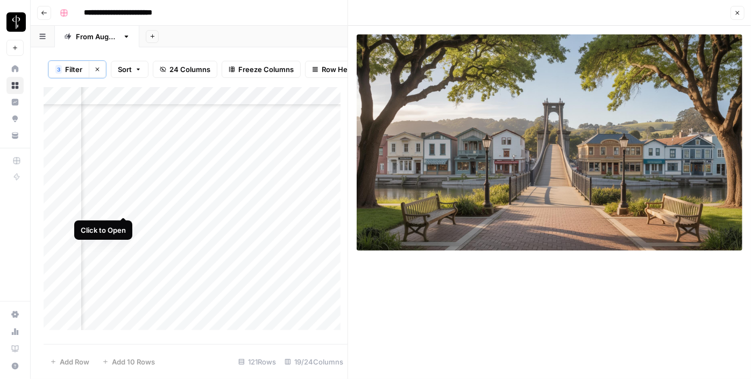
click at [125, 204] on div "Add Column" at bounding box center [196, 212] width 304 height 251
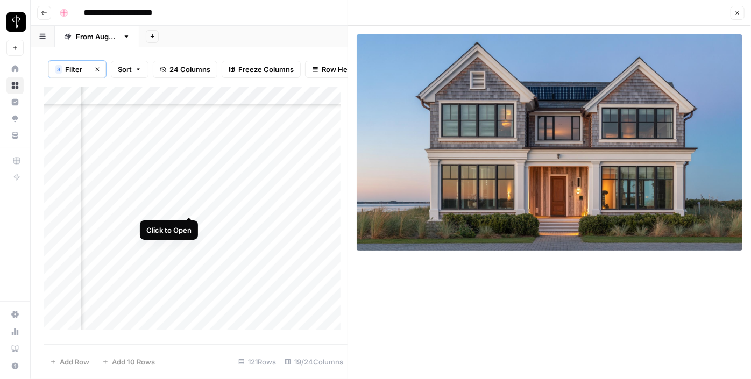
click at [191, 201] on div "Add Column" at bounding box center [196, 212] width 304 height 251
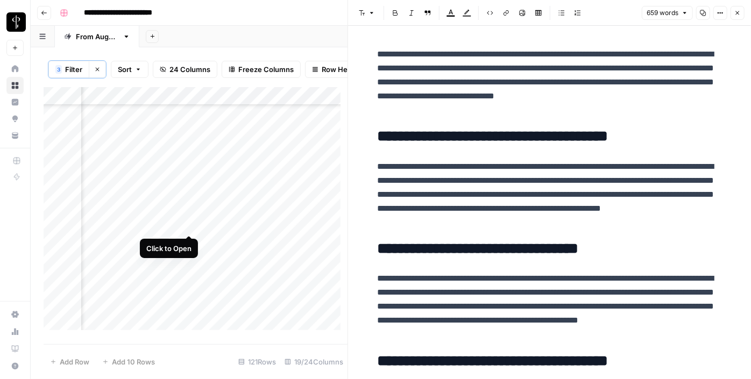
click at [188, 223] on div "Add Column" at bounding box center [196, 212] width 304 height 251
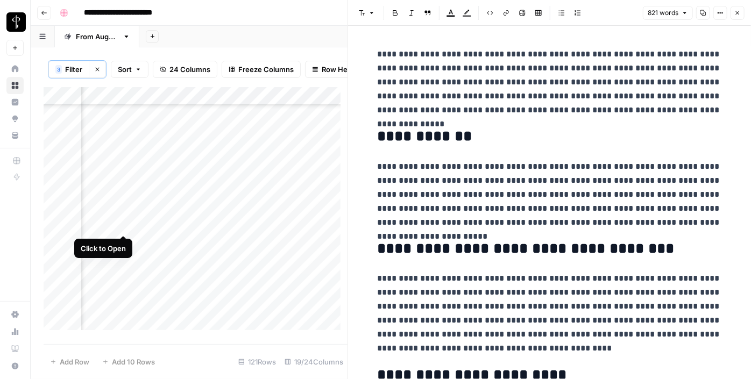
click at [123, 224] on div "Add Column" at bounding box center [196, 212] width 304 height 251
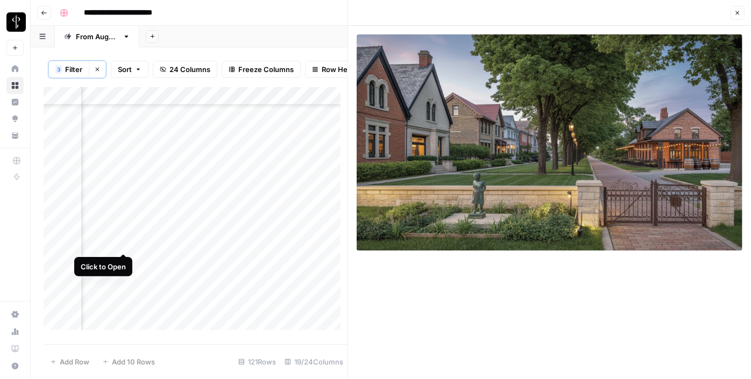
click at [125, 244] on div "Add Column" at bounding box center [196, 212] width 304 height 251
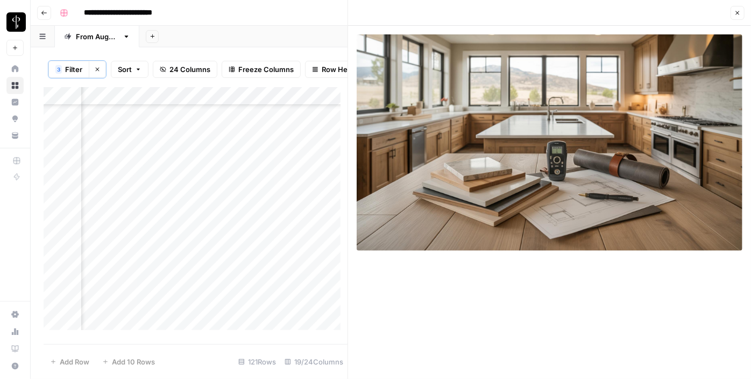
click at [197, 241] on div "Add Column" at bounding box center [196, 212] width 304 height 251
click at [188, 241] on div "Add Column" at bounding box center [196, 212] width 304 height 251
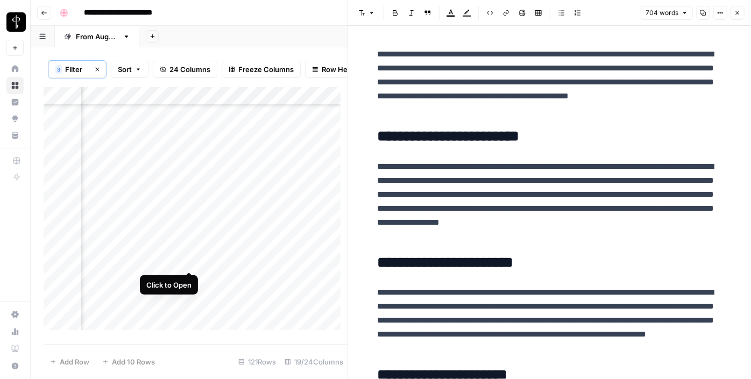
click at [187, 257] on div "Add Column" at bounding box center [196, 212] width 304 height 251
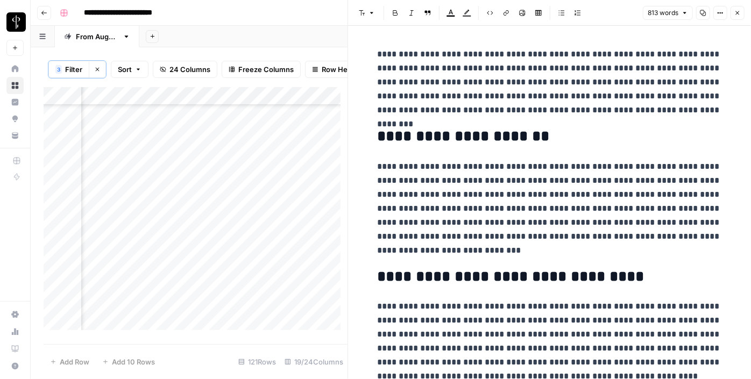
click at [123, 262] on div "Add Column" at bounding box center [196, 212] width 304 height 251
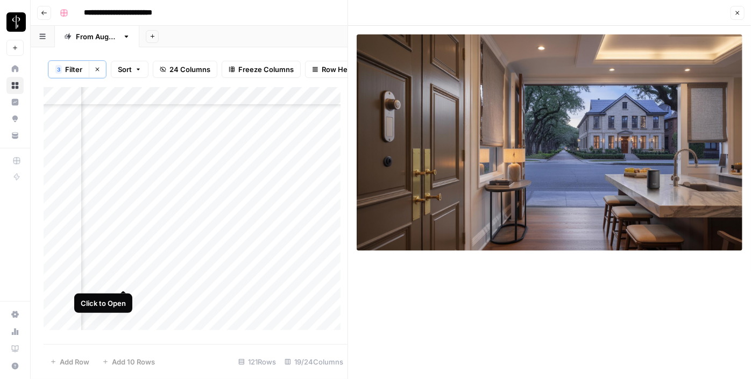
click at [121, 278] on div "Add Column" at bounding box center [196, 212] width 304 height 251
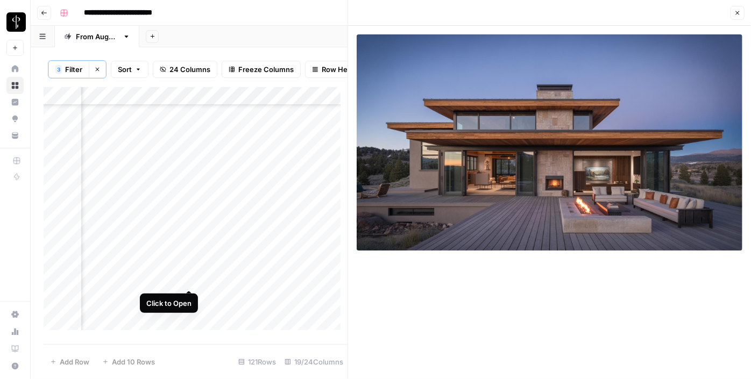
click at [186, 279] on div "Add Column" at bounding box center [196, 212] width 304 height 251
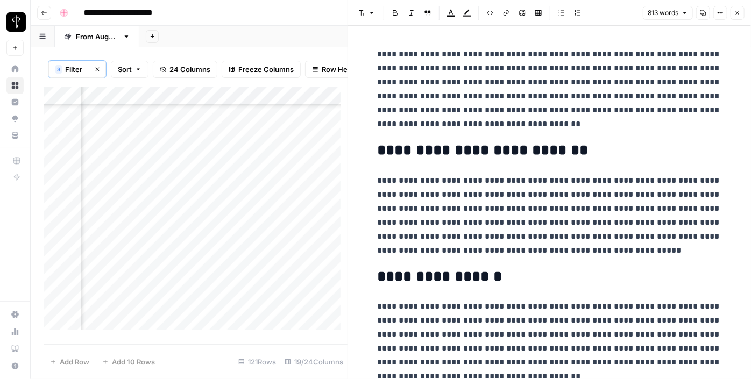
scroll to position [1557, 1044]
click at [189, 172] on div "Add Column" at bounding box center [196, 212] width 304 height 251
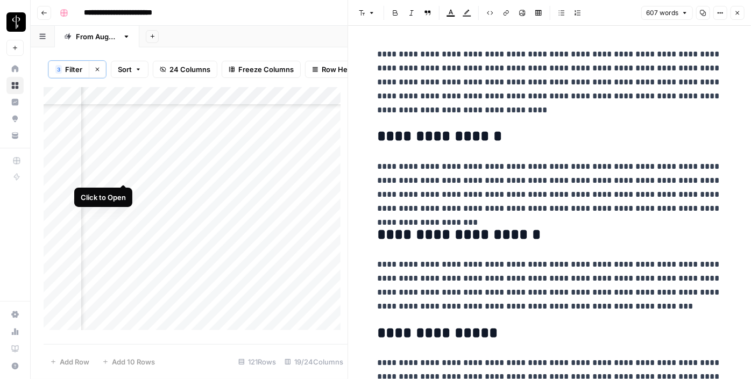
click at [123, 174] on div "Add Column" at bounding box center [196, 212] width 304 height 251
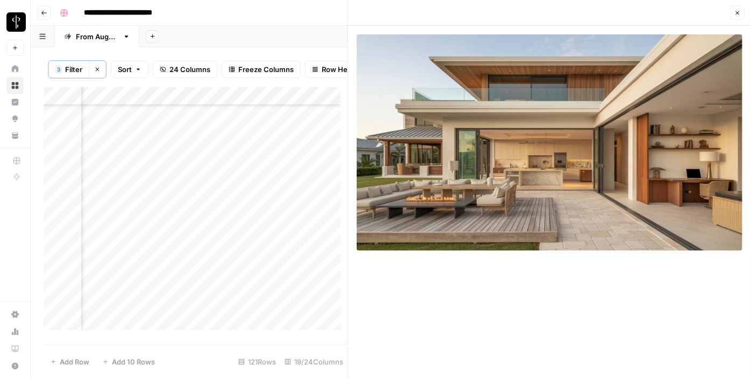
click at [125, 193] on div "Add Column" at bounding box center [196, 212] width 304 height 251
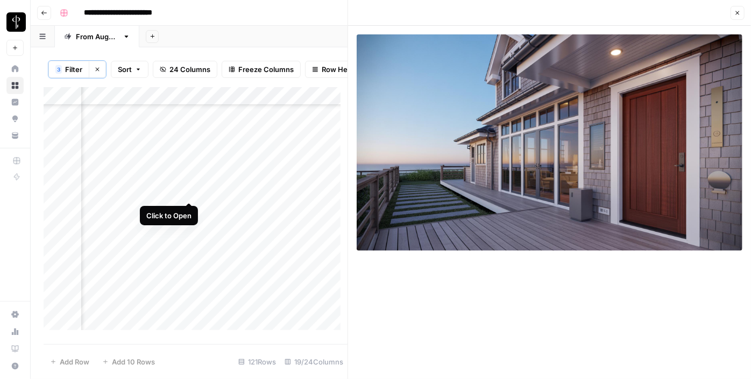
click at [191, 193] on div "Add Column" at bounding box center [196, 212] width 304 height 251
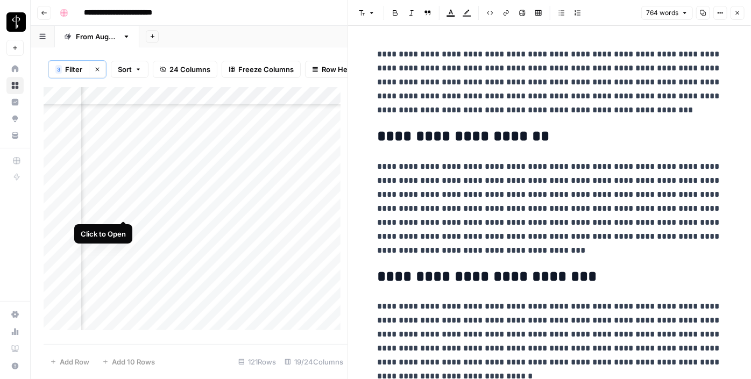
click at [123, 210] on div "Add Column" at bounding box center [196, 212] width 304 height 251
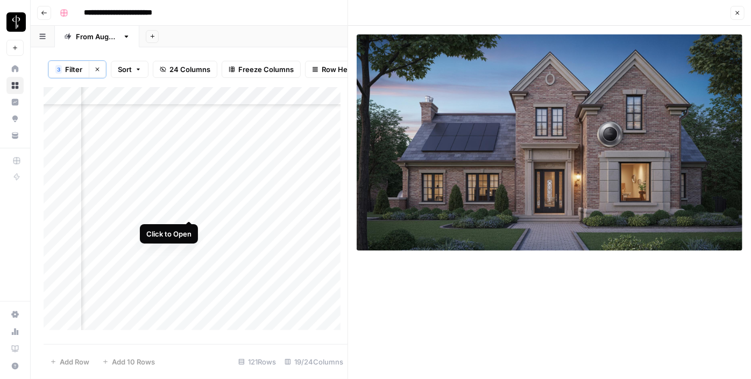
click at [188, 213] on div "Add Column" at bounding box center [196, 212] width 304 height 251
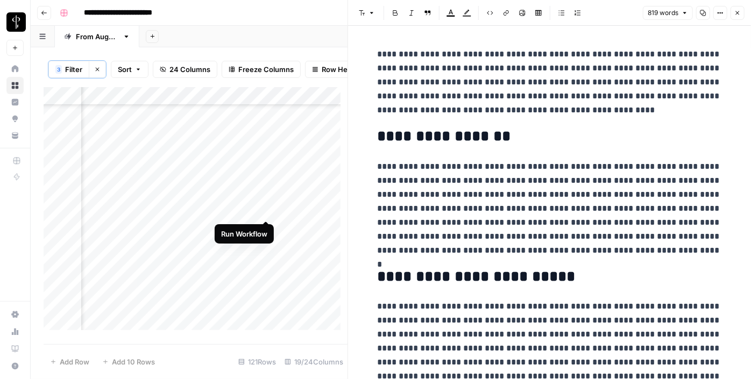
click at [264, 210] on div "Add Column" at bounding box center [196, 212] width 304 height 251
click at [313, 215] on div "Add Column" at bounding box center [196, 212] width 304 height 251
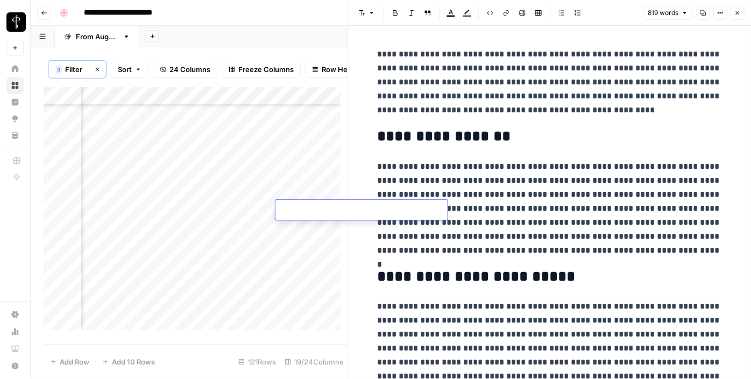
type textarea "**********"
click at [124, 230] on div "Add Column" at bounding box center [196, 212] width 304 height 251
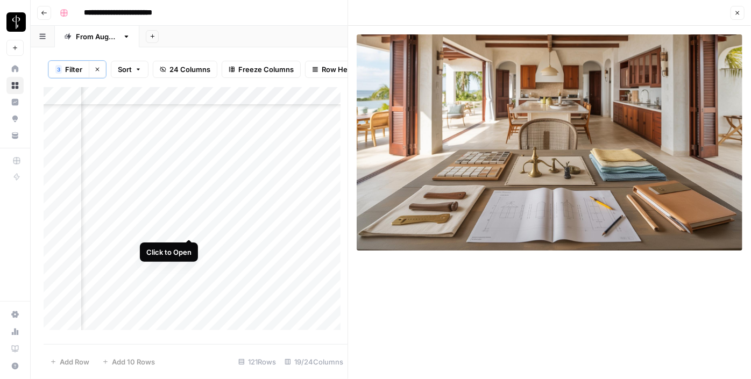
click at [186, 231] on div "Add Column" at bounding box center [196, 212] width 304 height 251
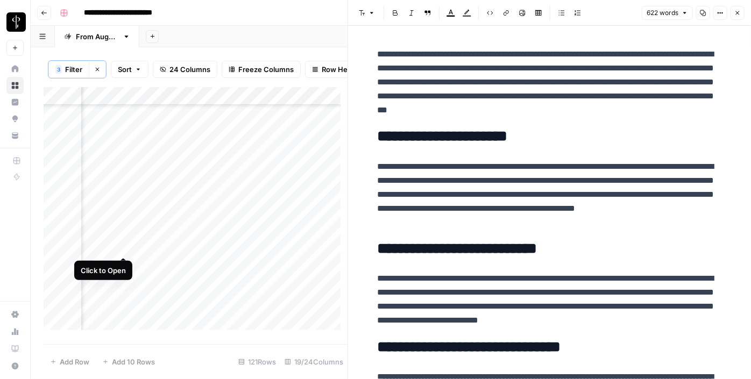
click at [126, 245] on div "Add Column" at bounding box center [196, 212] width 304 height 251
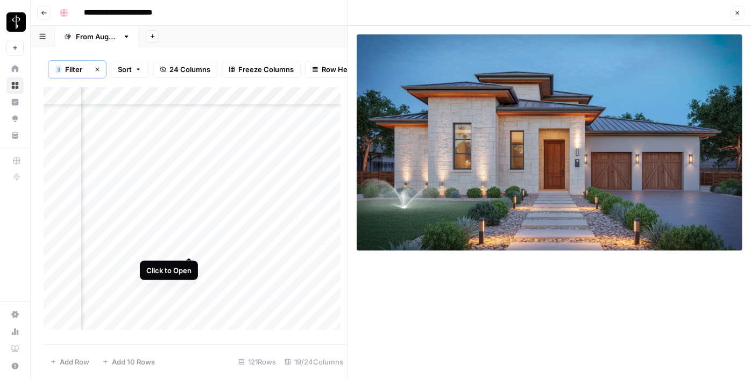
click at [191, 246] on div "Add Column" at bounding box center [196, 212] width 304 height 251
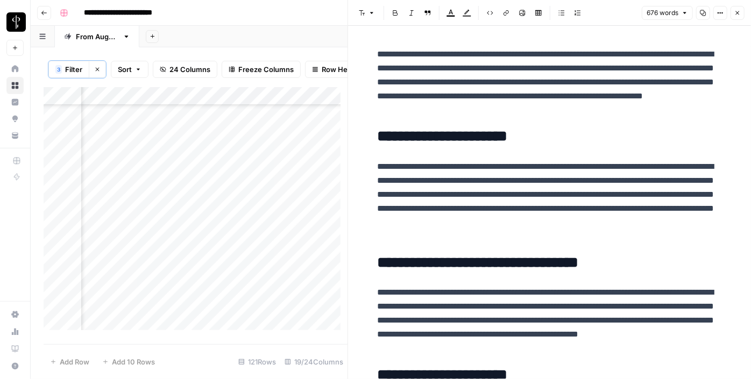
click at [123, 264] on div "Add Column" at bounding box center [196, 212] width 304 height 251
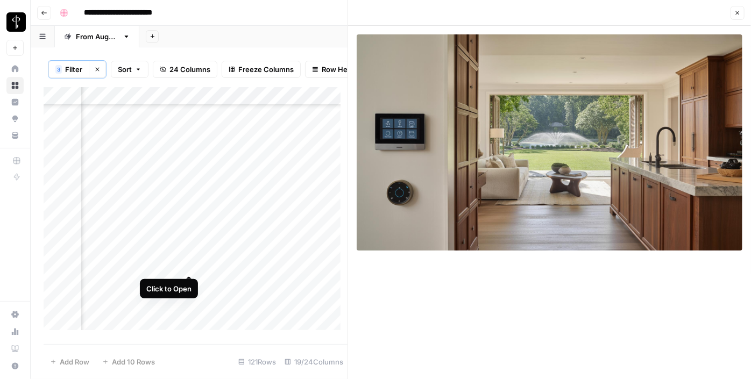
click at [187, 265] on div "Add Column" at bounding box center [196, 212] width 304 height 251
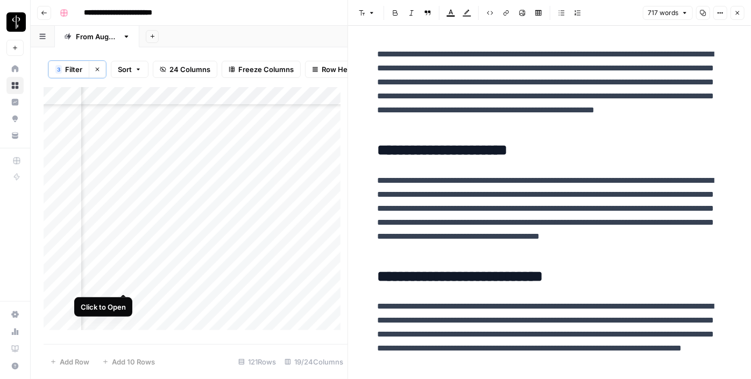
click at [120, 284] on div "Add Column" at bounding box center [196, 212] width 304 height 251
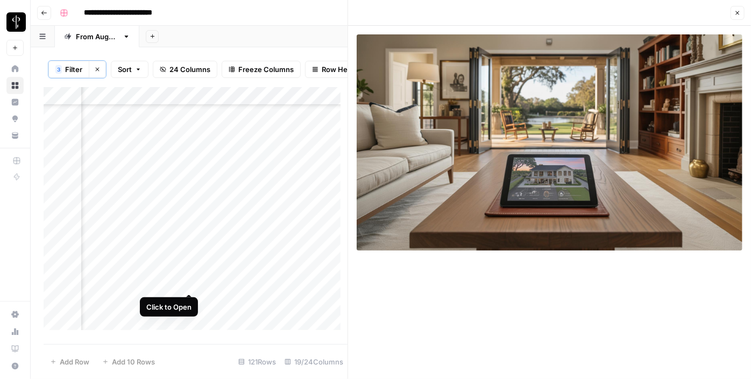
click at [194, 283] on div "Add Column" at bounding box center [196, 212] width 304 height 251
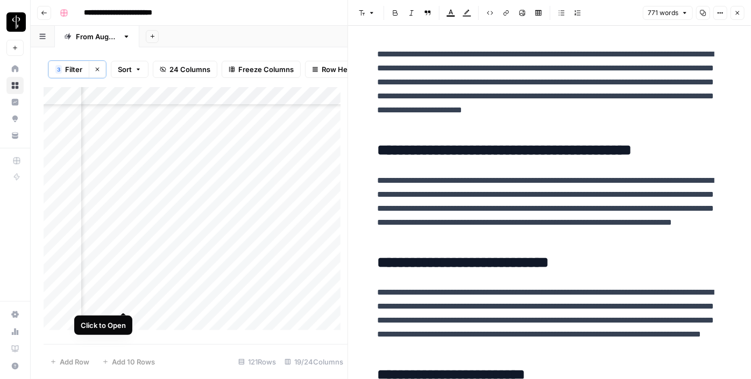
click at [123, 301] on div "Add Column" at bounding box center [196, 212] width 304 height 251
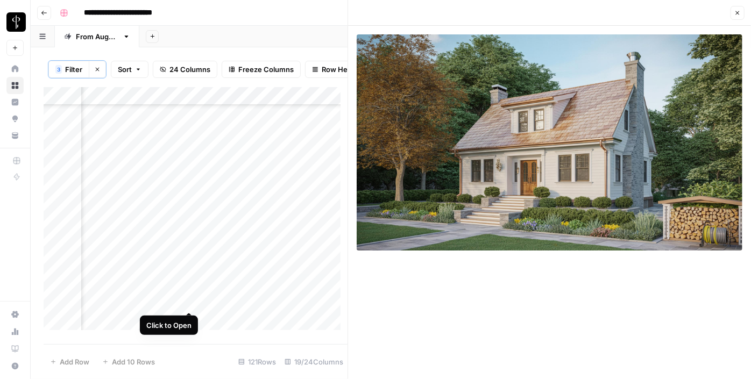
click at [189, 300] on div "Add Column" at bounding box center [196, 212] width 304 height 251
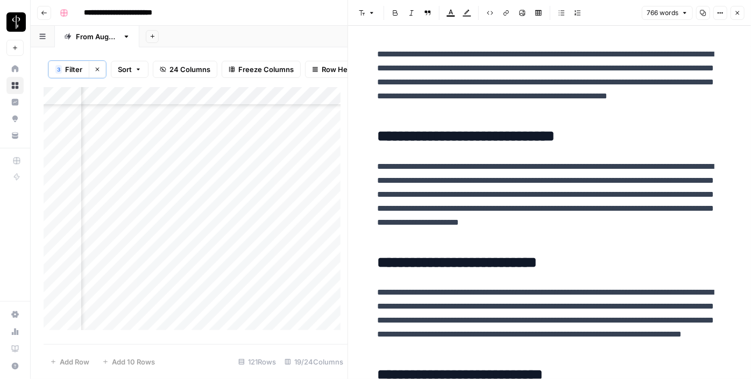
scroll to position [1618, 1044]
click at [124, 256] on div "Add Column" at bounding box center [196, 212] width 304 height 251
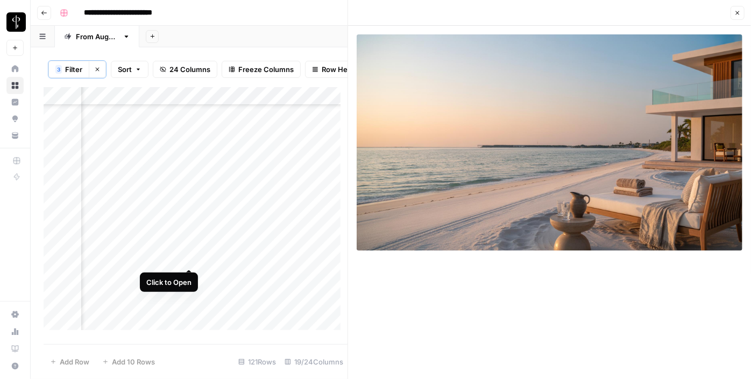
click at [189, 256] on div "Add Column" at bounding box center [196, 212] width 304 height 251
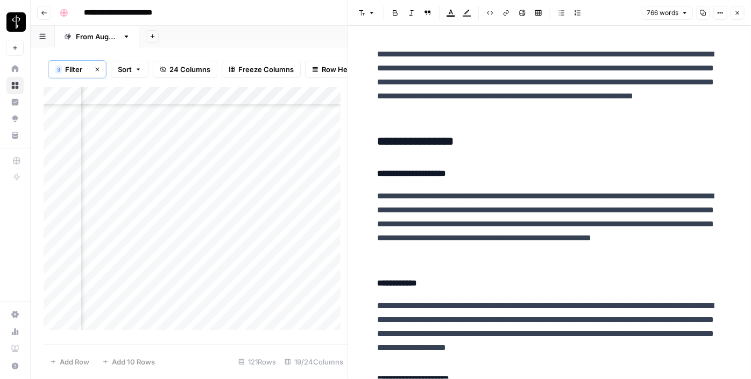
click at [122, 278] on div "Add Column" at bounding box center [196, 212] width 304 height 251
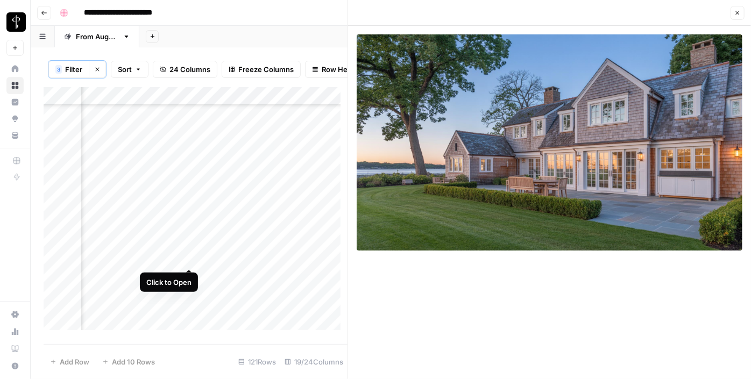
click at [186, 260] on div "Add Column" at bounding box center [196, 212] width 304 height 251
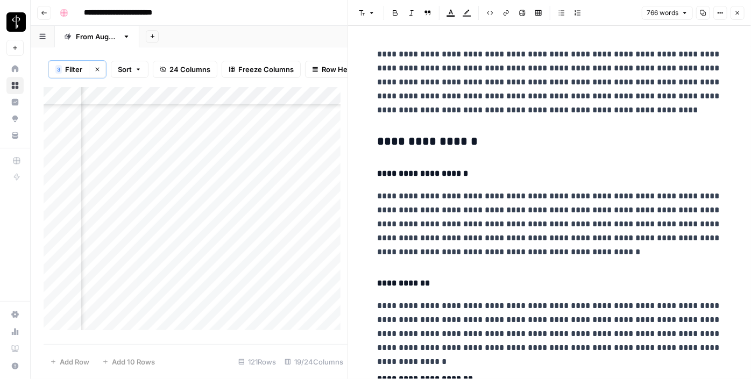
click at [411, 135] on h3 "**********" at bounding box center [550, 142] width 344 height 15
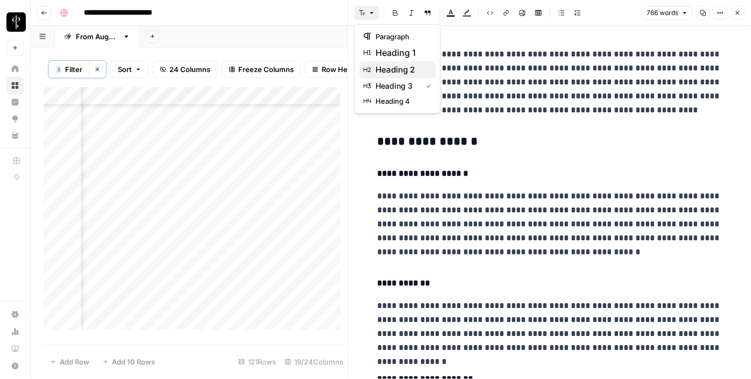
drag, startPoint x: 372, startPoint y: 15, endPoint x: 385, endPoint y: 65, distance: 51.7
click at [385, 65] on body "**********" at bounding box center [375, 189] width 751 height 379
click at [385, 65] on span "heading 2" at bounding box center [402, 69] width 52 height 13
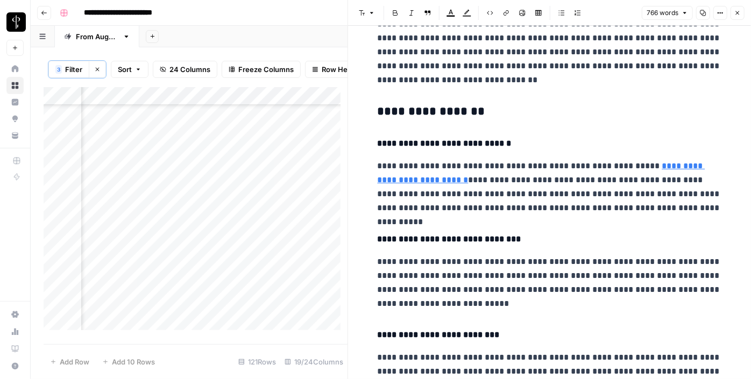
scroll to position [379, 0]
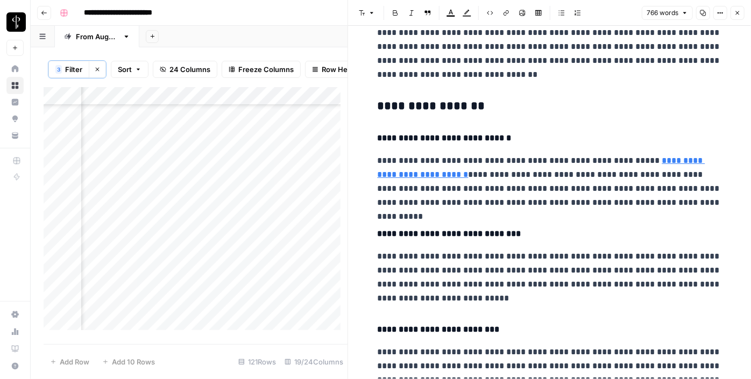
click at [403, 104] on h3 "**********" at bounding box center [550, 106] width 344 height 15
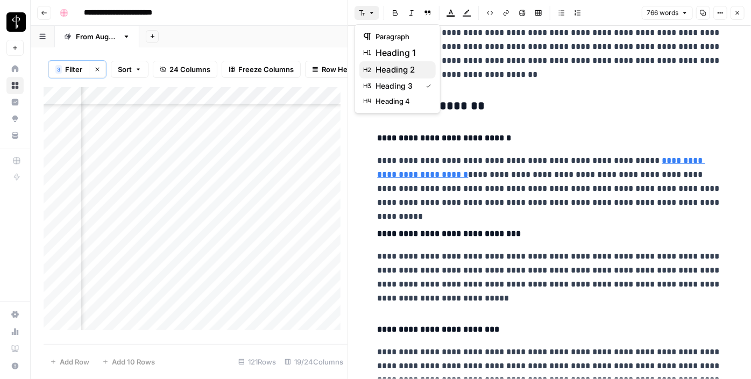
drag, startPoint x: 370, startPoint y: 17, endPoint x: 387, endPoint y: 67, distance: 52.9
click at [387, 67] on body "**********" at bounding box center [375, 189] width 751 height 379
click at [387, 67] on span "heading 2" at bounding box center [402, 69] width 52 height 13
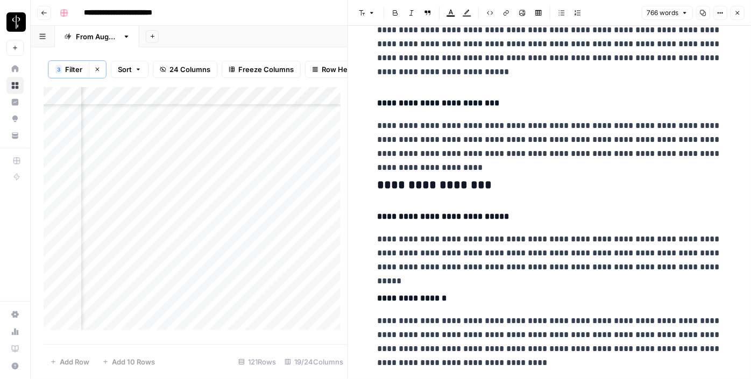
scroll to position [603, 0]
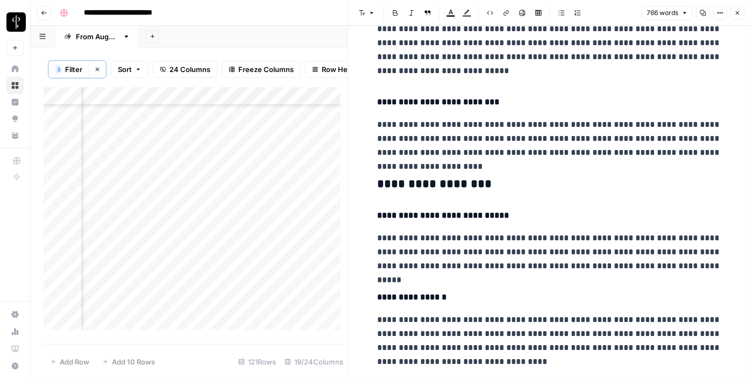
click at [400, 180] on h3 "**********" at bounding box center [550, 184] width 344 height 15
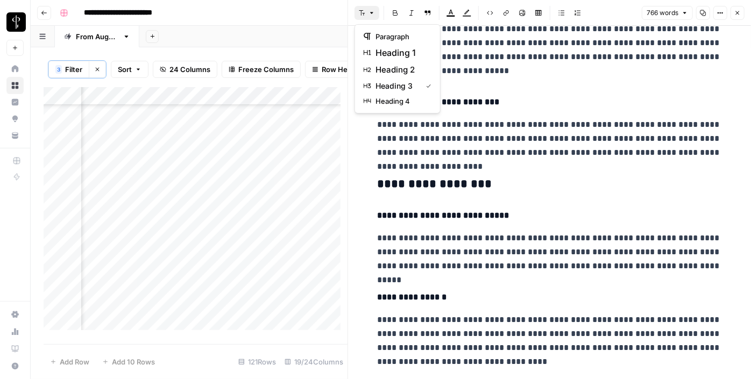
click at [366, 14] on button "Font style" at bounding box center [367, 13] width 25 height 14
click at [390, 67] on span "heading 2" at bounding box center [402, 69] width 52 height 13
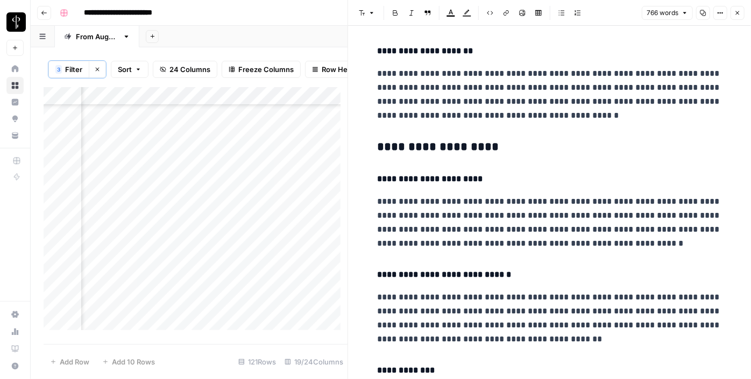
scroll to position [943, 0]
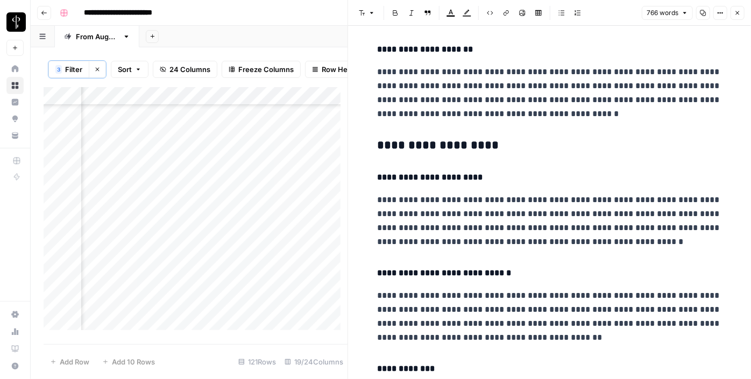
click at [452, 146] on h3 "**********" at bounding box center [550, 145] width 344 height 15
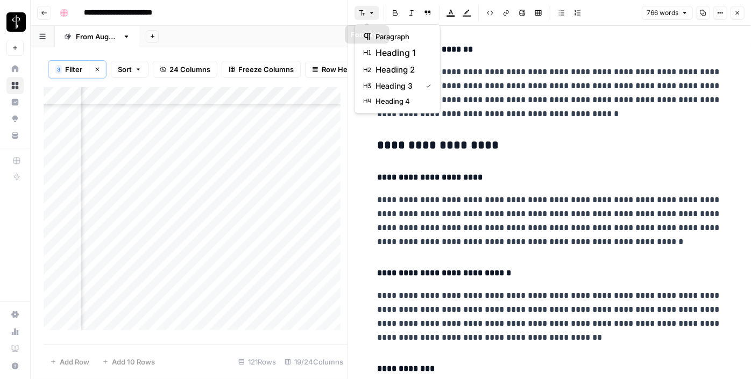
click at [369, 16] on icon "button" at bounding box center [372, 13] width 6 height 6
click at [397, 68] on span "heading 2" at bounding box center [402, 69] width 52 height 13
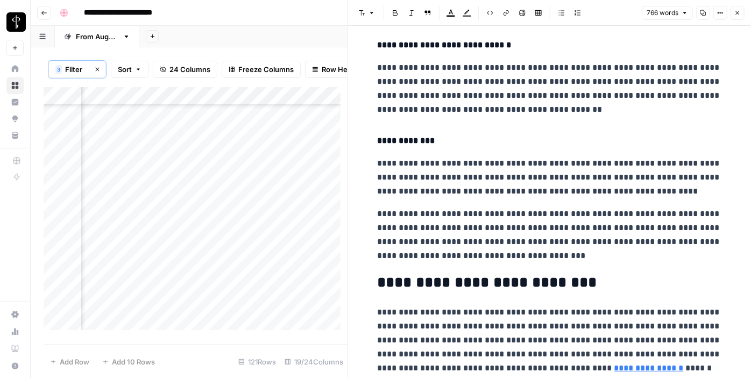
scroll to position [1202, 0]
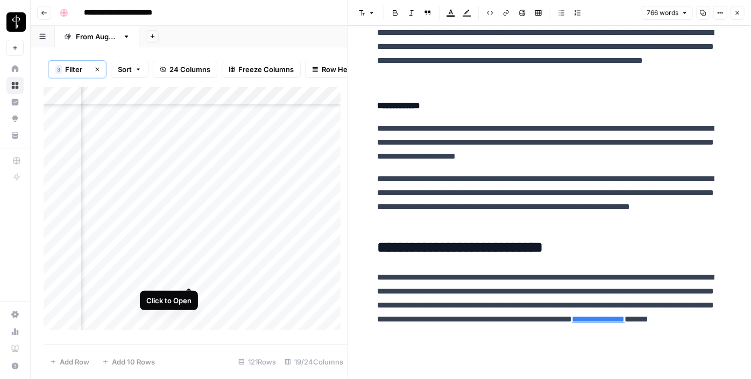
click at [189, 277] on div "Add Column" at bounding box center [196, 212] width 304 height 251
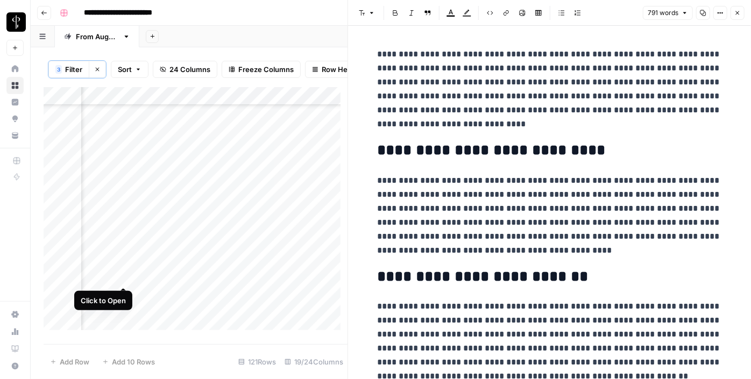
click at [120, 277] on div "Add Column" at bounding box center [196, 212] width 304 height 251
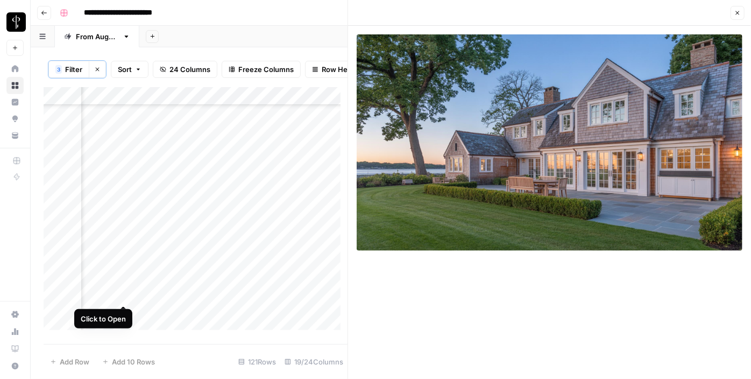
click at [124, 294] on div "Add Column" at bounding box center [196, 212] width 304 height 251
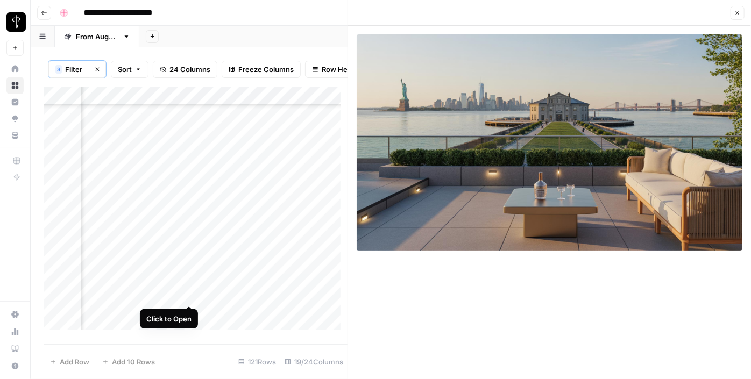
click at [188, 295] on div "Add Column" at bounding box center [196, 212] width 304 height 251
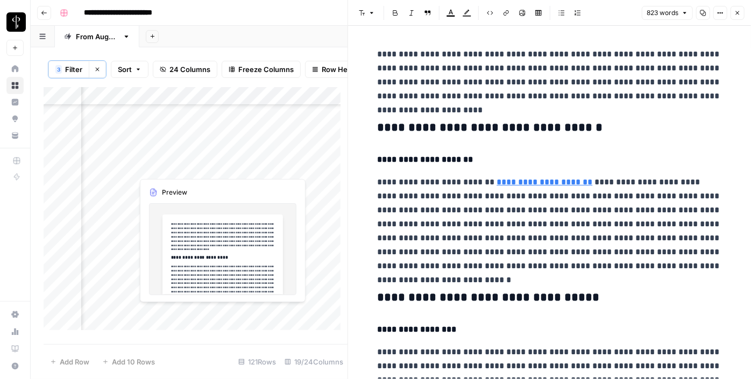
click at [122, 314] on div "Add Column" at bounding box center [196, 212] width 304 height 251
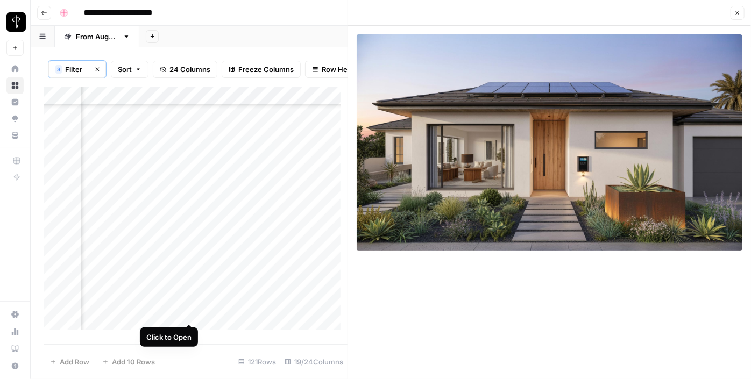
click at [189, 314] on div "Add Column" at bounding box center [196, 212] width 304 height 251
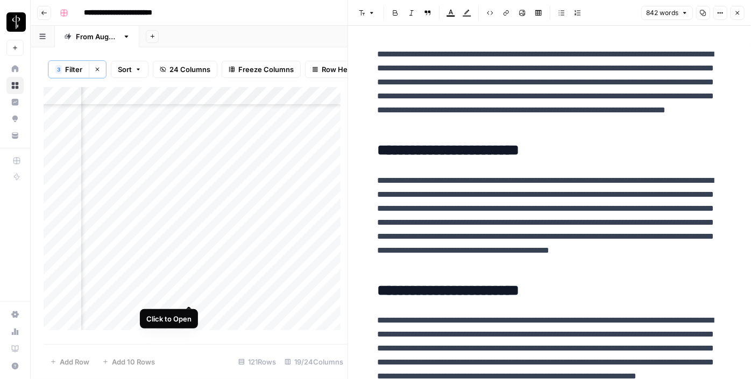
click at [189, 296] on div "Add Column" at bounding box center [196, 212] width 304 height 251
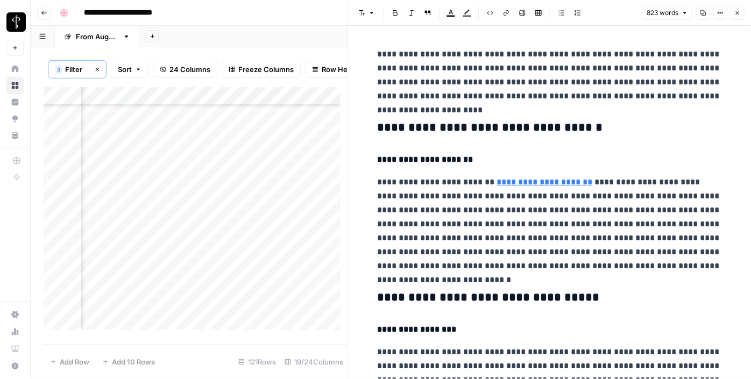
click at [401, 122] on h3 "**********" at bounding box center [550, 128] width 344 height 15
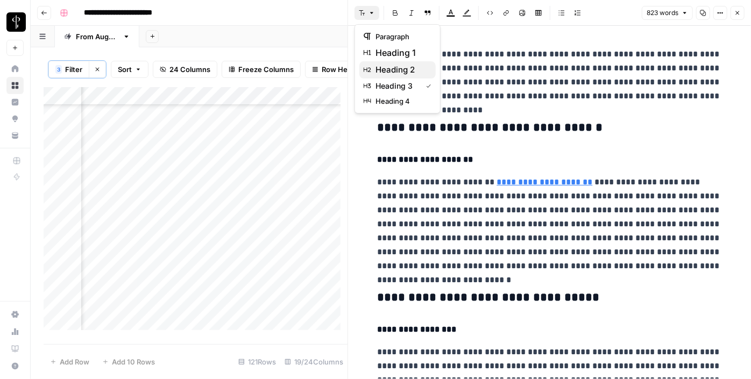
drag, startPoint x: 369, startPoint y: 12, endPoint x: 407, endPoint y: 72, distance: 71.2
click at [407, 72] on body "**********" at bounding box center [375, 189] width 751 height 379
click at [407, 72] on span "heading 2" at bounding box center [402, 69] width 52 height 13
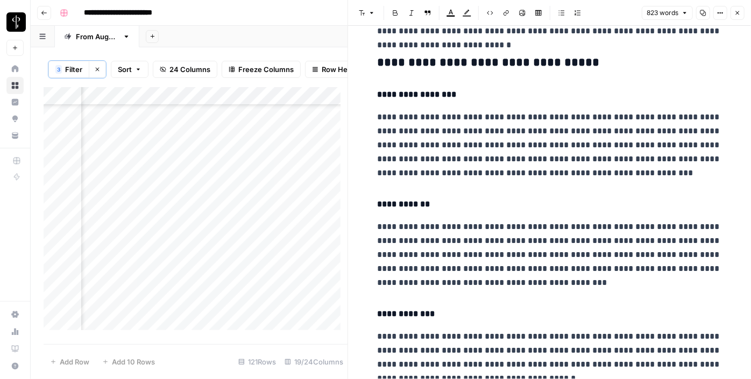
scroll to position [234, 0]
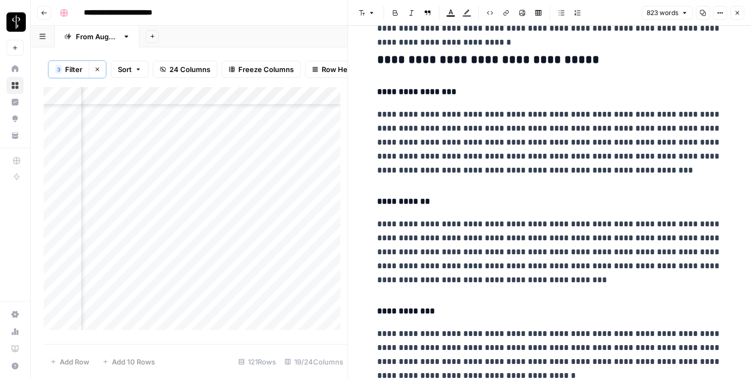
click at [450, 64] on h3 "**********" at bounding box center [550, 60] width 344 height 15
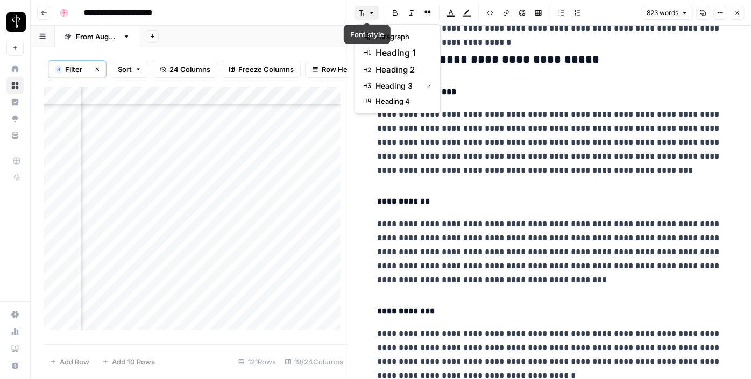
click at [369, 10] on icon "button" at bounding box center [372, 13] width 6 height 6
click at [392, 65] on span "heading 2" at bounding box center [402, 69] width 52 height 13
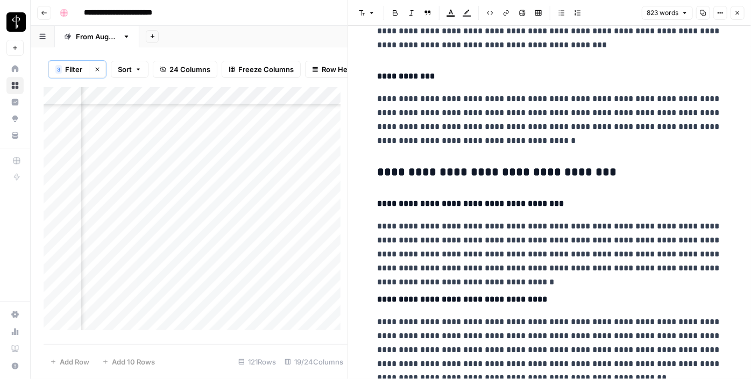
scroll to position [487, 0]
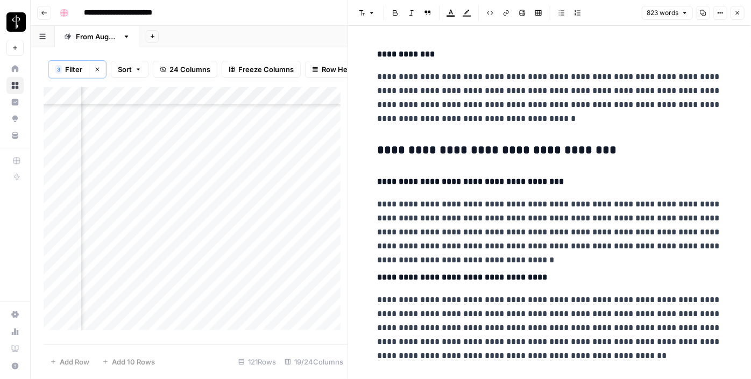
click at [419, 154] on h3 "**********" at bounding box center [550, 150] width 344 height 15
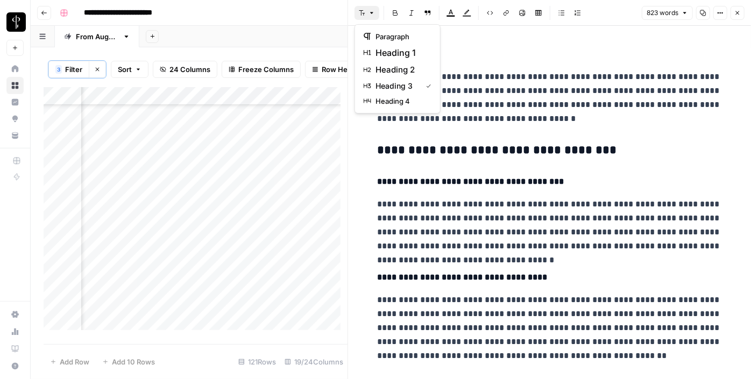
click at [363, 13] on icon "button" at bounding box center [362, 13] width 6 height 6
click at [401, 69] on span "heading 2" at bounding box center [402, 69] width 52 height 13
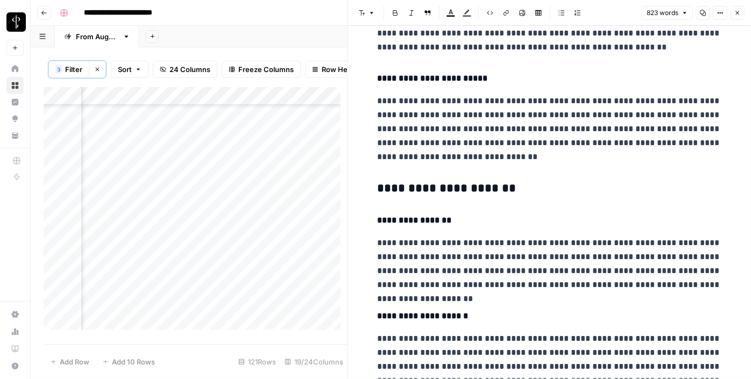
scroll to position [796, 0]
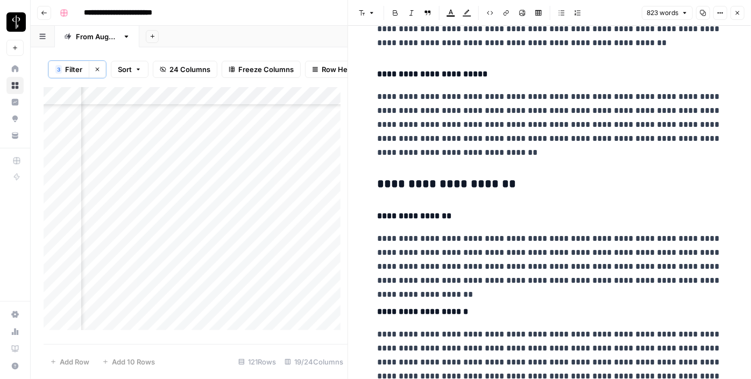
click at [468, 187] on h3 "**********" at bounding box center [550, 184] width 344 height 15
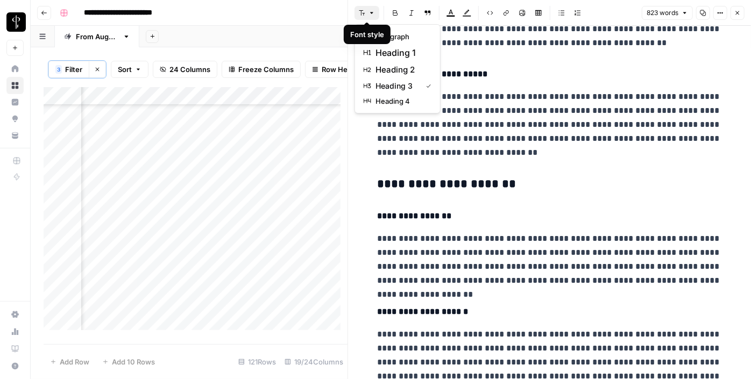
click at [369, 15] on icon "button" at bounding box center [372, 13] width 6 height 6
click at [402, 68] on span "heading 2" at bounding box center [402, 69] width 52 height 13
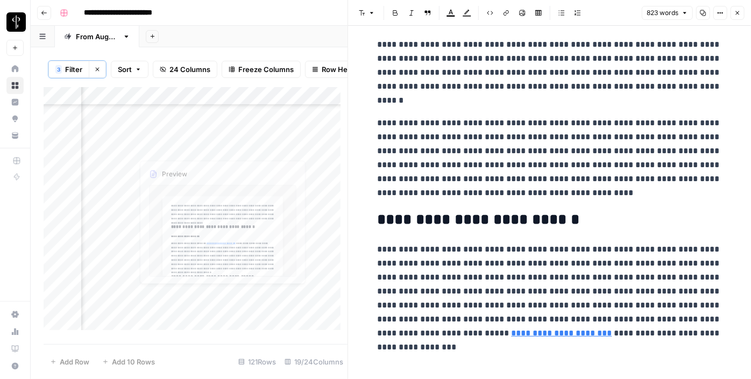
scroll to position [1178, 0]
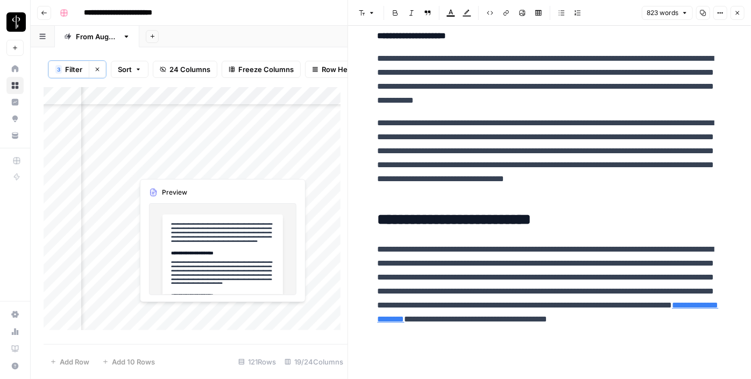
click at [186, 312] on div "Add Column" at bounding box center [196, 212] width 304 height 251
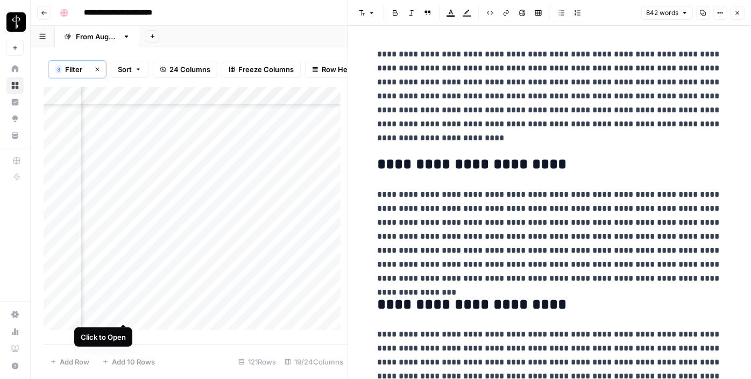
click at [127, 311] on div "Add Column" at bounding box center [196, 212] width 304 height 251
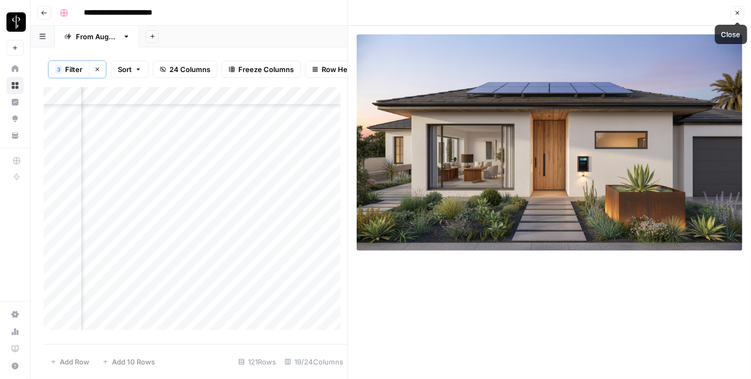
click at [739, 11] on icon "button" at bounding box center [738, 13] width 4 height 4
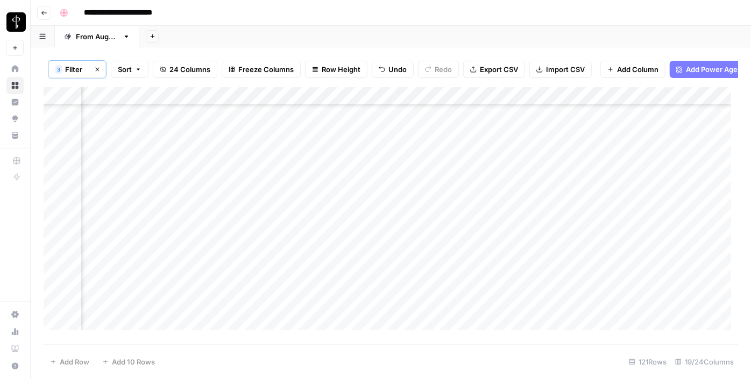
scroll to position [1495, 1044]
click at [403, 267] on div "Add Column" at bounding box center [391, 212] width 695 height 251
click at [474, 183] on div "Add Column" at bounding box center [391, 212] width 695 height 251
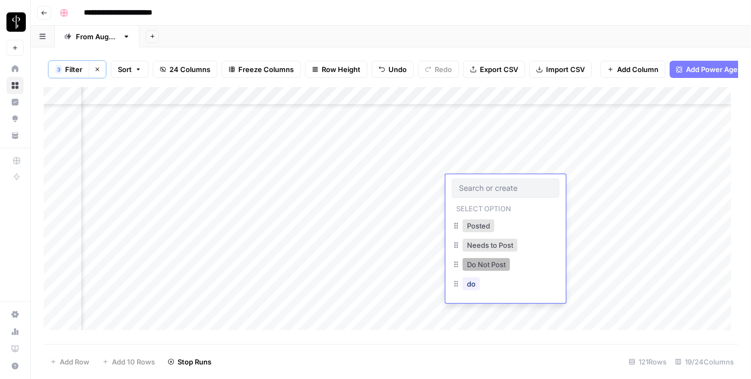
click at [485, 263] on button "Do Not Post" at bounding box center [486, 264] width 47 height 13
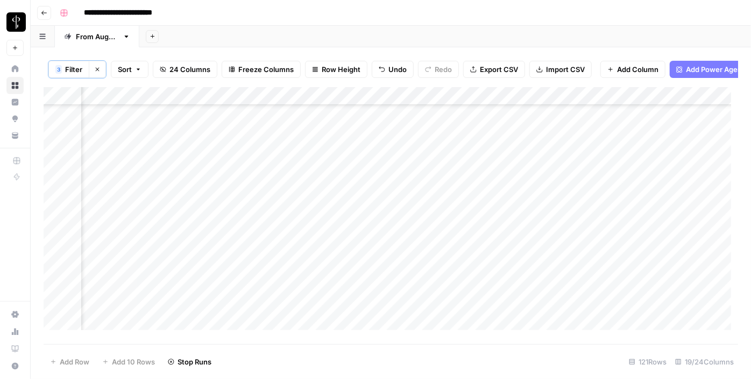
click at [489, 206] on div "Add Column" at bounding box center [391, 212] width 695 height 251
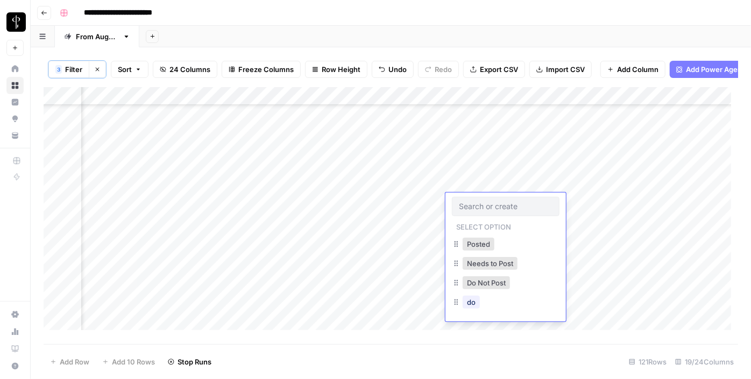
click at [489, 206] on input "text" at bounding box center [506, 207] width 94 height 10
click at [483, 244] on button "Posted" at bounding box center [479, 244] width 32 height 13
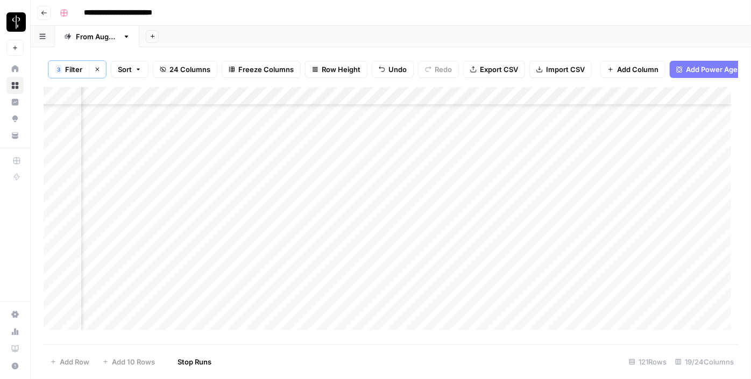
scroll to position [1723, 1044]
drag, startPoint x: 542, startPoint y: 209, endPoint x: 500, endPoint y: 206, distance: 41.6
click at [500, 206] on div "Add Column" at bounding box center [391, 212] width 695 height 251
click at [517, 179] on div "Add Column" at bounding box center [391, 212] width 695 height 251
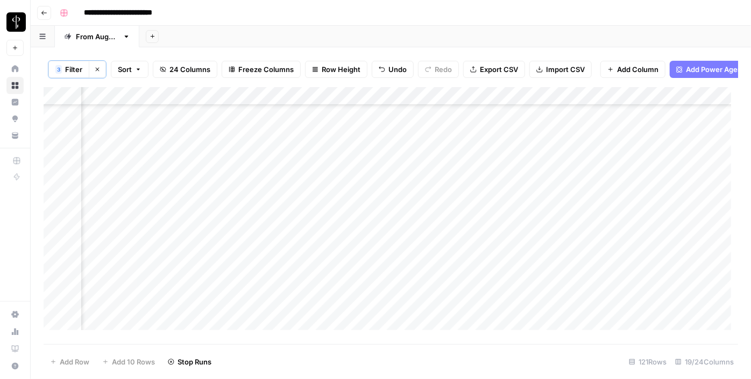
click at [517, 179] on div "Add Column" at bounding box center [391, 212] width 695 height 251
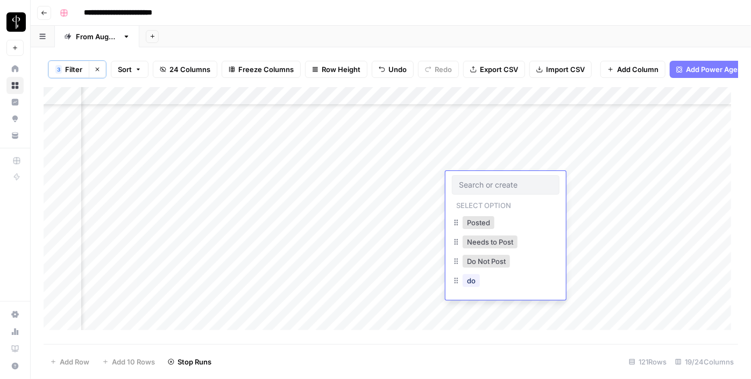
click at [517, 179] on div at bounding box center [506, 184] width 108 height 19
click at [480, 225] on button "Posted" at bounding box center [479, 222] width 32 height 13
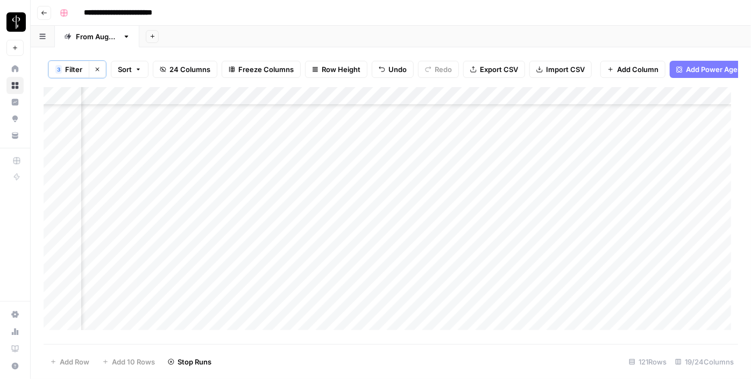
scroll to position [1531, 1044]
drag, startPoint x: 544, startPoint y: 189, endPoint x: 512, endPoint y: 222, distance: 45.7
click at [512, 222] on div "Add Column" at bounding box center [391, 212] width 695 height 251
click at [357, 202] on div "Add Column" at bounding box center [391, 212] width 695 height 251
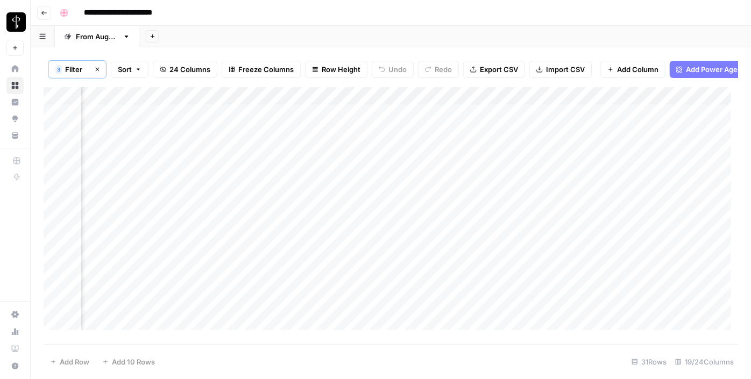
scroll to position [0, 1041]
click at [228, 122] on div "Add Column" at bounding box center [391, 212] width 695 height 251
click at [236, 140] on div "Add Column" at bounding box center [391, 212] width 695 height 251
click at [238, 155] on div "Add Column" at bounding box center [391, 212] width 695 height 251
click at [239, 172] on div "Add Column" at bounding box center [391, 212] width 695 height 251
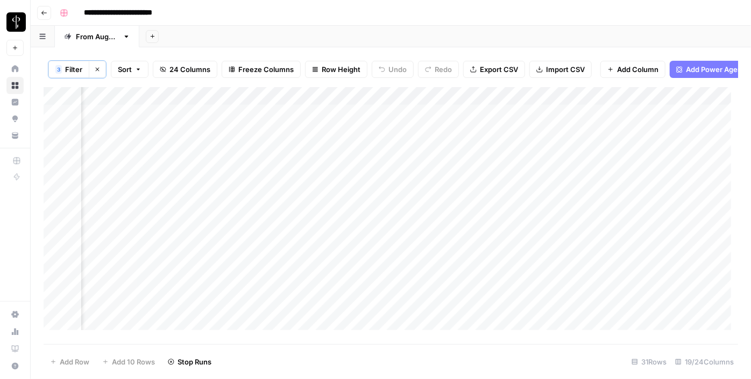
click at [242, 191] on div "Add Column" at bounding box center [391, 212] width 695 height 251
click at [245, 211] on div "Add Column" at bounding box center [391, 212] width 695 height 251
click at [244, 227] on div "Add Column" at bounding box center [391, 212] width 695 height 251
click at [242, 245] on div "Add Column" at bounding box center [391, 212] width 695 height 251
click at [242, 261] on div "Add Column" at bounding box center [391, 212] width 695 height 251
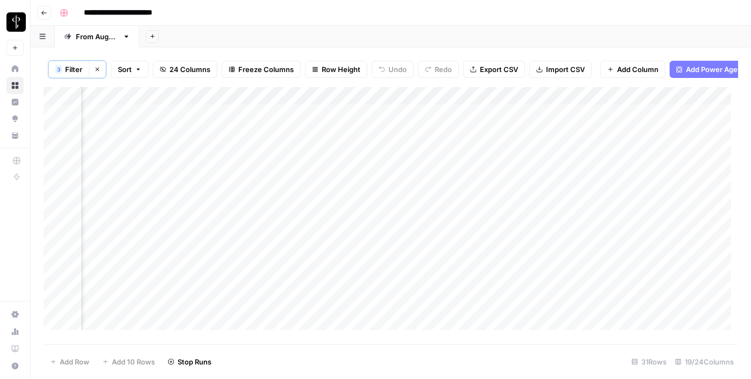
click at [242, 281] on div "Add Column" at bounding box center [391, 212] width 695 height 251
click at [195, 121] on div "Add Column" at bounding box center [391, 212] width 695 height 251
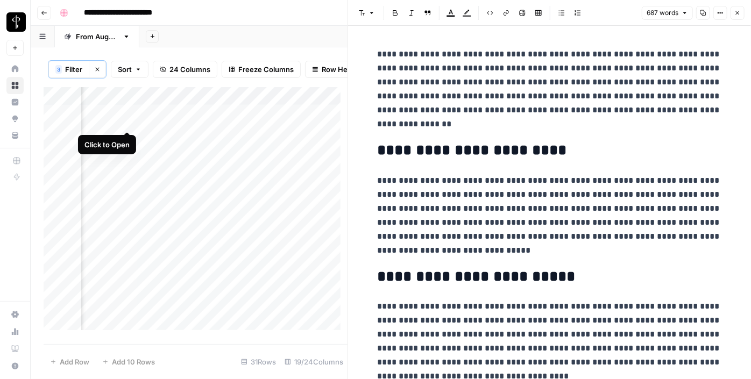
click at [127, 119] on div "Add Column" at bounding box center [196, 212] width 304 height 251
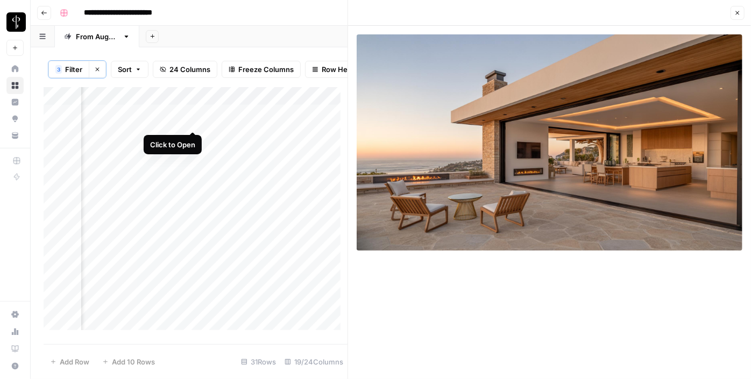
click at [192, 121] on div "Add Column" at bounding box center [196, 212] width 304 height 251
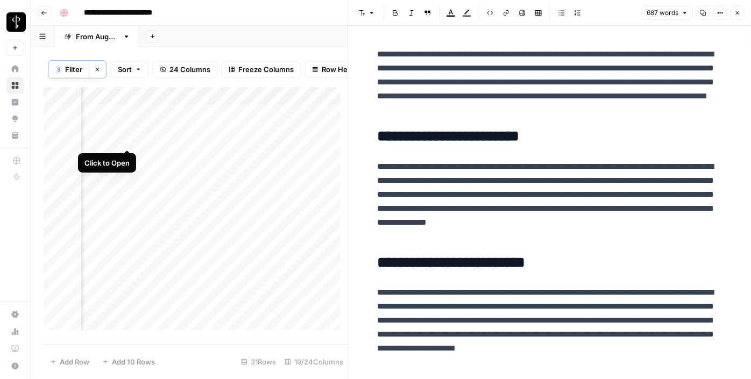
click at [129, 136] on div "Add Column" at bounding box center [196, 212] width 304 height 251
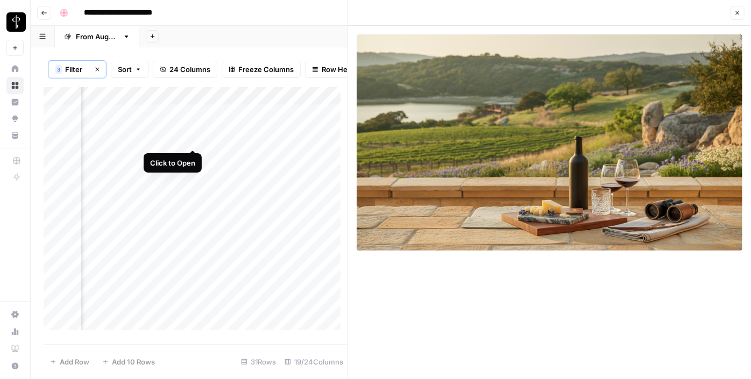
click at [195, 139] on div "Add Column" at bounding box center [196, 212] width 304 height 251
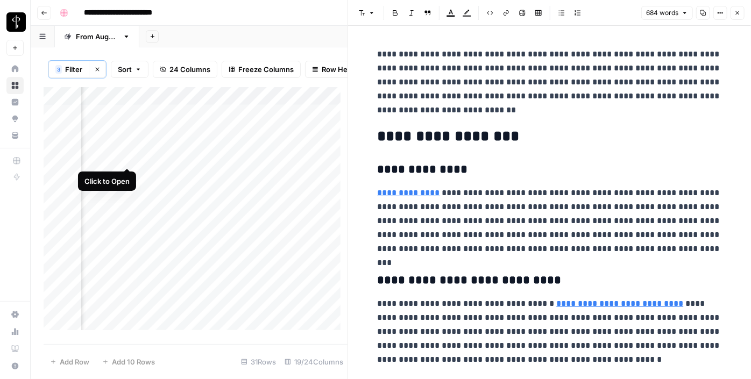
click at [127, 157] on div "Add Column" at bounding box center [196, 212] width 304 height 251
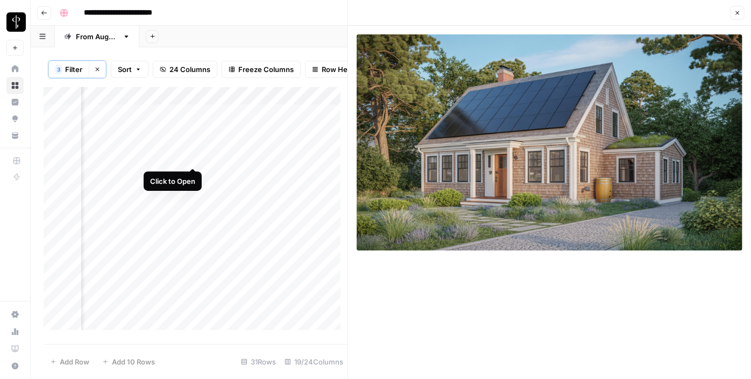
click at [193, 154] on div "Add Column" at bounding box center [196, 212] width 304 height 251
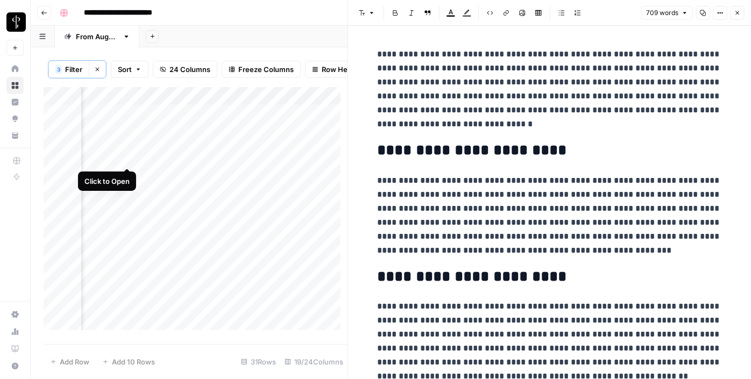
click at [128, 156] on div "Add Column" at bounding box center [196, 212] width 304 height 251
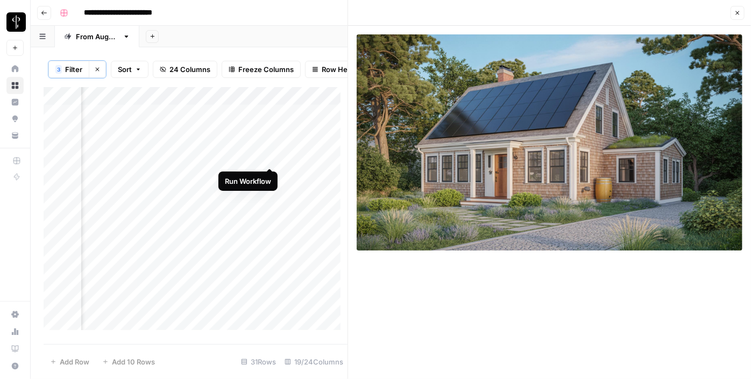
click at [267, 157] on div "Add Column" at bounding box center [196, 212] width 304 height 251
click at [271, 157] on div "Add Column" at bounding box center [196, 212] width 304 height 251
click at [299, 158] on div "Add Column" at bounding box center [196, 212] width 304 height 251
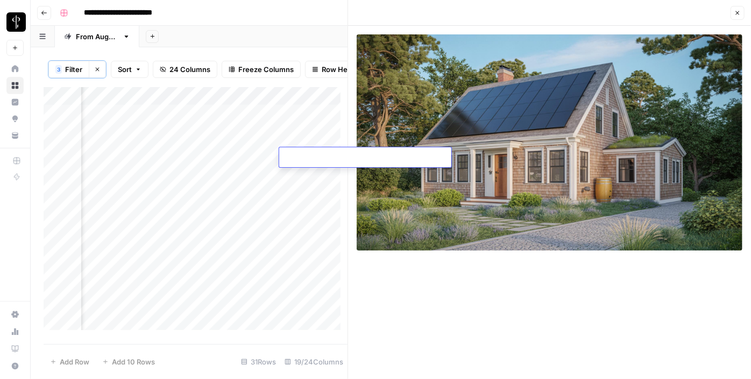
click at [299, 158] on textarea at bounding box center [365, 158] width 172 height 15
type textarea "**********"
click at [194, 176] on div "Add Column" at bounding box center [196, 212] width 304 height 251
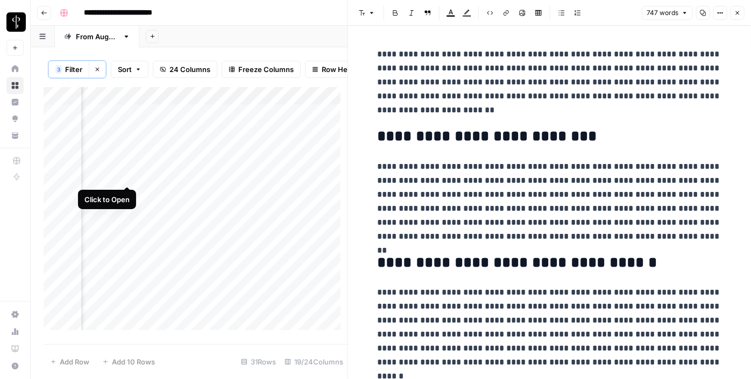
click at [128, 173] on div "Add Column" at bounding box center [196, 212] width 304 height 251
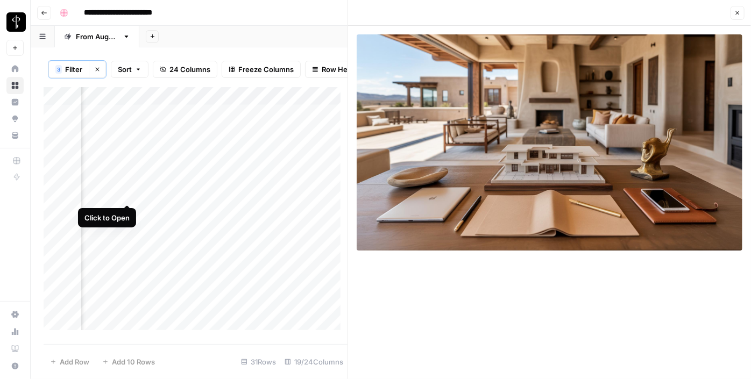
click at [126, 196] on div "Add Column" at bounding box center [196, 212] width 304 height 251
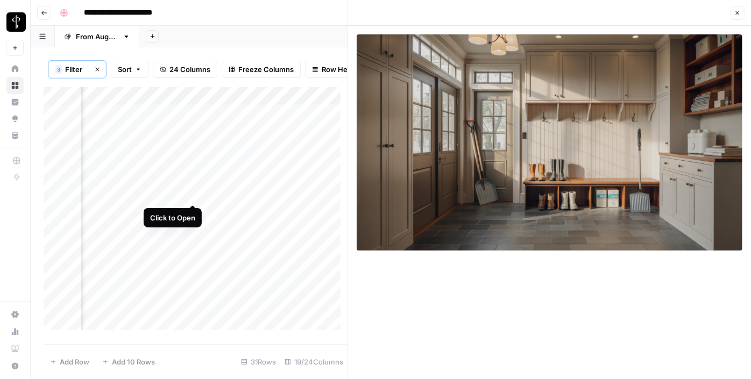
click at [193, 193] on div "Add Column" at bounding box center [196, 212] width 304 height 251
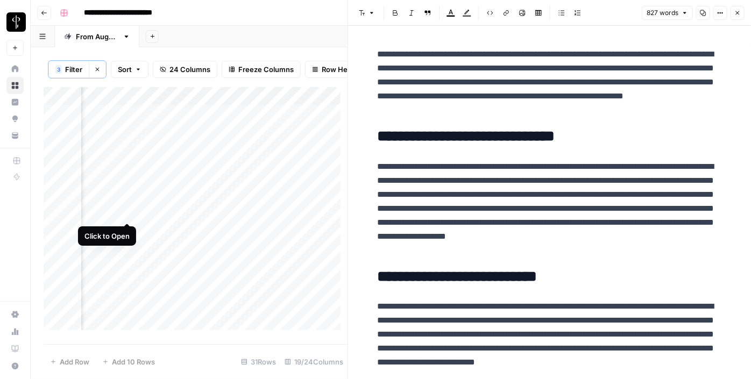
click at [130, 213] on div "Add Column" at bounding box center [196, 212] width 304 height 251
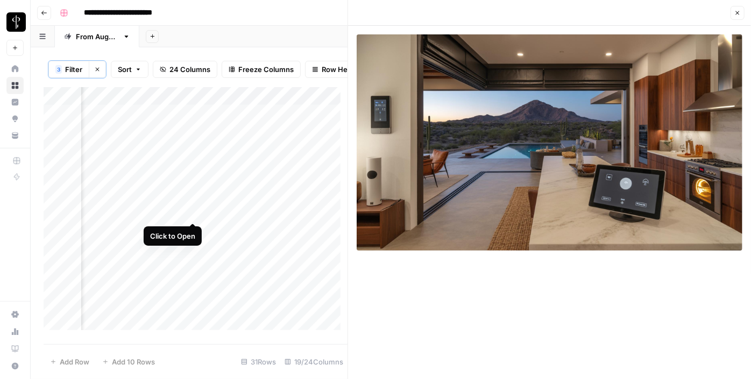
click at [191, 214] on div "Add Column" at bounding box center [196, 212] width 304 height 251
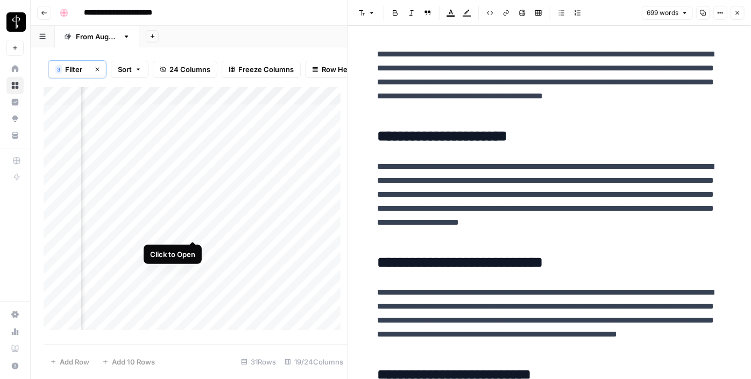
click at [195, 231] on div "Add Column" at bounding box center [196, 212] width 304 height 251
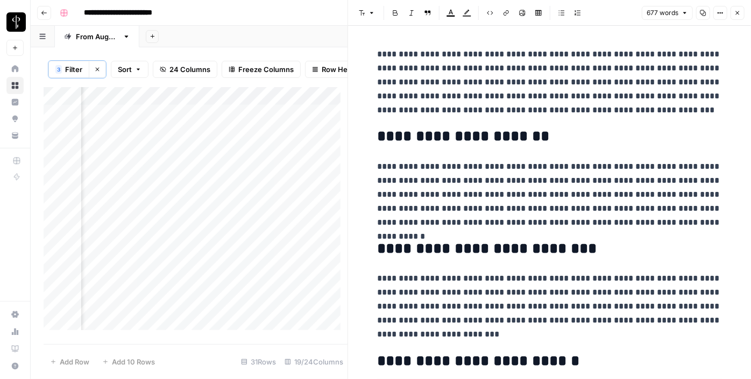
click at [124, 228] on div "Add Column" at bounding box center [196, 212] width 304 height 251
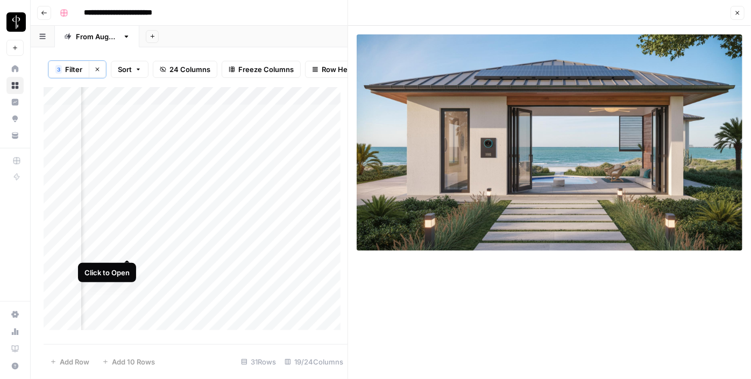
click at [125, 245] on div "Add Column" at bounding box center [196, 212] width 304 height 251
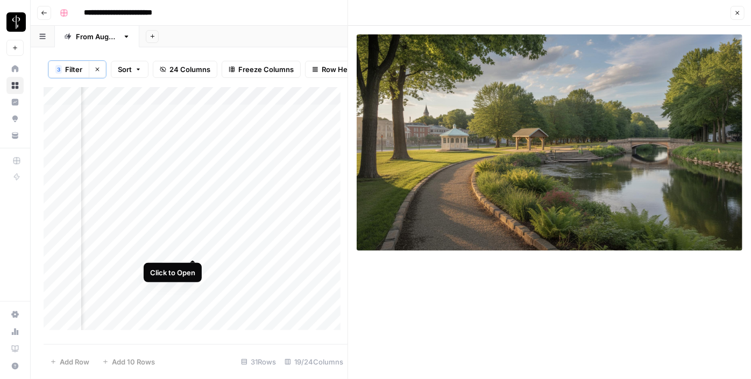
click at [194, 250] on div "Add Column" at bounding box center [196, 212] width 304 height 251
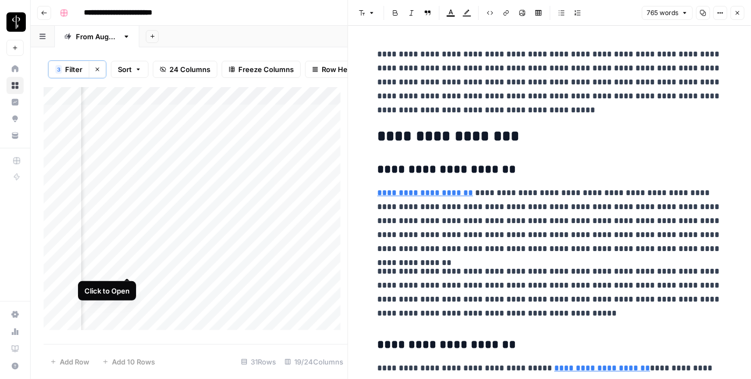
click at [123, 264] on div "Add Column" at bounding box center [196, 212] width 304 height 251
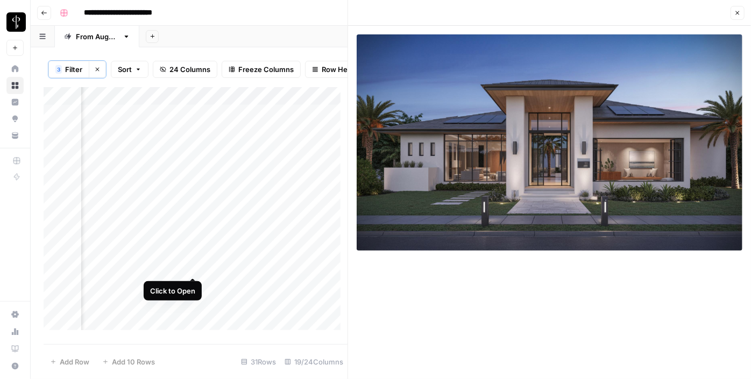
click at [193, 265] on div "Add Column" at bounding box center [196, 212] width 304 height 251
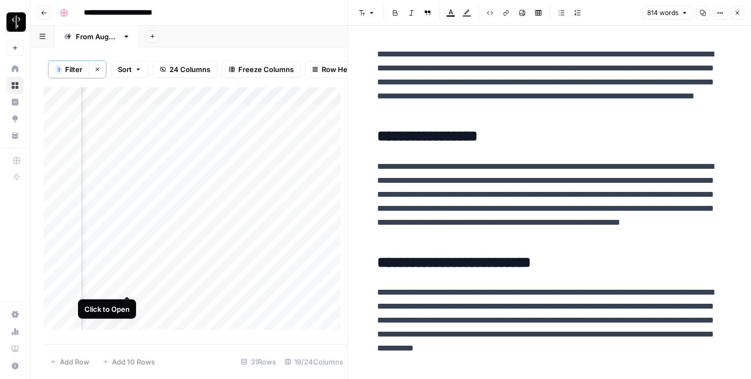
click at [125, 281] on div "Add Column" at bounding box center [196, 212] width 304 height 251
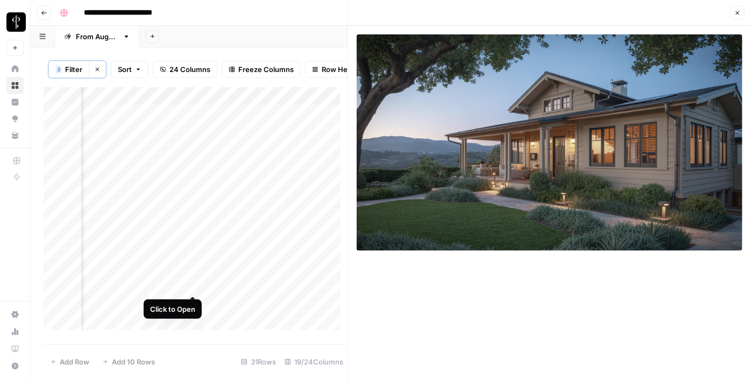
click at [190, 283] on div "Add Column" at bounding box center [196, 212] width 304 height 251
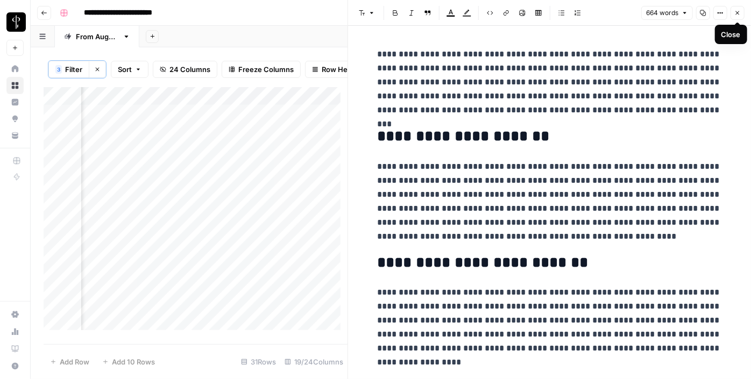
click at [740, 13] on span "Close" at bounding box center [740, 13] width 1 height 1
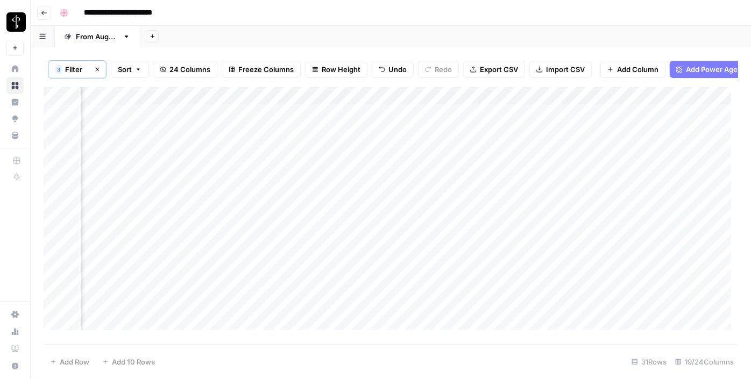
click at [411, 150] on div "Add Column" at bounding box center [391, 212] width 695 height 251
click at [481, 116] on div "Add Column" at bounding box center [391, 212] width 695 height 251
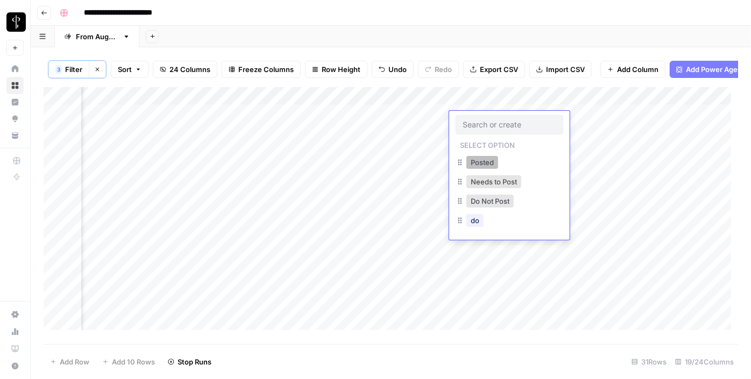
click at [486, 158] on button "Posted" at bounding box center [483, 162] width 32 height 13
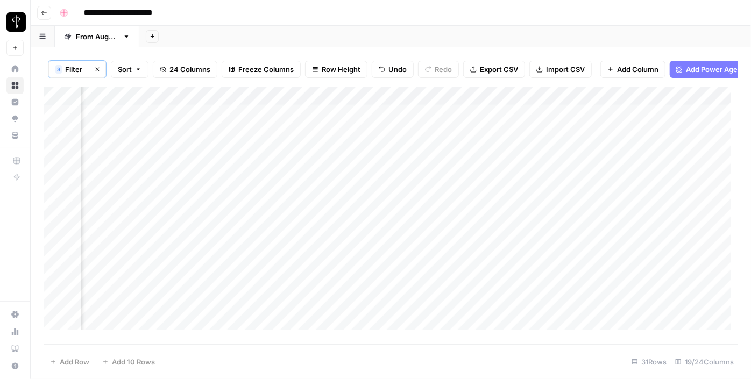
click at [474, 139] on div "Add Column" at bounding box center [391, 212] width 695 height 251
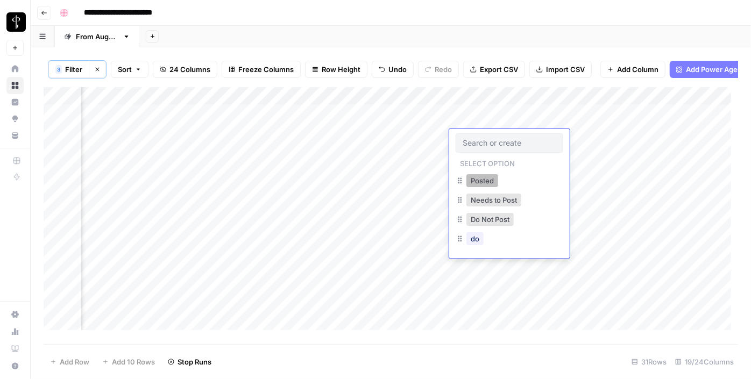
click at [482, 175] on button "Posted" at bounding box center [483, 180] width 32 height 13
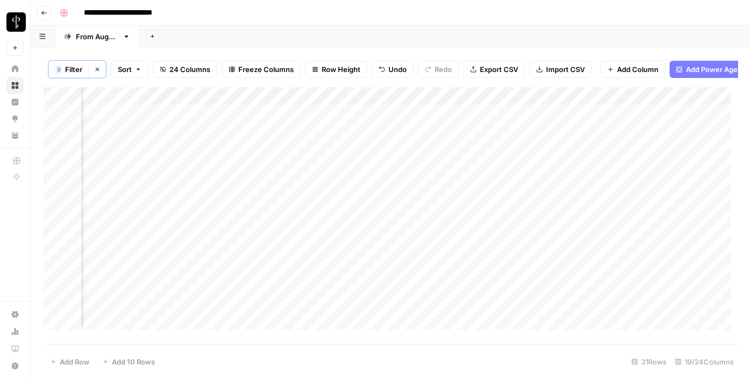
click at [463, 159] on div "Add Column" at bounding box center [391, 212] width 695 height 251
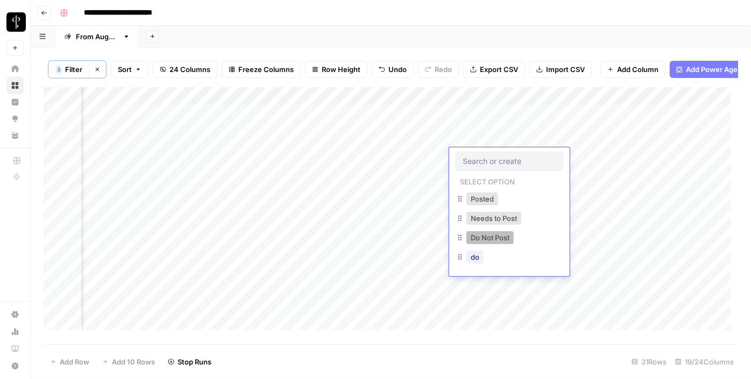
click at [487, 235] on button "Do Not Post" at bounding box center [490, 237] width 47 height 13
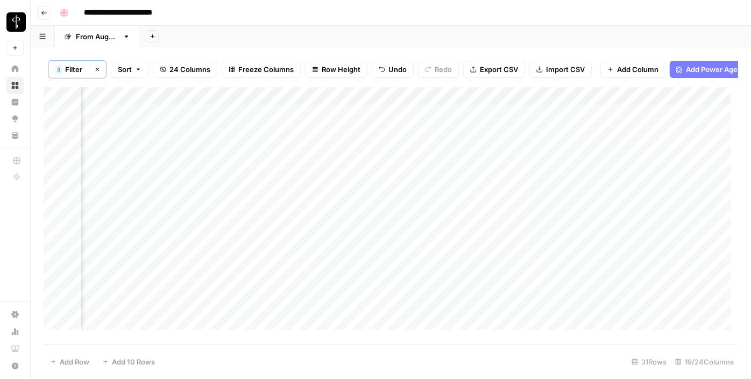
click at [469, 178] on div "Add Column" at bounding box center [391, 212] width 695 height 251
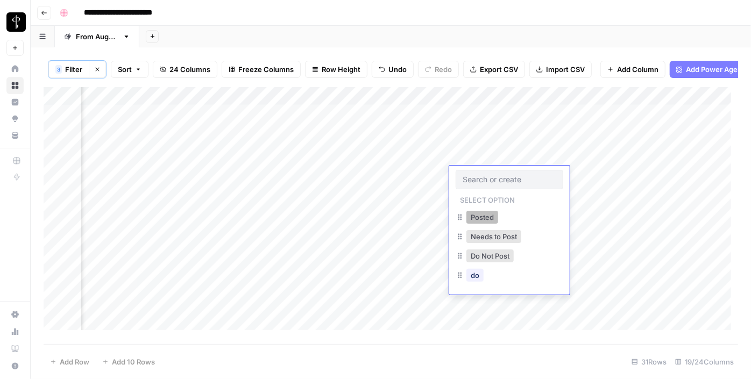
click at [481, 216] on button "Posted" at bounding box center [483, 217] width 32 height 13
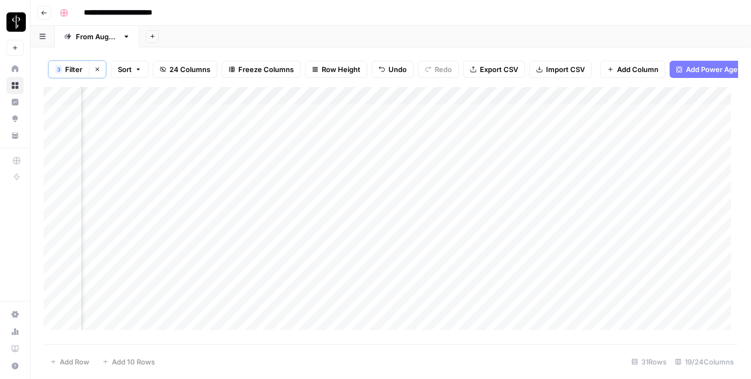
drag, startPoint x: 548, startPoint y: 182, endPoint x: 508, endPoint y: 283, distance: 108.2
click at [508, 283] on div "Add Column" at bounding box center [391, 212] width 695 height 251
click at [244, 125] on div "Add Column" at bounding box center [391, 212] width 695 height 251
click at [241, 142] on div "Add Column" at bounding box center [391, 212] width 695 height 251
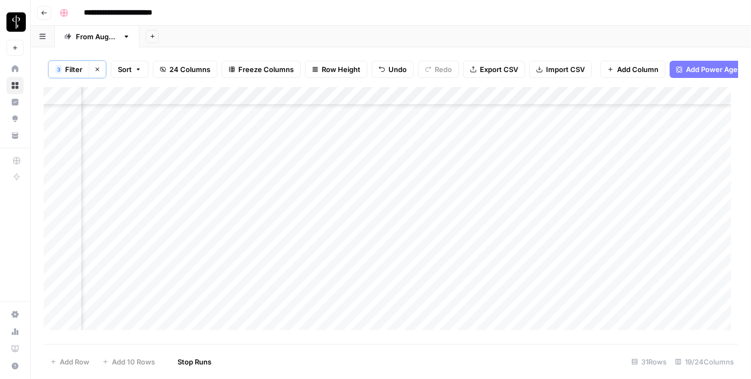
click at [236, 157] on div "Add Column" at bounding box center [391, 212] width 695 height 251
click at [231, 124] on div "Add Column" at bounding box center [391, 212] width 695 height 251
click at [229, 178] on div "Add Column" at bounding box center [391, 212] width 695 height 251
click at [234, 199] on div "Add Column" at bounding box center [391, 212] width 695 height 251
click at [234, 221] on div "Add Column" at bounding box center [391, 212] width 695 height 251
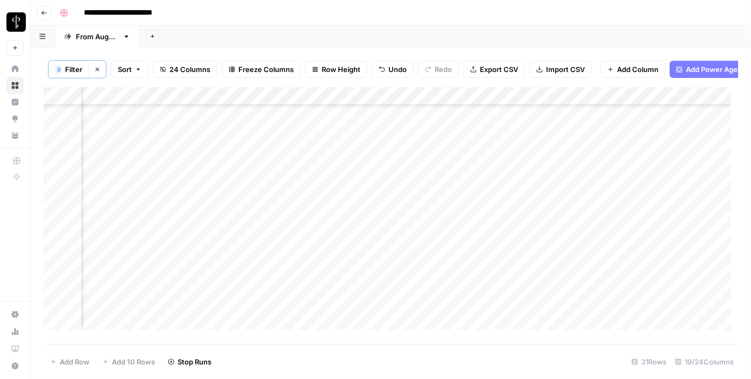
click at [232, 239] on div "Add Column" at bounding box center [391, 212] width 695 height 251
click at [234, 254] on div "Add Column" at bounding box center [391, 212] width 695 height 251
click at [237, 274] on div "Add Column" at bounding box center [391, 212] width 695 height 251
click at [238, 293] on div "Add Column" at bounding box center [391, 212] width 695 height 251
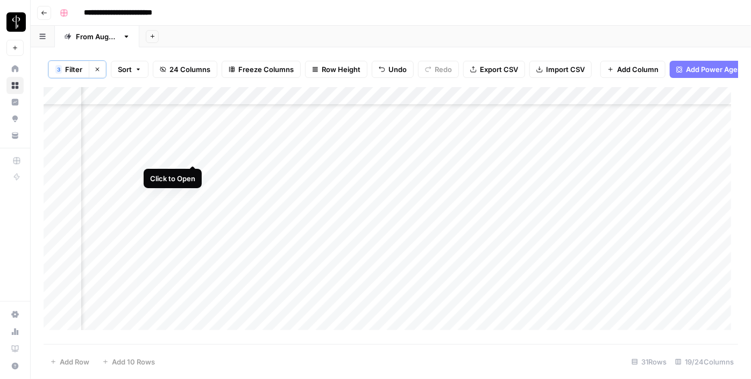
click at [190, 155] on div "Add Column" at bounding box center [391, 212] width 695 height 251
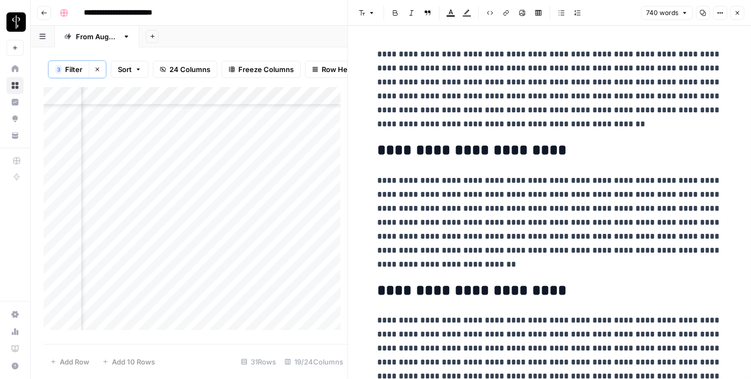
click at [130, 155] on div "Add Column" at bounding box center [196, 212] width 304 height 251
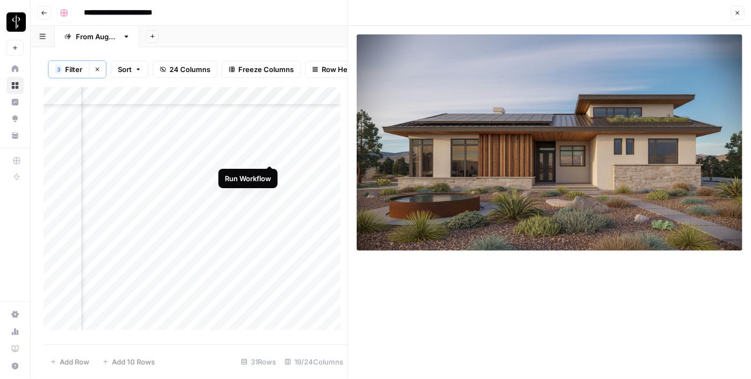
click at [266, 155] on div "Add Column" at bounding box center [196, 212] width 304 height 251
click at [295, 157] on div "Add Column" at bounding box center [196, 212] width 304 height 251
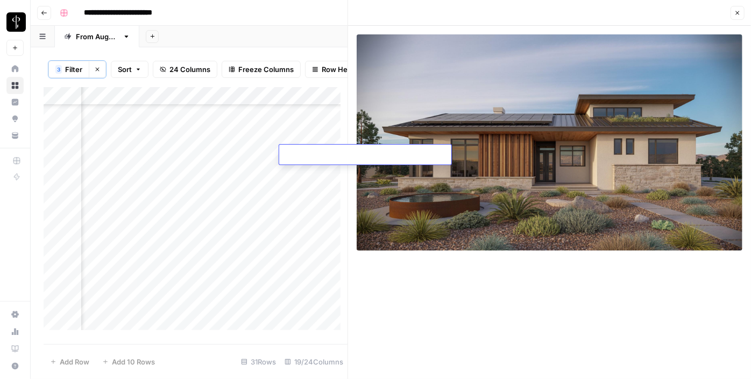
click at [295, 157] on textarea at bounding box center [365, 155] width 172 height 15
type textarea "**********"
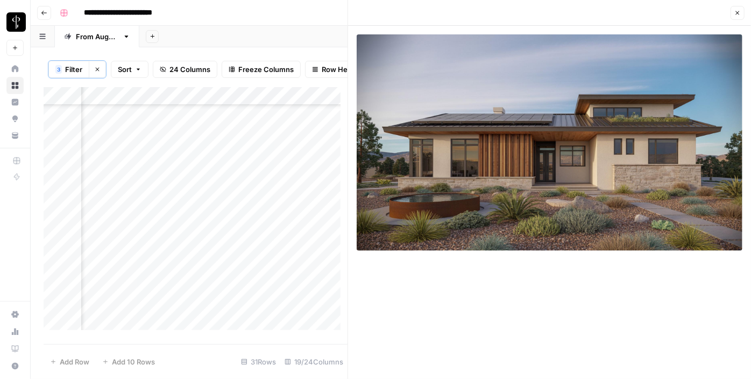
click at [190, 174] on div "Add Column" at bounding box center [196, 212] width 304 height 251
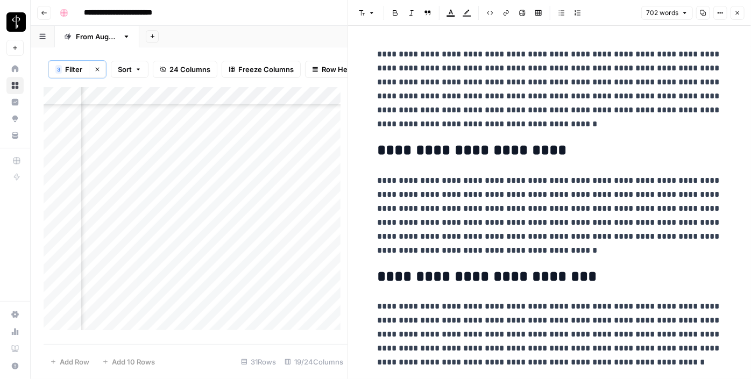
click at [123, 175] on div "Add Column" at bounding box center [196, 212] width 304 height 251
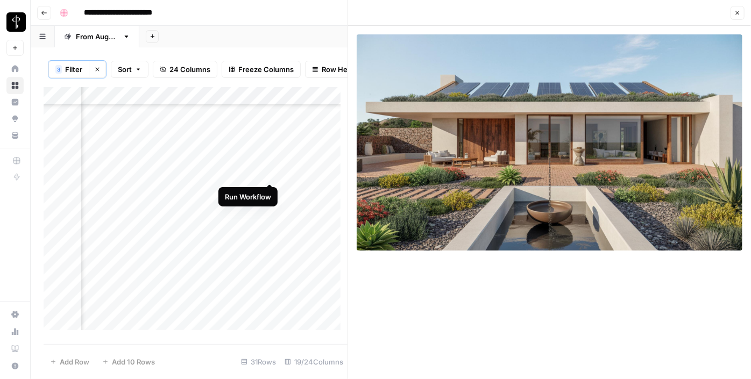
click at [267, 172] on div "Add Column" at bounding box center [196, 212] width 304 height 251
click at [292, 174] on div "Add Column" at bounding box center [196, 212] width 304 height 251
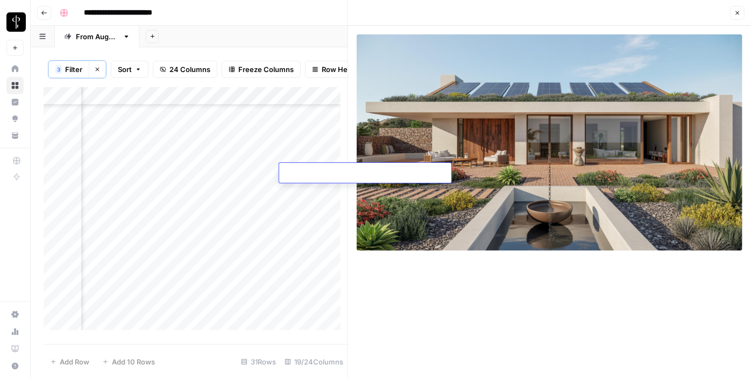
type textarea "**********"
click at [195, 193] on div "Add Column" at bounding box center [196, 212] width 304 height 251
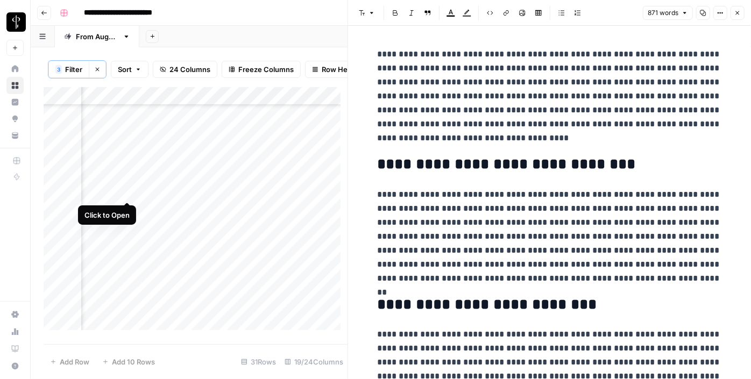
click at [129, 193] on div "Add Column" at bounding box center [196, 212] width 304 height 251
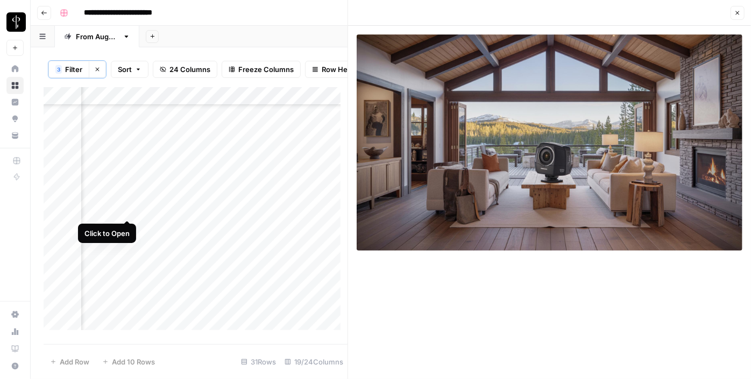
click at [129, 207] on div "Add Column" at bounding box center [196, 212] width 304 height 251
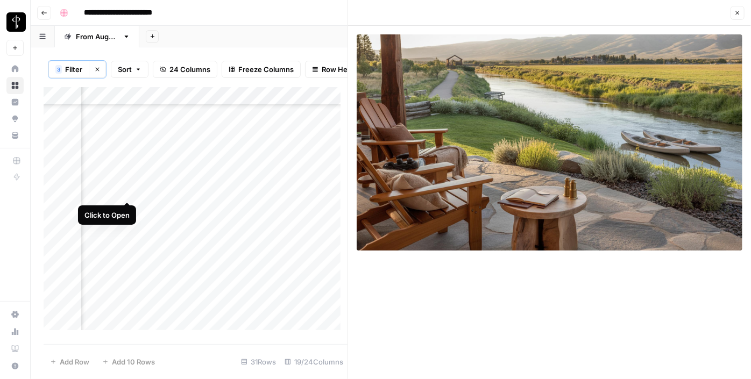
click at [131, 194] on div "Add Column" at bounding box center [196, 212] width 304 height 251
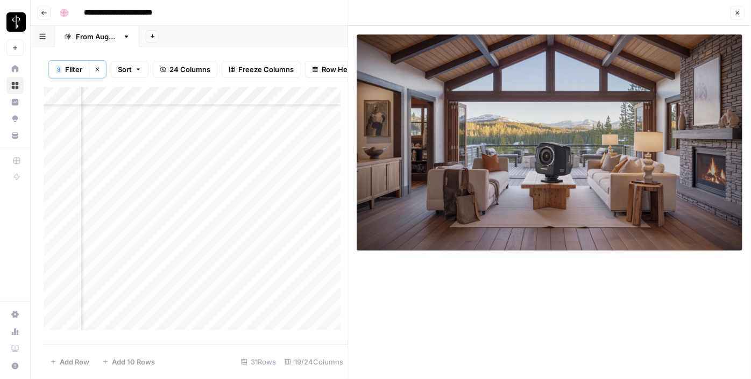
click at [267, 189] on div "Add Column" at bounding box center [196, 212] width 304 height 251
click at [306, 184] on div "Add Column" at bounding box center [196, 212] width 304 height 251
click at [306, 185] on textarea at bounding box center [365, 192] width 172 height 15
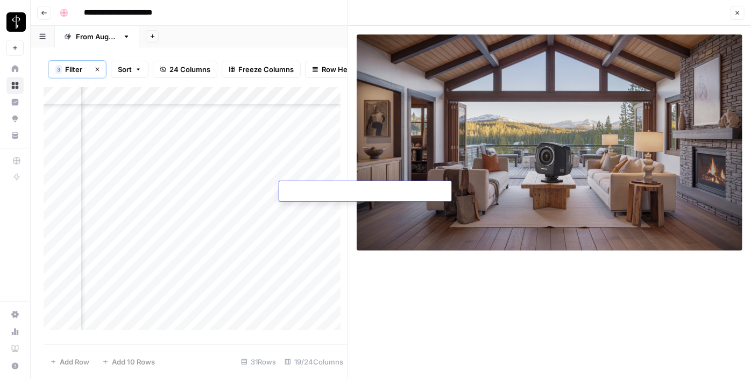
type textarea "**********"
click at [194, 212] on div "Add Column" at bounding box center [196, 212] width 304 height 251
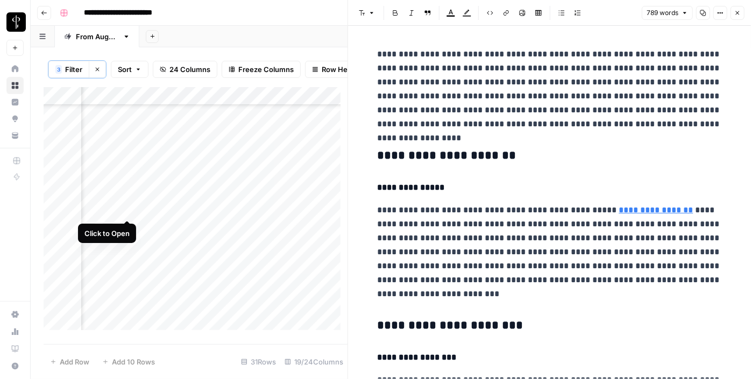
click at [127, 210] on div "Add Column" at bounding box center [196, 212] width 304 height 251
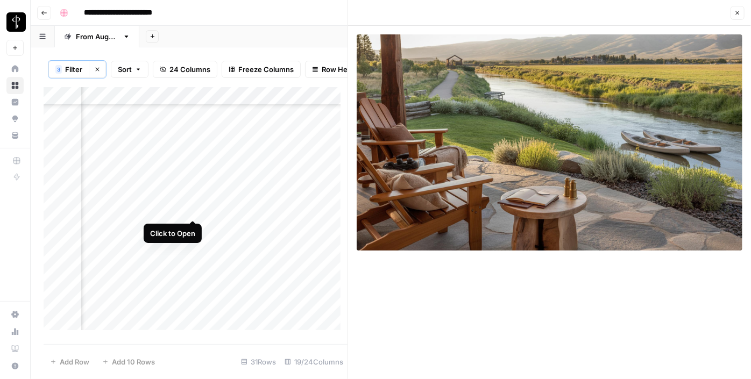
click at [194, 208] on div "Add Column" at bounding box center [196, 212] width 304 height 251
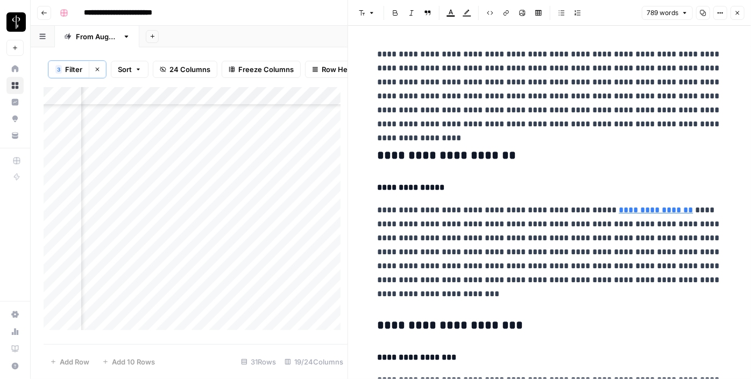
click at [411, 150] on h3 "**********" at bounding box center [550, 156] width 344 height 15
click at [370, 12] on icon "button" at bounding box center [372, 13] width 6 height 6
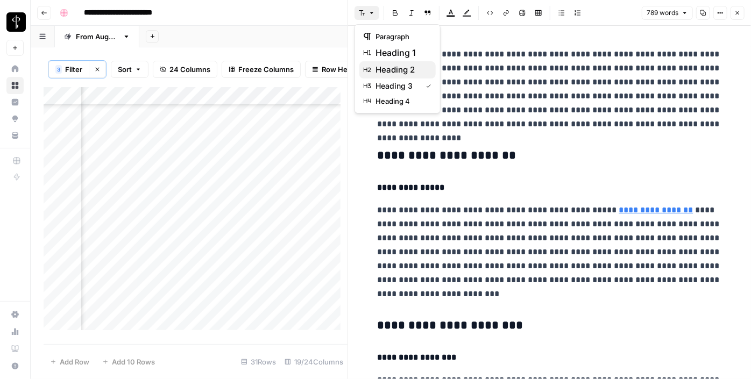
click at [389, 69] on span "heading 2" at bounding box center [402, 69] width 52 height 13
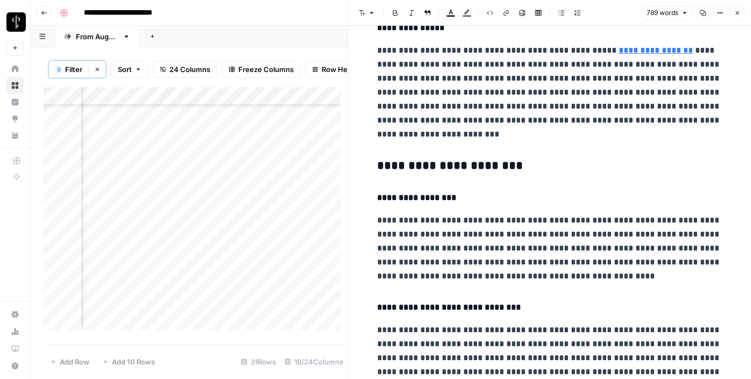
scroll to position [161, 0]
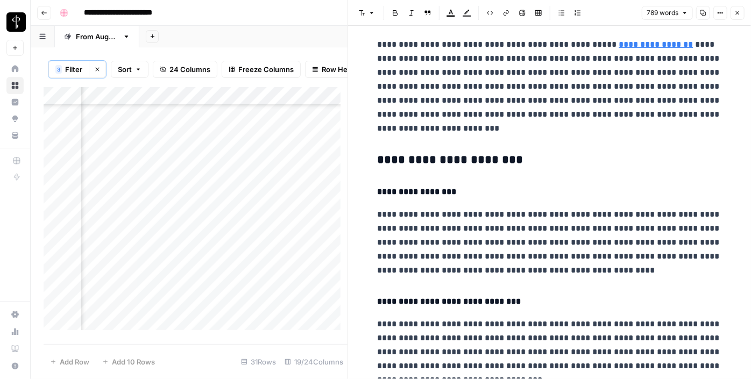
click at [403, 156] on h3 "**********" at bounding box center [550, 160] width 344 height 15
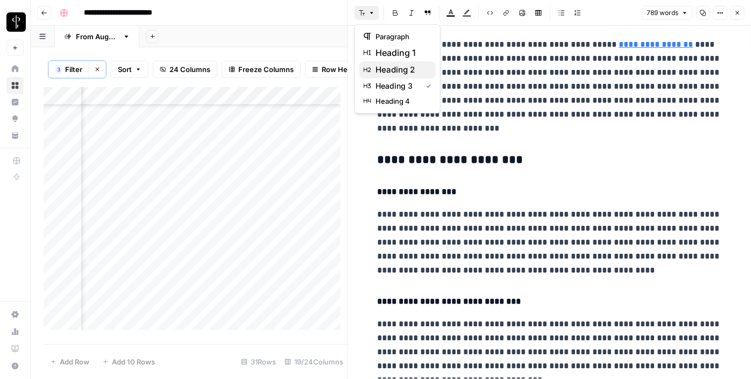
drag, startPoint x: 365, startPoint y: 13, endPoint x: 390, endPoint y: 76, distance: 67.9
click at [390, 76] on body "**********" at bounding box center [375, 189] width 751 height 379
click at [390, 76] on span "heading 2" at bounding box center [402, 69] width 52 height 13
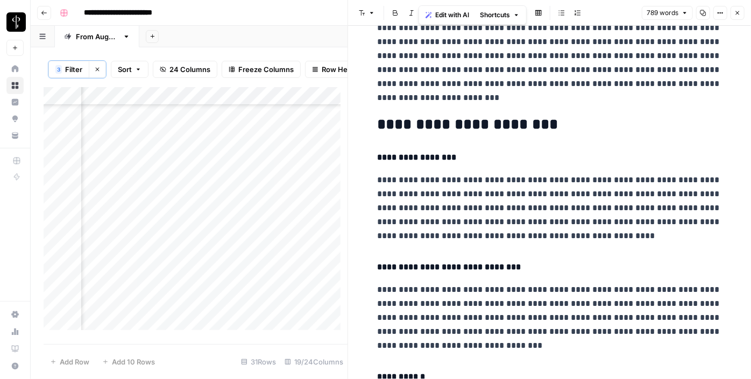
scroll to position [0, 0]
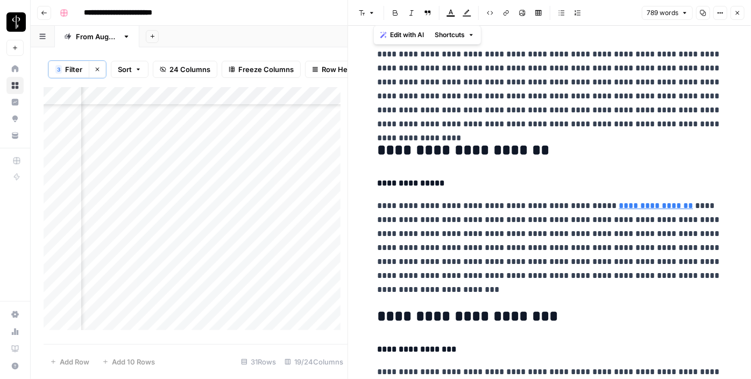
drag, startPoint x: 419, startPoint y: 258, endPoint x: 404, endPoint y: 202, distance: 58.0
click at [430, 316] on h2 "**********" at bounding box center [550, 316] width 344 height 17
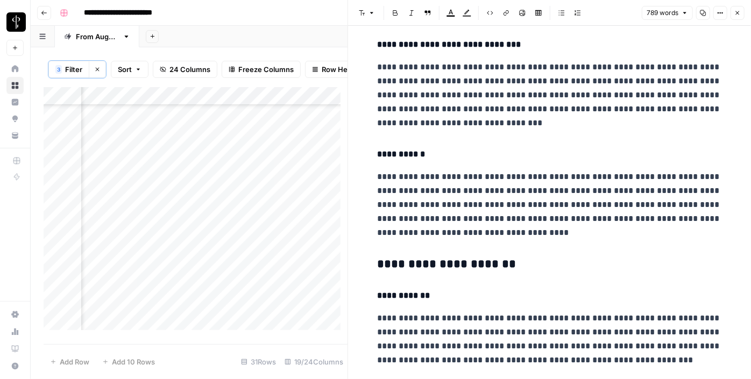
scroll to position [416, 0]
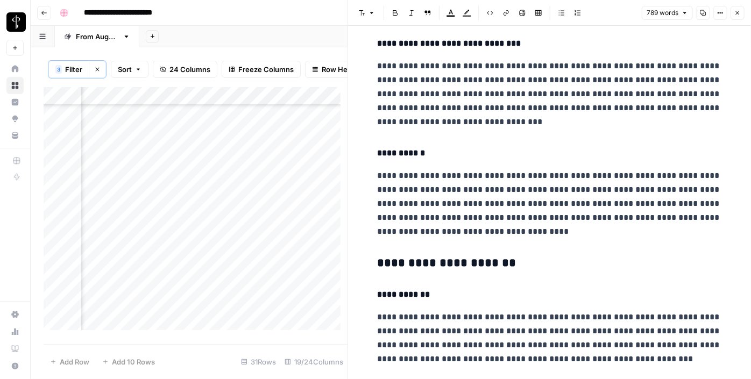
click at [418, 260] on h3 "**********" at bounding box center [550, 263] width 344 height 15
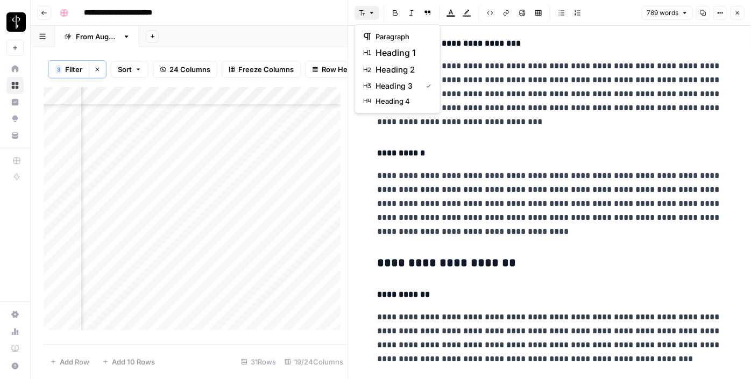
click at [365, 15] on button "Font style" at bounding box center [367, 13] width 25 height 14
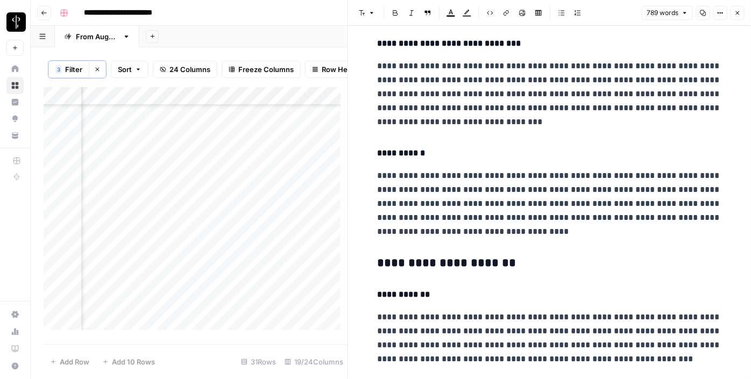
click at [491, 135] on div "**********" at bounding box center [549, 357] width 357 height 1460
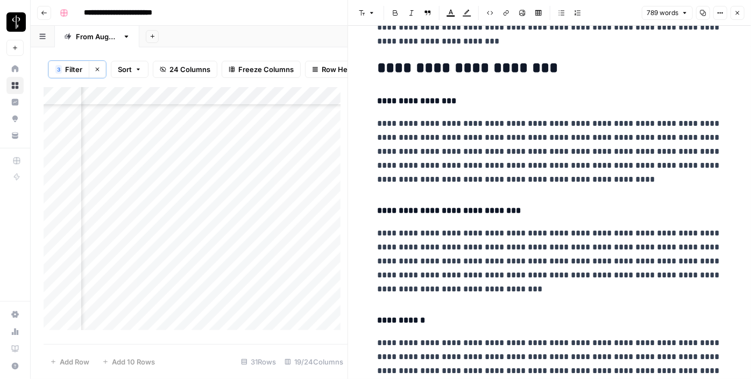
scroll to position [248, 0]
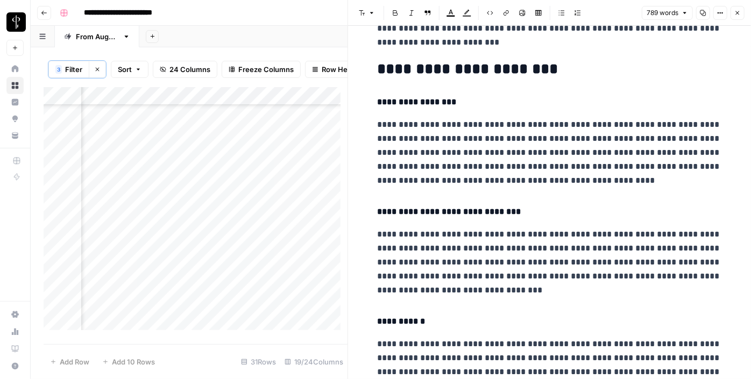
click at [468, 63] on h2 "**********" at bounding box center [550, 69] width 344 height 17
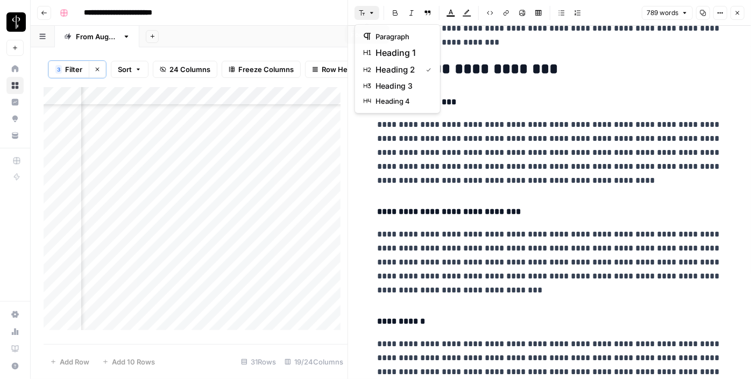
click at [369, 11] on icon "button" at bounding box center [372, 13] width 6 height 6
click at [390, 86] on span "heading 3" at bounding box center [402, 86] width 52 height 11
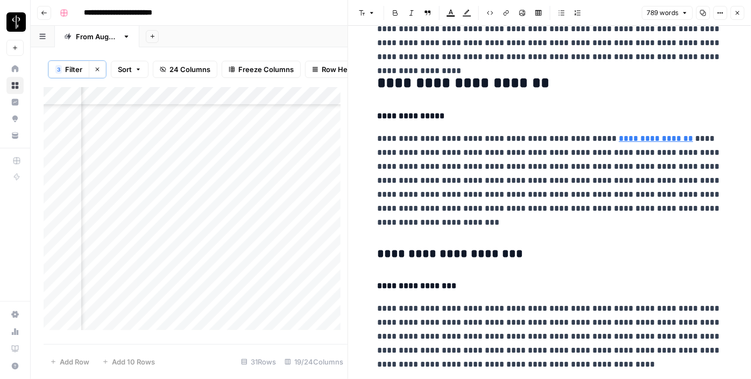
scroll to position [74, 0]
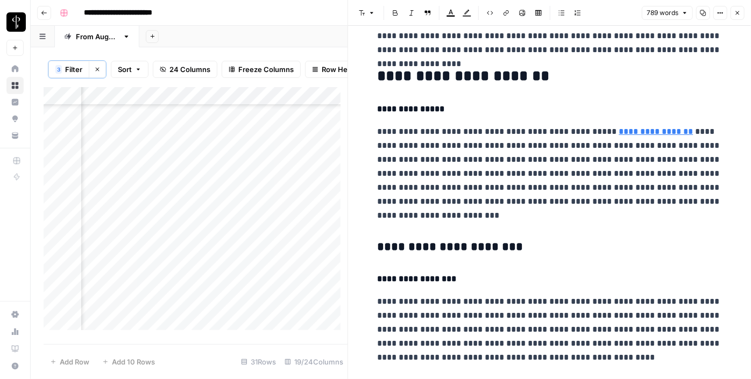
drag, startPoint x: 379, startPoint y: 16, endPoint x: 369, endPoint y: 12, distance: 10.9
click at [369, 12] on div "Font style Bold Italic Block quote Text color Highlight color Code block Link I…" at bounding box center [470, 13] width 230 height 14
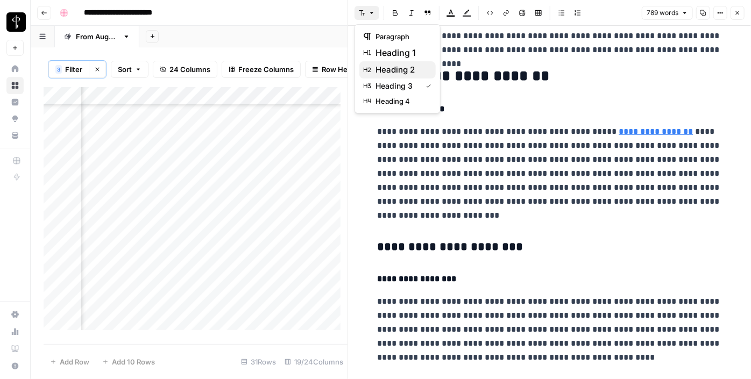
drag, startPoint x: 369, startPoint y: 12, endPoint x: 390, endPoint y: 75, distance: 66.4
click at [390, 75] on body "**********" at bounding box center [375, 189] width 751 height 379
click at [390, 75] on span "heading 2" at bounding box center [402, 69] width 52 height 13
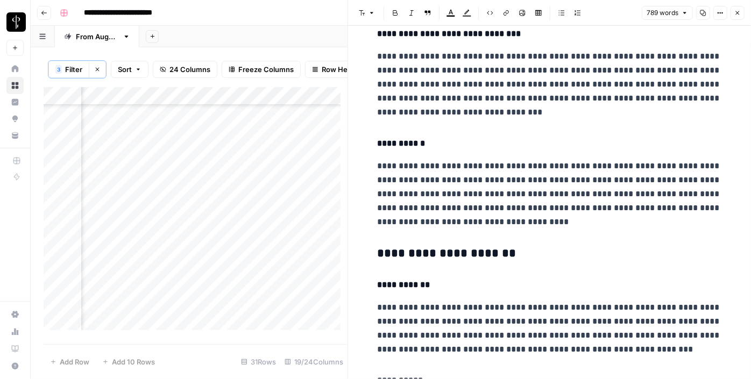
scroll to position [426, 0]
click at [423, 246] on h3 "**********" at bounding box center [550, 253] width 344 height 15
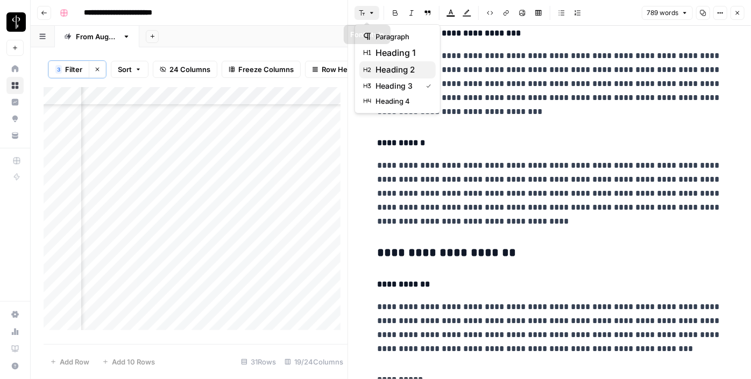
drag, startPoint x: 370, startPoint y: 13, endPoint x: 394, endPoint y: 77, distance: 69.0
click at [394, 77] on body "**********" at bounding box center [375, 189] width 751 height 379
click at [394, 77] on button "heading 2" at bounding box center [397, 69] width 76 height 17
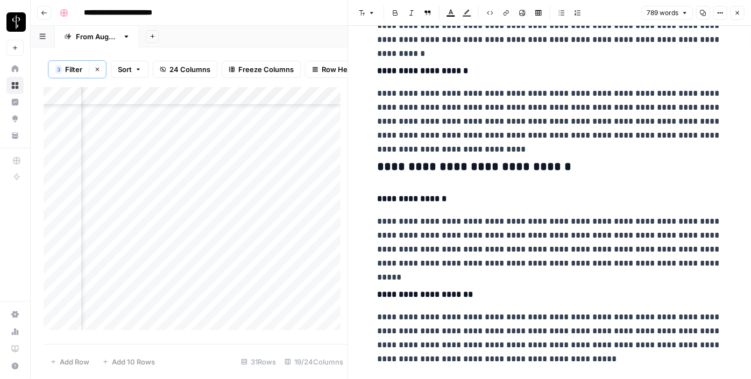
scroll to position [829, 0]
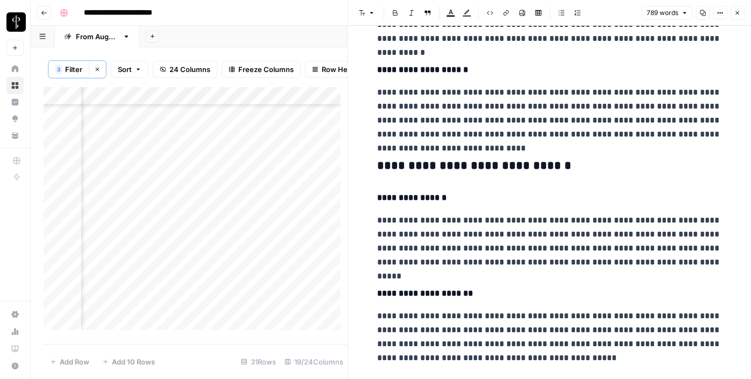
click at [411, 165] on h3 "**********" at bounding box center [550, 166] width 344 height 15
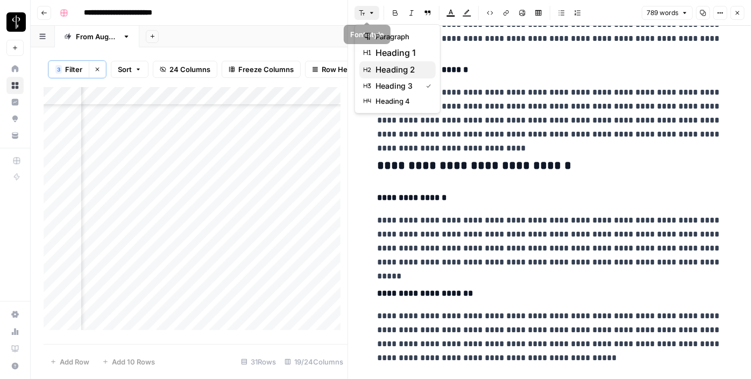
drag, startPoint x: 364, startPoint y: 12, endPoint x: 391, endPoint y: 77, distance: 71.0
click at [391, 77] on body "**********" at bounding box center [375, 189] width 751 height 379
click at [391, 77] on button "heading 2" at bounding box center [397, 69] width 76 height 17
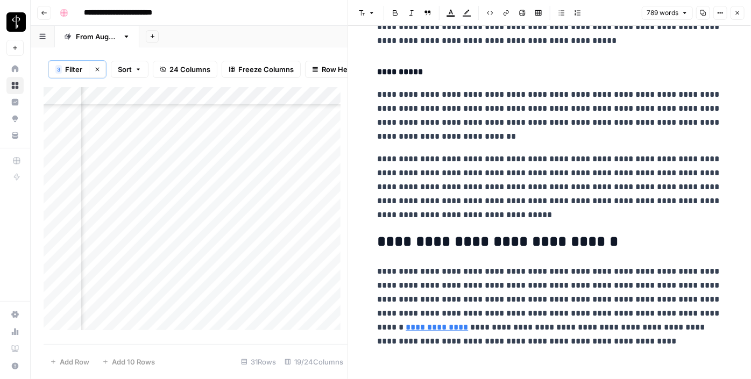
scroll to position [1150, 0]
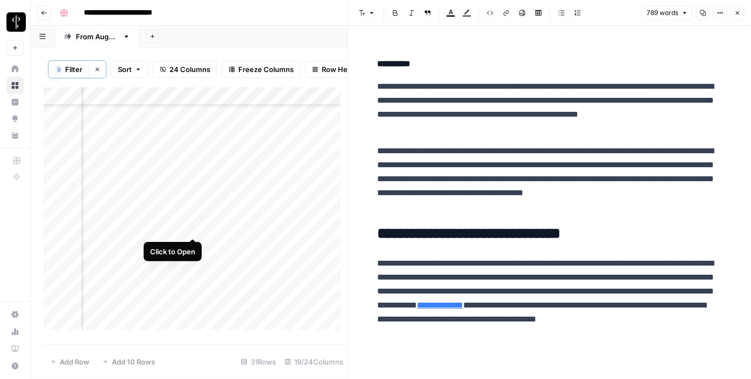
click at [193, 228] on div "Add Column" at bounding box center [196, 212] width 304 height 251
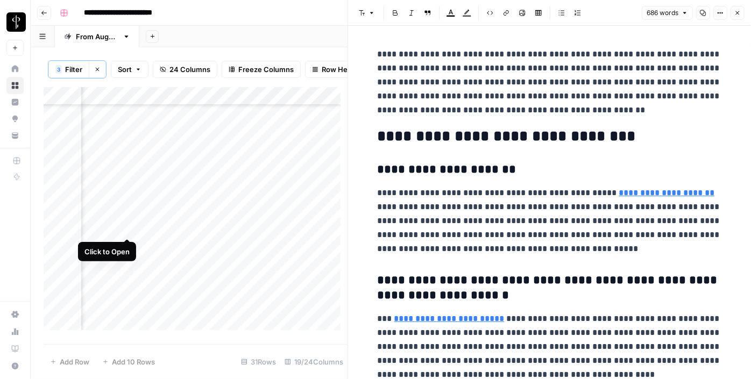
click at [124, 226] on div "Add Column" at bounding box center [196, 212] width 304 height 251
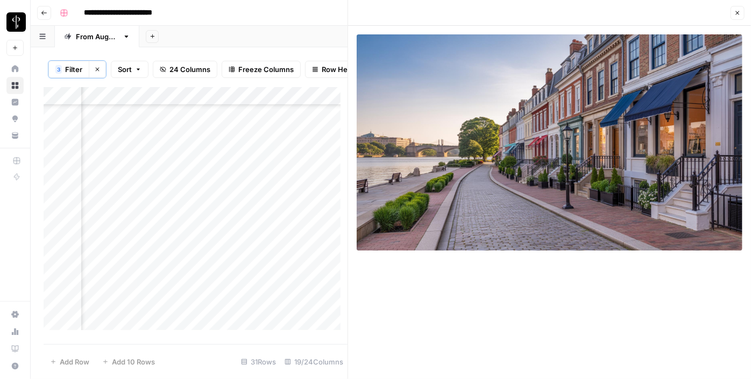
click at [126, 251] on div "Add Column" at bounding box center [196, 212] width 304 height 251
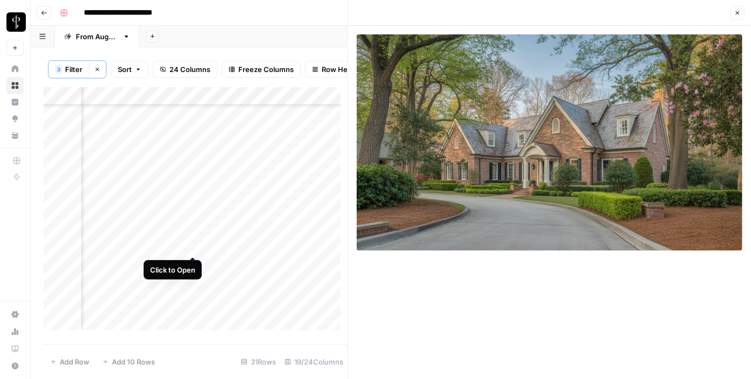
click at [190, 246] on div "Add Column" at bounding box center [196, 212] width 304 height 251
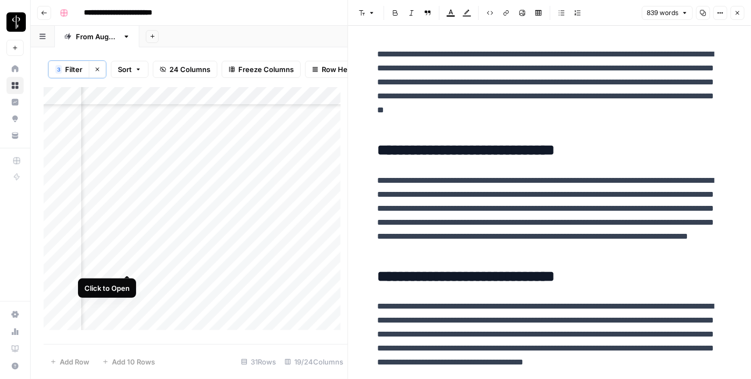
click at [126, 264] on div "Add Column" at bounding box center [196, 212] width 304 height 251
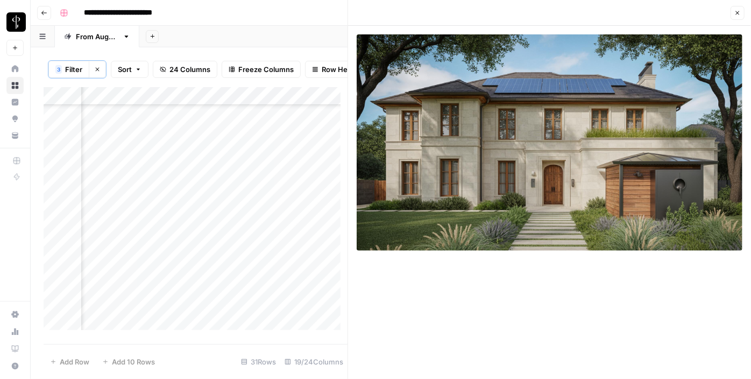
click at [270, 266] on div "Add Column" at bounding box center [196, 212] width 304 height 251
click at [122, 267] on div "Add Column" at bounding box center [196, 212] width 304 height 251
click at [288, 266] on div "Add Column" at bounding box center [196, 212] width 304 height 251
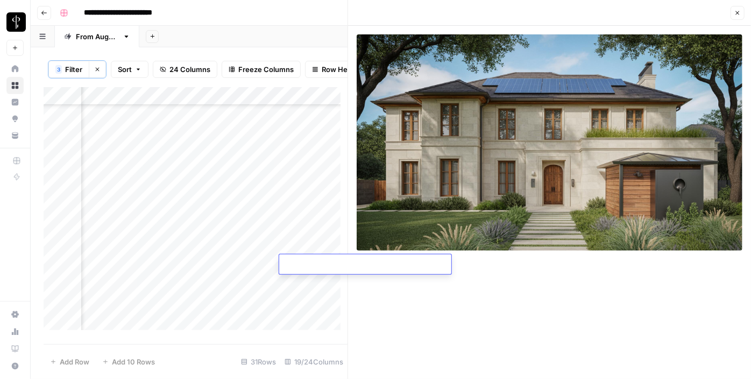
click at [288, 266] on textarea at bounding box center [365, 265] width 172 height 15
click at [317, 262] on textarea at bounding box center [365, 265] width 172 height 15
paste textarea "**********"
type textarea "**********"
click at [193, 285] on div "Add Column" at bounding box center [196, 212] width 304 height 251
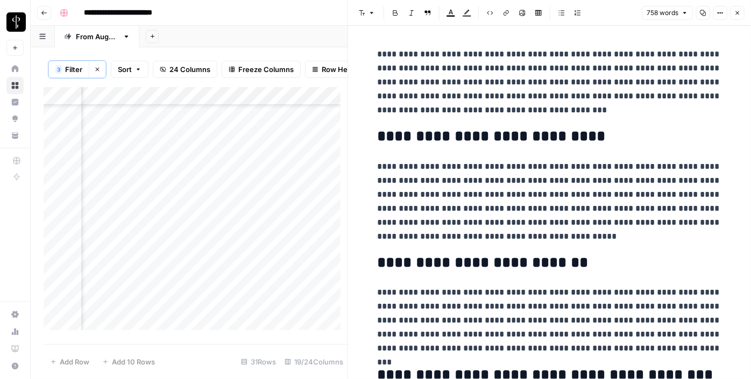
click at [130, 284] on div "Add Column" at bounding box center [196, 212] width 304 height 251
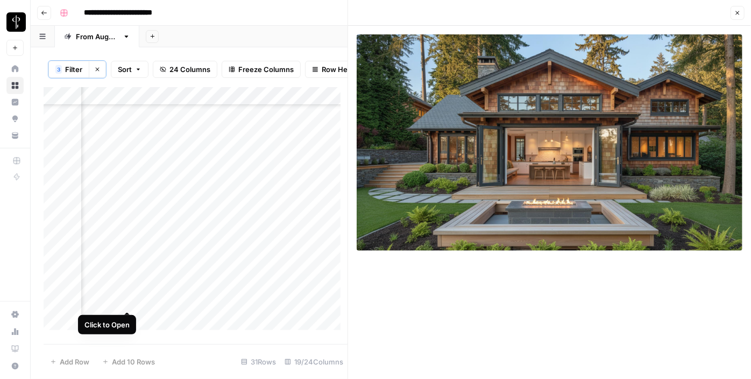
click at [129, 300] on div "Add Column" at bounding box center [196, 212] width 304 height 251
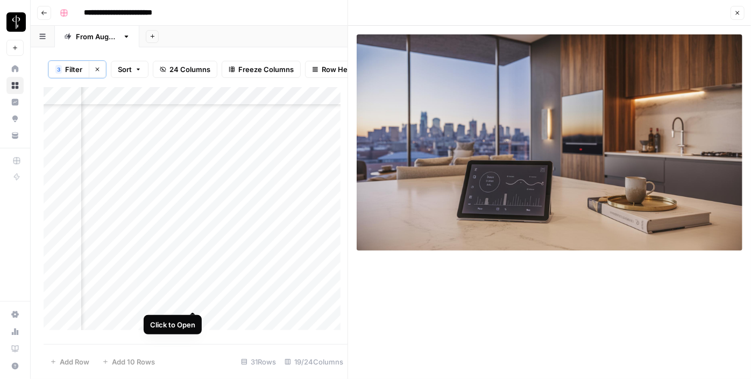
click at [194, 301] on div "Add Column" at bounding box center [196, 212] width 304 height 251
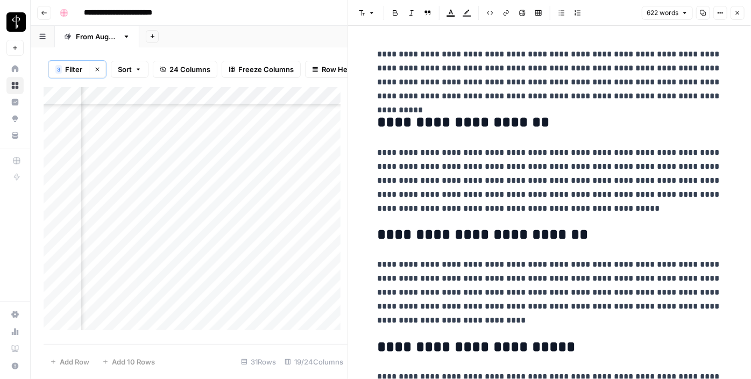
scroll to position [309, 1040]
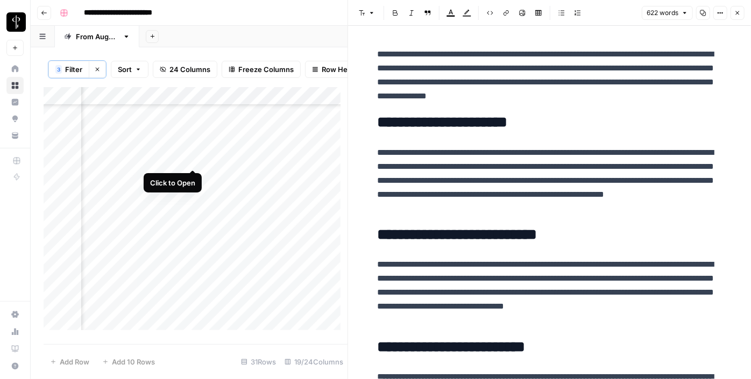
click at [194, 158] on div "Add Column" at bounding box center [196, 212] width 304 height 251
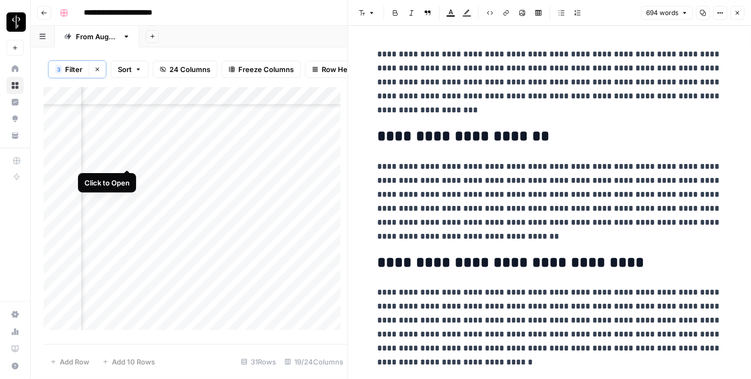
click at [128, 161] on div "Add Column" at bounding box center [196, 212] width 304 height 251
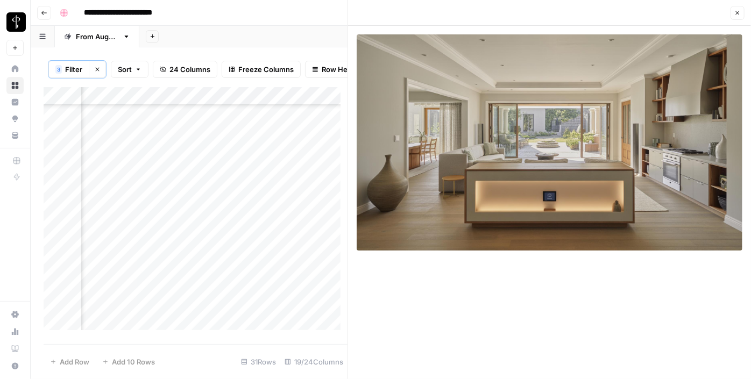
click at [740, 12] on icon "button" at bounding box center [738, 13] width 6 height 6
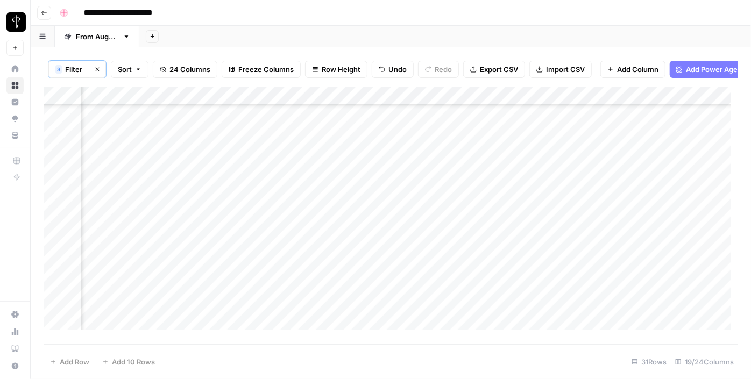
scroll to position [200, 1040]
click at [406, 215] on div "Add Column" at bounding box center [391, 212] width 695 height 251
click at [401, 143] on div "Add Column" at bounding box center [391, 212] width 695 height 251
click at [409, 124] on div "Add Column" at bounding box center [391, 212] width 695 height 251
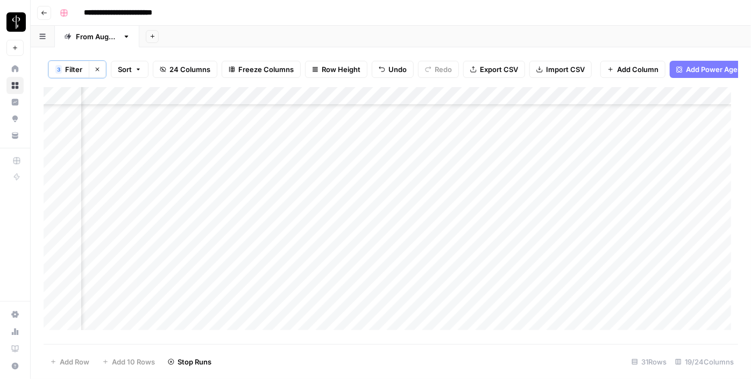
click at [421, 202] on div "Add Column" at bounding box center [391, 212] width 695 height 251
click at [479, 204] on div "Add Column" at bounding box center [391, 212] width 695 height 251
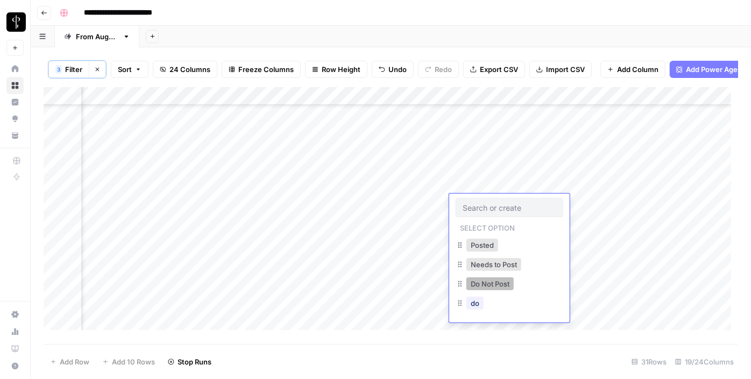
click at [492, 282] on button "Do Not Post" at bounding box center [490, 284] width 47 height 13
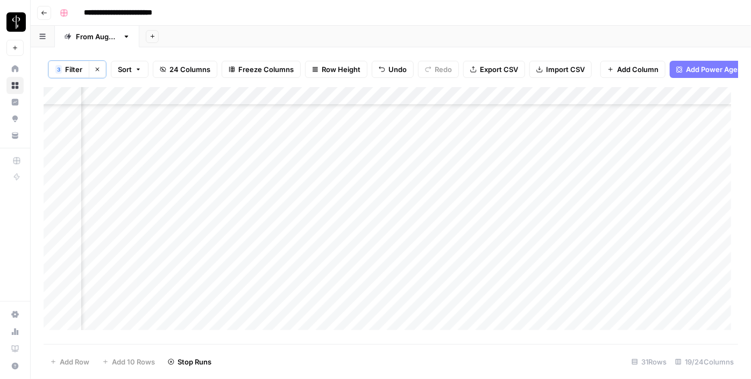
drag, startPoint x: 547, startPoint y: 211, endPoint x: 539, endPoint y: 238, distance: 28.1
click at [539, 238] on div "Add Column" at bounding box center [391, 212] width 695 height 251
click at [472, 263] on div "Add Column" at bounding box center [391, 212] width 695 height 251
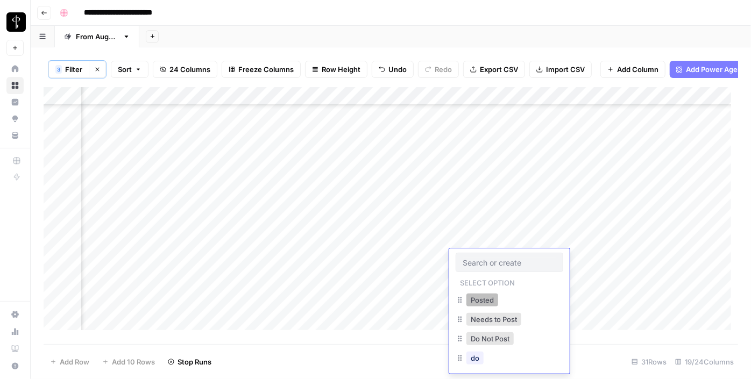
click at [475, 301] on button "Posted" at bounding box center [483, 300] width 32 height 13
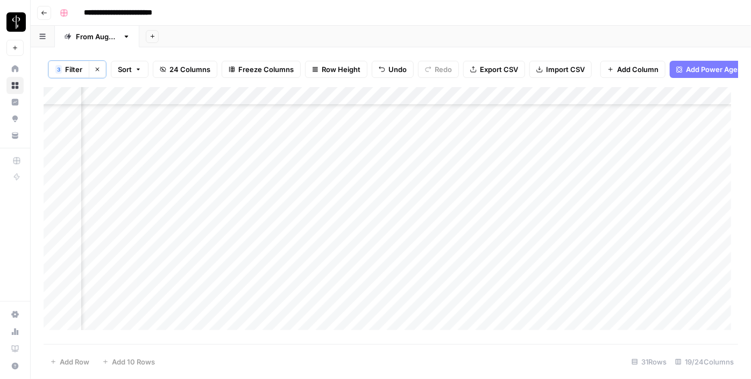
drag, startPoint x: 549, startPoint y: 266, endPoint x: 542, endPoint y: 290, distance: 24.8
click at [542, 290] on div "Add Column" at bounding box center [391, 212] width 695 height 251
click at [481, 189] on div "Add Column" at bounding box center [391, 212] width 695 height 251
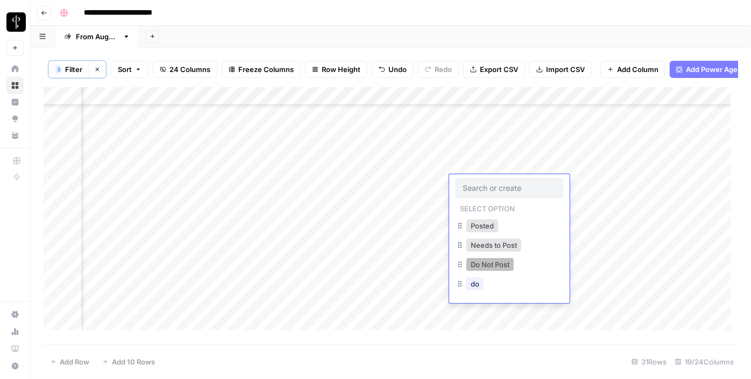
click at [484, 260] on button "Do Not Post" at bounding box center [490, 264] width 47 height 13
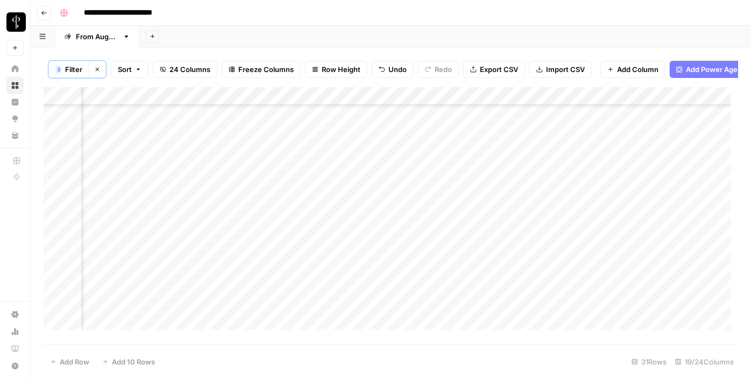
click at [503, 202] on div "Add Column" at bounding box center [391, 212] width 695 height 251
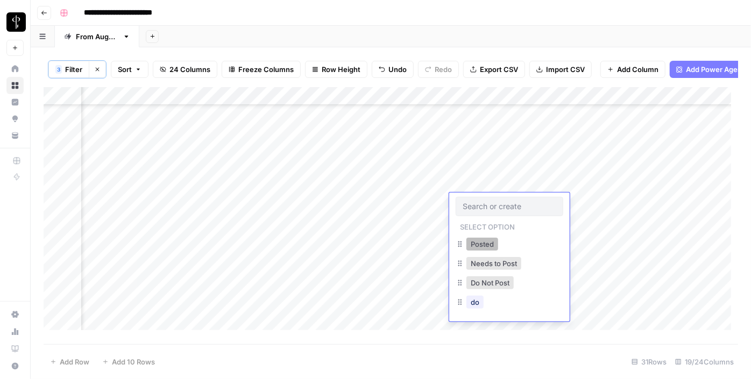
click at [486, 243] on button "Posted" at bounding box center [483, 244] width 32 height 13
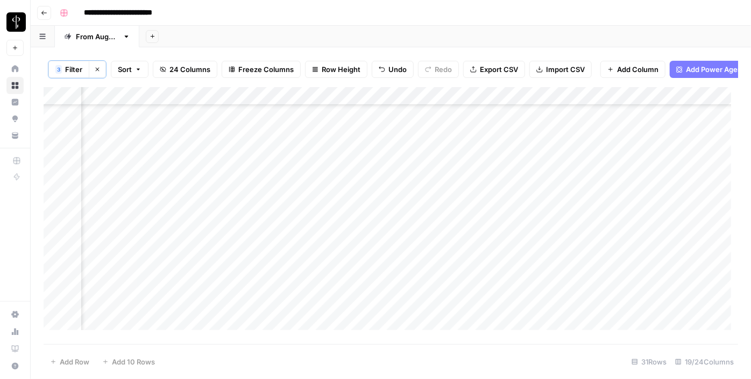
drag, startPoint x: 547, startPoint y: 209, endPoint x: 542, endPoint y: 242, distance: 33.1
click at [542, 242] on div "Add Column" at bounding box center [391, 212] width 695 height 251
click at [315, 239] on div "Add Column" at bounding box center [391, 212] width 695 height 251
click at [241, 145] on div "Add Column" at bounding box center [391, 212] width 695 height 251
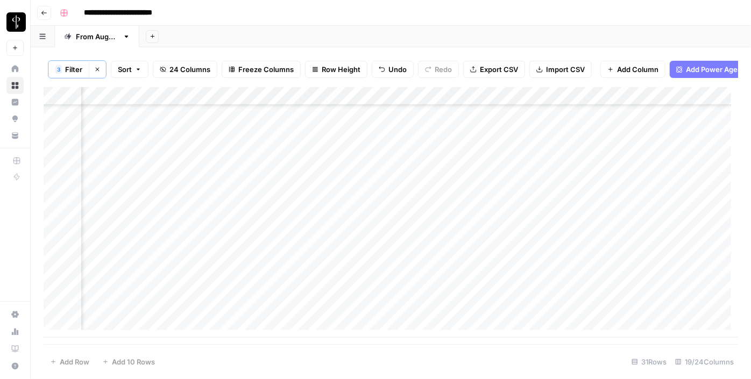
click at [239, 157] on div "Add Column" at bounding box center [391, 212] width 695 height 251
click at [236, 144] on div "Add Column" at bounding box center [391, 212] width 695 height 251
click at [240, 178] on div "Add Column" at bounding box center [391, 212] width 695 height 251
click at [242, 203] on div "Add Column" at bounding box center [391, 212] width 695 height 251
click at [242, 219] on div "Add Column" at bounding box center [391, 212] width 695 height 251
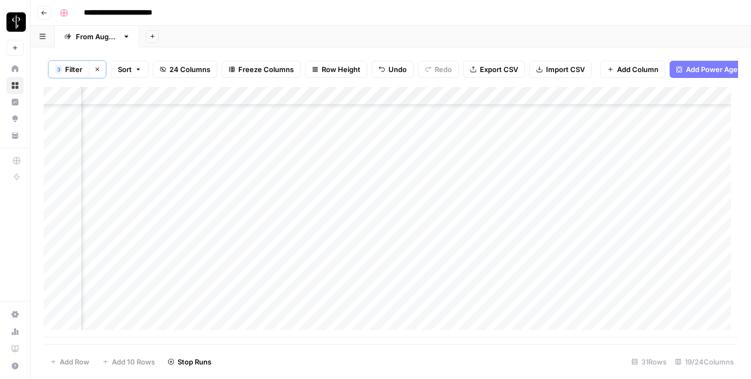
click at [241, 239] on div "Add Column" at bounding box center [391, 212] width 695 height 251
click at [238, 217] on div "Add Column" at bounding box center [391, 212] width 695 height 251
click at [238, 260] on div "Add Column" at bounding box center [391, 212] width 695 height 251
click at [237, 276] on div "Add Column" at bounding box center [391, 212] width 695 height 251
click at [234, 254] on div "Add Column" at bounding box center [391, 212] width 695 height 251
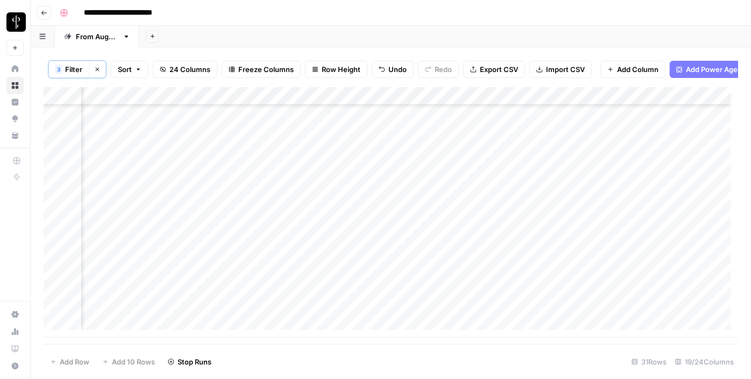
click at [234, 294] on div "Add Column" at bounding box center [391, 212] width 695 height 251
click at [234, 310] on div "Add Column" at bounding box center [391, 212] width 695 height 251
click at [234, 324] on div "Add Column" at bounding box center [391, 212] width 695 height 251
click at [189, 188] on div "Add Column" at bounding box center [391, 212] width 695 height 251
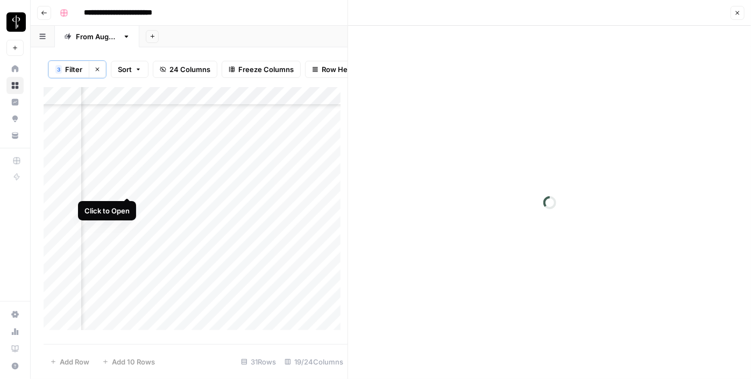
click at [129, 184] on div "Add Column" at bounding box center [196, 212] width 304 height 251
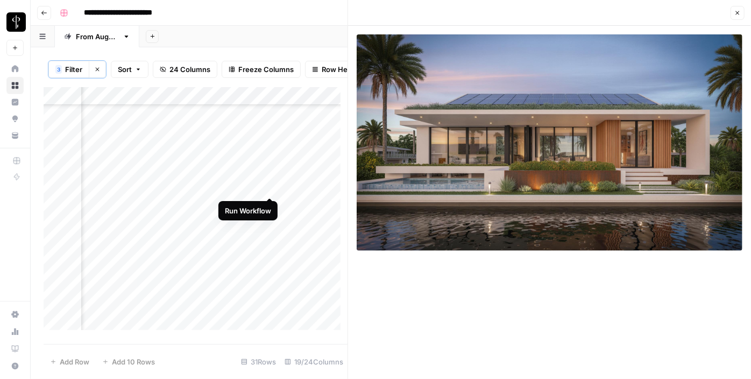
click at [266, 185] on div "Add Column" at bounding box center [196, 212] width 304 height 251
click at [308, 187] on div "Add Column" at bounding box center [196, 212] width 304 height 251
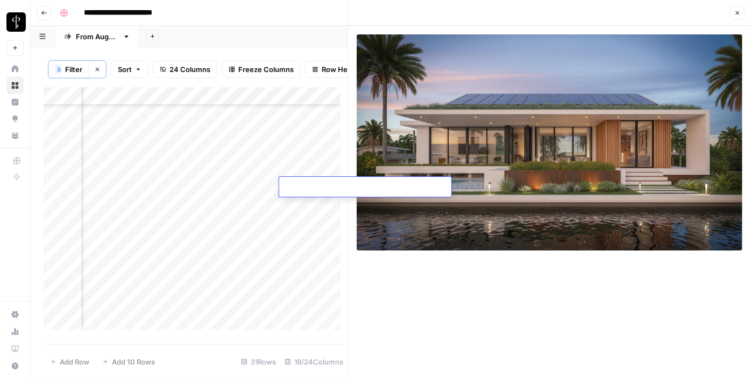
click at [308, 187] on textarea at bounding box center [365, 187] width 172 height 15
type textarea "**********"
click at [192, 206] on div "Add Column" at bounding box center [196, 212] width 304 height 251
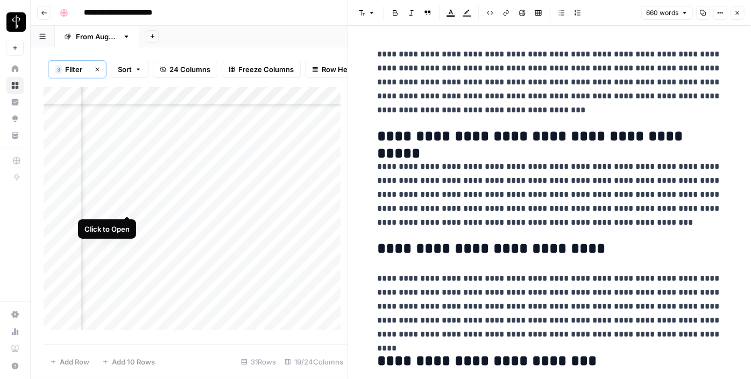
click at [130, 204] on div "Add Column" at bounding box center [196, 212] width 304 height 251
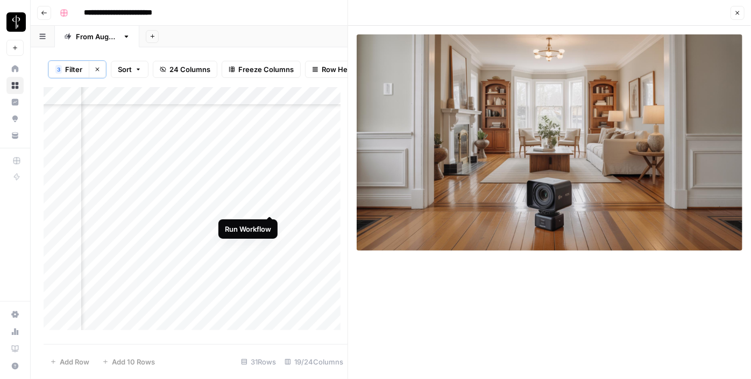
click at [272, 204] on div "Add Column" at bounding box center [196, 212] width 304 height 251
click at [310, 203] on div "Add Column" at bounding box center [196, 212] width 304 height 251
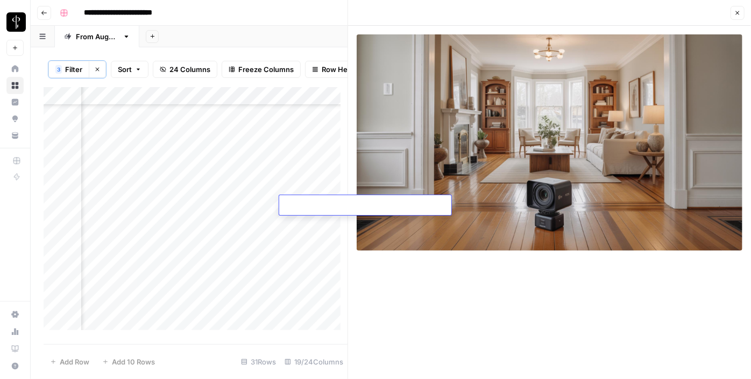
click at [310, 203] on textarea at bounding box center [365, 206] width 172 height 15
type textarea "**********"
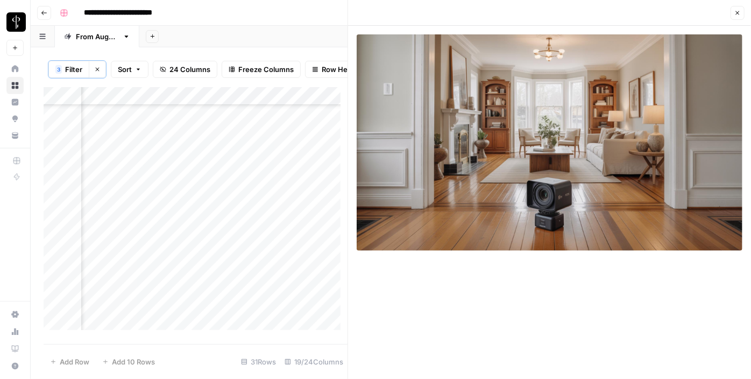
click at [192, 223] on div "Add Column" at bounding box center [196, 212] width 304 height 251
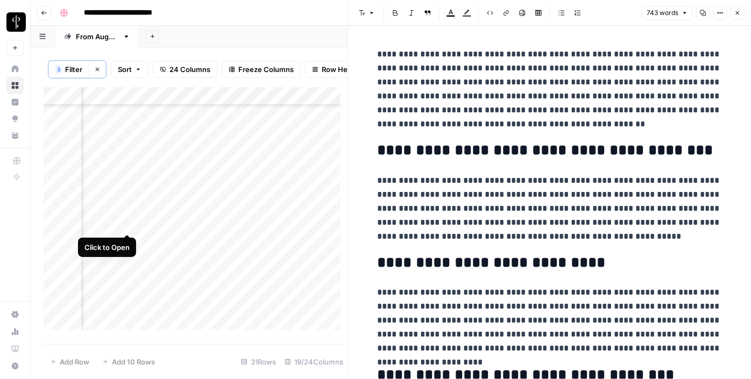
click at [130, 221] on div "Add Column" at bounding box center [196, 212] width 304 height 251
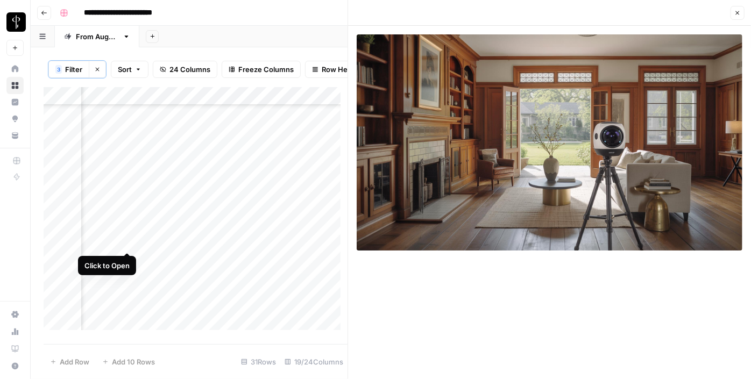
click at [126, 238] on div "Add Column" at bounding box center [196, 212] width 304 height 251
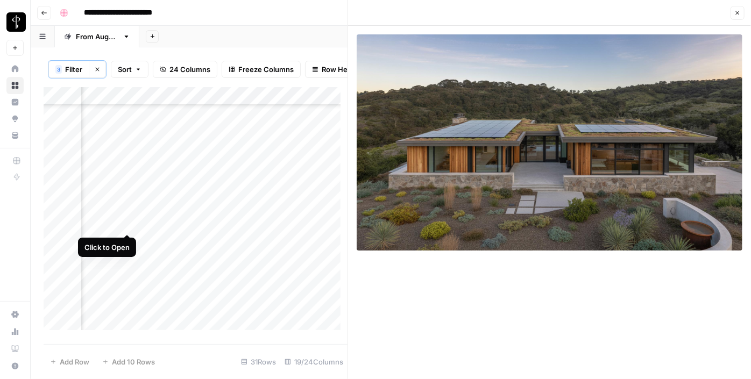
click at [126, 221] on div "Add Column" at bounding box center [196, 212] width 304 height 251
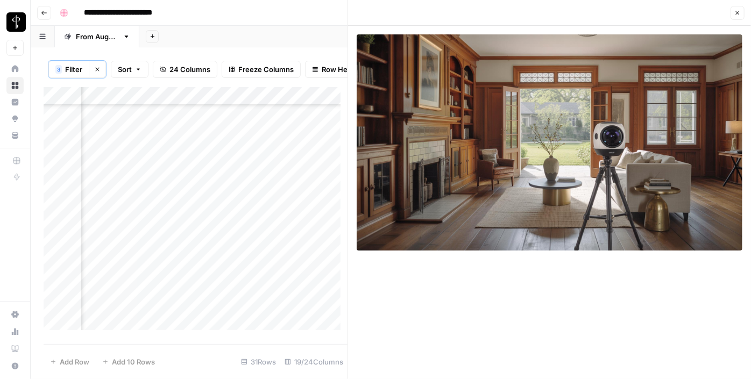
click at [270, 224] on div "Add Column" at bounding box center [196, 212] width 304 height 251
click at [298, 224] on div "Add Column" at bounding box center [196, 212] width 304 height 251
click at [298, 224] on textarea at bounding box center [365, 224] width 172 height 15
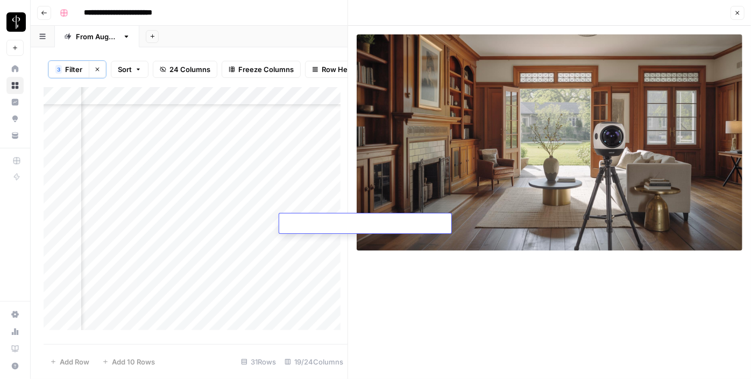
type textarea "**********"
click at [190, 244] on div "Add Column" at bounding box center [196, 212] width 304 height 251
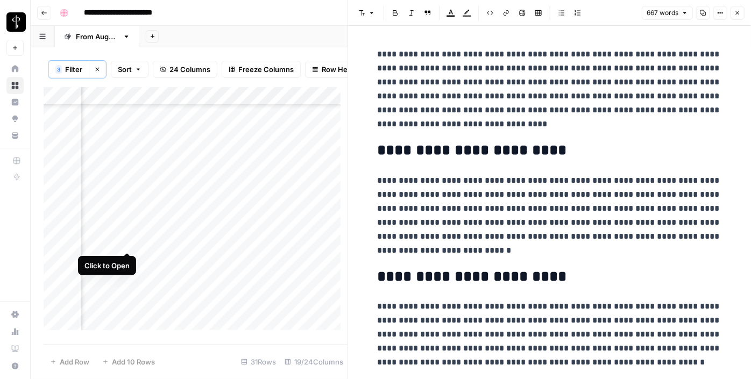
click at [131, 240] on div "Add Column" at bounding box center [196, 212] width 304 height 251
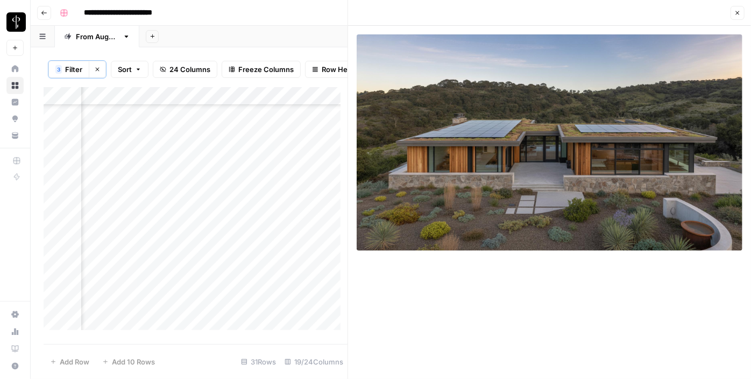
click at [310, 189] on div "Add Column" at bounding box center [196, 212] width 304 height 251
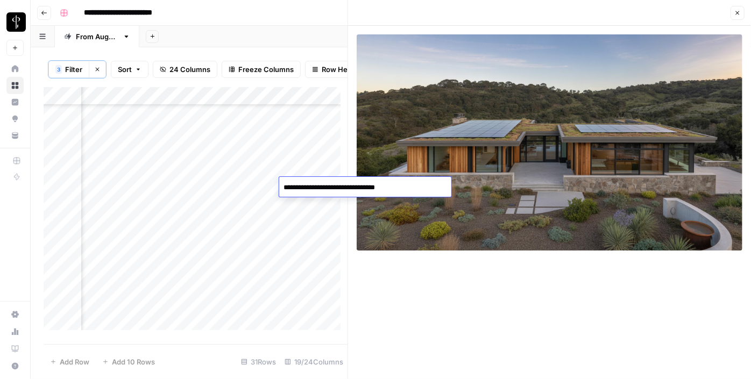
click at [310, 189] on textarea "**********" at bounding box center [365, 187] width 172 height 15
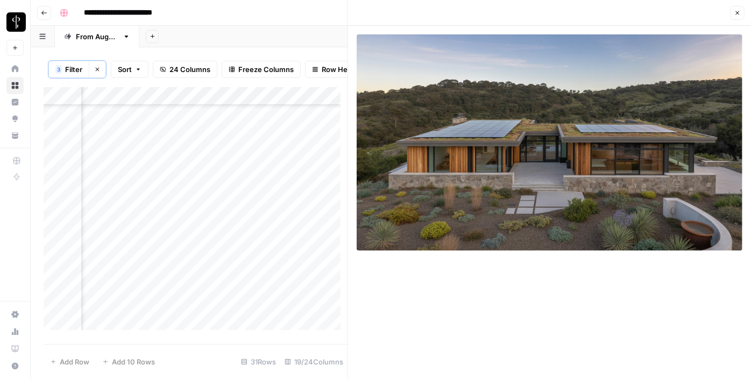
click at [308, 239] on div "Add Column" at bounding box center [196, 212] width 304 height 251
click at [308, 239] on textarea at bounding box center [365, 242] width 172 height 15
type textarea "**********"
click at [270, 241] on div "Add Column" at bounding box center [196, 212] width 304 height 251
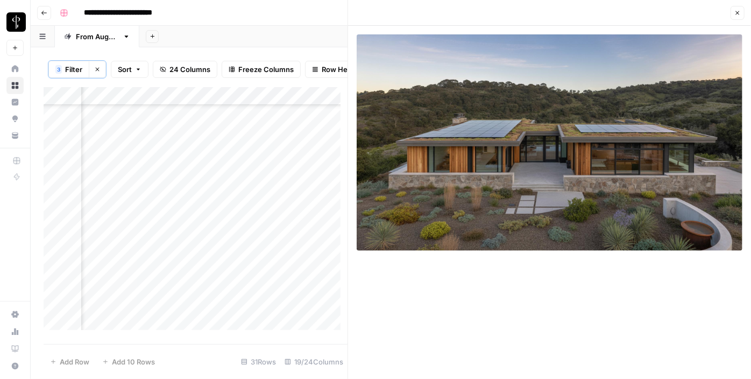
click at [270, 241] on div "Add Column" at bounding box center [196, 212] width 304 height 251
click at [188, 218] on div "Add Column" at bounding box center [196, 212] width 304 height 251
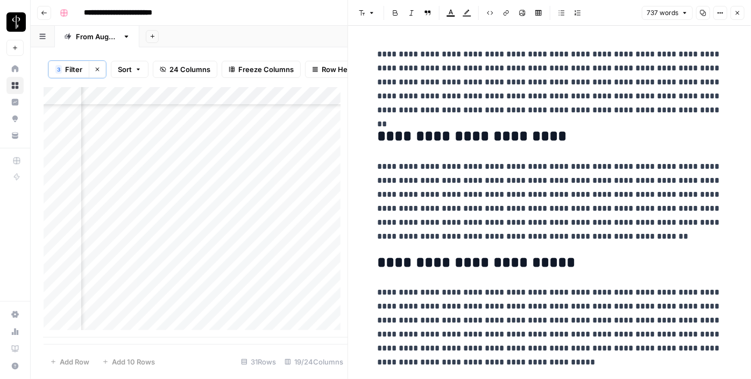
click at [123, 218] on div "Add Column" at bounding box center [196, 212] width 304 height 251
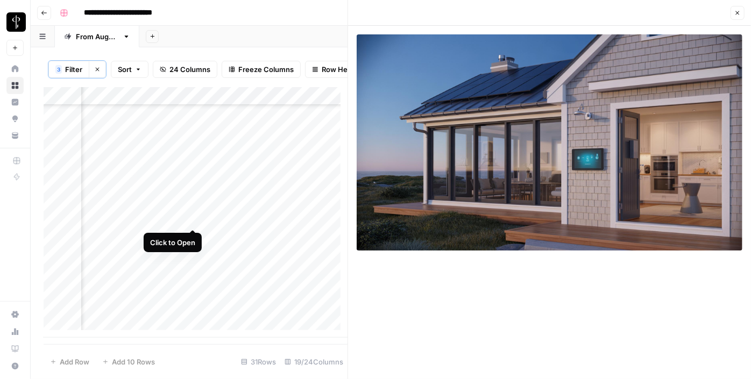
click at [195, 219] on div "Add Column" at bounding box center [196, 212] width 304 height 251
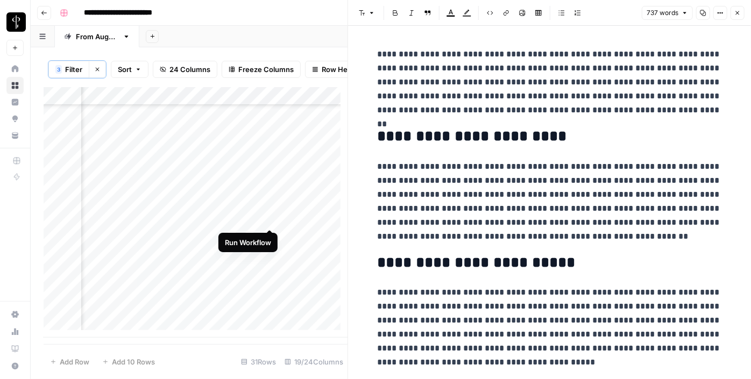
click at [268, 219] on div "Add Column" at bounding box center [196, 212] width 304 height 251
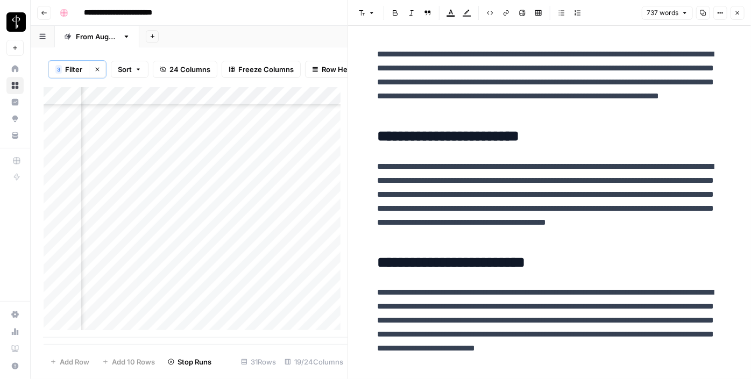
click at [131, 238] on div "Add Column" at bounding box center [196, 212] width 304 height 251
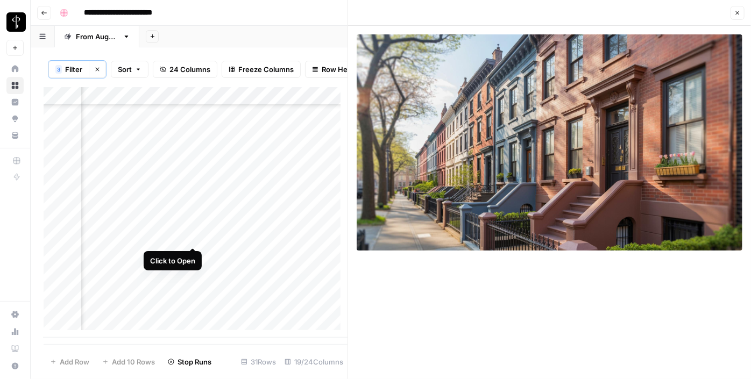
click at [194, 239] on div "Add Column" at bounding box center [196, 212] width 304 height 251
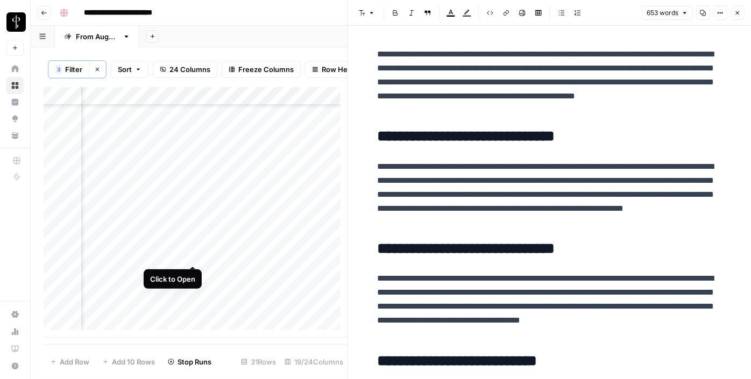
click at [195, 253] on div "Add Column" at bounding box center [196, 212] width 304 height 251
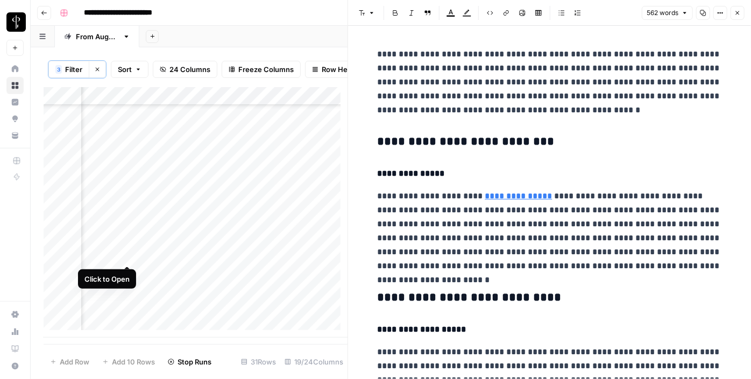
click at [124, 256] on div "Add Column" at bounding box center [196, 212] width 304 height 251
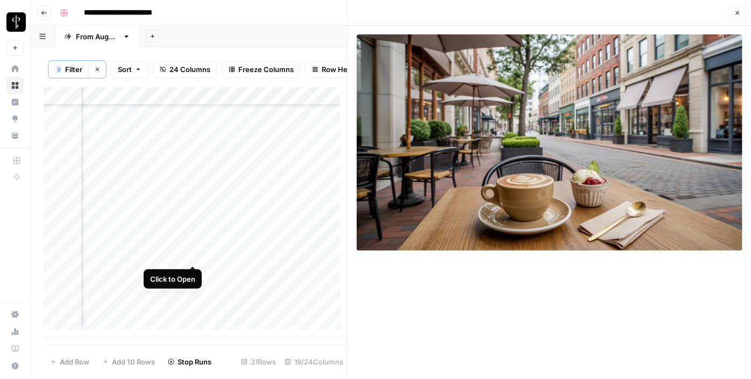
click at [193, 257] on div "Add Column" at bounding box center [196, 212] width 304 height 251
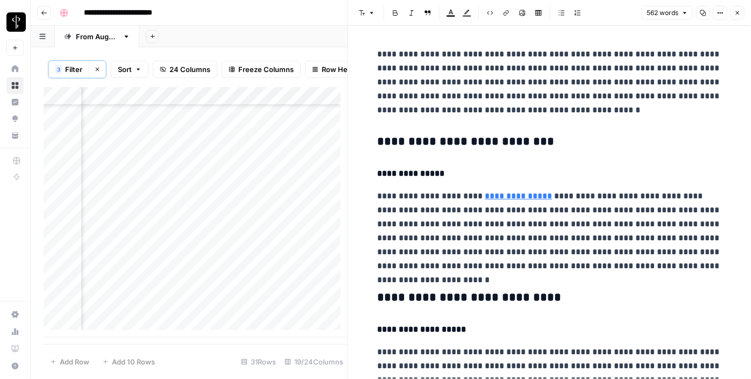
click at [428, 140] on h3 "**********" at bounding box center [550, 142] width 344 height 15
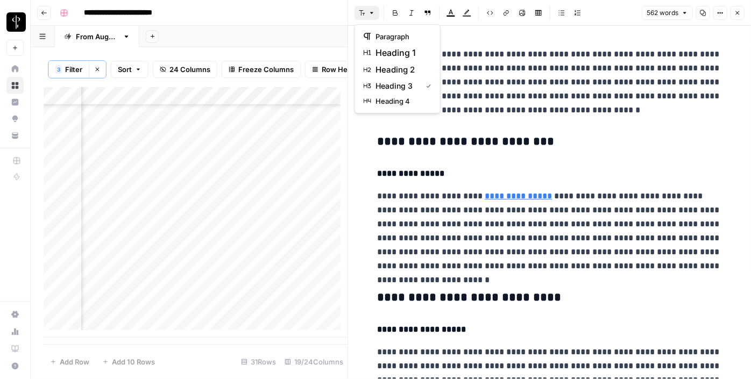
click at [366, 8] on button "Font style" at bounding box center [367, 13] width 25 height 14
click at [381, 67] on span "heading 2" at bounding box center [402, 69] width 52 height 13
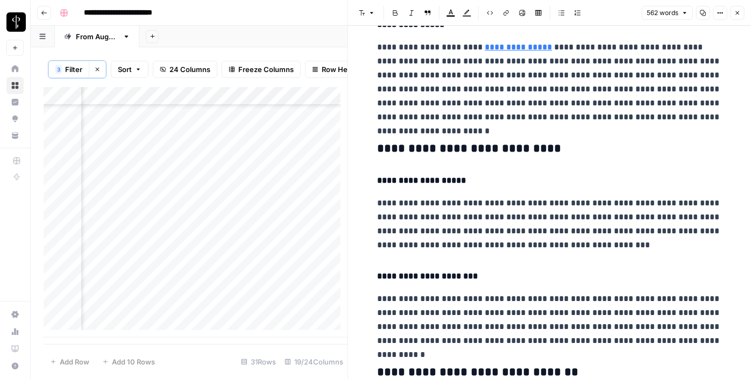
scroll to position [146, 0]
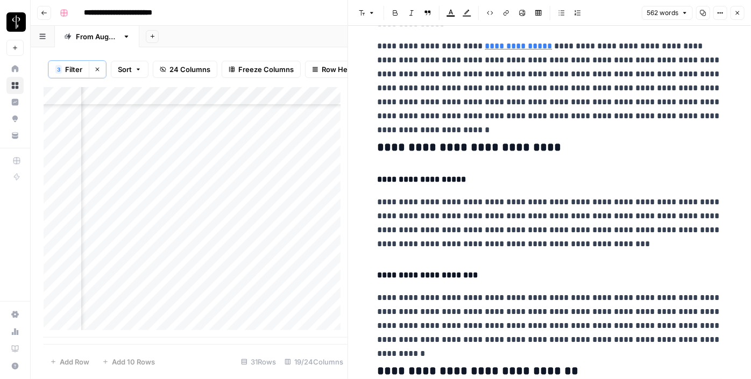
click at [406, 150] on h3 "**********" at bounding box center [550, 147] width 344 height 15
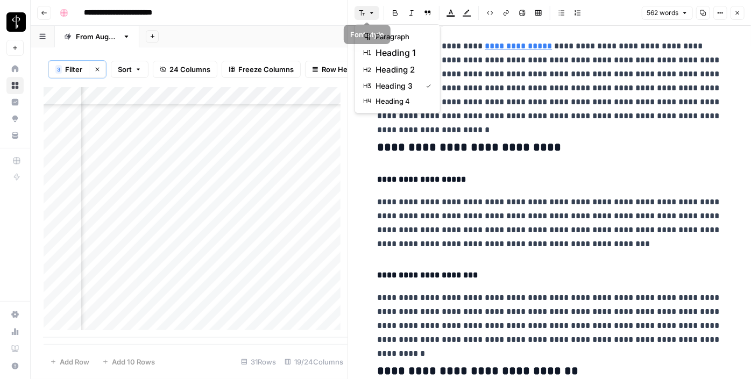
click at [367, 15] on button "Font style" at bounding box center [367, 13] width 25 height 14
click at [383, 62] on button "heading 2" at bounding box center [397, 69] width 76 height 17
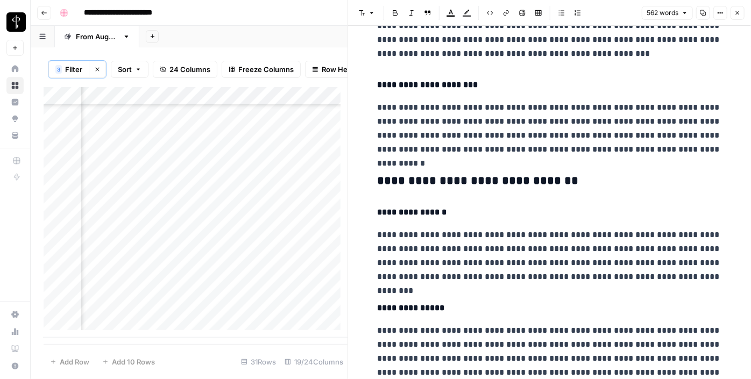
scroll to position [334, 0]
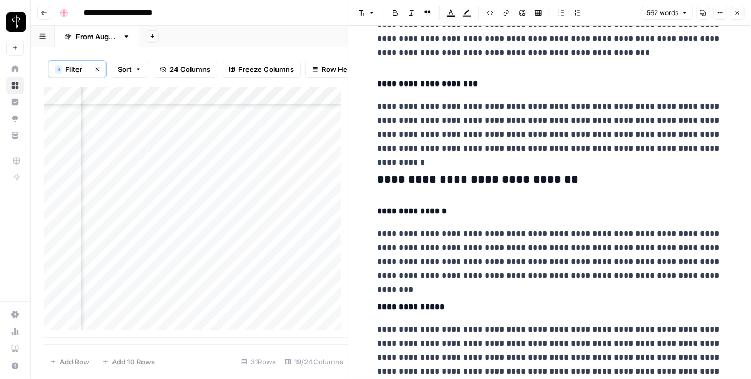
click at [425, 173] on h3 "**********" at bounding box center [550, 180] width 344 height 15
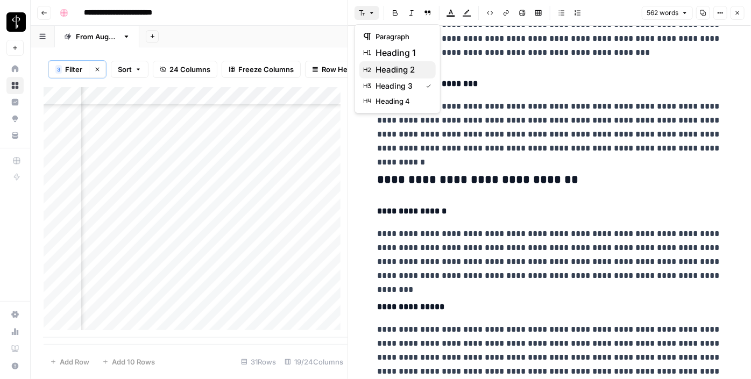
drag, startPoint x: 369, startPoint y: 9, endPoint x: 401, endPoint y: 65, distance: 64.9
click at [401, 65] on body "**********" at bounding box center [375, 189] width 751 height 379
click at [401, 65] on span "heading 2" at bounding box center [402, 69] width 52 height 13
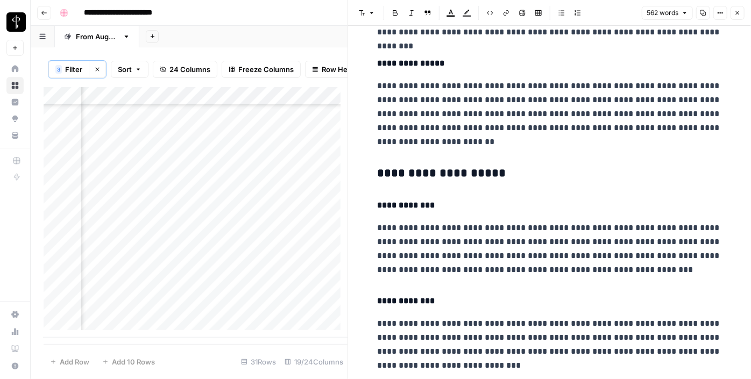
scroll to position [579, 0]
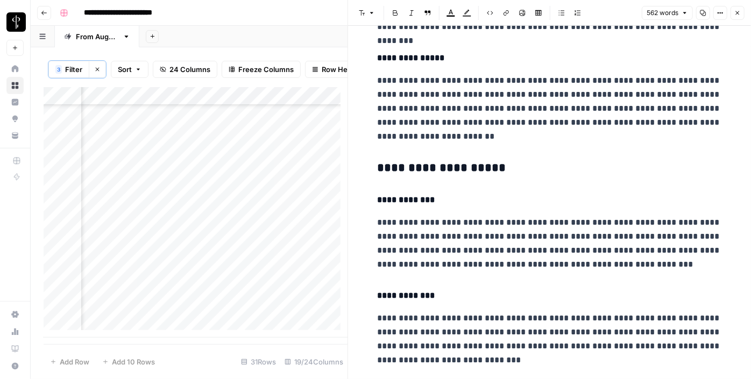
click at [406, 158] on div "**********" at bounding box center [549, 6] width 357 height 1084
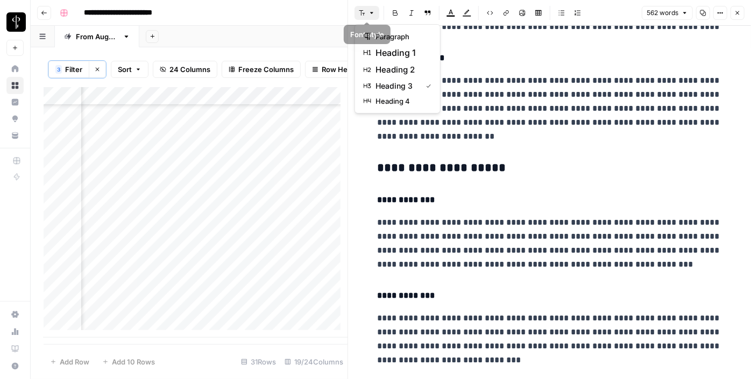
click at [370, 18] on button "Font style" at bounding box center [367, 13] width 25 height 14
click at [399, 66] on span "heading 2" at bounding box center [402, 69] width 52 height 13
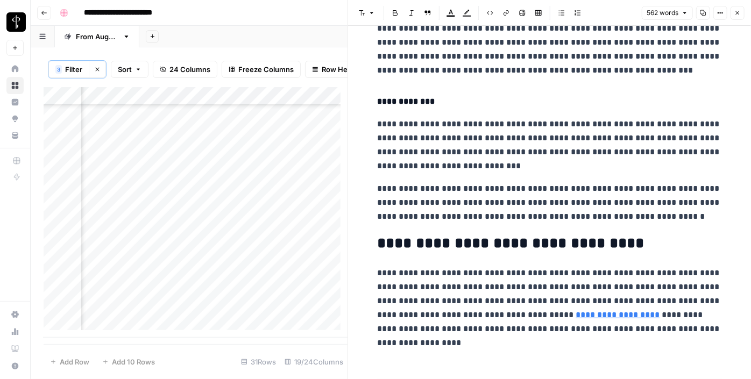
scroll to position [779, 0]
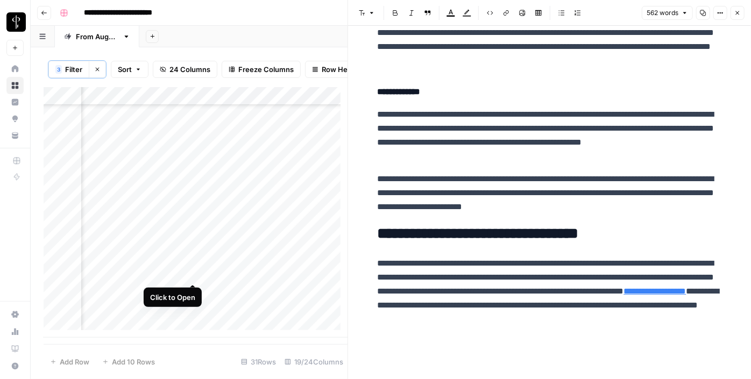
click at [194, 273] on div "Add Column" at bounding box center [196, 212] width 304 height 251
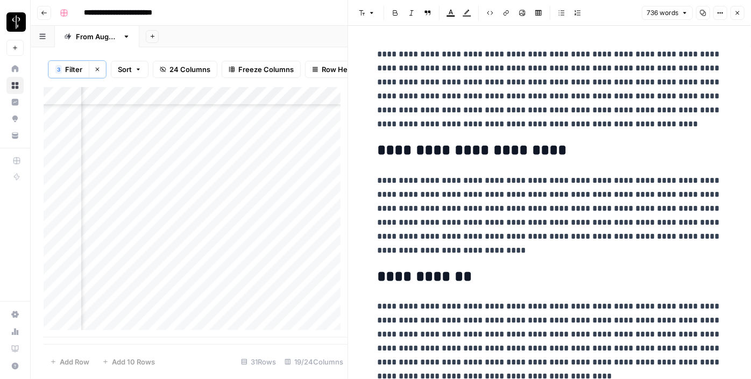
click at [126, 274] on div "Add Column" at bounding box center [196, 212] width 304 height 251
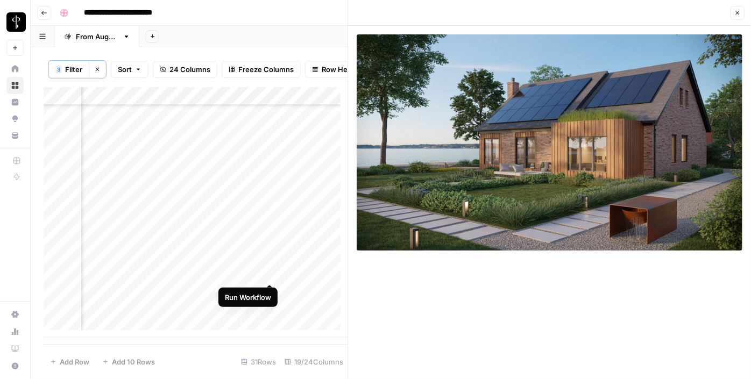
click at [268, 275] on div "Add Column" at bounding box center [196, 212] width 304 height 251
click at [300, 276] on div "Add Column" at bounding box center [196, 212] width 304 height 251
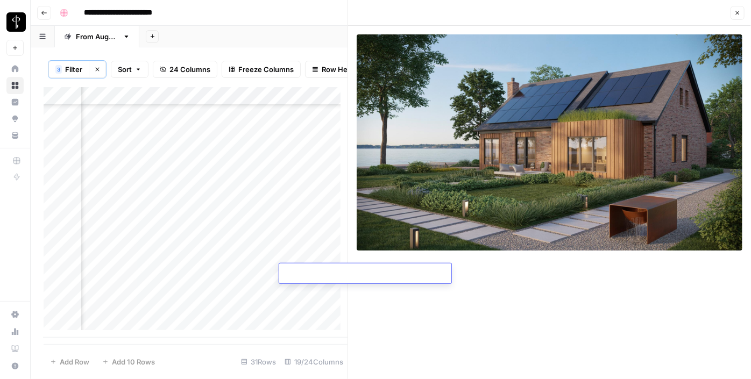
type textarea "**********"
click at [192, 292] on div "Add Column" at bounding box center [196, 212] width 304 height 251
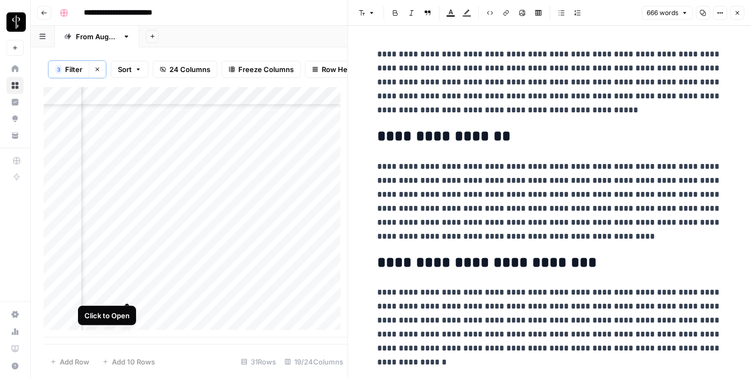
click at [130, 292] on div "Add Column" at bounding box center [196, 212] width 304 height 251
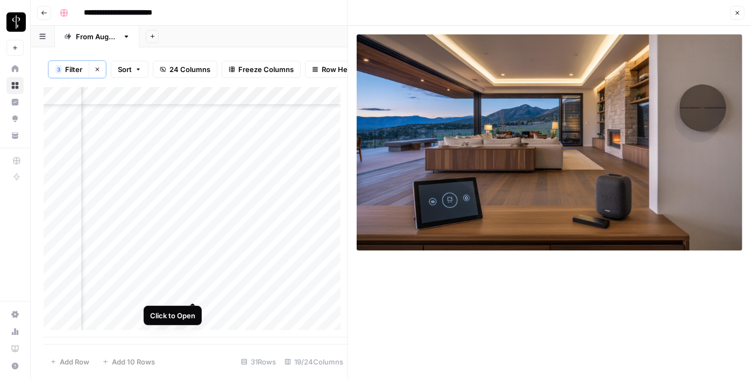
click at [192, 291] on div "Add Column" at bounding box center [196, 212] width 304 height 251
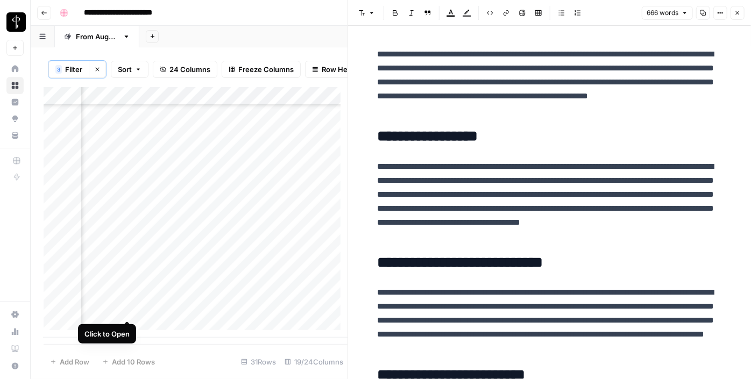
click at [124, 308] on div "Add Column" at bounding box center [196, 212] width 304 height 251
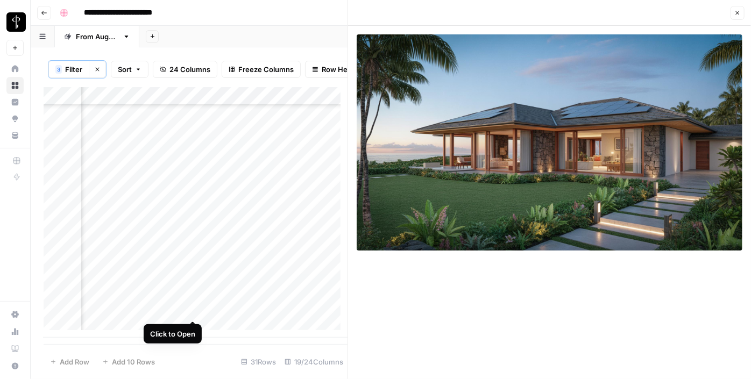
click at [196, 308] on div "Add Column" at bounding box center [196, 212] width 304 height 251
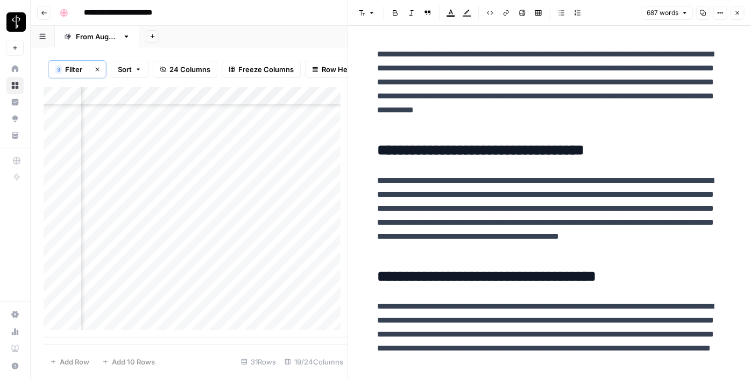
click at [127, 329] on div "Add Column" at bounding box center [196, 212] width 304 height 251
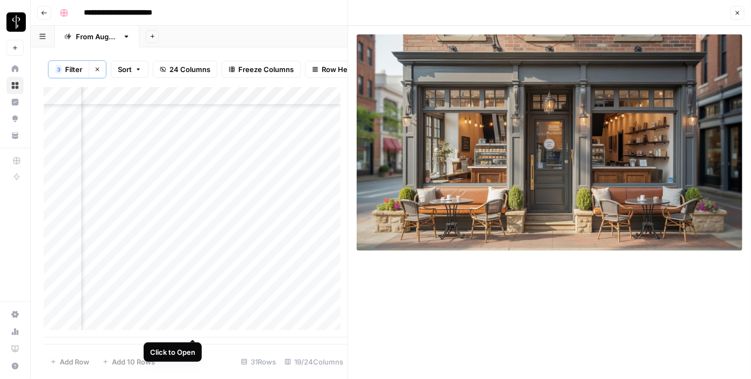
click at [196, 329] on div "Add Column" at bounding box center [196, 212] width 304 height 251
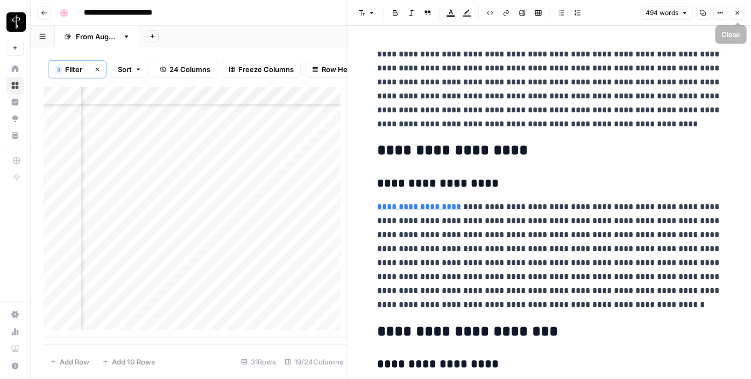
click at [737, 12] on icon "button" at bounding box center [738, 13] width 6 height 6
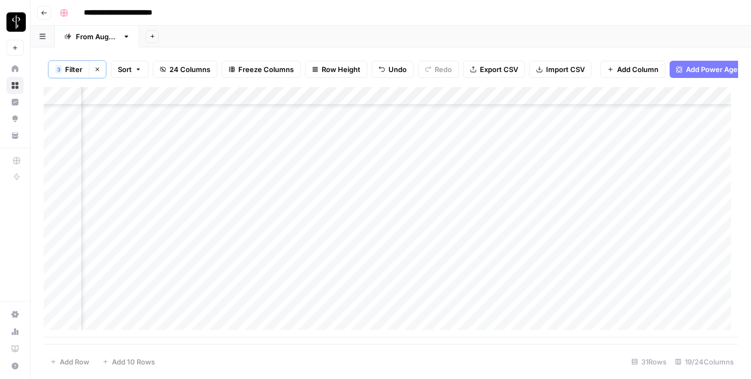
click at [412, 271] on div "Add Column" at bounding box center [391, 212] width 695 height 251
click at [407, 148] on div "Add Column" at bounding box center [391, 212] width 695 height 251
click at [407, 170] on div "Add Column" at bounding box center [391, 212] width 695 height 251
click at [408, 152] on div "Add Column" at bounding box center [391, 212] width 695 height 251
click at [407, 186] on div "Add Column" at bounding box center [391, 212] width 695 height 251
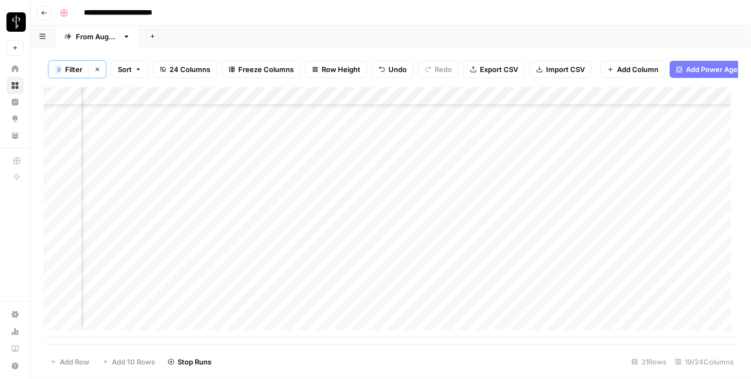
click at [409, 196] on div "Add Column" at bounding box center [391, 212] width 695 height 251
click at [403, 182] on div "Add Column" at bounding box center [391, 212] width 695 height 251
click at [408, 198] on div "Add Column" at bounding box center [391, 212] width 695 height 251
click at [477, 142] on div "Add Column" at bounding box center [391, 212] width 695 height 251
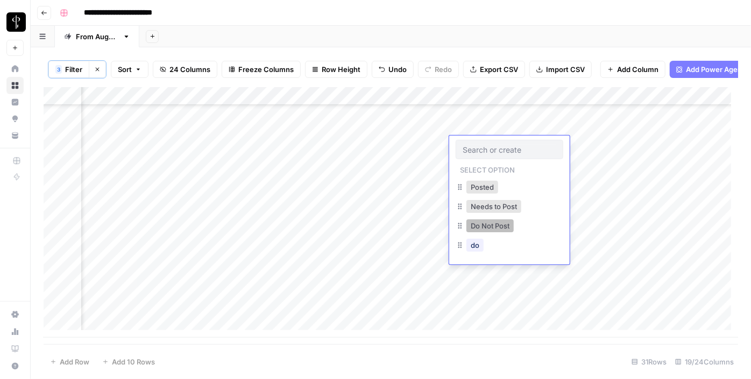
click at [491, 227] on button "Do Not Post" at bounding box center [490, 226] width 47 height 13
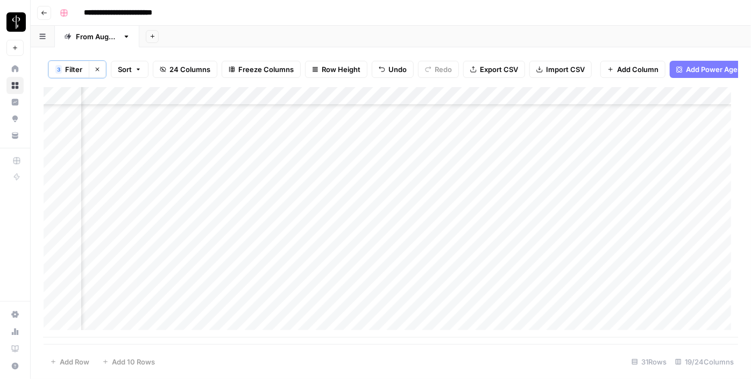
drag, startPoint x: 548, startPoint y: 154, endPoint x: 538, endPoint y: 192, distance: 39.4
click at [538, 192] on div "Add Column" at bounding box center [391, 212] width 695 height 251
click at [472, 221] on div "Add Column" at bounding box center [391, 212] width 695 height 251
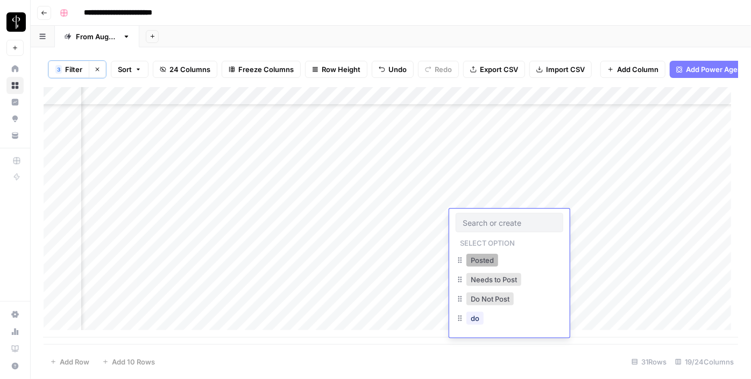
click at [475, 262] on button "Posted" at bounding box center [483, 260] width 32 height 13
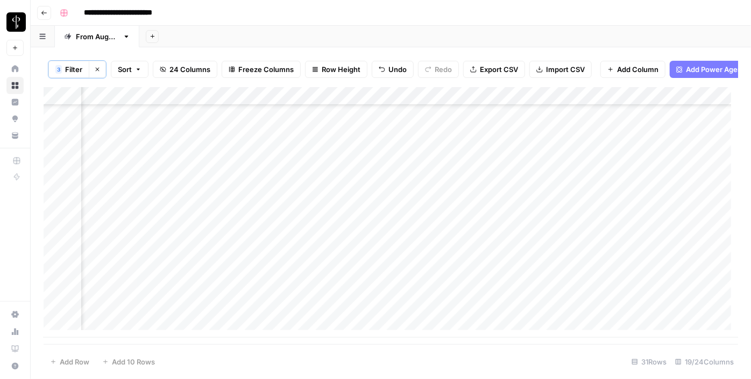
drag, startPoint x: 548, startPoint y: 227, endPoint x: 540, endPoint y: 256, distance: 30.2
click at [540, 256] on div "Add Column" at bounding box center [391, 212] width 695 height 251
click at [484, 276] on div "Add Column" at bounding box center [391, 212] width 695 height 251
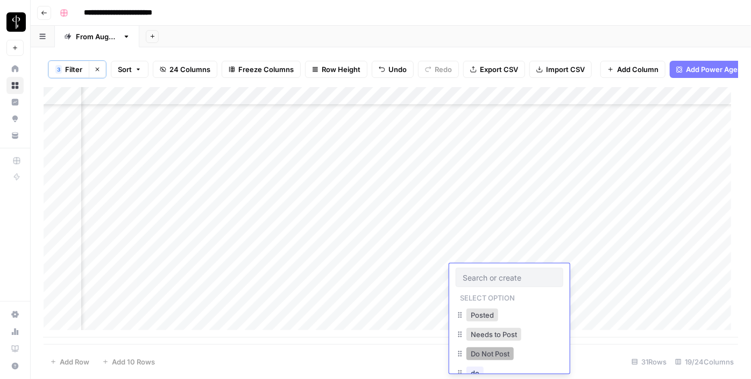
click at [485, 351] on button "Do Not Post" at bounding box center [490, 354] width 47 height 13
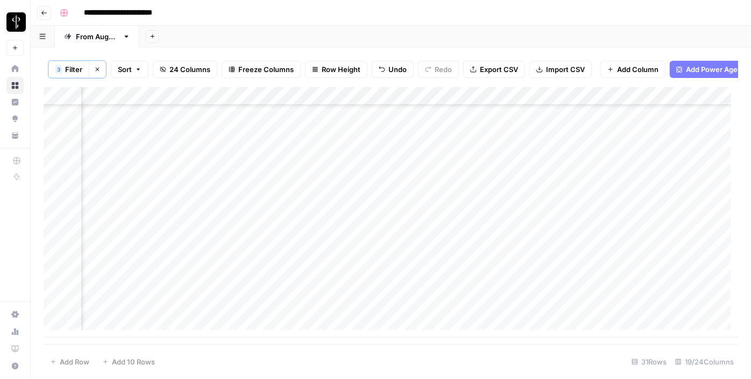
click at [471, 291] on div "Add Column" at bounding box center [391, 212] width 695 height 251
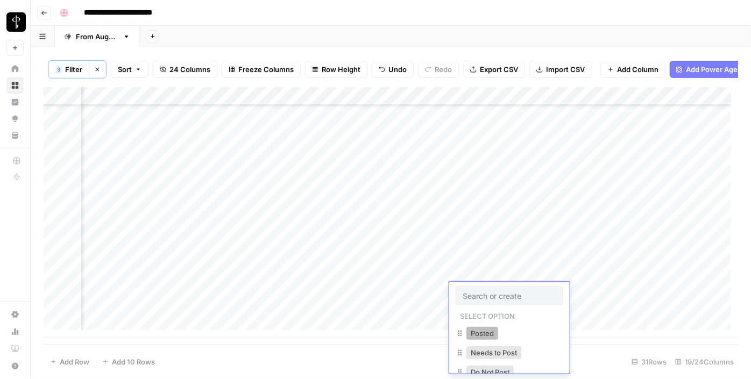
click at [472, 330] on button "Posted" at bounding box center [483, 333] width 32 height 13
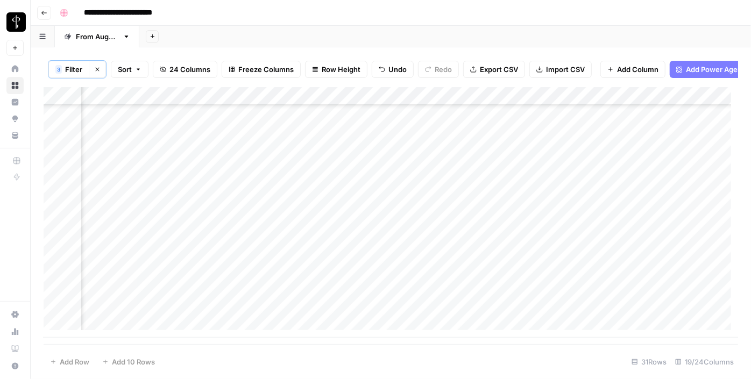
drag, startPoint x: 548, startPoint y: 301, endPoint x: 540, endPoint y: 329, distance: 28.6
click at [540, 329] on div "Add Column" at bounding box center [391, 212] width 695 height 251
click at [105, 304] on div "Add Column" at bounding box center [391, 215] width 695 height 257
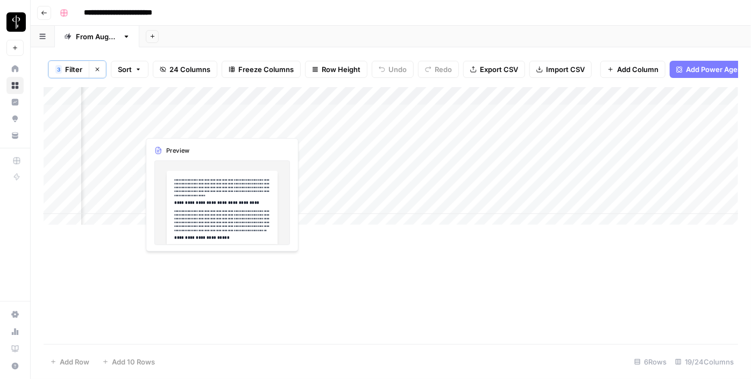
click at [221, 128] on div "Add Column" at bounding box center [391, 159] width 695 height 145
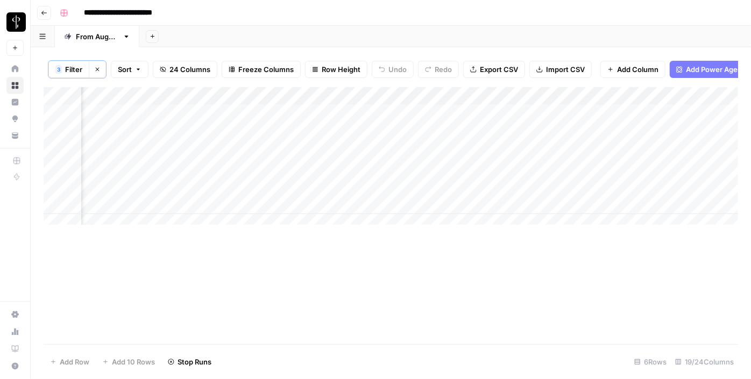
click at [222, 135] on div "Add Column" at bounding box center [391, 159] width 695 height 145
click at [228, 153] on div "Add Column" at bounding box center [391, 159] width 695 height 145
click at [231, 168] on div "Add Column" at bounding box center [391, 159] width 695 height 145
click at [234, 187] on div "Add Column" at bounding box center [391, 159] width 695 height 145
click at [234, 204] on div "Add Column" at bounding box center [391, 159] width 695 height 145
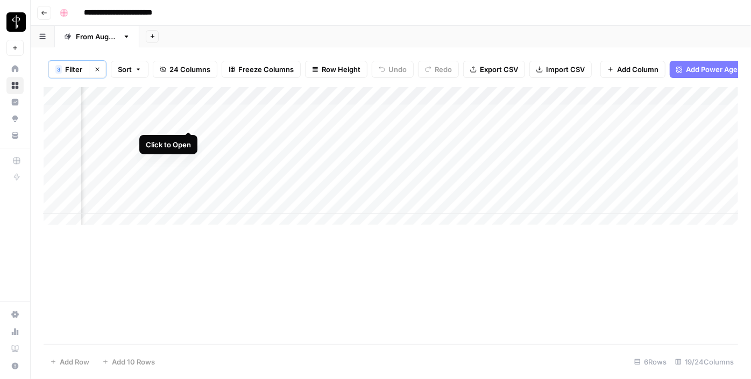
click at [186, 115] on div "Add Column" at bounding box center [391, 159] width 695 height 145
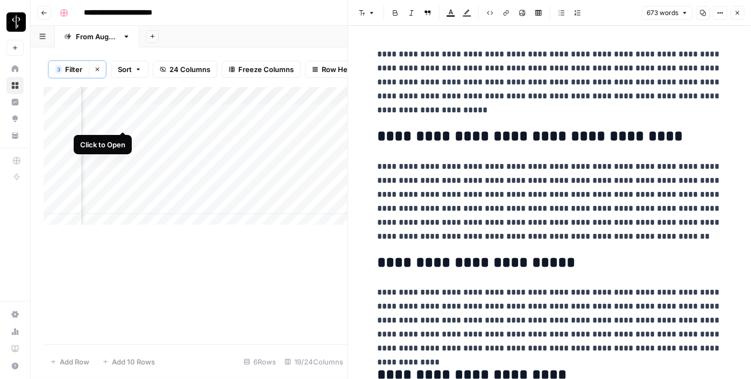
click at [122, 119] on div "Add Column" at bounding box center [196, 159] width 304 height 145
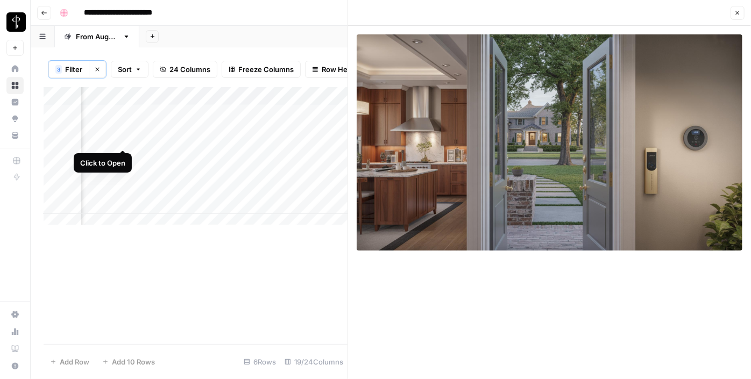
click at [125, 135] on div "Add Column" at bounding box center [196, 159] width 304 height 145
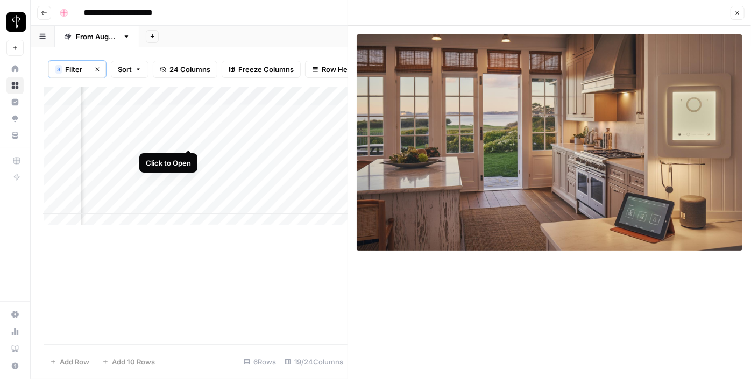
click at [187, 139] on div "Add Column" at bounding box center [196, 159] width 304 height 145
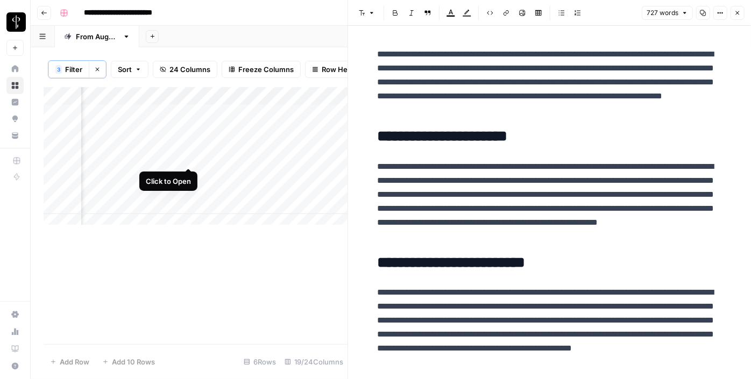
click at [187, 160] on div "Add Column" at bounding box center [196, 159] width 304 height 145
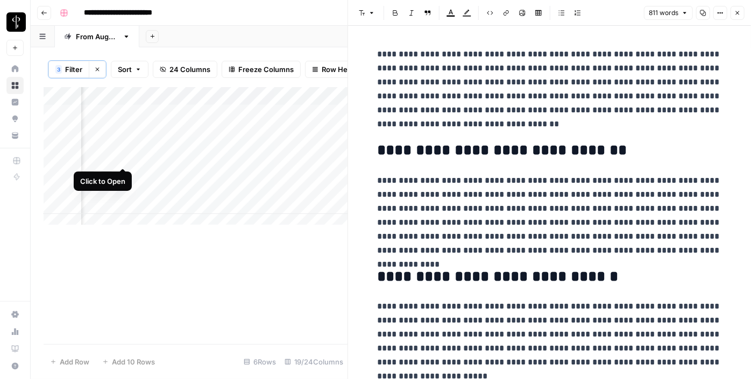
click at [119, 158] on div "Add Column" at bounding box center [196, 159] width 304 height 145
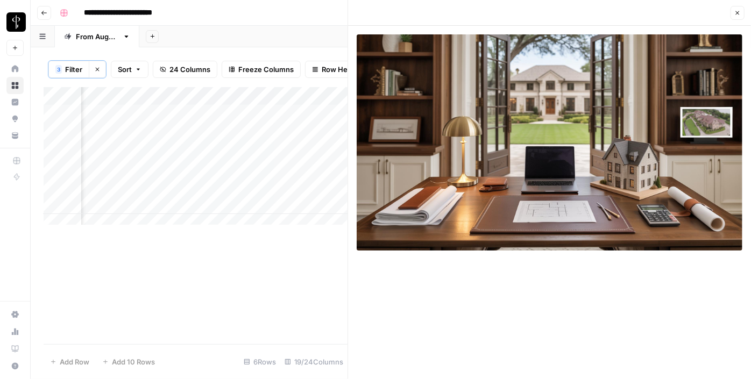
click at [122, 169] on div "Add Column" at bounding box center [196, 159] width 304 height 145
click at [188, 175] on div "Add Column" at bounding box center [196, 159] width 304 height 145
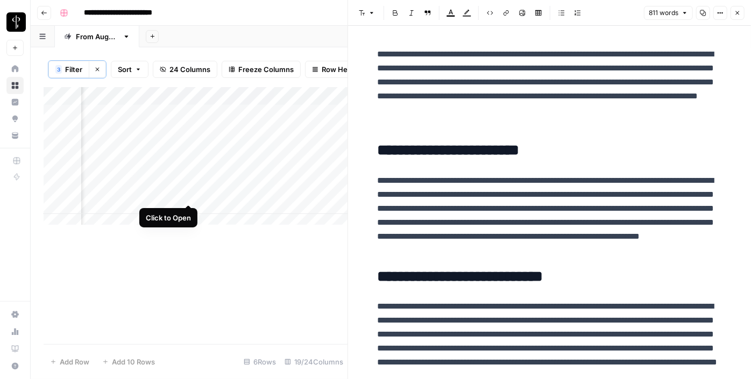
click at [187, 190] on div "Add Column" at bounding box center [196, 159] width 304 height 145
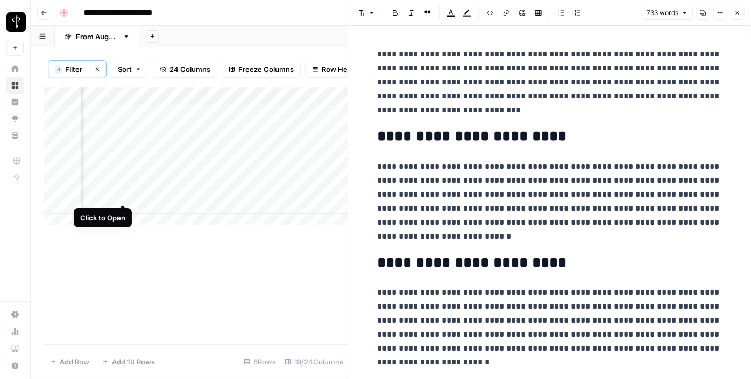
click at [121, 190] on div "Add Column" at bounding box center [196, 159] width 304 height 145
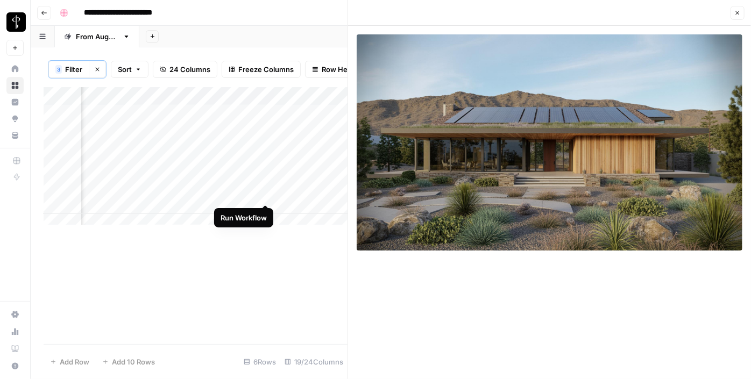
click at [264, 193] on div "Add Column" at bounding box center [196, 159] width 304 height 145
click at [288, 196] on div "Add Column" at bounding box center [196, 159] width 304 height 145
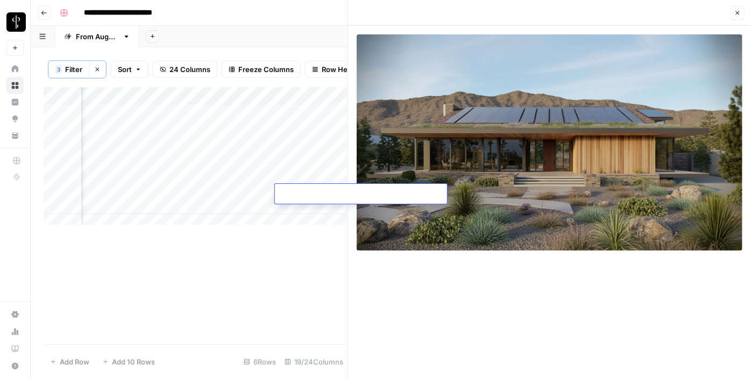
click at [288, 196] on textarea at bounding box center [361, 194] width 172 height 15
type textarea "**********"
click at [189, 213] on div "Add Column" at bounding box center [196, 159] width 304 height 145
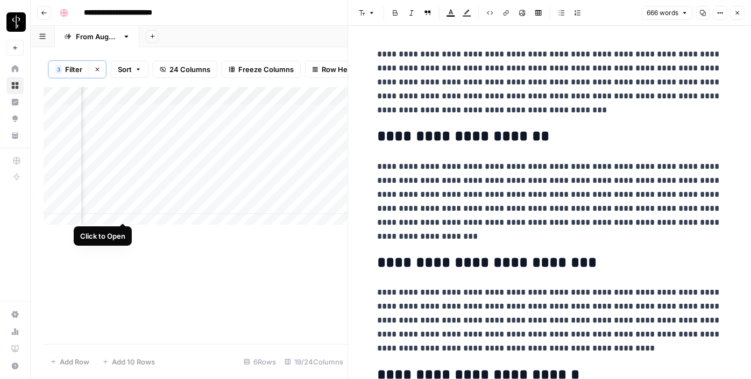
click at [127, 208] on div "Add Column" at bounding box center [196, 159] width 304 height 145
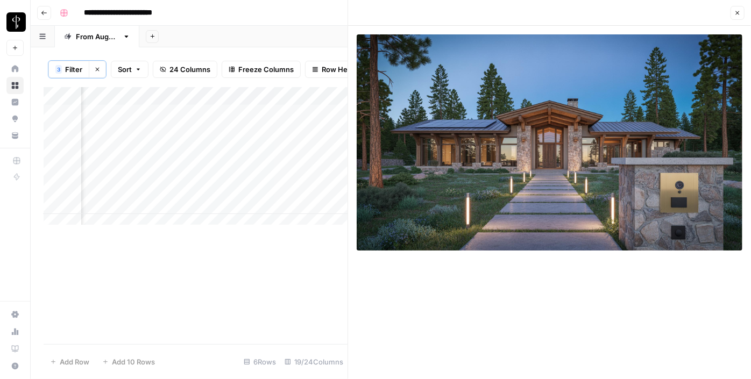
click at [736, 12] on icon "button" at bounding box center [738, 13] width 6 height 6
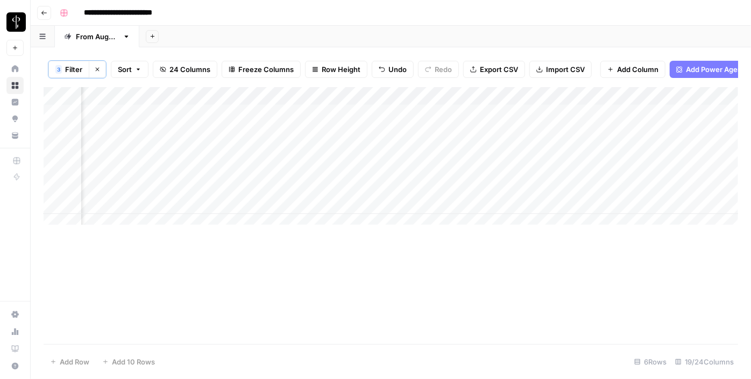
click at [418, 196] on div "Add Column" at bounding box center [391, 159] width 695 height 145
click at [464, 194] on div "Add Column" at bounding box center [391, 159] width 695 height 145
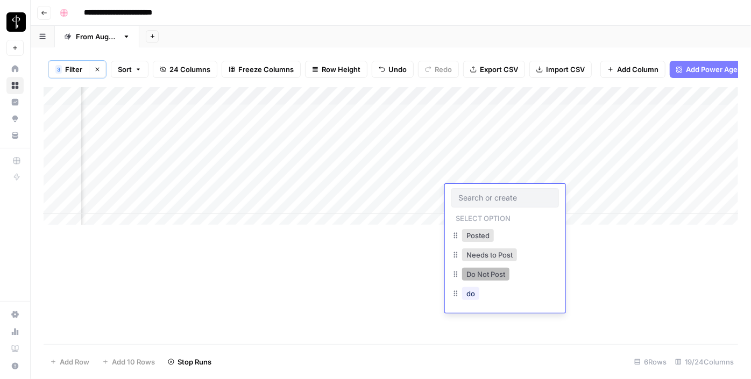
click at [470, 271] on button "Do Not Post" at bounding box center [485, 274] width 47 height 13
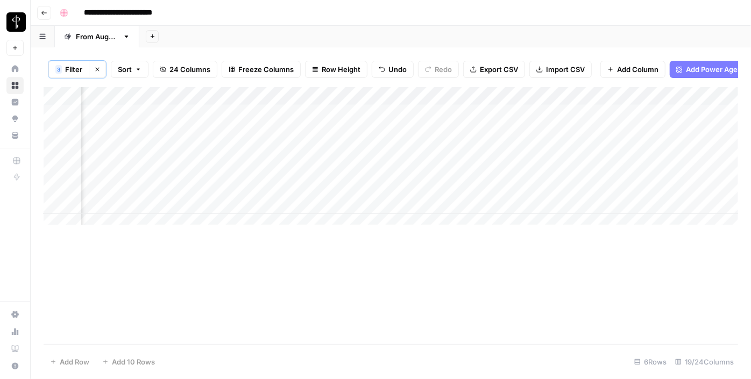
click at [457, 210] on div "Add Column" at bounding box center [391, 159] width 695 height 145
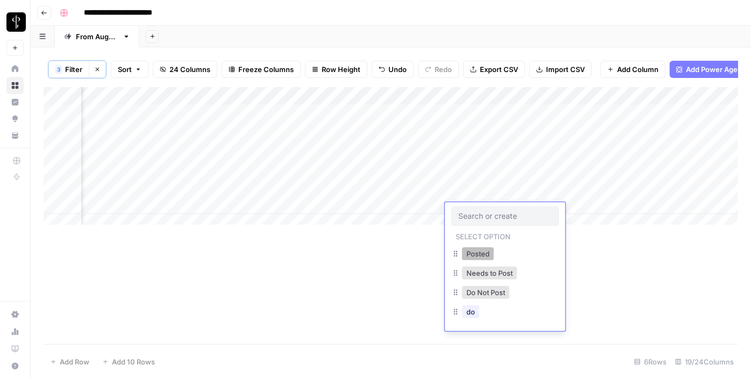
click at [468, 253] on button "Posted" at bounding box center [478, 254] width 32 height 13
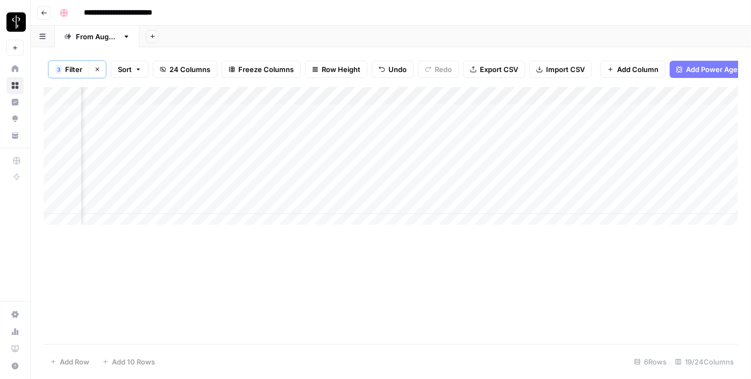
click at [464, 116] on div "Add Column" at bounding box center [391, 159] width 695 height 145
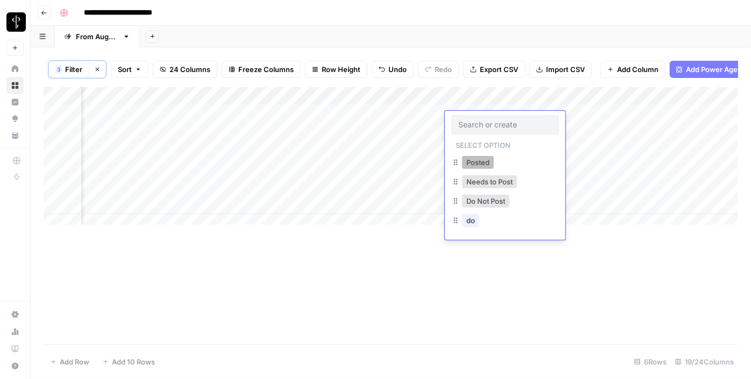
click at [470, 160] on button "Posted" at bounding box center [478, 162] width 32 height 13
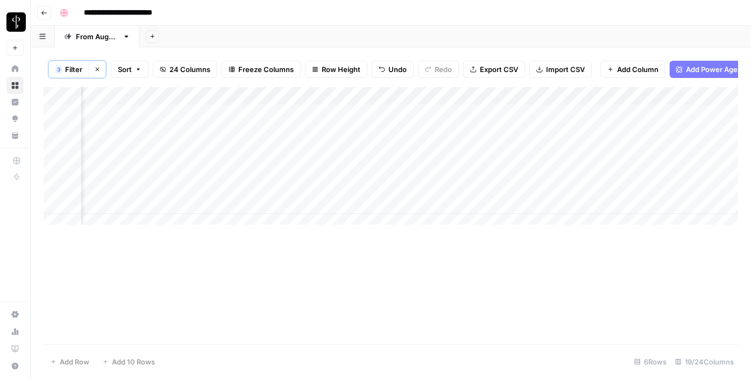
drag, startPoint x: 544, startPoint y: 126, endPoint x: 527, endPoint y: 180, distance: 56.3
click at [527, 180] on div "Add Column" at bounding box center [391, 159] width 695 height 145
click at [126, 276] on div "Add Column" at bounding box center [391, 215] width 695 height 257
click at [232, 118] on div "Add Column" at bounding box center [391, 178] width 695 height 182
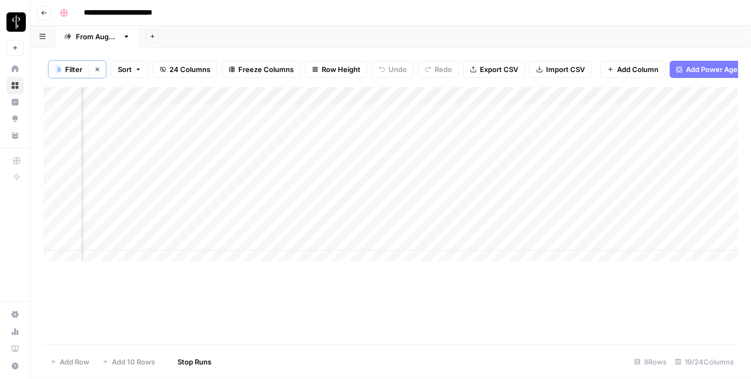
click at [236, 142] on div "Add Column" at bounding box center [391, 178] width 695 height 182
click at [236, 158] on div "Add Column" at bounding box center [391, 178] width 695 height 182
click at [238, 178] on div "Add Column" at bounding box center [391, 178] width 695 height 182
click at [232, 152] on div "Add Column" at bounding box center [391, 178] width 695 height 182
click at [234, 191] on div "Add Column" at bounding box center [391, 178] width 695 height 182
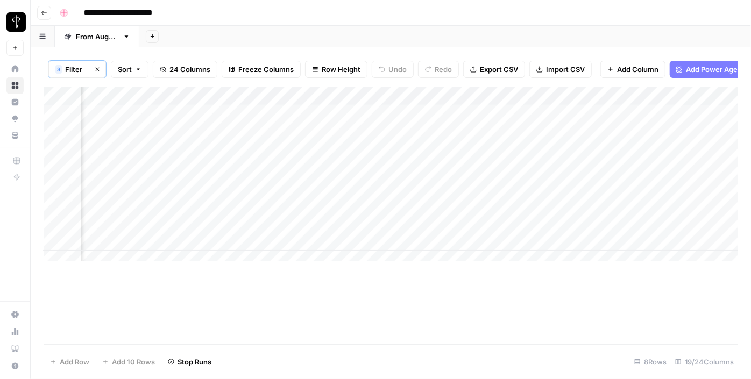
click at [235, 210] on div "Add Column" at bounding box center [391, 178] width 695 height 182
click at [231, 191] on div "Add Column" at bounding box center [391, 178] width 695 height 182
click at [232, 212] on div "Add Column" at bounding box center [391, 178] width 695 height 182
click at [234, 228] on div "Add Column" at bounding box center [391, 178] width 695 height 182
click at [240, 247] on div "Add Column" at bounding box center [391, 178] width 695 height 182
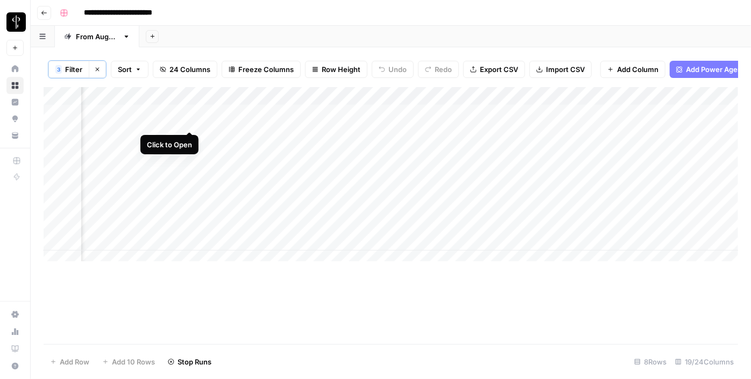
click at [188, 124] on div "Add Column" at bounding box center [391, 178] width 695 height 182
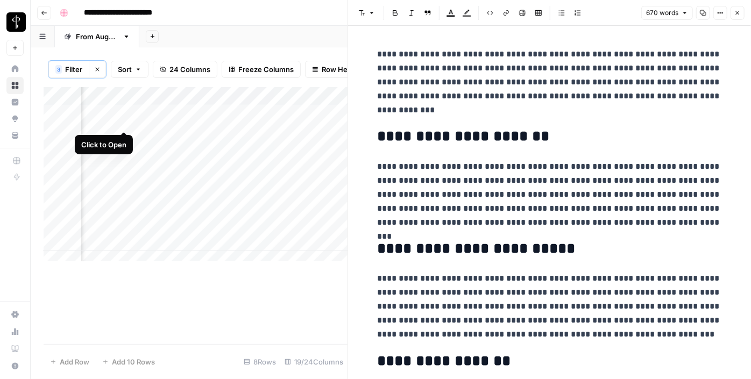
click at [125, 119] on div "Add Column" at bounding box center [196, 178] width 304 height 182
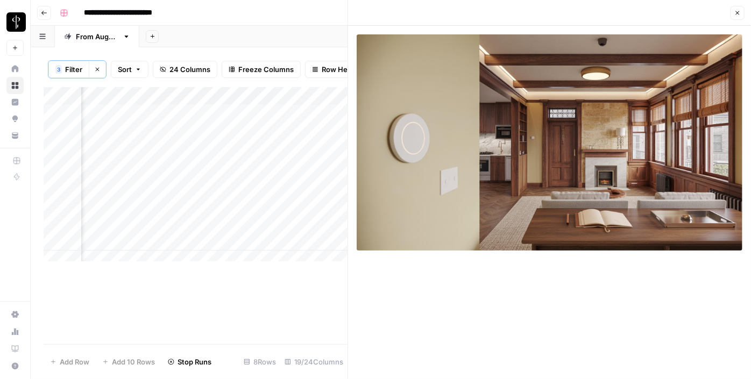
click at [125, 140] on div "Add Column" at bounding box center [196, 178] width 304 height 182
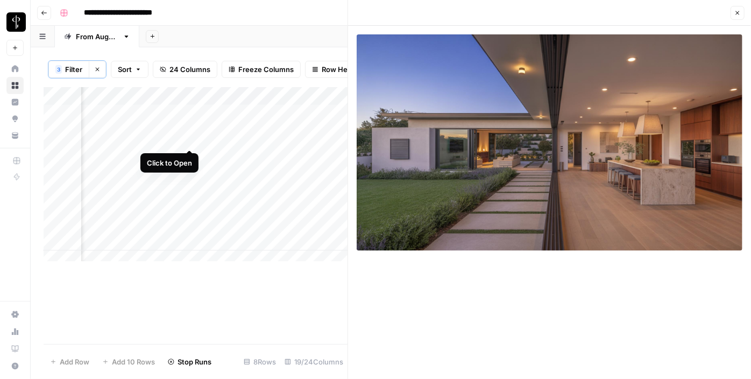
click at [188, 140] on div "Add Column" at bounding box center [196, 178] width 304 height 182
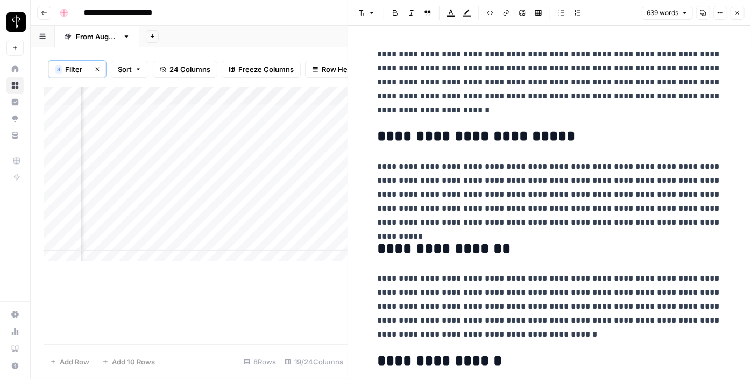
click at [188, 140] on div "Add Column" at bounding box center [196, 178] width 304 height 182
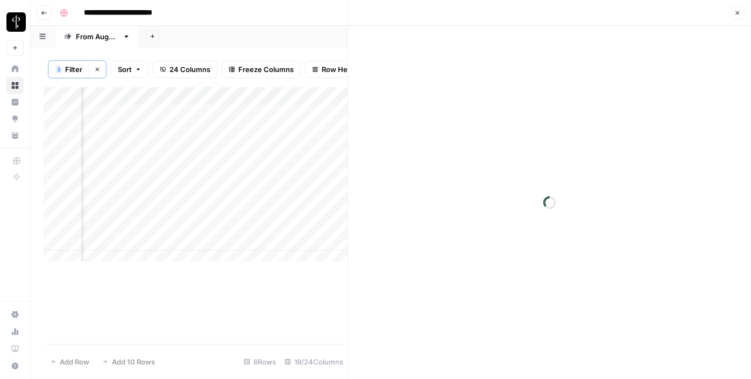
click at [188, 140] on div "Add Column" at bounding box center [196, 178] width 304 height 182
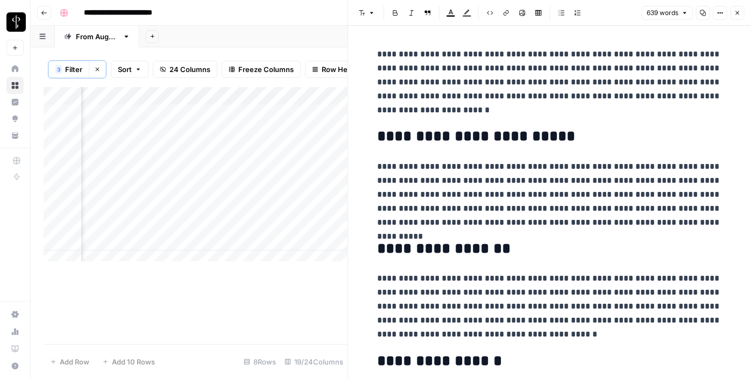
click at [123, 138] on div "Add Column" at bounding box center [196, 178] width 304 height 182
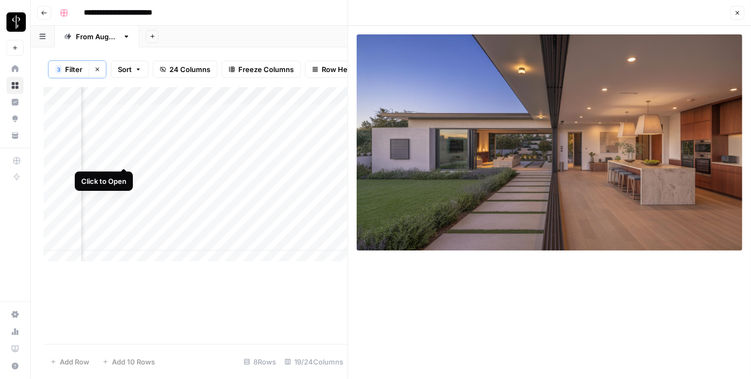
click at [123, 154] on div "Add Column" at bounding box center [196, 178] width 304 height 182
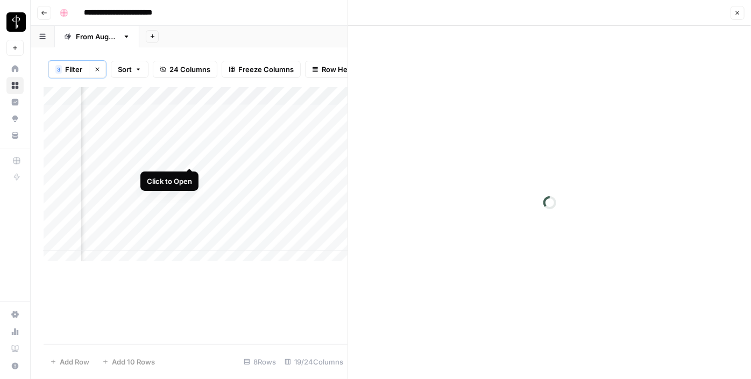
click at [189, 157] on div "Add Column" at bounding box center [196, 178] width 304 height 182
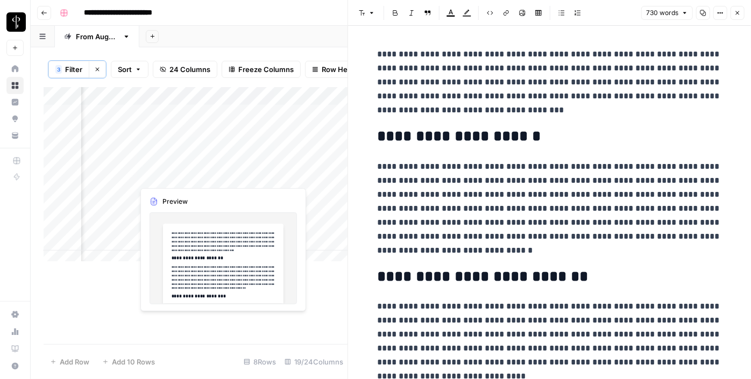
click at [185, 180] on div "Add Column" at bounding box center [196, 178] width 304 height 182
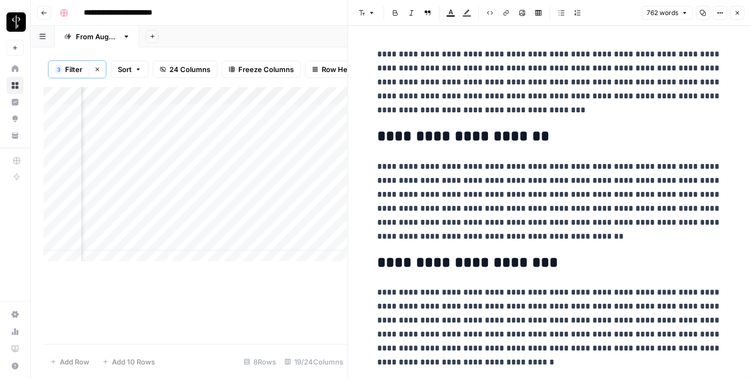
click at [126, 177] on div "Add Column" at bounding box center [196, 178] width 304 height 182
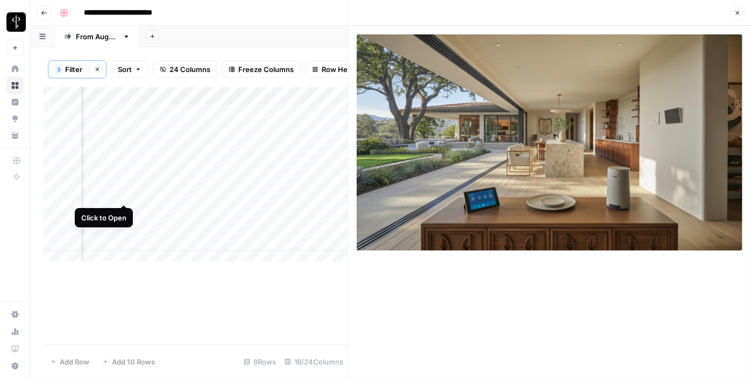
click at [125, 193] on div "Add Column" at bounding box center [196, 178] width 304 height 182
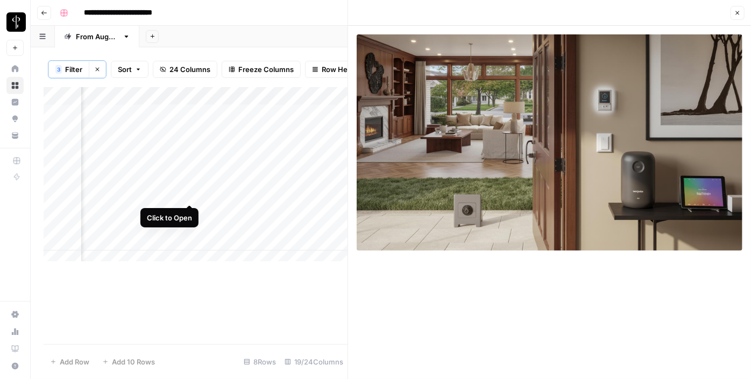
click at [185, 192] on div "Add Column" at bounding box center [196, 178] width 304 height 182
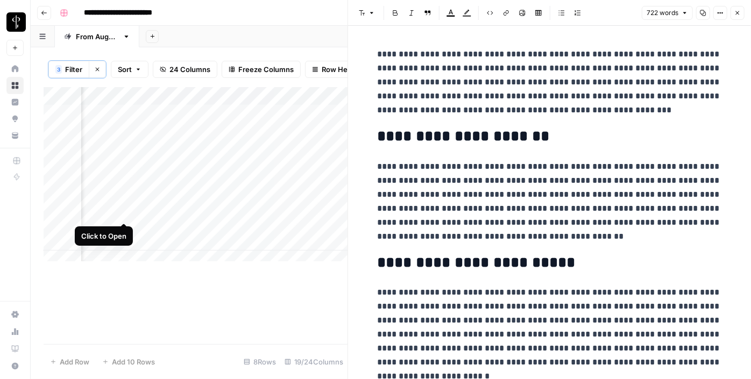
click at [125, 211] on div "Add Column" at bounding box center [196, 178] width 304 height 182
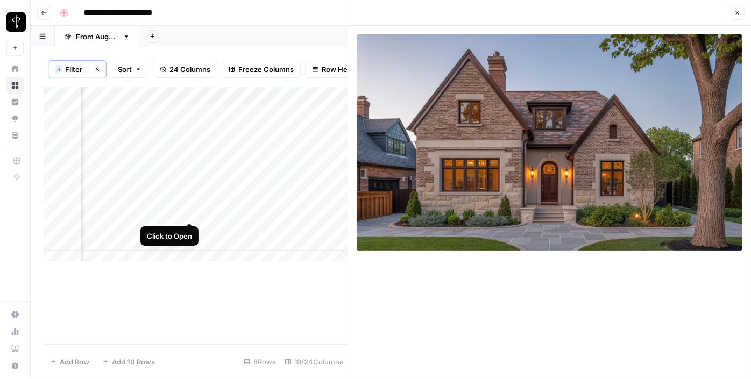
click at [190, 210] on div "Add Column" at bounding box center [196, 178] width 304 height 182
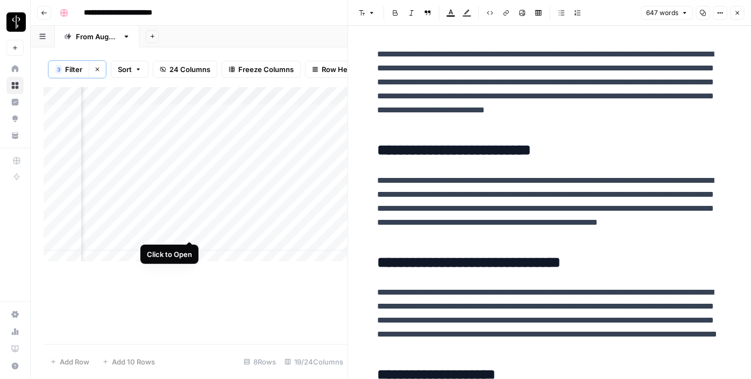
click at [188, 229] on div "Add Column" at bounding box center [196, 178] width 304 height 182
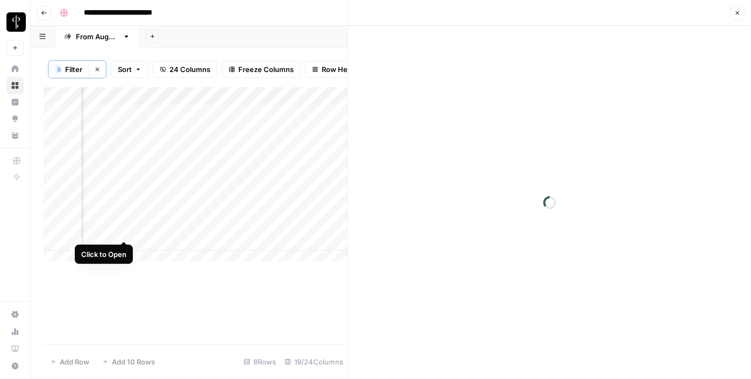
click at [123, 228] on div "Add Column" at bounding box center [196, 178] width 304 height 182
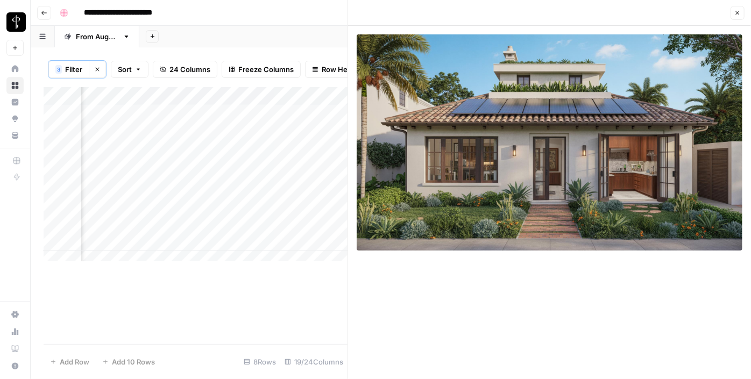
click at [267, 230] on div "Add Column" at bounding box center [196, 178] width 304 height 182
click at [302, 230] on div "Add Column" at bounding box center [196, 178] width 304 height 182
click at [297, 230] on div "Add Column" at bounding box center [196, 178] width 304 height 182
click at [297, 230] on body "**********" at bounding box center [375, 189] width 751 height 379
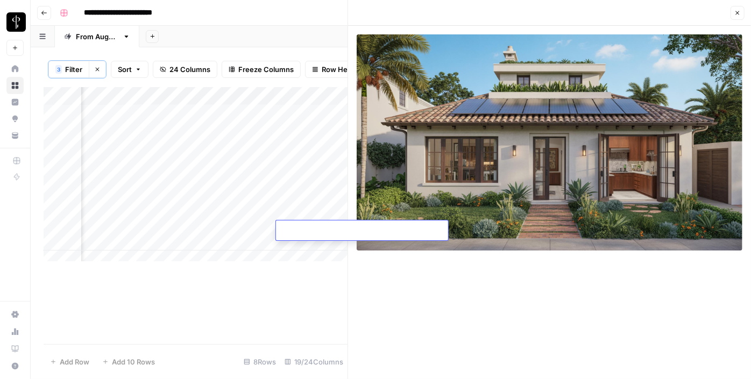
type textarea "**********"
click at [189, 246] on div "Add Column" at bounding box center [196, 178] width 304 height 182
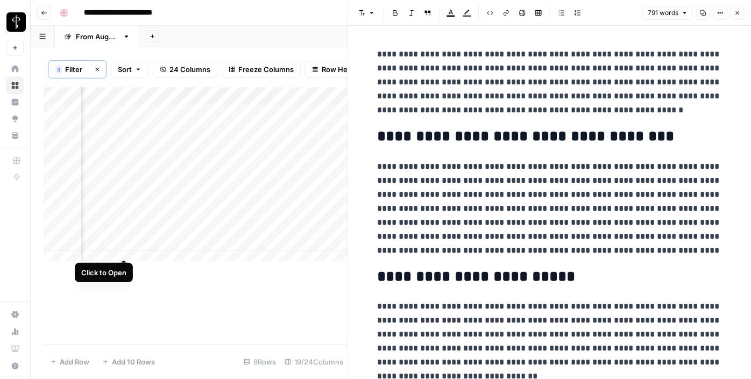
click at [122, 248] on div "Add Column" at bounding box center [196, 178] width 304 height 182
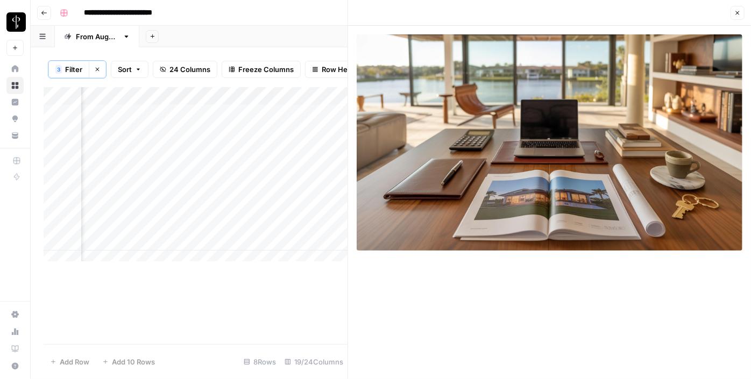
click at [736, 9] on button "Close" at bounding box center [738, 13] width 14 height 14
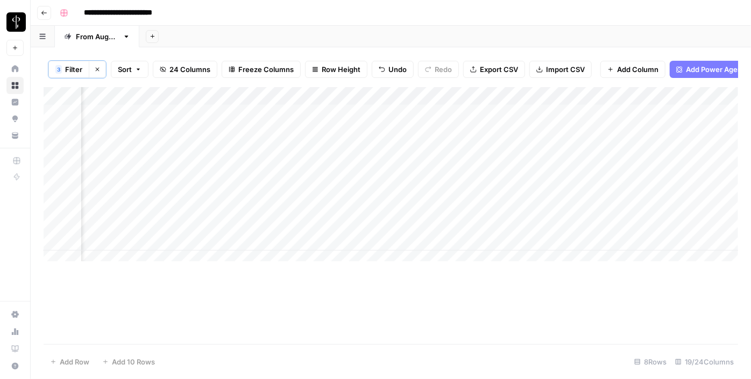
click at [400, 229] on div "Add Column" at bounding box center [391, 178] width 695 height 182
click at [479, 115] on div "Add Column" at bounding box center [391, 178] width 695 height 182
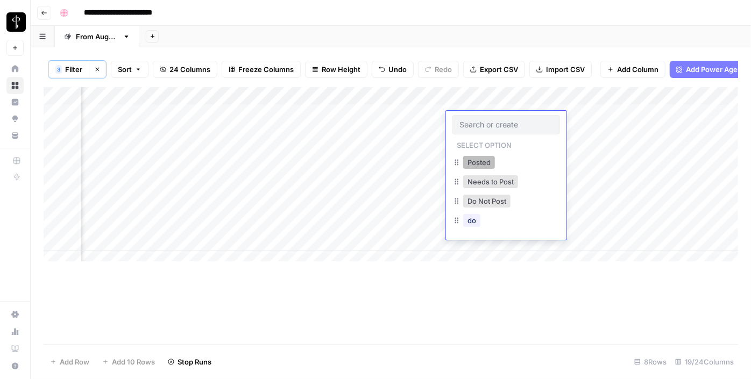
click at [475, 161] on button "Posted" at bounding box center [479, 162] width 32 height 13
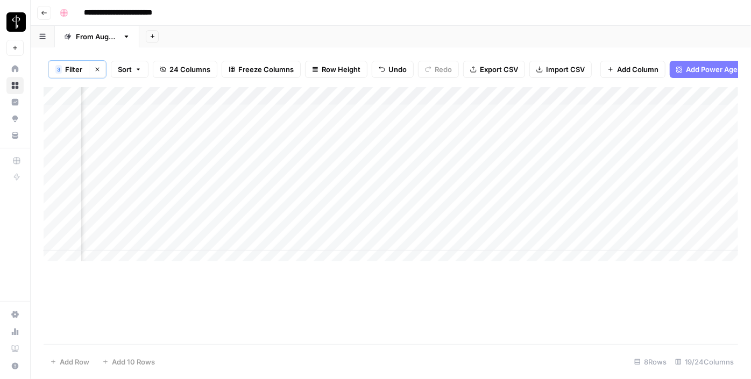
drag, startPoint x: 544, startPoint y: 126, endPoint x: 538, endPoint y: 219, distance: 92.7
click at [538, 219] on div "Add Column" at bounding box center [391, 178] width 695 height 182
click at [478, 227] on div "Add Column" at bounding box center [391, 178] width 695 height 182
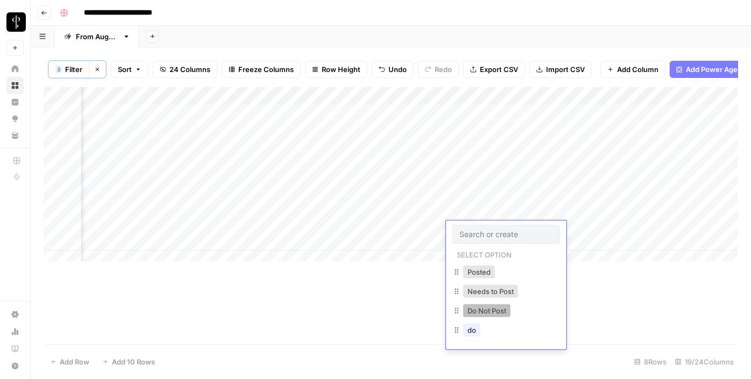
click at [480, 312] on button "Do Not Post" at bounding box center [486, 311] width 47 height 13
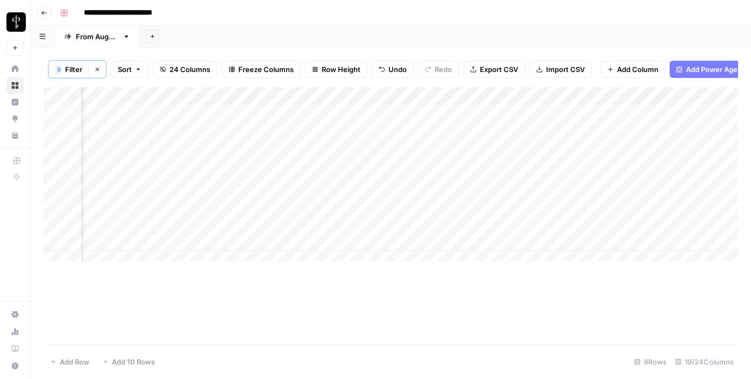
click at [465, 242] on div "Add Column" at bounding box center [391, 178] width 695 height 182
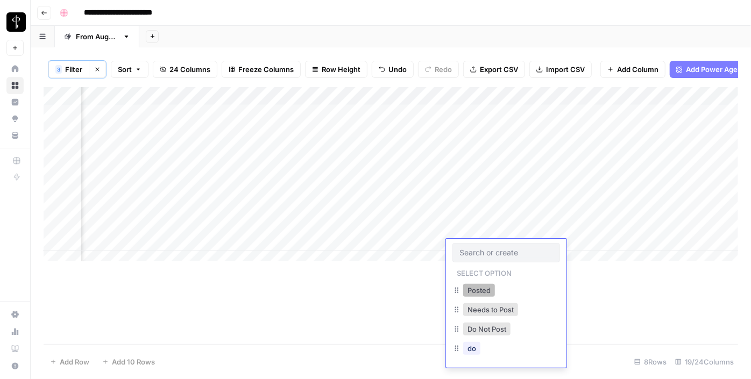
click at [479, 296] on button "Posted" at bounding box center [479, 290] width 32 height 13
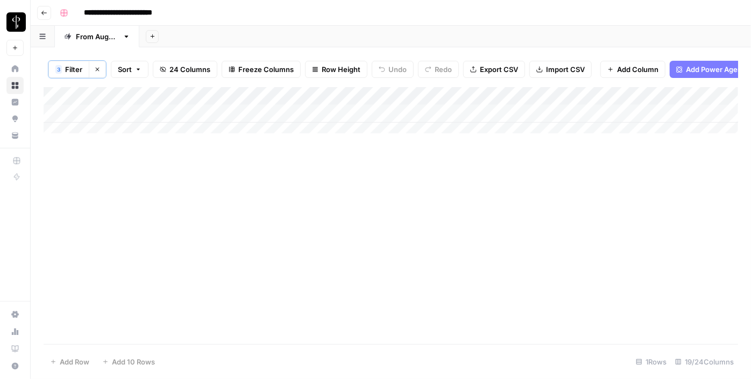
click at [132, 209] on div "Add Column" at bounding box center [391, 215] width 695 height 257
click at [122, 119] on div "Add Column" at bounding box center [391, 114] width 695 height 54
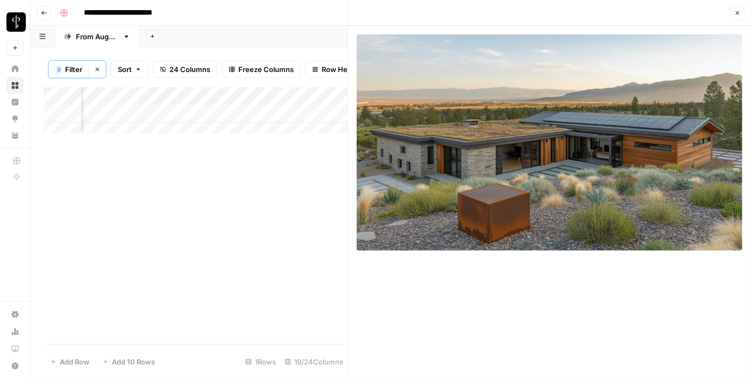
click at [285, 124] on div "Add Column" at bounding box center [196, 114] width 304 height 54
type textarea "**********"
click at [735, 9] on button "Close" at bounding box center [738, 13] width 14 height 14
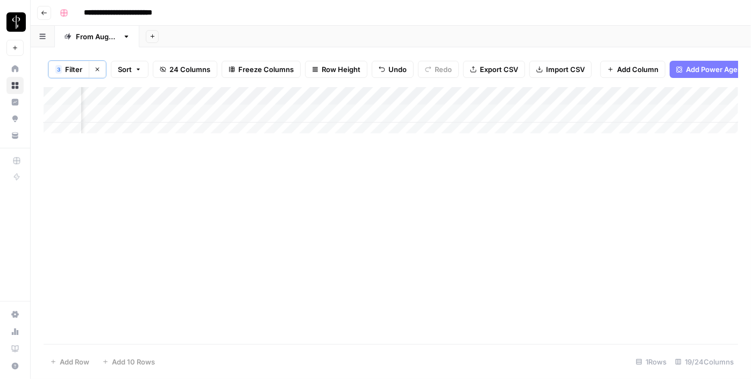
click at [398, 123] on div "Add Column" at bounding box center [391, 114] width 695 height 54
click at [468, 122] on div "Add Column" at bounding box center [391, 114] width 695 height 54
click at [468, 121] on div "Add Column" at bounding box center [391, 114] width 695 height 54
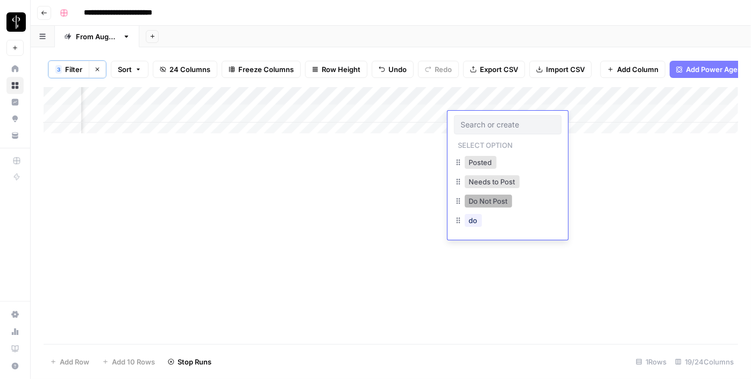
click at [475, 199] on button "Do Not Post" at bounding box center [488, 201] width 47 height 13
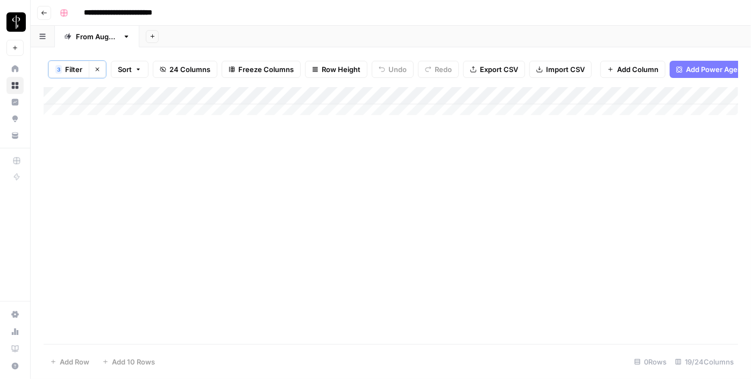
click at [114, 227] on div "Add Column" at bounding box center [391, 215] width 695 height 257
click at [121, 272] on div "Add Column" at bounding box center [391, 215] width 695 height 257
click at [127, 119] on div "Add Column" at bounding box center [391, 114] width 695 height 54
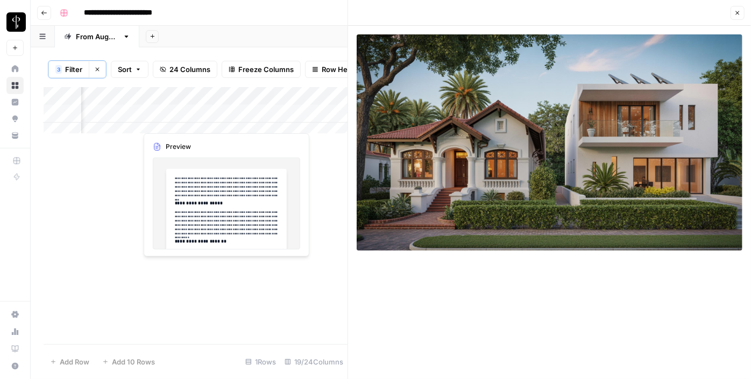
click at [189, 121] on div "Add Column" at bounding box center [196, 114] width 304 height 54
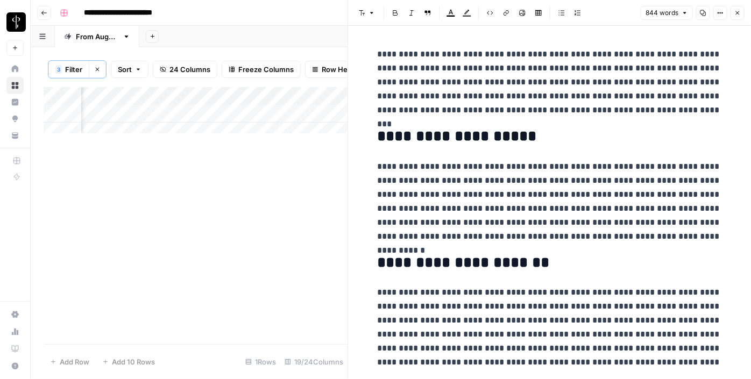
click at [238, 123] on div "Add Column" at bounding box center [196, 114] width 304 height 54
click at [740, 11] on icon "button" at bounding box center [738, 13] width 6 height 6
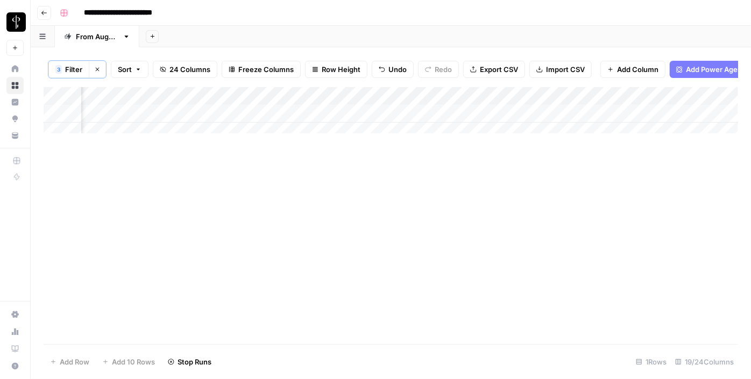
click at [479, 121] on div "Add Column" at bounding box center [391, 114] width 695 height 54
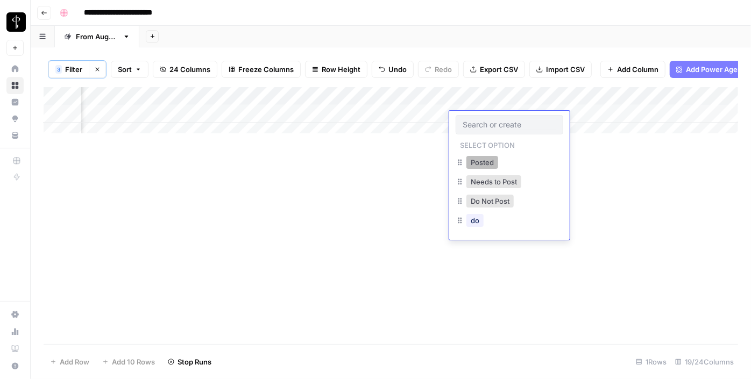
click at [476, 166] on button "Posted" at bounding box center [483, 162] width 32 height 13
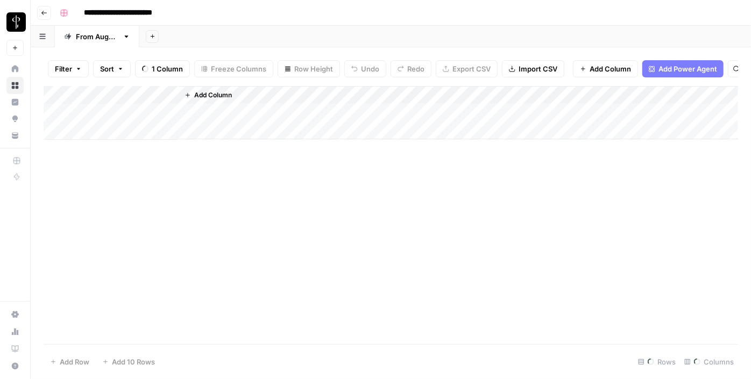
click at [133, 264] on div "Add Column" at bounding box center [391, 215] width 695 height 258
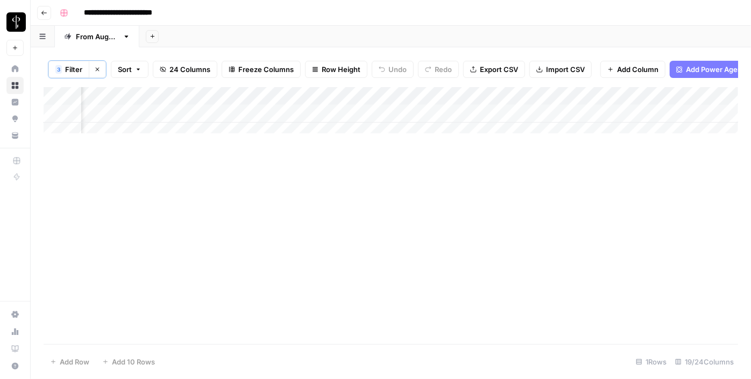
scroll to position [0, 789]
click at [331, 118] on div "Add Column" at bounding box center [391, 114] width 695 height 54
click at [273, 121] on div "Add Column" at bounding box center [391, 114] width 695 height 54
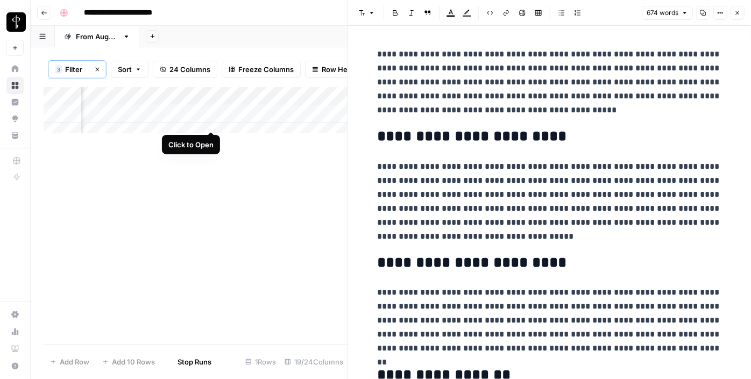
click at [208, 119] on div "Add Column" at bounding box center [196, 114] width 304 height 54
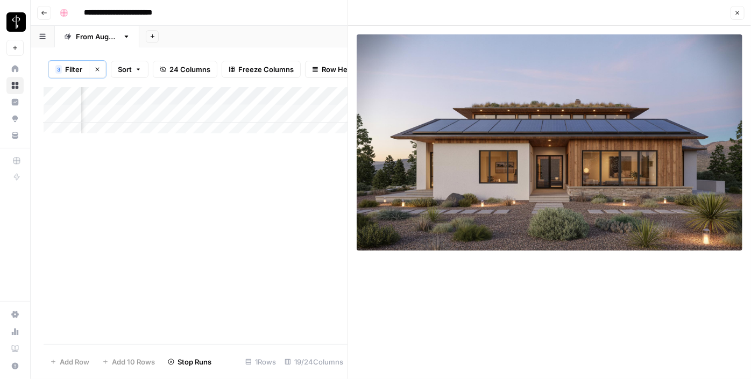
click at [746, 14] on header "Close" at bounding box center [549, 13] width 403 height 26
click at [739, 14] on icon "button" at bounding box center [738, 13] width 4 height 4
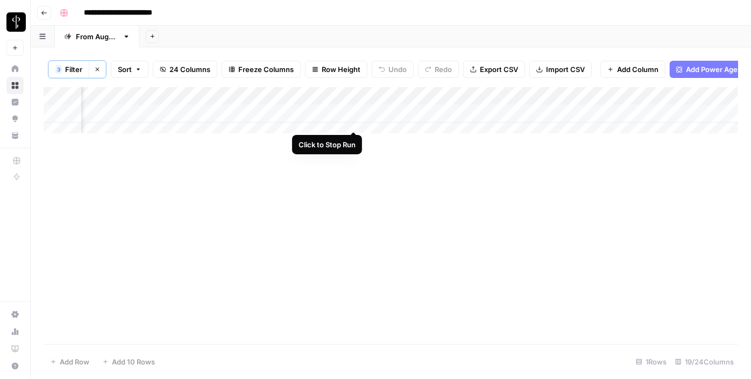
click at [353, 118] on div "Add Column" at bounding box center [391, 114] width 695 height 54
click at [387, 118] on div "Add Column" at bounding box center [391, 114] width 695 height 54
type textarea "**********"
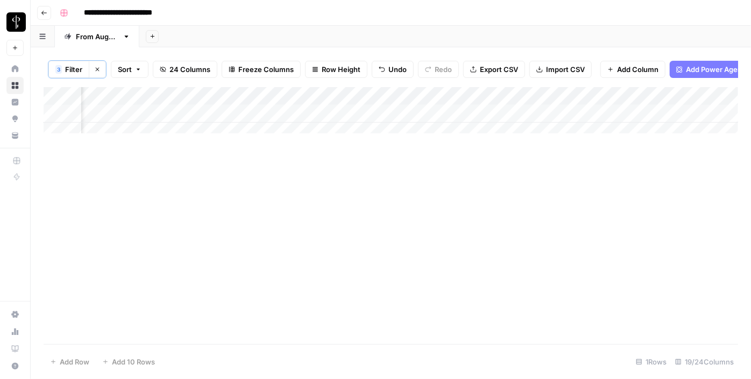
click at [552, 118] on div "Add Column" at bounding box center [391, 114] width 695 height 54
click at [503, 121] on div "Add Column" at bounding box center [391, 114] width 695 height 54
click at [550, 119] on div "Add Column" at bounding box center [391, 114] width 695 height 54
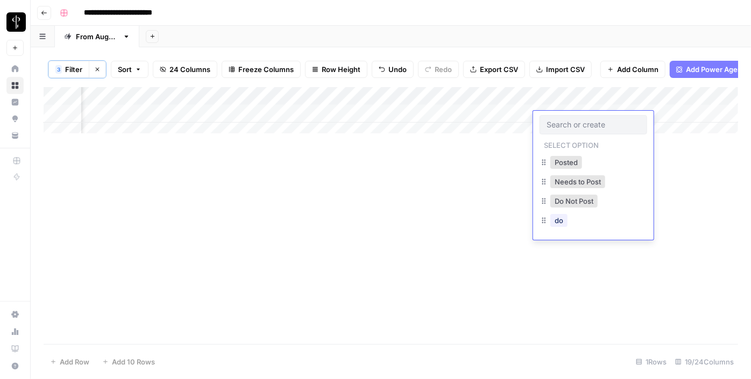
click at [550, 120] on input "text" at bounding box center [594, 125] width 94 height 10
click at [561, 197] on button "Do Not Post" at bounding box center [573, 201] width 47 height 13
